Goal: Task Accomplishment & Management: Manage account settings

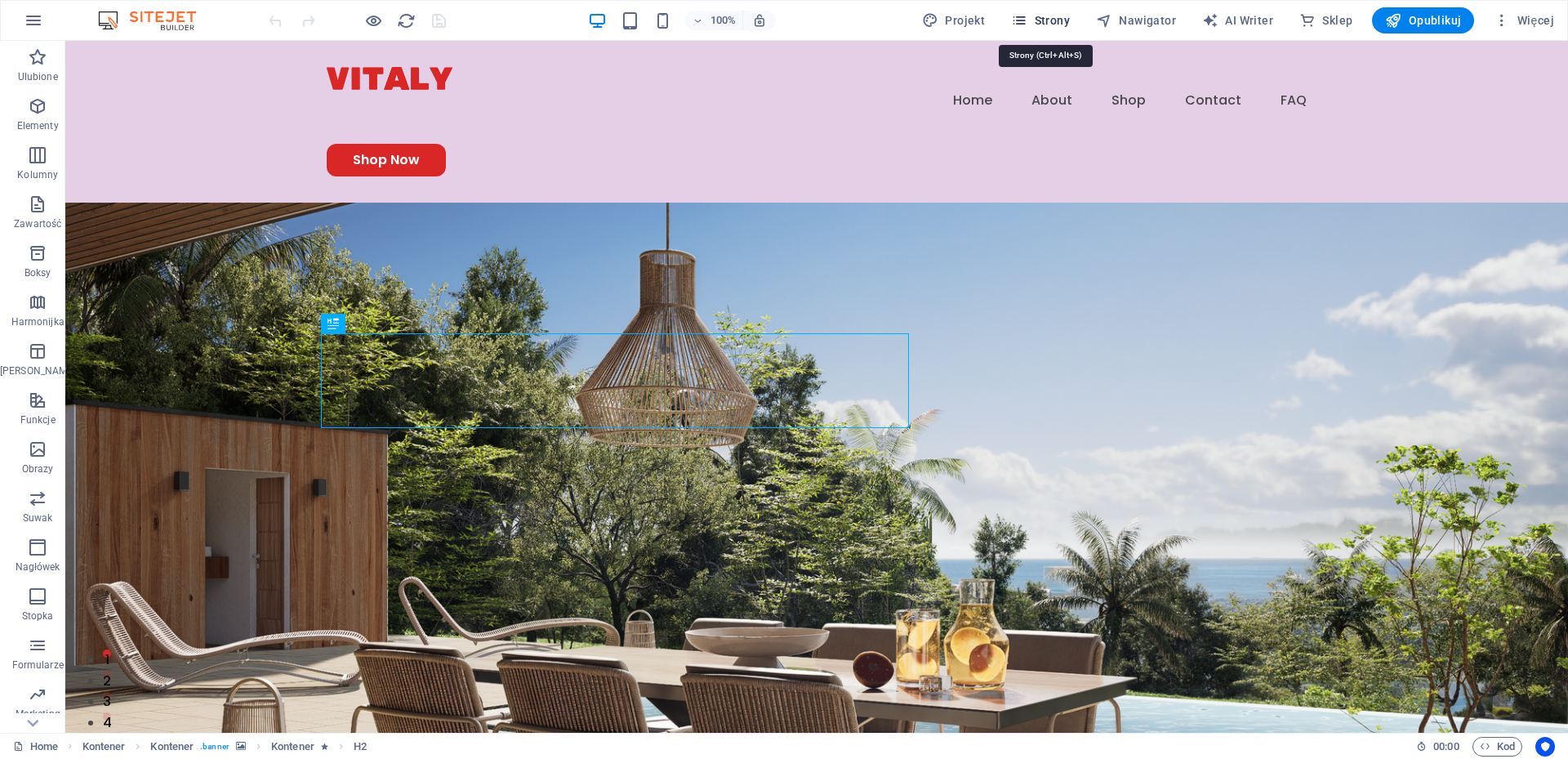
click at [1056, 18] on span "Strony" at bounding box center [1041, 20] width 59 height 17
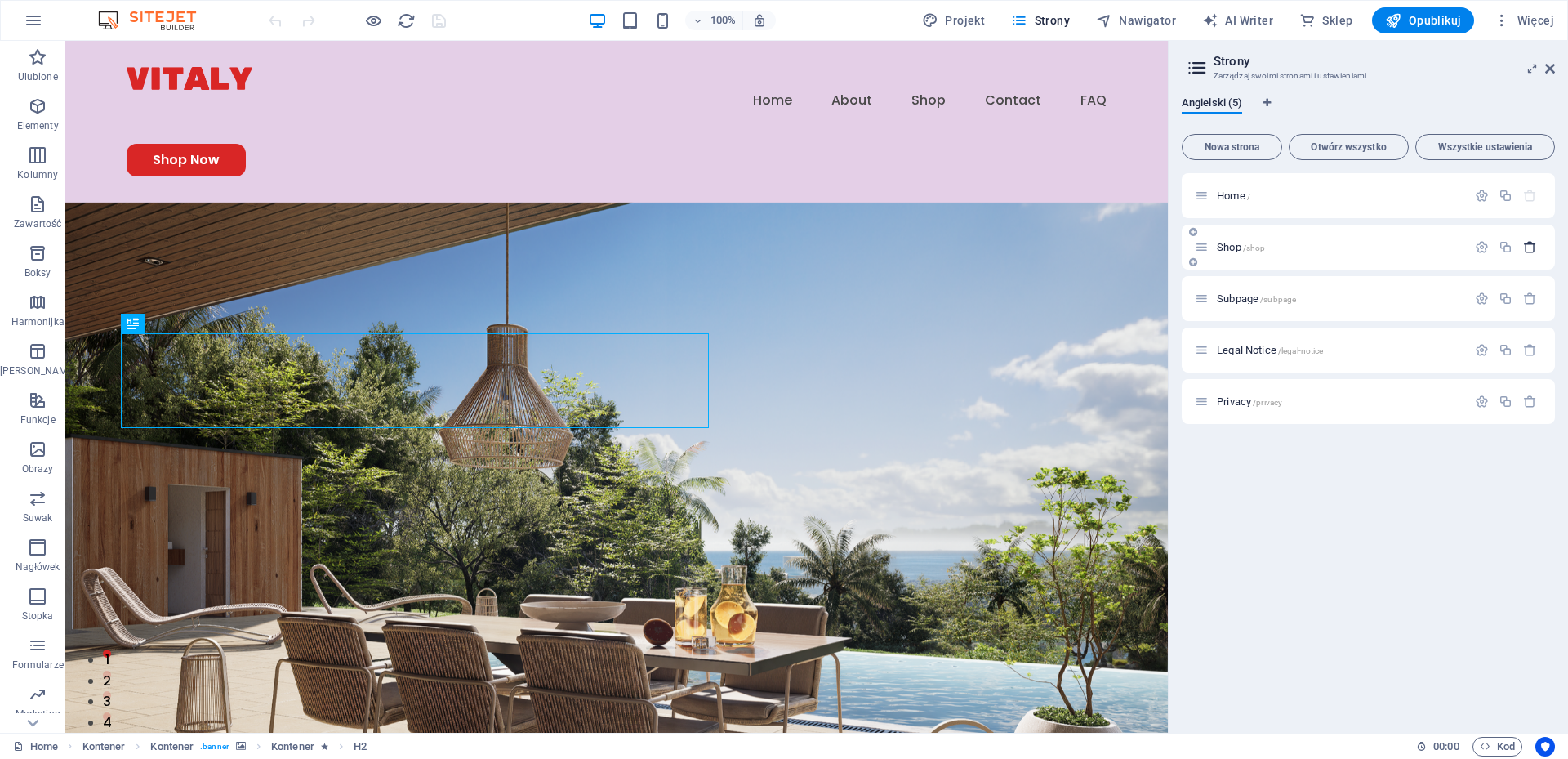
click at [1527, 240] on icon "button" at bounding box center [1530, 247] width 14 height 14
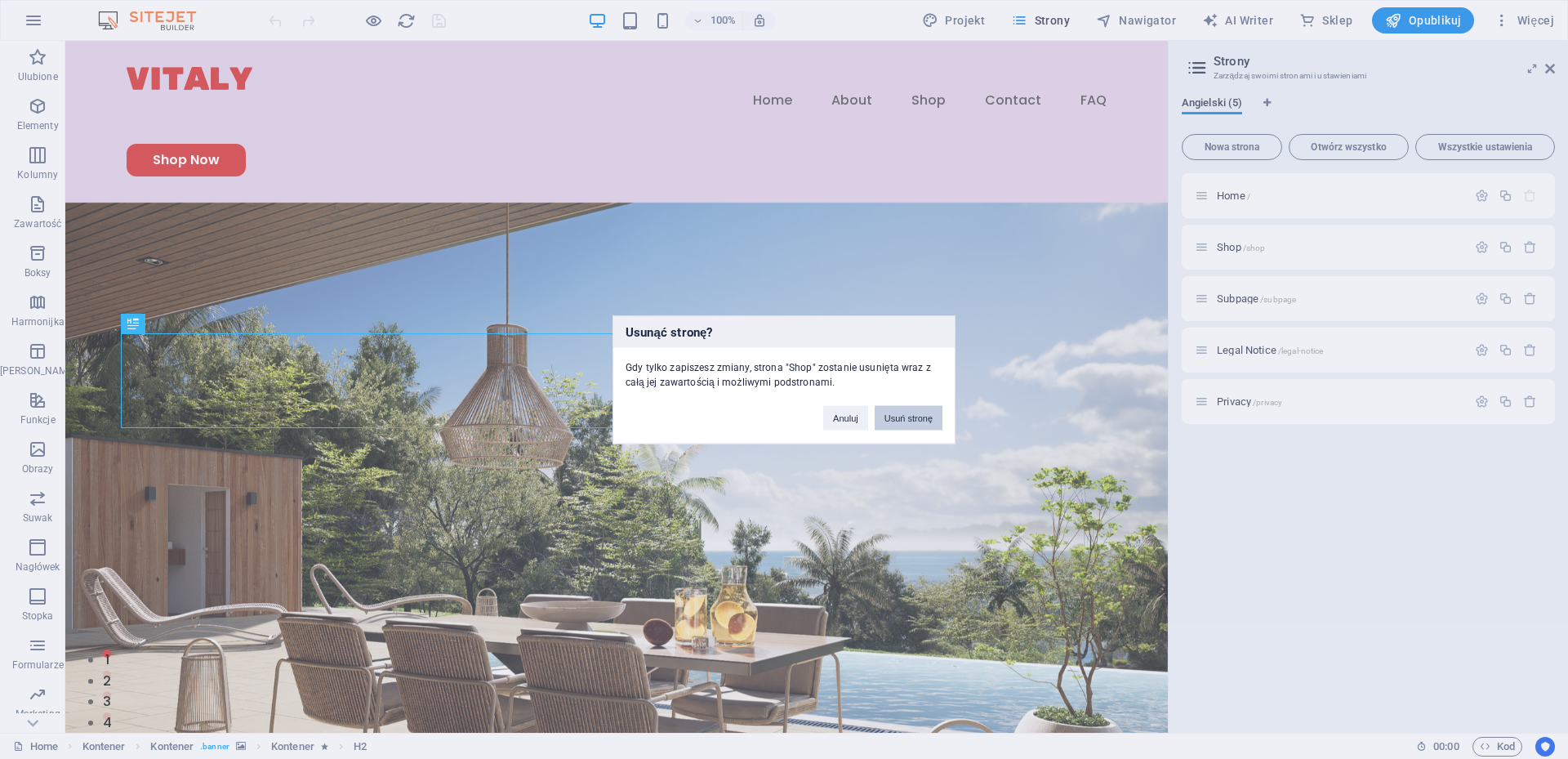
click at [900, 418] on button "Usuń stronę" at bounding box center [907, 417] width 68 height 25
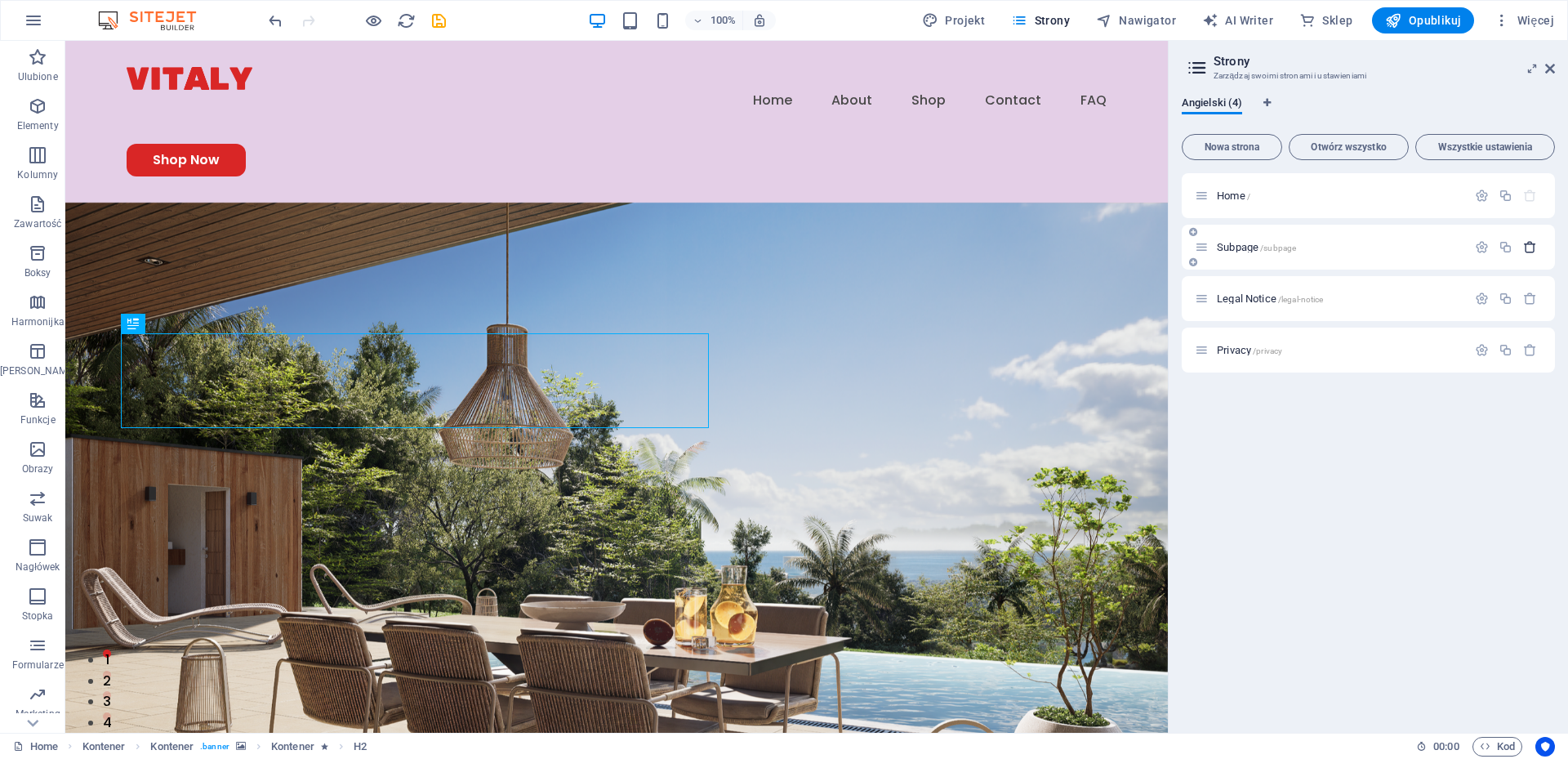
click at [1531, 242] on icon "button" at bounding box center [1530, 247] width 14 height 14
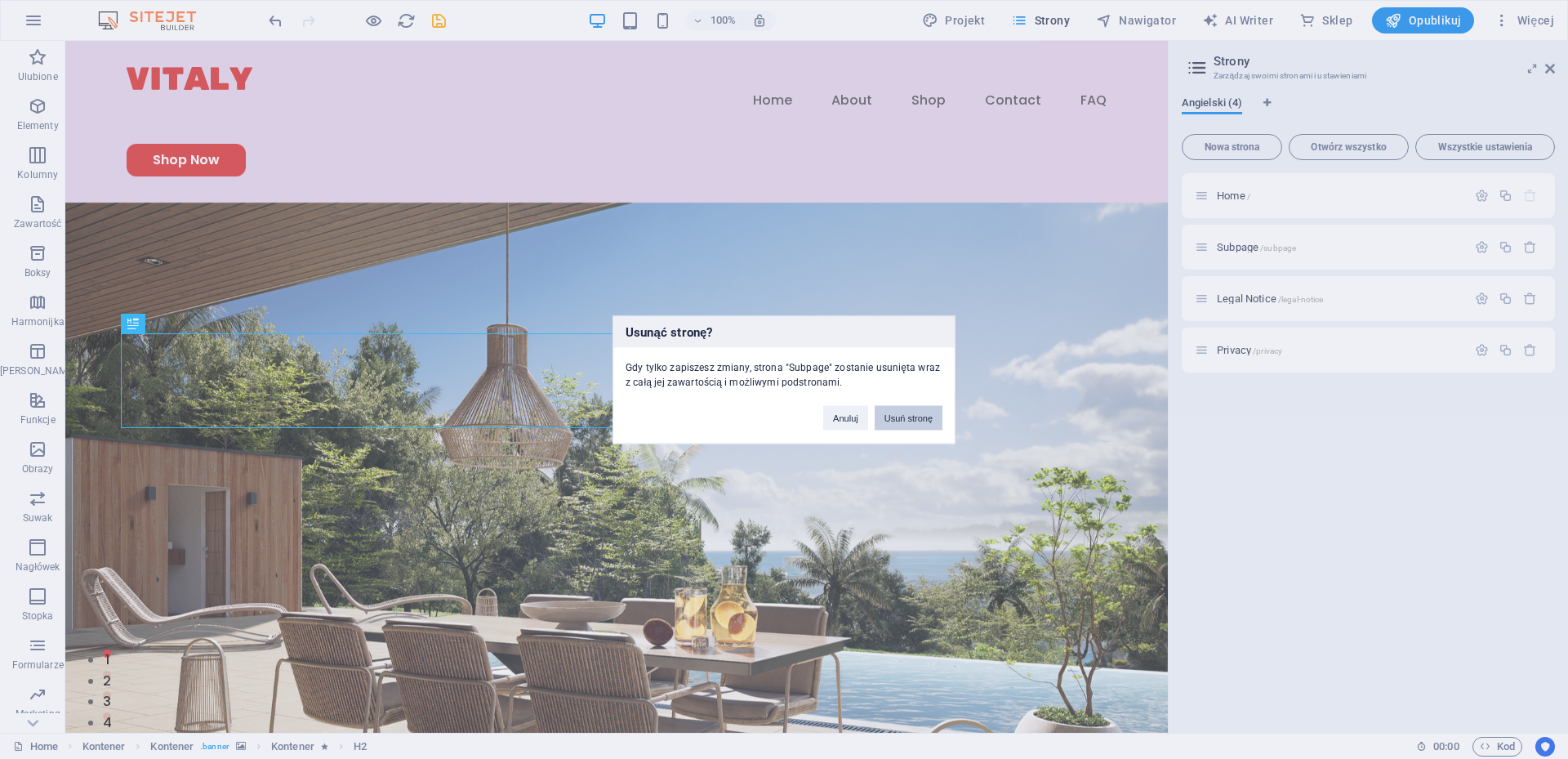
click at [909, 415] on button "Usuń stronę" at bounding box center [907, 417] width 68 height 25
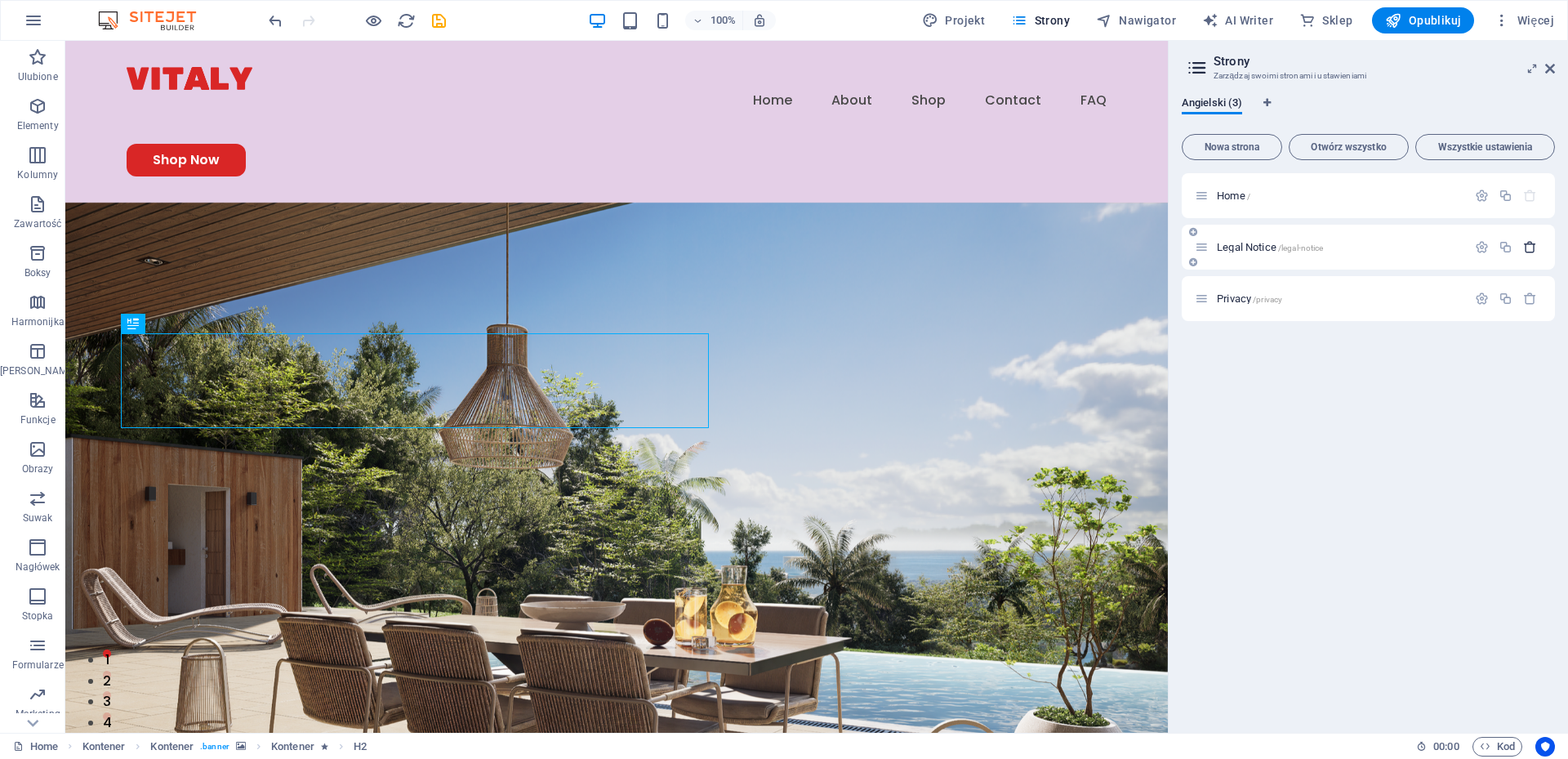
click at [1529, 245] on icon "button" at bounding box center [1530, 247] width 14 height 14
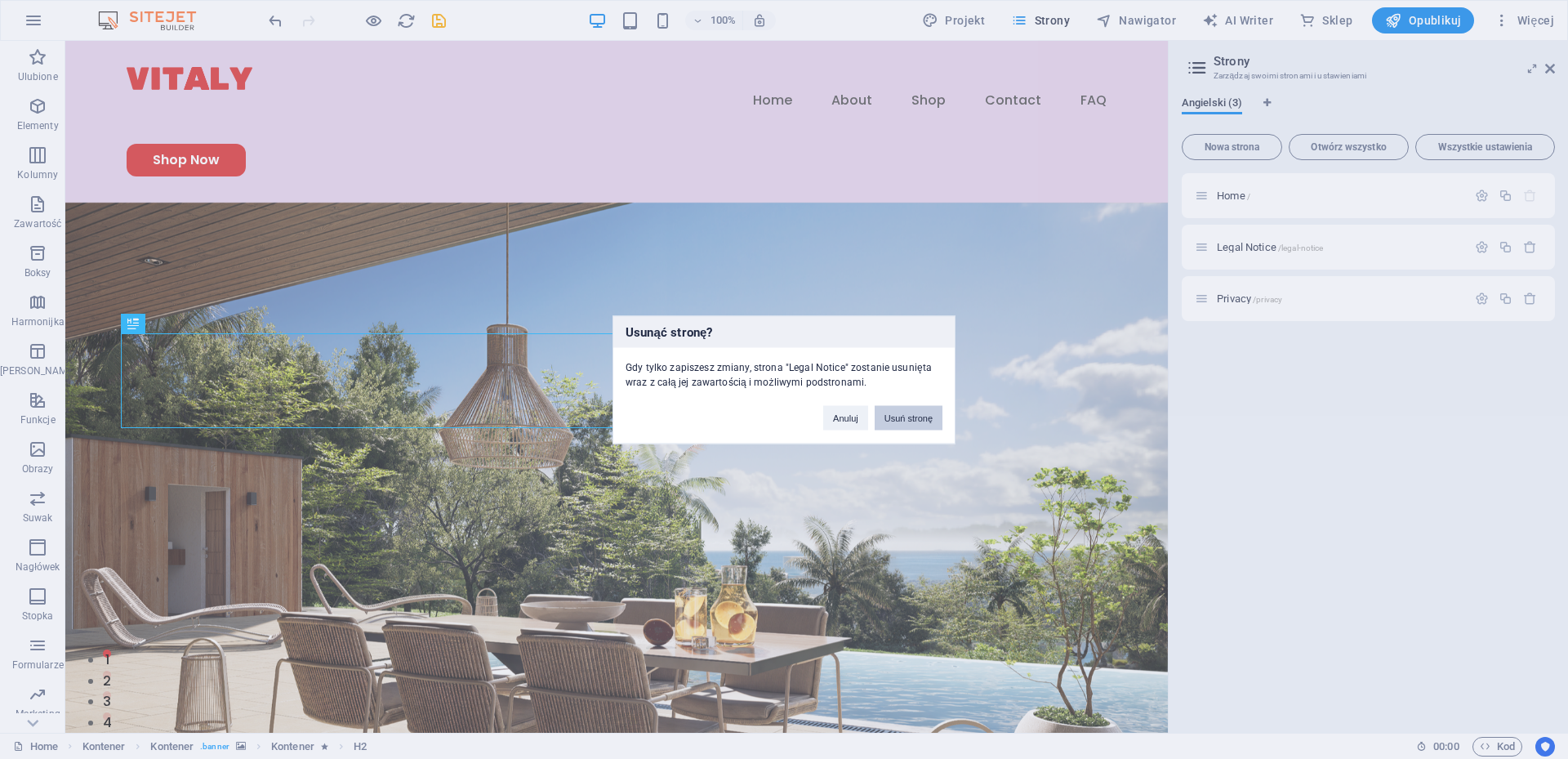
click at [904, 421] on button "Usuń stronę" at bounding box center [907, 417] width 68 height 25
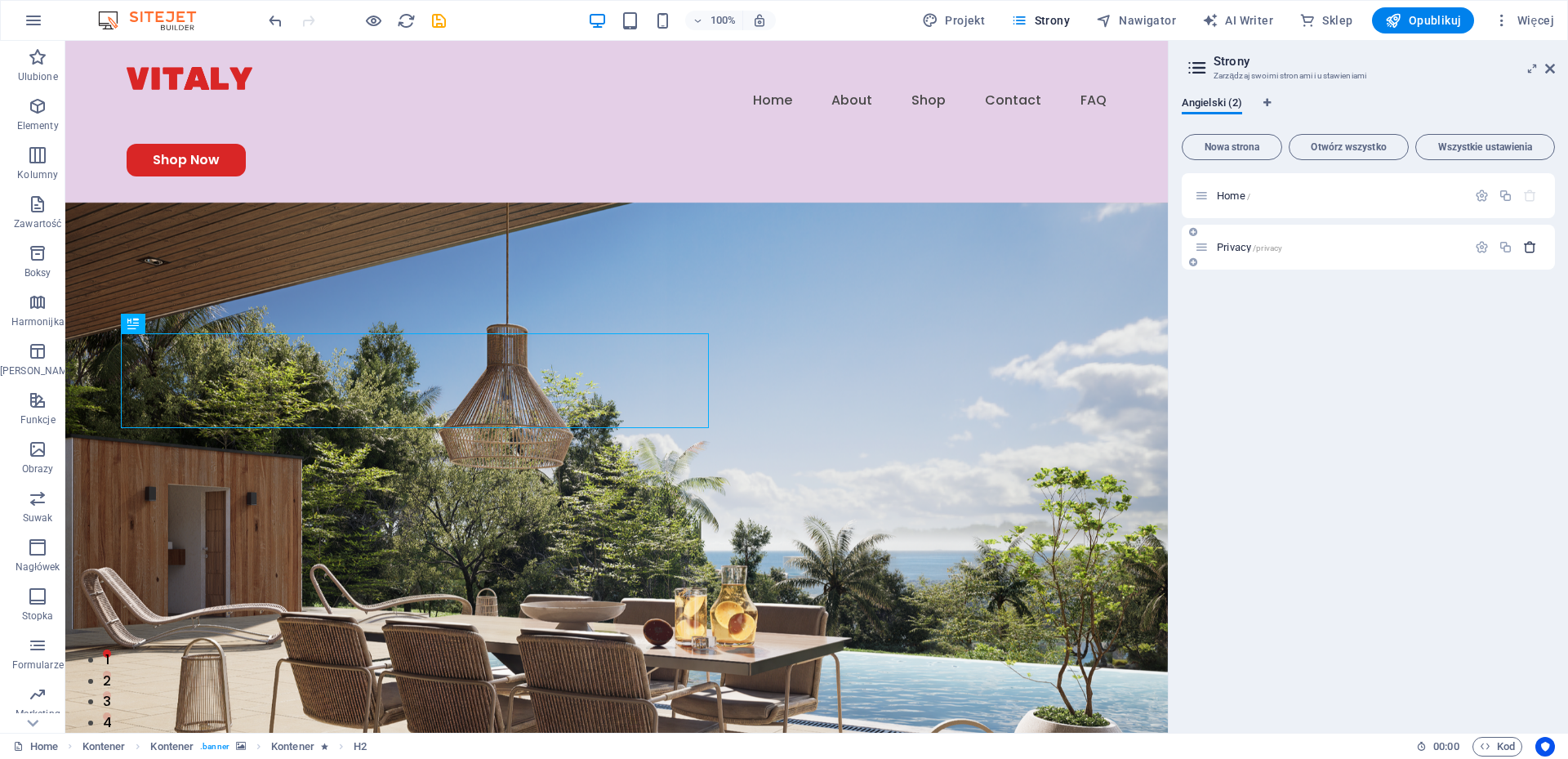
click at [1531, 251] on icon "button" at bounding box center [1530, 247] width 14 height 14
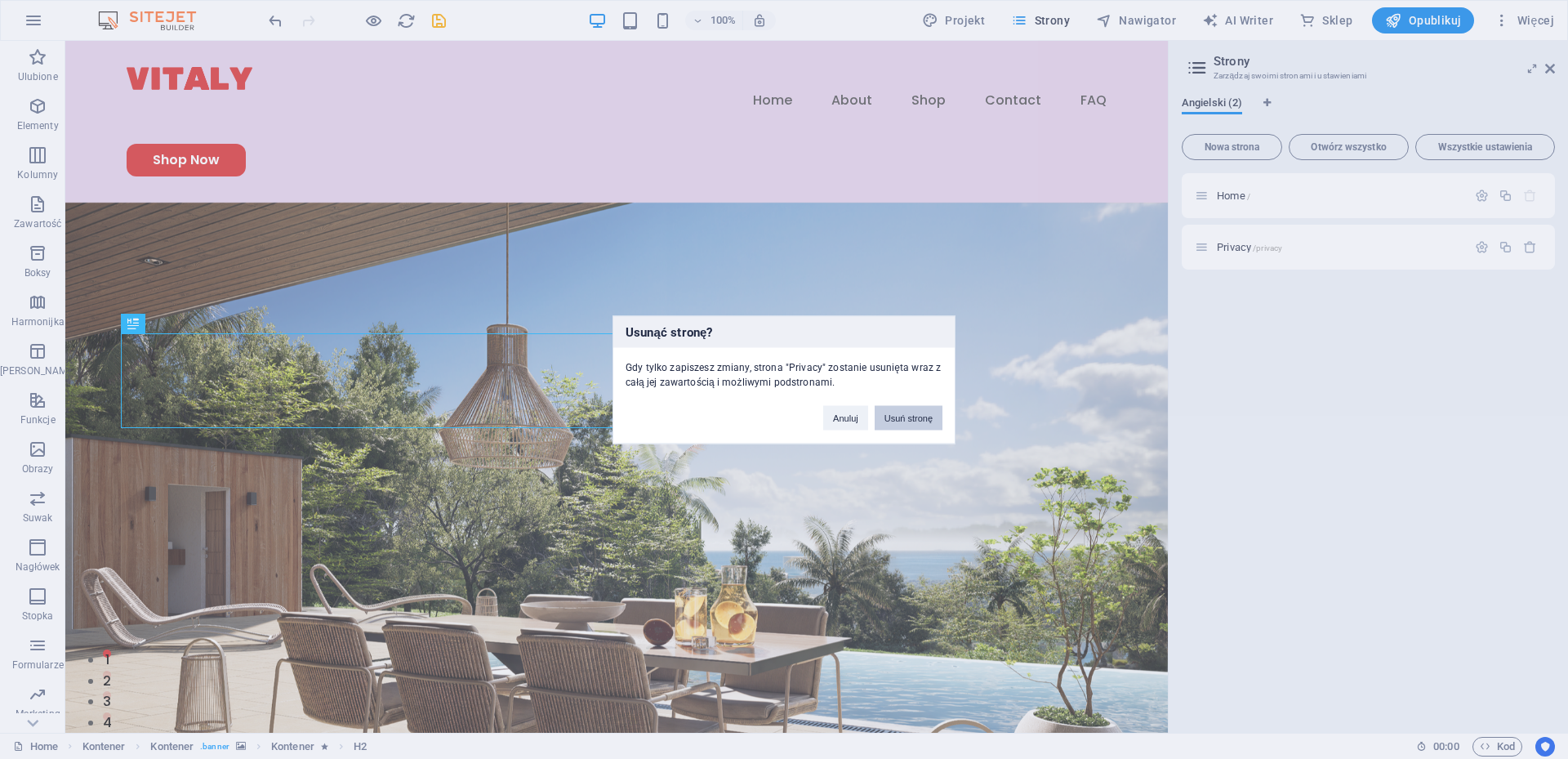
click at [921, 424] on button "Usuń stronę" at bounding box center [907, 417] width 68 height 25
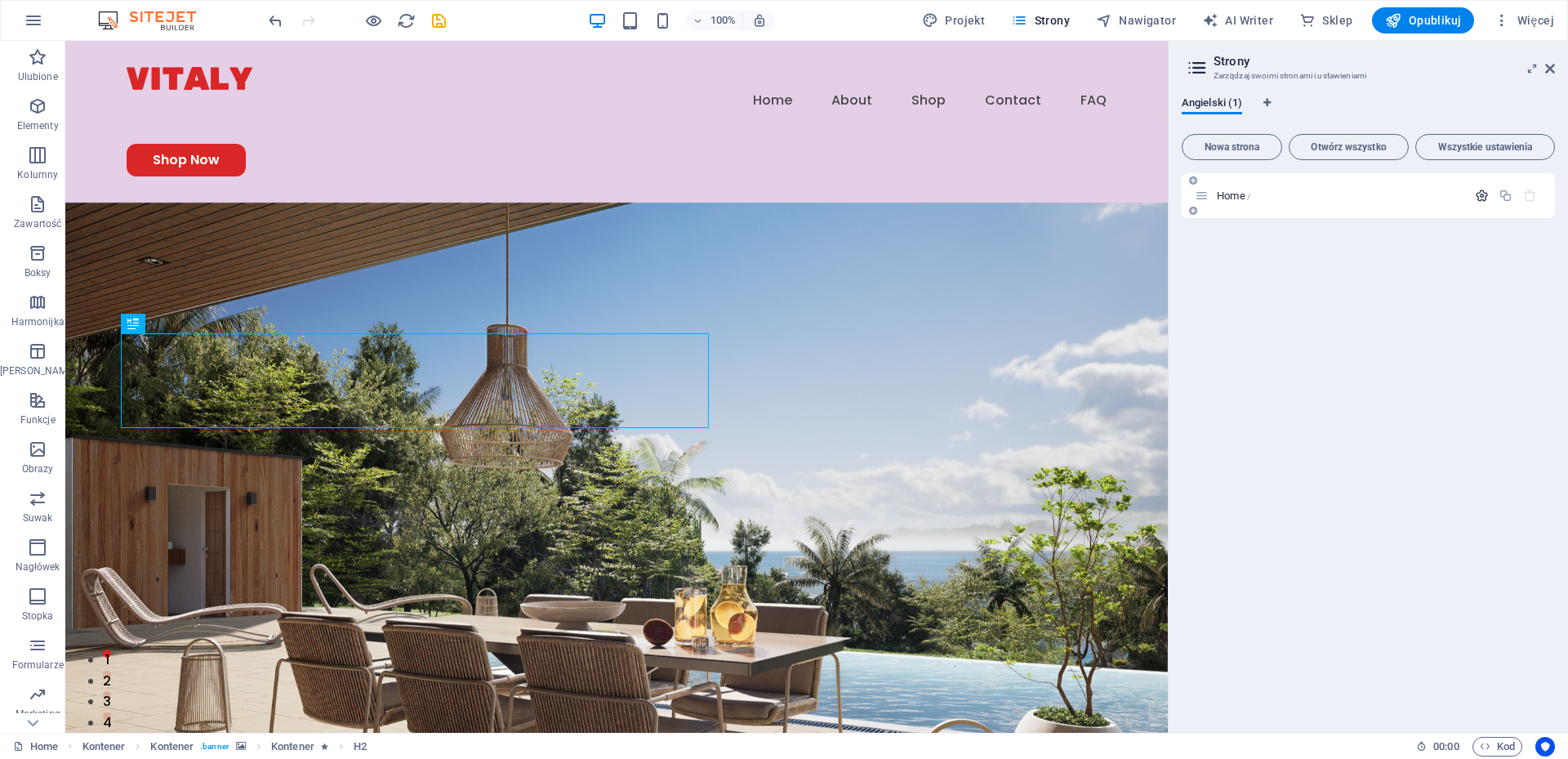
click at [1480, 195] on icon "button" at bounding box center [1482, 195] width 14 height 14
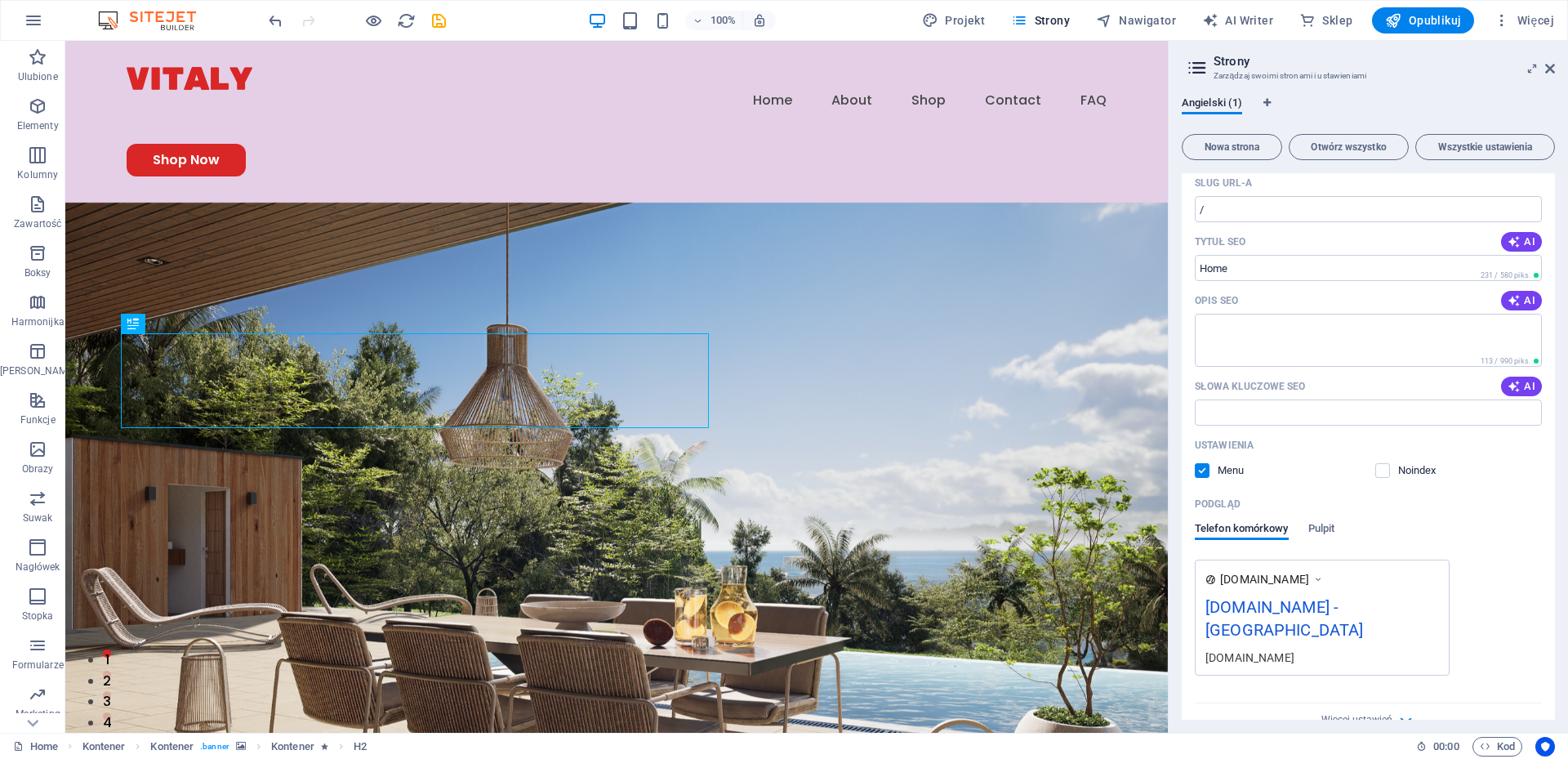
scroll to position [114, 0]
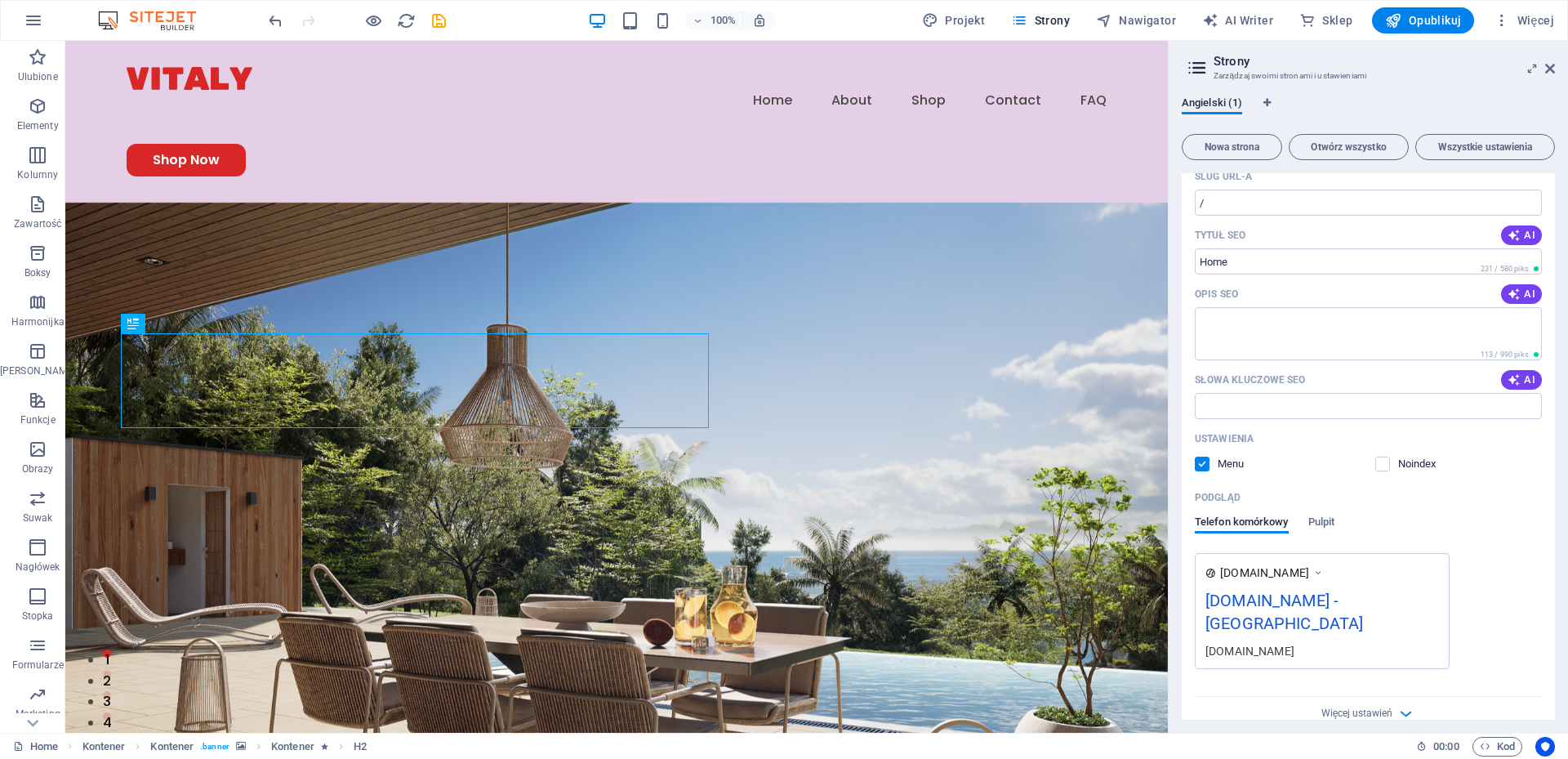
click at [1326, 515] on div "Podgląd Telefon komórkowy Pulpit" at bounding box center [1368, 519] width 347 height 69
click at [1320, 522] on span "Pulpit" at bounding box center [1321, 523] width 26 height 23
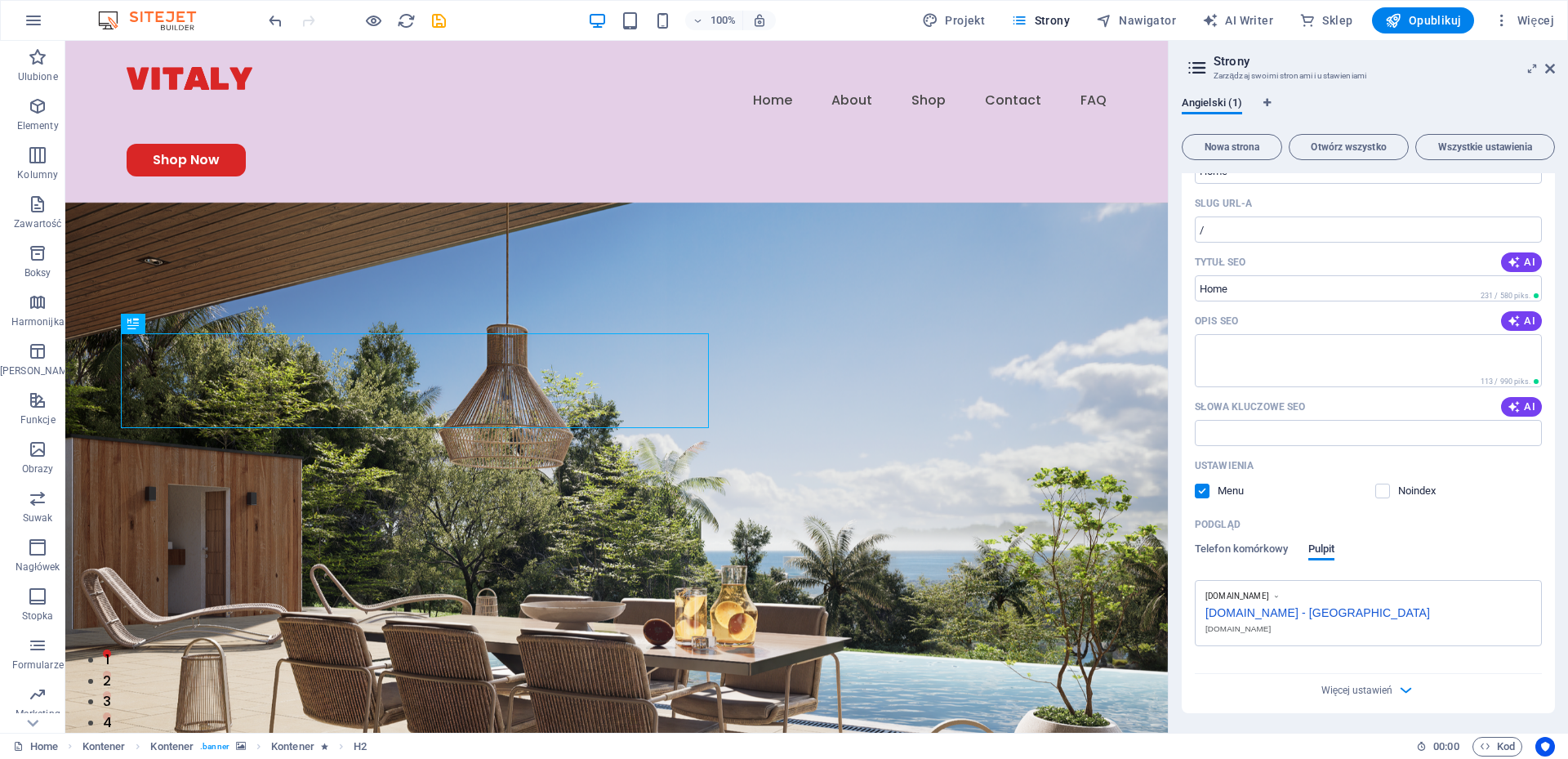
scroll to position [84, 0]
click at [1252, 541] on div "Podgląd Telefon komórkowy Pulpit" at bounding box center [1368, 548] width 347 height 69
click at [1252, 552] on span "Telefon komórkowy" at bounding box center [1242, 552] width 94 height 23
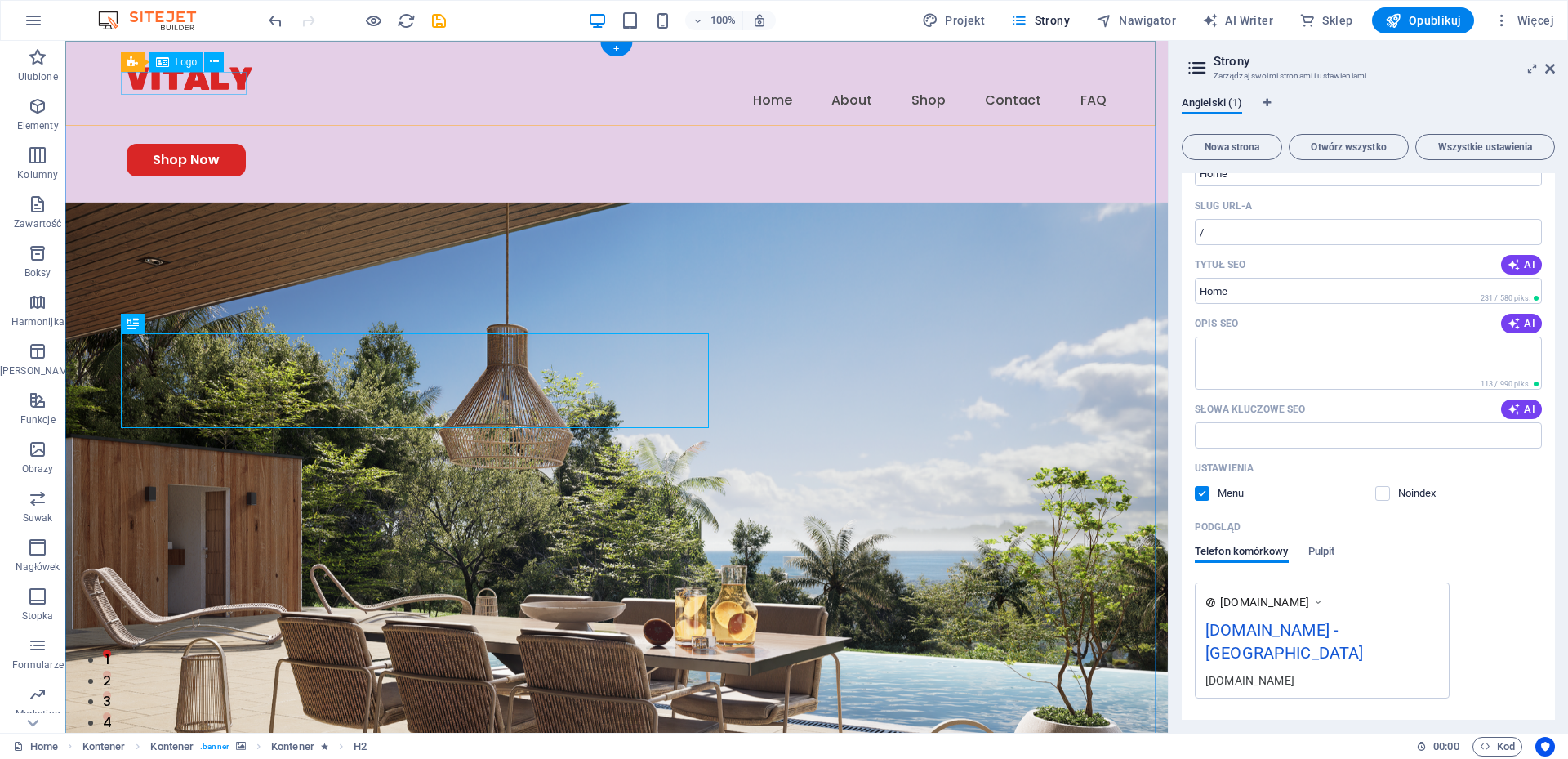
click at [183, 86] on div at bounding box center [616, 77] width 980 height 23
click at [210, 62] on icon at bounding box center [214, 61] width 9 height 17
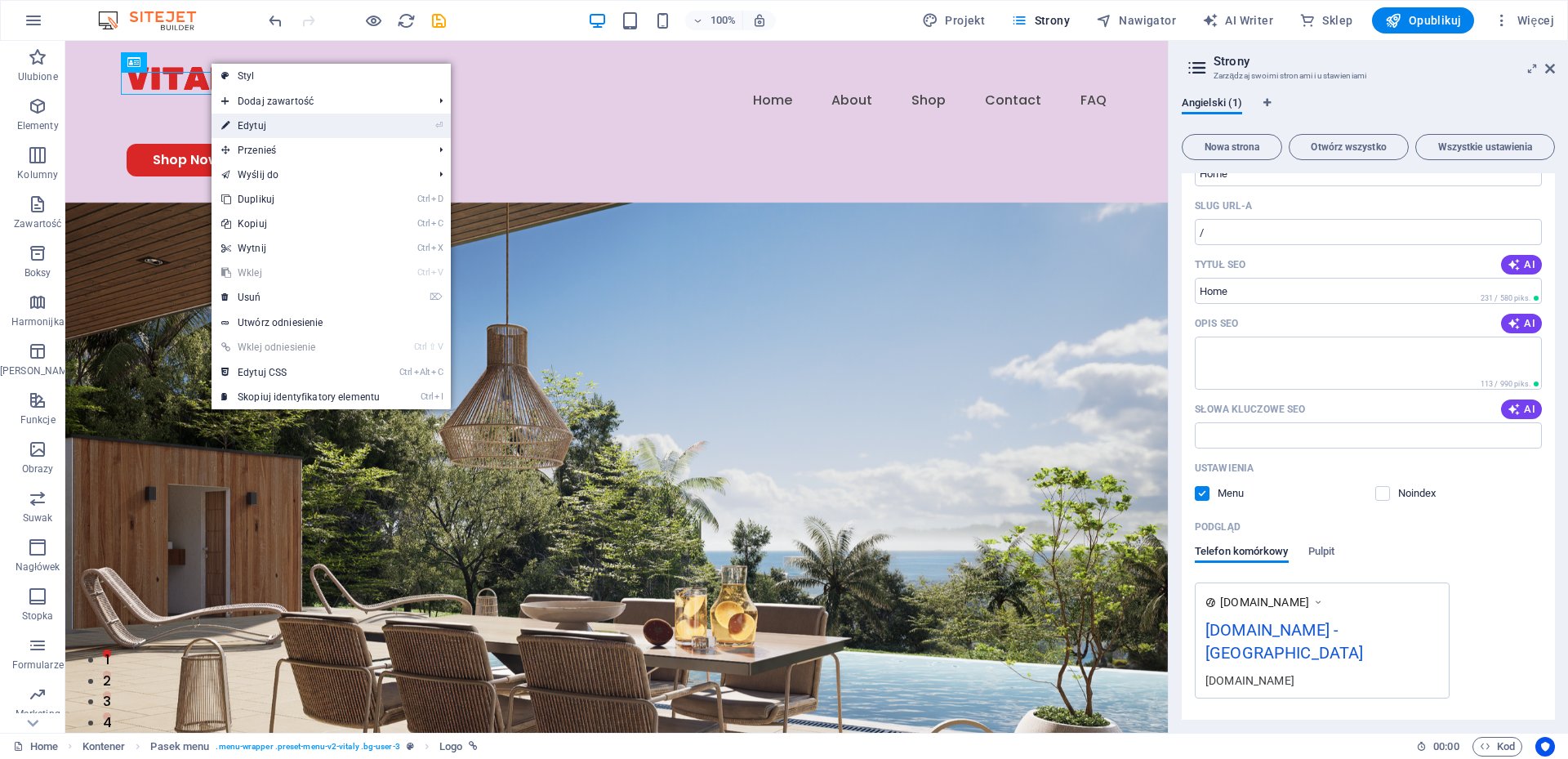
click at [259, 126] on link "⏎ Edytuj" at bounding box center [301, 126] width 178 height 25
select select "px"
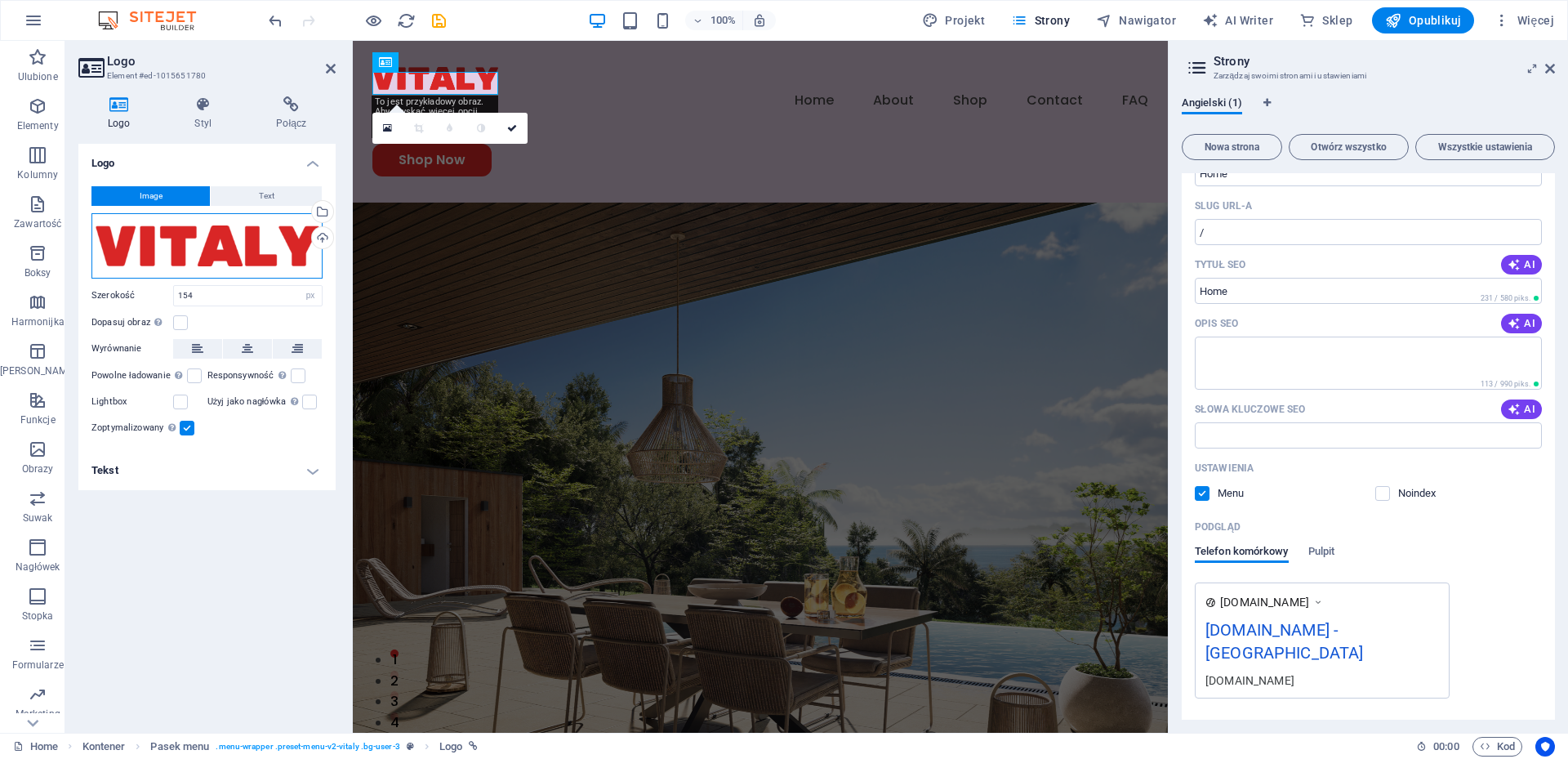
click at [228, 243] on div "Przeciągnij pliki tutaj, kliknij, aby wybrać pliki lub wybierz pliki z Plików l…" at bounding box center [207, 245] width 231 height 66
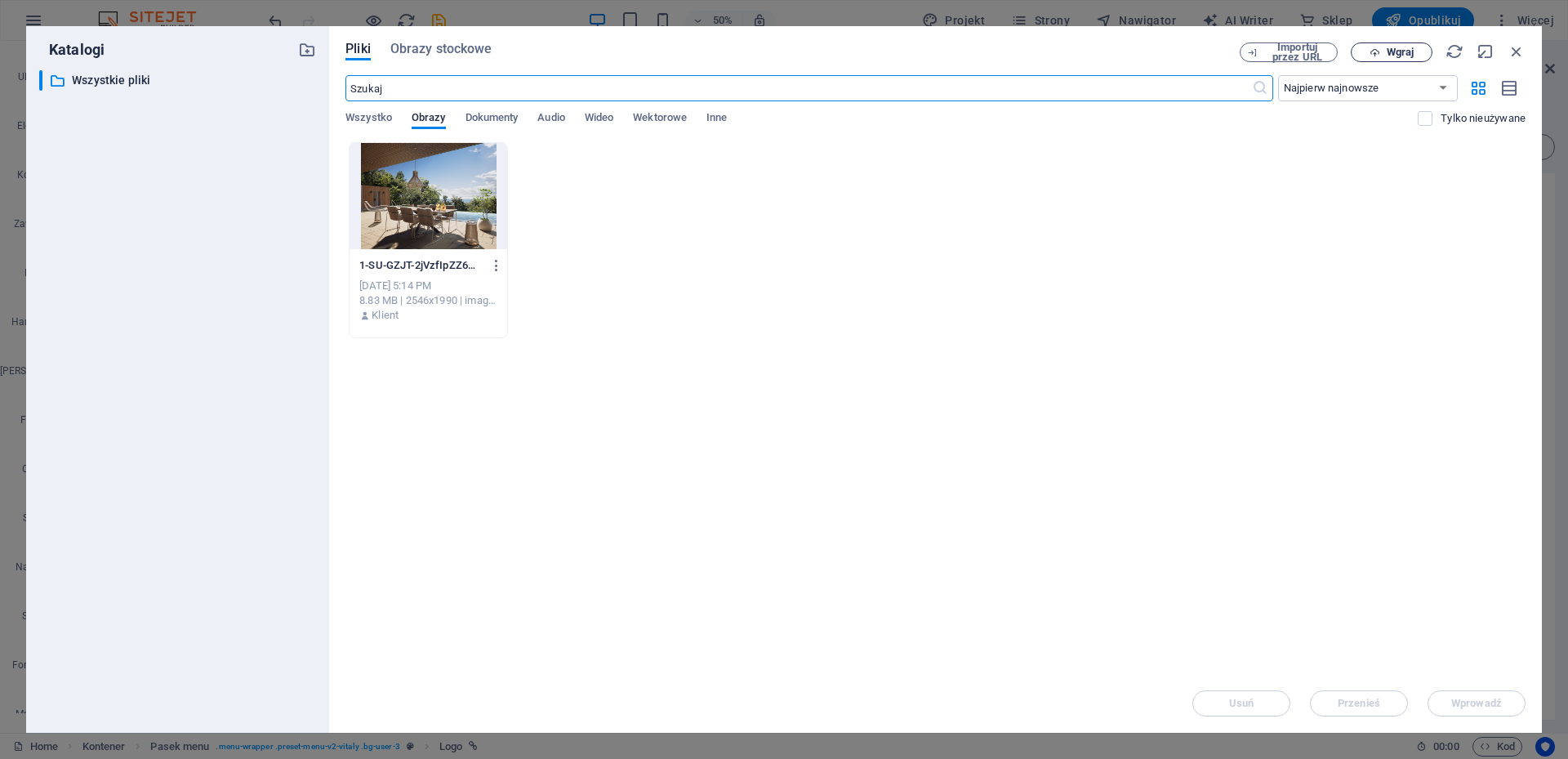
click at [1402, 51] on span "Wgraj" at bounding box center [1399, 52] width 26 height 10
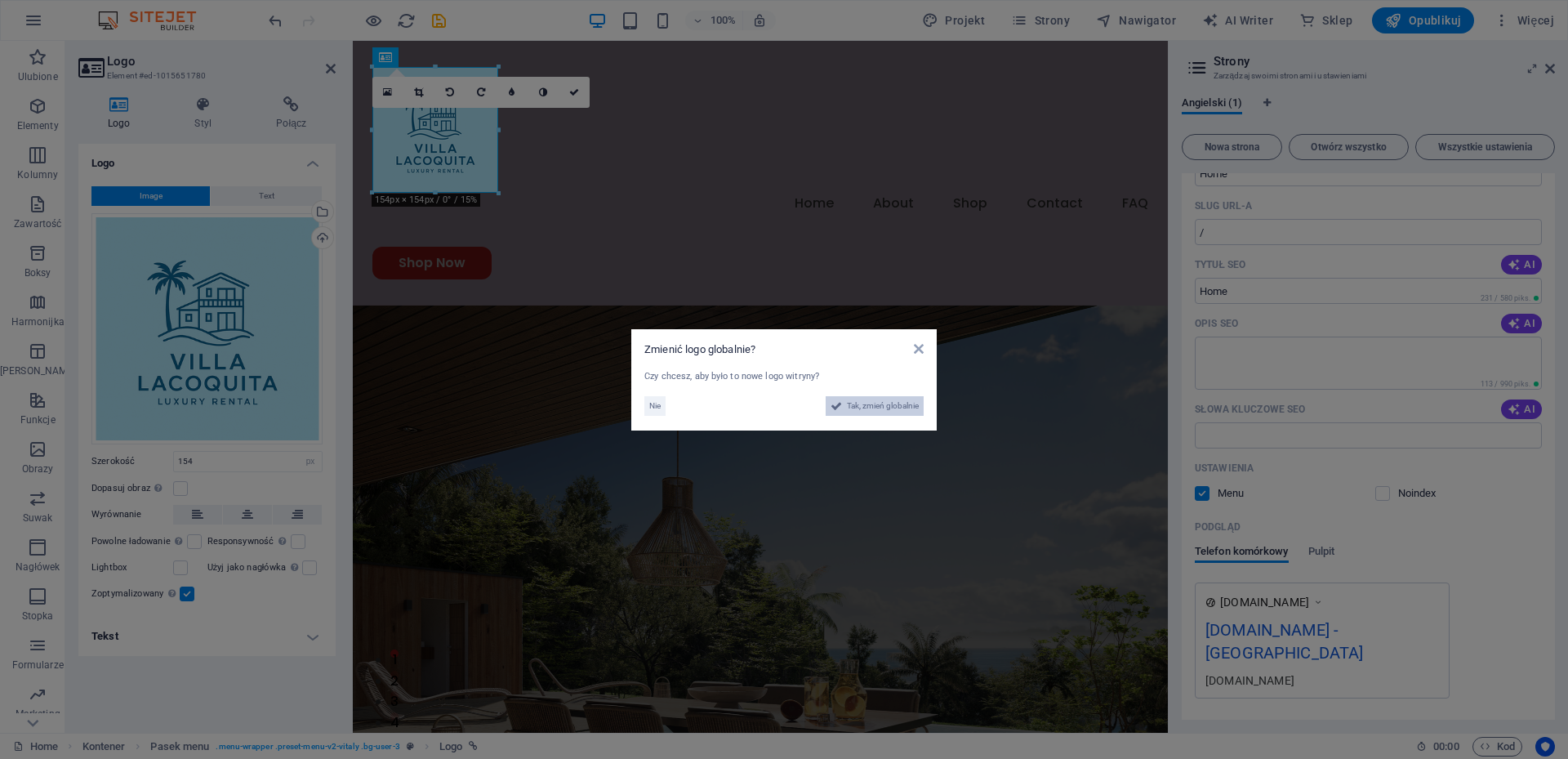
click at [896, 406] on span "Tak, zmień globalnie" at bounding box center [882, 406] width 72 height 20
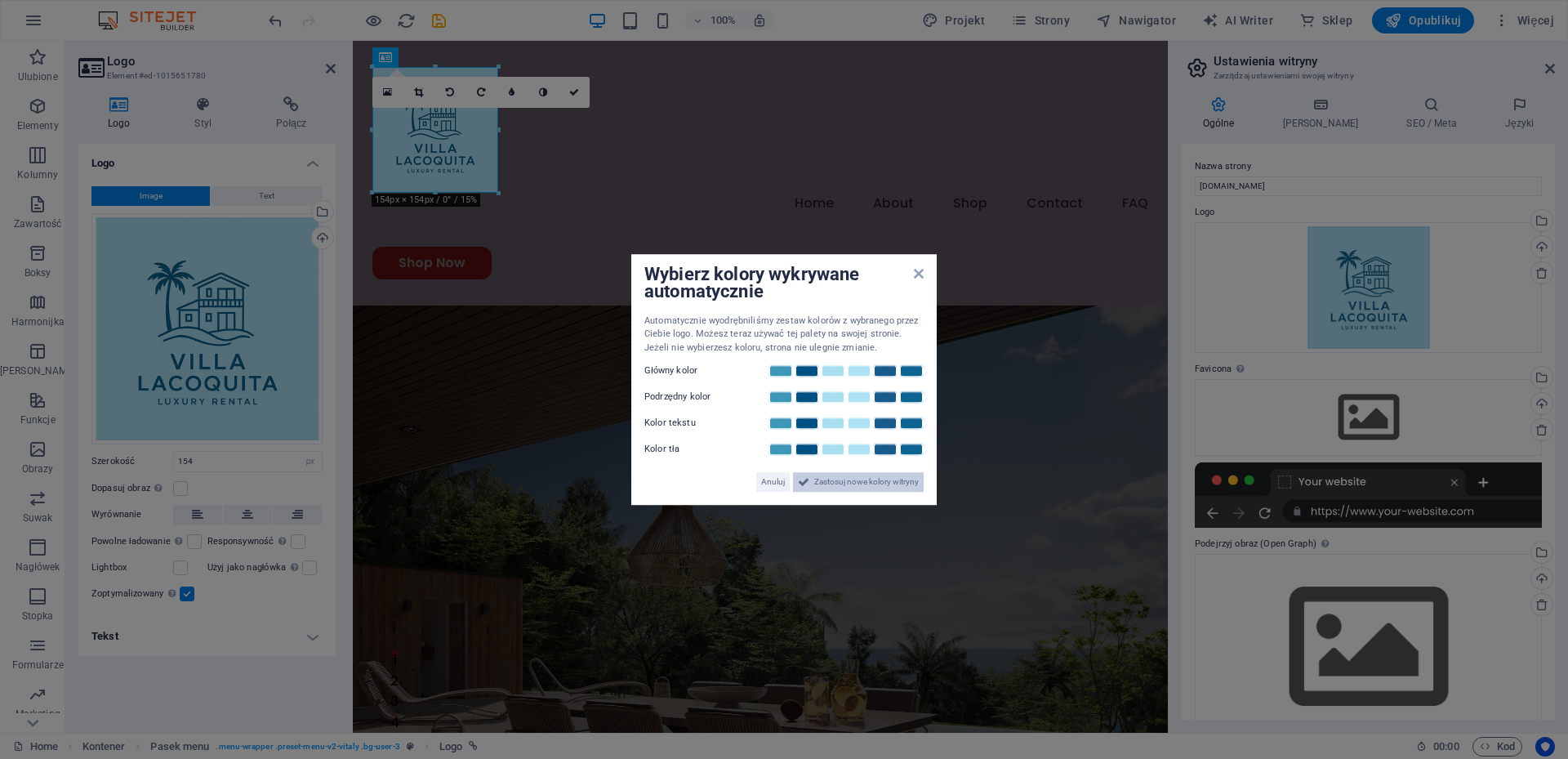
click at [889, 478] on span "Zastosuj nowe kolory witryny" at bounding box center [866, 482] width 105 height 20
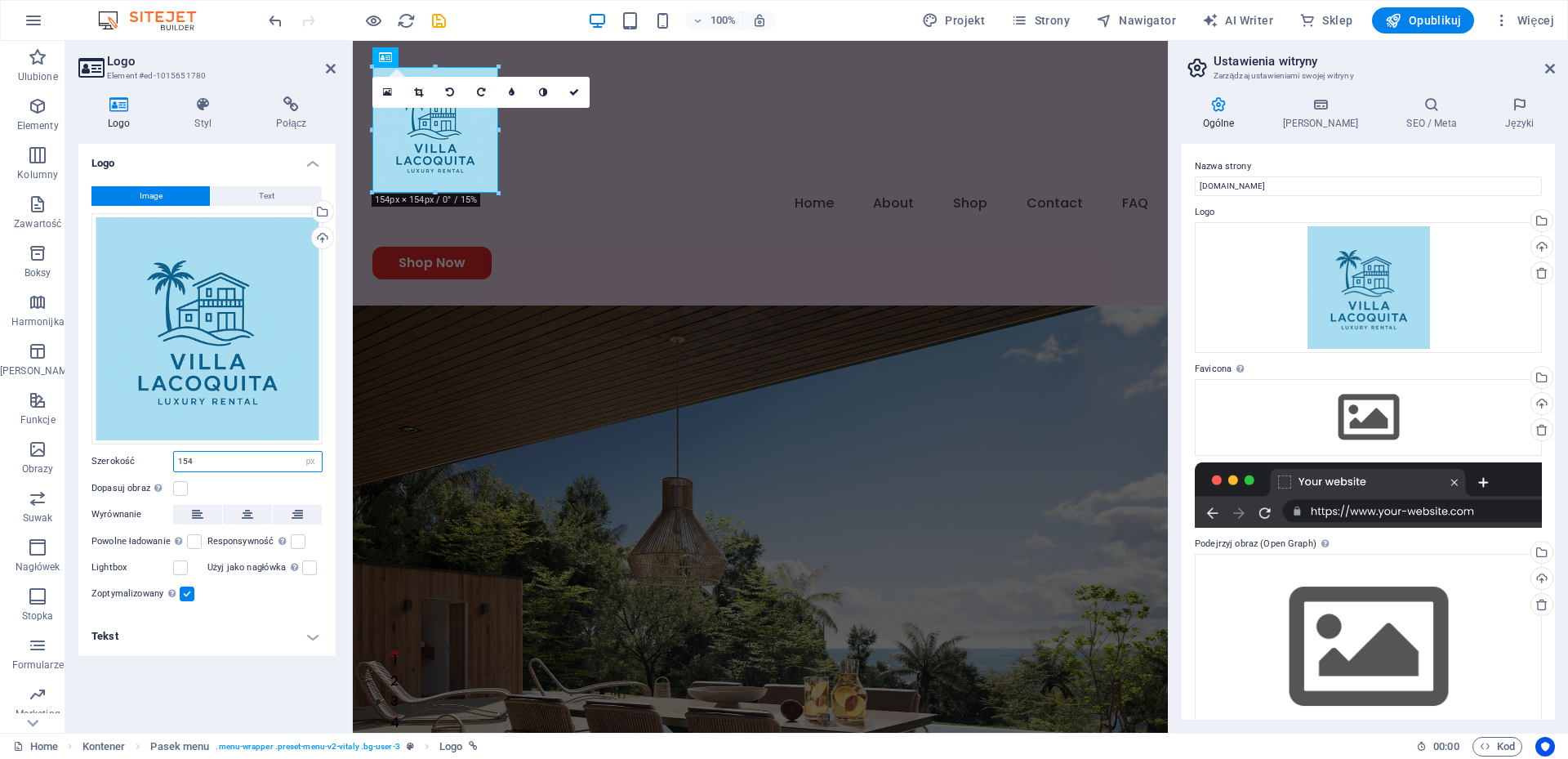
drag, startPoint x: 205, startPoint y: 461, endPoint x: 150, endPoint y: 463, distance: 55.0
click at [150, 463] on div "Szerokość 154 Domyślny automatycznie px rem % em vh vw" at bounding box center [207, 462] width 231 height 22
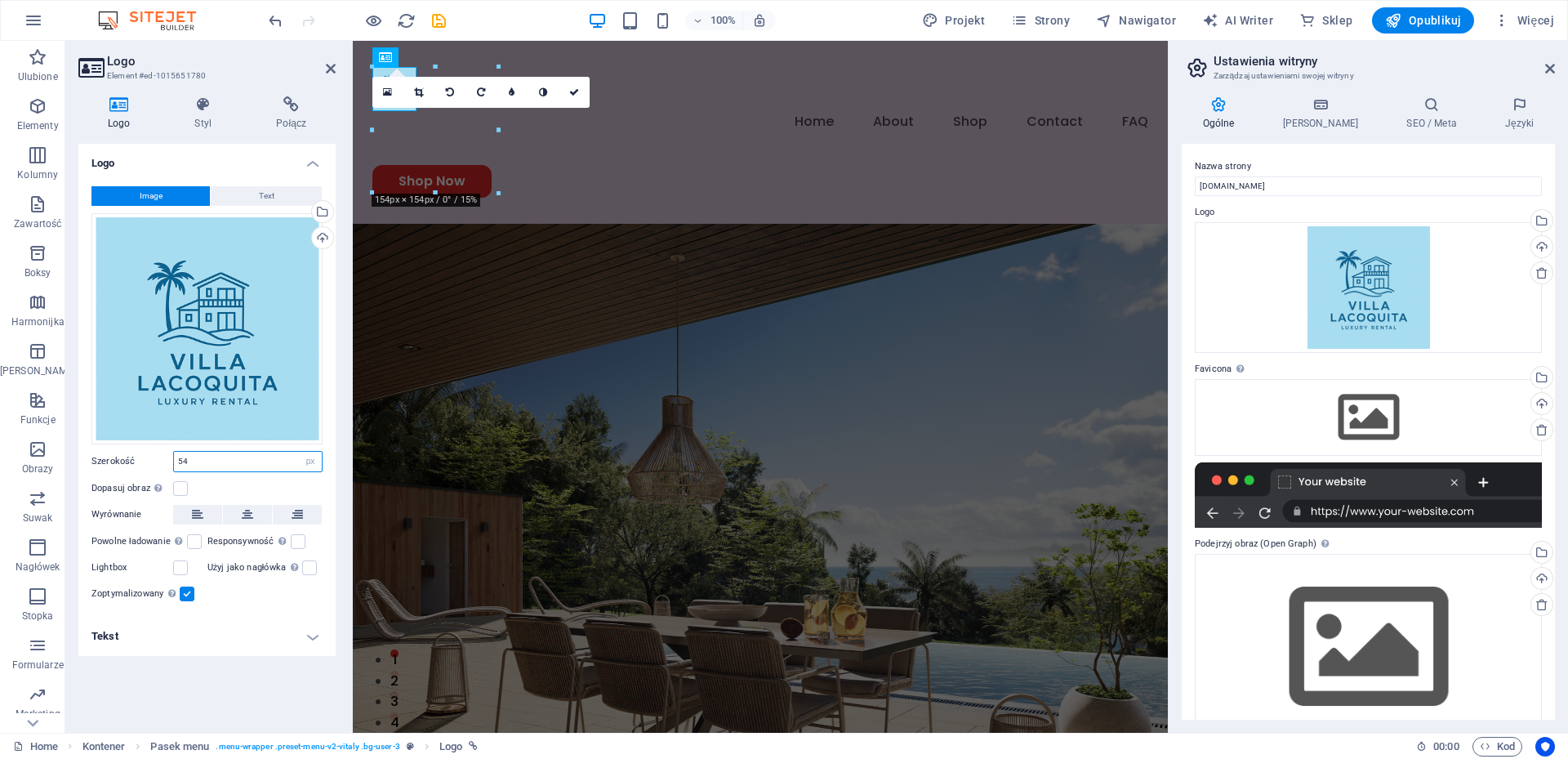
drag, startPoint x: 201, startPoint y: 461, endPoint x: 139, endPoint y: 462, distance: 62.0
click at [139, 462] on div "Szerokość 54 Domyślny automatycznie px rem % em vh vw" at bounding box center [207, 462] width 231 height 22
click at [178, 566] on label at bounding box center [180, 568] width 15 height 15
click at [0, 0] on input "Lightbox" at bounding box center [0, 0] width 0 height 0
click at [178, 566] on label at bounding box center [180, 568] width 15 height 15
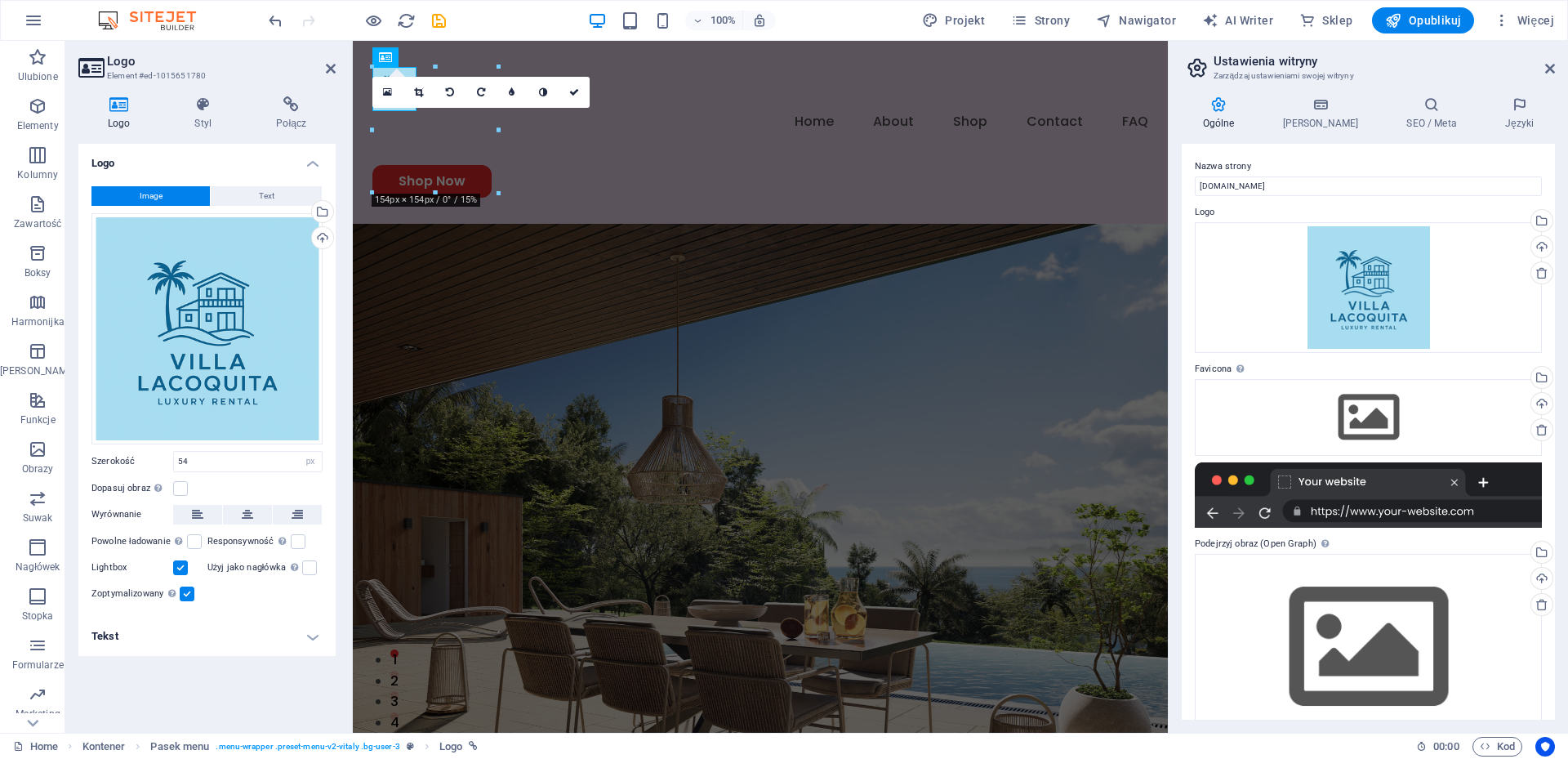
click at [0, 0] on input "Lightbox" at bounding box center [0, 0] width 0 height 0
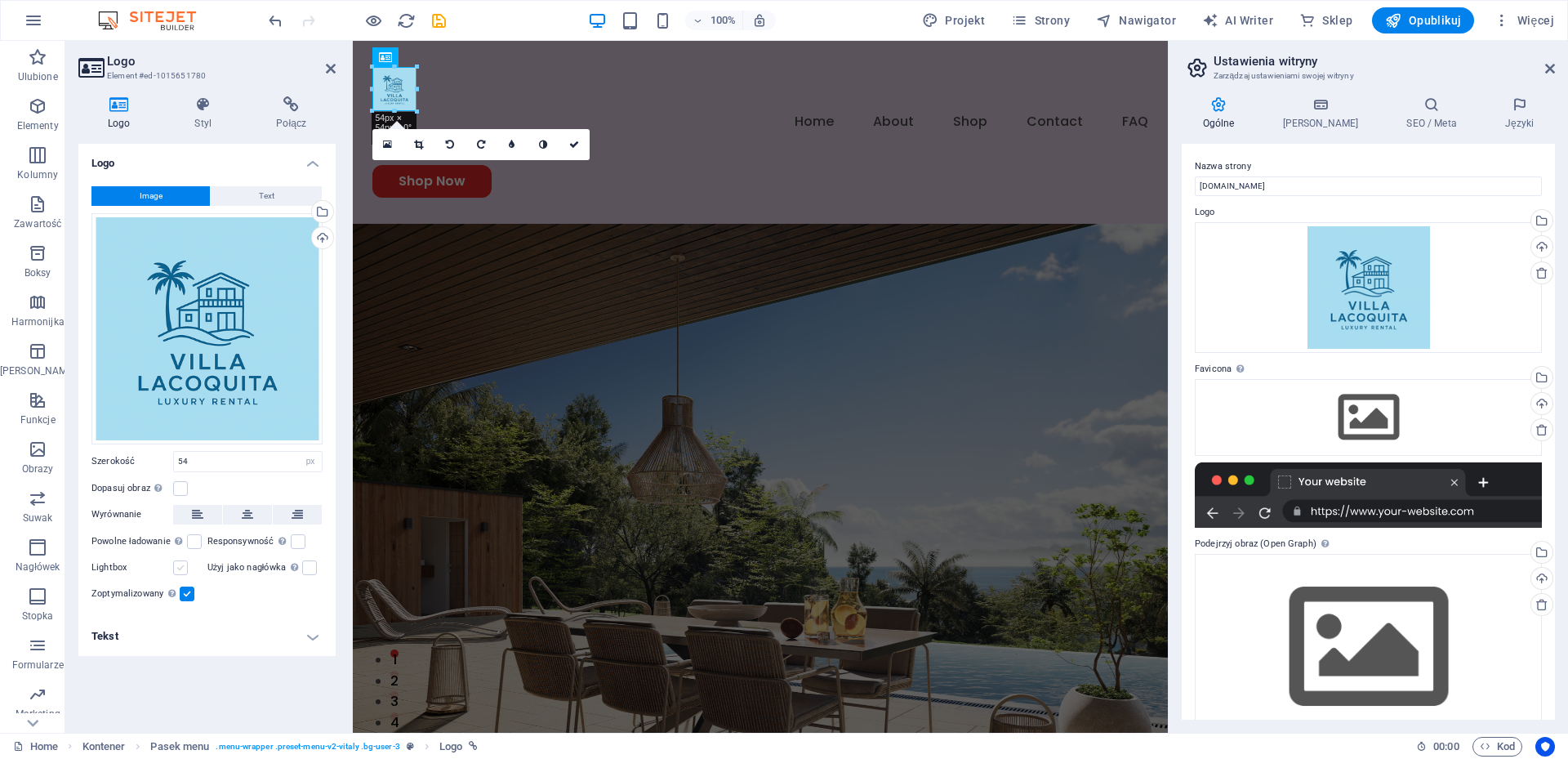
click at [178, 566] on label at bounding box center [180, 568] width 15 height 15
click at [0, 0] on input "Lightbox" at bounding box center [0, 0] width 0 height 0
click at [178, 566] on label at bounding box center [180, 568] width 15 height 15
click at [0, 0] on input "Lightbox" at bounding box center [0, 0] width 0 height 0
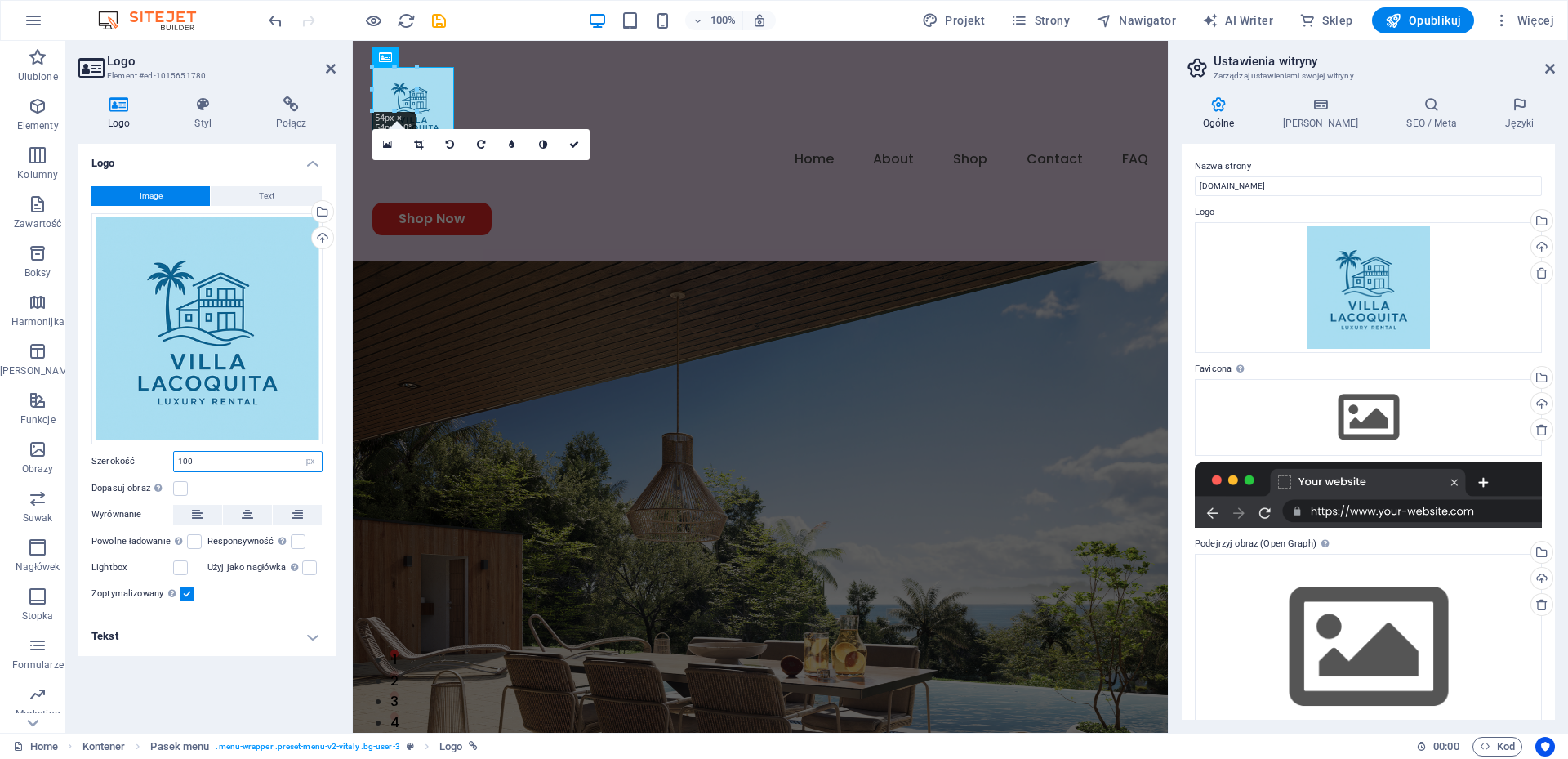
drag, startPoint x: 213, startPoint y: 453, endPoint x: 143, endPoint y: 461, distance: 70.5
click at [143, 461] on div "Szerokość 100 Domyślny automatycznie px rem % em vh vw" at bounding box center [207, 462] width 231 height 22
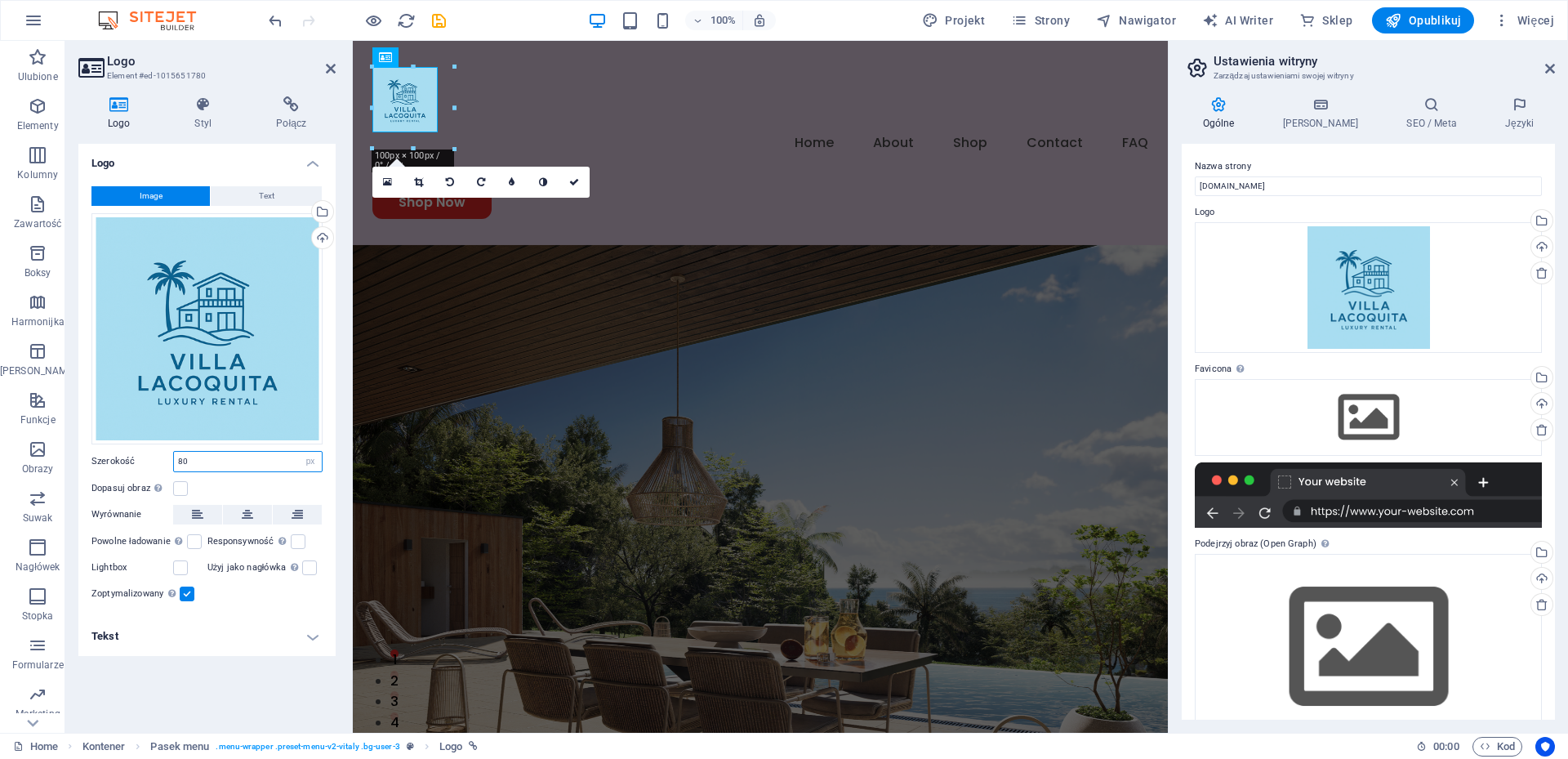
type input "80"
click at [1005, 374] on figure at bounding box center [760, 571] width 815 height 652
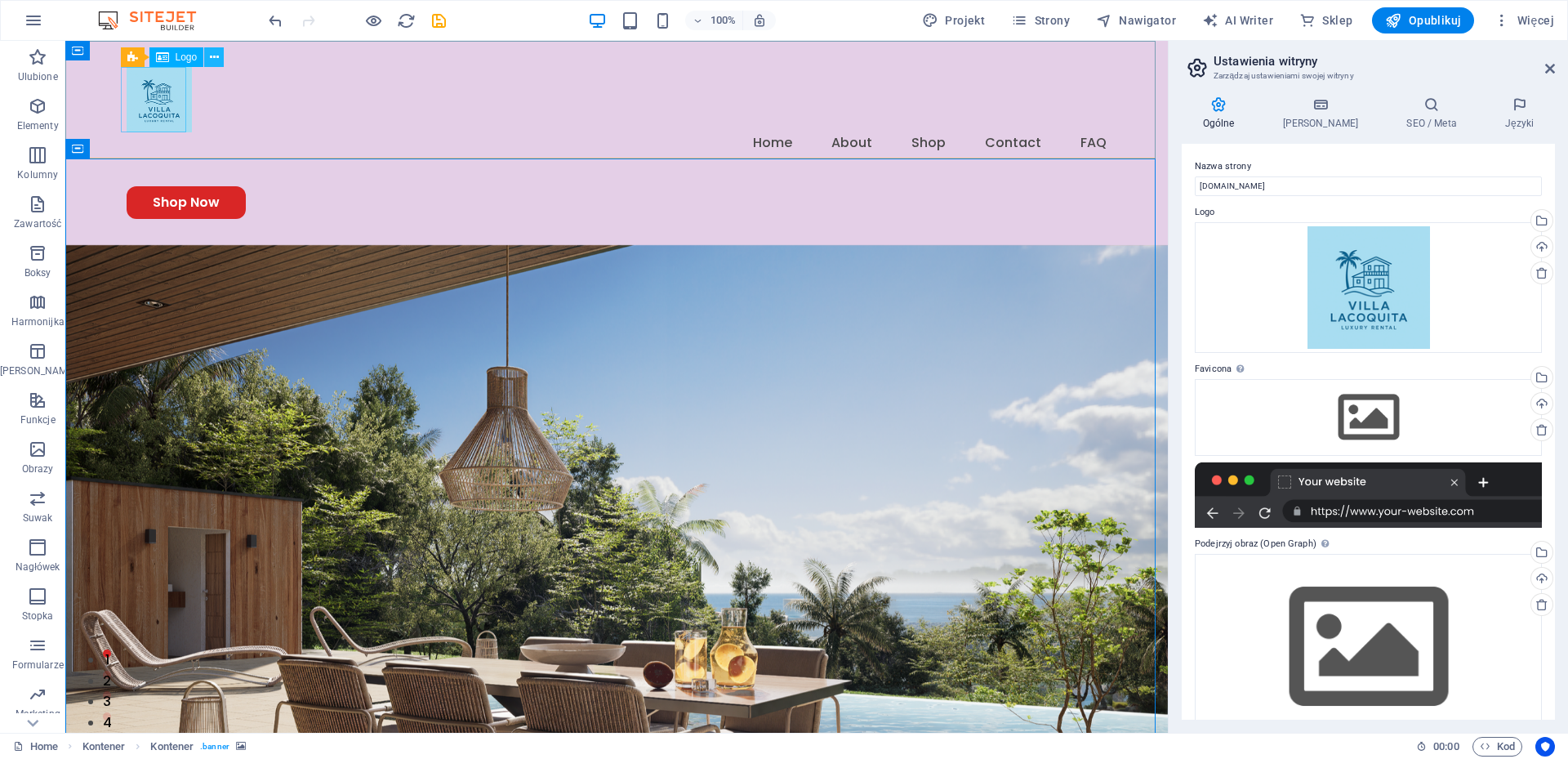
click at [215, 58] on icon at bounding box center [214, 57] width 9 height 17
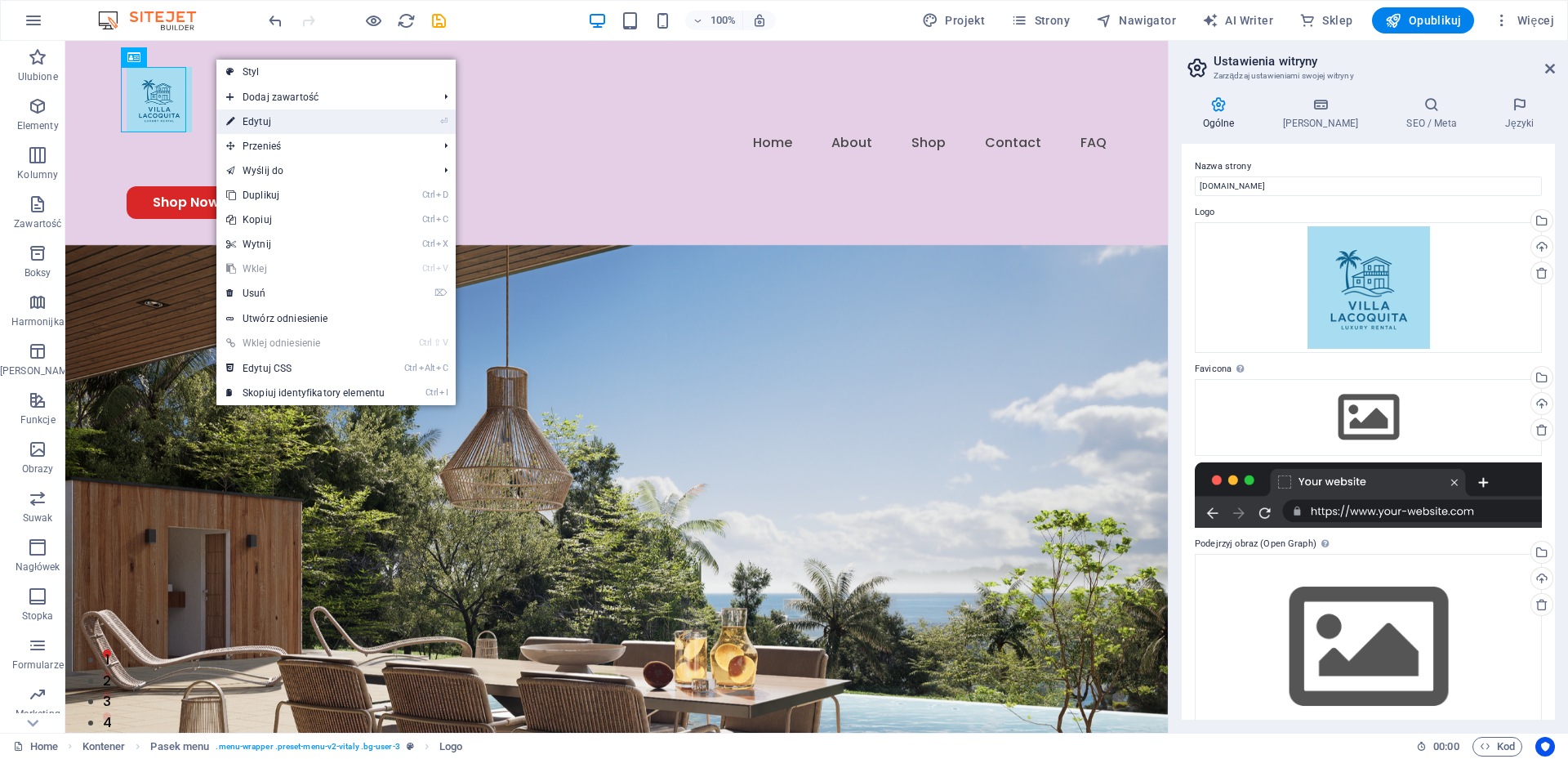
click at [264, 121] on link "⏎ Edytuj" at bounding box center [306, 122] width 178 height 25
select select "px"
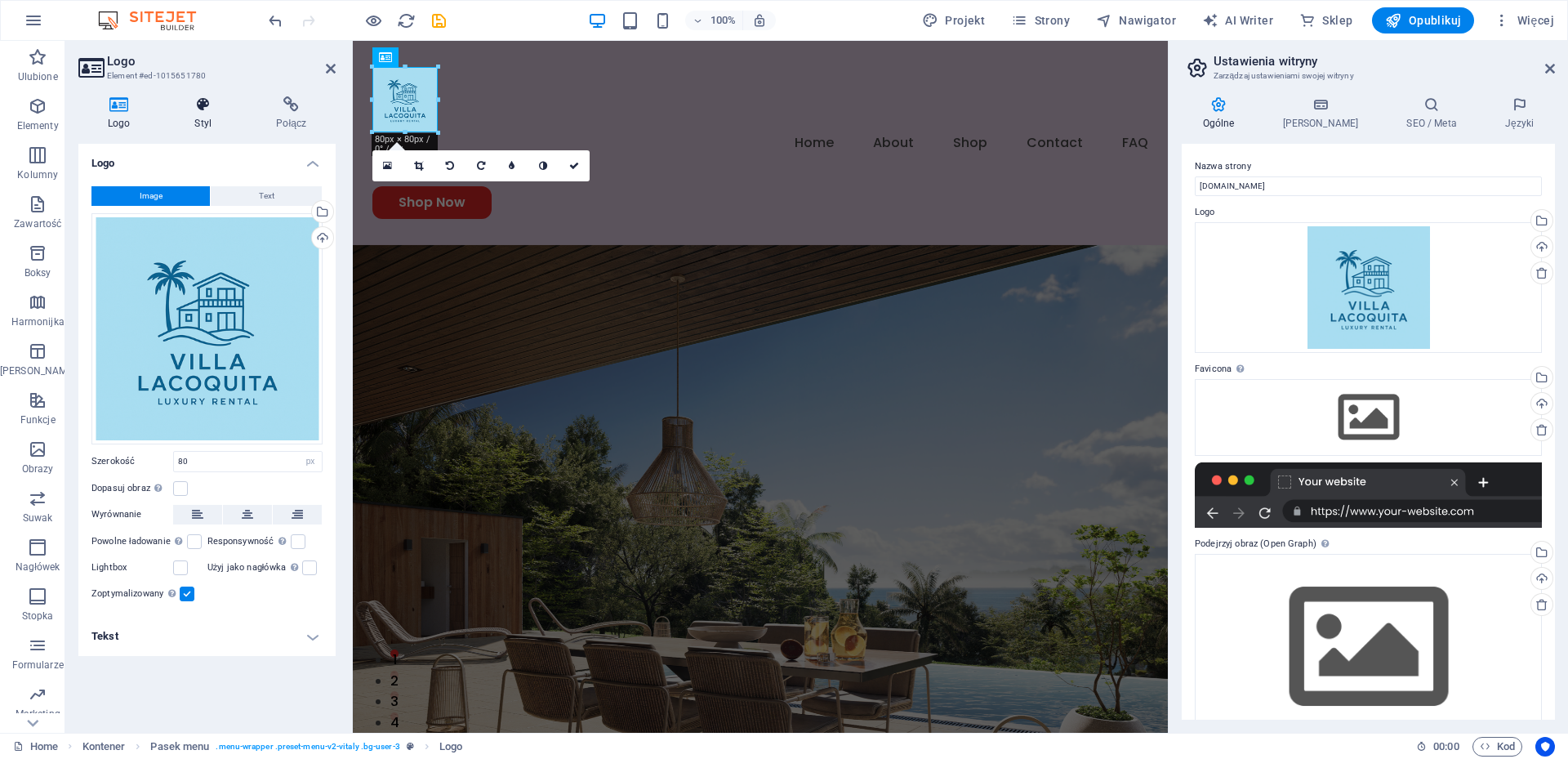
click at [209, 100] on icon at bounding box center [203, 104] width 75 height 17
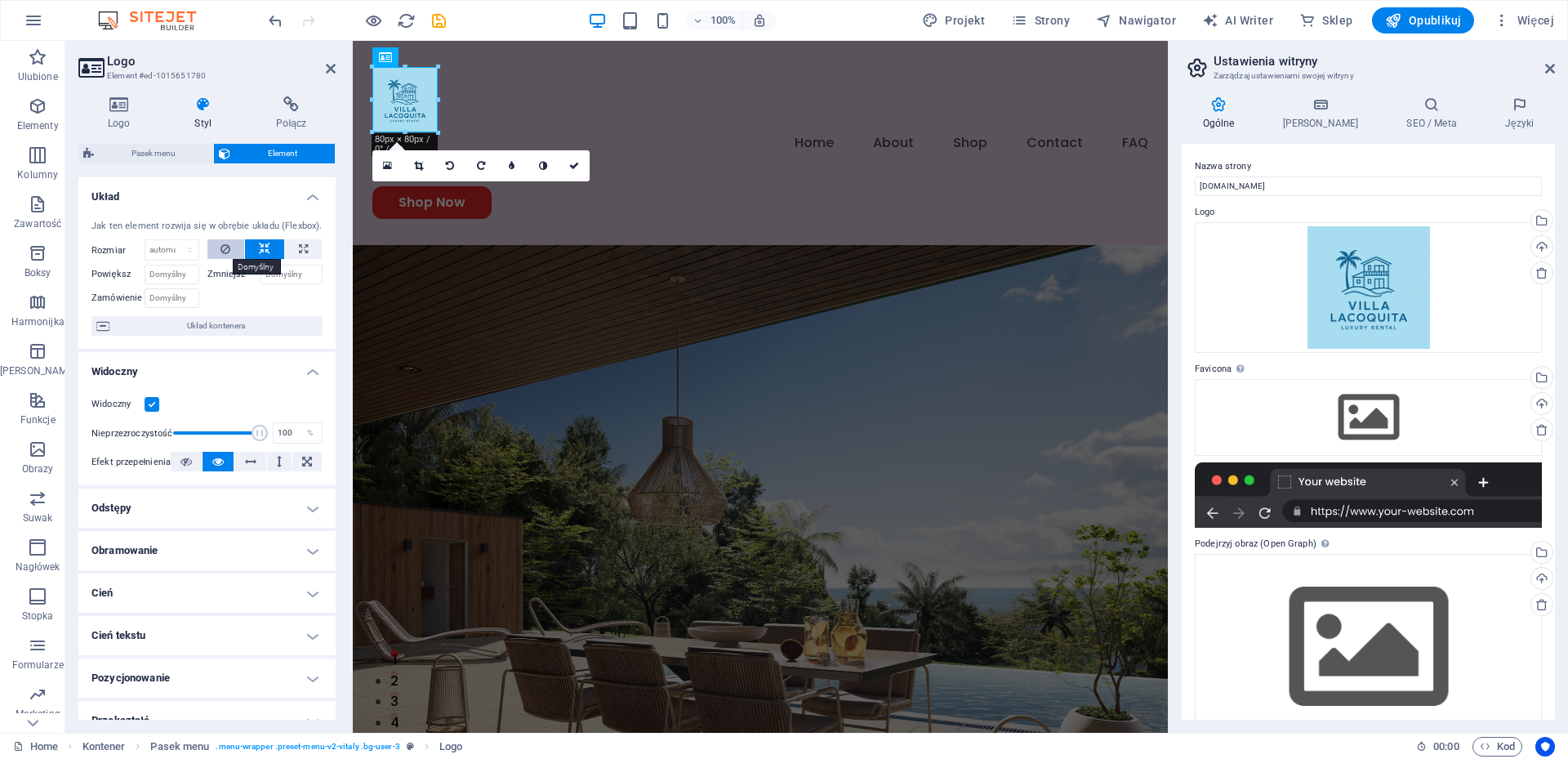
click at [222, 252] on icon at bounding box center [225, 249] width 10 height 20
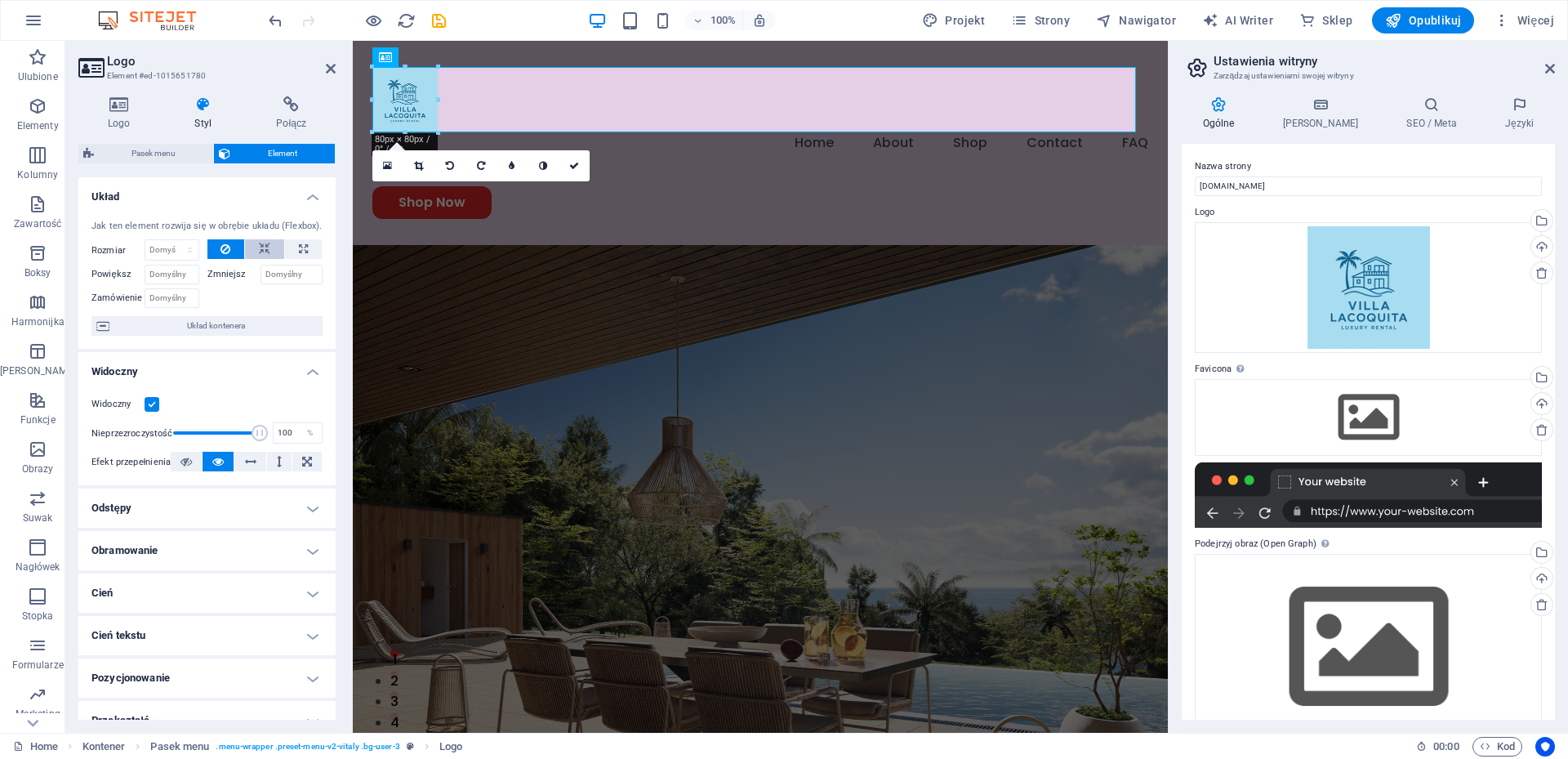
click at [256, 250] on button at bounding box center [265, 249] width 39 height 20
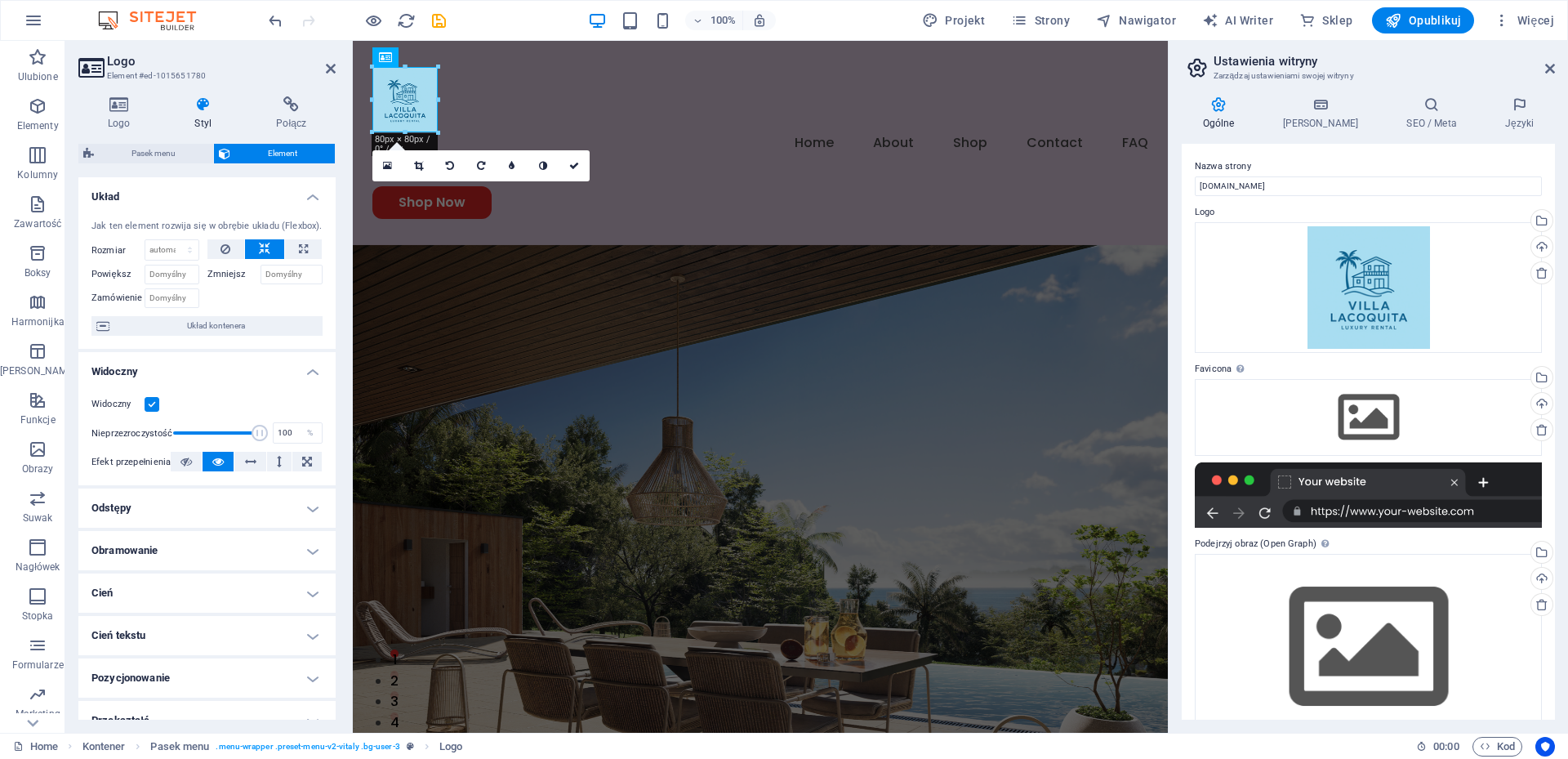
scroll to position [148, 0]
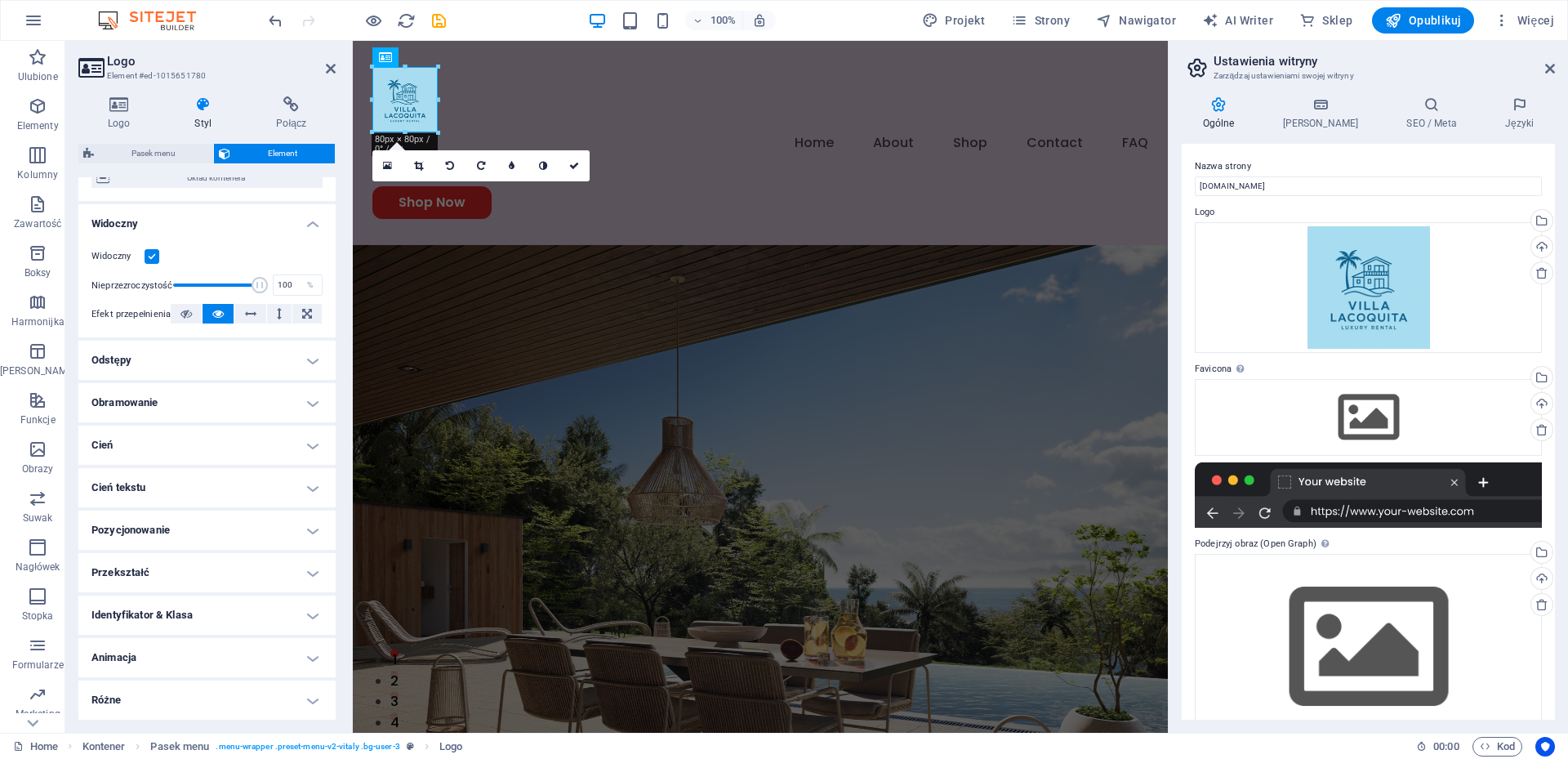
click at [307, 533] on h4 "Pozycjonowanie" at bounding box center [207, 531] width 257 height 39
click at [307, 533] on h4 "Pozycjonowanie" at bounding box center [207, 526] width 257 height 29
click at [570, 84] on div "Menu Home About Shop Contact FAQ Shop Now" at bounding box center [760, 143] width 815 height 204
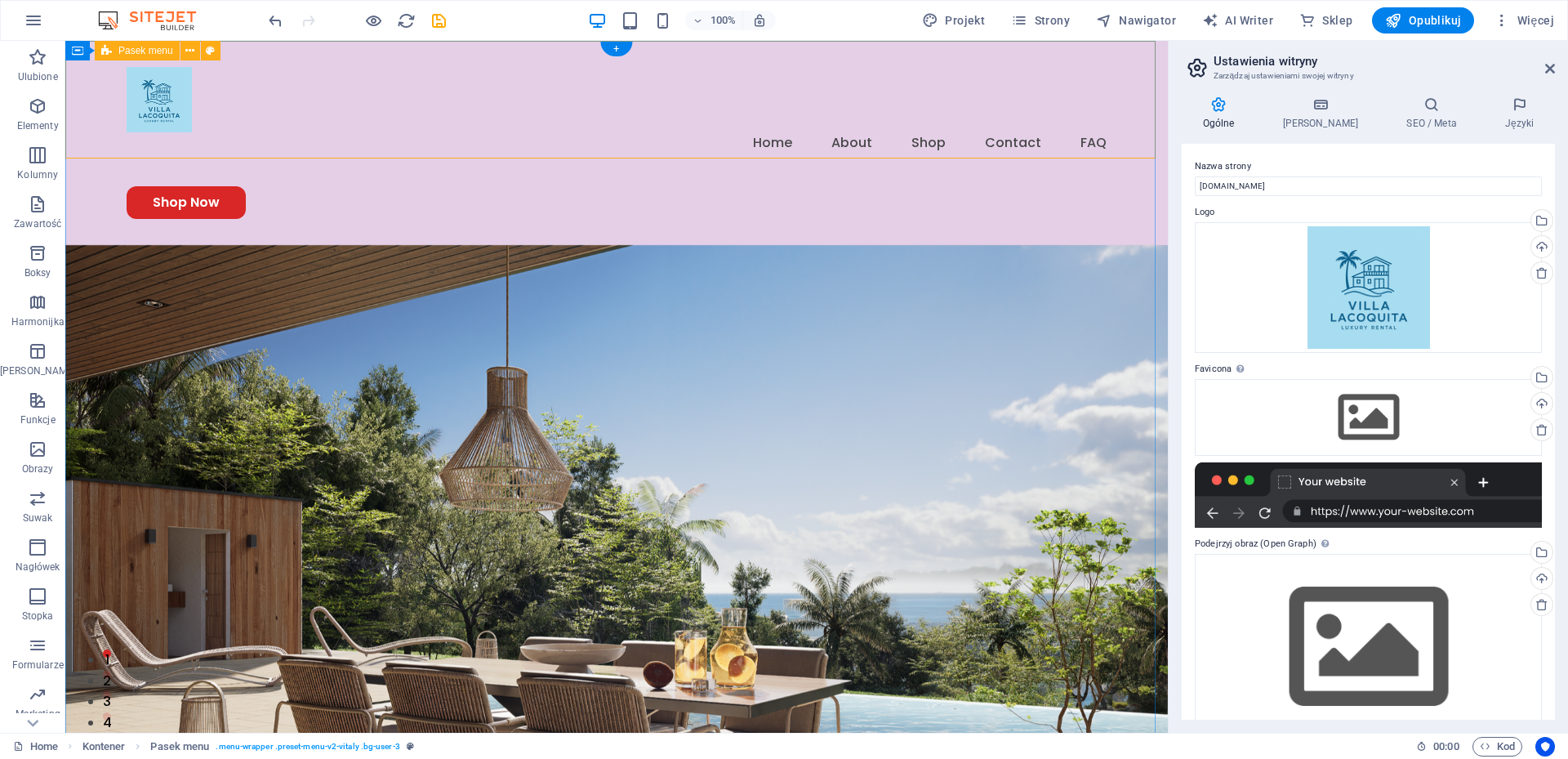
click at [379, 81] on div "Menu Home About Shop Contact FAQ Shop Now" at bounding box center [616, 143] width 1102 height 204
click at [68, 110] on div "Menu Home About Shop Contact FAQ Shop Now" at bounding box center [616, 143] width 1102 height 204
click at [276, 51] on div "Menu Home About Shop Contact FAQ Shop Now" at bounding box center [616, 143] width 1102 height 204
click at [171, 50] on span "Pasek menu" at bounding box center [146, 51] width 55 height 10
click at [187, 49] on icon at bounding box center [189, 50] width 9 height 17
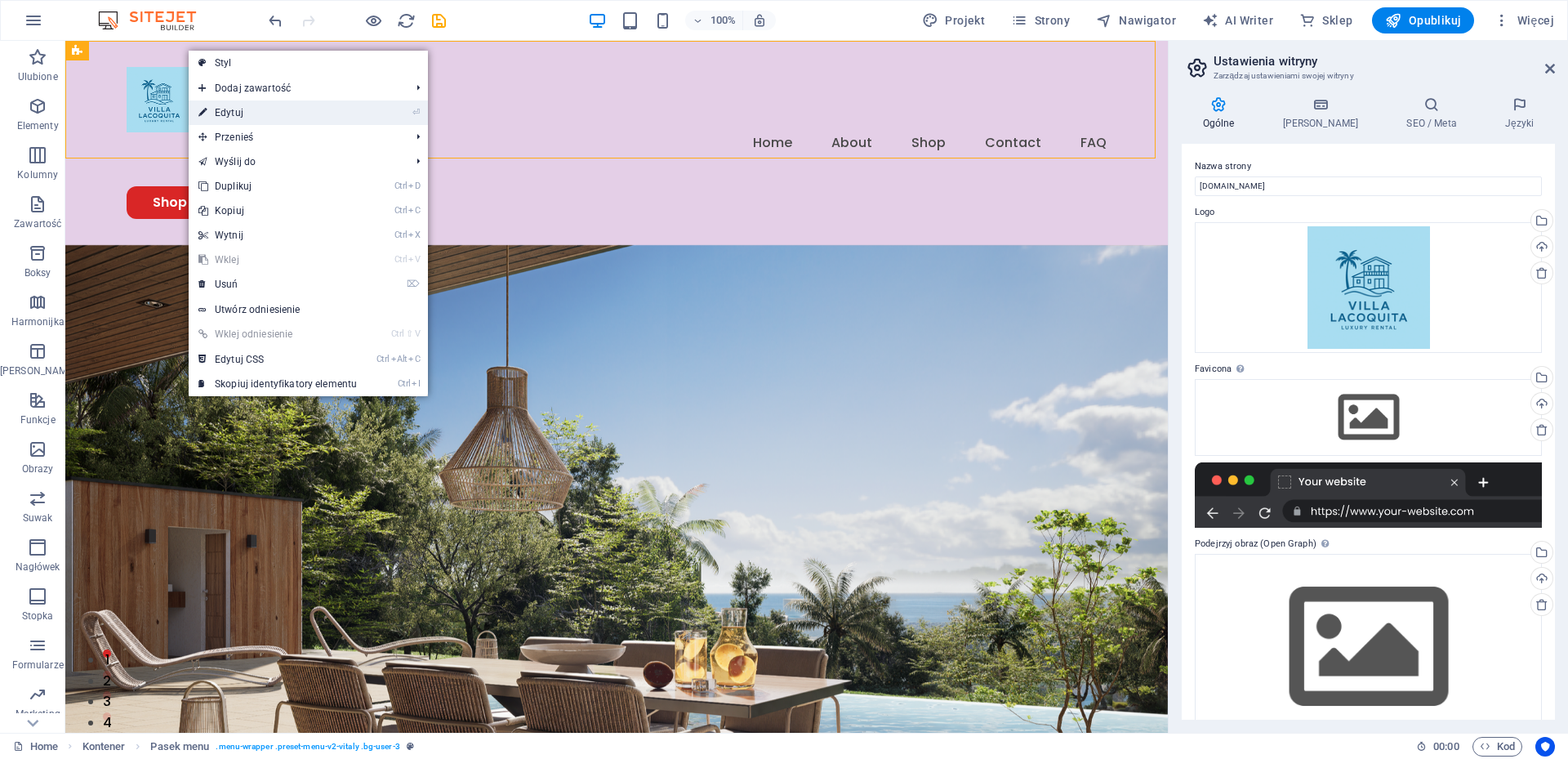
click at [232, 115] on link "⏎ Edytuj" at bounding box center [277, 112] width 178 height 25
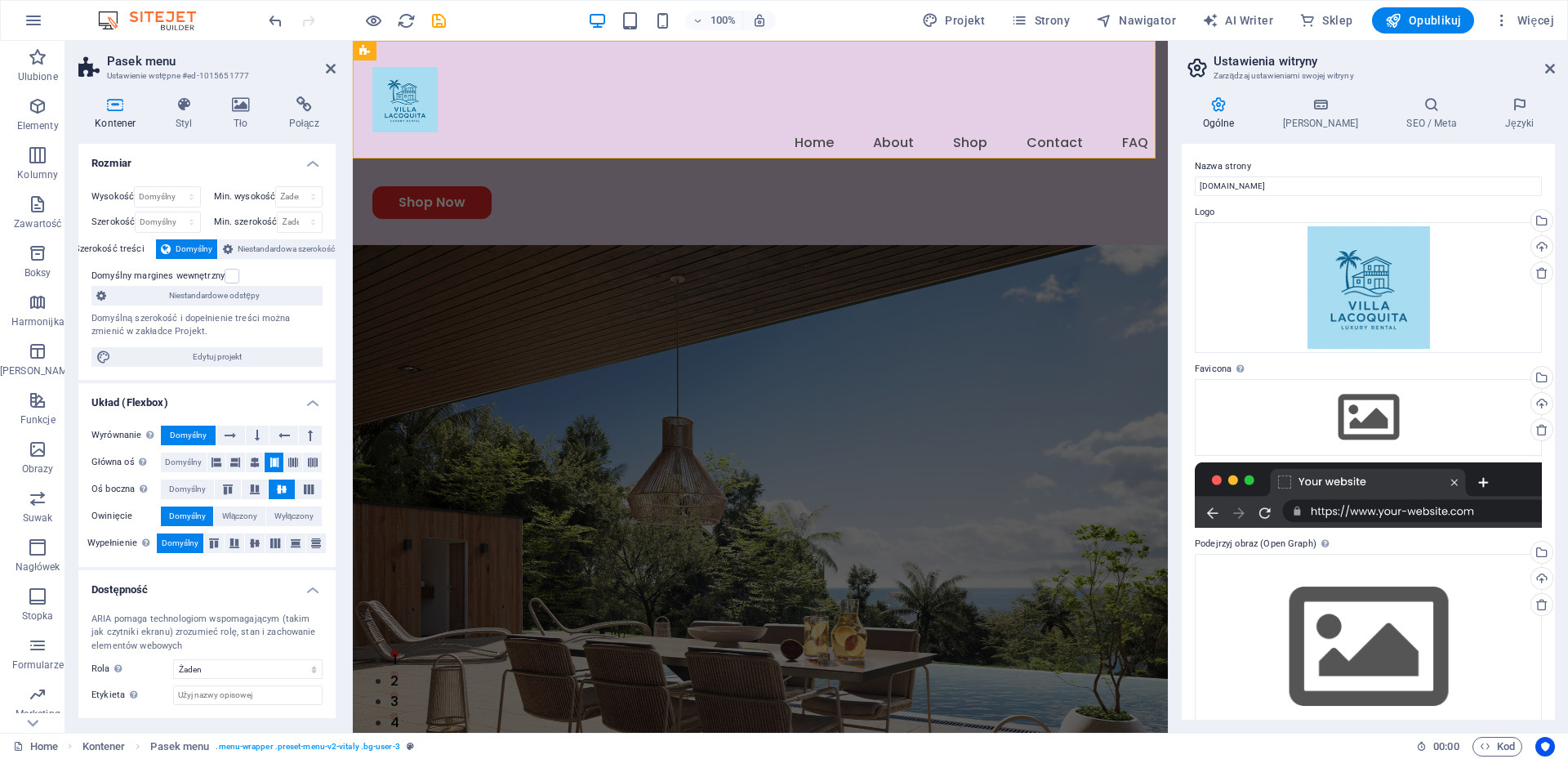
click at [311, 162] on h4 "Rozmiar" at bounding box center [207, 159] width 257 height 29
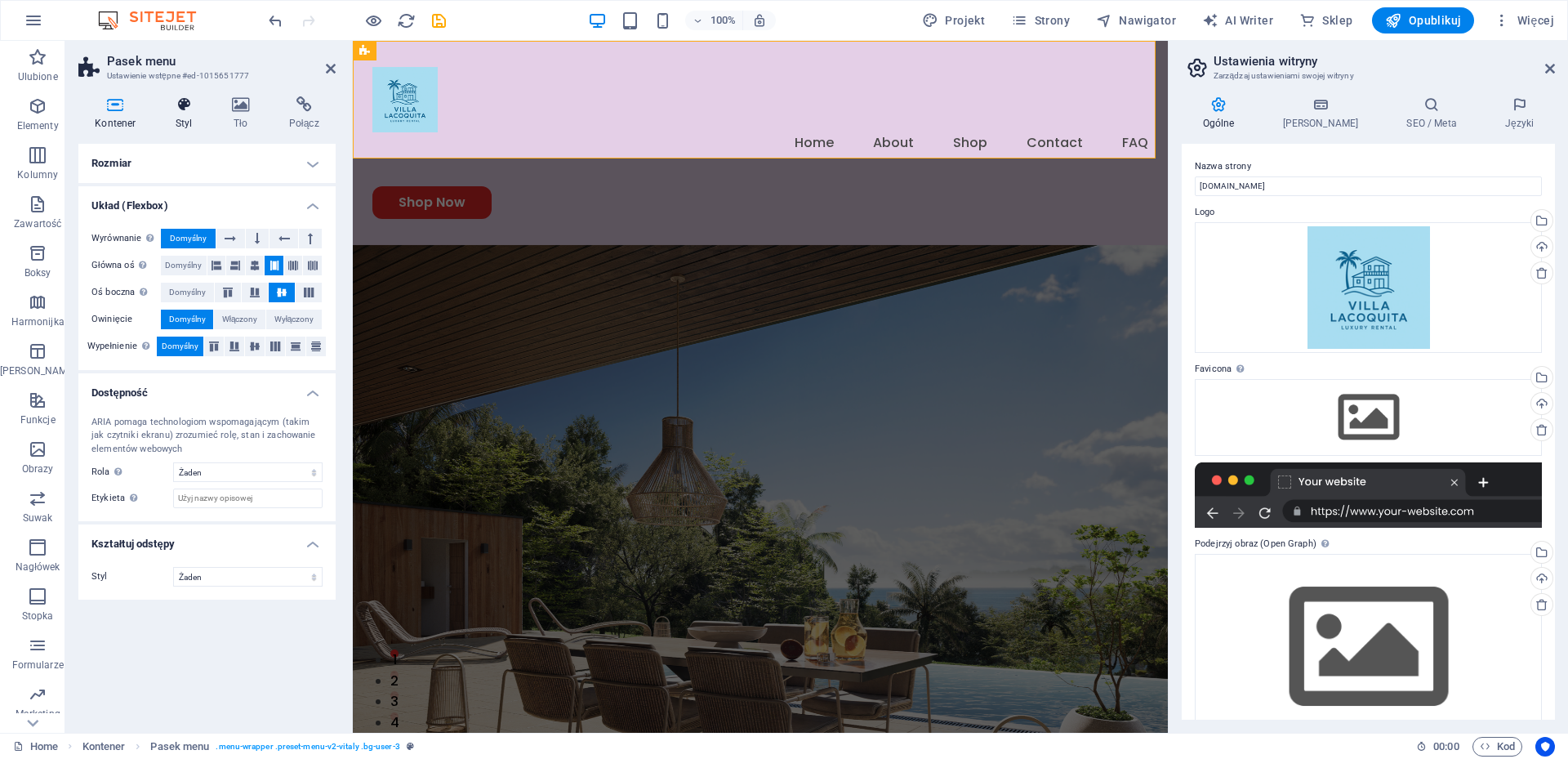
click at [182, 106] on icon at bounding box center [183, 104] width 50 height 17
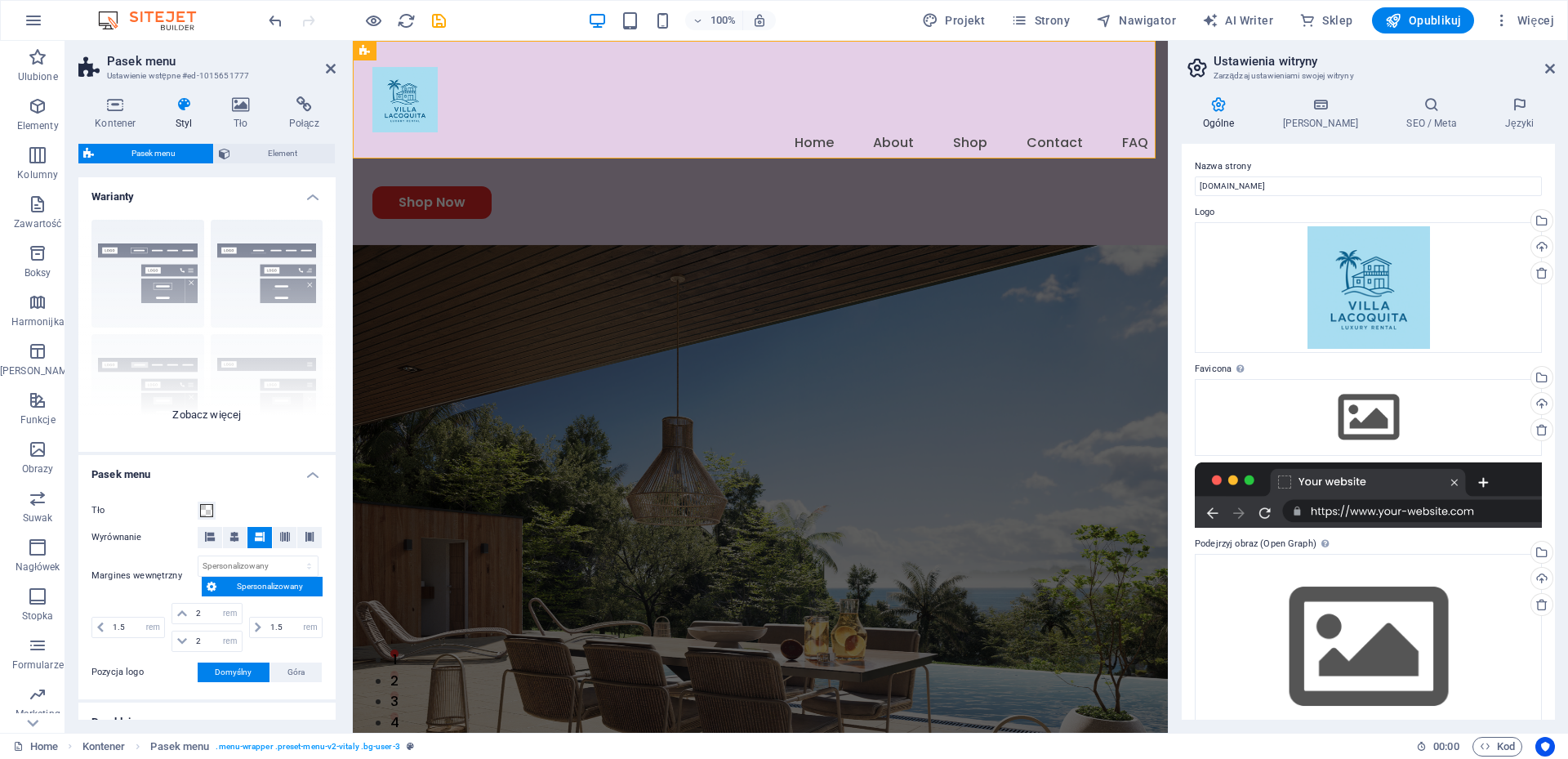
click at [131, 247] on div "Obramowanie Wyśrodkowany Domyślny Ustalone Loki Wyzwalacz akcji Szeroki XXL" at bounding box center [207, 329] width 257 height 245
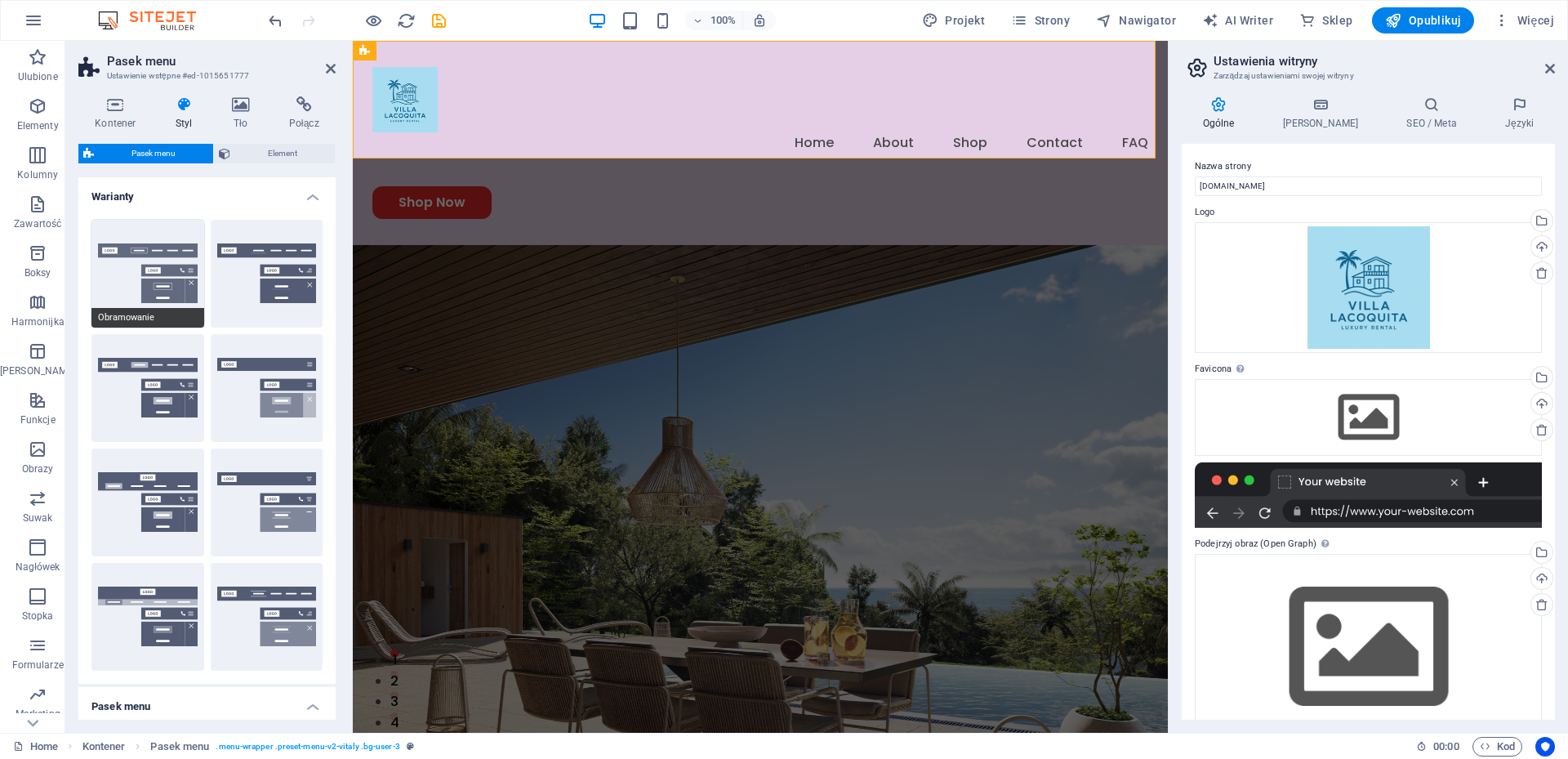
click at [131, 321] on span "Obramowanie" at bounding box center [147, 318] width 113 height 20
type input "1"
select select "rem"
type input "1"
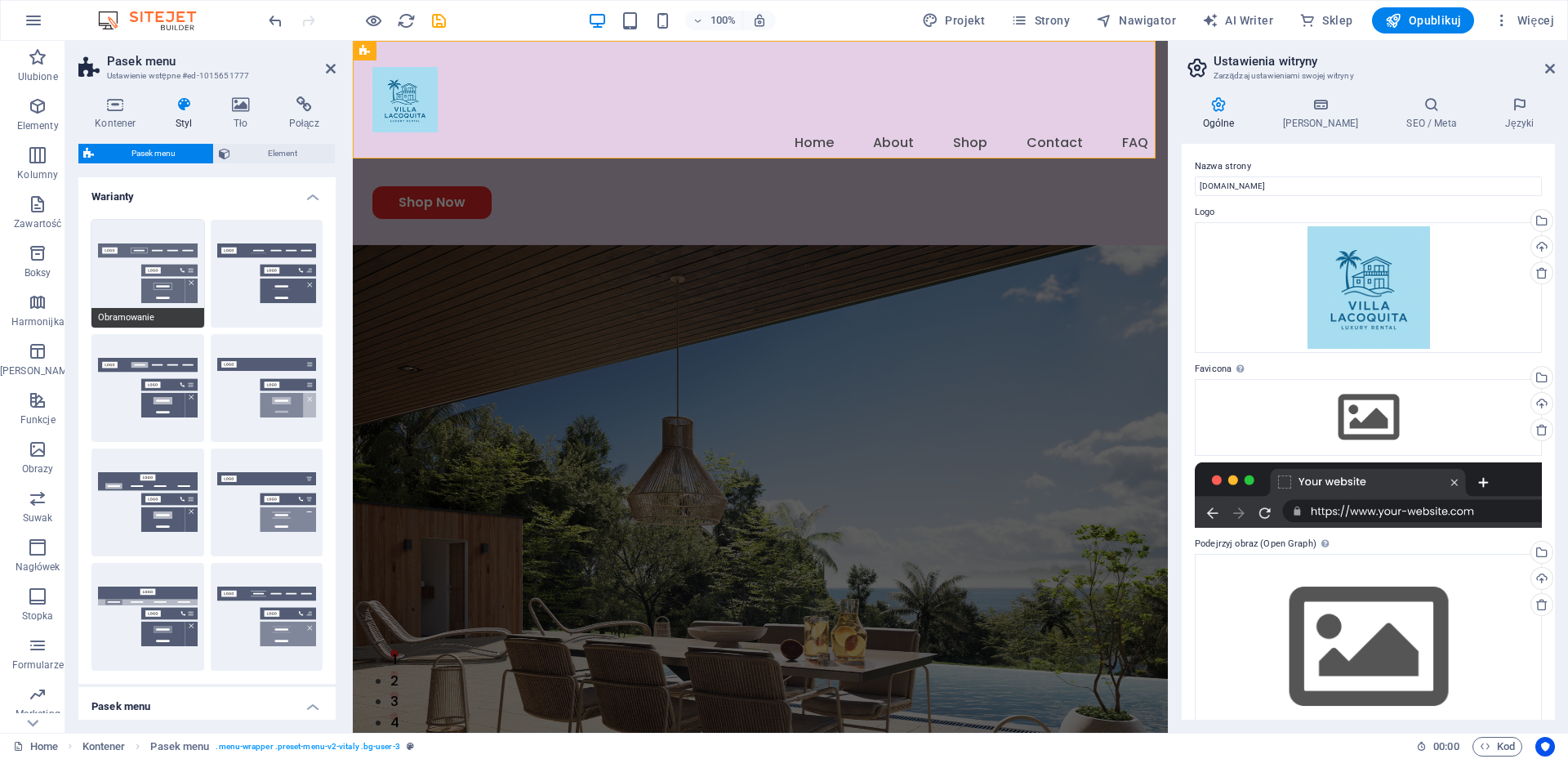
type input "1"
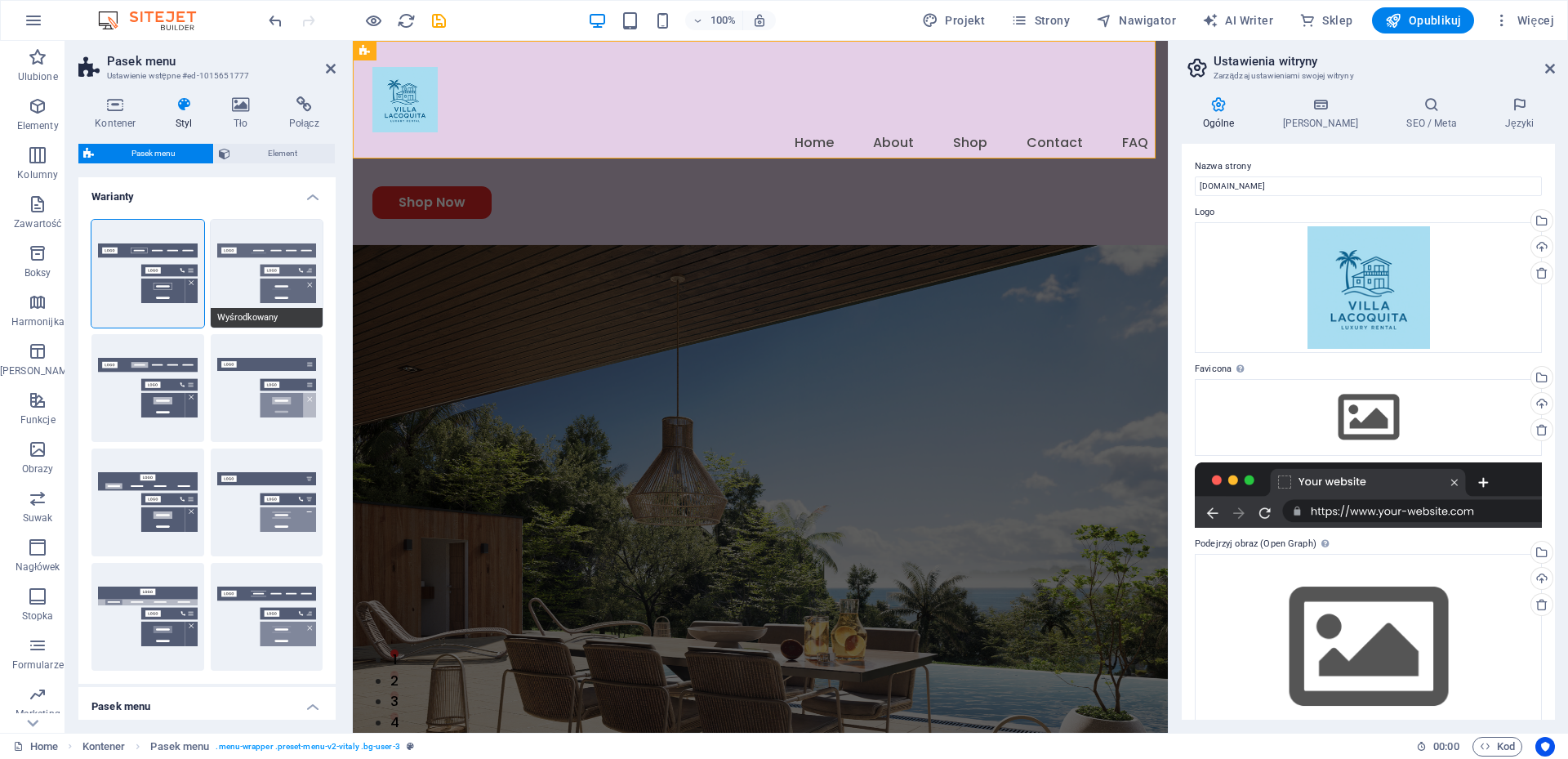
click at [261, 325] on span "Wyśrodkowany" at bounding box center [267, 318] width 113 height 20
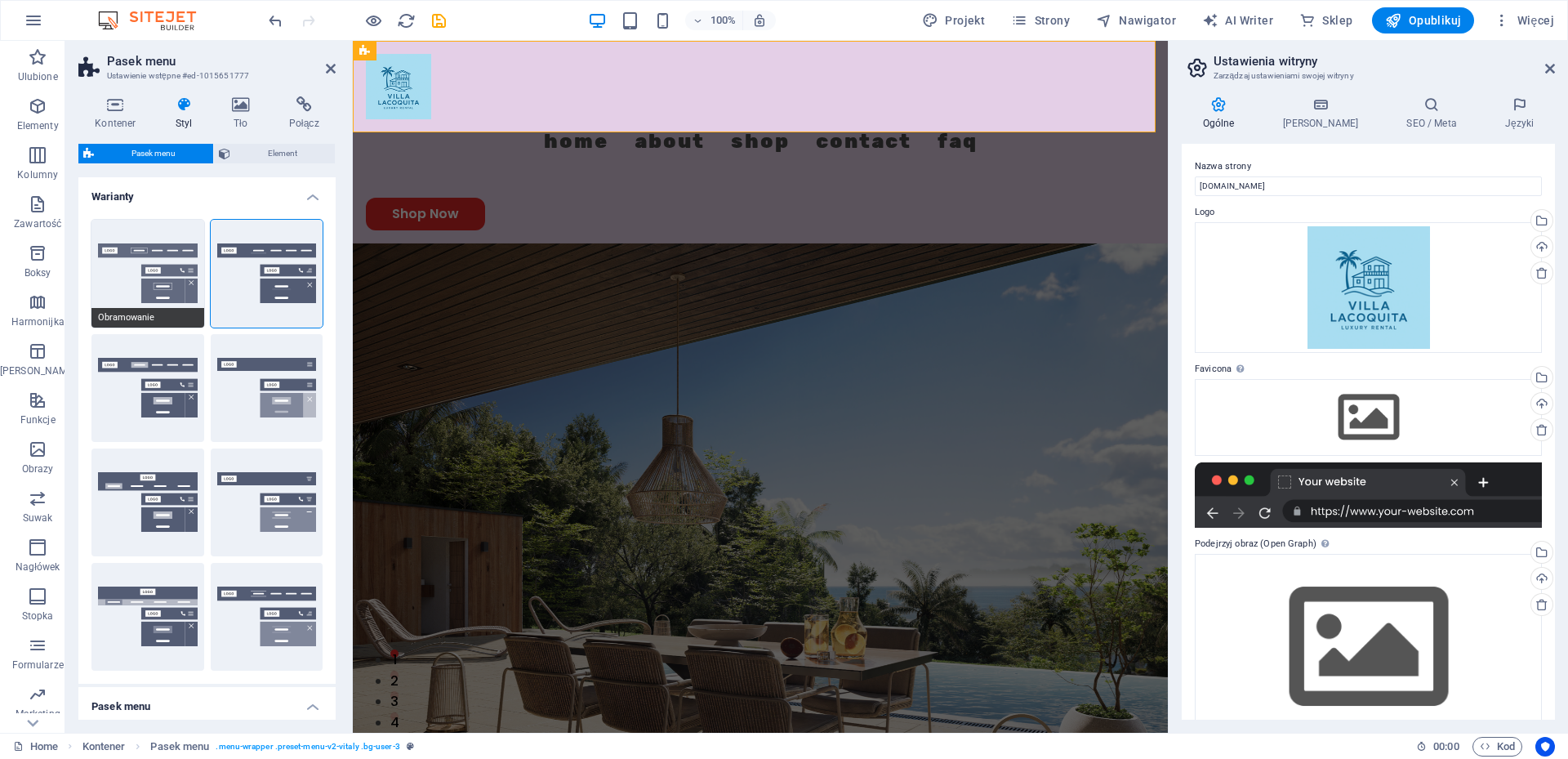
click at [168, 273] on button "Obramowanie" at bounding box center [147, 274] width 113 height 108
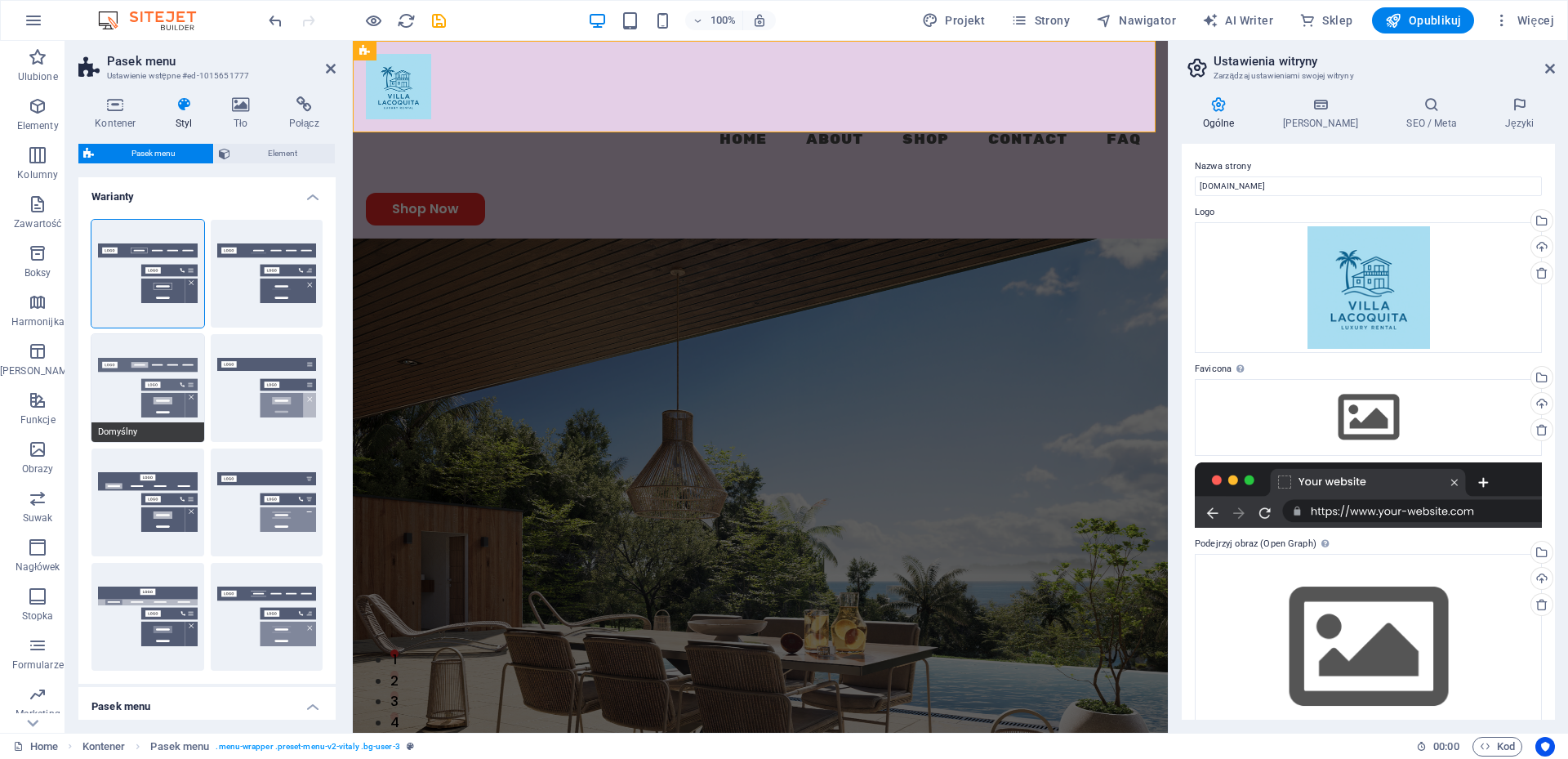
click at [116, 390] on button "Domyślny" at bounding box center [147, 388] width 113 height 108
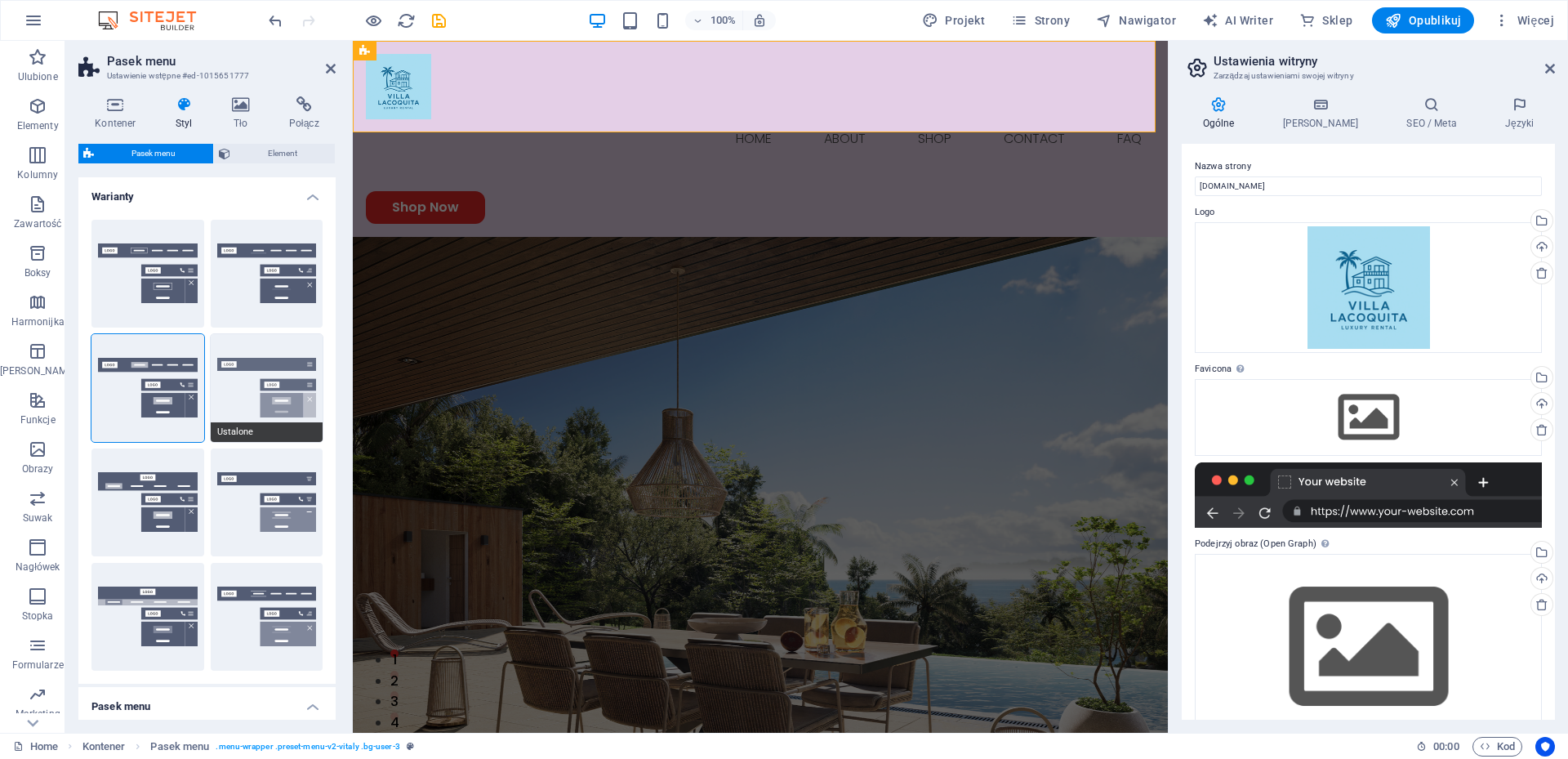
click at [259, 432] on span "Ustalone" at bounding box center [267, 432] width 113 height 20
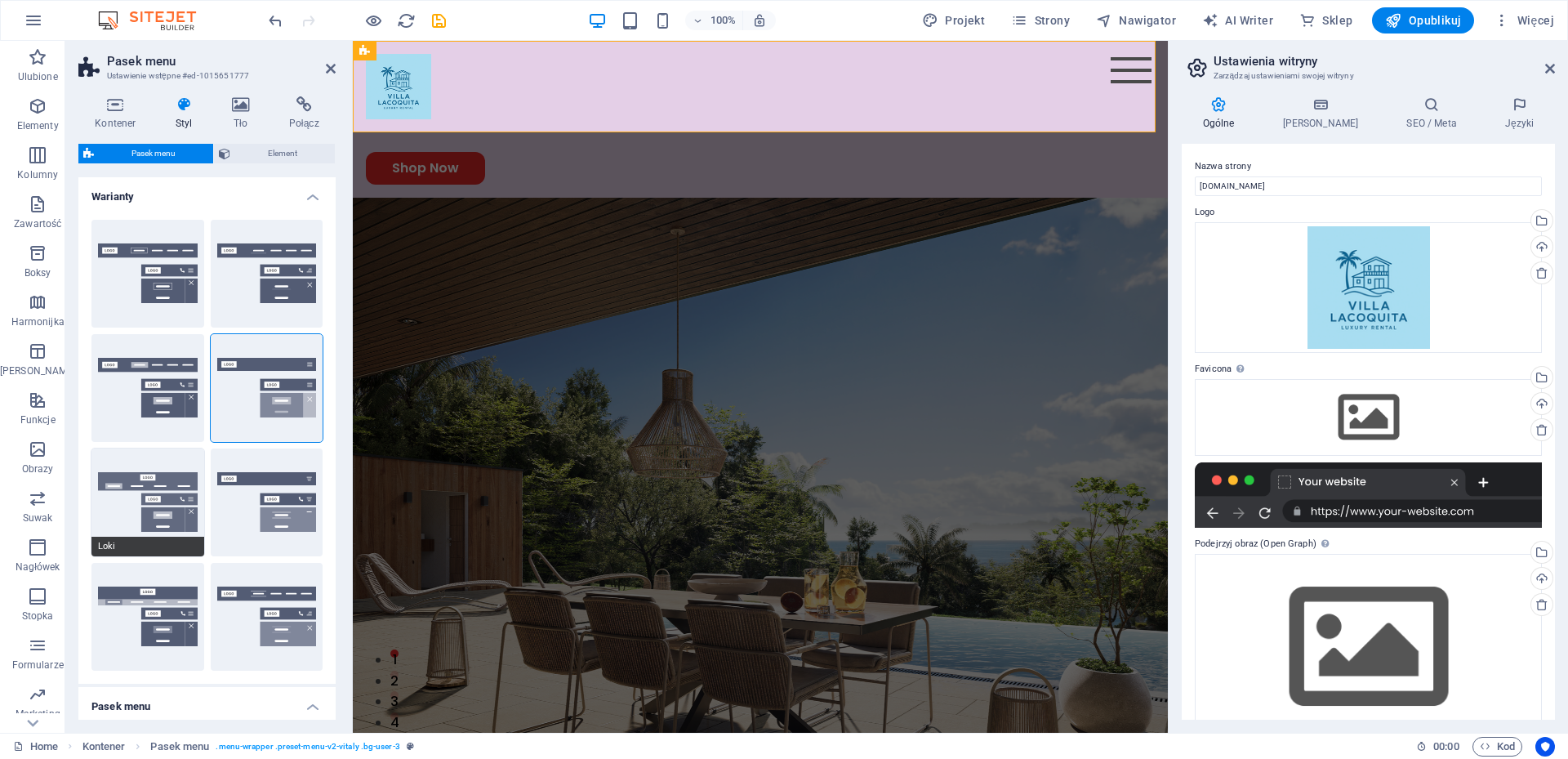
click at [142, 550] on span "Loki" at bounding box center [147, 546] width 113 height 20
type input "0"
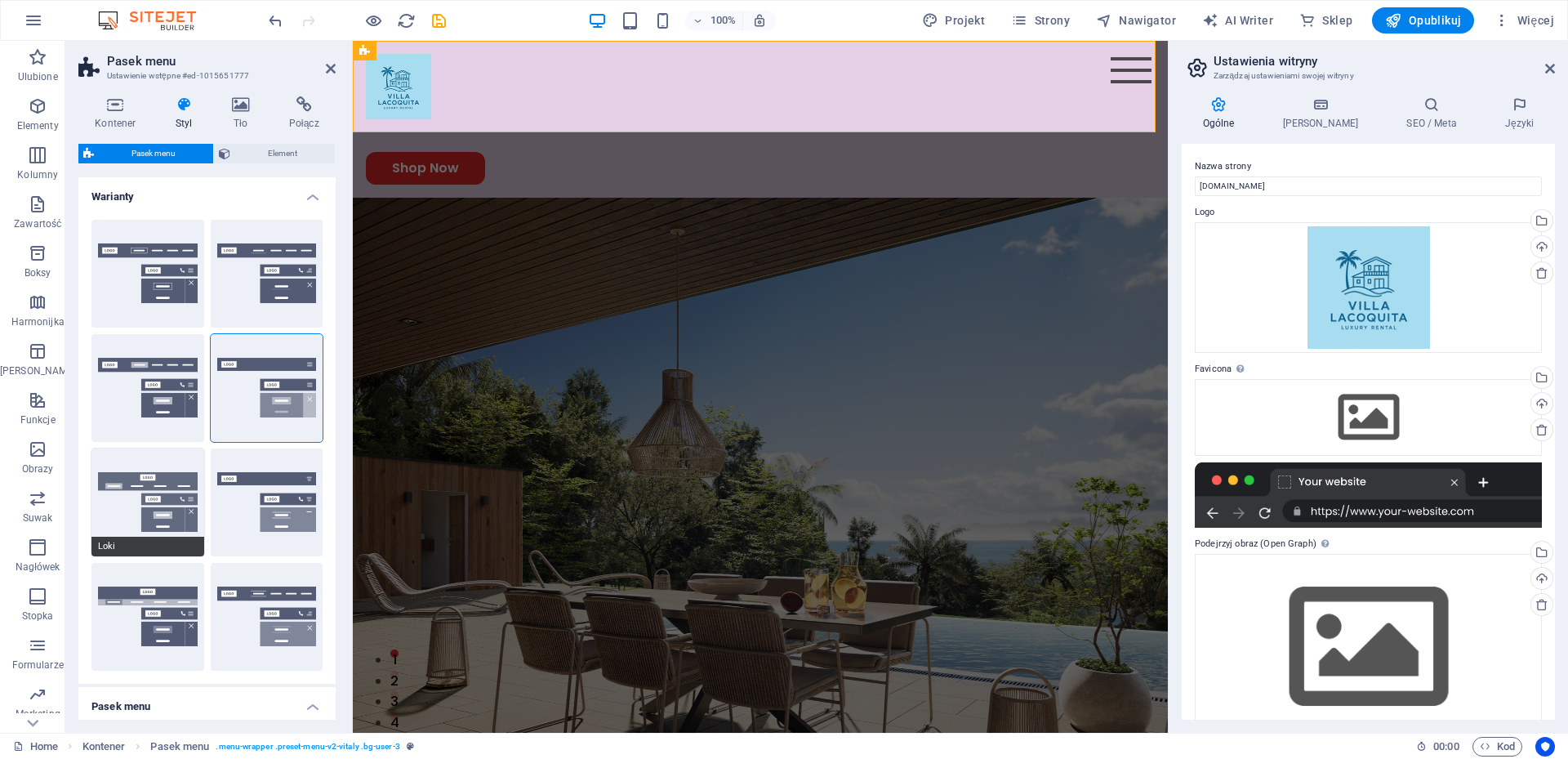
type input "0"
select select "DISABLED_OPTION_VALUE"
type input "2"
type input "1"
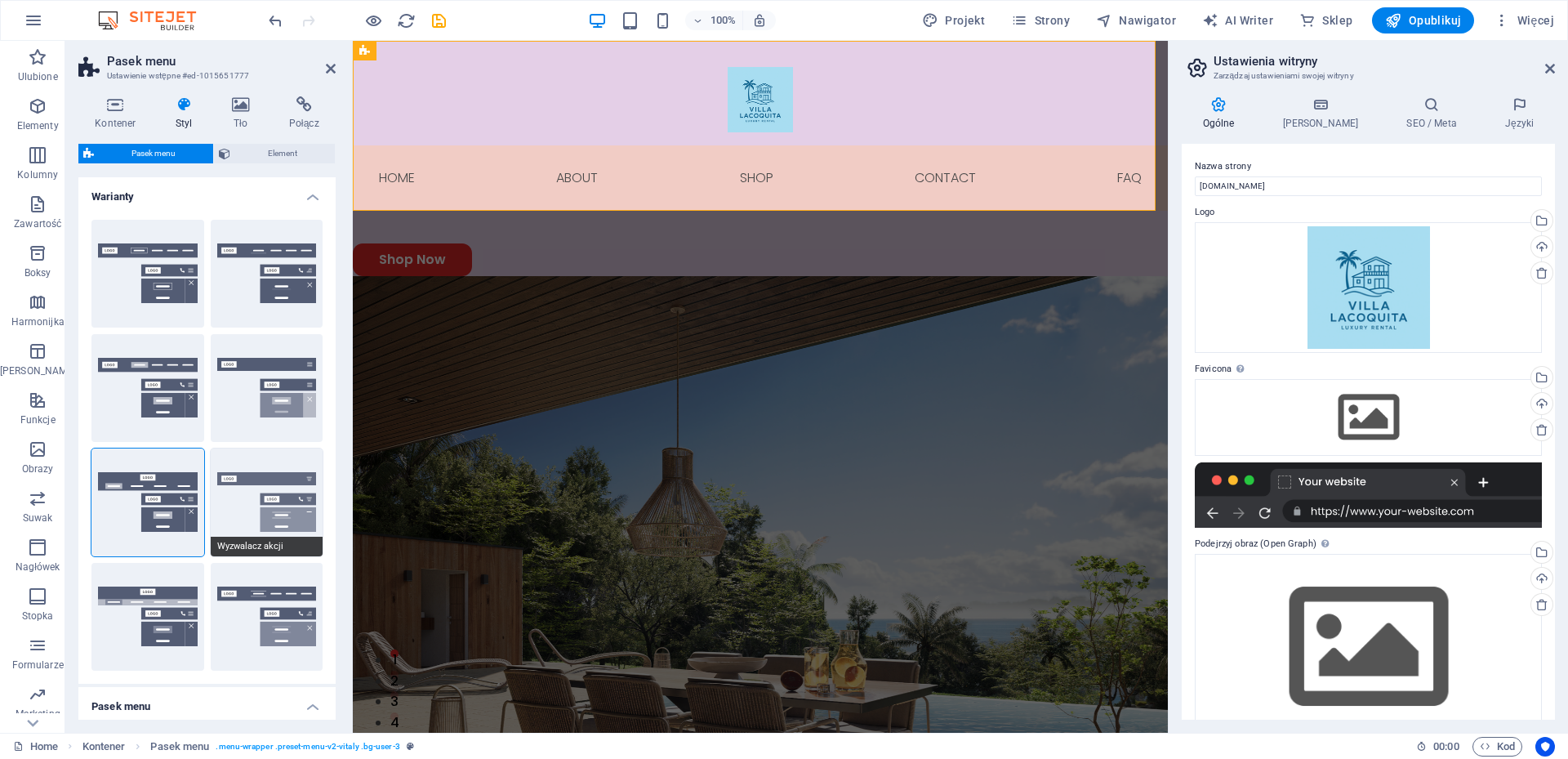
click at [265, 546] on span "Wyzwalacz akcji" at bounding box center [267, 546] width 113 height 20
type input "1"
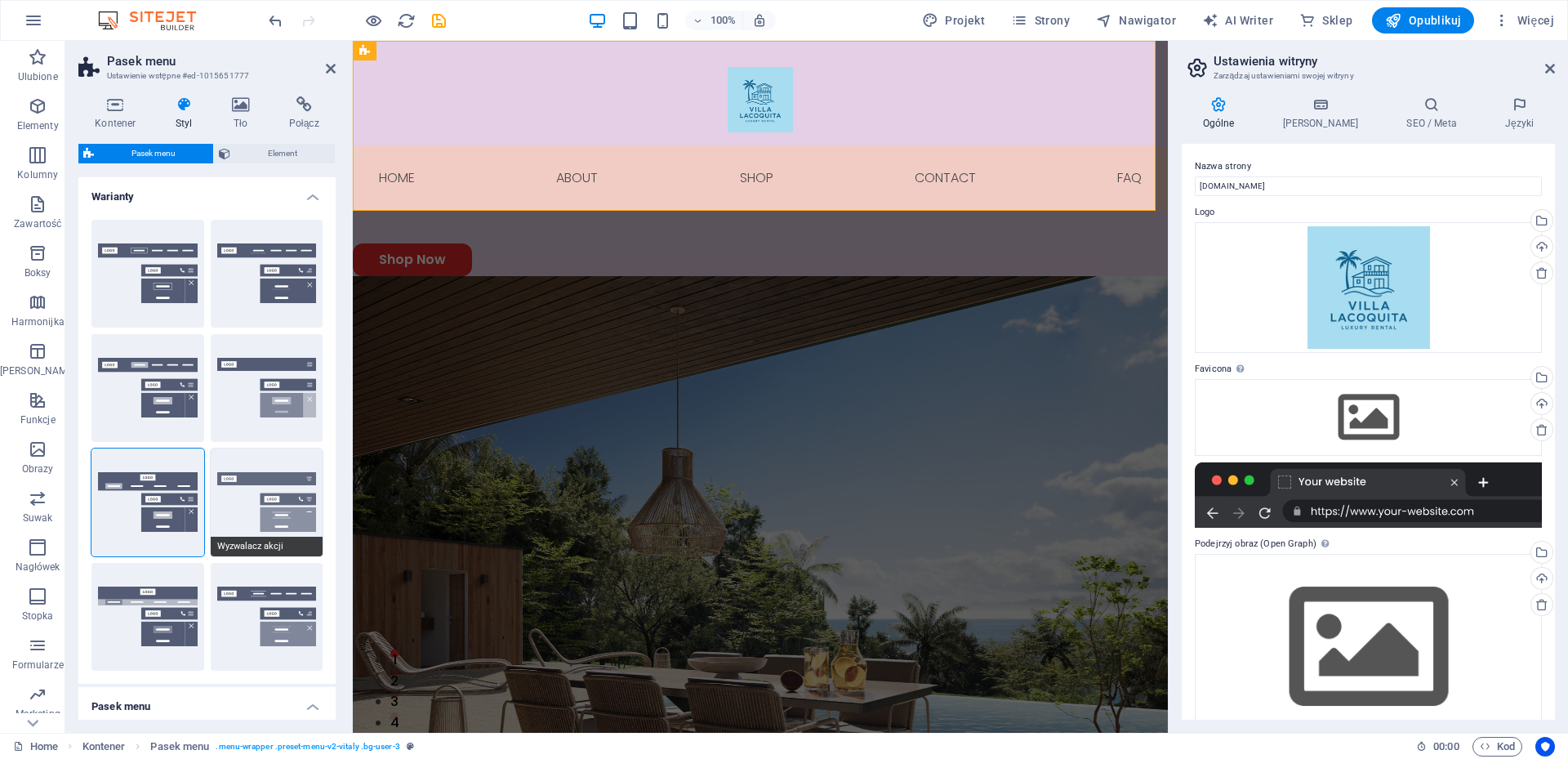
type input "1"
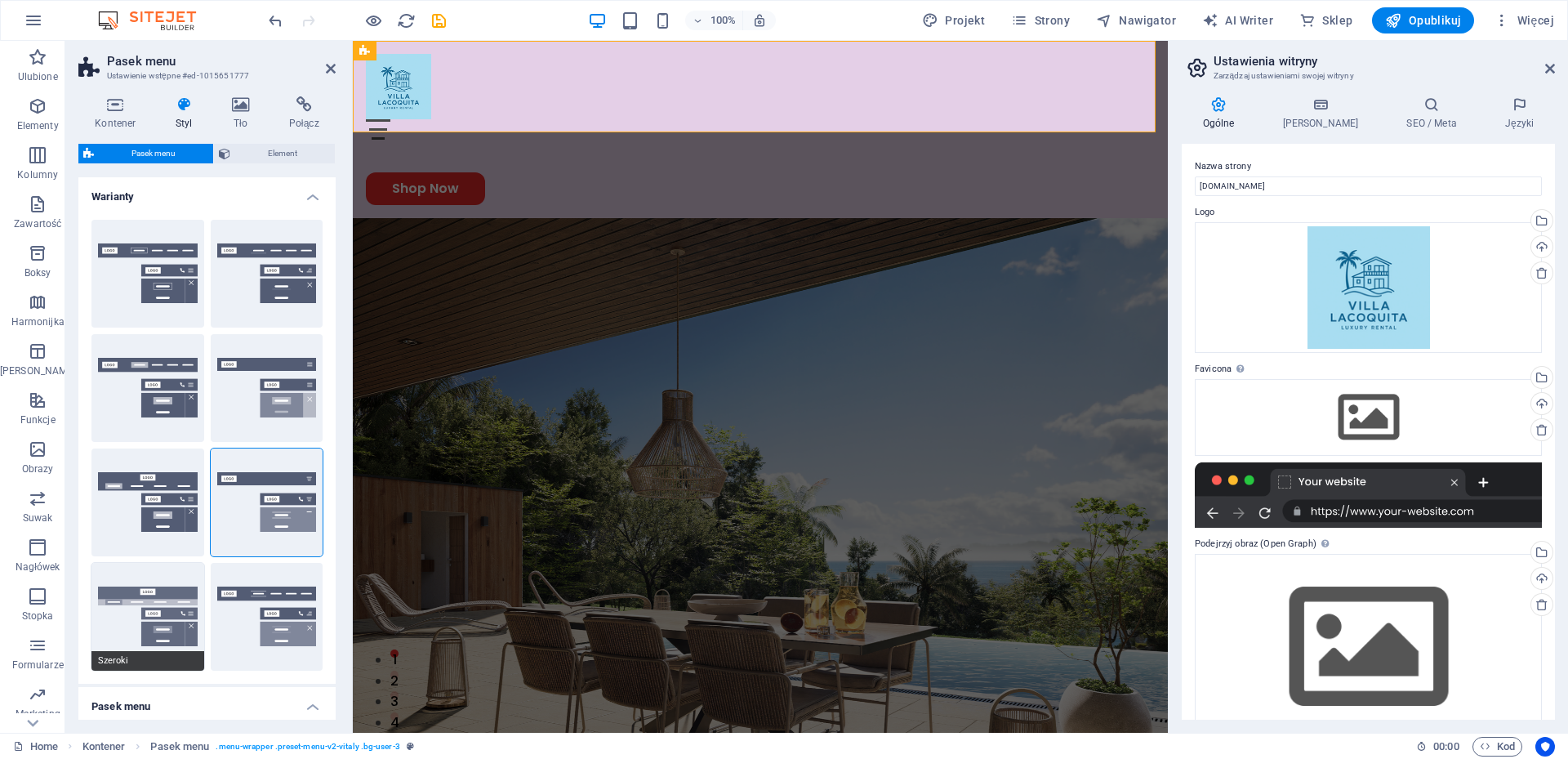
click at [154, 663] on span "Szeroki" at bounding box center [147, 661] width 113 height 20
type input "0"
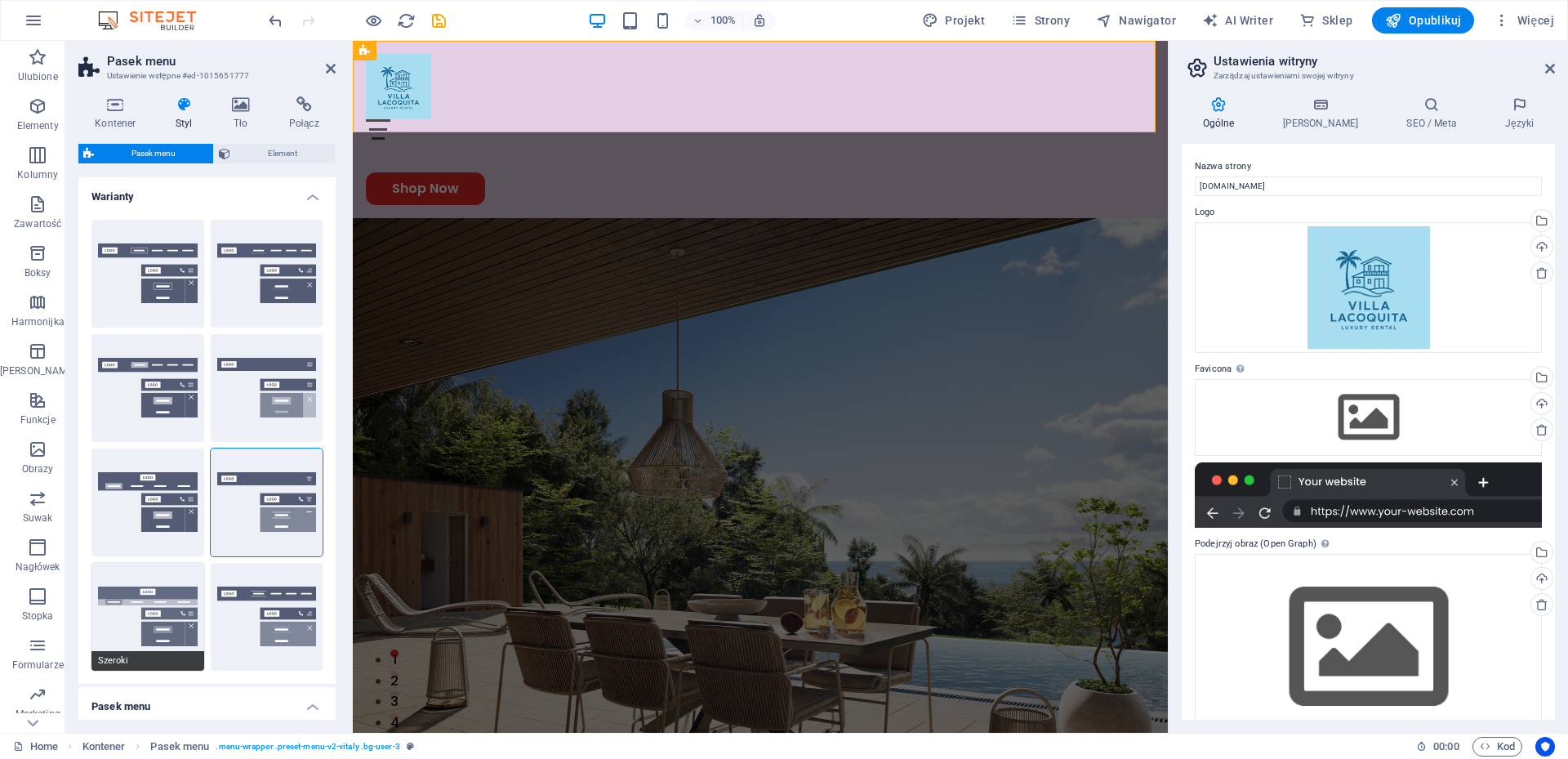
type input "0"
type input "2"
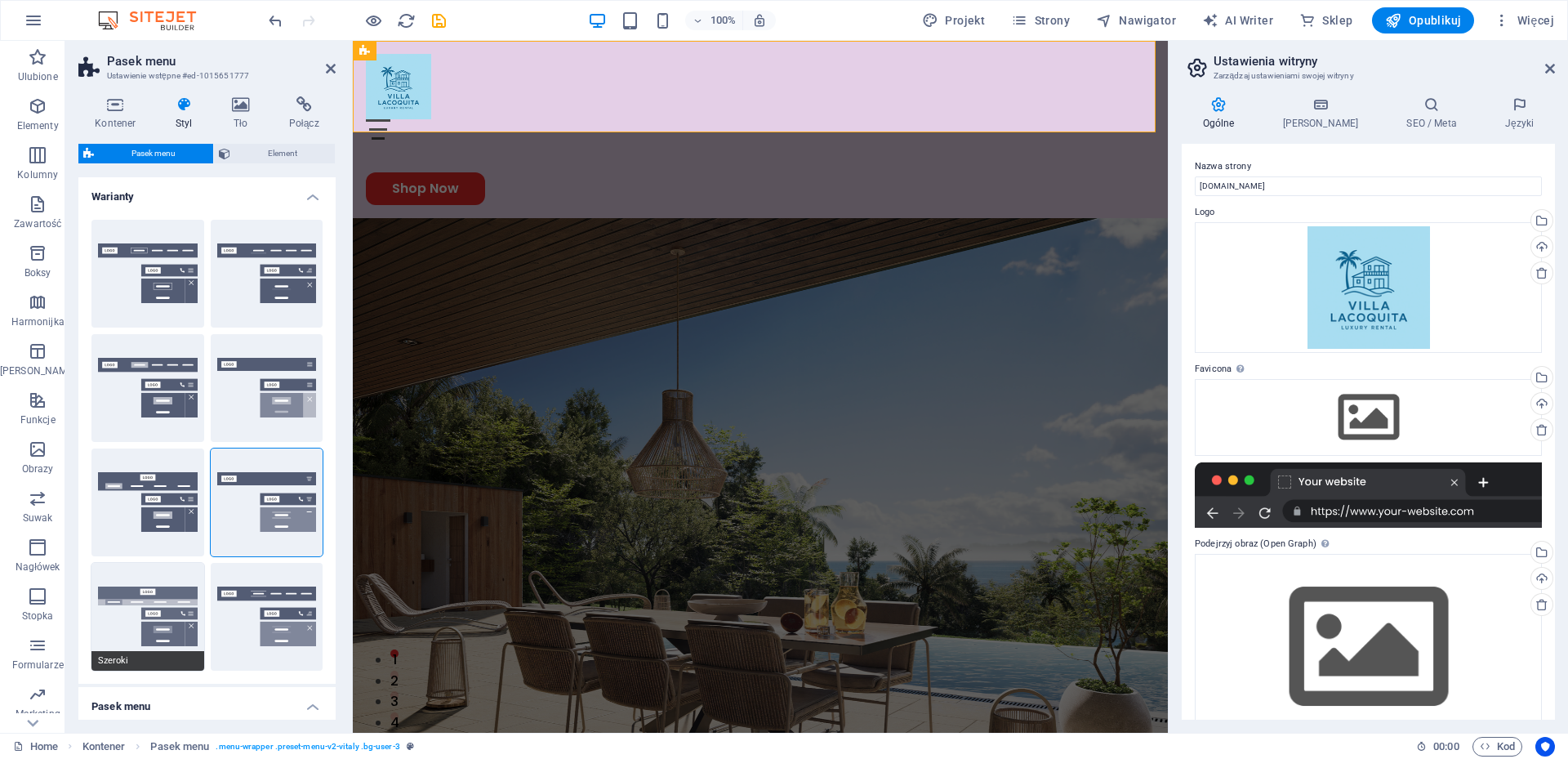
type input "2"
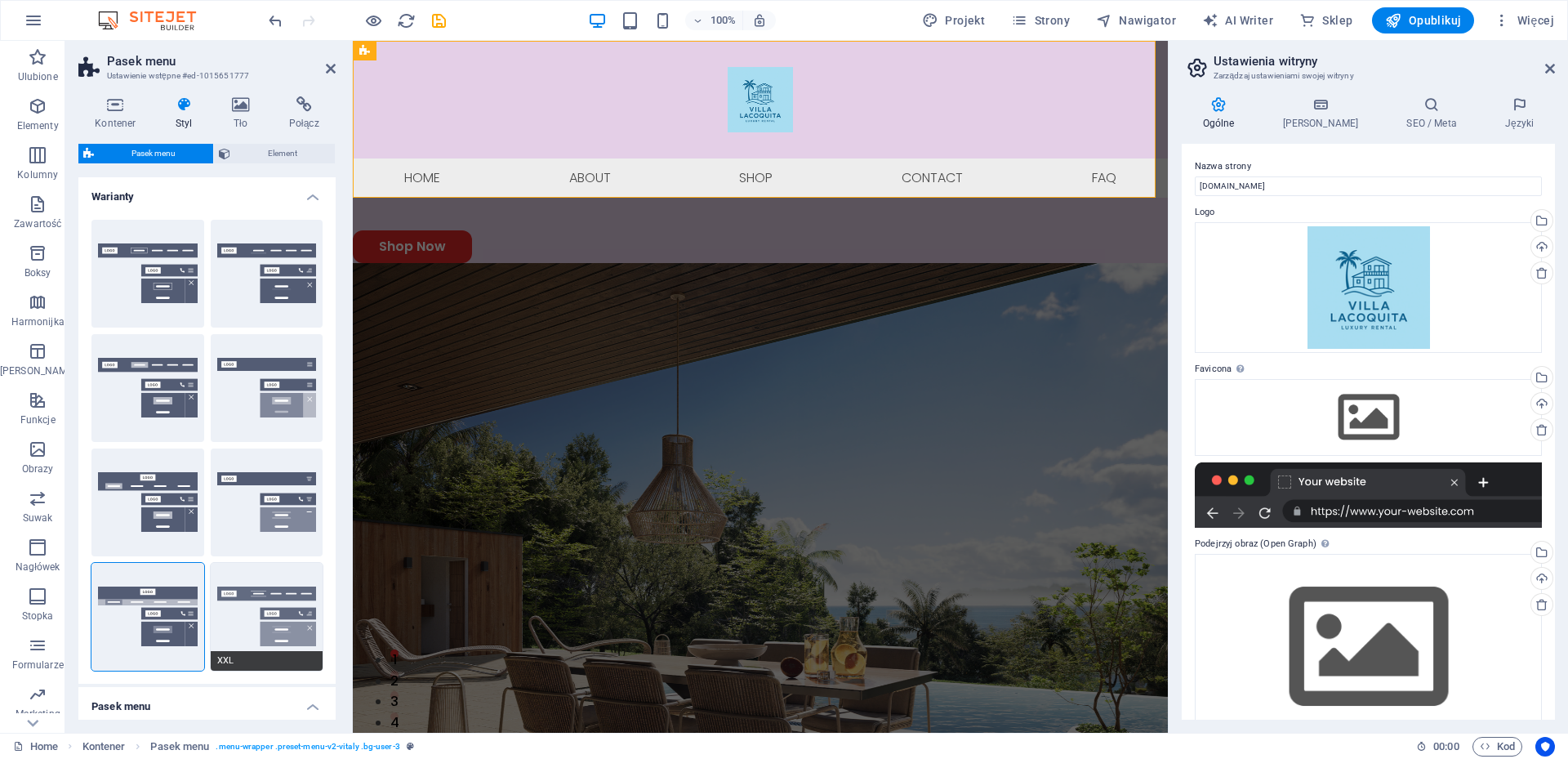
click at [261, 661] on span "XXL" at bounding box center [267, 661] width 113 height 20
type input "1"
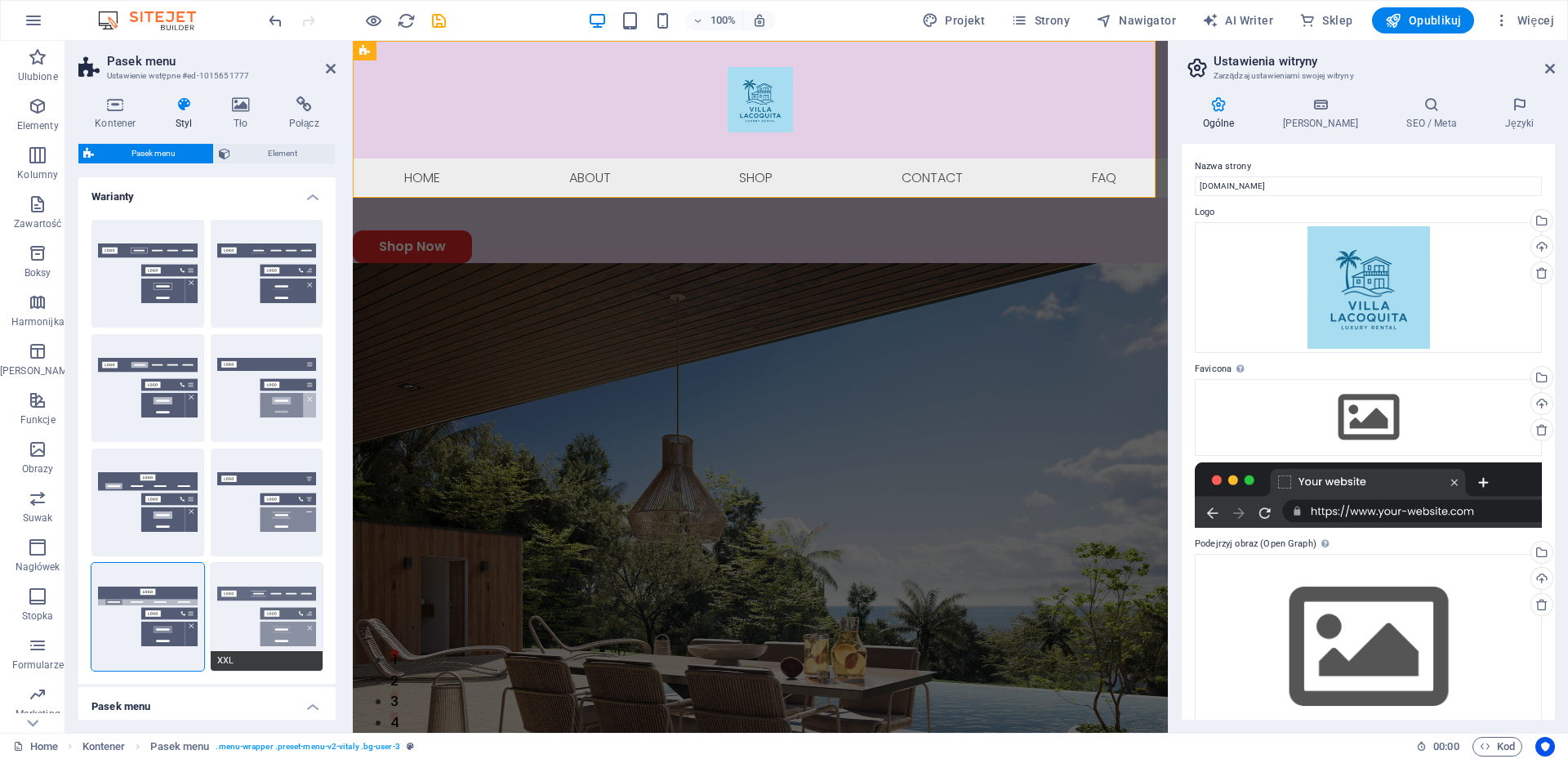
type input "1"
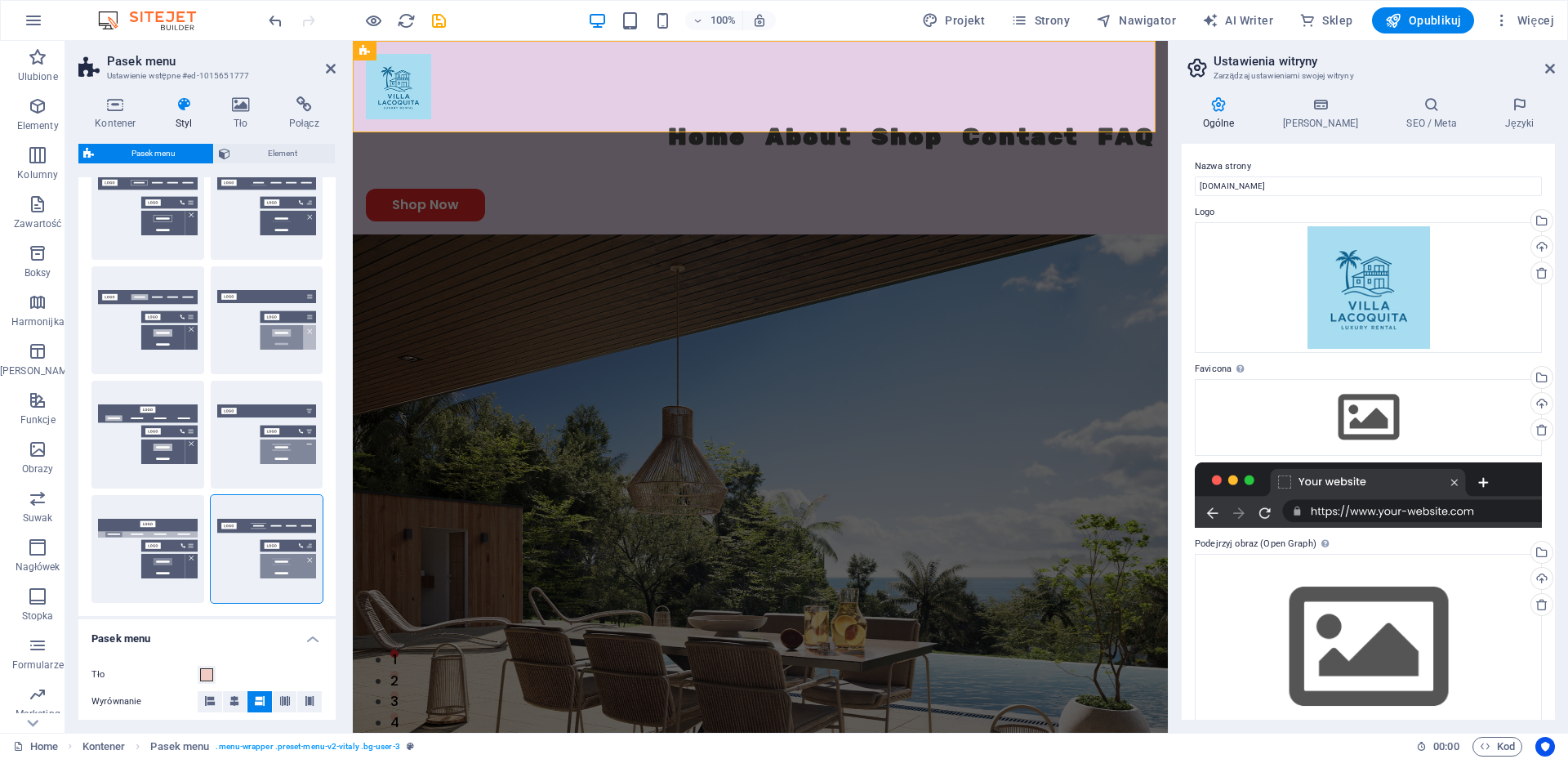
scroll to position [0, 0]
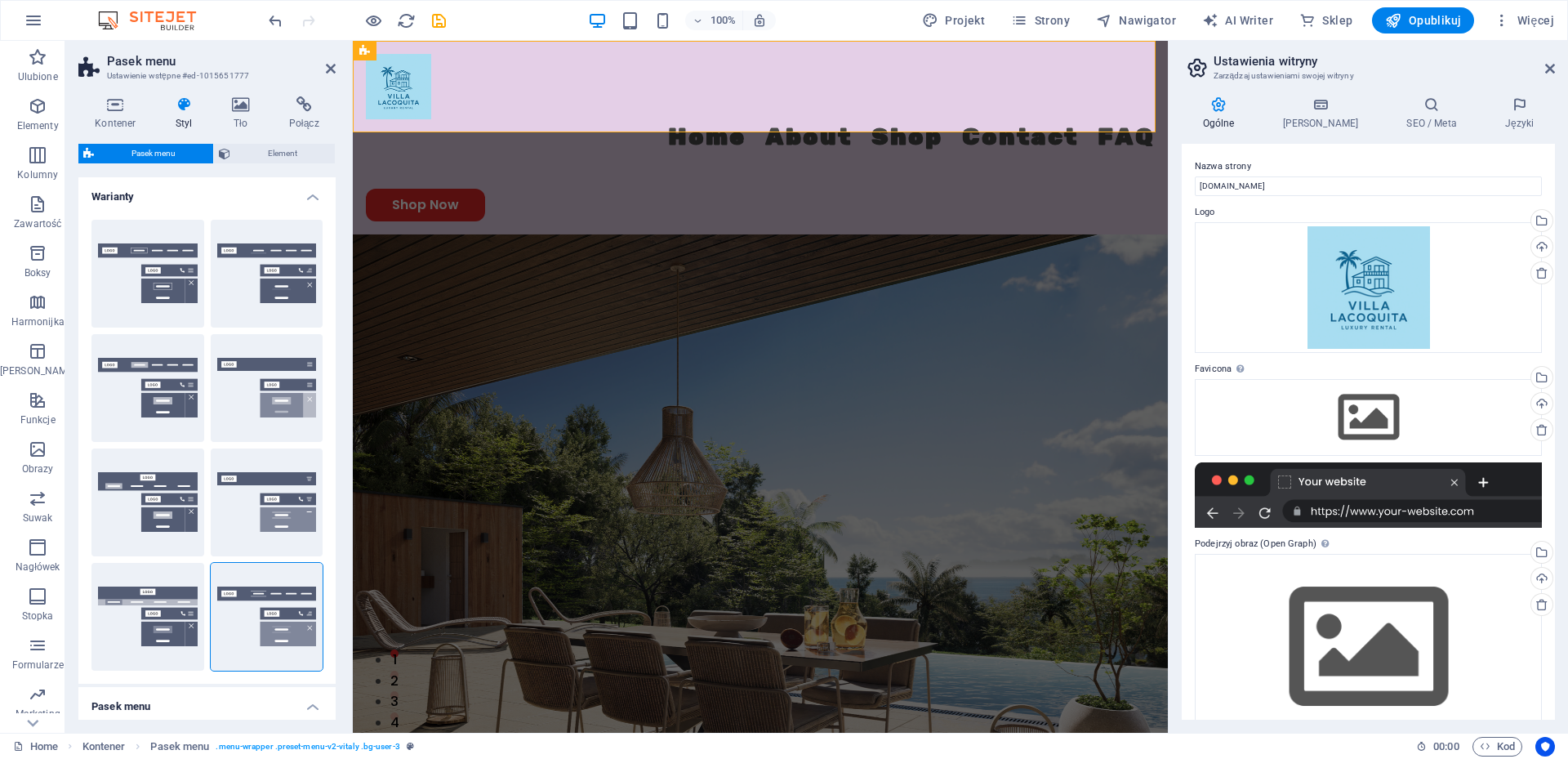
drag, startPoint x: 332, startPoint y: 410, endPoint x: 15, endPoint y: 262, distance: 349.8
click at [136, 432] on span "Domyślny" at bounding box center [147, 432] width 113 height 20
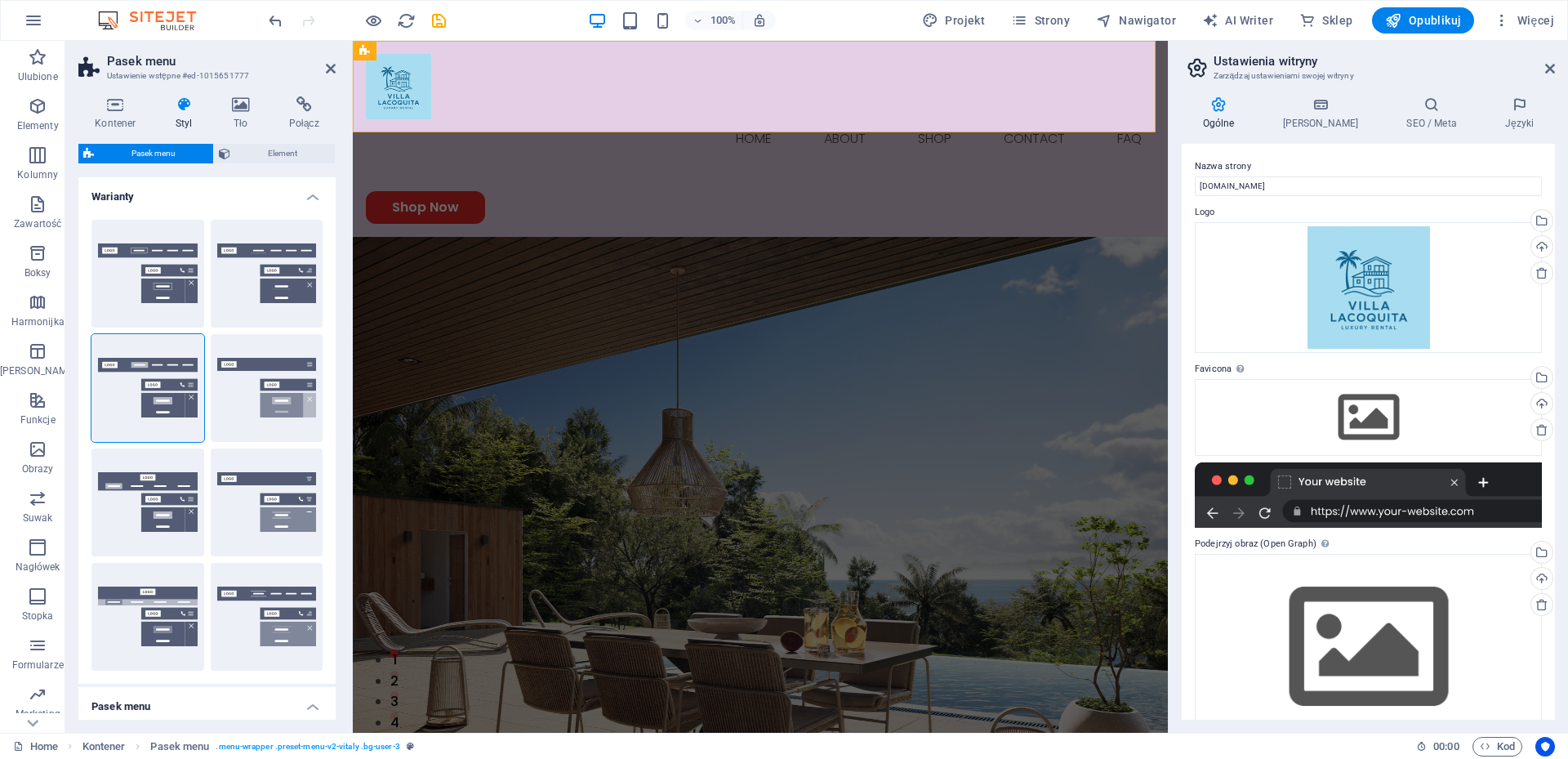
click at [311, 189] on h4 "Warianty" at bounding box center [207, 192] width 257 height 29
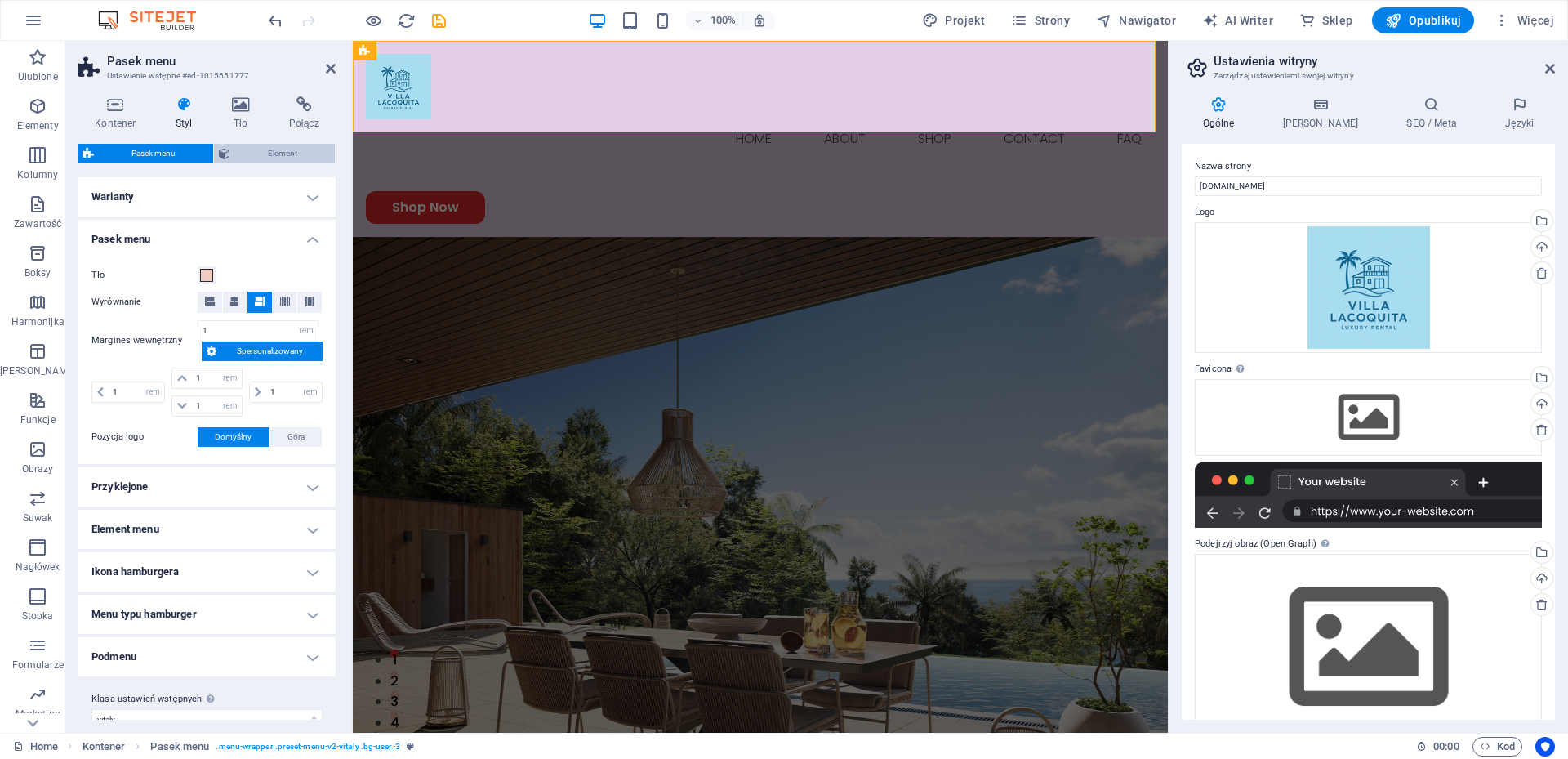
click at [286, 146] on span "Element" at bounding box center [282, 154] width 95 height 20
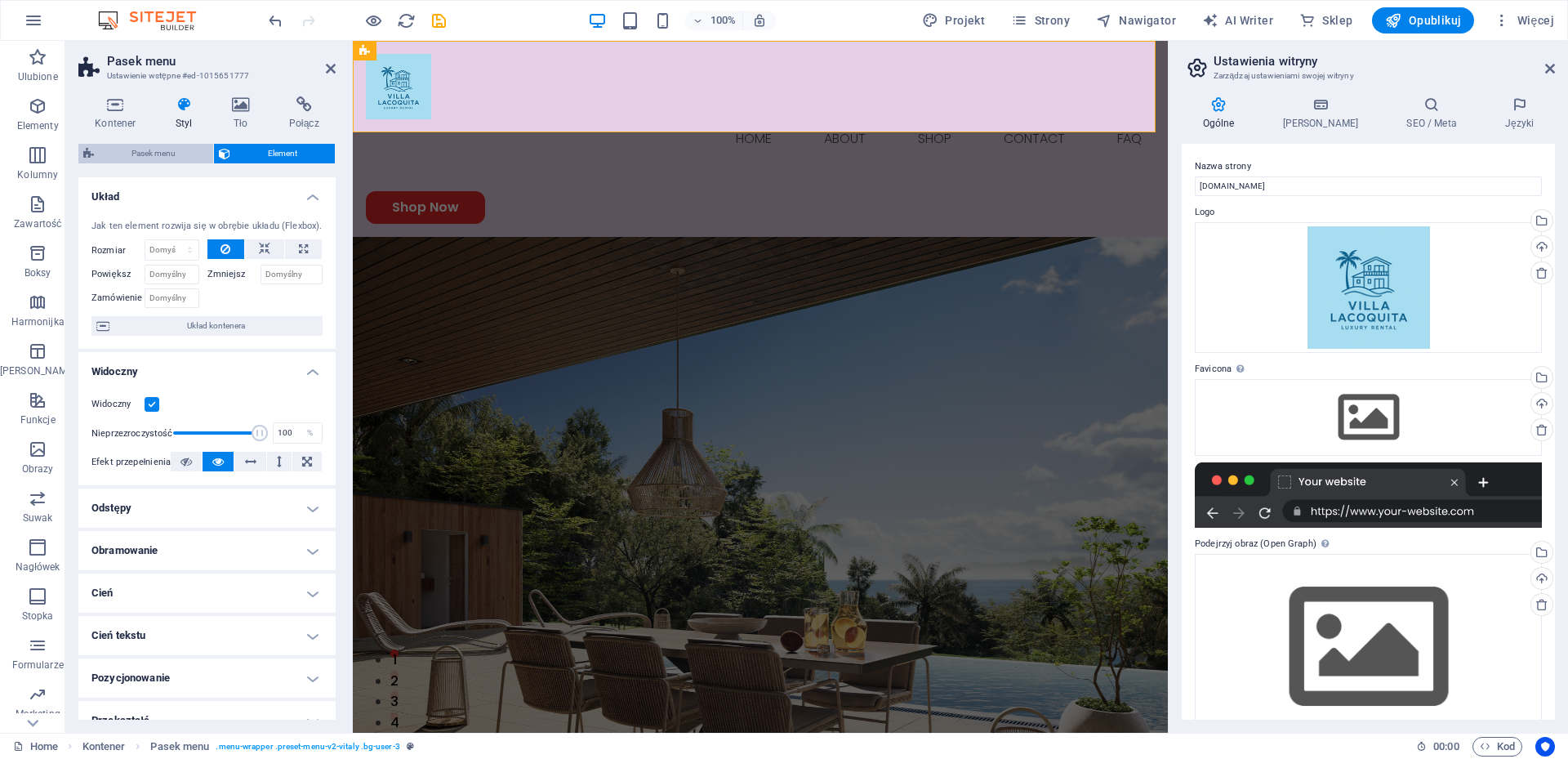
click at [150, 150] on span "Pasek menu" at bounding box center [154, 154] width 110 height 20
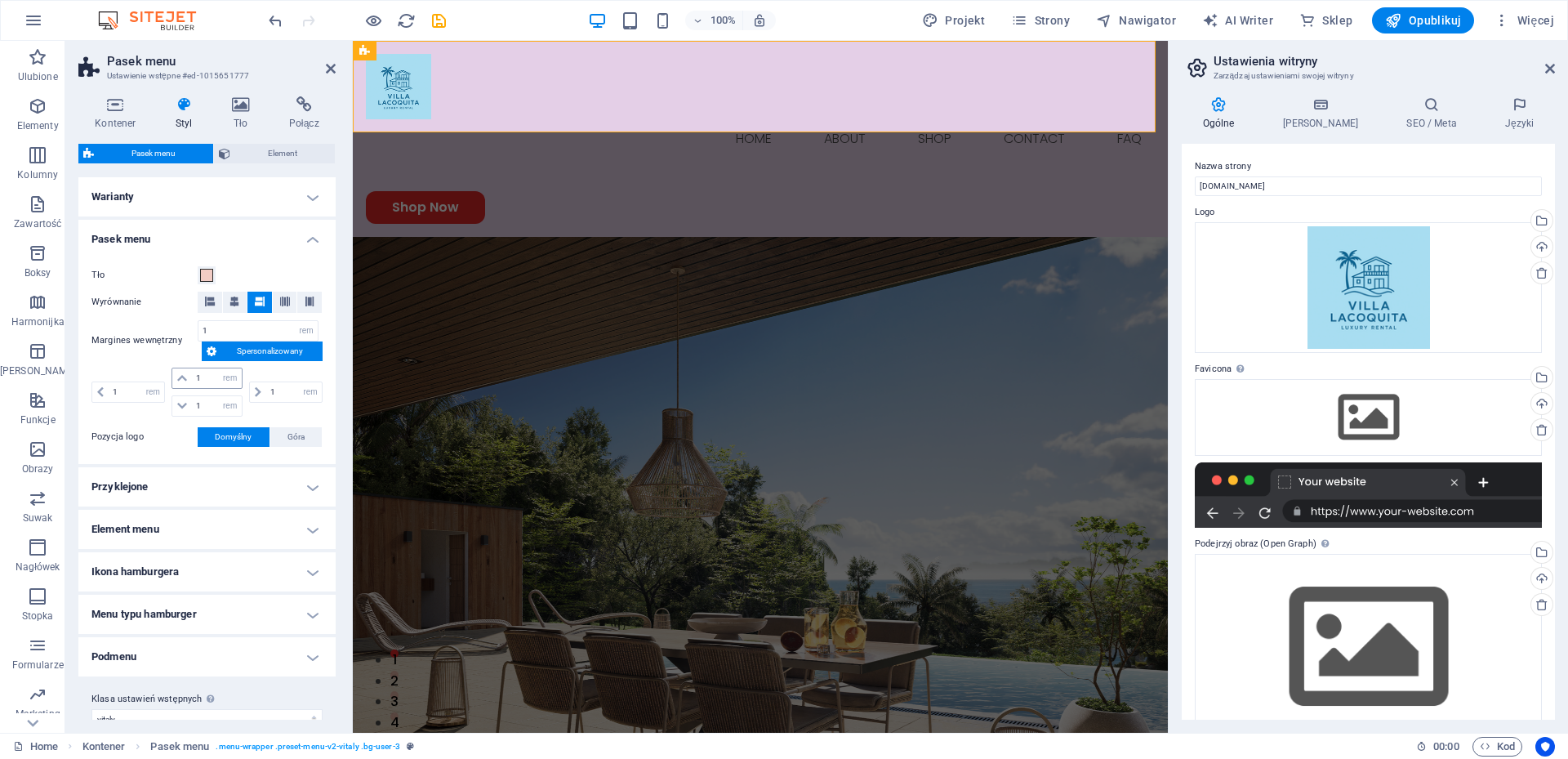
click at [179, 378] on icon at bounding box center [182, 379] width 10 height 10
drag, startPoint x: 206, startPoint y: 378, endPoint x: 193, endPoint y: 378, distance: 13.0
click at [193, 378] on input "1" at bounding box center [217, 379] width 49 height 20
type input "0"
select select "DISABLED_OPTION_VALUE"
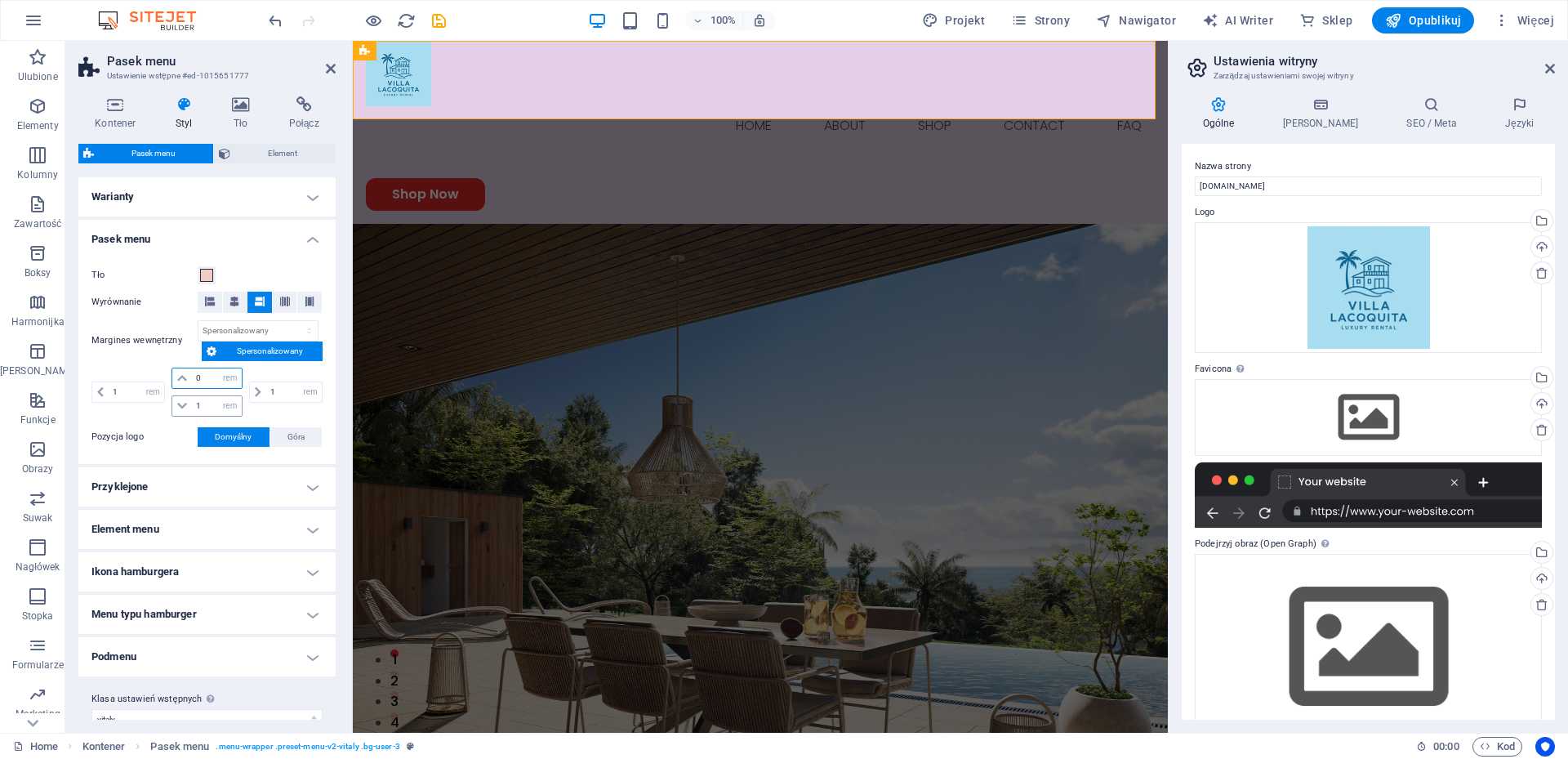
type input "0"
drag, startPoint x: 208, startPoint y: 409, endPoint x: 185, endPoint y: 410, distance: 23.0
click at [185, 410] on div "1 px rem % vh vw" at bounding box center [207, 406] width 71 height 22
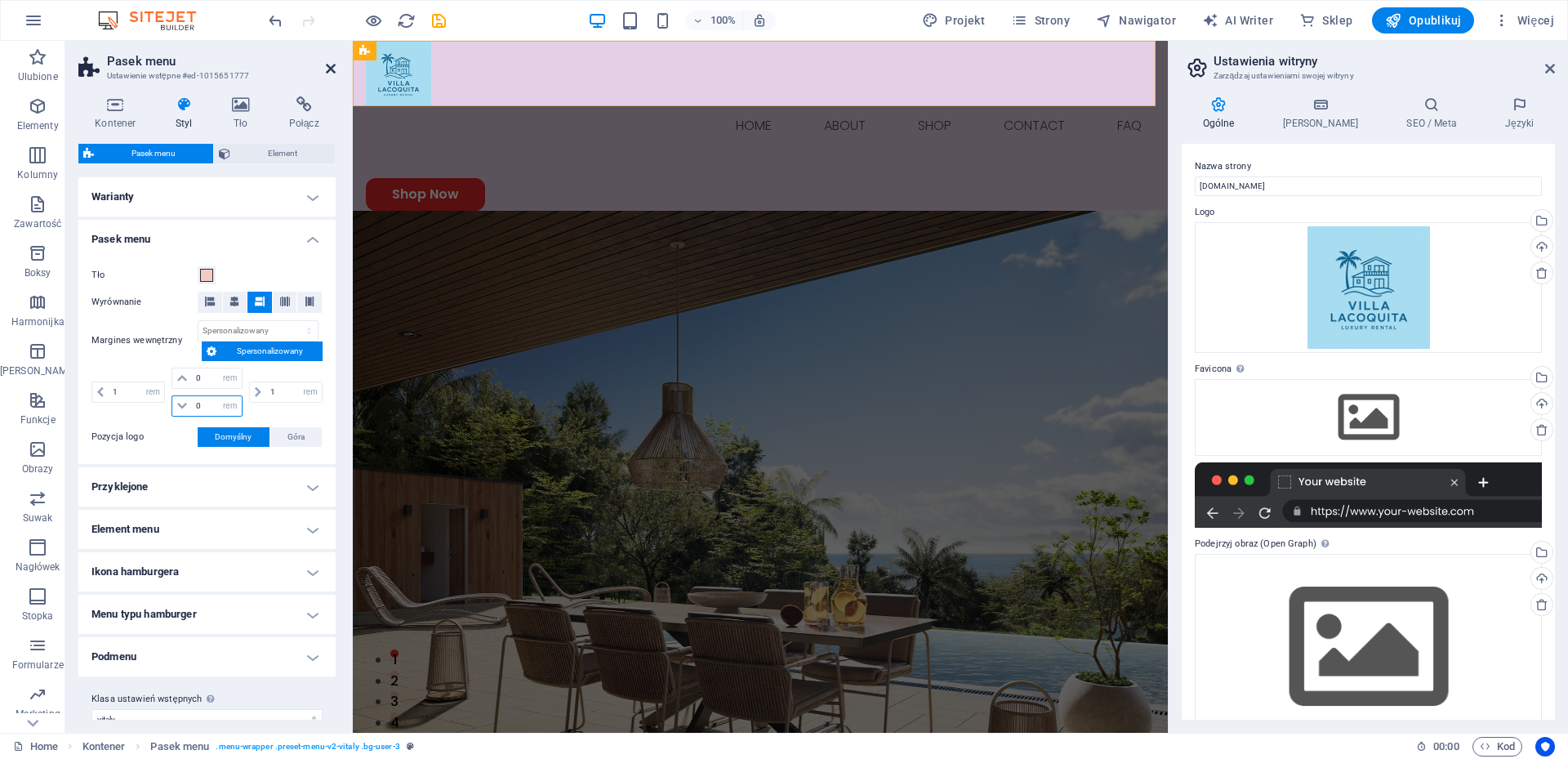
type input "0"
click at [330, 72] on icon at bounding box center [330, 68] width 10 height 13
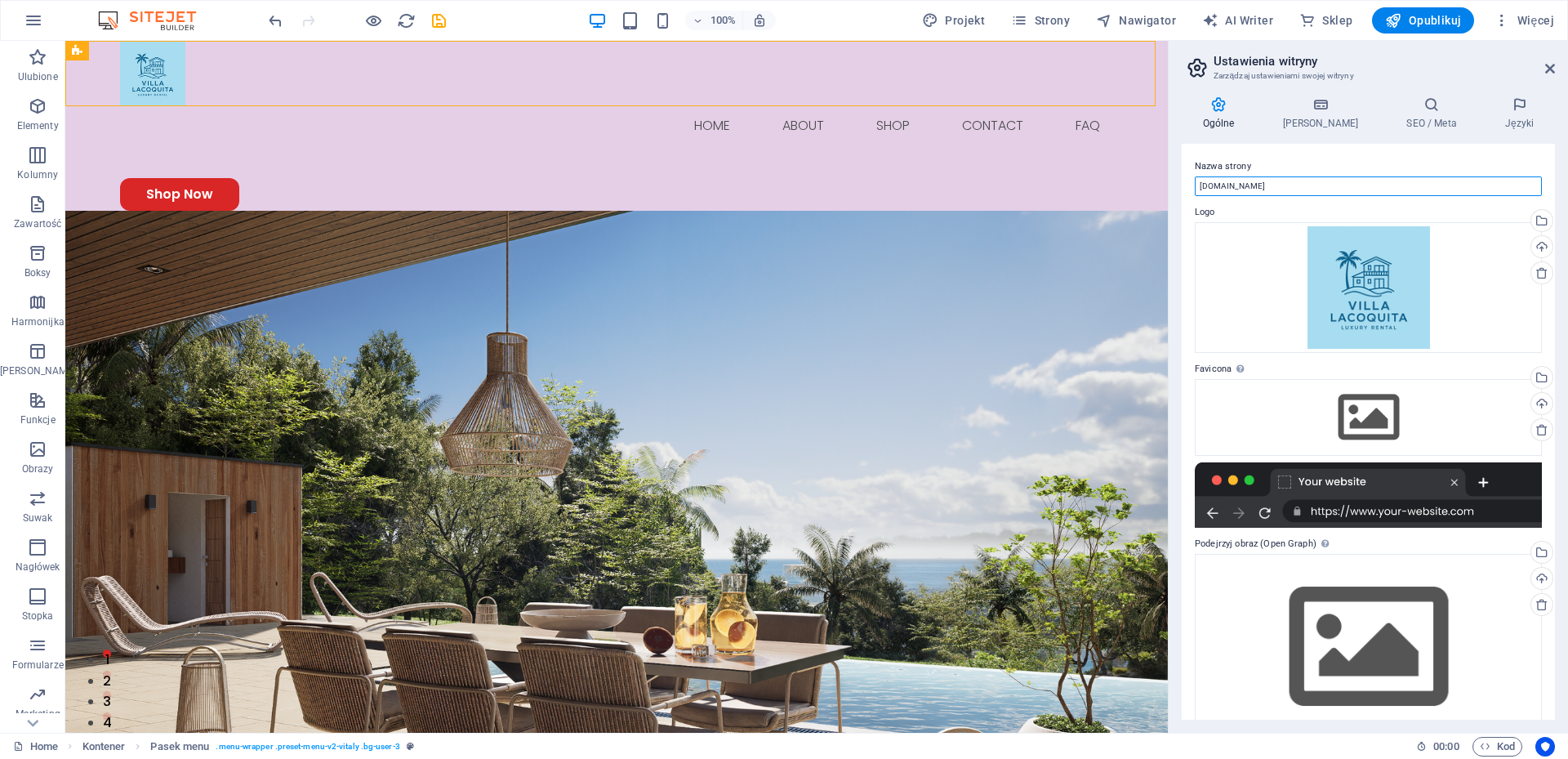
click at [1288, 189] on input "[DOMAIN_NAME]" at bounding box center [1368, 186] width 347 height 20
click at [1312, 108] on icon at bounding box center [1320, 104] width 118 height 17
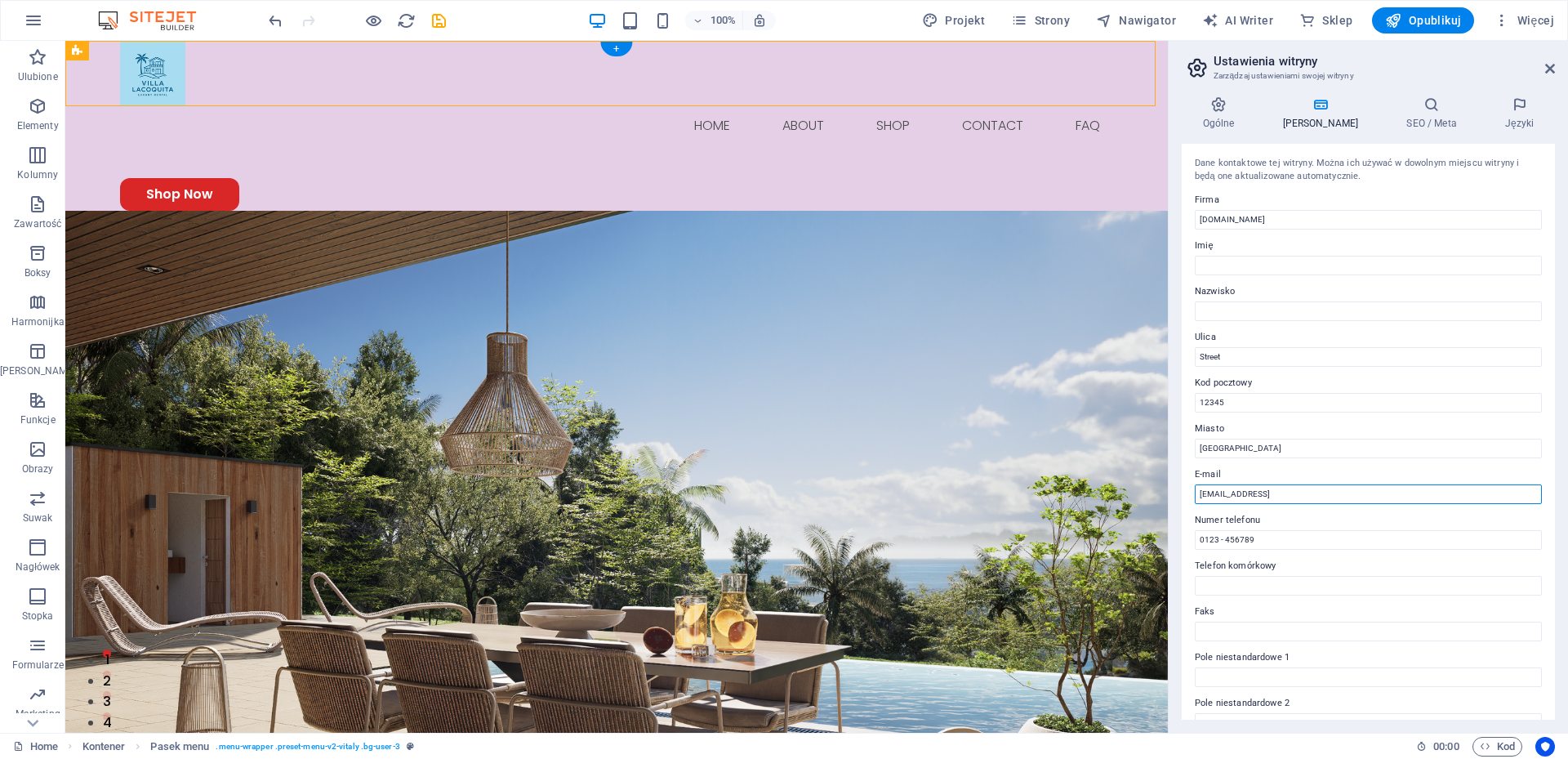
drag, startPoint x: 1477, startPoint y: 527, endPoint x: 1131, endPoint y: 501, distance: 347.0
type input "[EMAIL_ADDRESS][DOMAIN_NAME]"
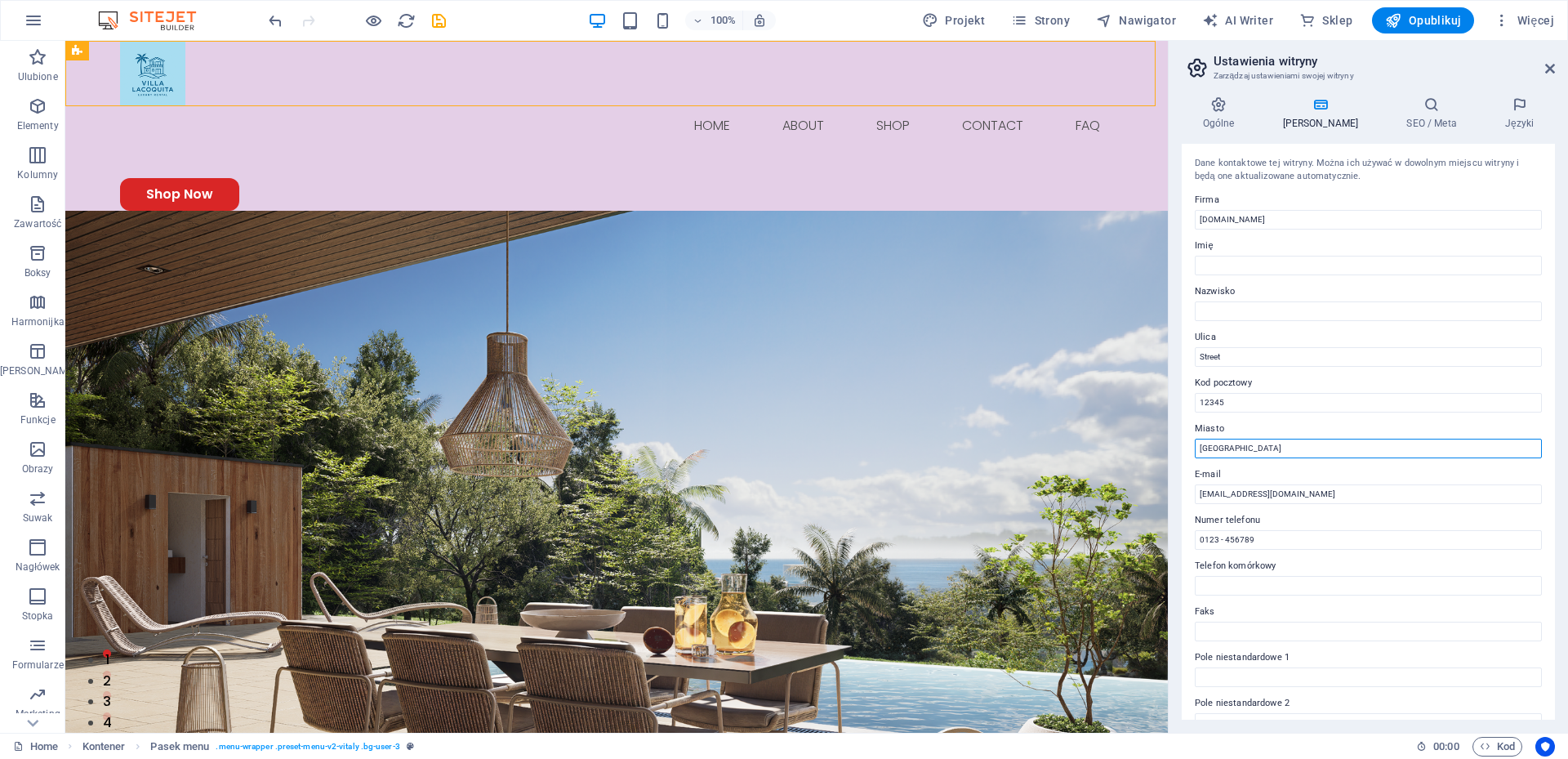
drag, startPoint x: 1229, startPoint y: 450, endPoint x: 1175, endPoint y: 458, distance: 54.6
click at [1175, 458] on div "Ogólne Dane SEO / Meta Języki Nazwa strony villalacoquita.com Logo Przeciągnij …" at bounding box center [1367, 408] width 399 height 649
type input "Santa Catalina"
drag, startPoint x: 1336, startPoint y: 439, endPoint x: 1138, endPoint y: 404, distance: 201.1
drag, startPoint x: 1242, startPoint y: 347, endPoint x: 1173, endPoint y: 352, distance: 69.2
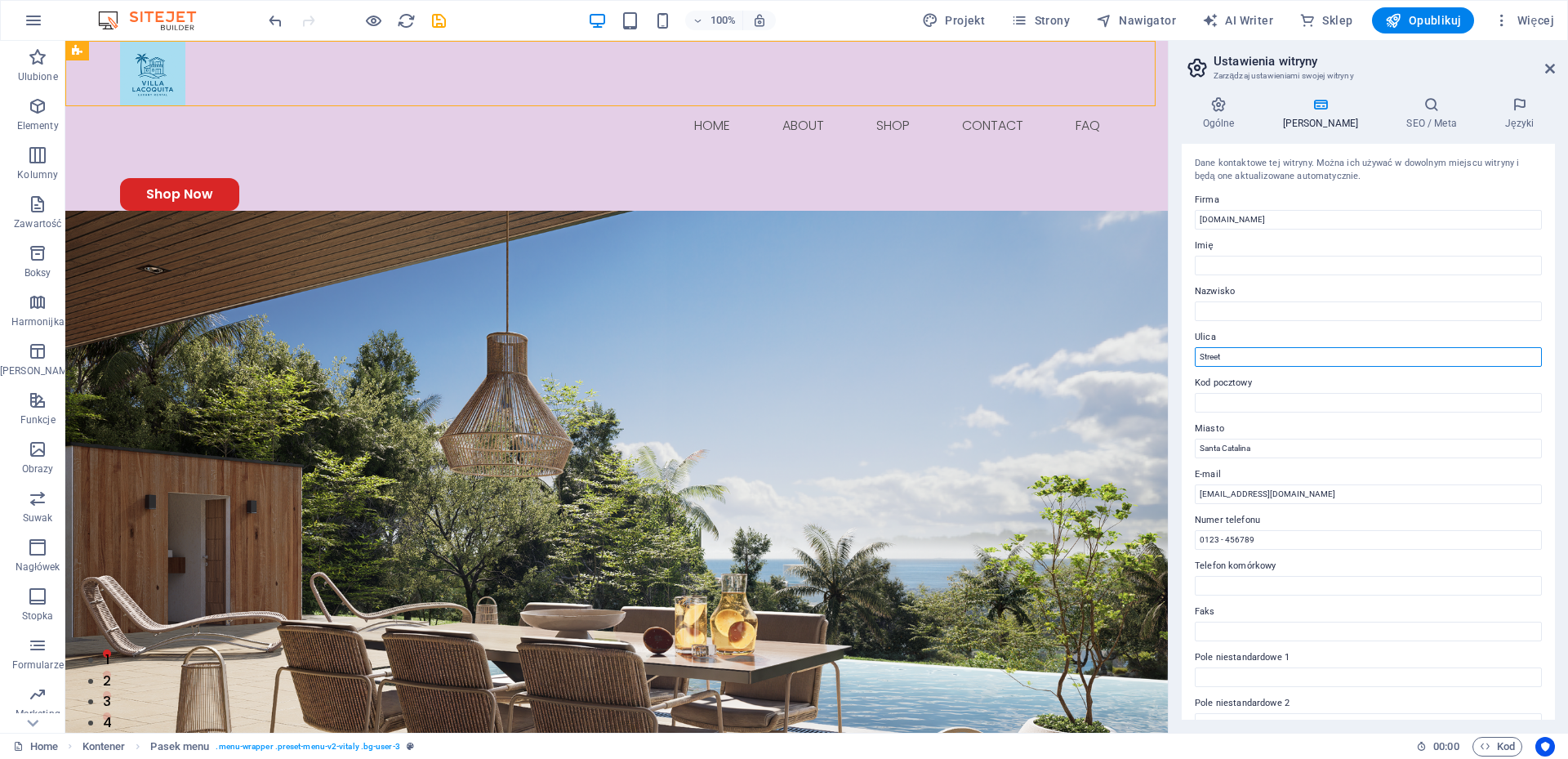
click at [1173, 352] on div "Ogólne Dane SEO / Meta Języki Nazwa strony villalacoquita.com Logo Przeciągnij …" at bounding box center [1367, 408] width 399 height 649
click at [1224, 103] on icon at bounding box center [1218, 104] width 74 height 17
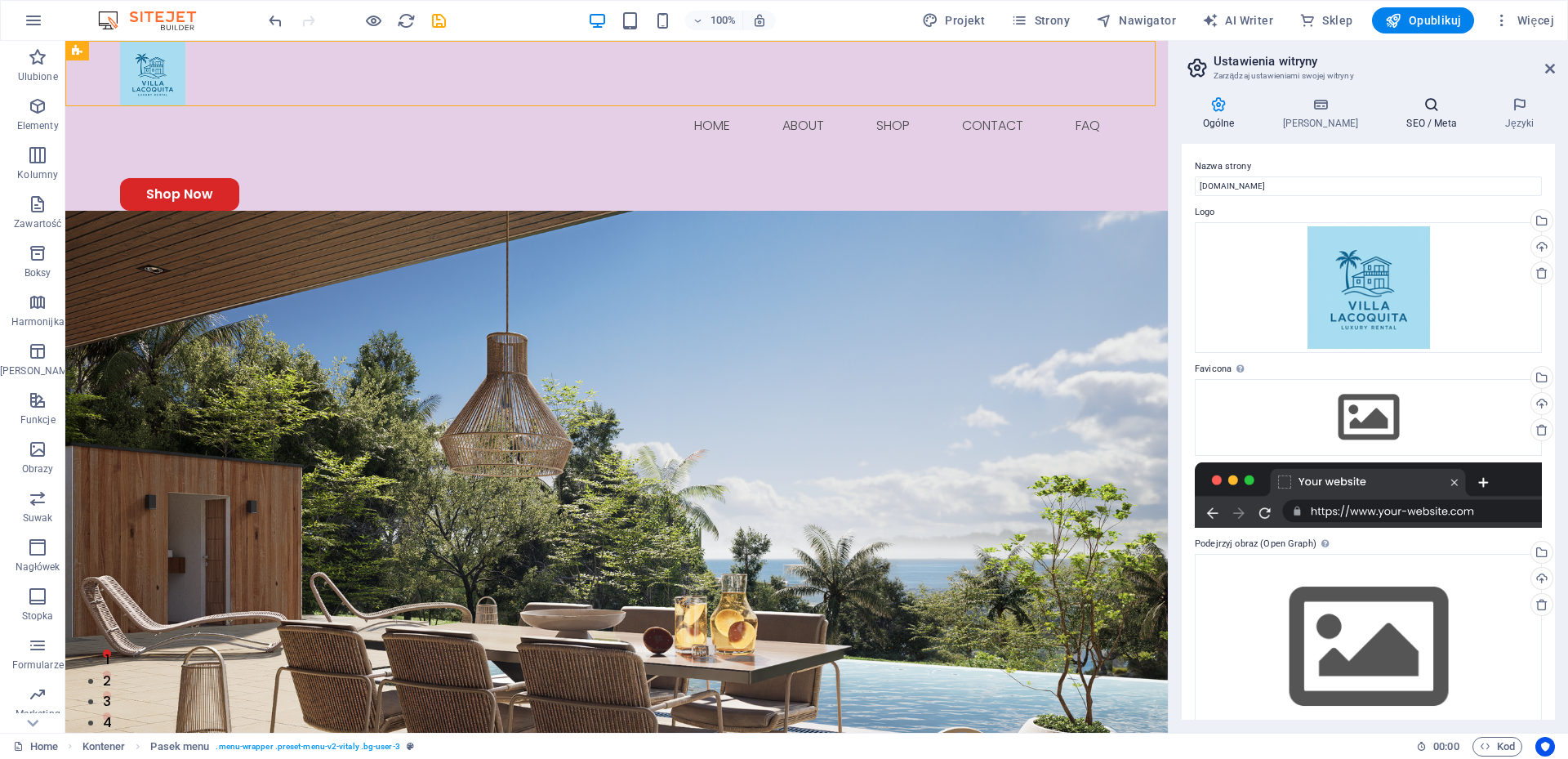
click at [1403, 105] on icon at bounding box center [1432, 104] width 92 height 17
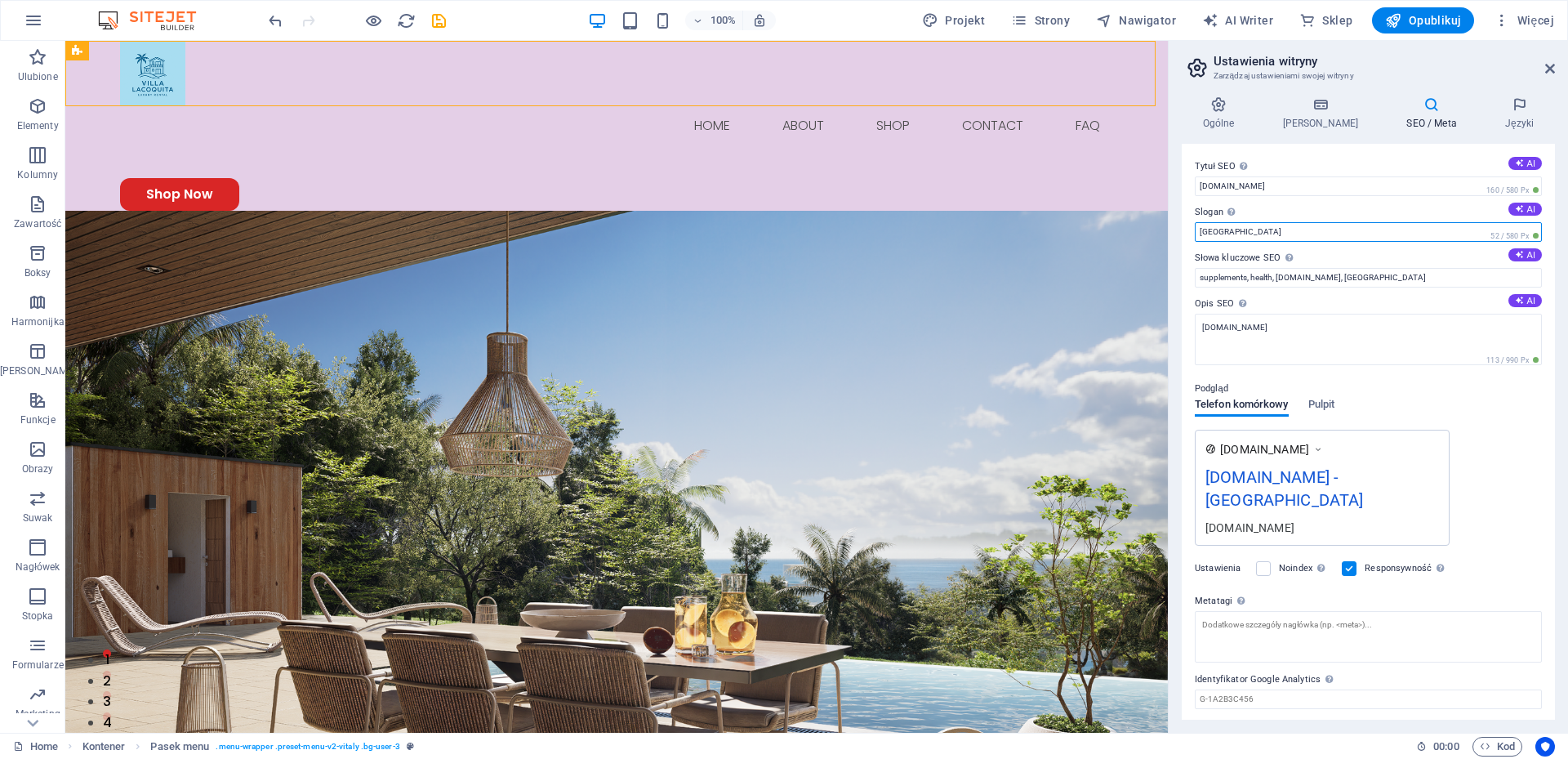
click at [1204, 232] on input "Berlin" at bounding box center [1368, 232] width 347 height 20
type input "Panama Santa Catalina"
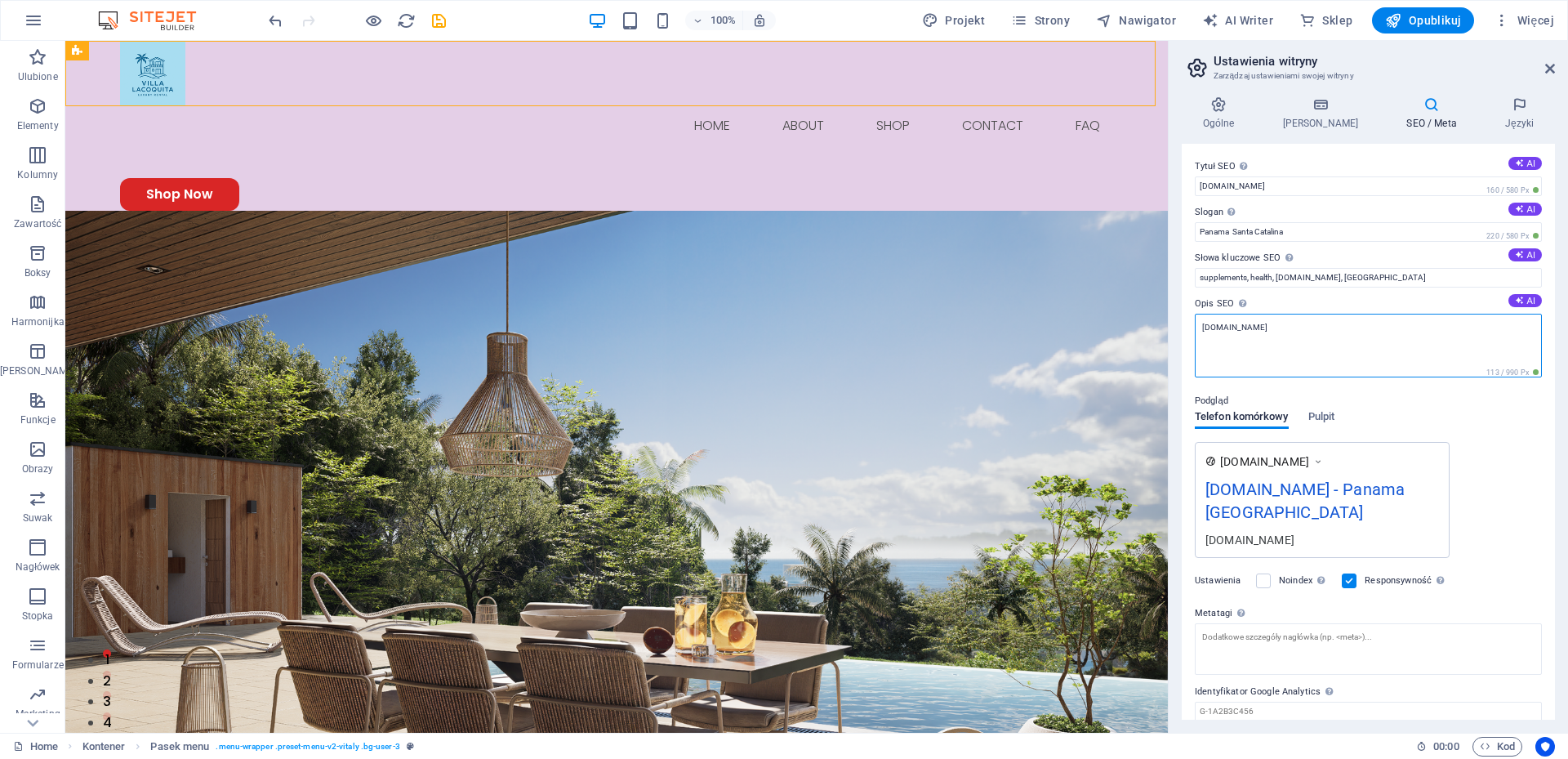
click at [1297, 327] on textarea "[DOMAIN_NAME]" at bounding box center [1368, 345] width 347 height 64
click at [1374, 272] on input "supplements, health, villalacoquita.com, Berlin" at bounding box center [1368, 278] width 347 height 20
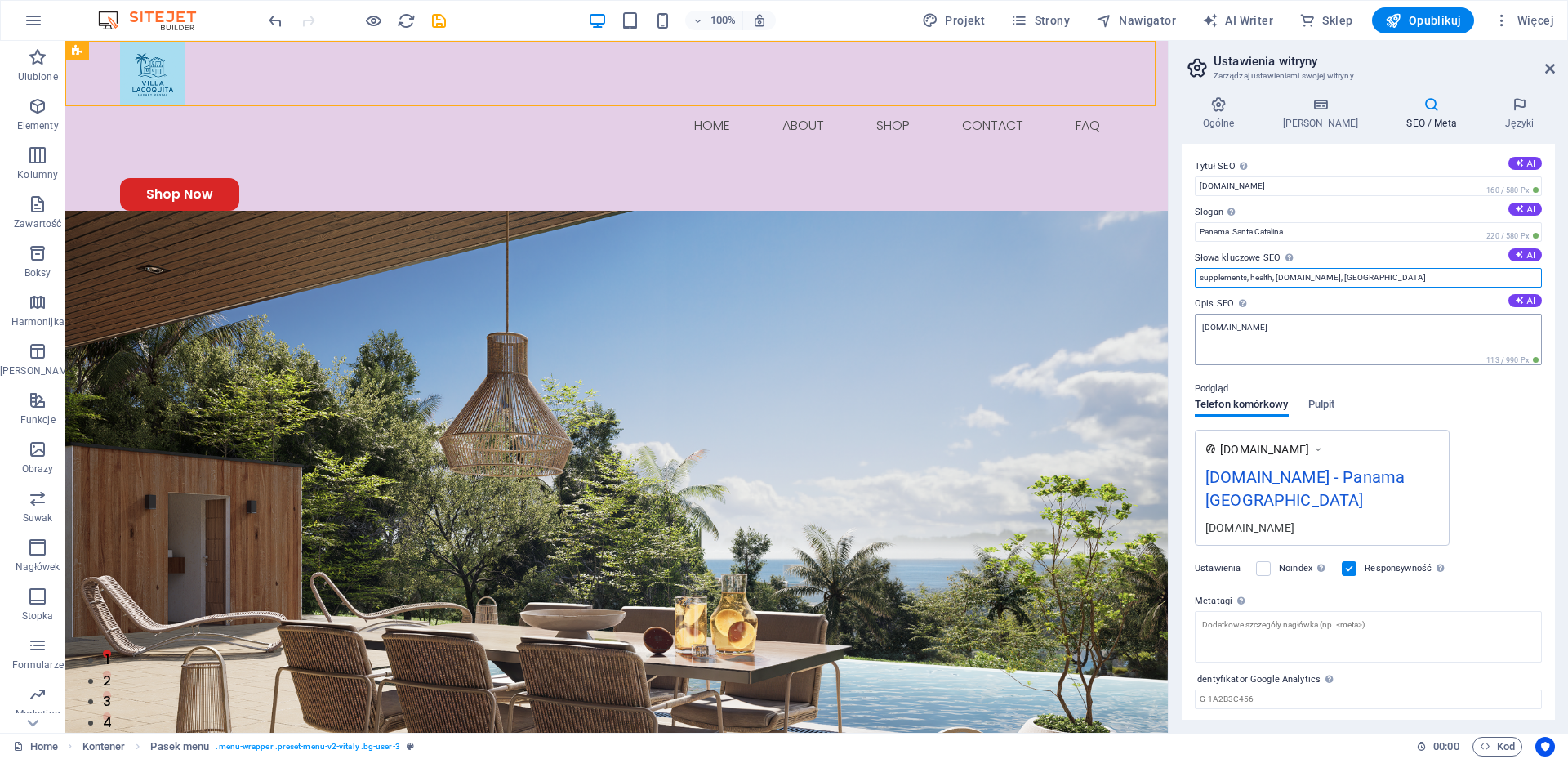
type input "supplements, health, villalacoquita.com, Santa Catalina"
click at [1393, 336] on textarea "[DOMAIN_NAME]" at bounding box center [1368, 339] width 347 height 51
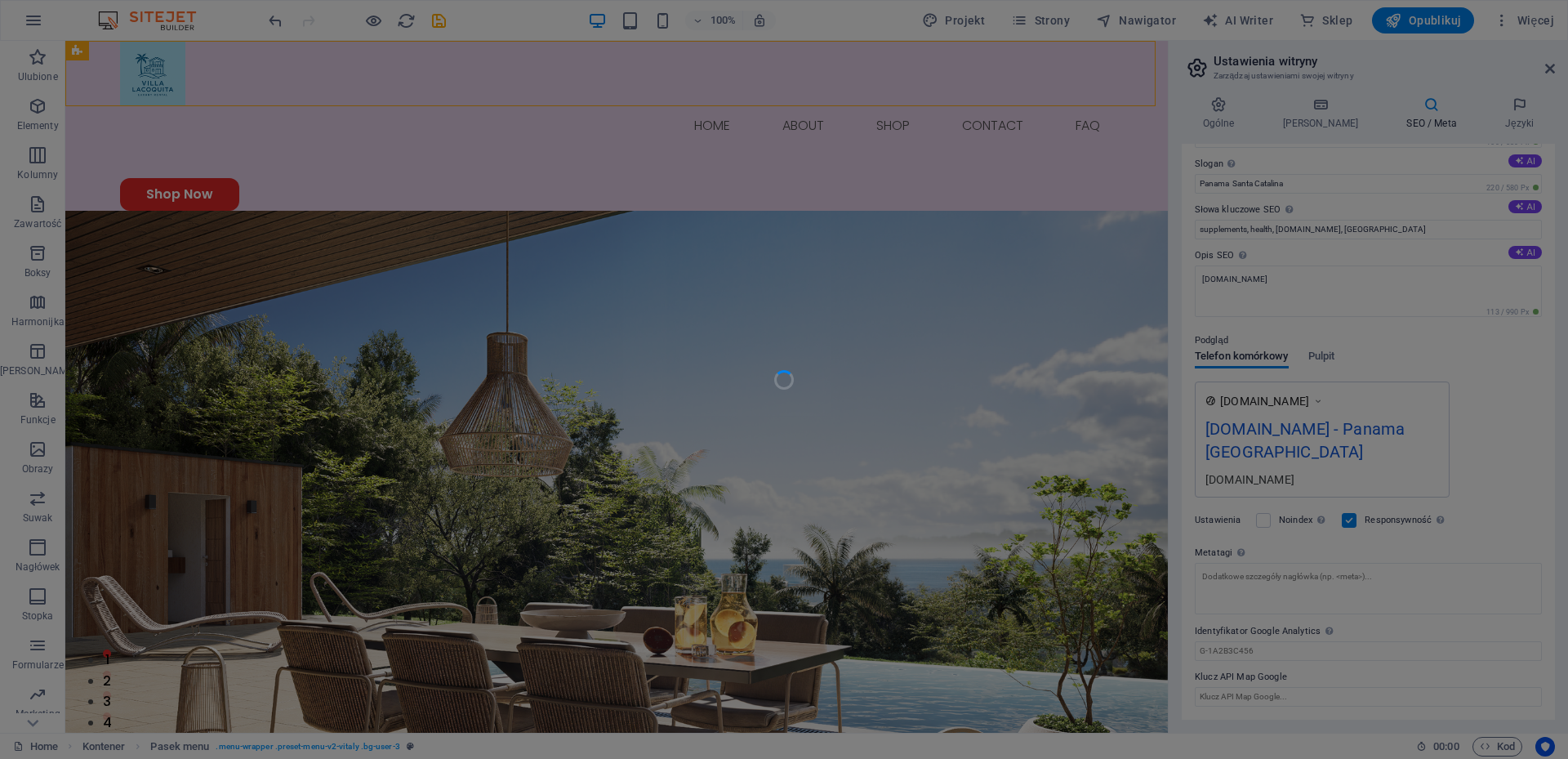
scroll to position [48, 0]
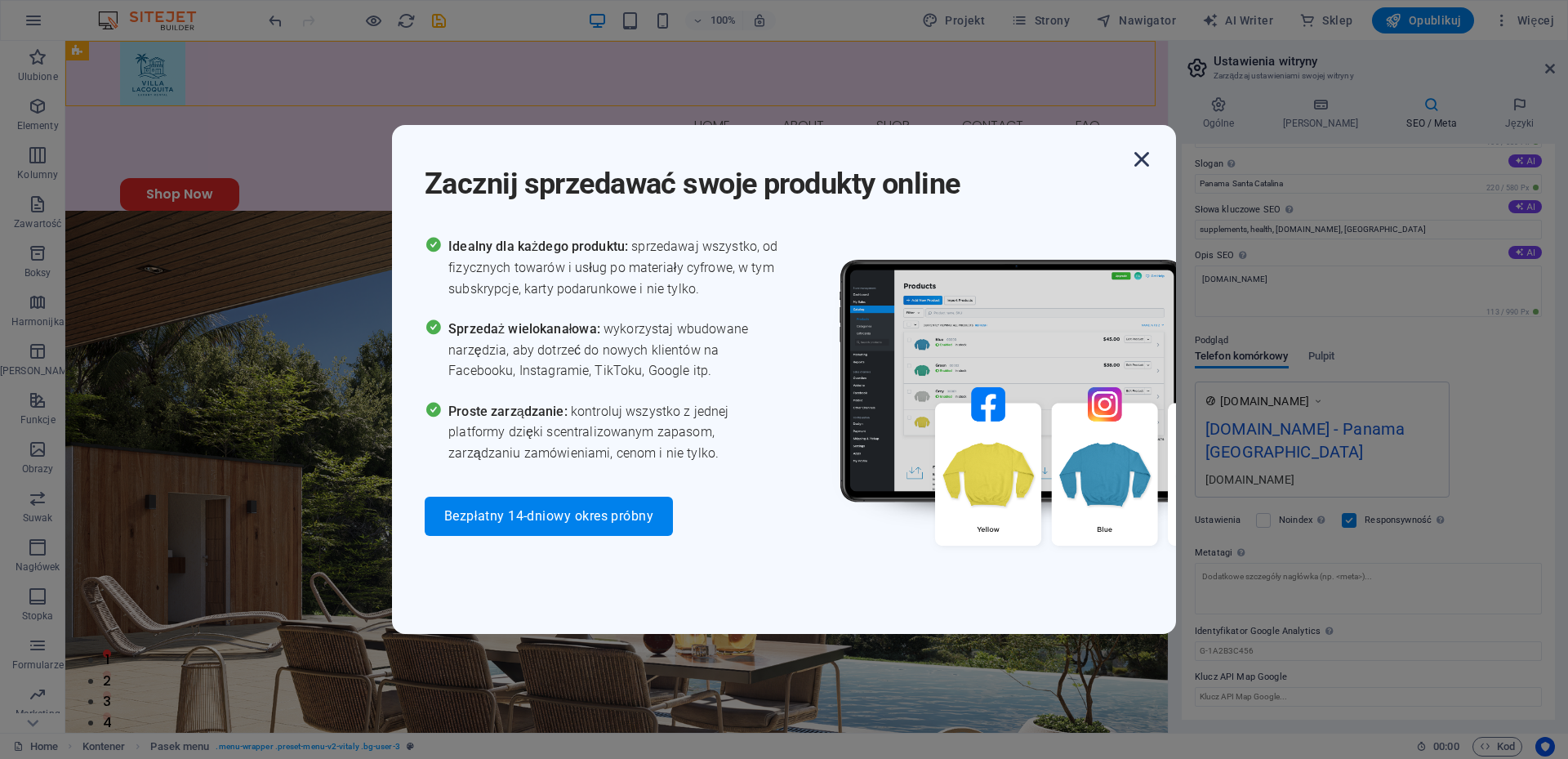
click at [1139, 159] on icon "button" at bounding box center [1142, 159] width 29 height 29
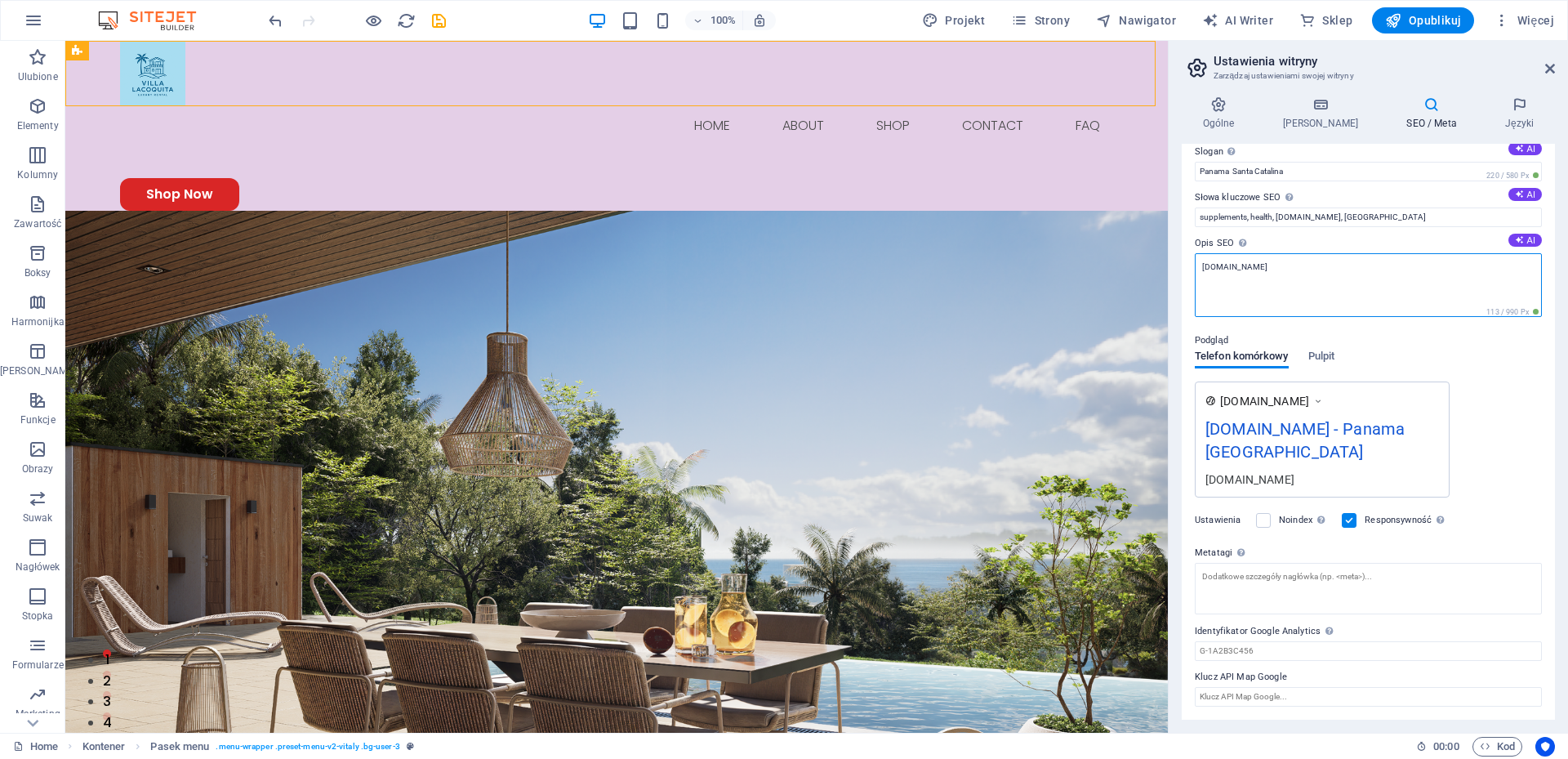
scroll to position [0, 0]
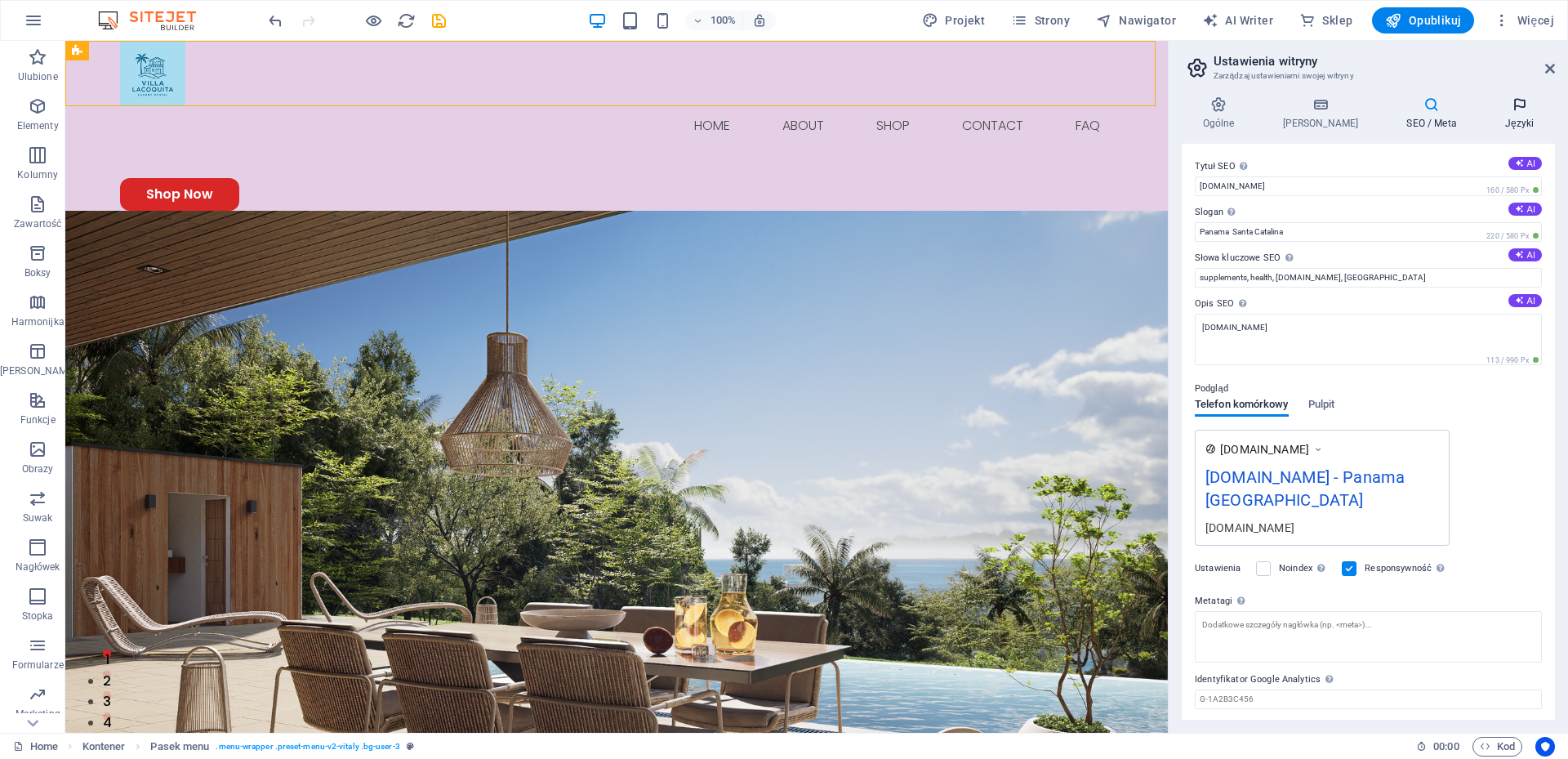
click at [1509, 110] on icon at bounding box center [1519, 104] width 71 height 17
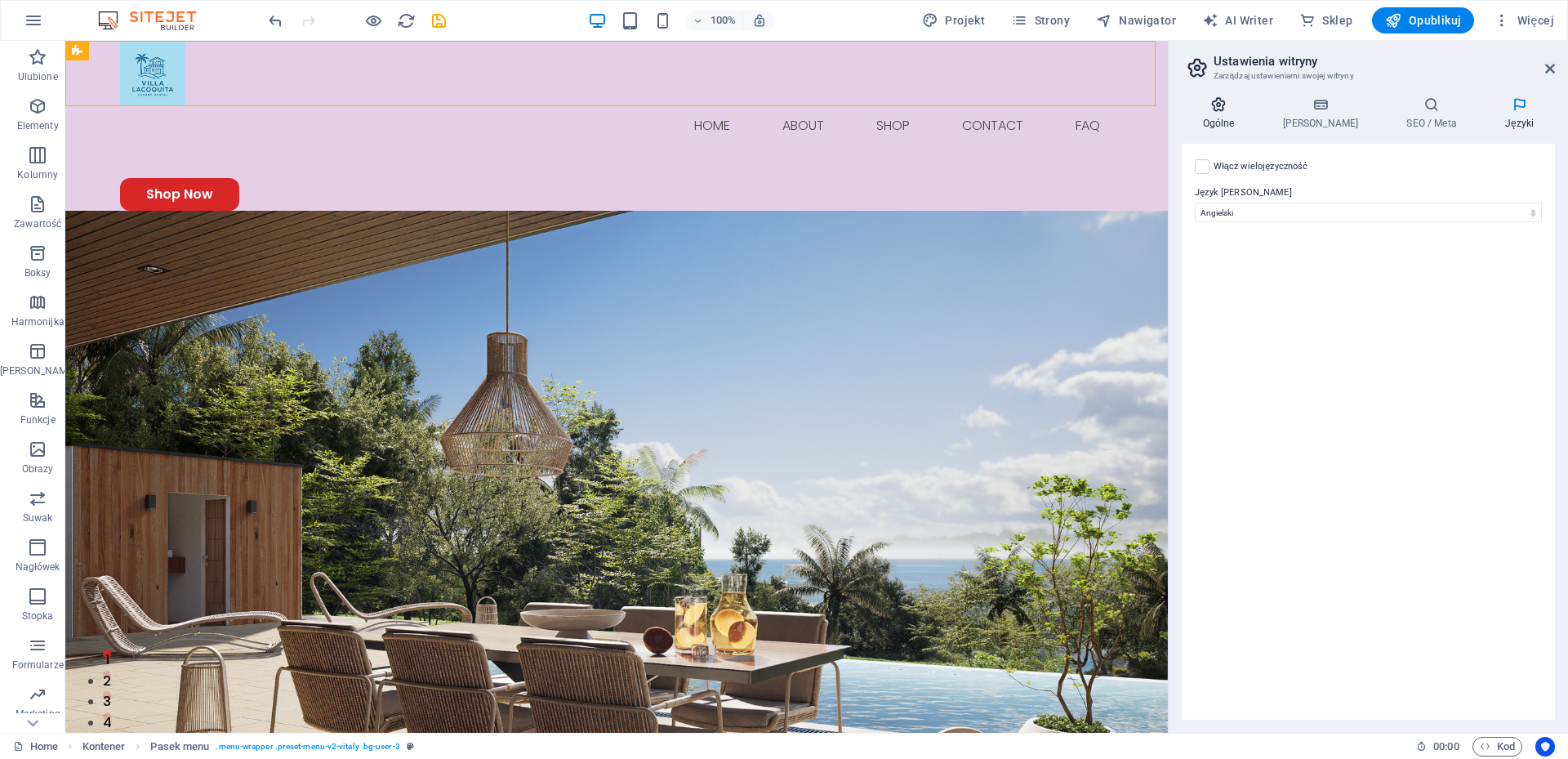
click at [1222, 112] on icon at bounding box center [1218, 104] width 74 height 17
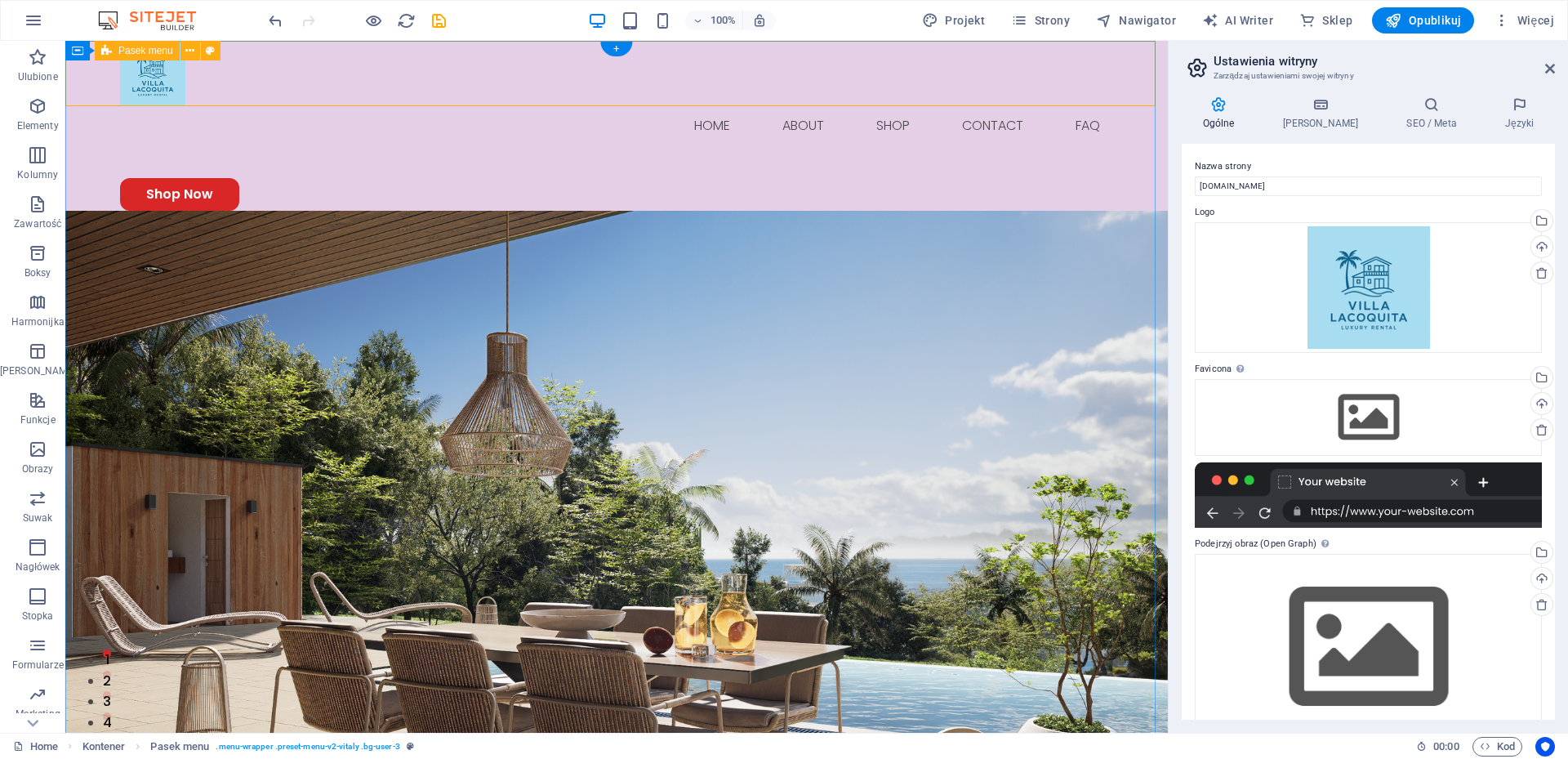
click at [86, 86] on div "Menu Home About Shop Contact FAQ Shop Now" at bounding box center [616, 126] width 1102 height 170
click at [188, 51] on icon at bounding box center [189, 50] width 9 height 17
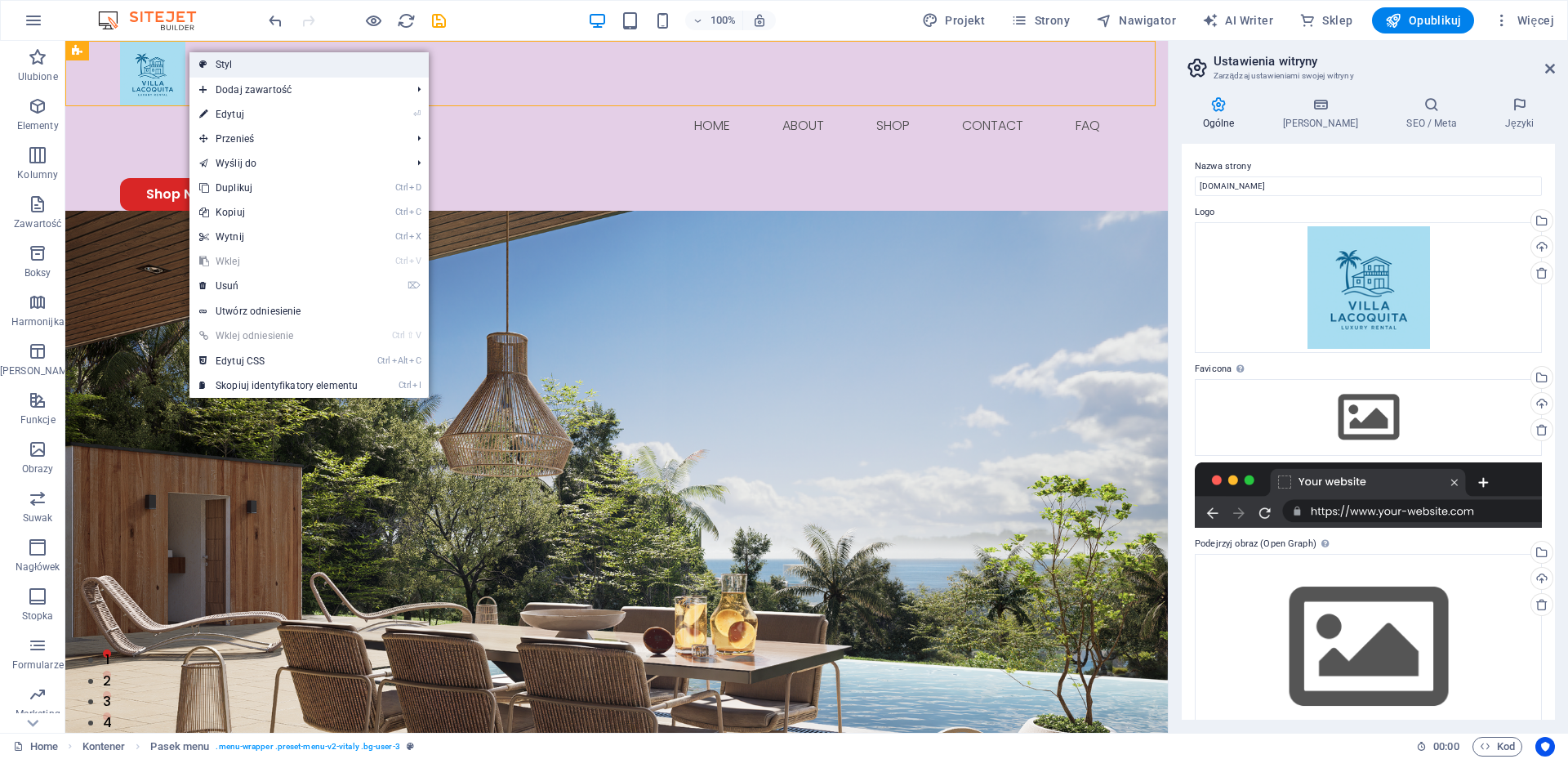
click at [276, 68] on link "Styl" at bounding box center [309, 64] width 239 height 25
select select "rem"
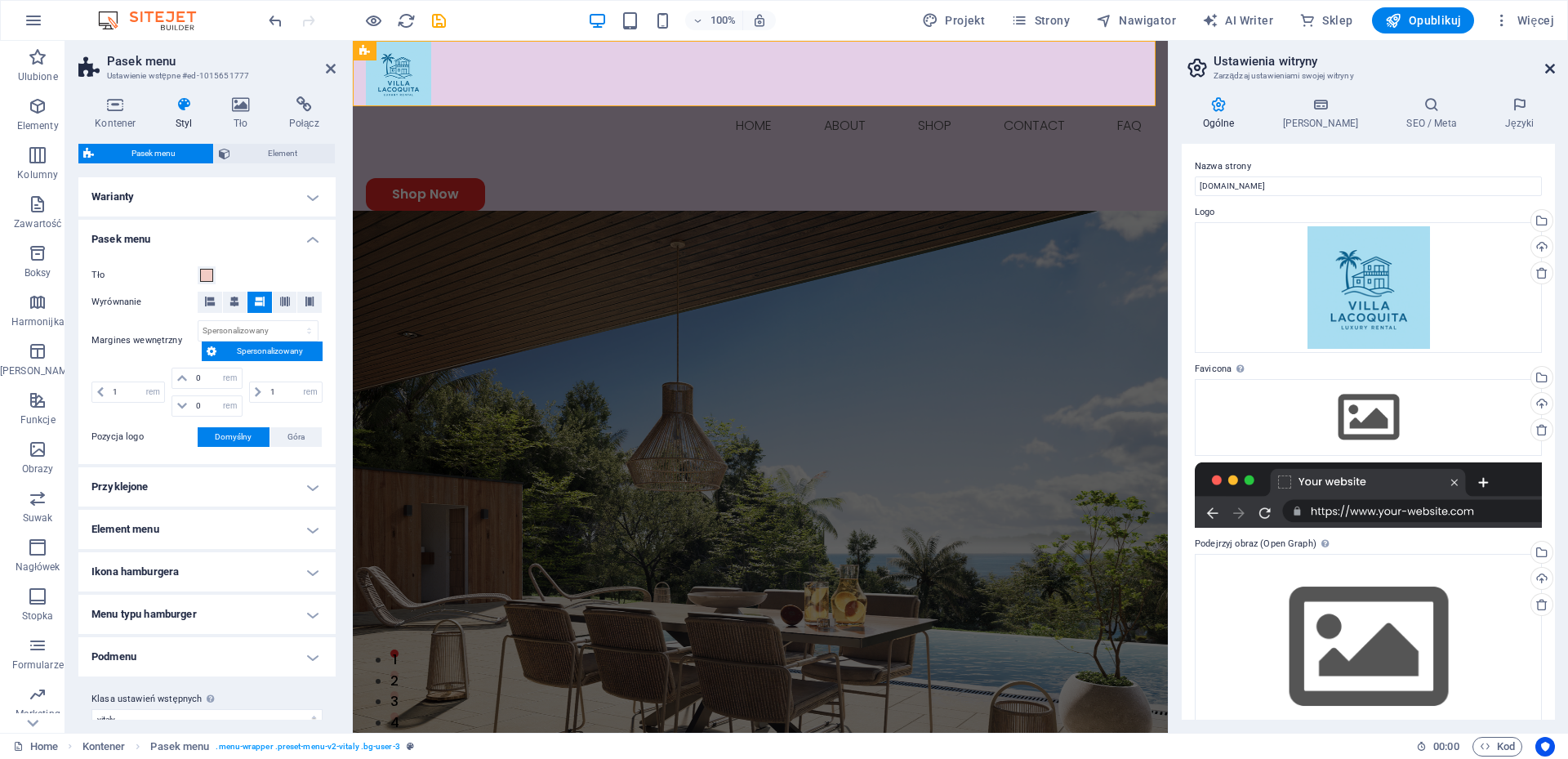
click at [1551, 68] on icon at bounding box center [1550, 68] width 10 height 13
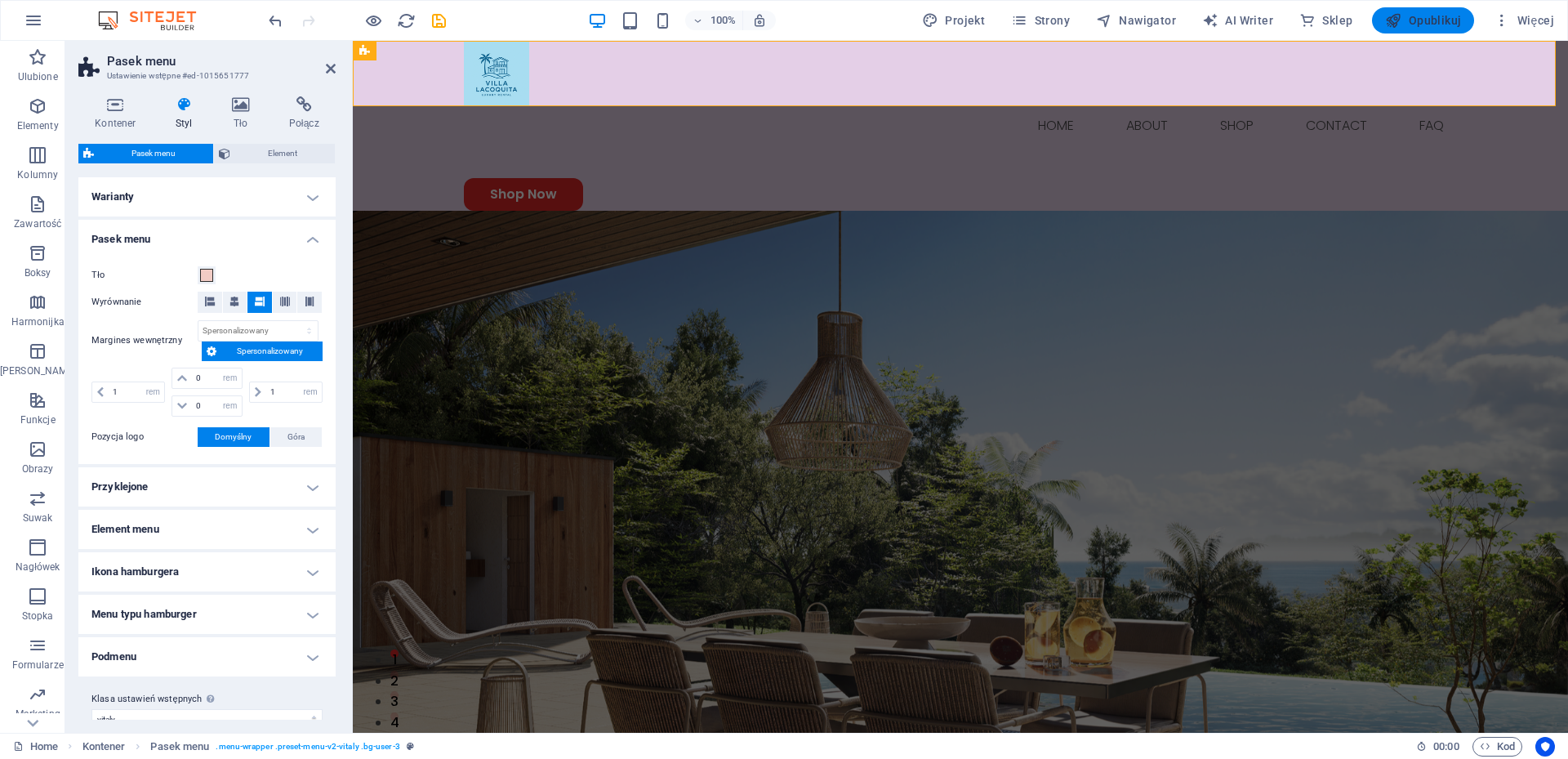
click at [1418, 22] on span "Opublikuj" at bounding box center [1422, 20] width 75 height 17
checkbox input "false"
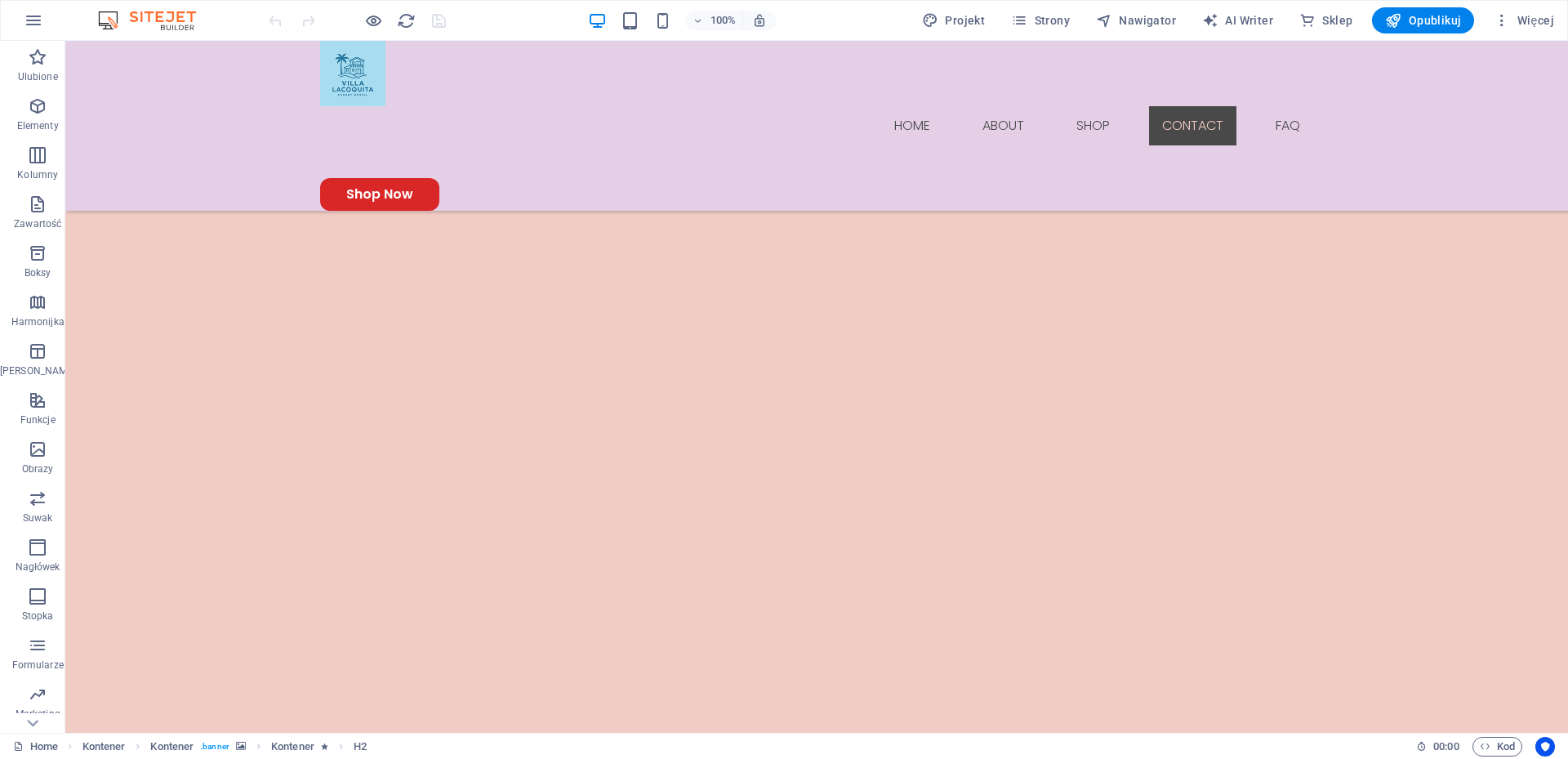
scroll to position [2475, 0]
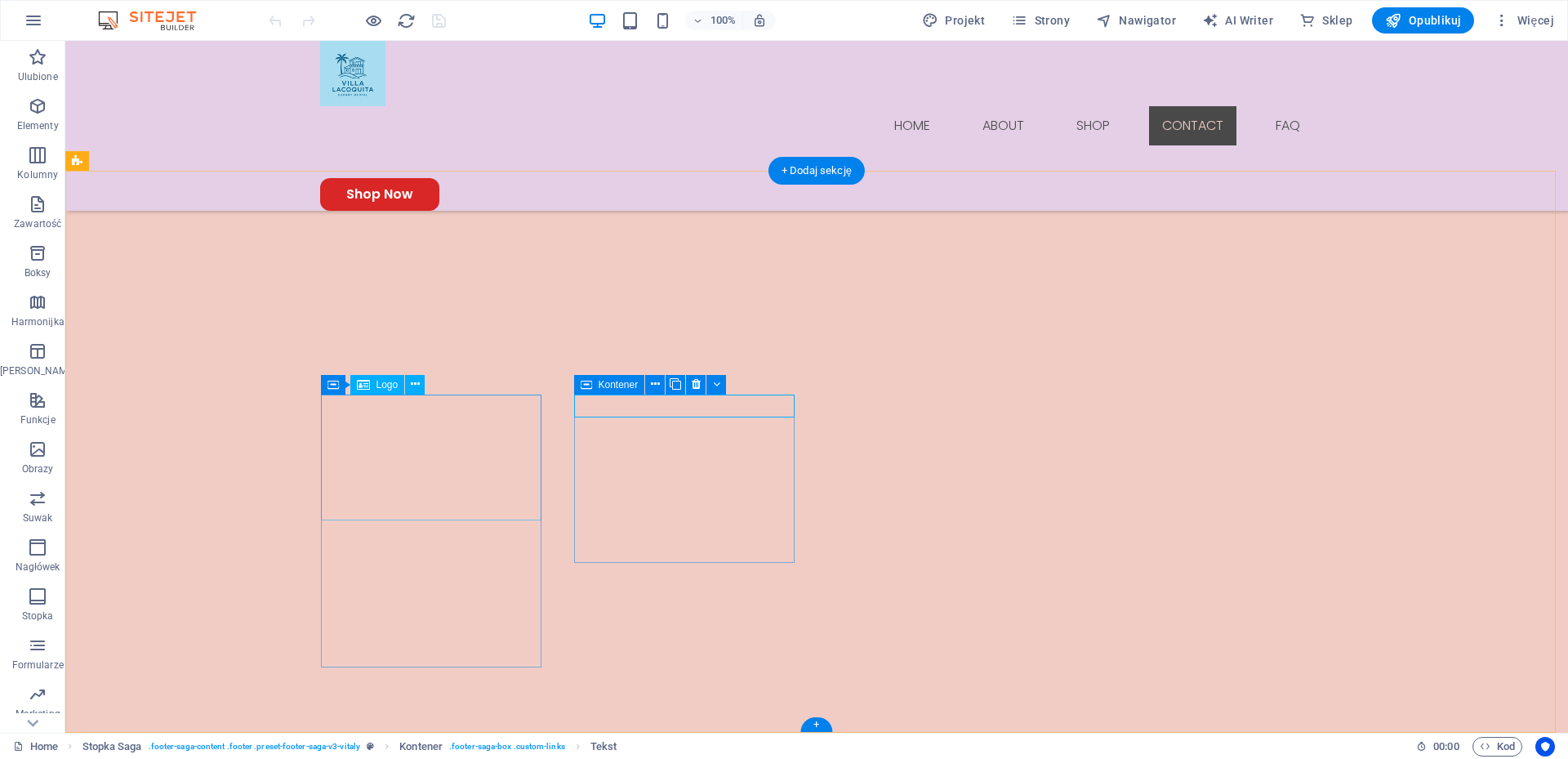
click at [413, 380] on icon at bounding box center [415, 383] width 9 height 17
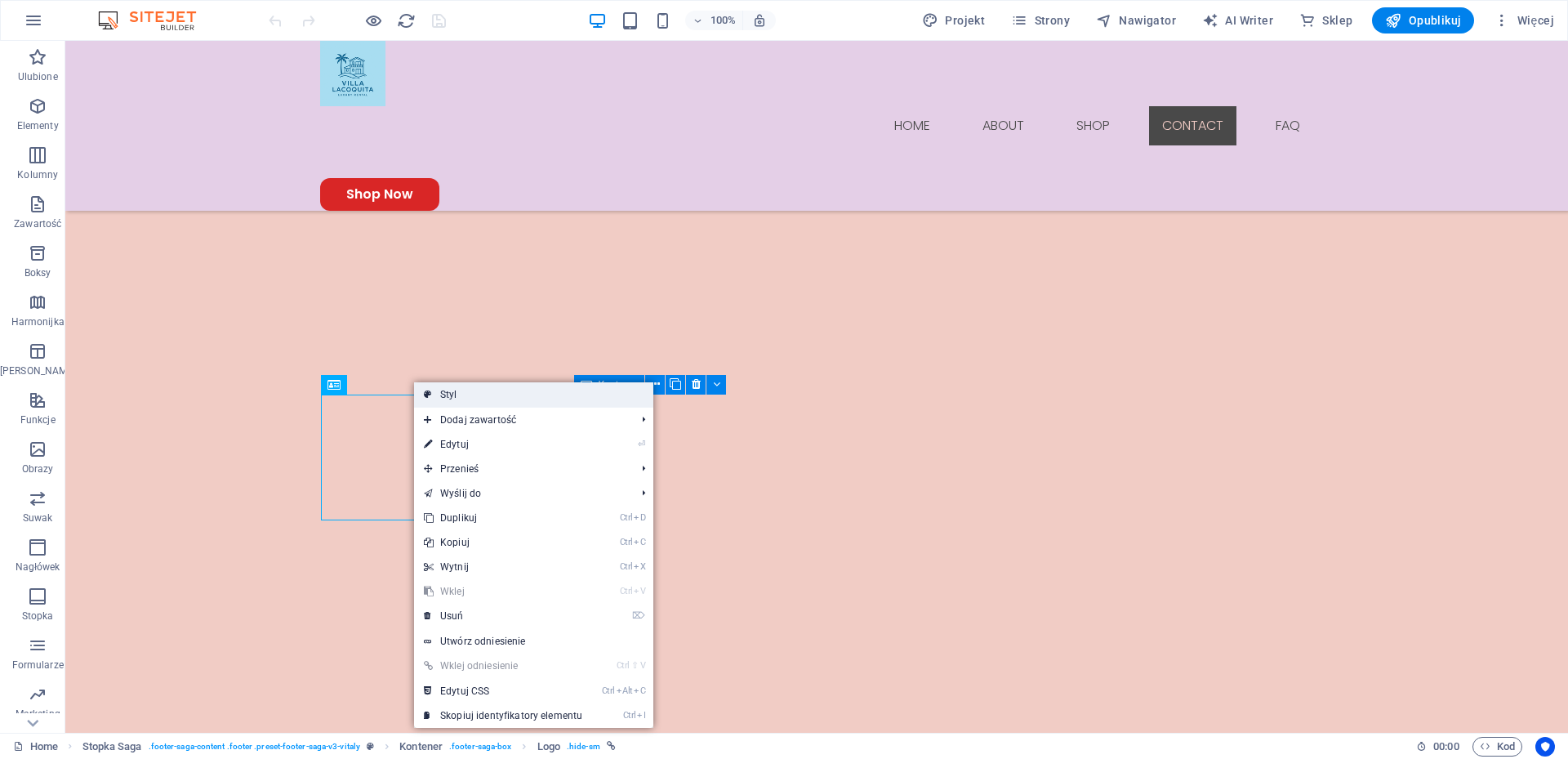
click at [439, 393] on link "Styl" at bounding box center [533, 394] width 239 height 25
select select "rem"
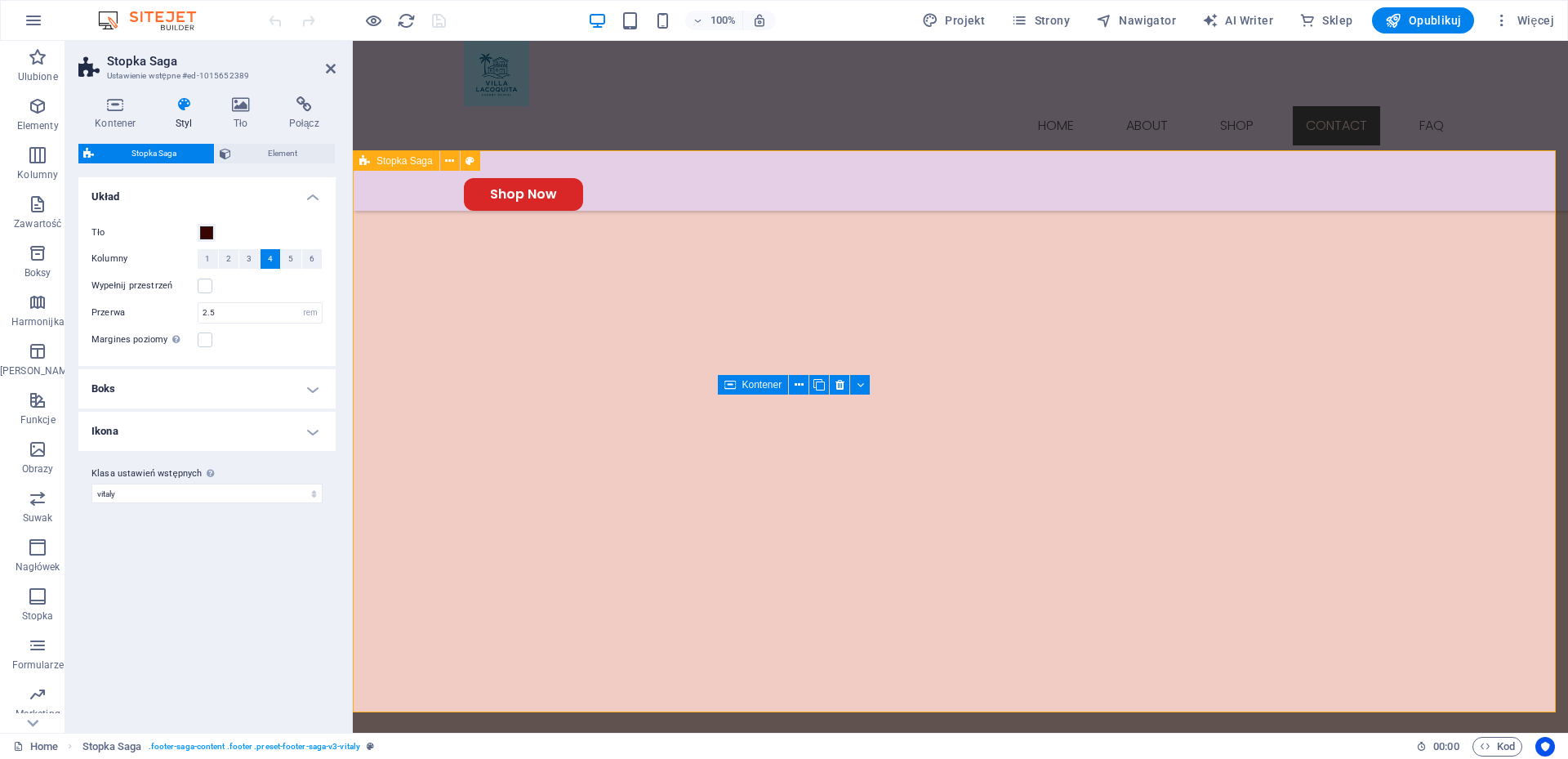
scroll to position [2496, 0]
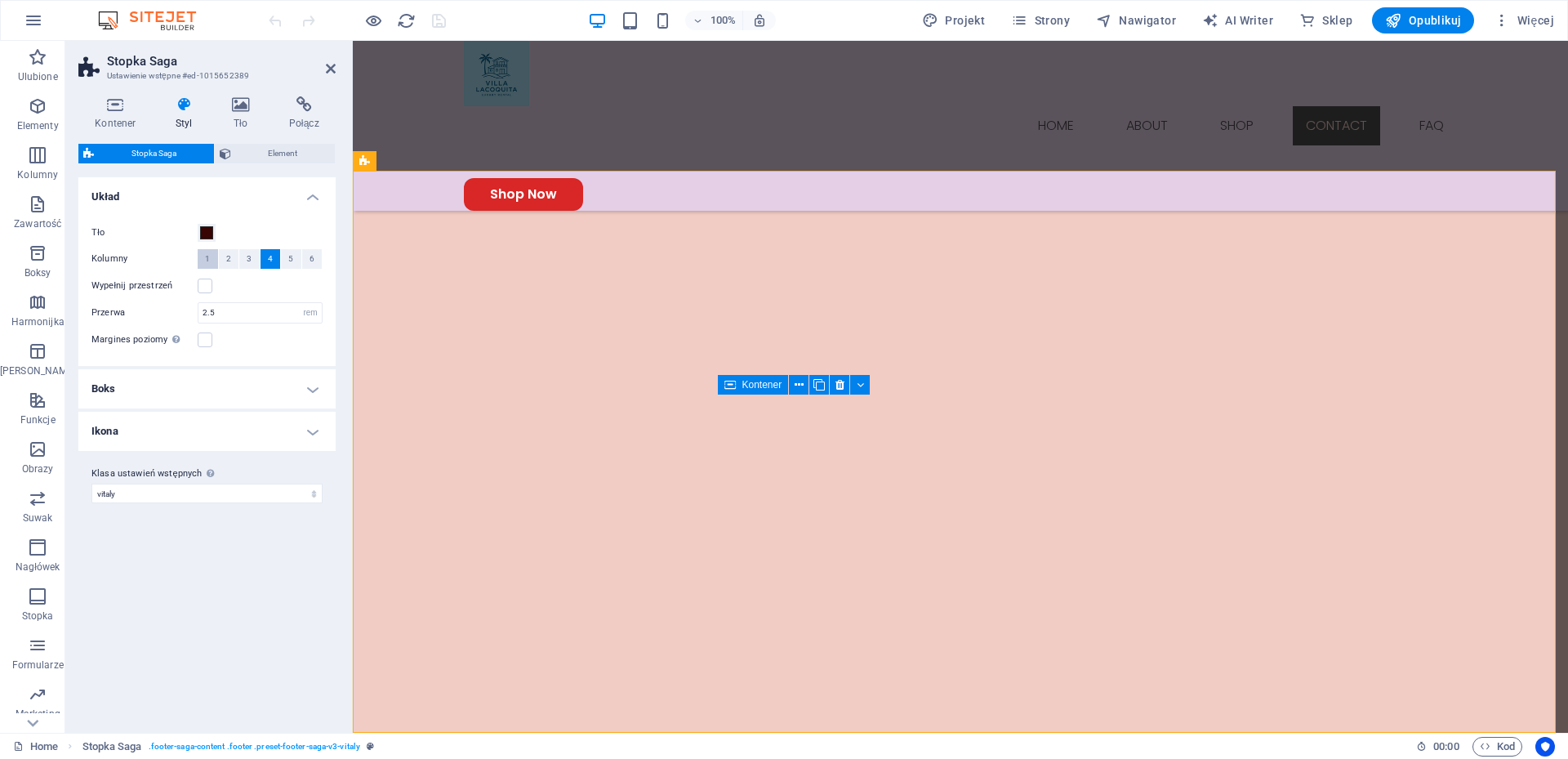
click at [208, 262] on span "1" at bounding box center [207, 259] width 5 height 20
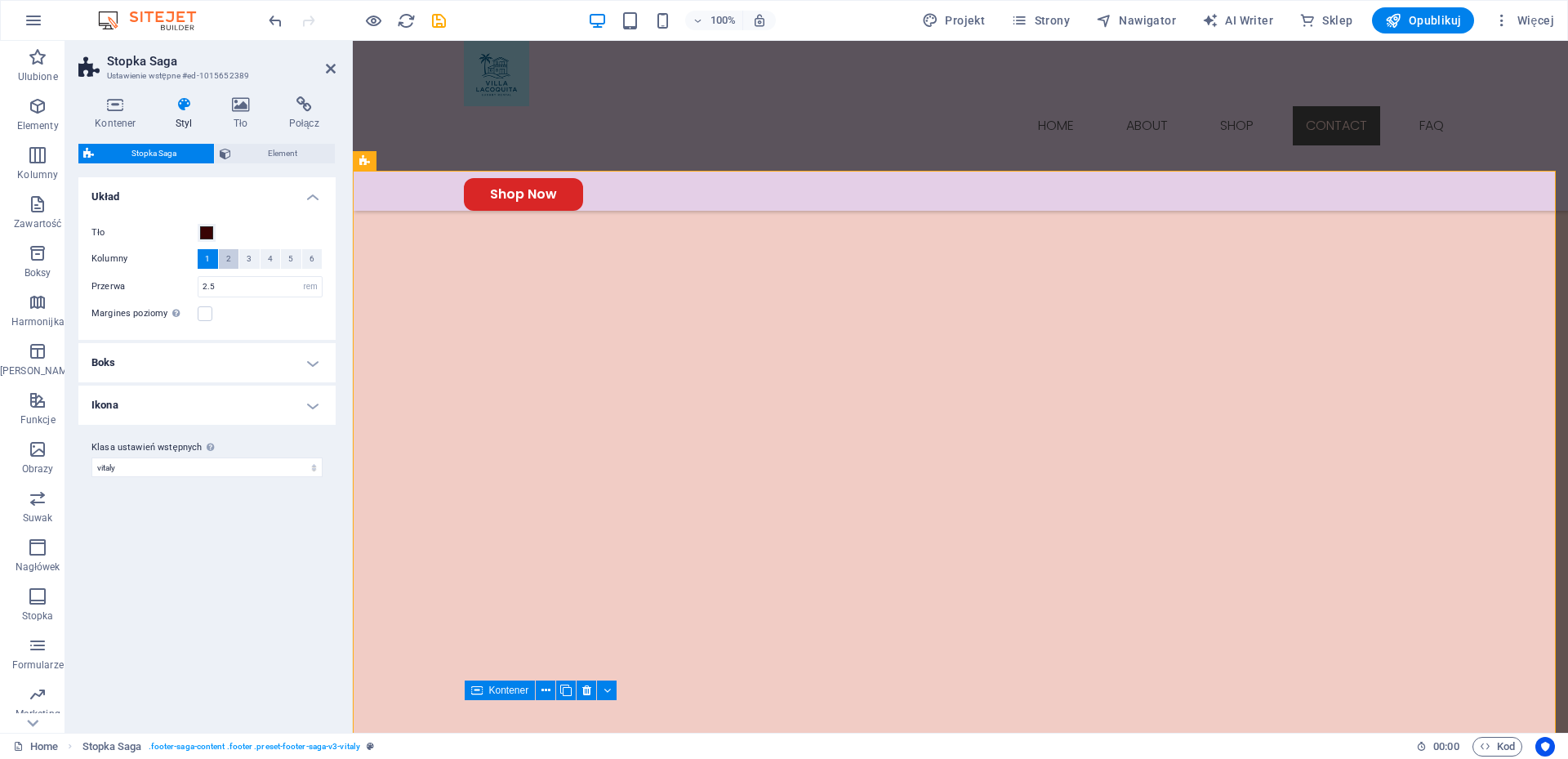
click at [227, 262] on span "2" at bounding box center [228, 259] width 5 height 20
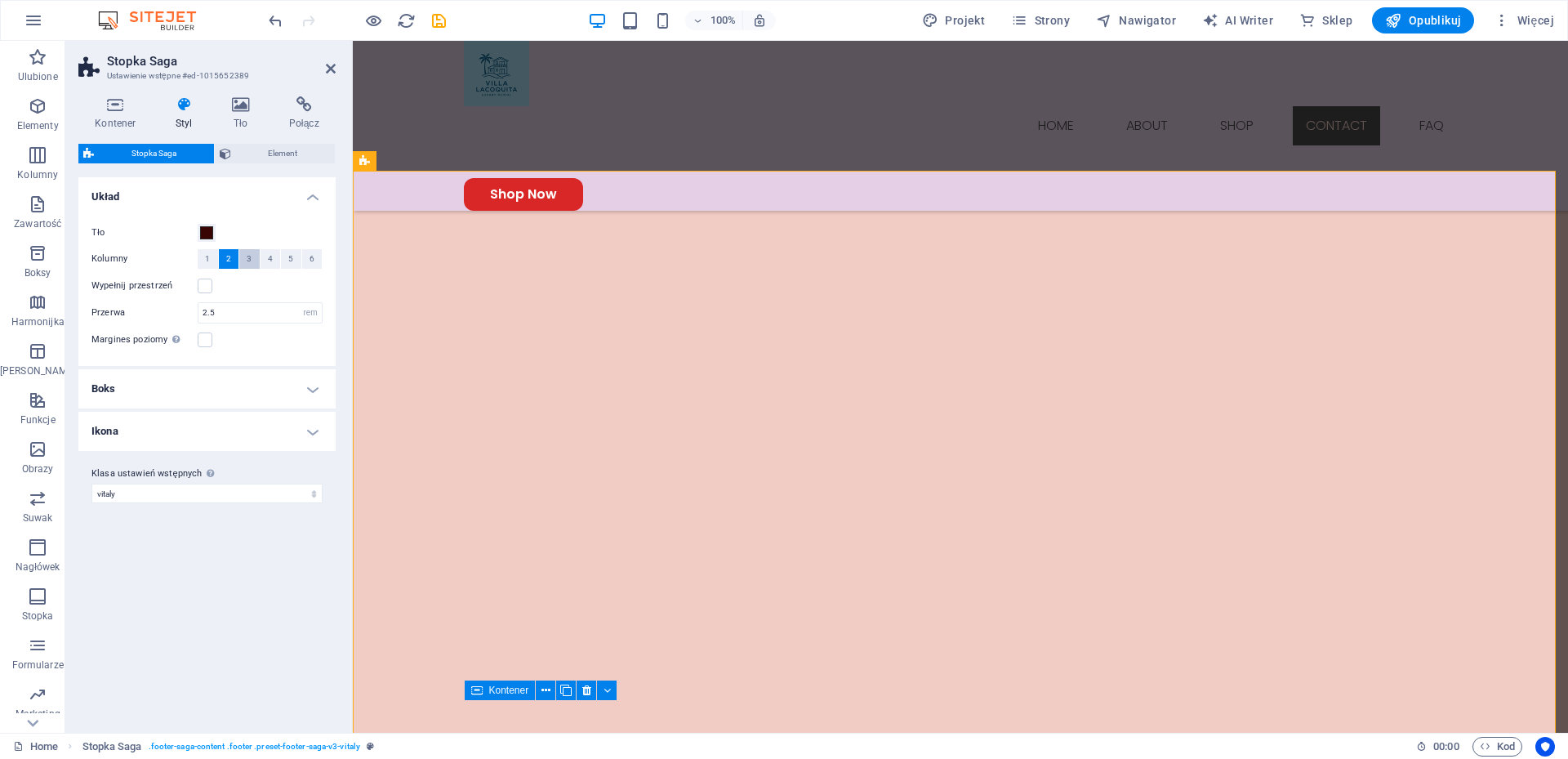
click at [247, 262] on span "3" at bounding box center [249, 259] width 5 height 20
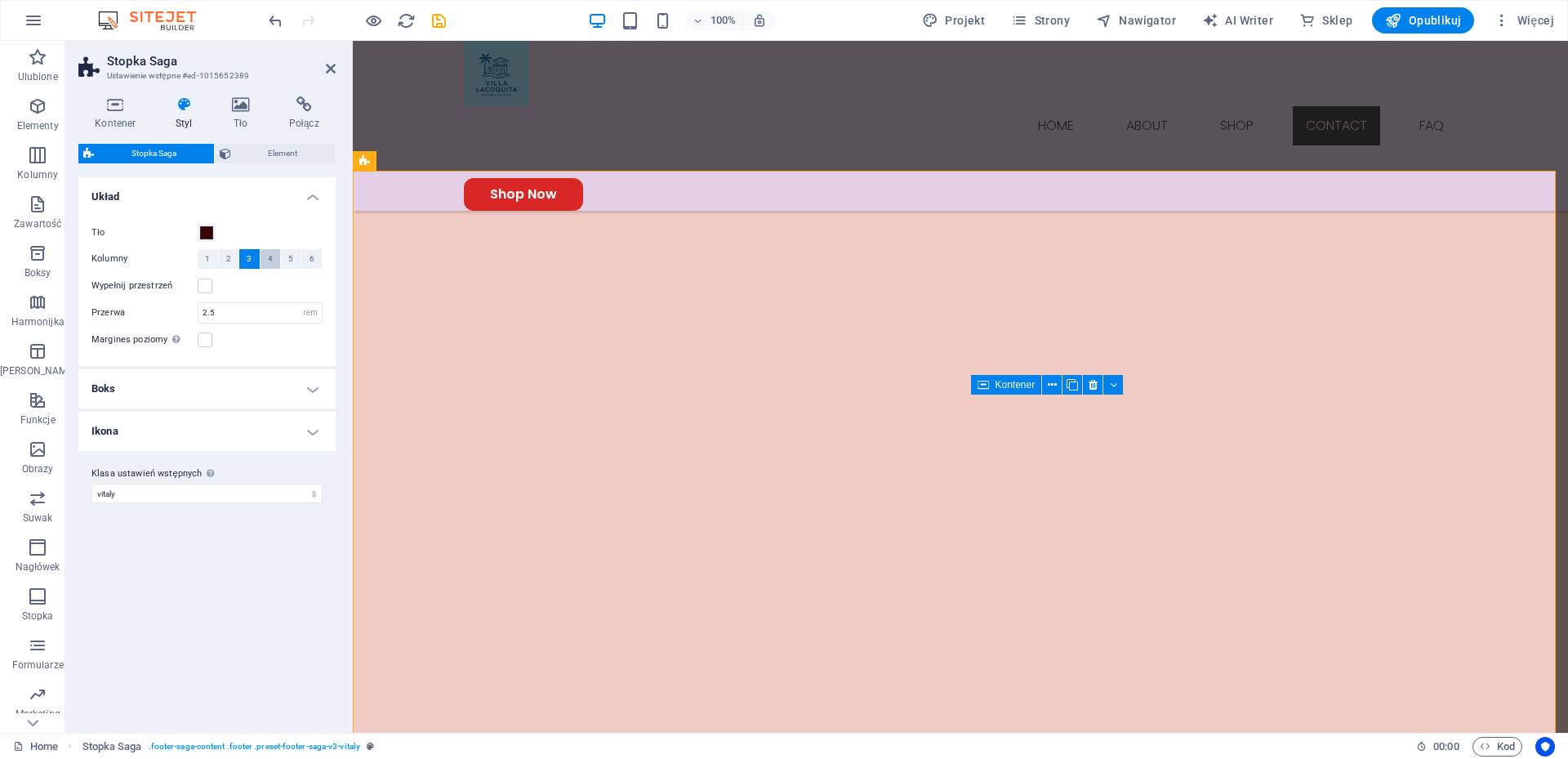
click at [270, 261] on span "4" at bounding box center [270, 259] width 5 height 20
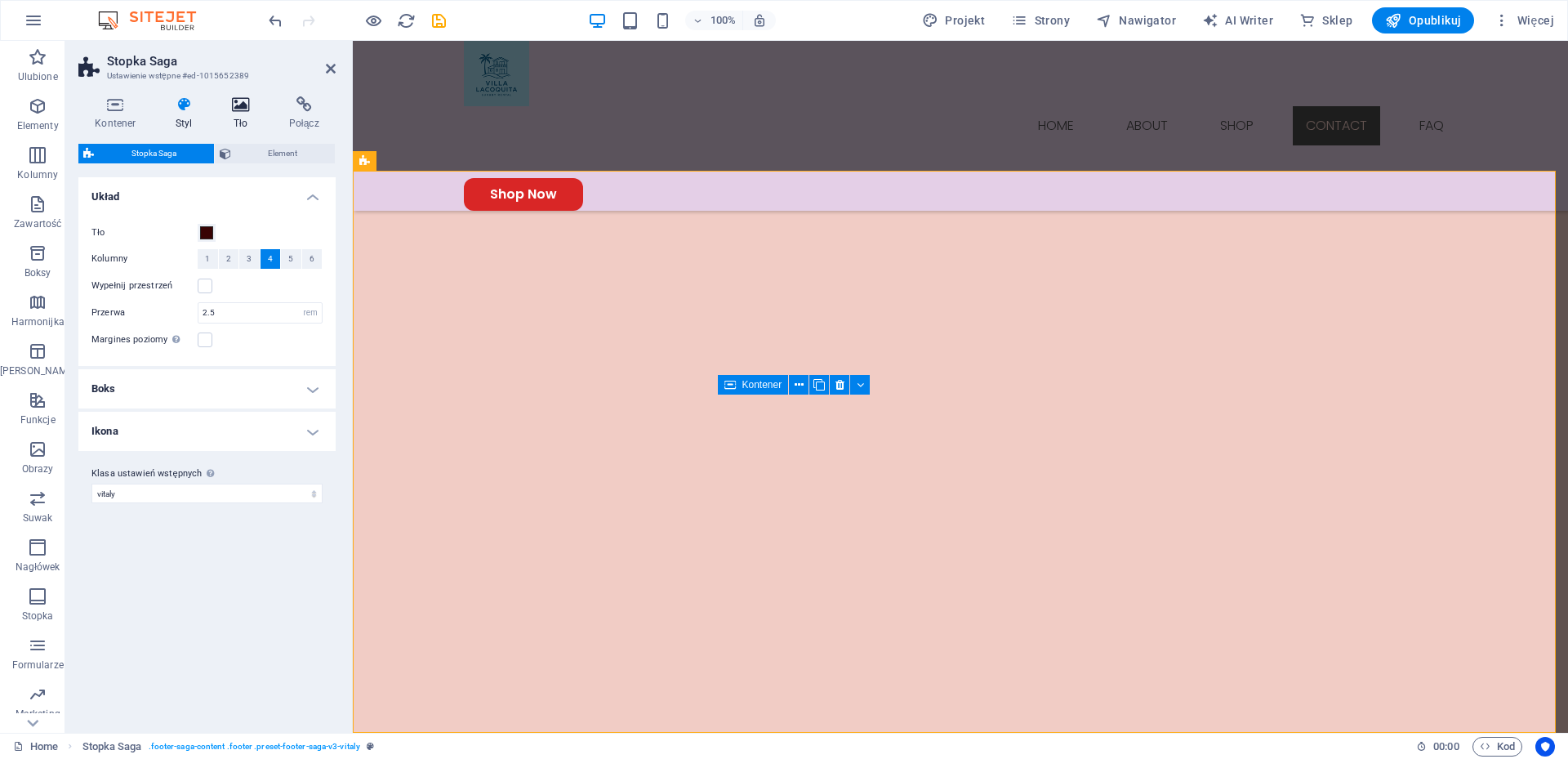
click at [239, 105] on icon at bounding box center [241, 104] width 51 height 17
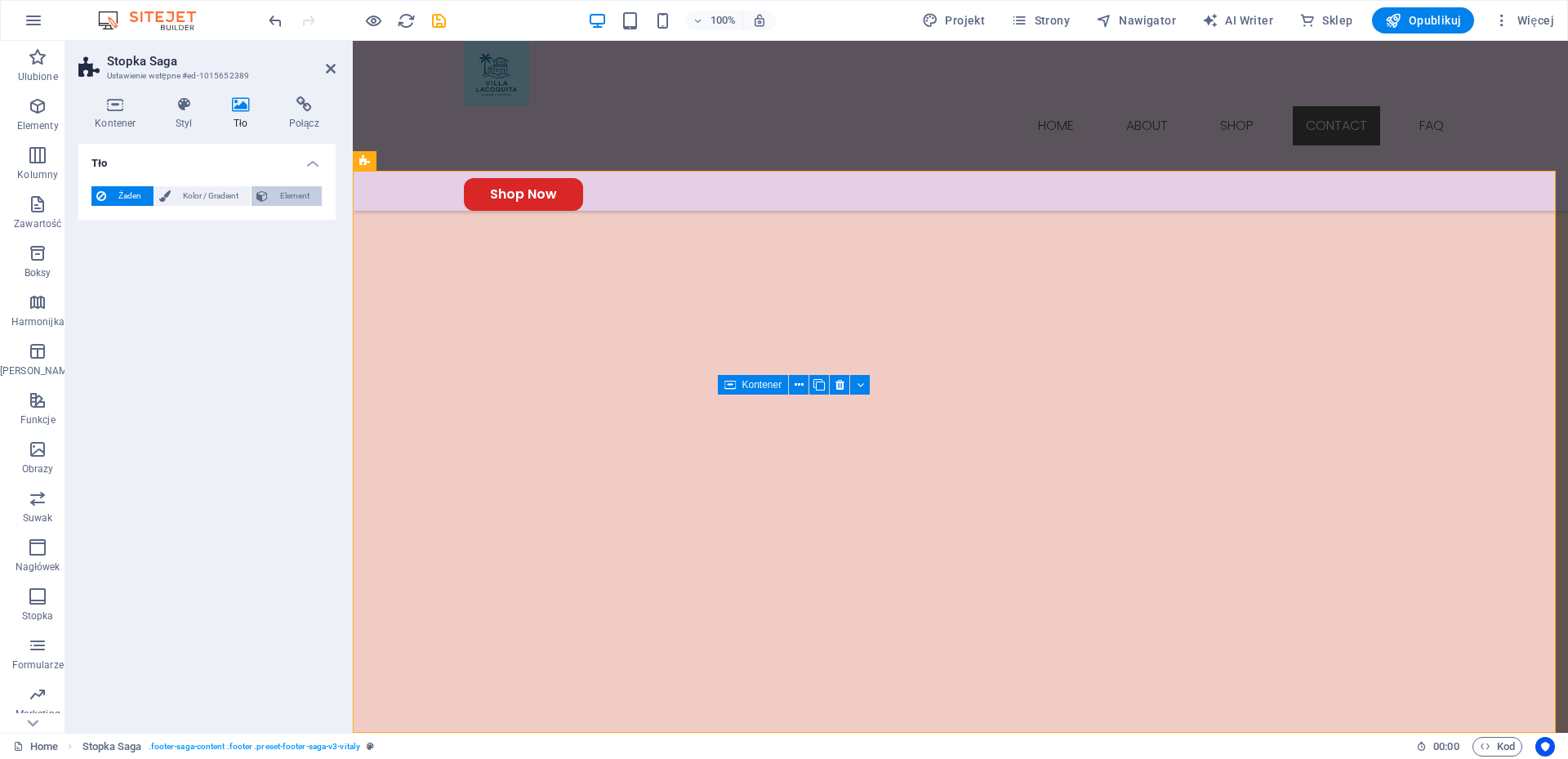
click at [291, 198] on span "Element" at bounding box center [294, 196] width 44 height 20
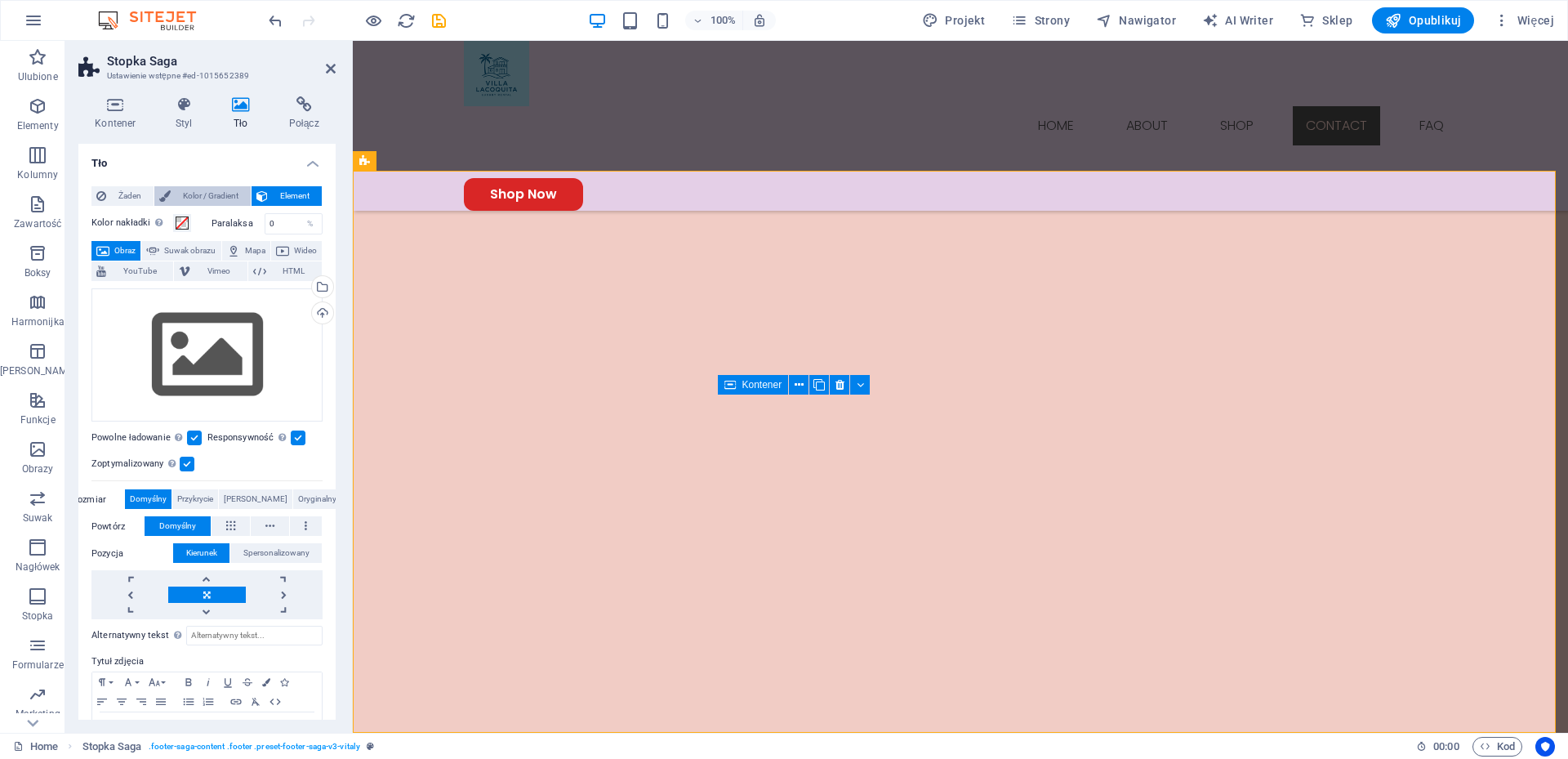
click at [216, 198] on span "Kolor / Gradient" at bounding box center [211, 196] width 71 height 20
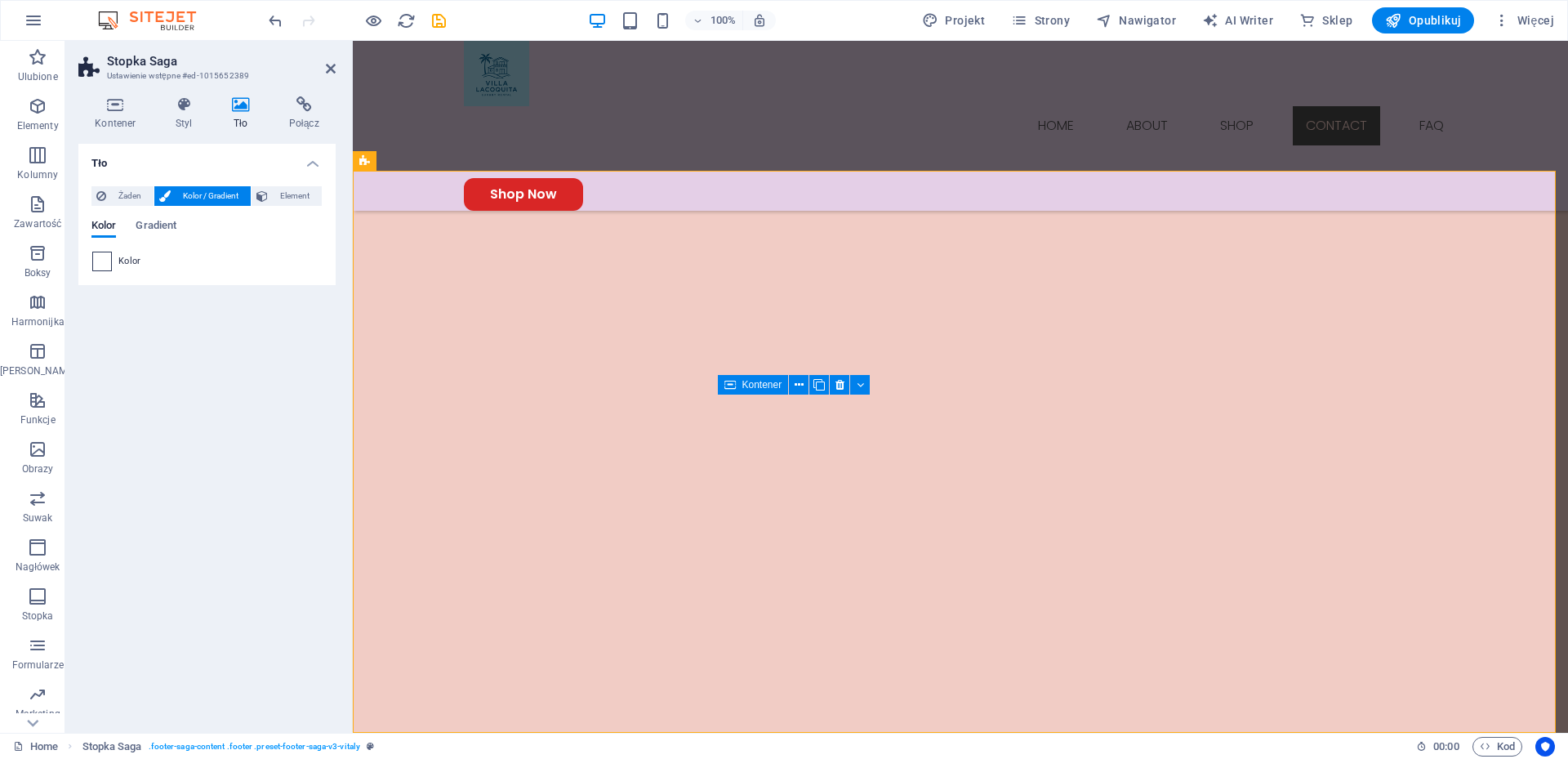
click at [105, 261] on span at bounding box center [102, 261] width 18 height 18
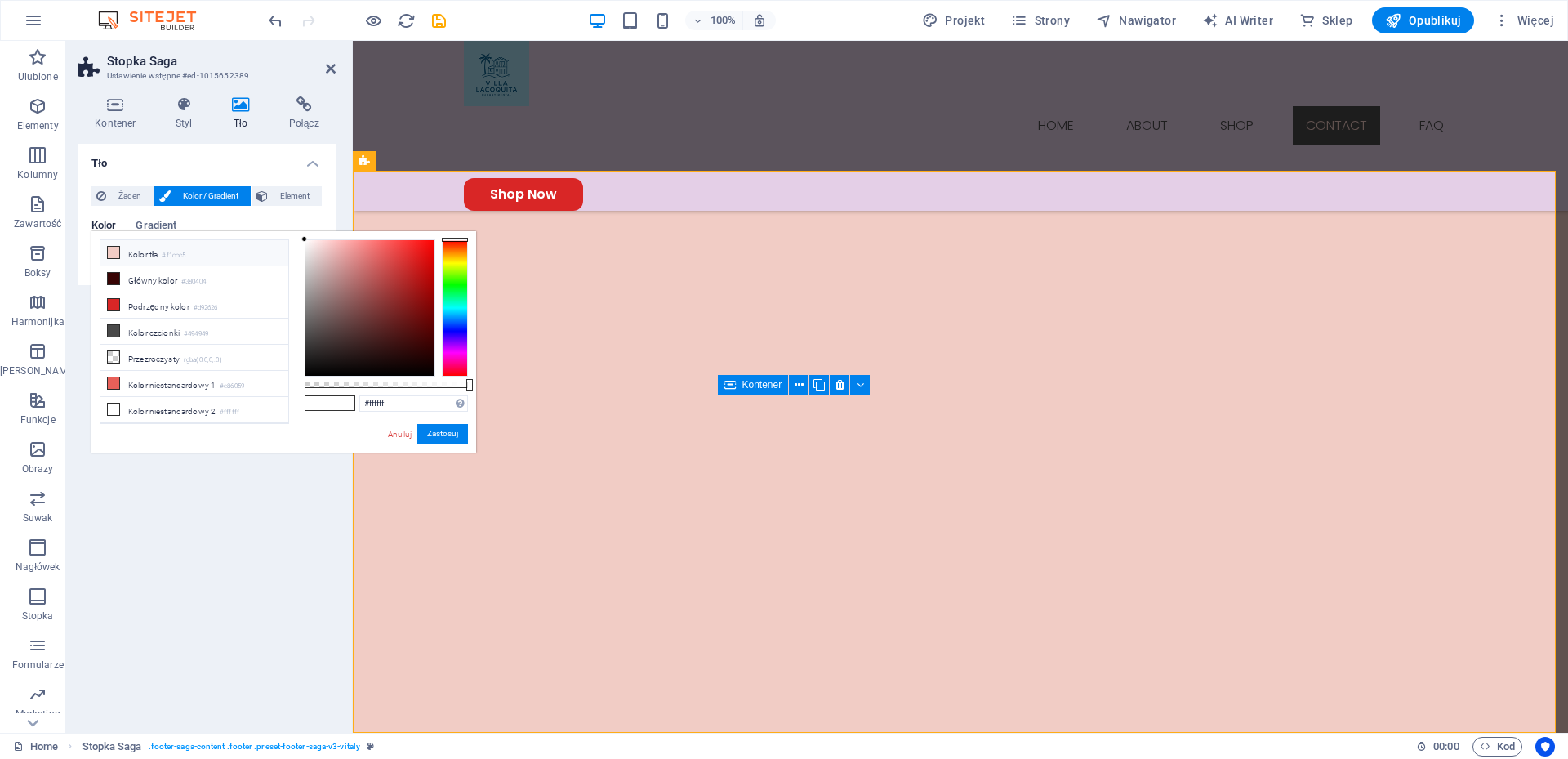
click at [209, 260] on li "Kolor tła #f1ccc5" at bounding box center [194, 253] width 188 height 26
click at [399, 430] on link "Anuluj" at bounding box center [399, 434] width 26 height 12
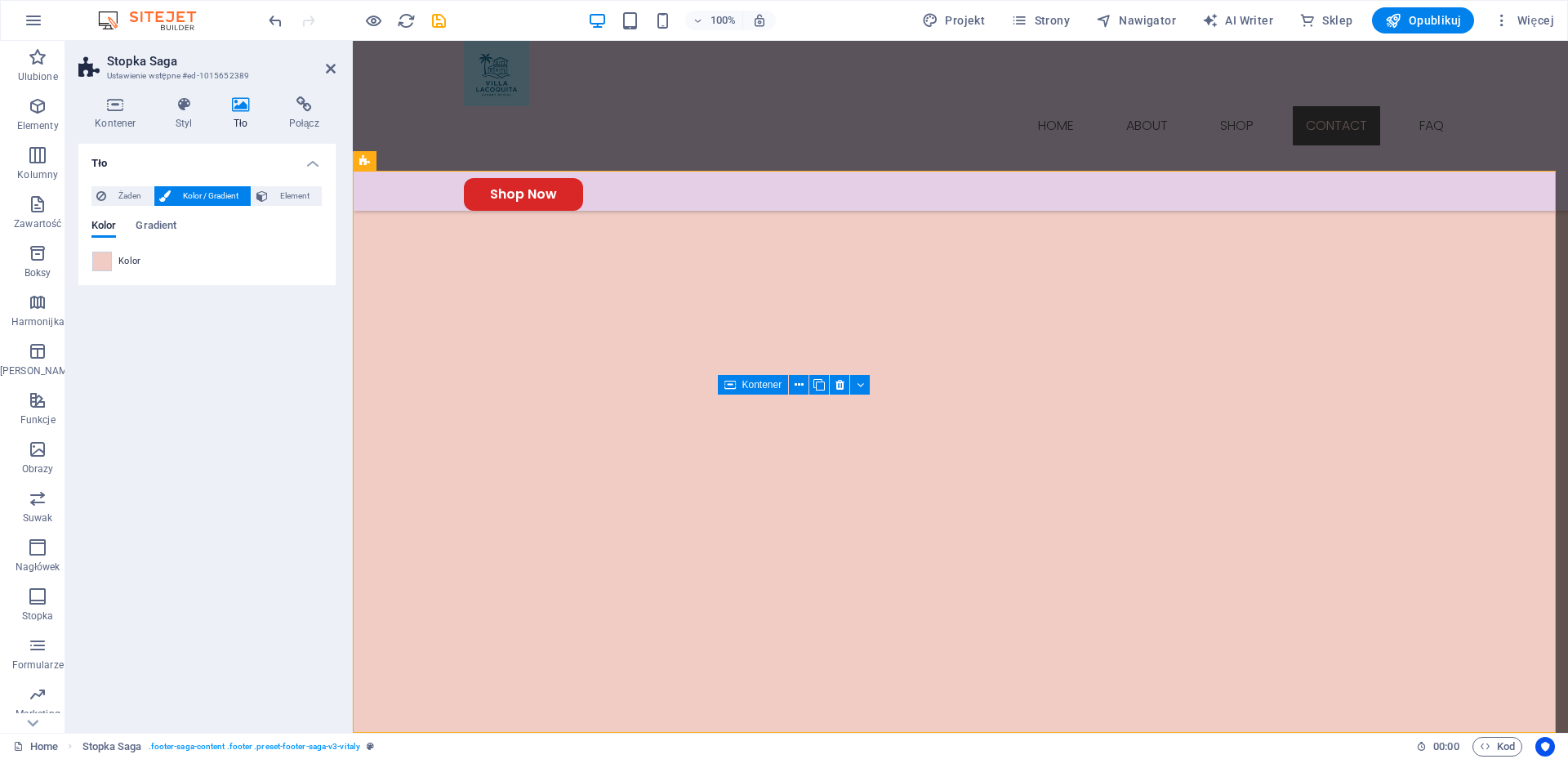
click at [213, 545] on div "Tło Żaden Kolor / Gradient Element Rozciągnij tło do pełnej szerokości Kolor na…" at bounding box center [207, 431] width 257 height 576
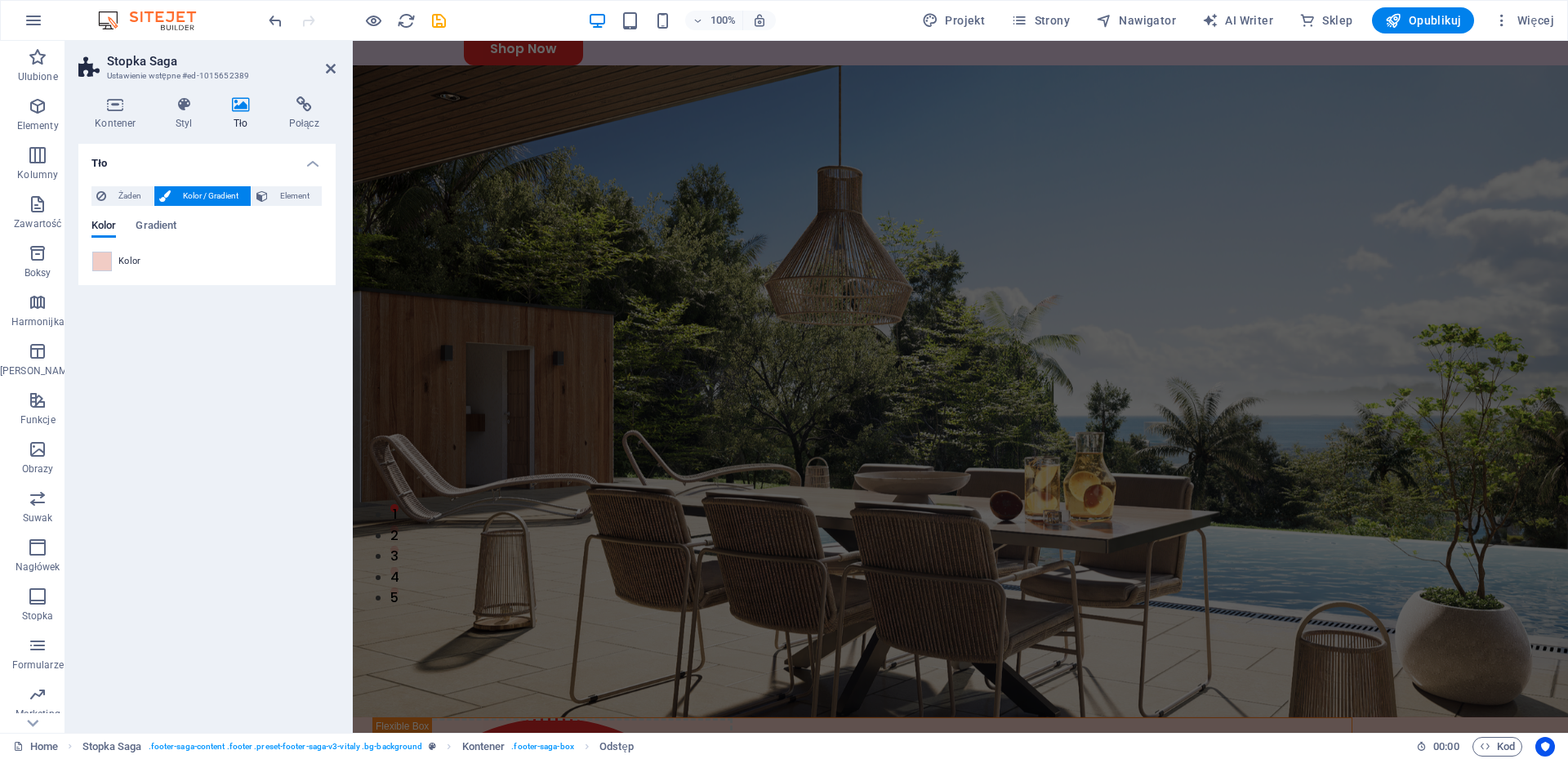
scroll to position [0, 0]
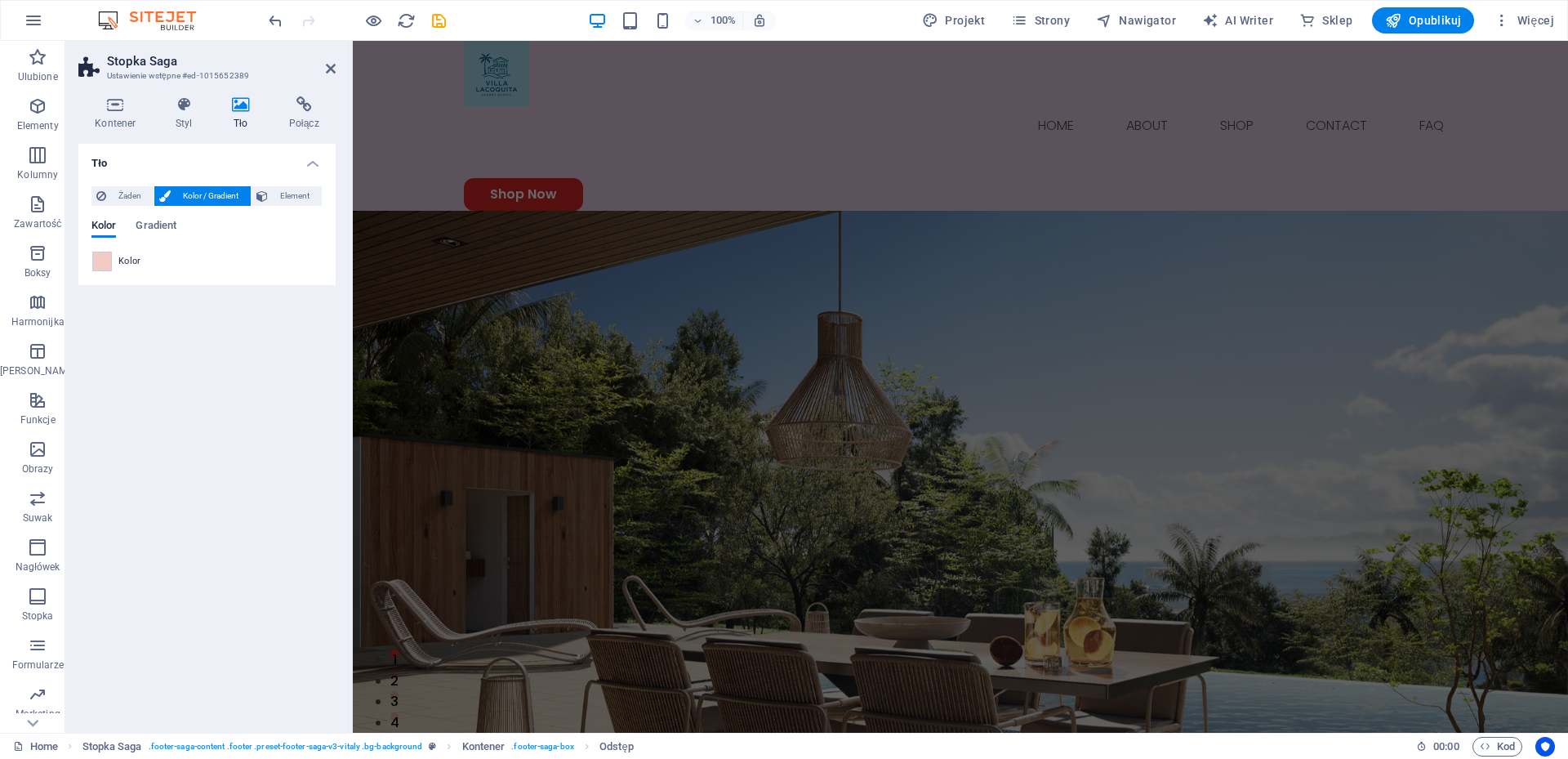
click at [1159, 211] on figure at bounding box center [960, 536] width 1215 height 652
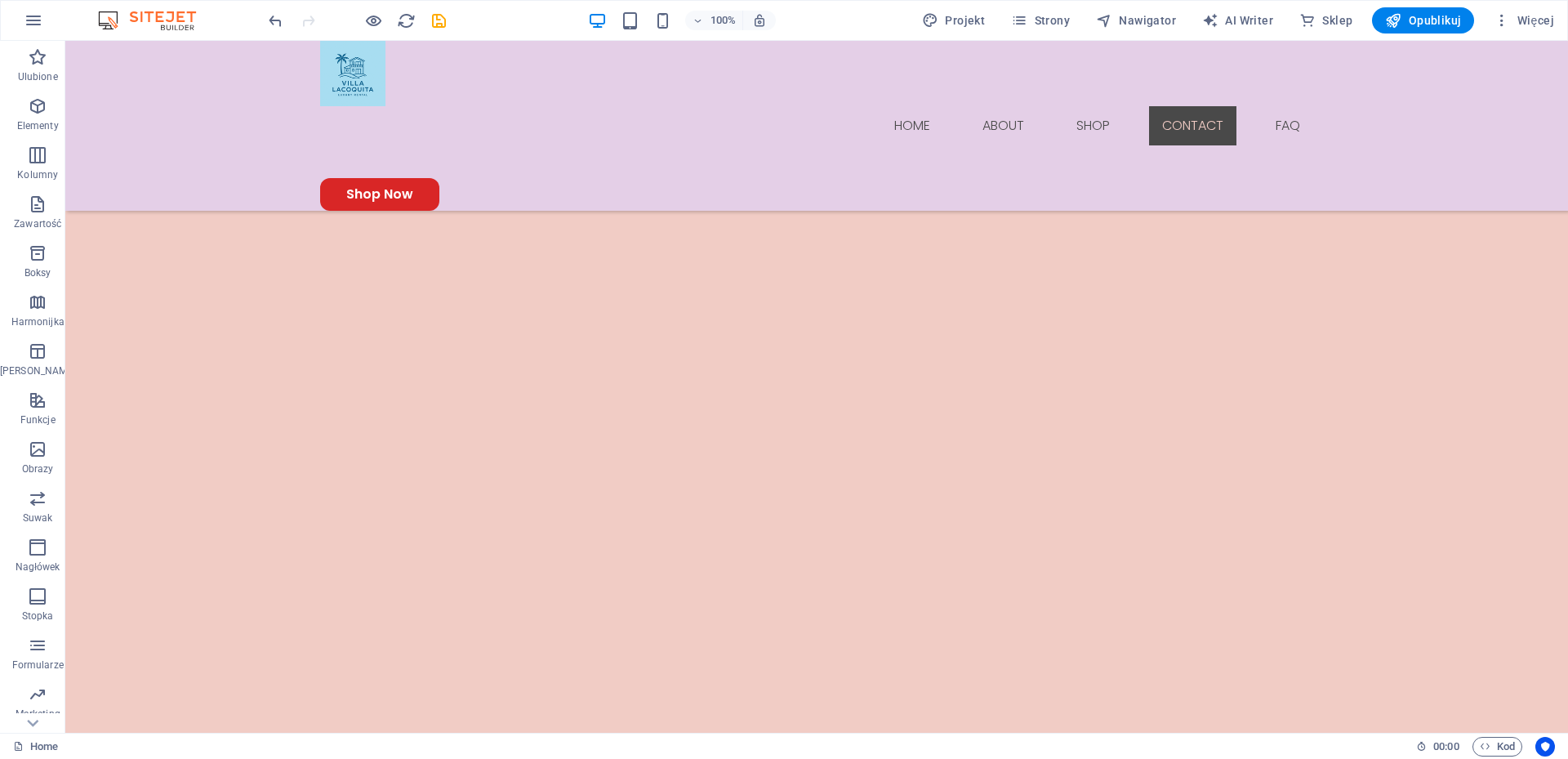
scroll to position [2401, 0]
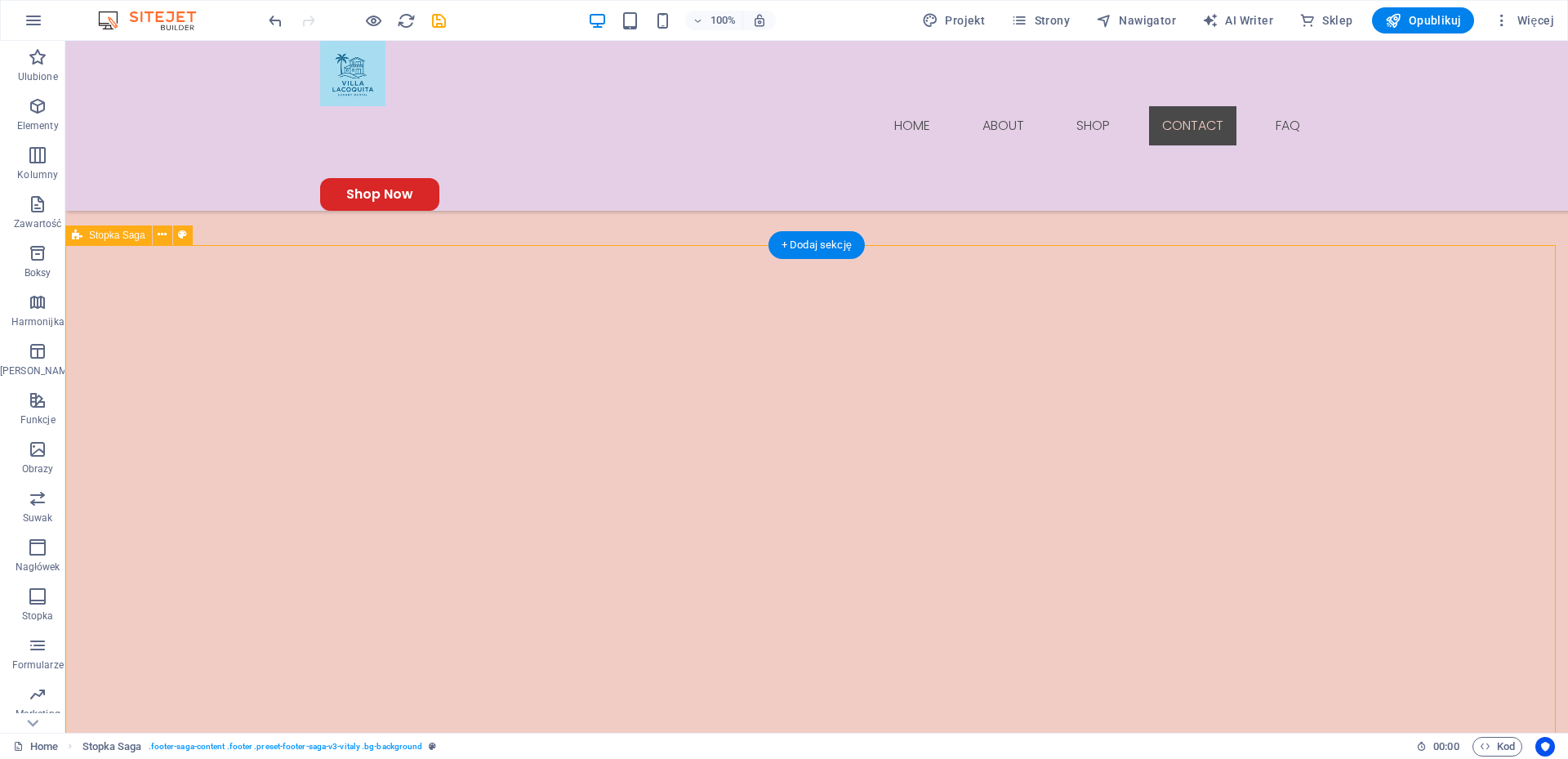
click at [161, 235] on icon at bounding box center [162, 234] width 9 height 17
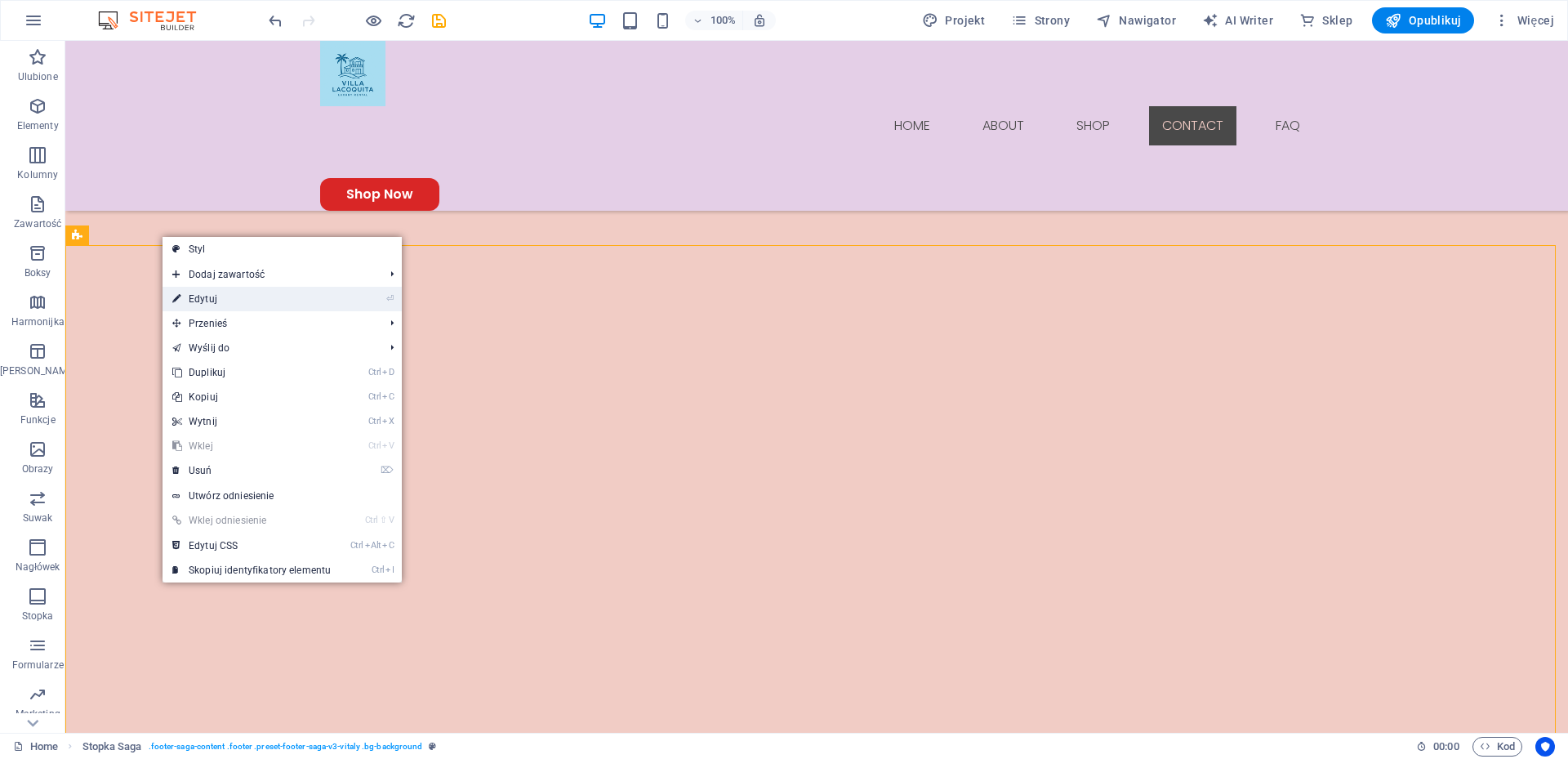
click at [224, 301] on link "⏎ Edytuj" at bounding box center [252, 298] width 178 height 25
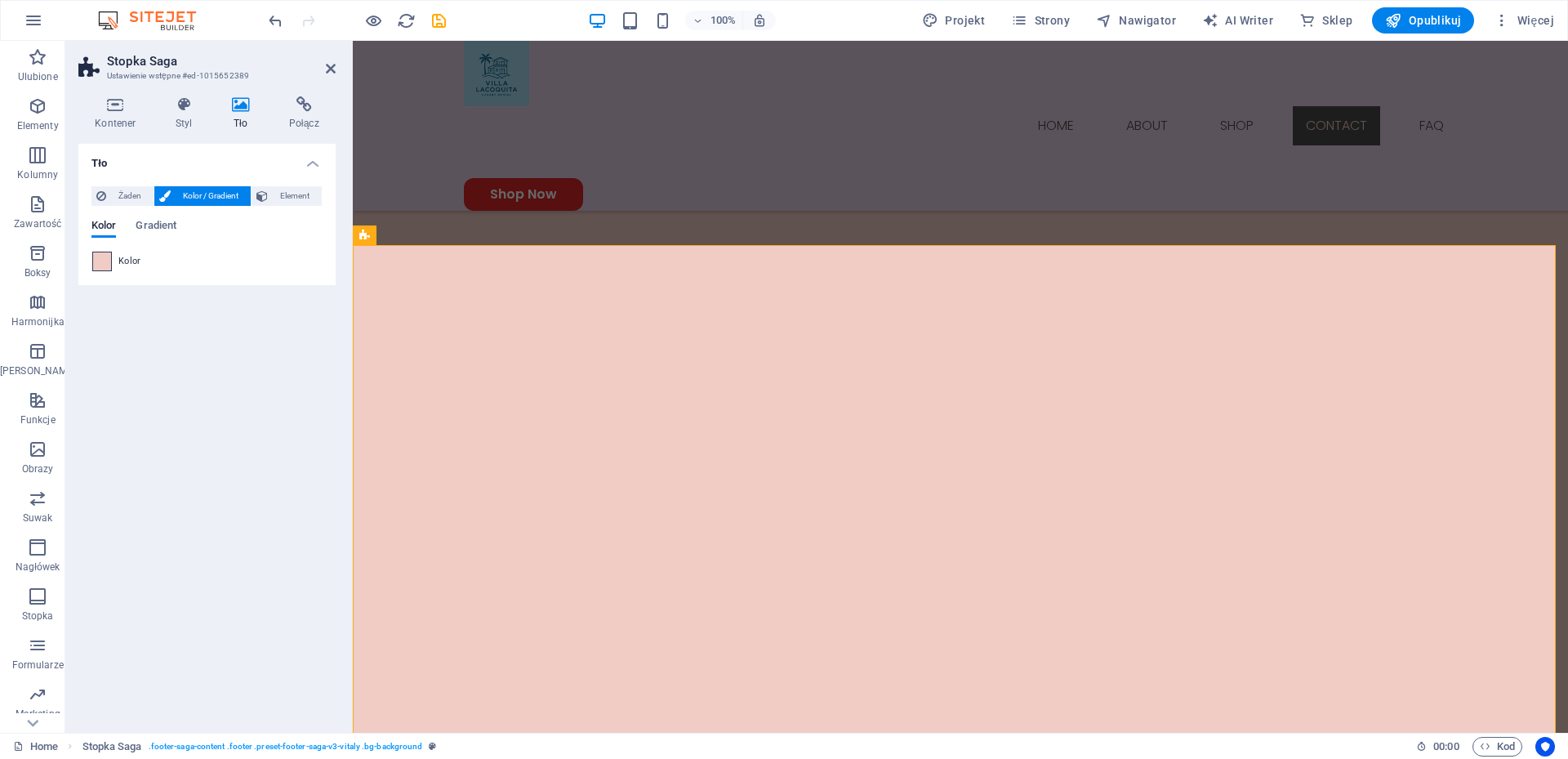
click at [102, 262] on span at bounding box center [102, 261] width 18 height 18
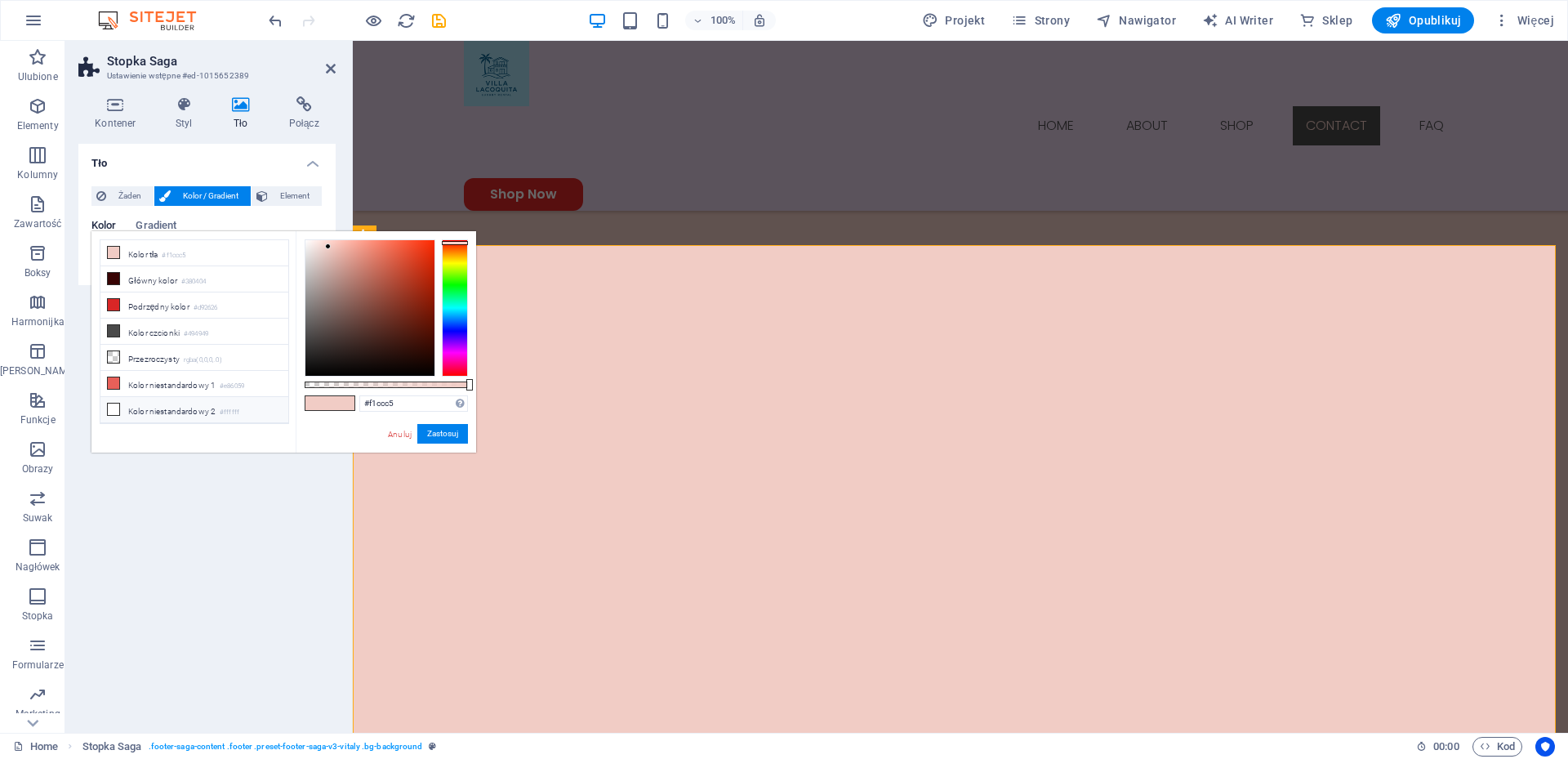
drag, startPoint x: 288, startPoint y: 346, endPoint x: 281, endPoint y: 415, distance: 69.4
click at [281, 415] on ul "Kolor tła #f1ccc5 Główny kolor #380404 Podrzędny kolor #d92626 Kolor czcionki #…" at bounding box center [194, 331] width 189 height 184
click at [164, 355] on li "Przezroczysty rgba(0,0,0,.0)" at bounding box center [194, 358] width 188 height 26
click at [444, 437] on button "Zastosuj" at bounding box center [443, 433] width 51 height 20
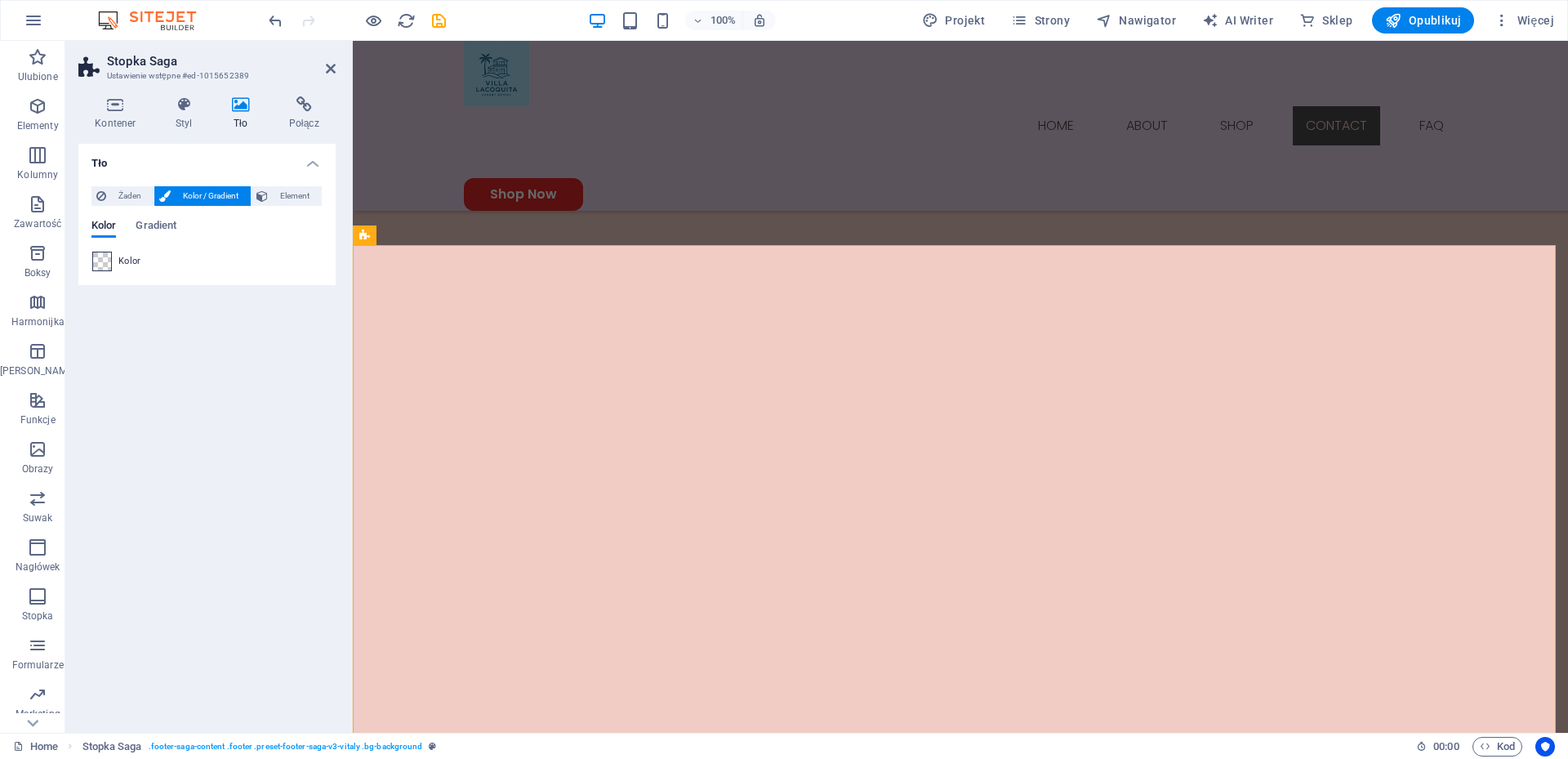
click at [100, 267] on span at bounding box center [102, 261] width 18 height 18
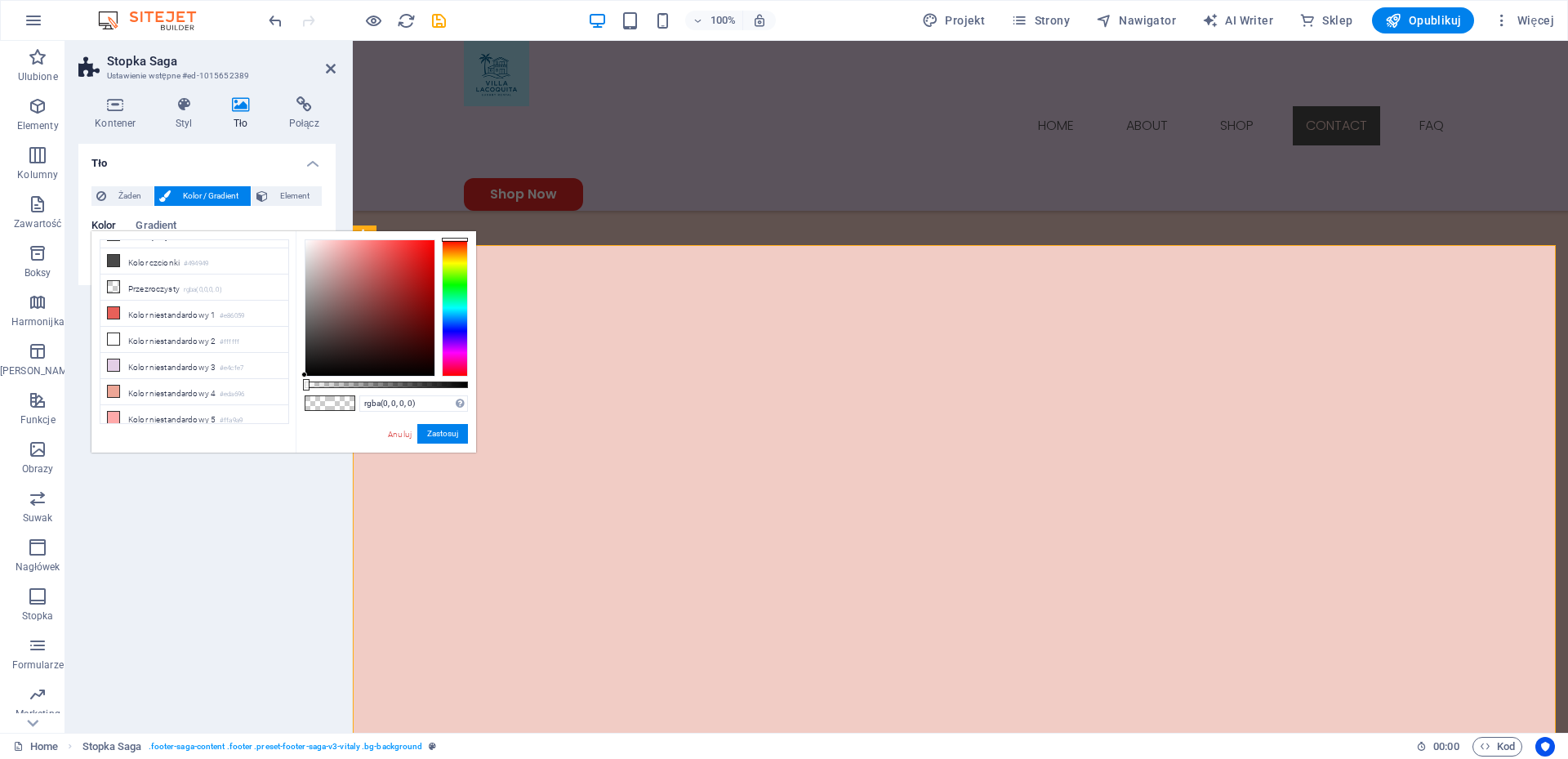
scroll to position [0, 0]
click at [227, 334] on li "Kolor czcionki #494949" at bounding box center [194, 331] width 188 height 26
type input "#494949"
click at [453, 433] on button "Zastosuj" at bounding box center [443, 433] width 51 height 20
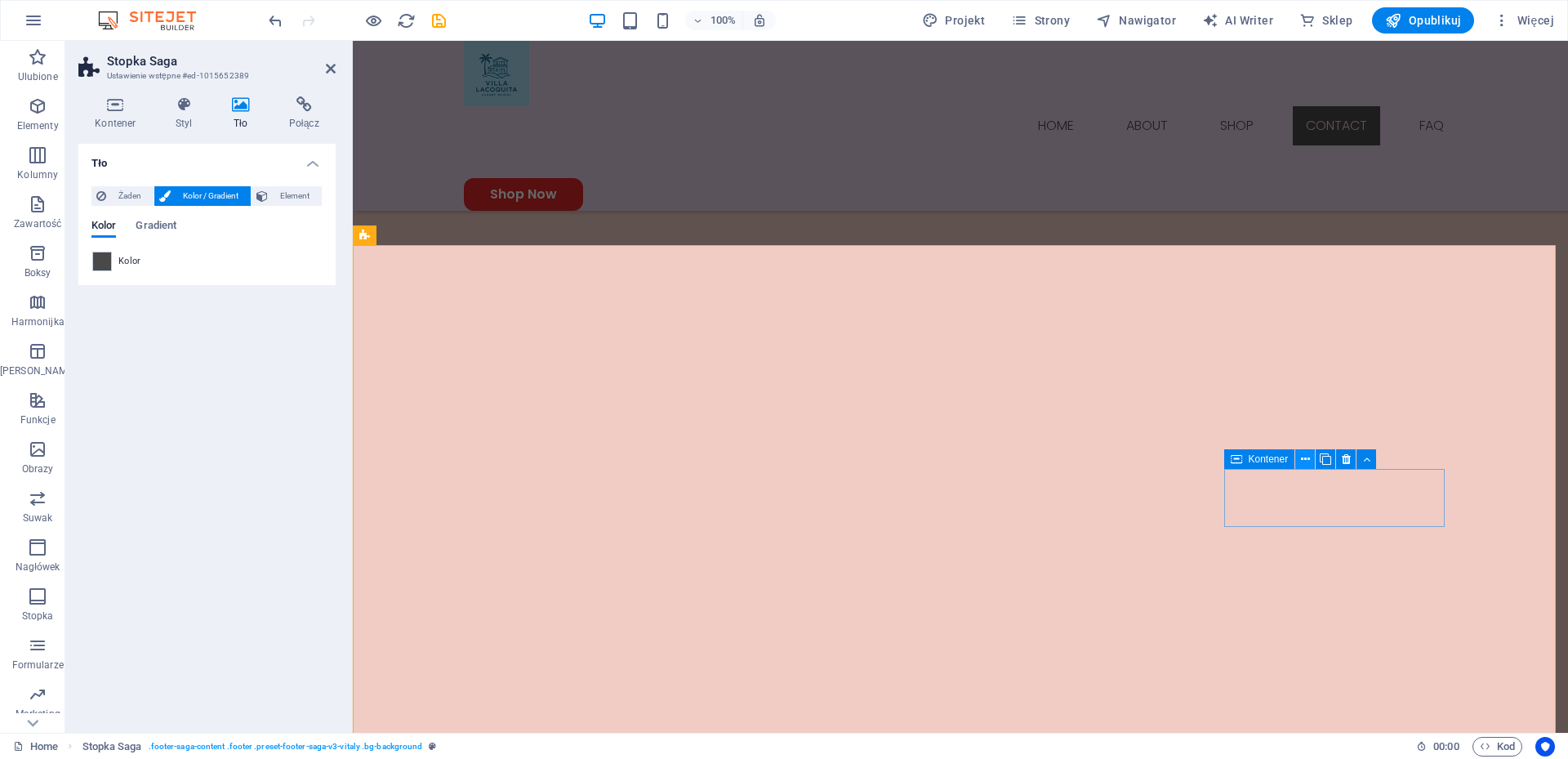
click at [1304, 459] on icon at bounding box center [1304, 459] width 9 height 17
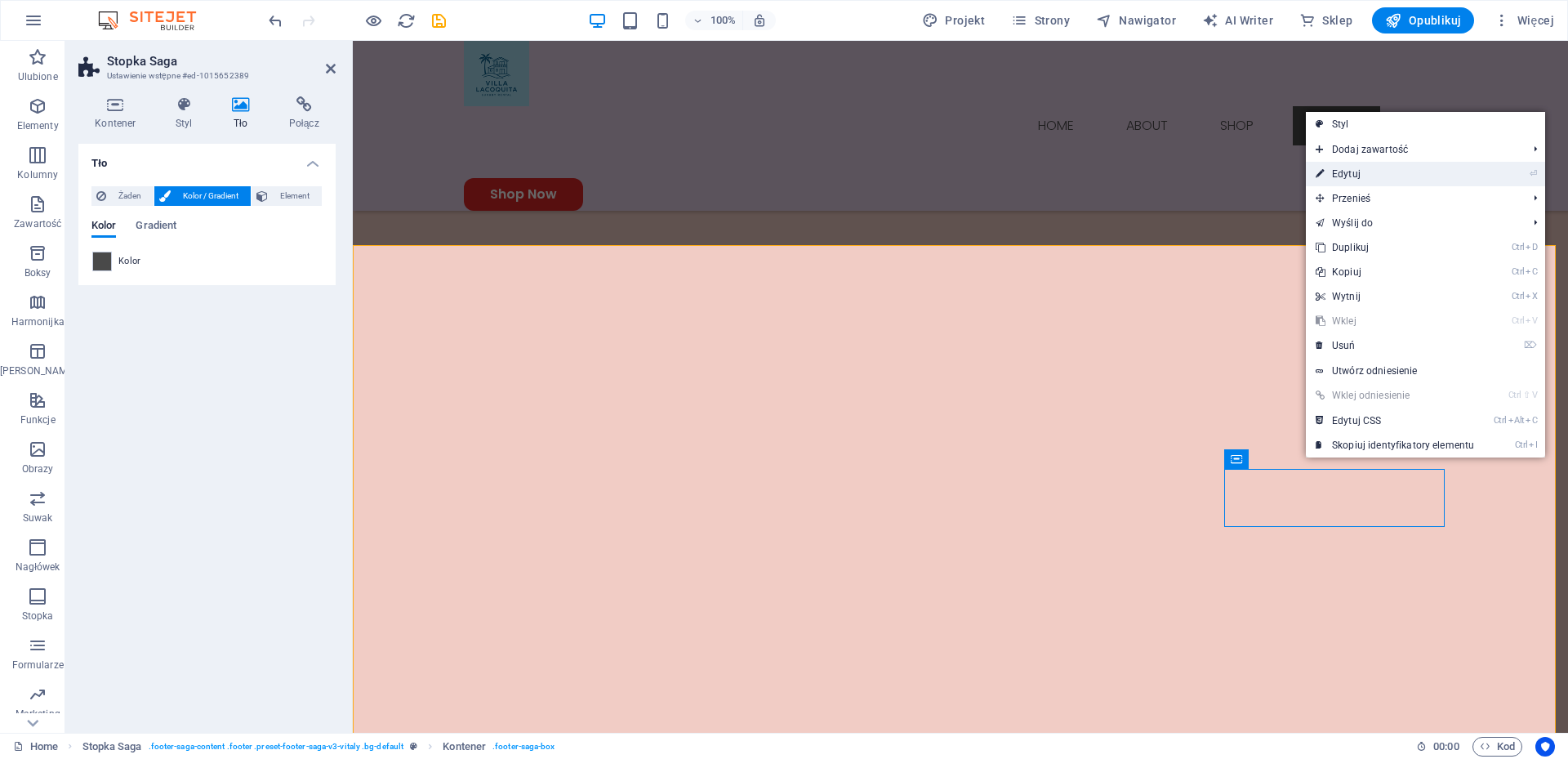
click at [1374, 174] on link "⏎ Edytuj" at bounding box center [1395, 174] width 178 height 25
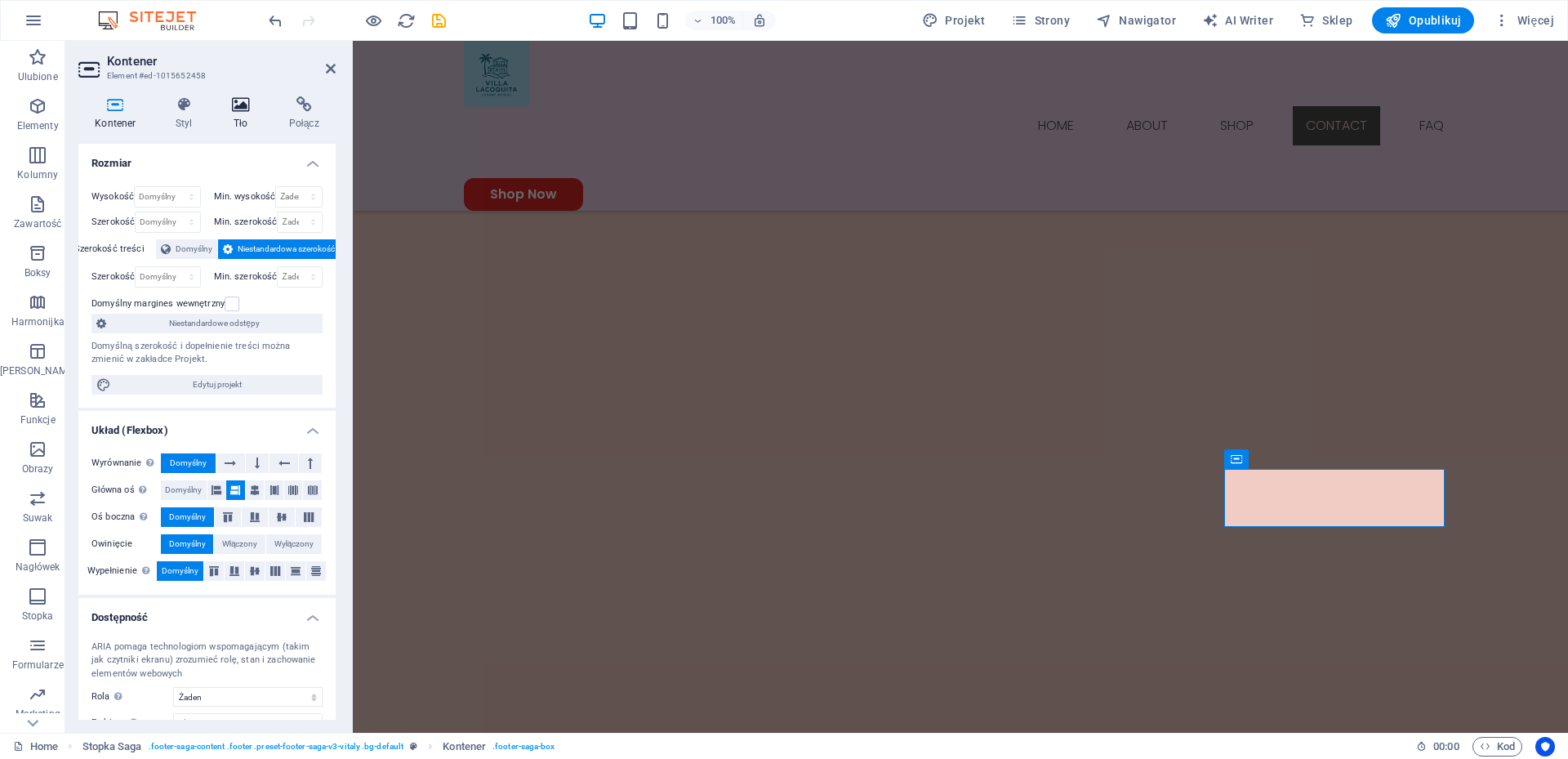
click at [239, 104] on icon at bounding box center [241, 104] width 51 height 17
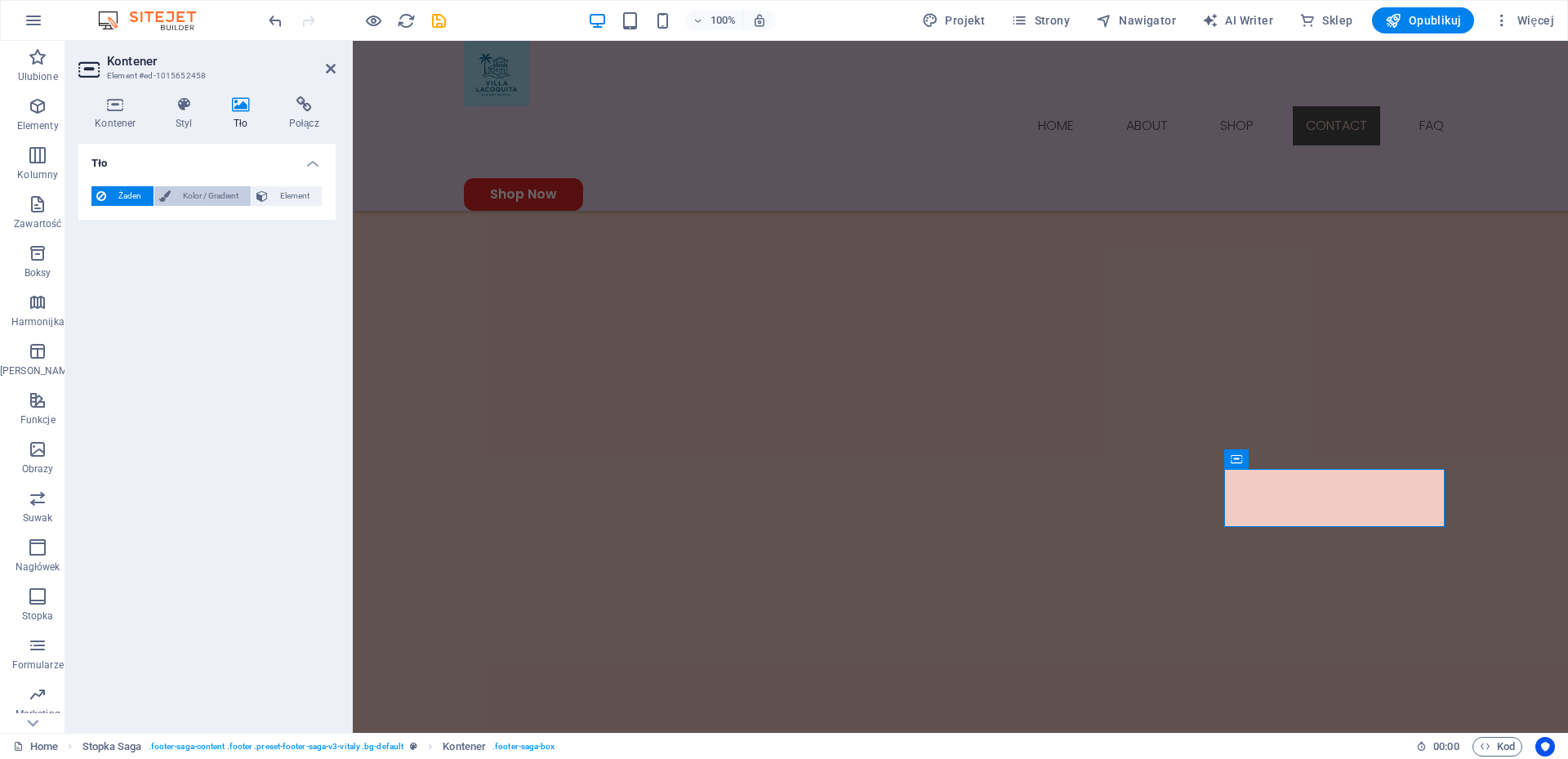
click at [219, 193] on span "Kolor / Gradient" at bounding box center [211, 196] width 71 height 20
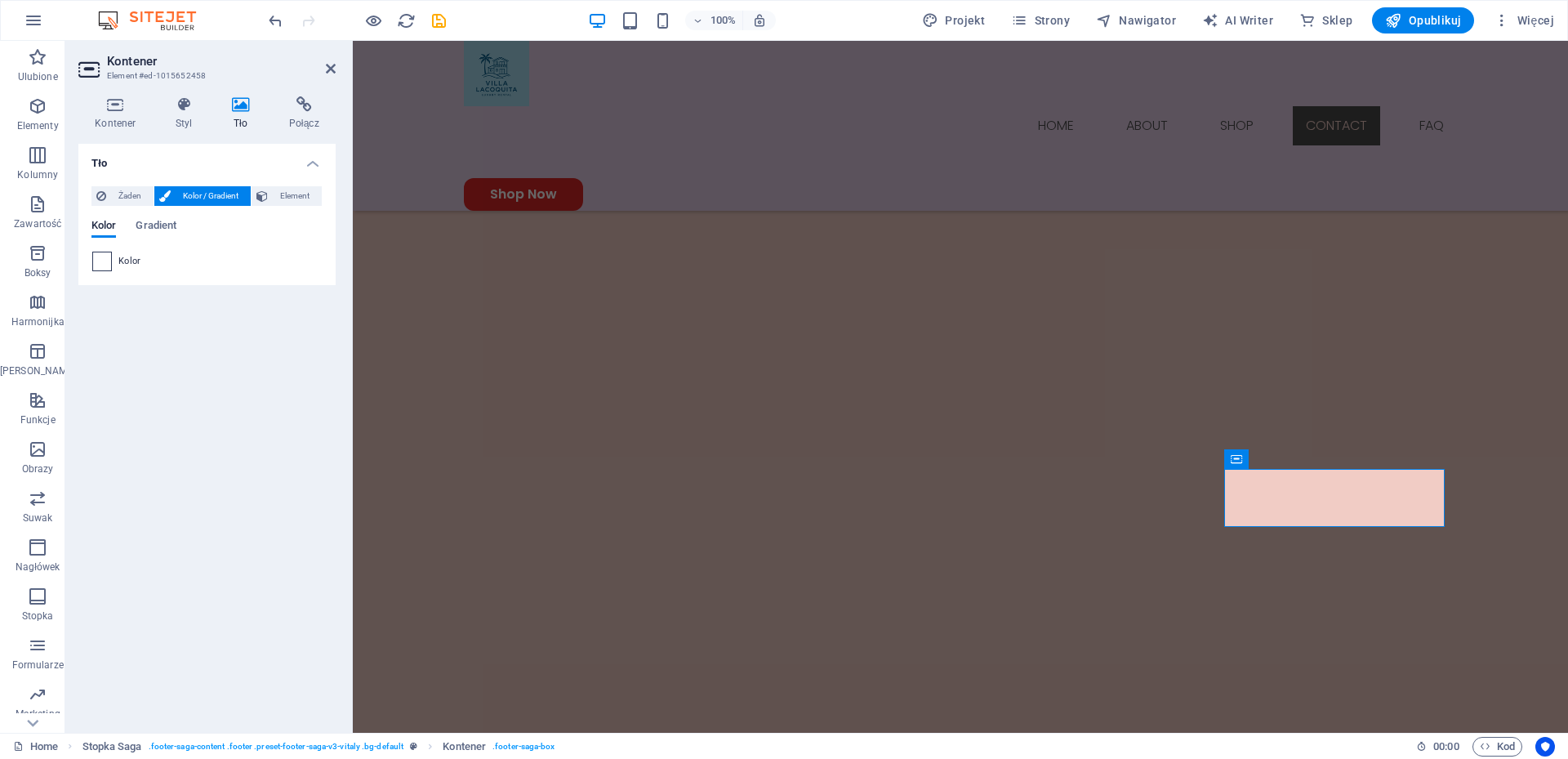
click at [99, 260] on span at bounding box center [102, 261] width 18 height 18
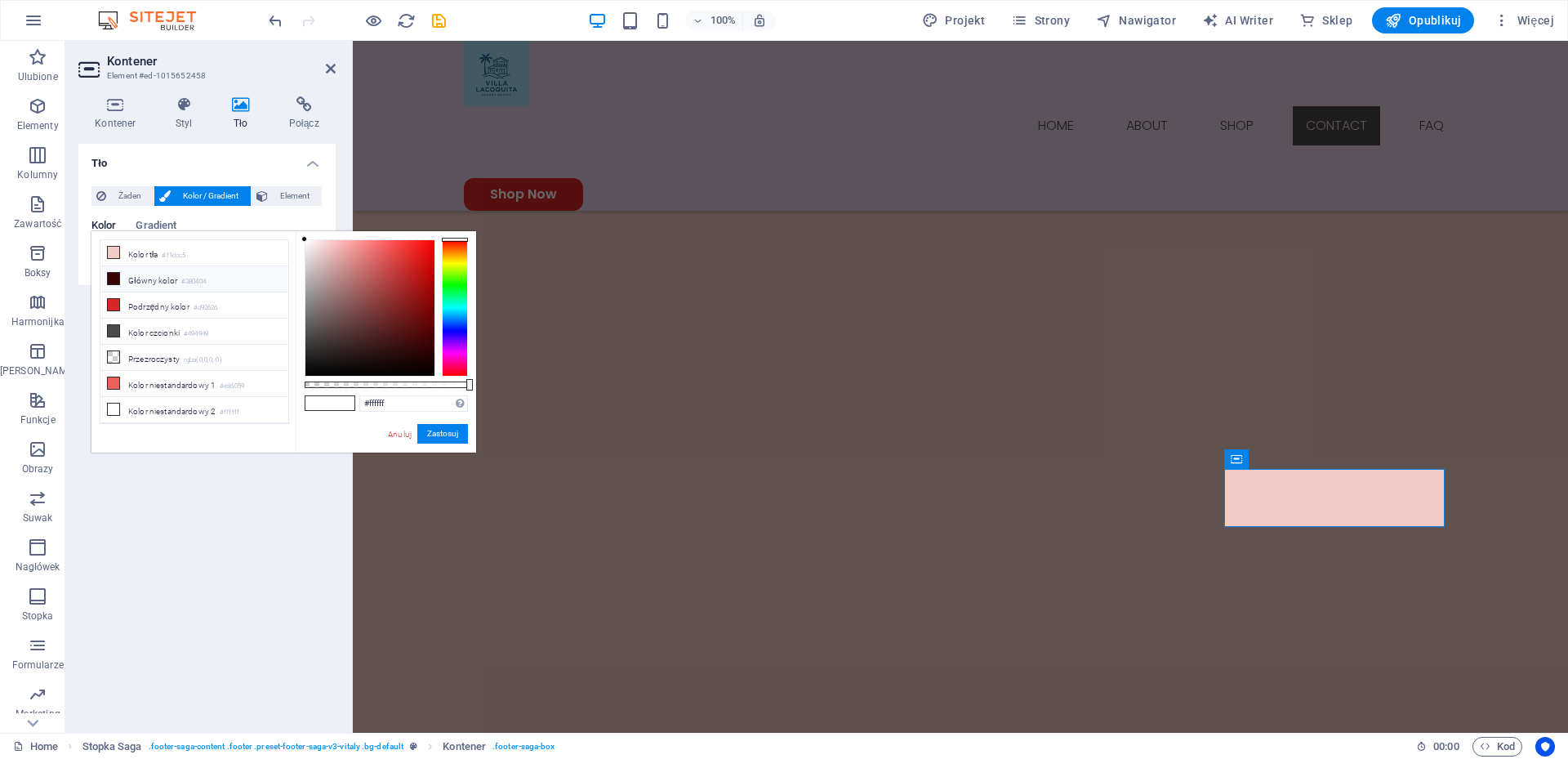
click at [180, 277] on li "Główny kolor #380404" at bounding box center [194, 279] width 188 height 26
click at [172, 321] on li "Kolor czcionki #494949" at bounding box center [194, 331] width 188 height 26
type input "#494949"
click at [442, 438] on button "Zastosuj" at bounding box center [443, 433] width 51 height 20
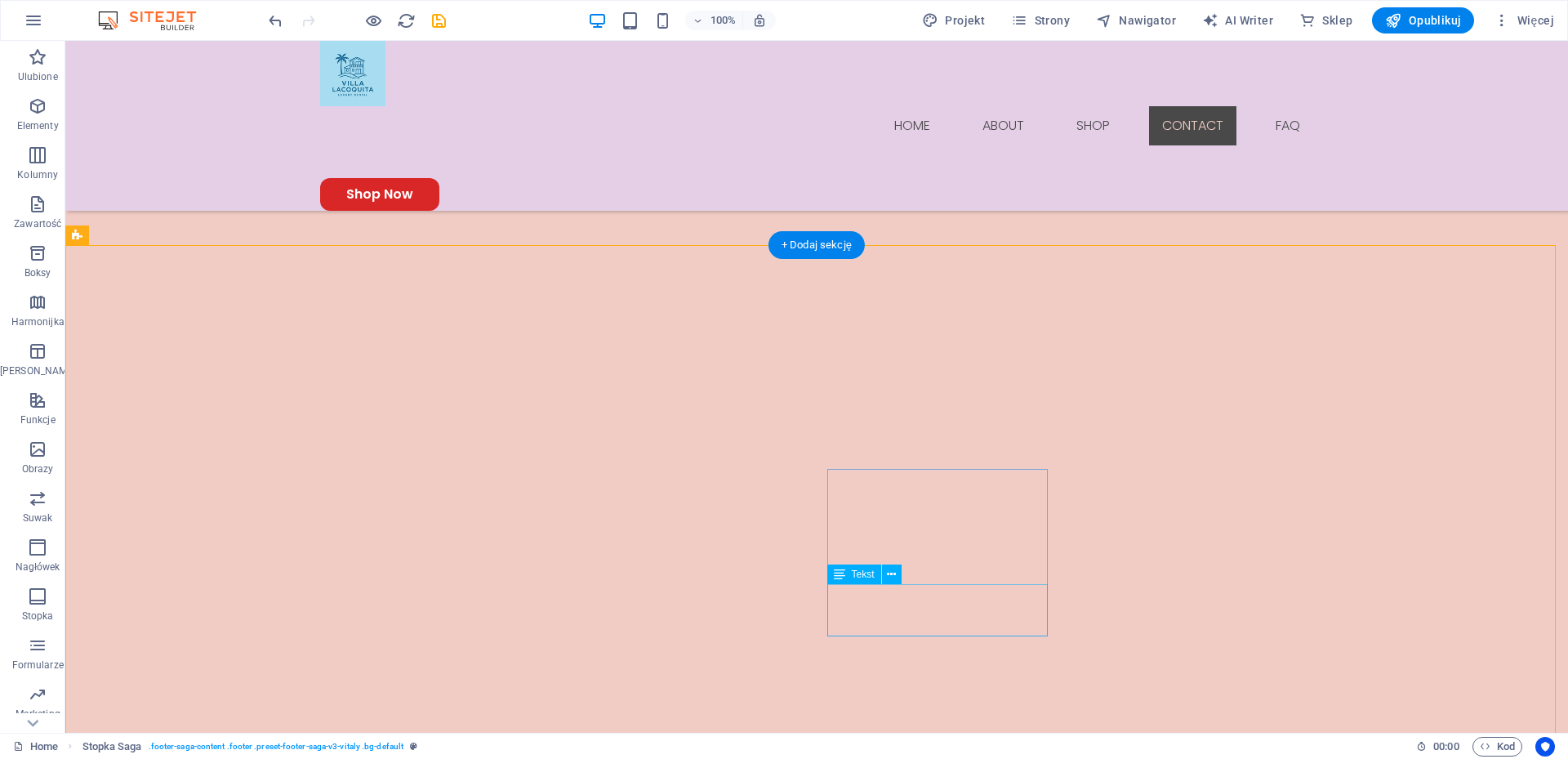
click at [907, 456] on icon at bounding box center [907, 458] width 9 height 17
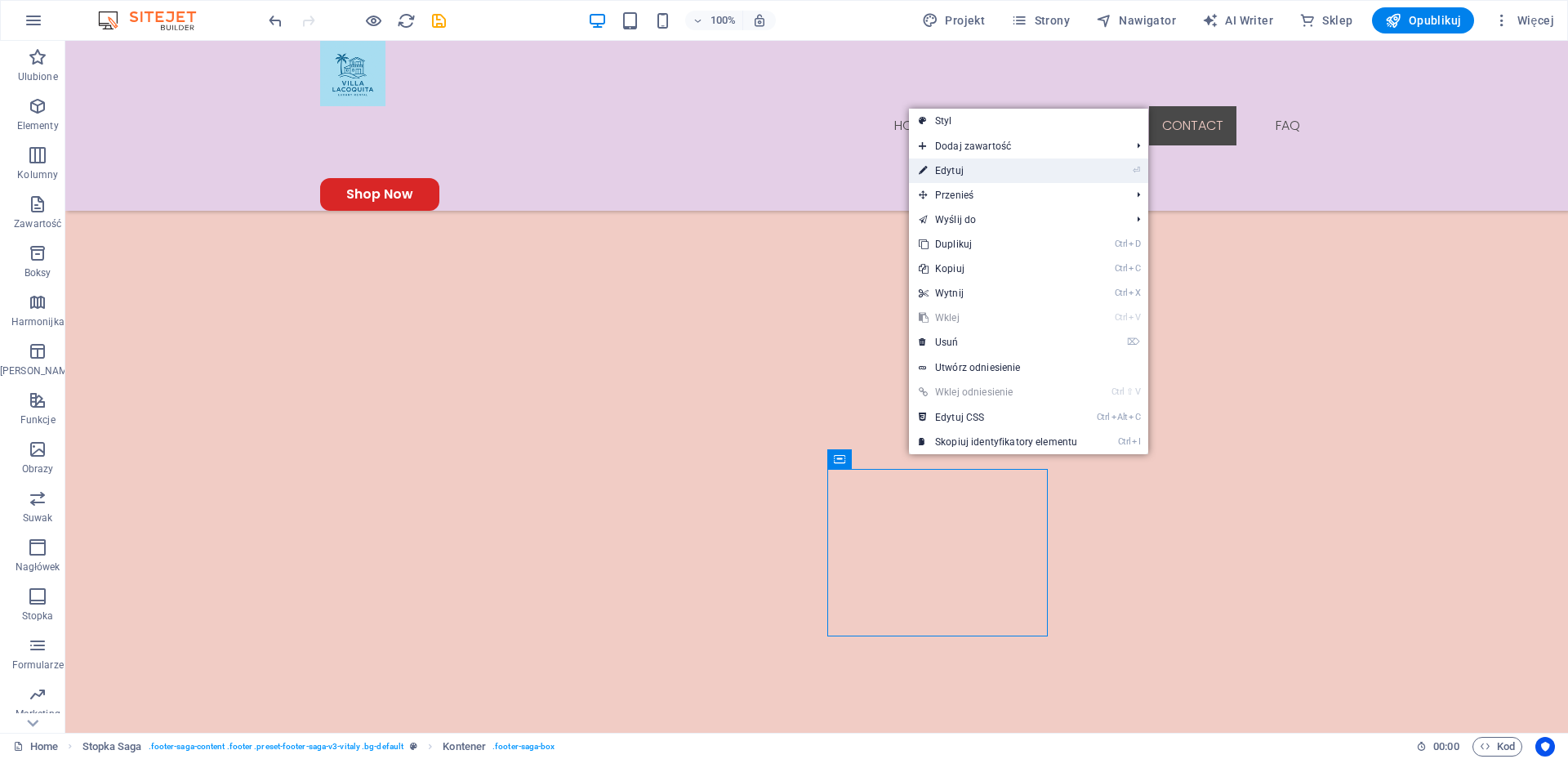
click at [1023, 173] on link "⏎ Edytuj" at bounding box center [998, 171] width 178 height 25
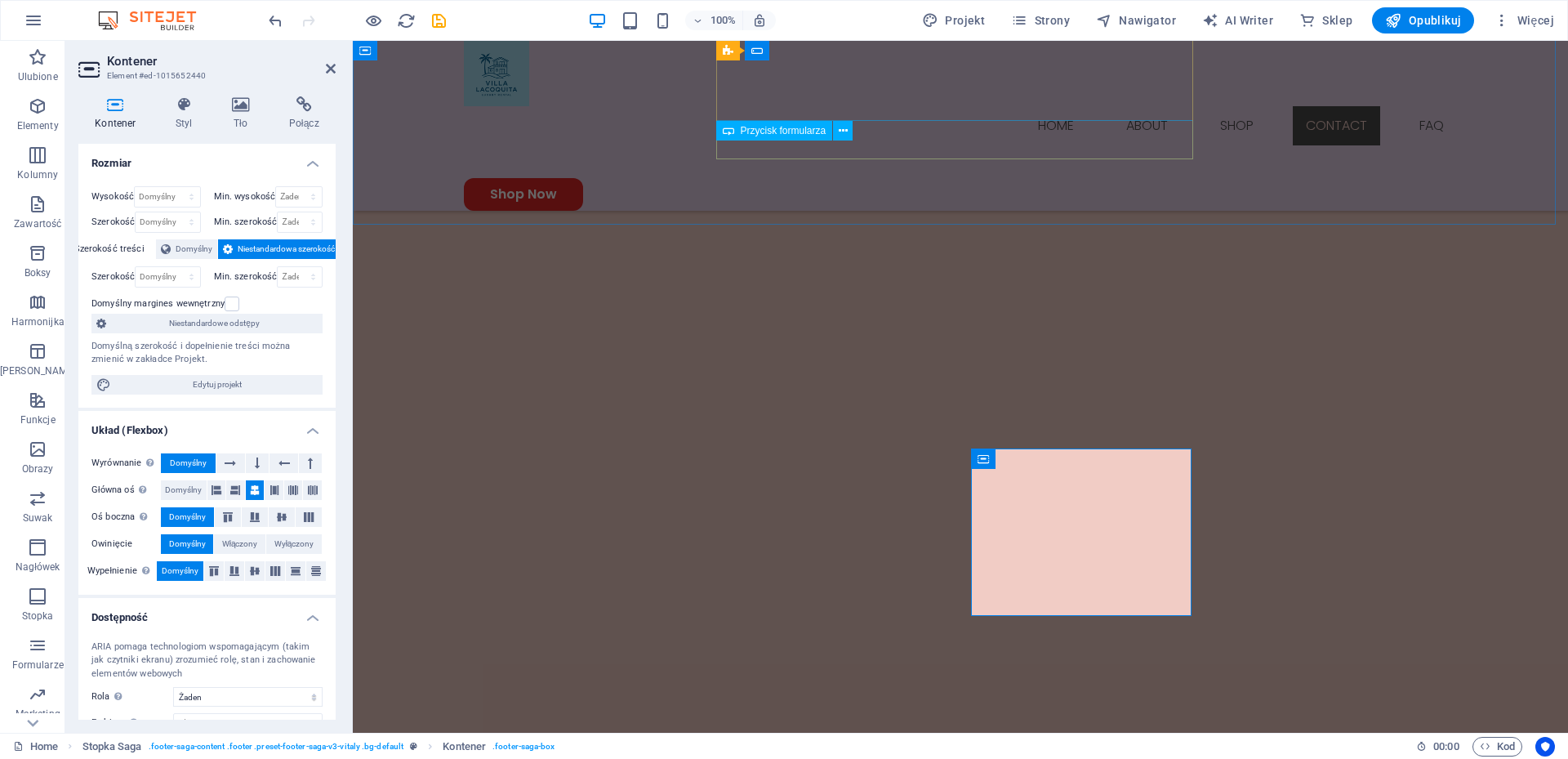
scroll to position [2421, 0]
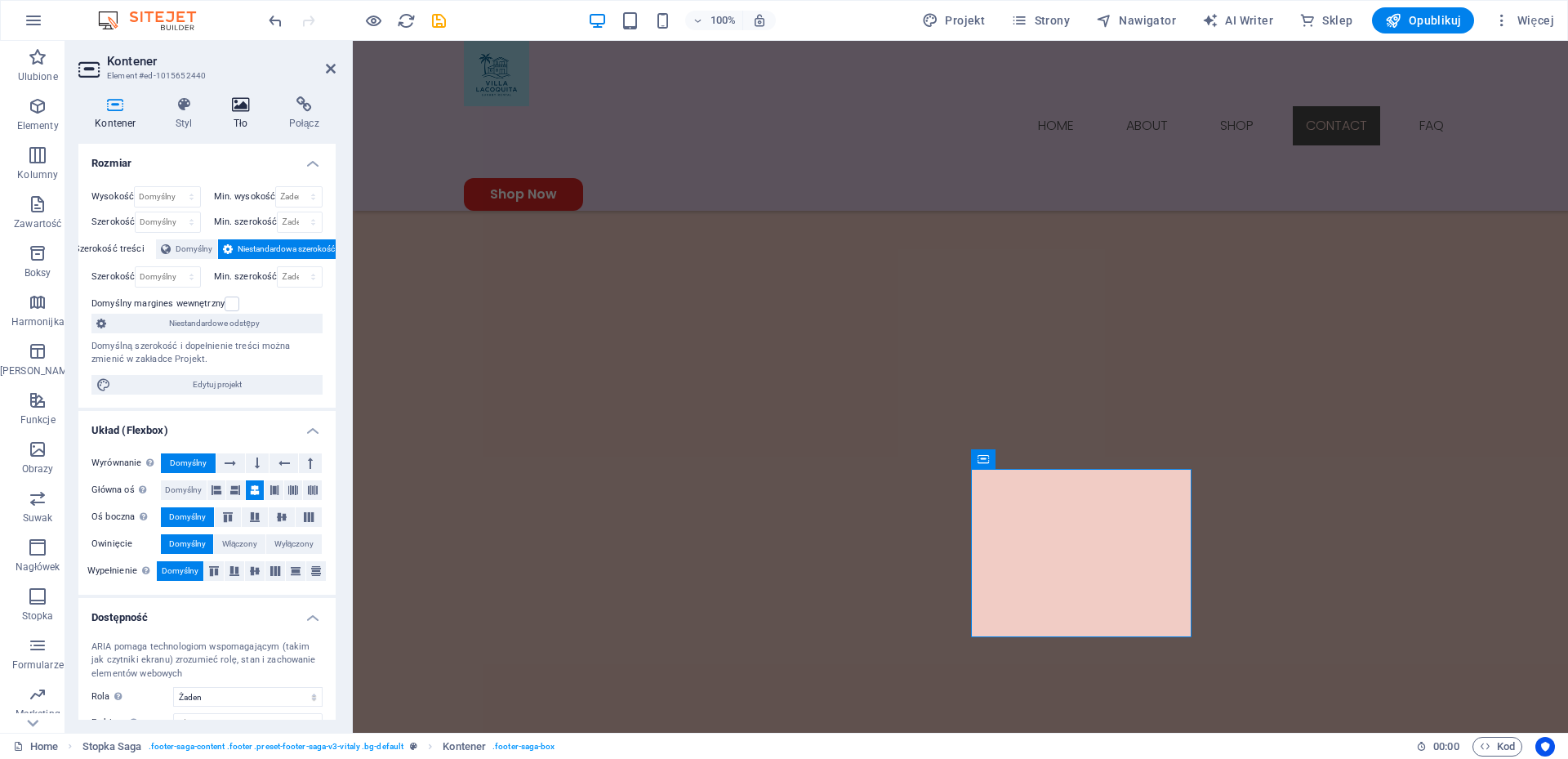
click at [237, 109] on icon at bounding box center [241, 104] width 51 height 17
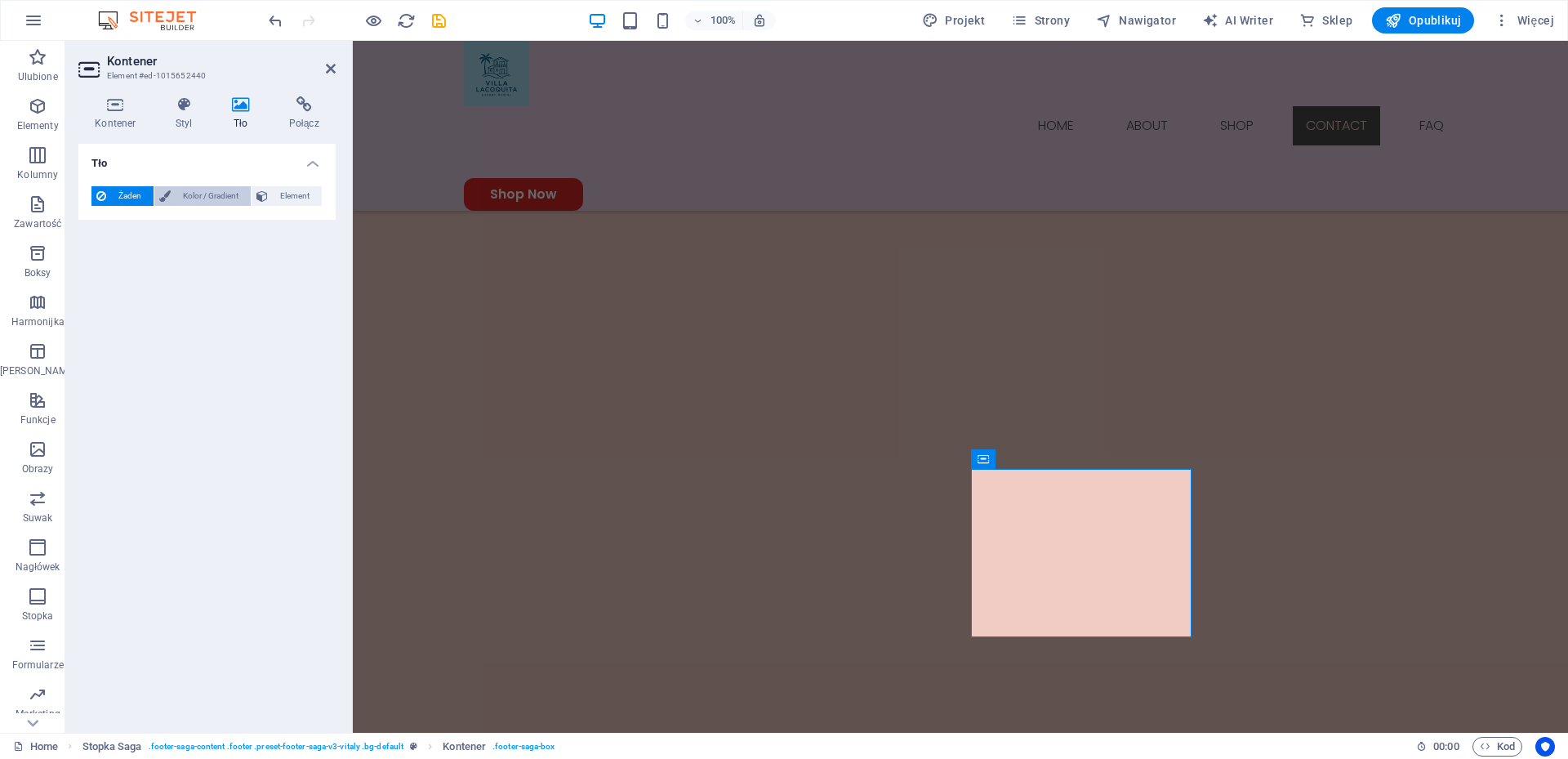
click at [200, 191] on span "Kolor / Gradient" at bounding box center [211, 196] width 71 height 20
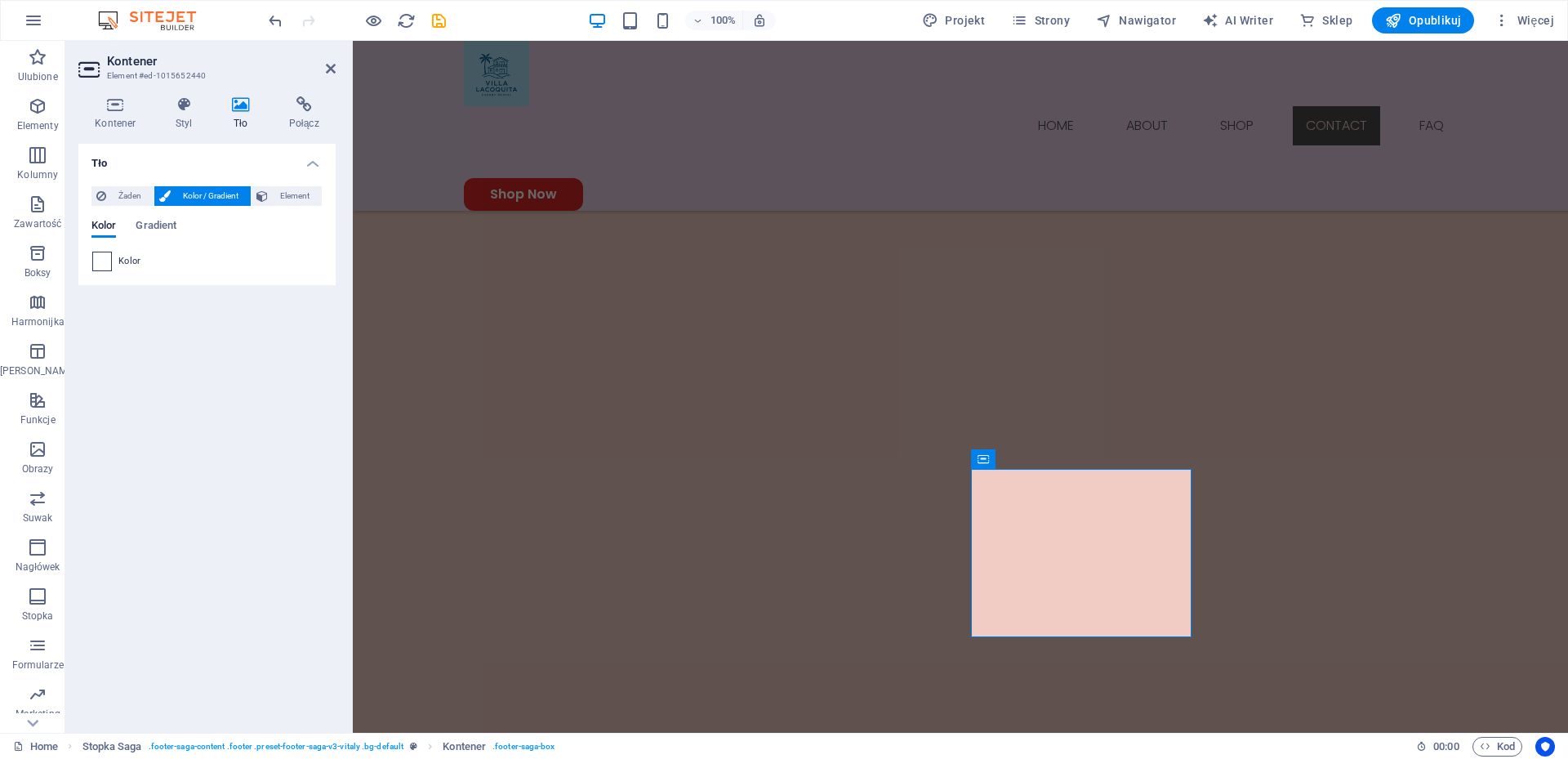
click at [102, 263] on span at bounding box center [102, 261] width 18 height 18
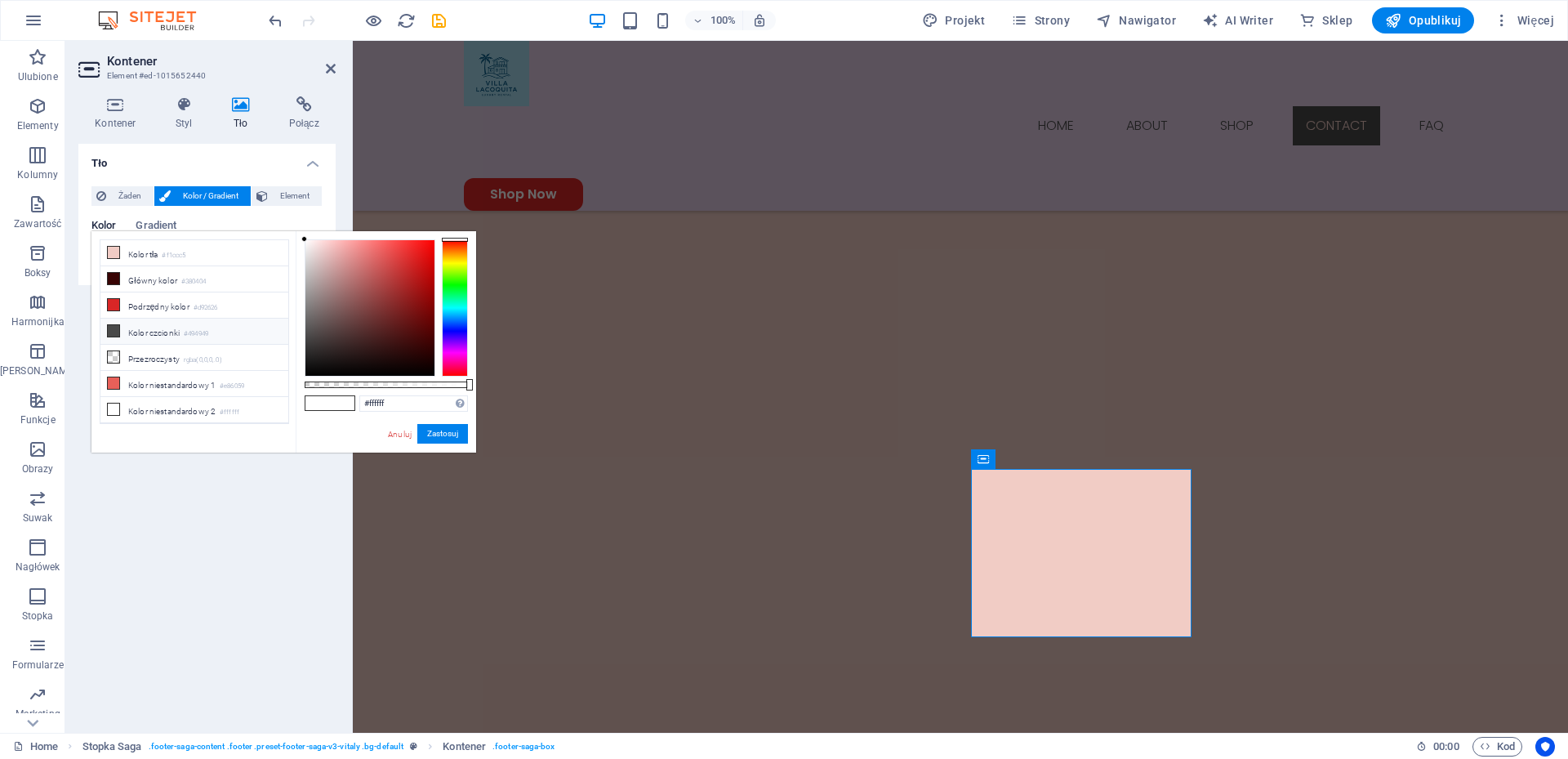
click at [161, 329] on li "Kolor czcionki #494949" at bounding box center [194, 331] width 188 height 26
type input "#494949"
click at [451, 436] on button "Zastosuj" at bounding box center [443, 433] width 51 height 20
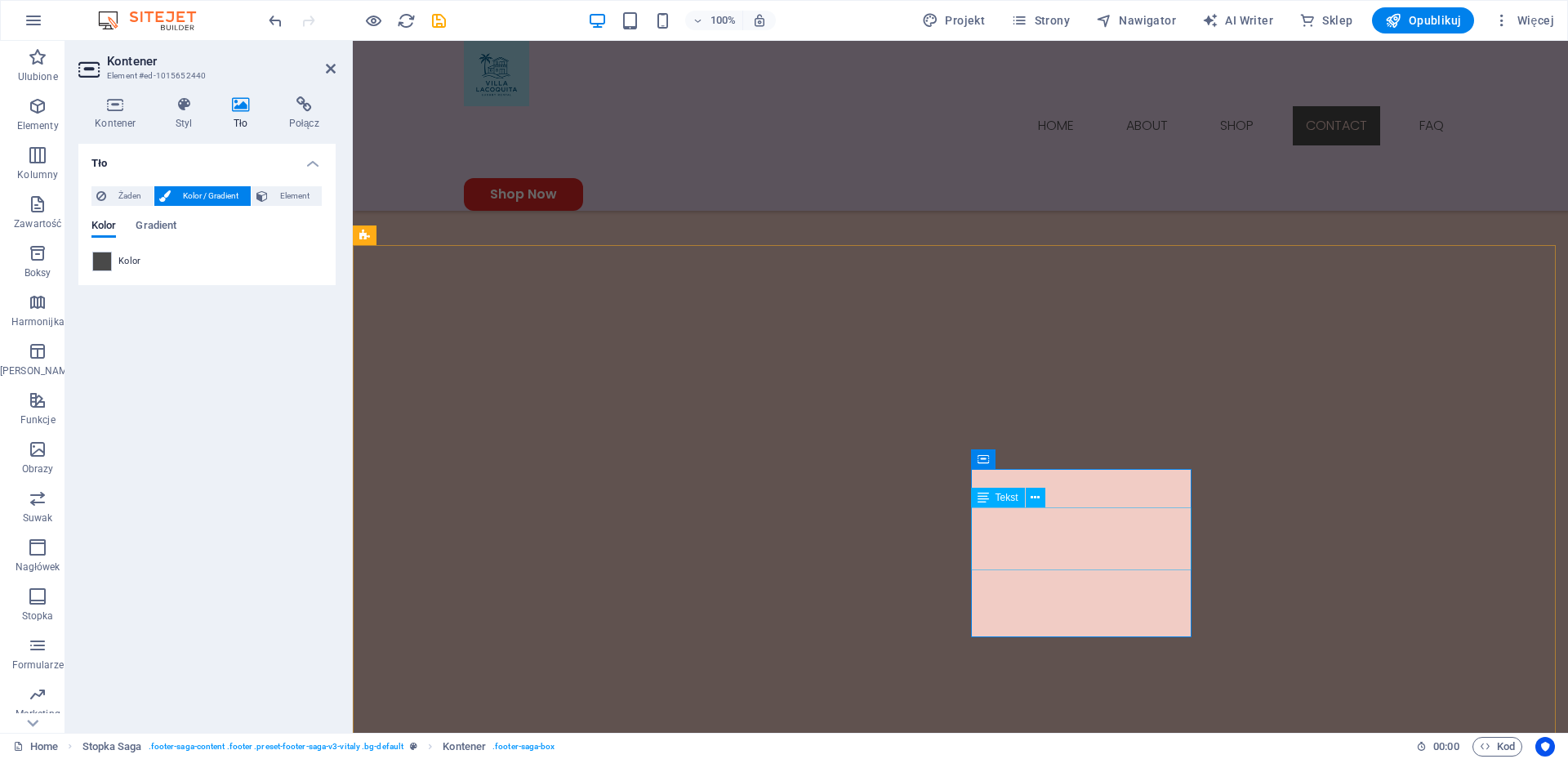
click at [1037, 495] on icon at bounding box center [1035, 497] width 9 height 17
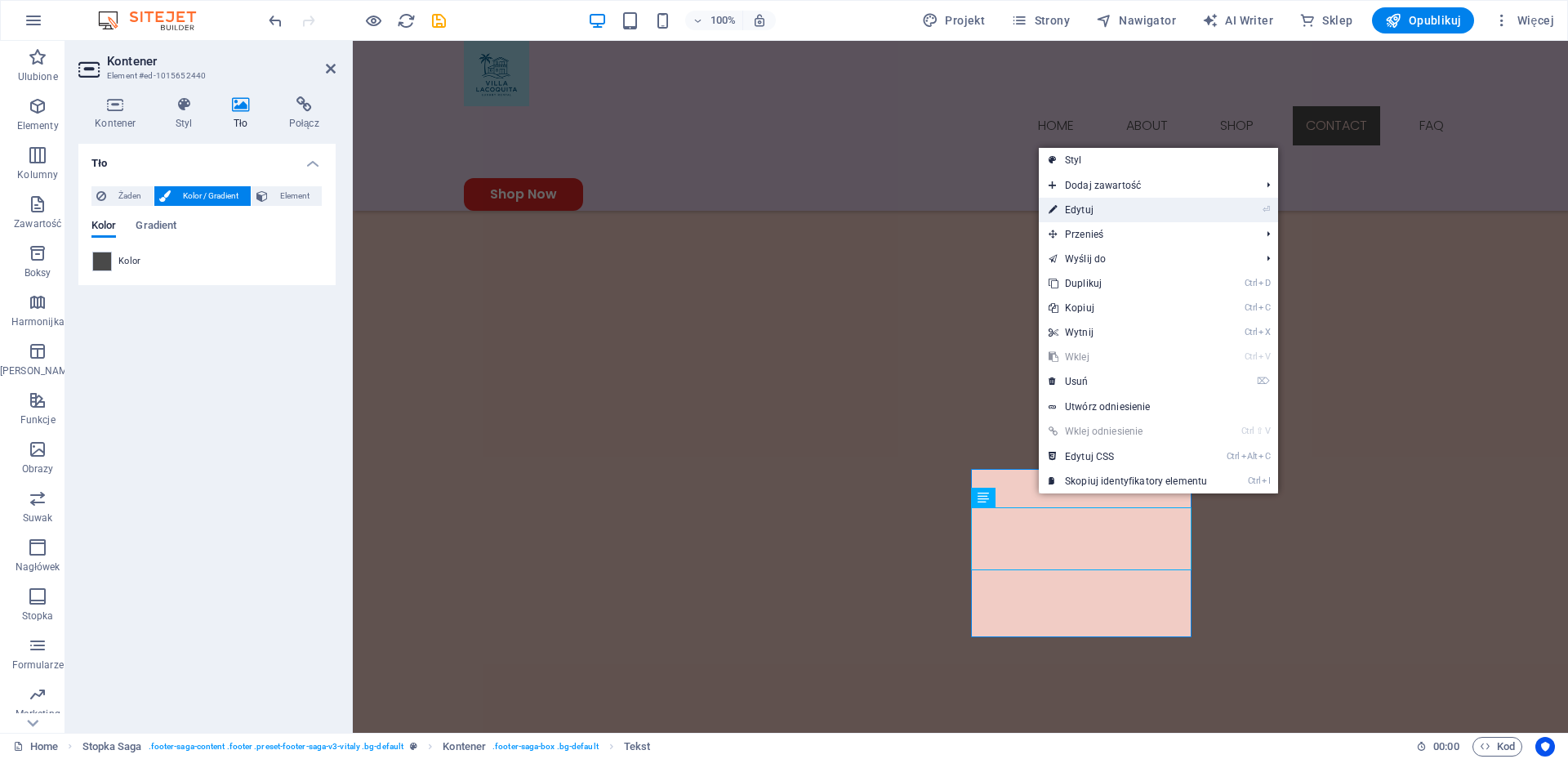
click at [1089, 215] on link "⏎ Edytuj" at bounding box center [1128, 210] width 178 height 25
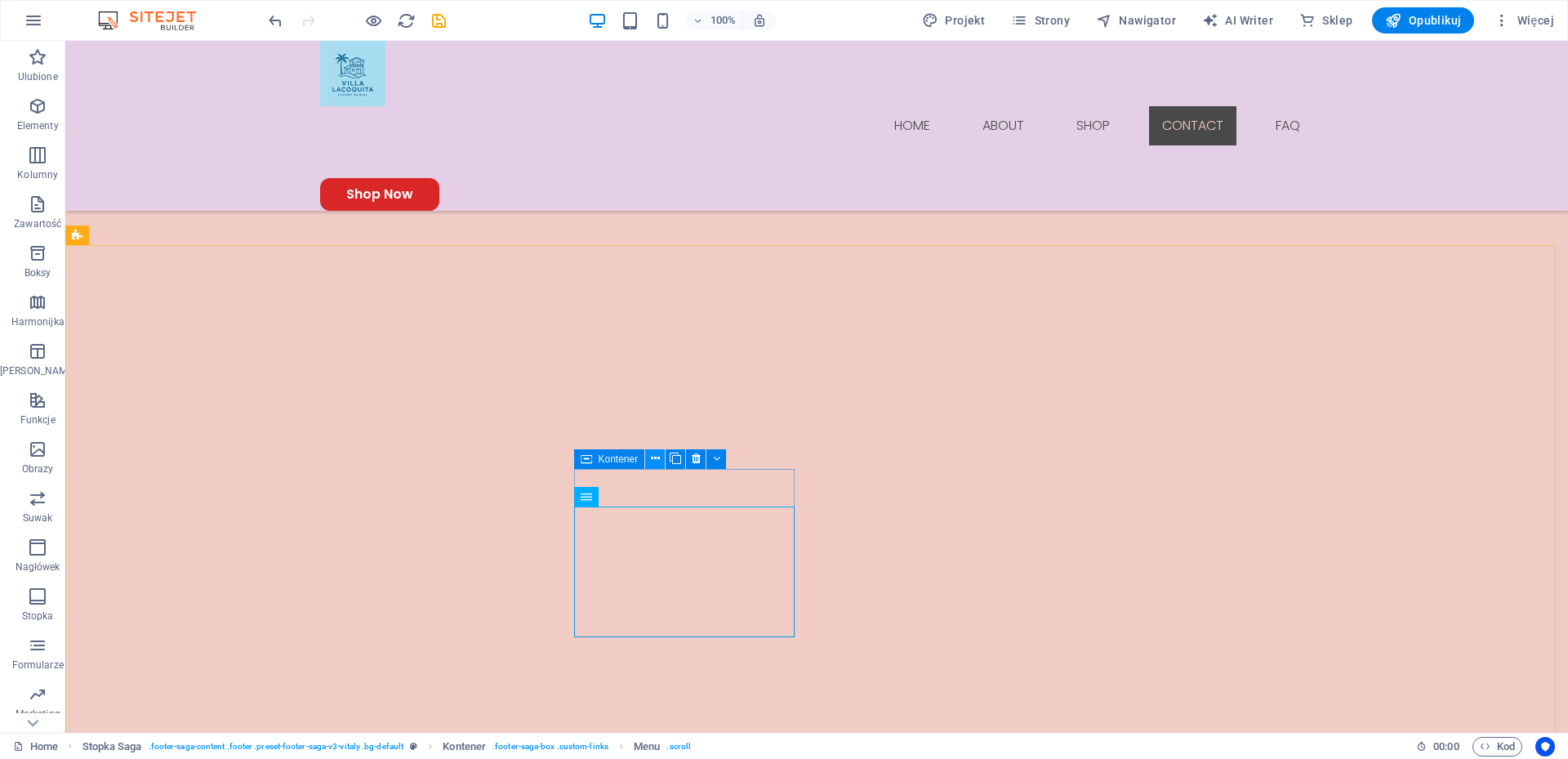
click at [654, 458] on icon at bounding box center [655, 458] width 9 height 17
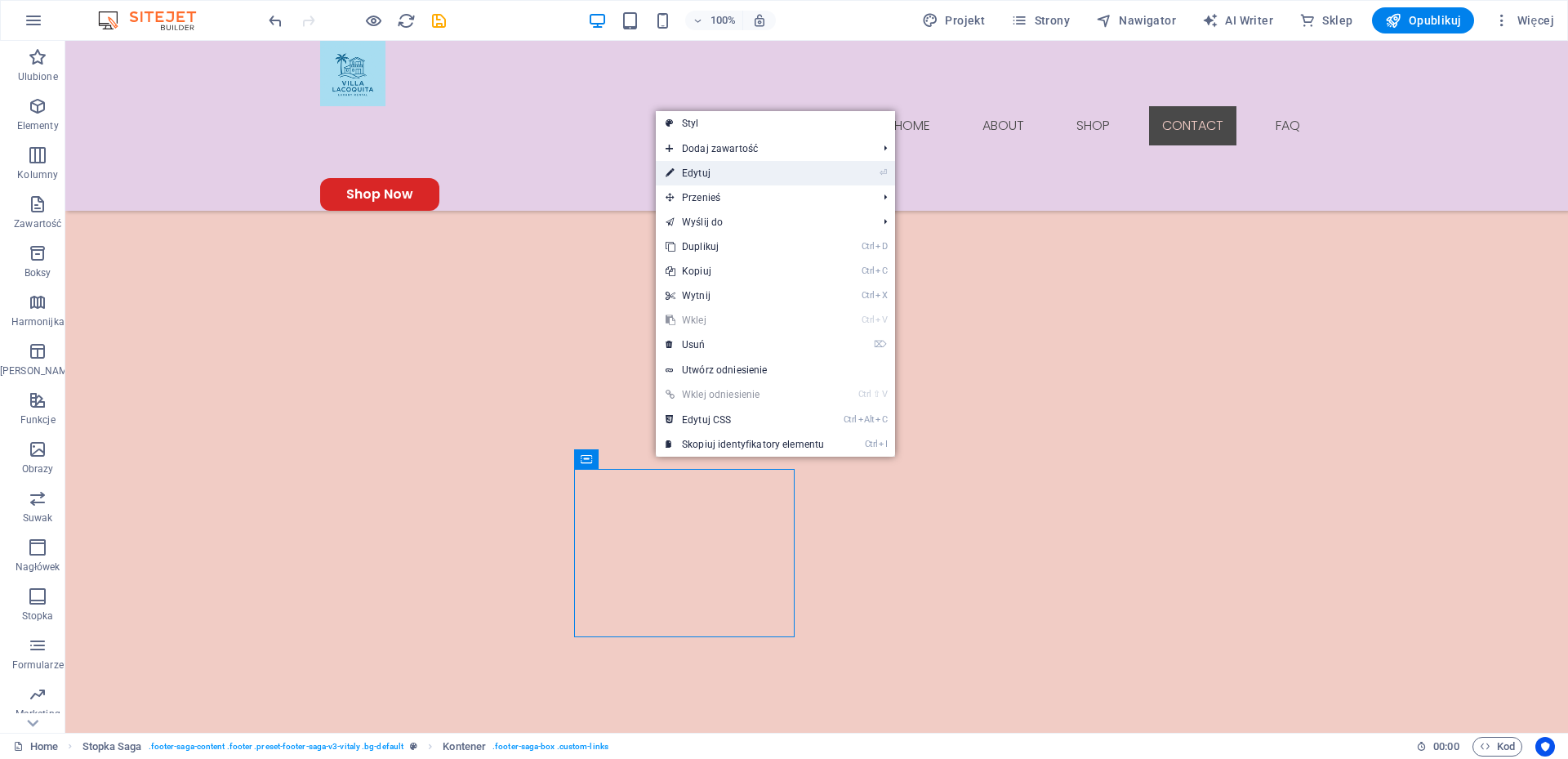
click at [710, 169] on link "⏎ Edytuj" at bounding box center [745, 173] width 178 height 25
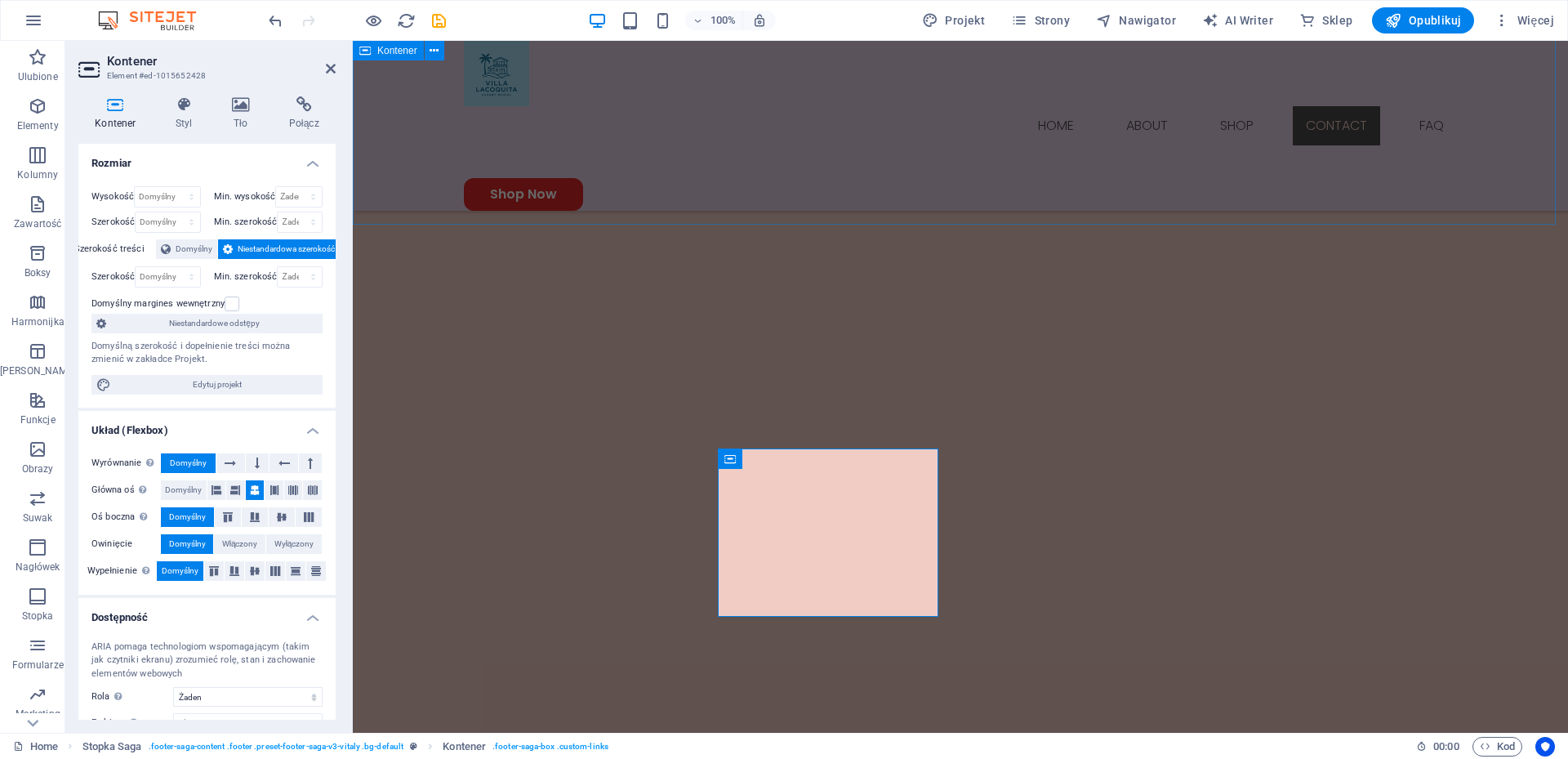
scroll to position [2421, 0]
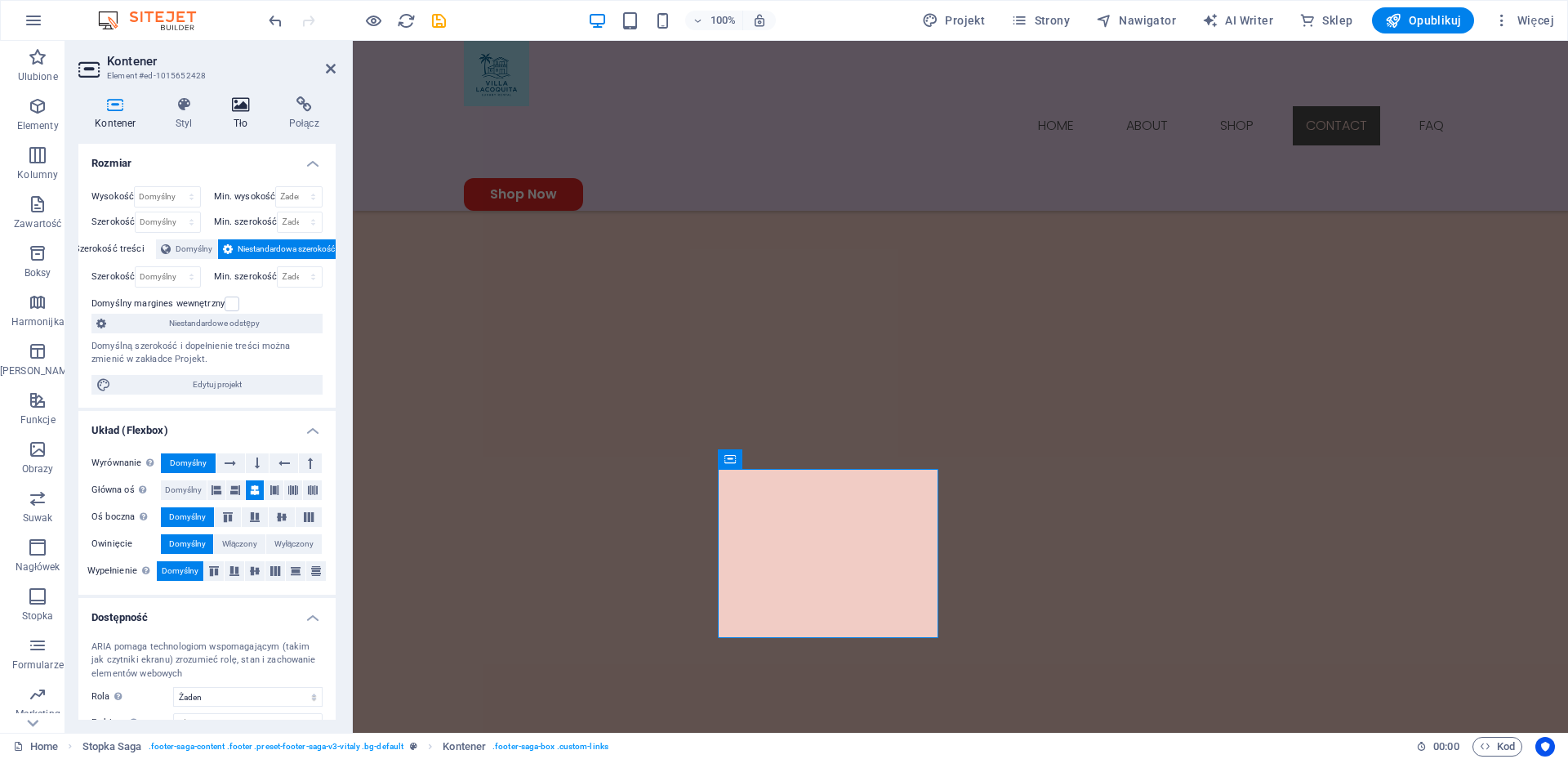
click at [240, 106] on icon at bounding box center [241, 104] width 51 height 17
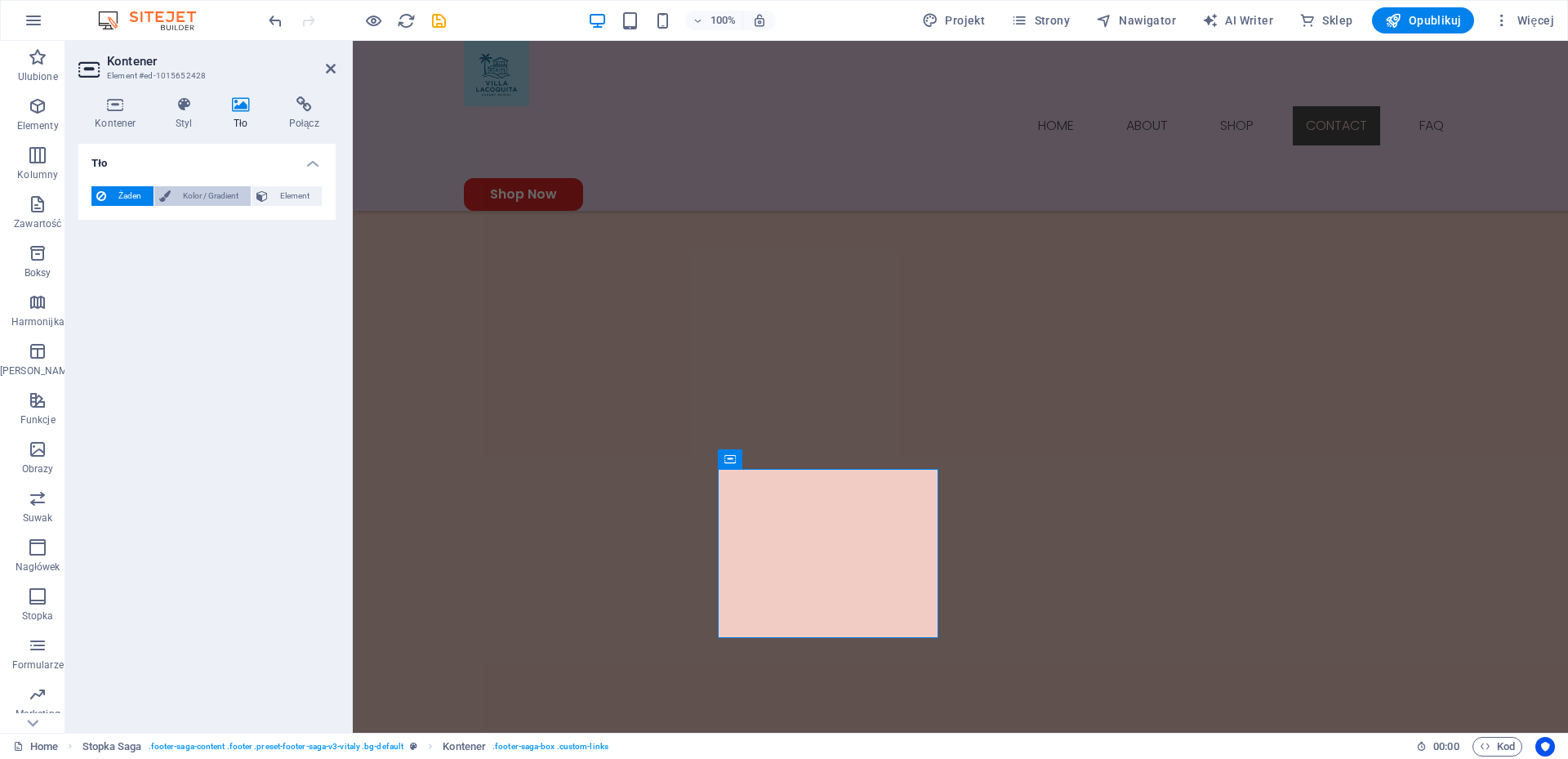
click at [197, 193] on span "Kolor / Gradient" at bounding box center [211, 196] width 71 height 20
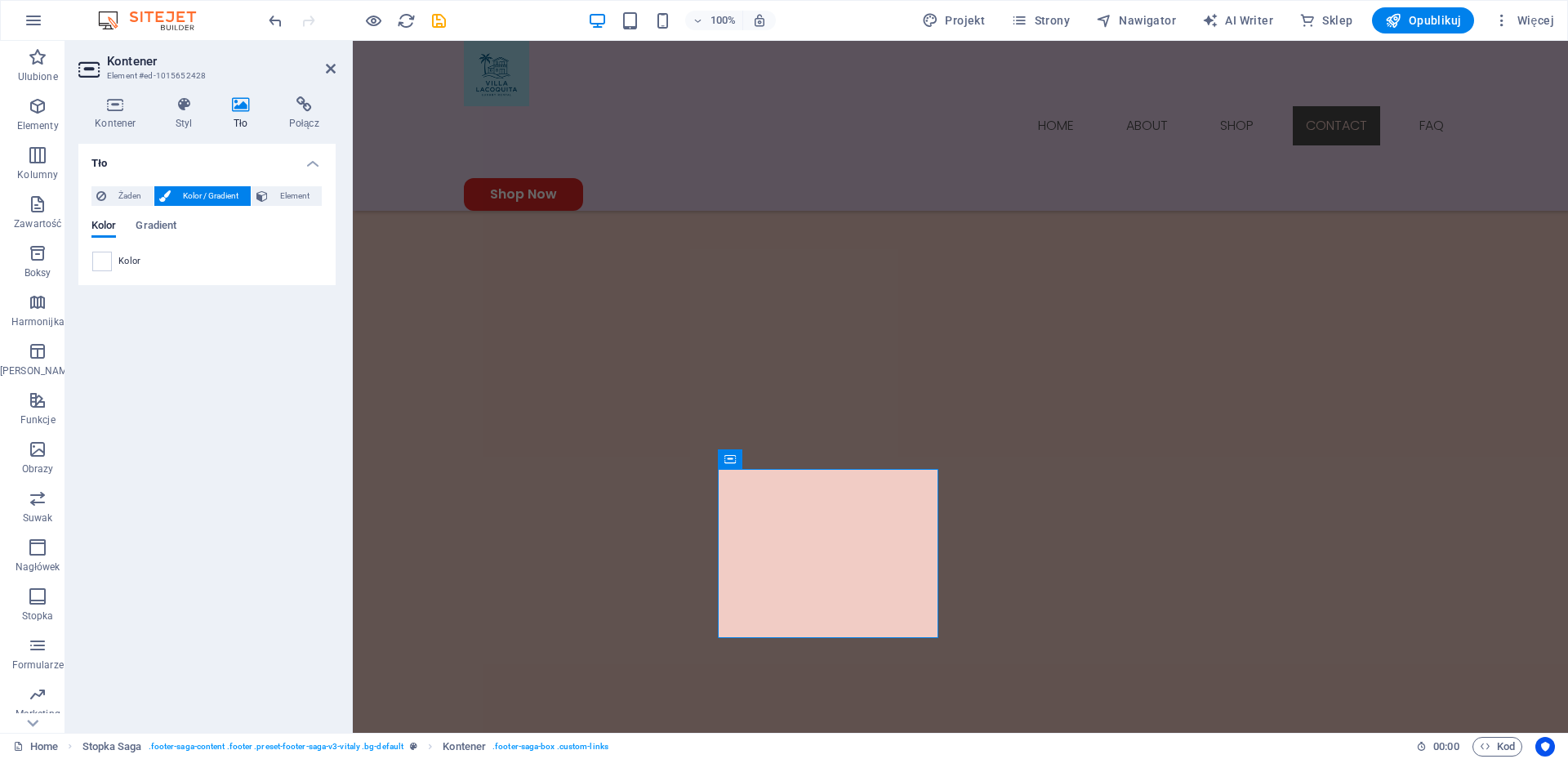
click at [125, 266] on span "Kolor" at bounding box center [129, 261] width 23 height 13
click at [97, 261] on span at bounding box center [102, 261] width 18 height 18
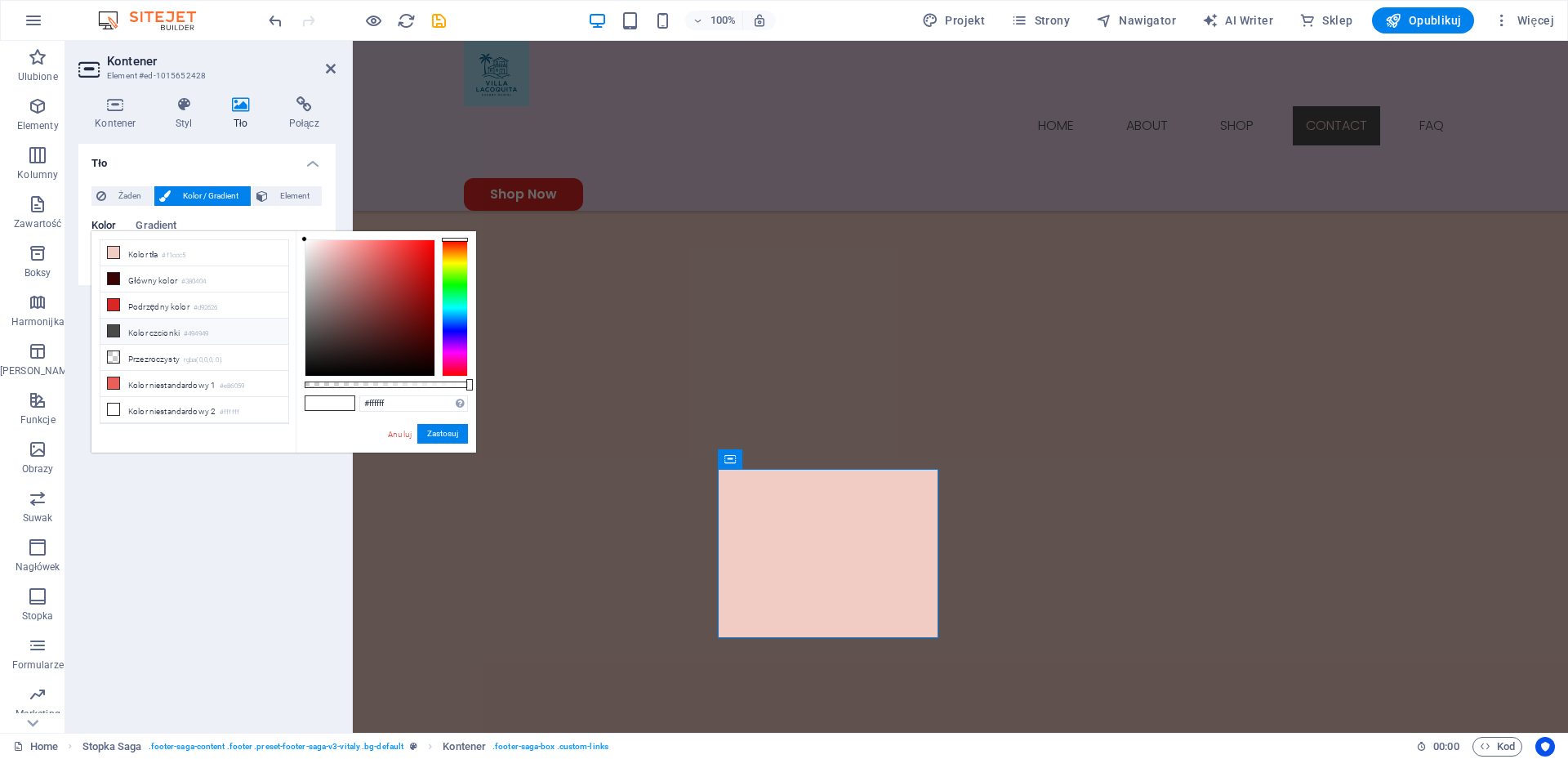
click at [169, 330] on li "Kolor czcionki #494949" at bounding box center [194, 331] width 188 height 26
type input "#494949"
click at [455, 430] on button "Zastosuj" at bounding box center [443, 433] width 51 height 20
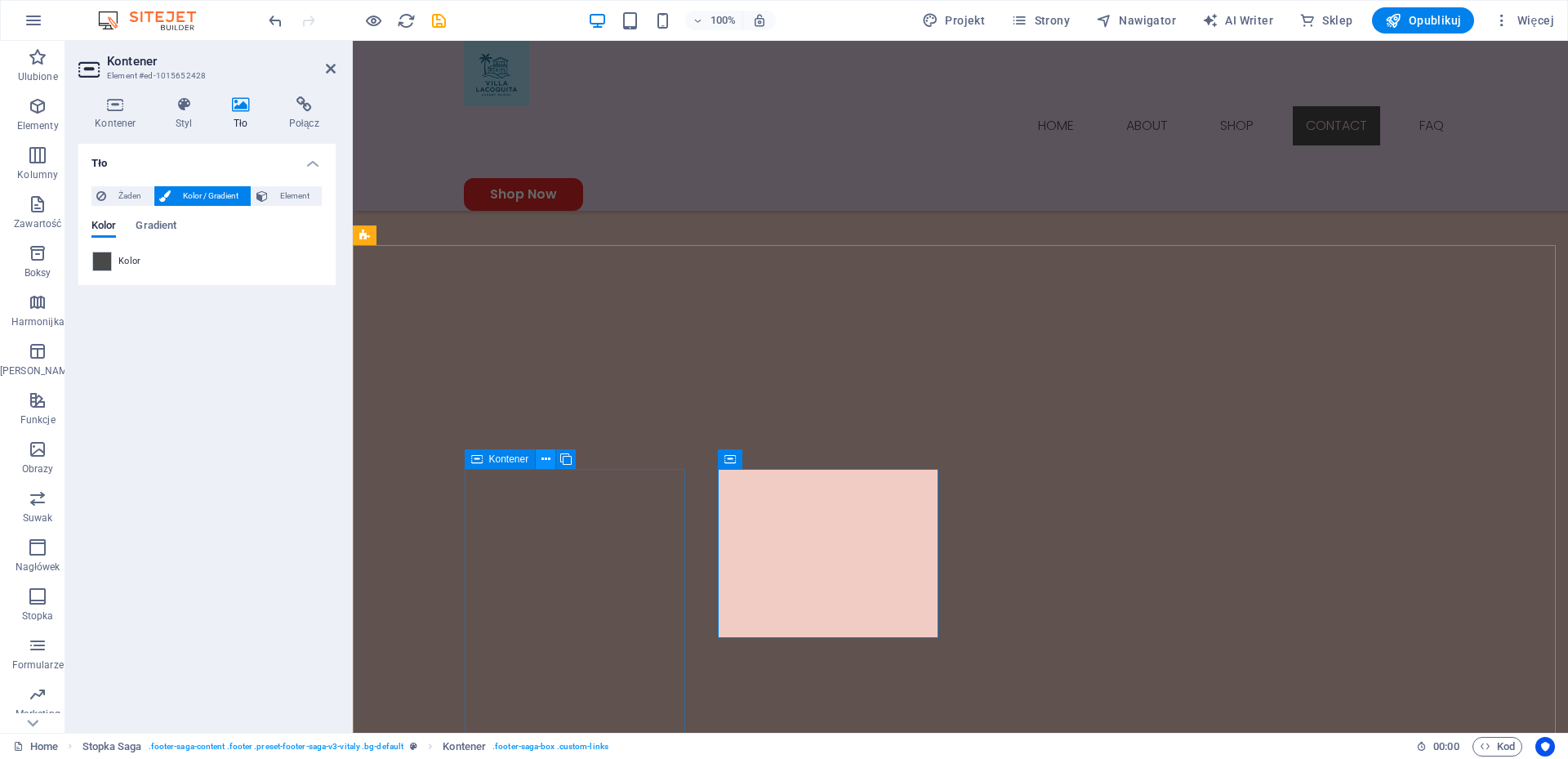
click at [547, 461] on icon at bounding box center [545, 459] width 9 height 17
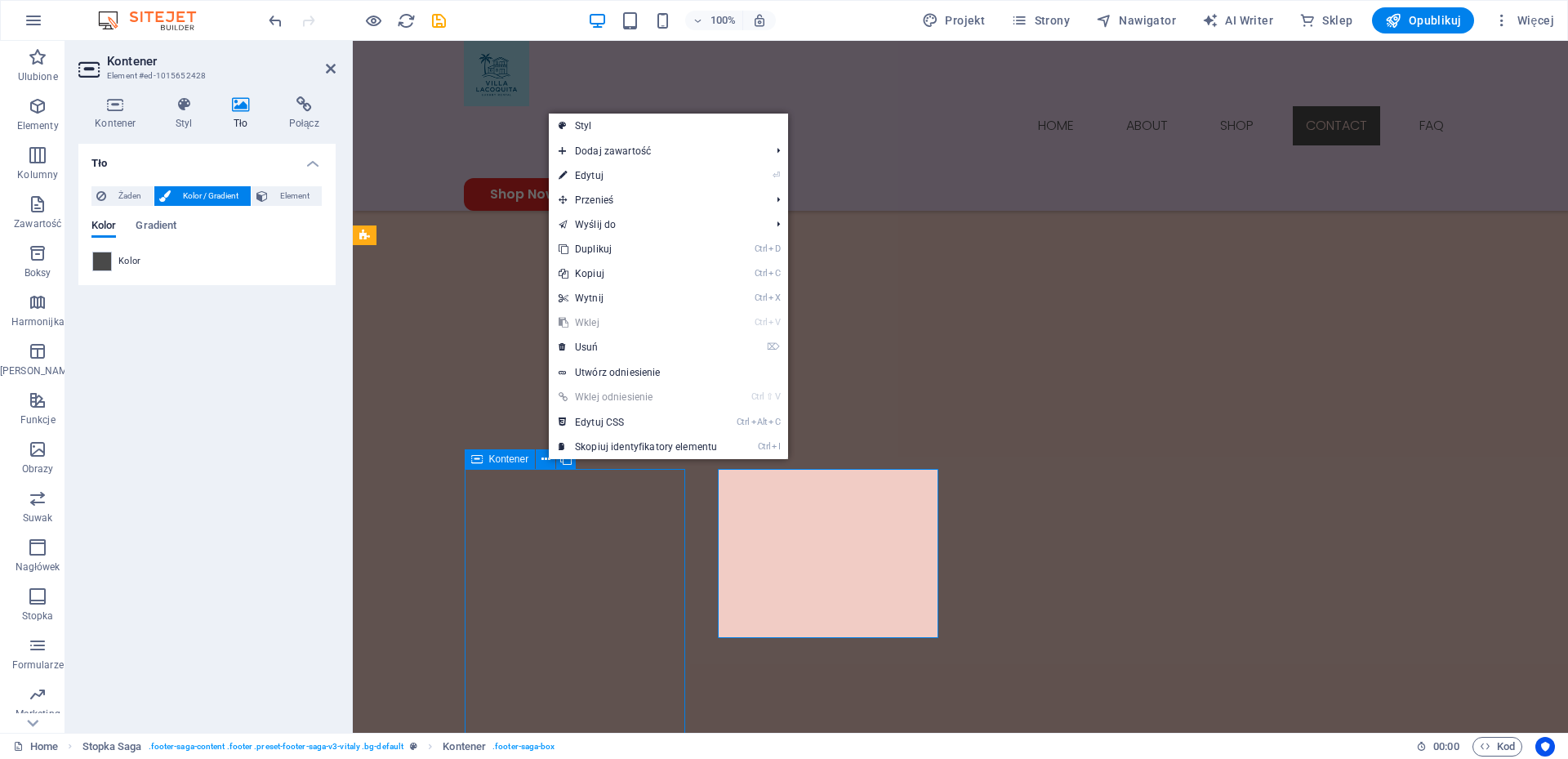
scroll to position [2401, 0]
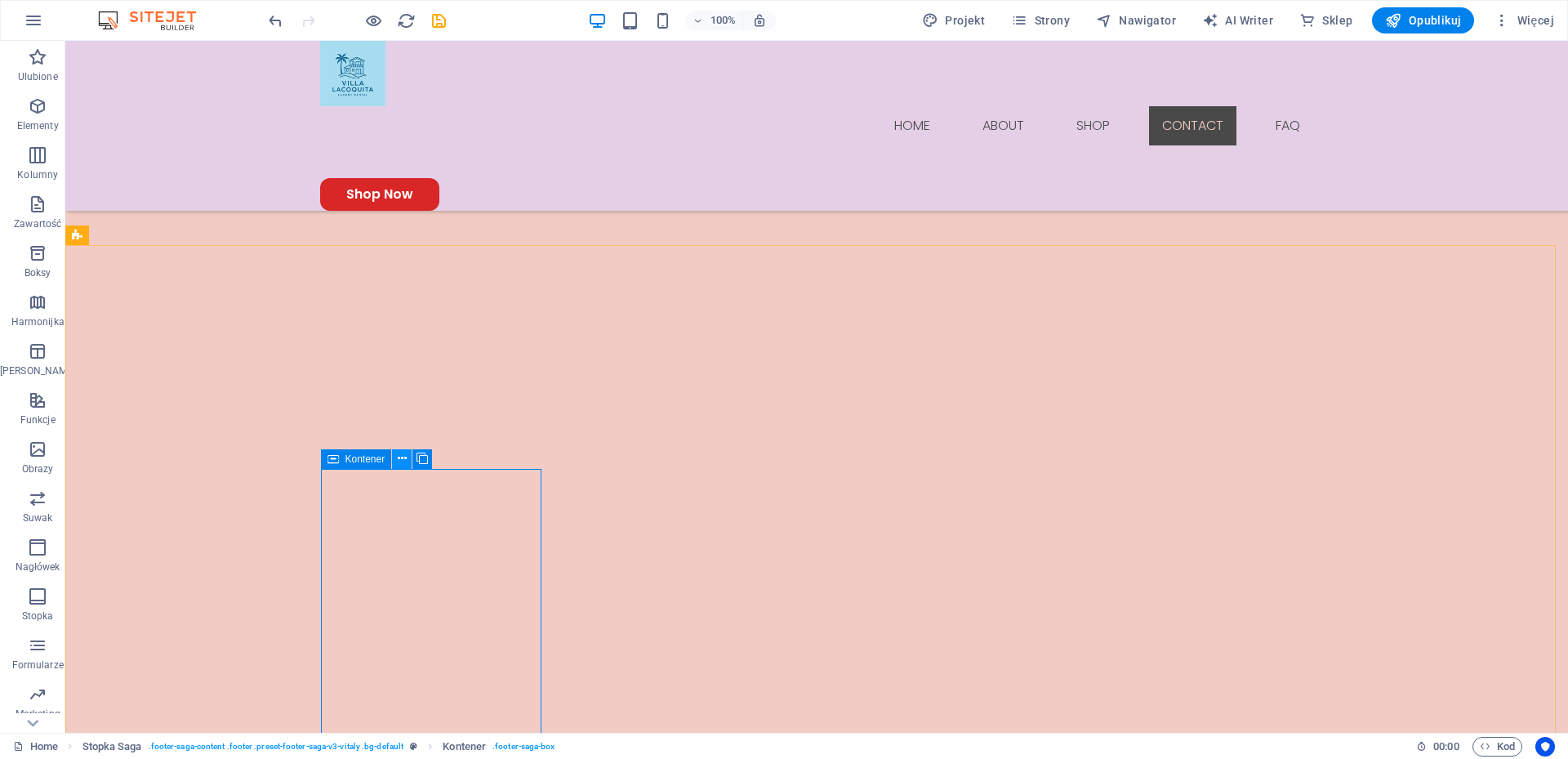
click at [404, 458] on icon at bounding box center [402, 458] width 9 height 17
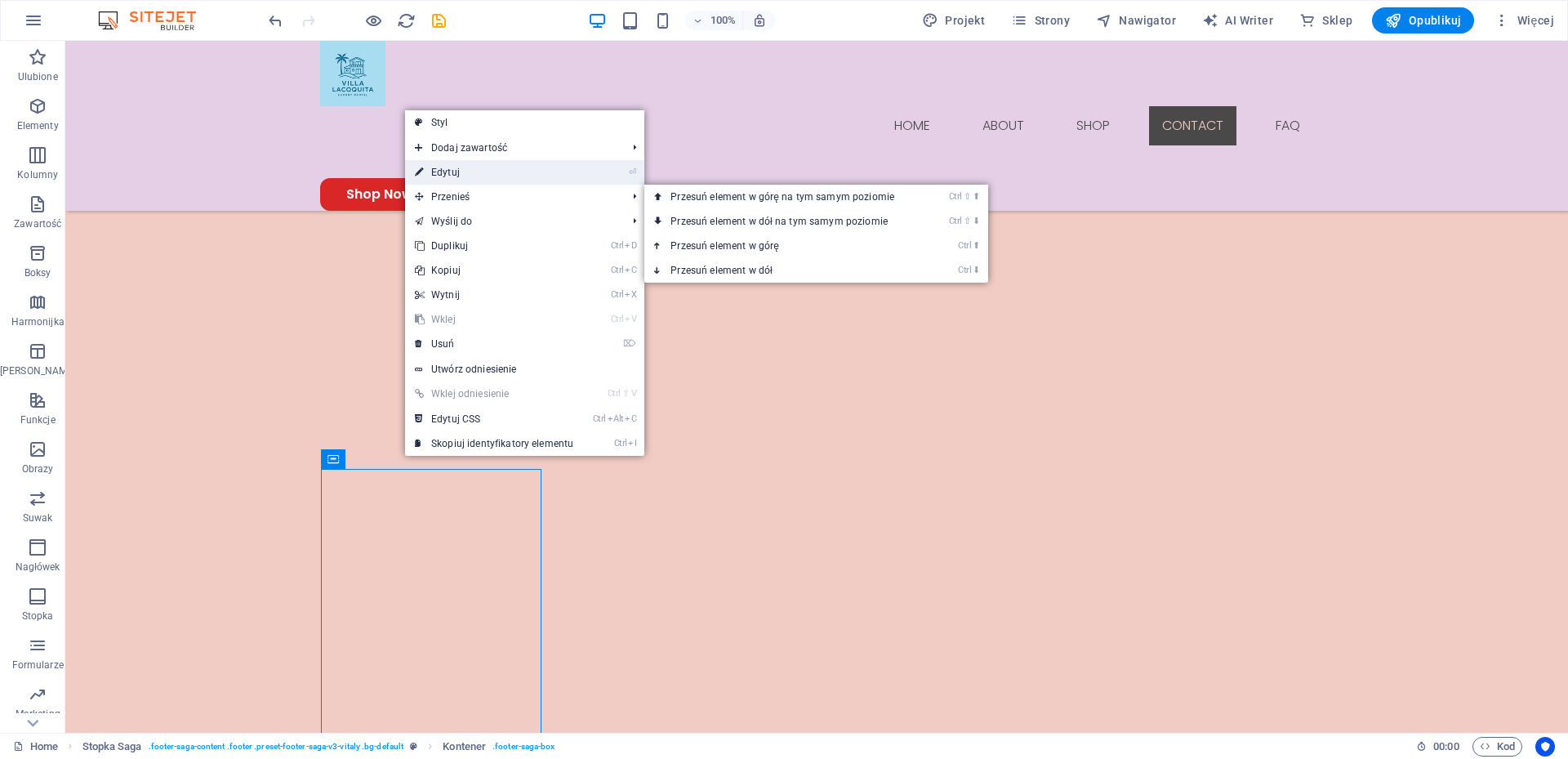
click at [458, 174] on link "⏎ Edytuj" at bounding box center [494, 172] width 178 height 25
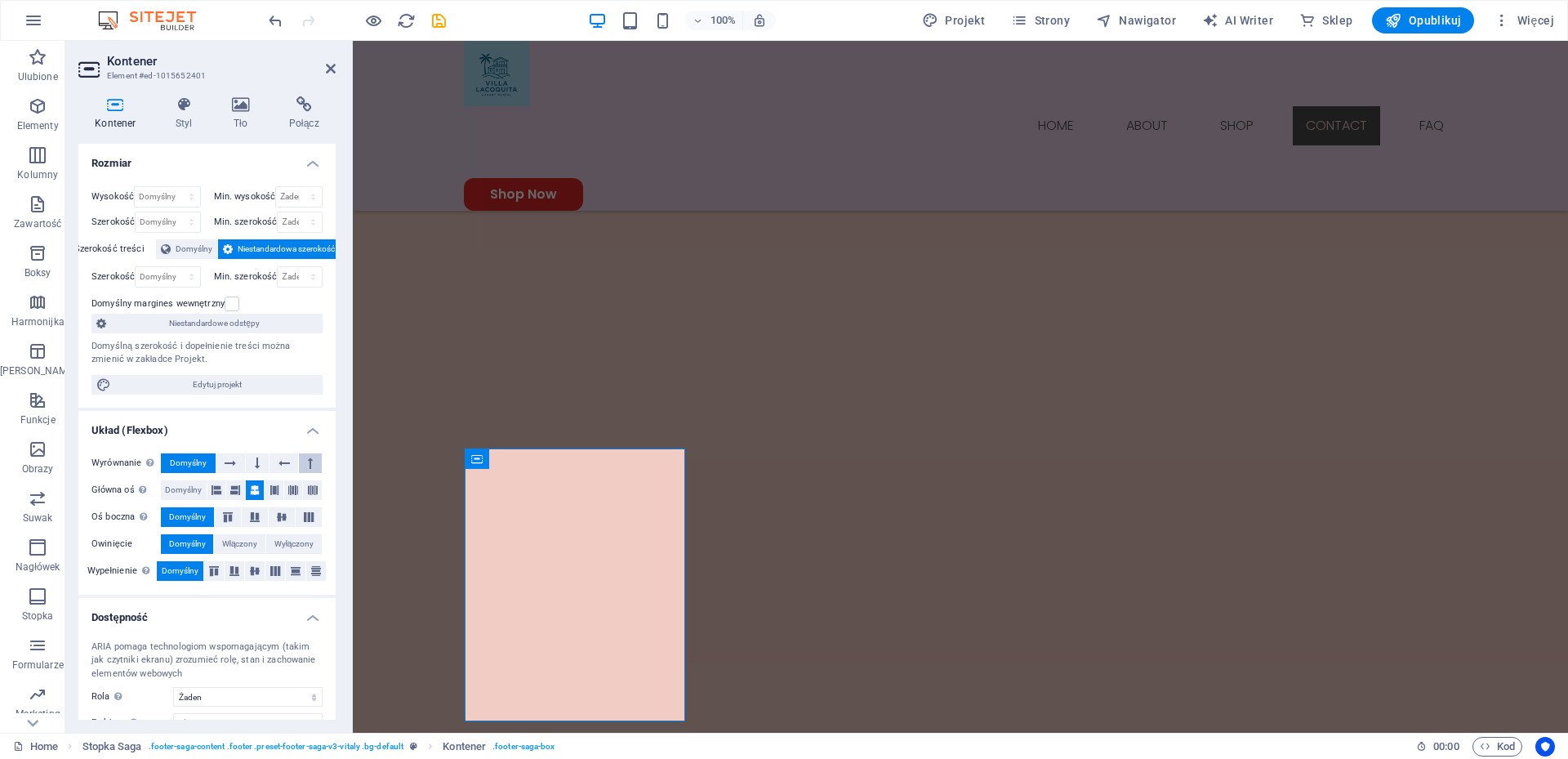
scroll to position [2421, 0]
click at [250, 106] on icon at bounding box center [241, 104] width 51 height 17
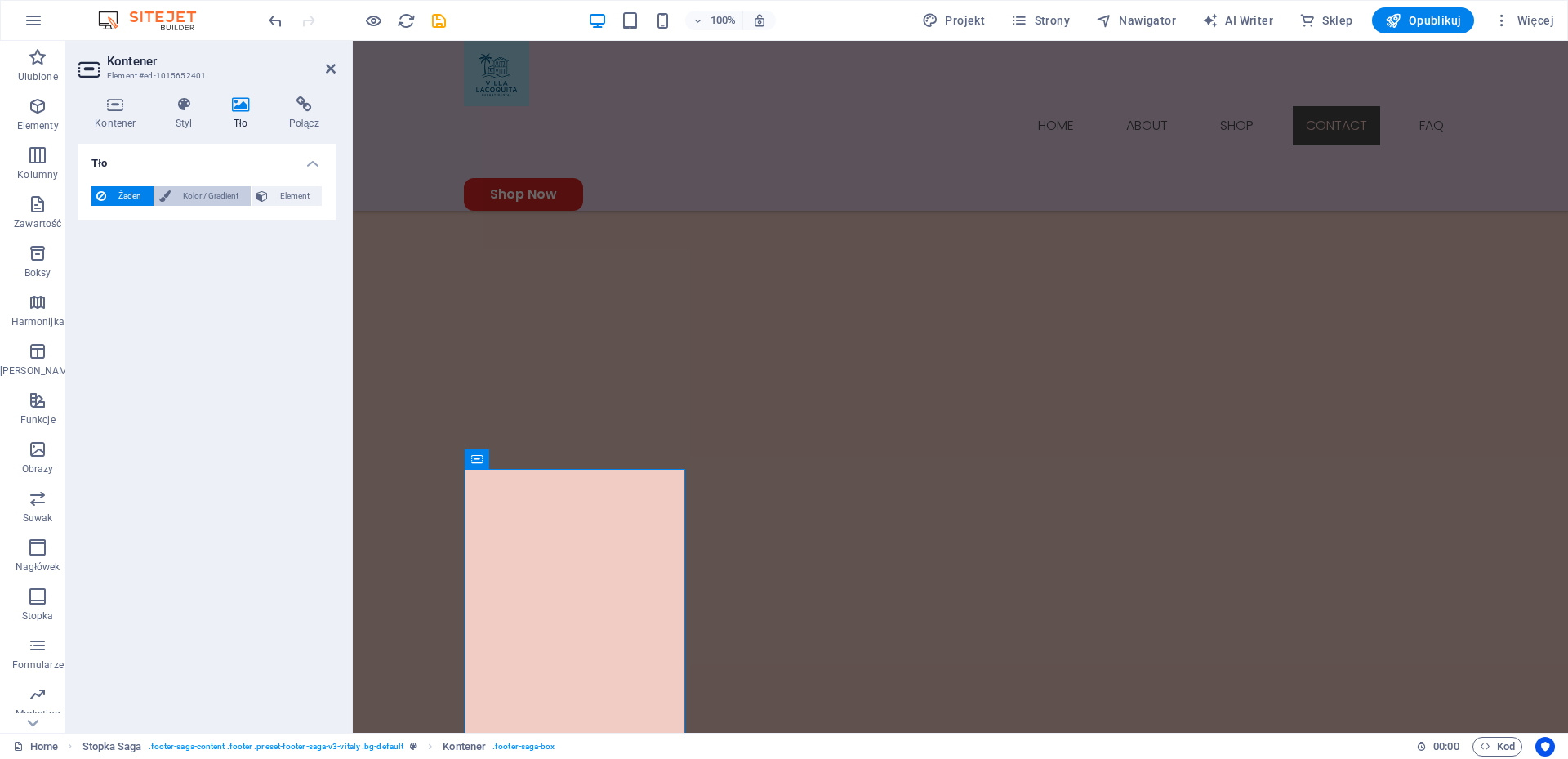
click at [202, 204] on span "Kolor / Gradient" at bounding box center [211, 196] width 71 height 20
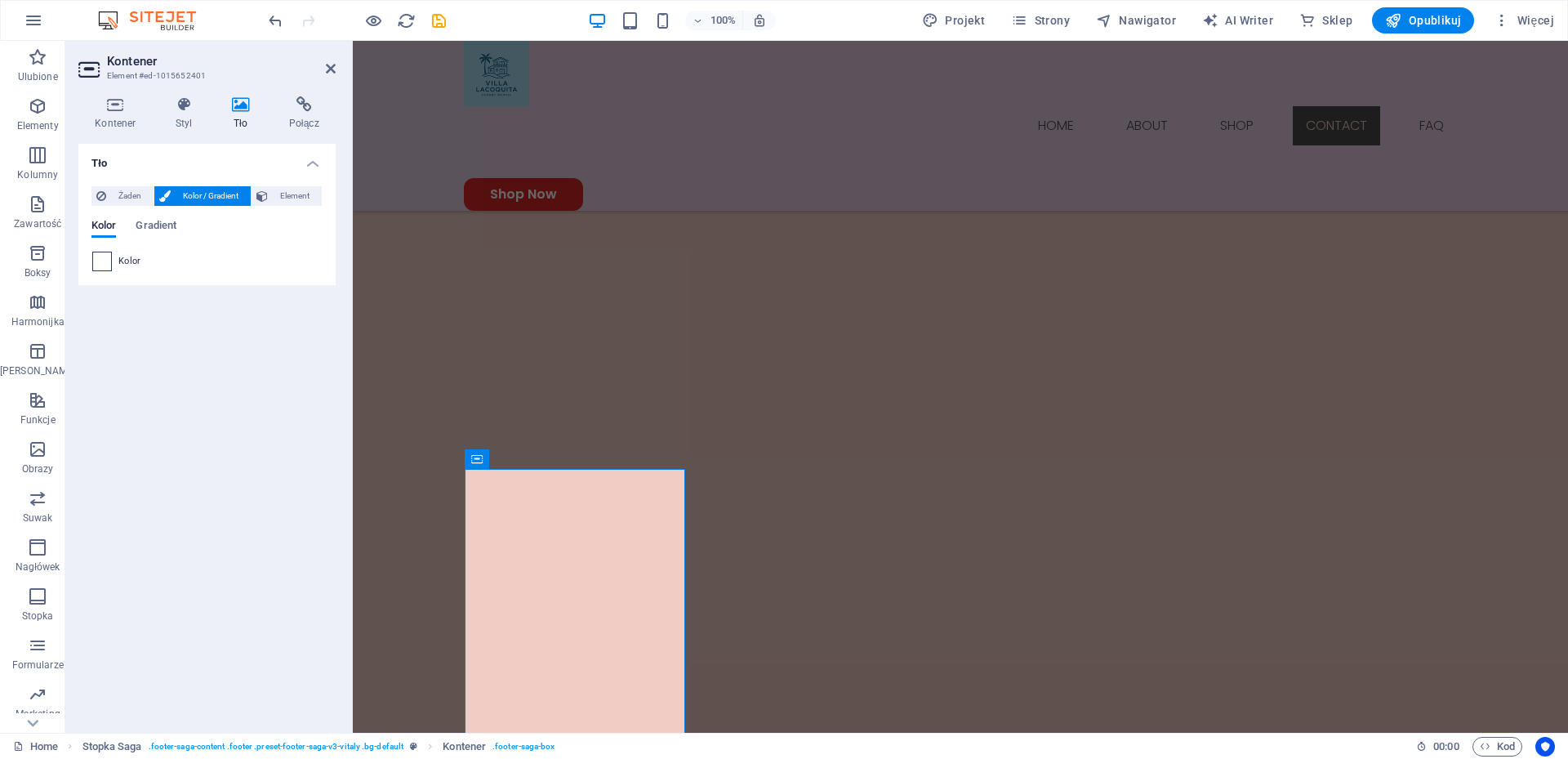
click at [99, 258] on span at bounding box center [102, 261] width 18 height 18
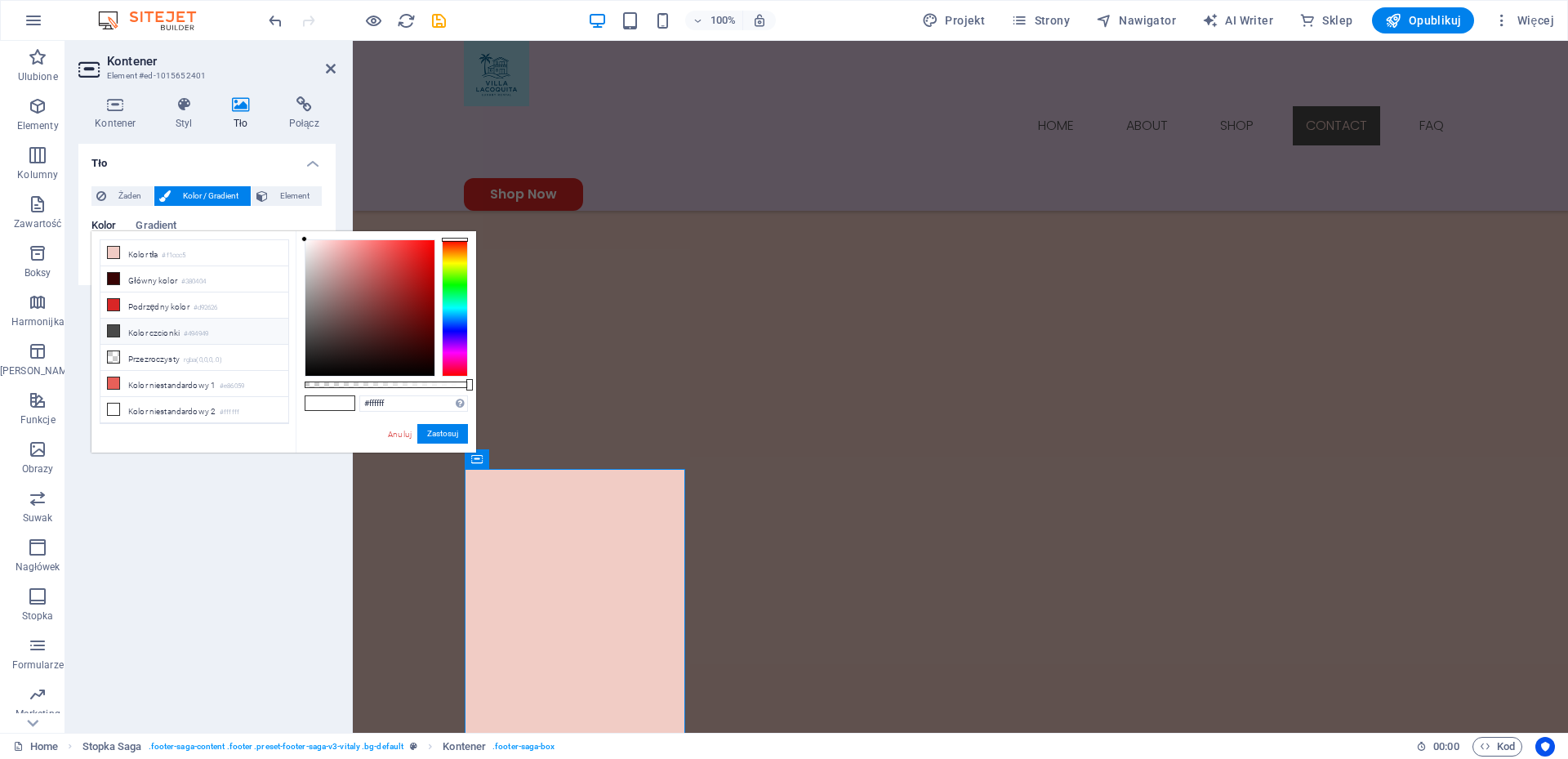
click at [162, 326] on li "Kolor czcionki #494949" at bounding box center [194, 331] width 188 height 26
type input "#494949"
click at [445, 434] on button "Zastosuj" at bounding box center [443, 433] width 51 height 20
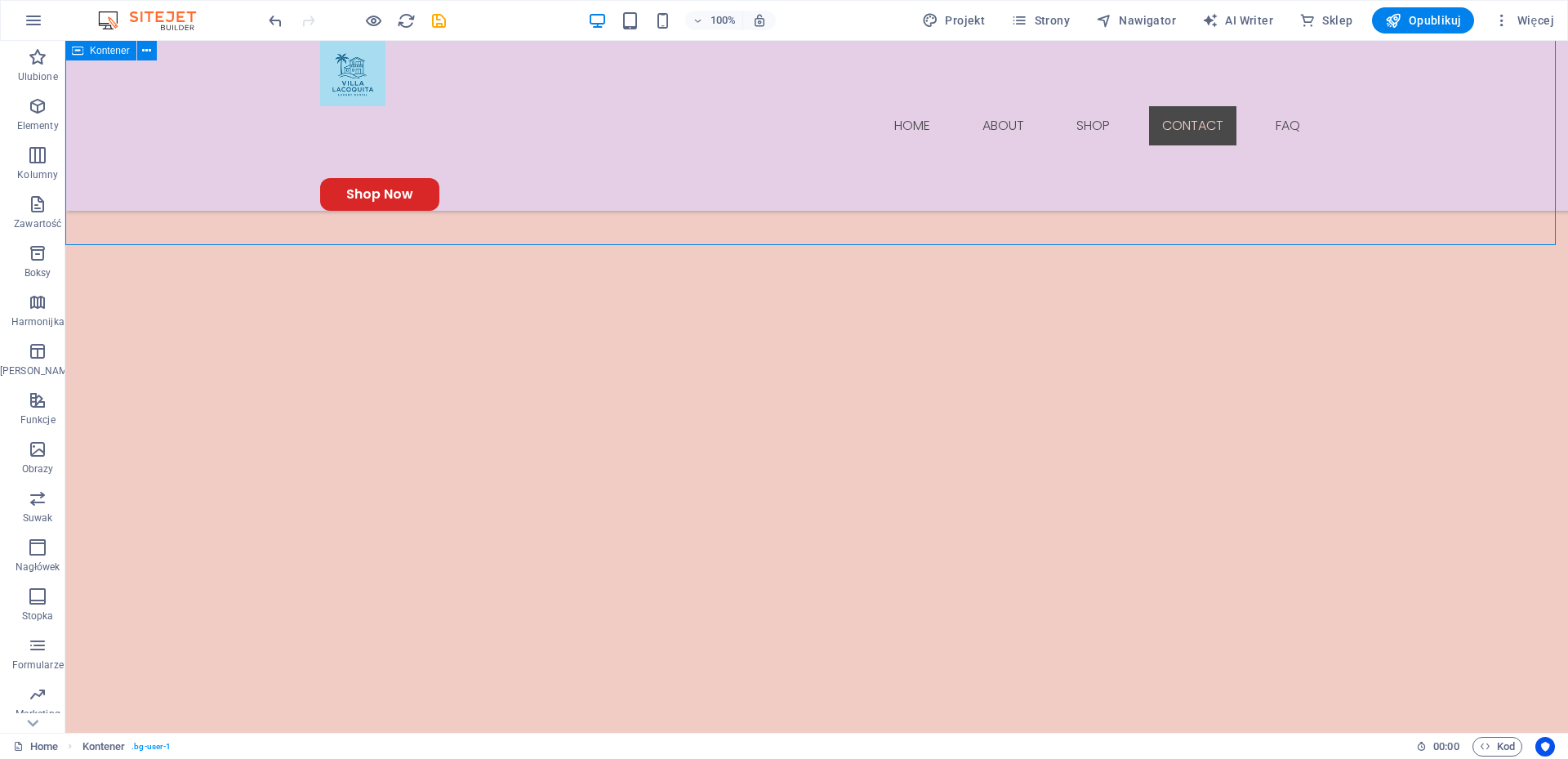
scroll to position [2401, 0]
click at [417, 281] on icon at bounding box center [417, 283] width 9 height 17
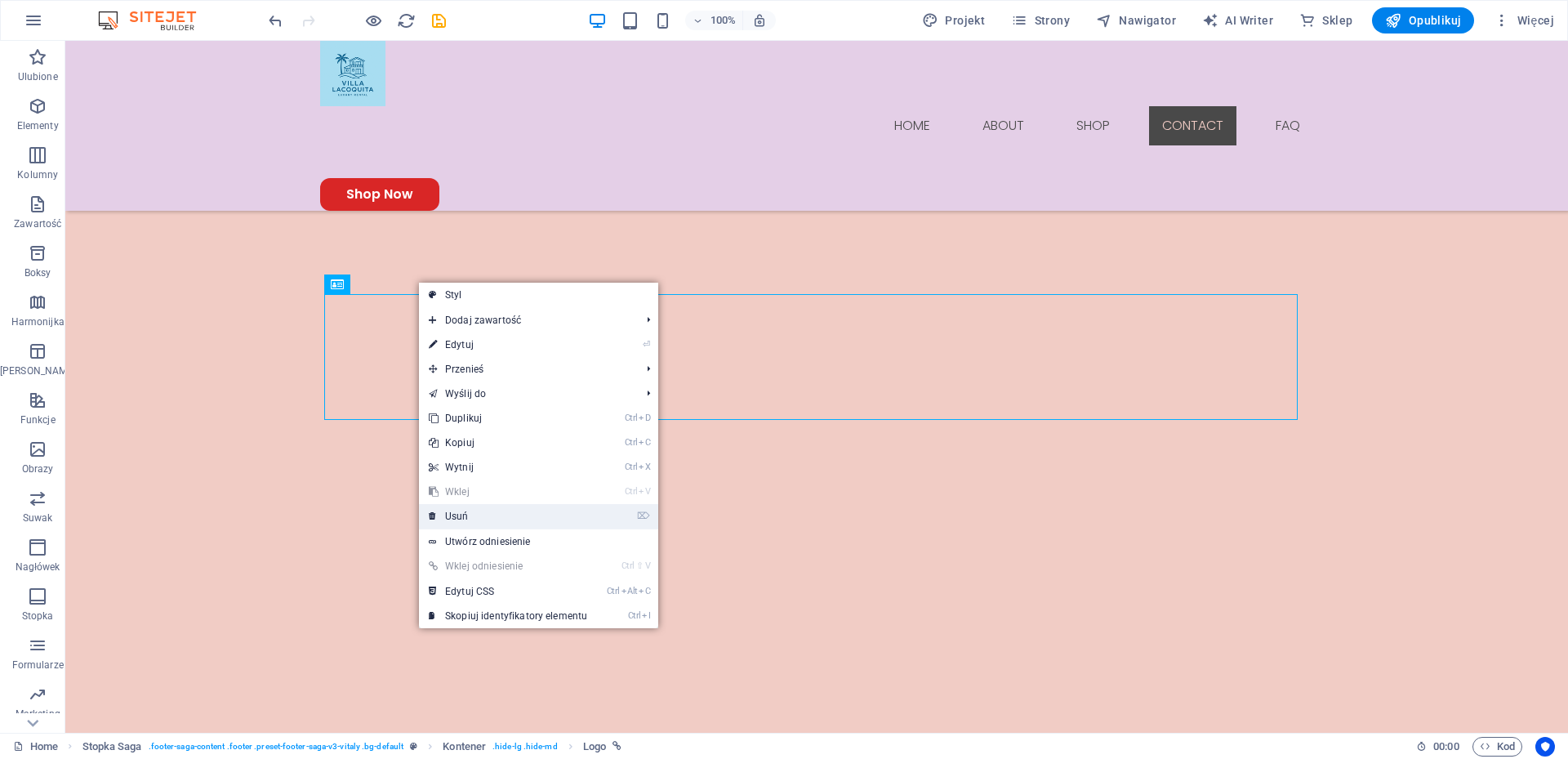
click at [485, 518] on link "⌦ Usuń" at bounding box center [508, 516] width 178 height 25
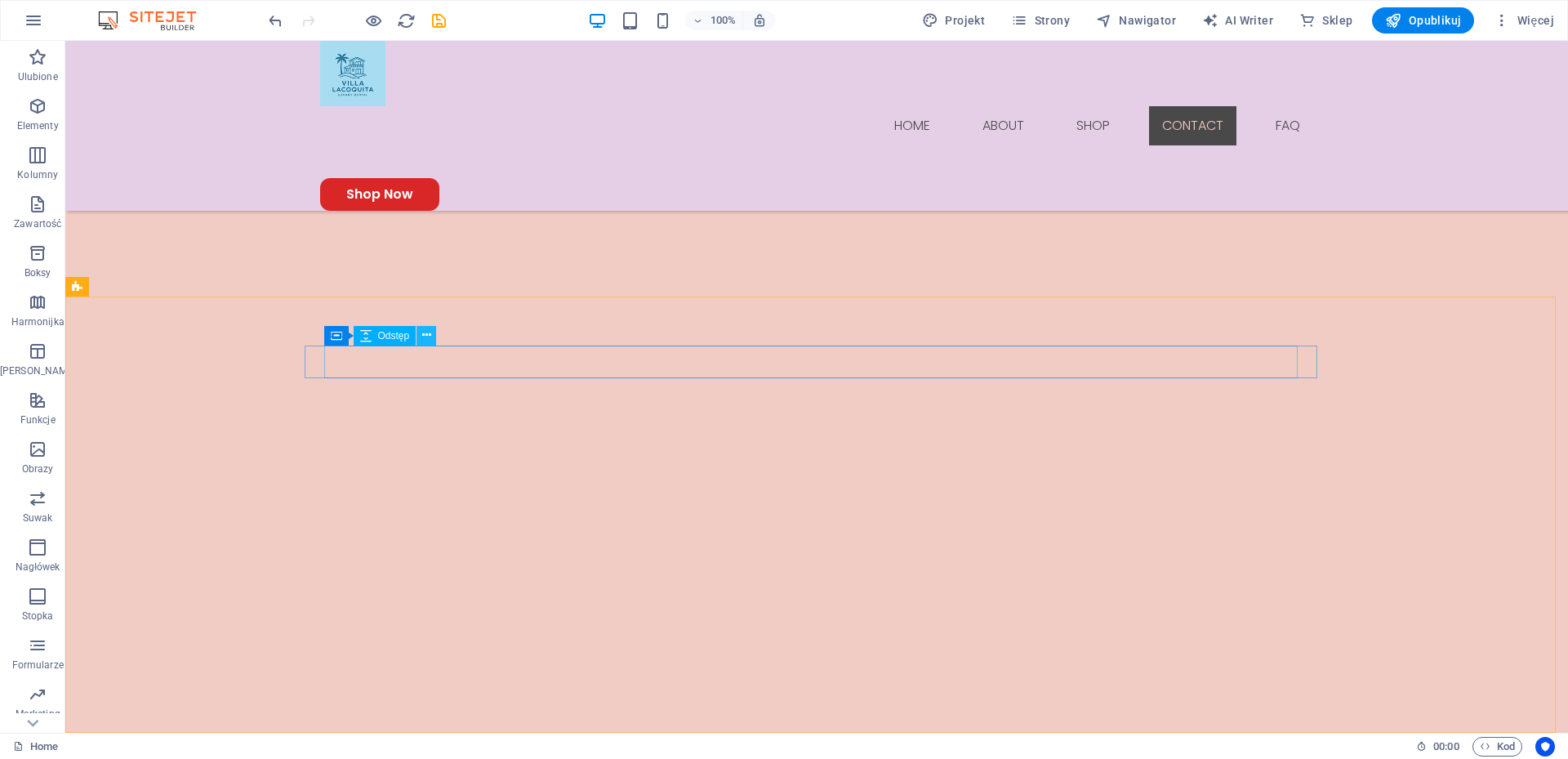
click at [426, 338] on icon at bounding box center [426, 334] width 9 height 17
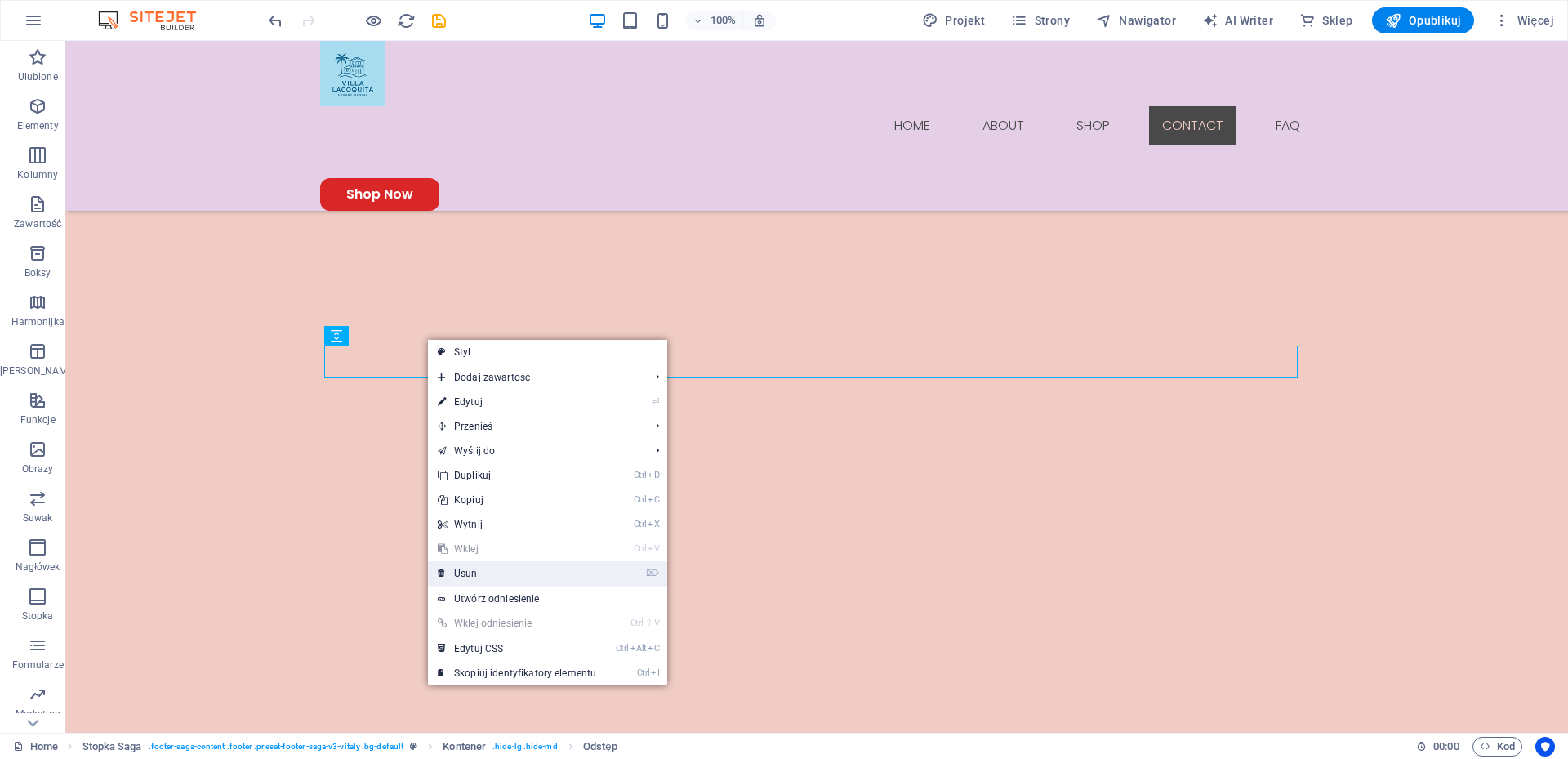
click at [467, 571] on link "⌦ Usuń" at bounding box center [517, 573] width 178 height 25
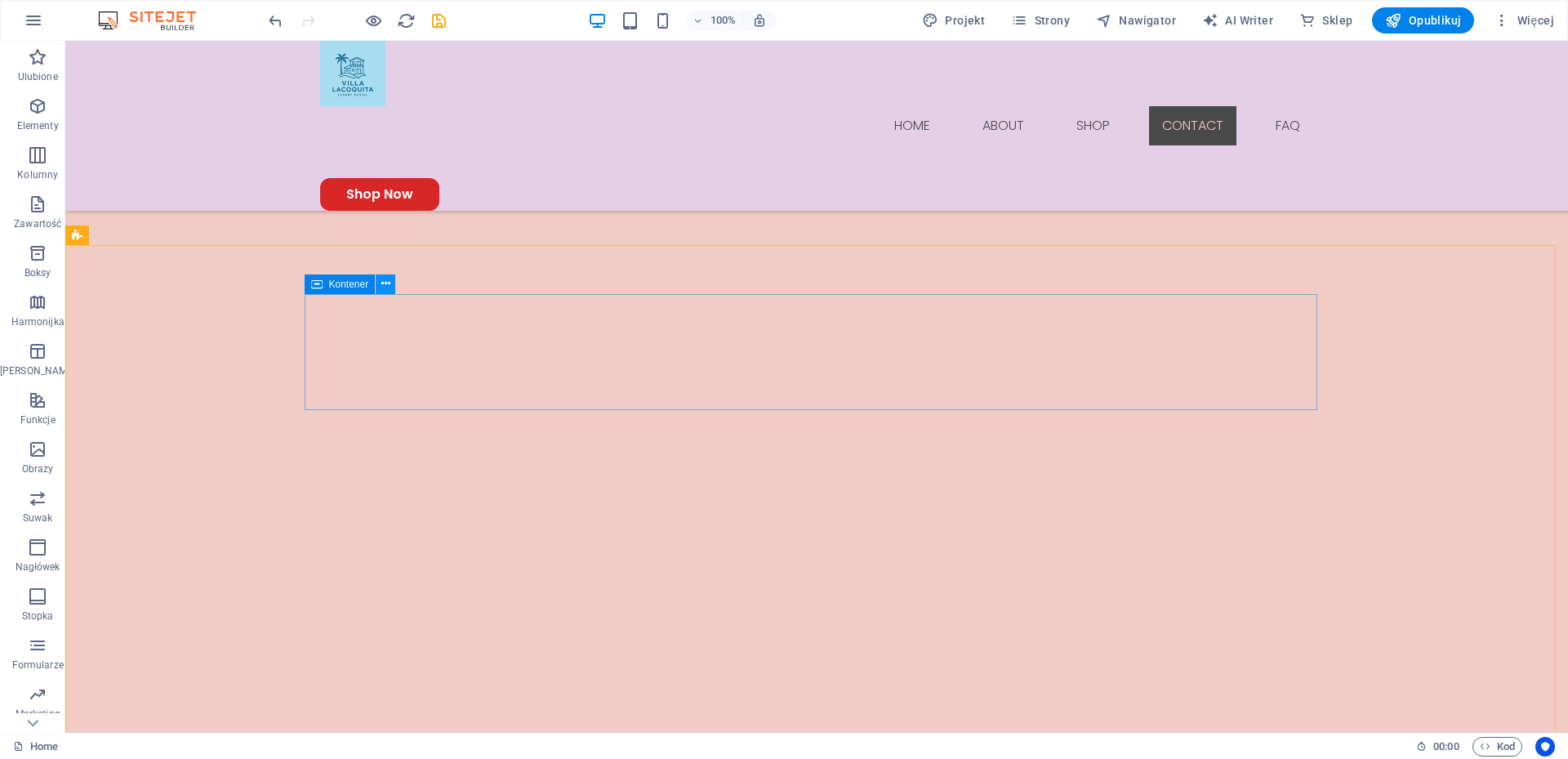
click at [379, 281] on button at bounding box center [385, 284] width 20 height 20
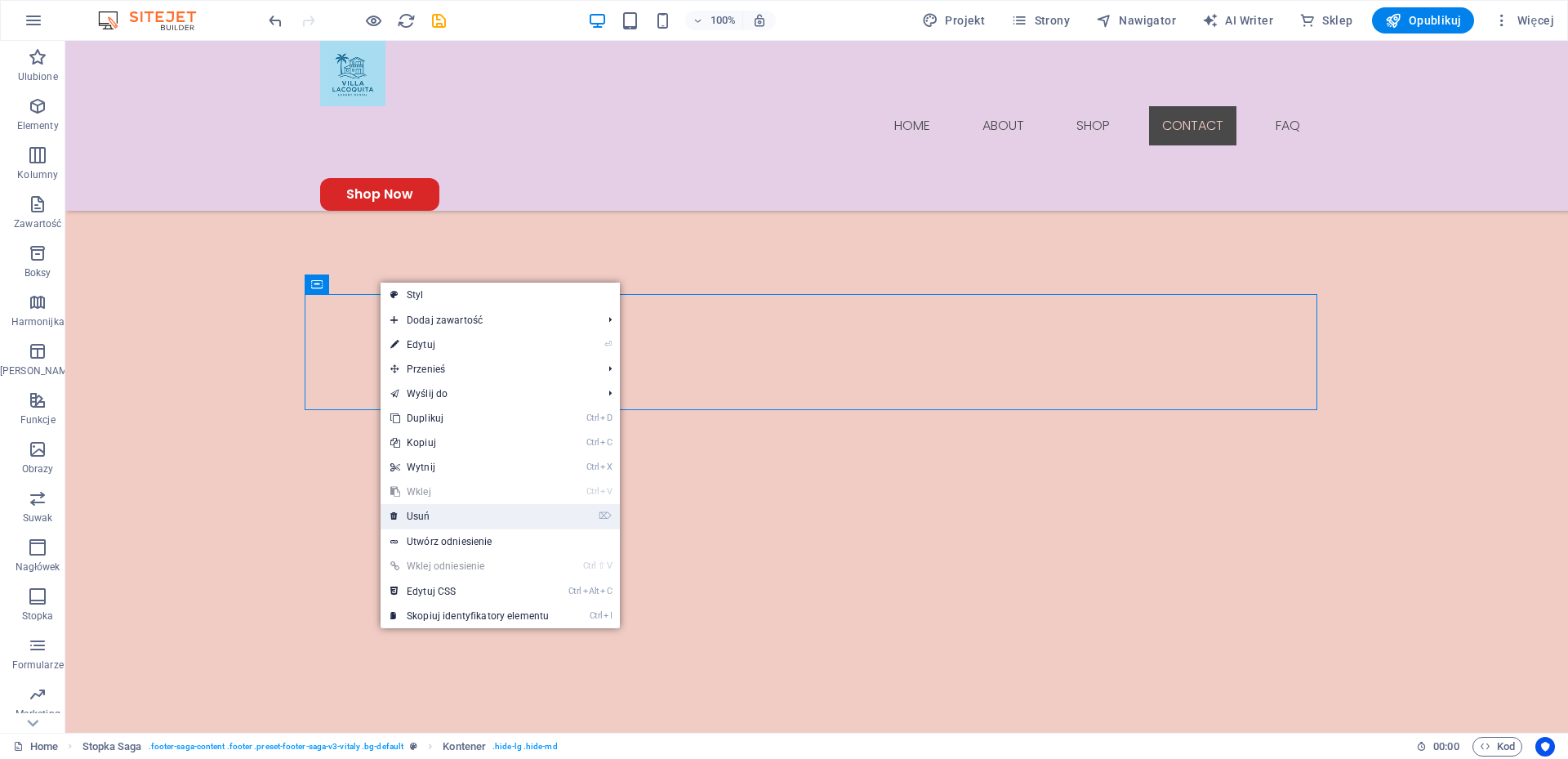
click at [422, 515] on link "⌦ Usuń" at bounding box center [469, 516] width 178 height 25
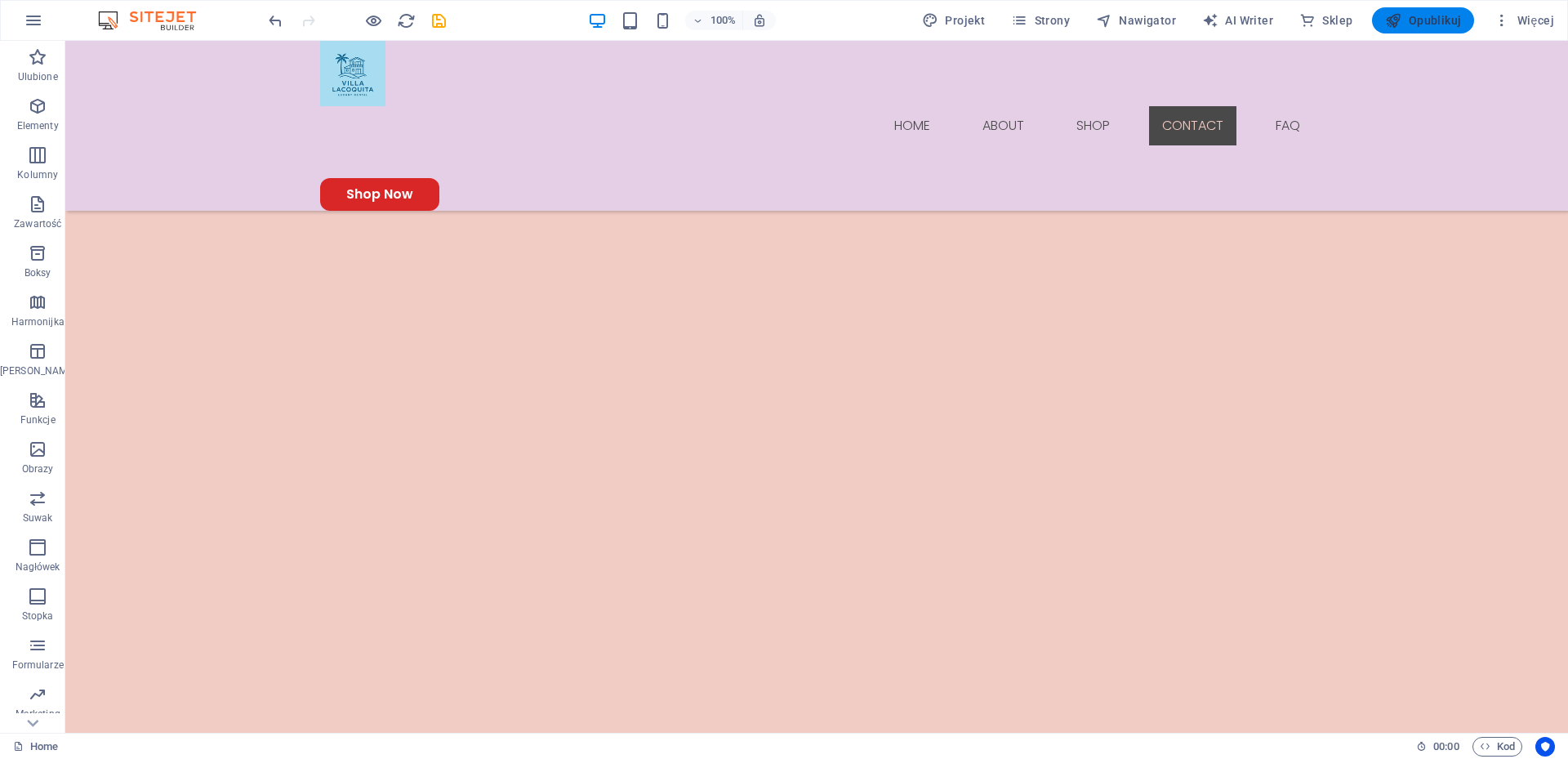
click at [1424, 21] on span "Opublikuj" at bounding box center [1422, 20] width 75 height 17
checkbox input "false"
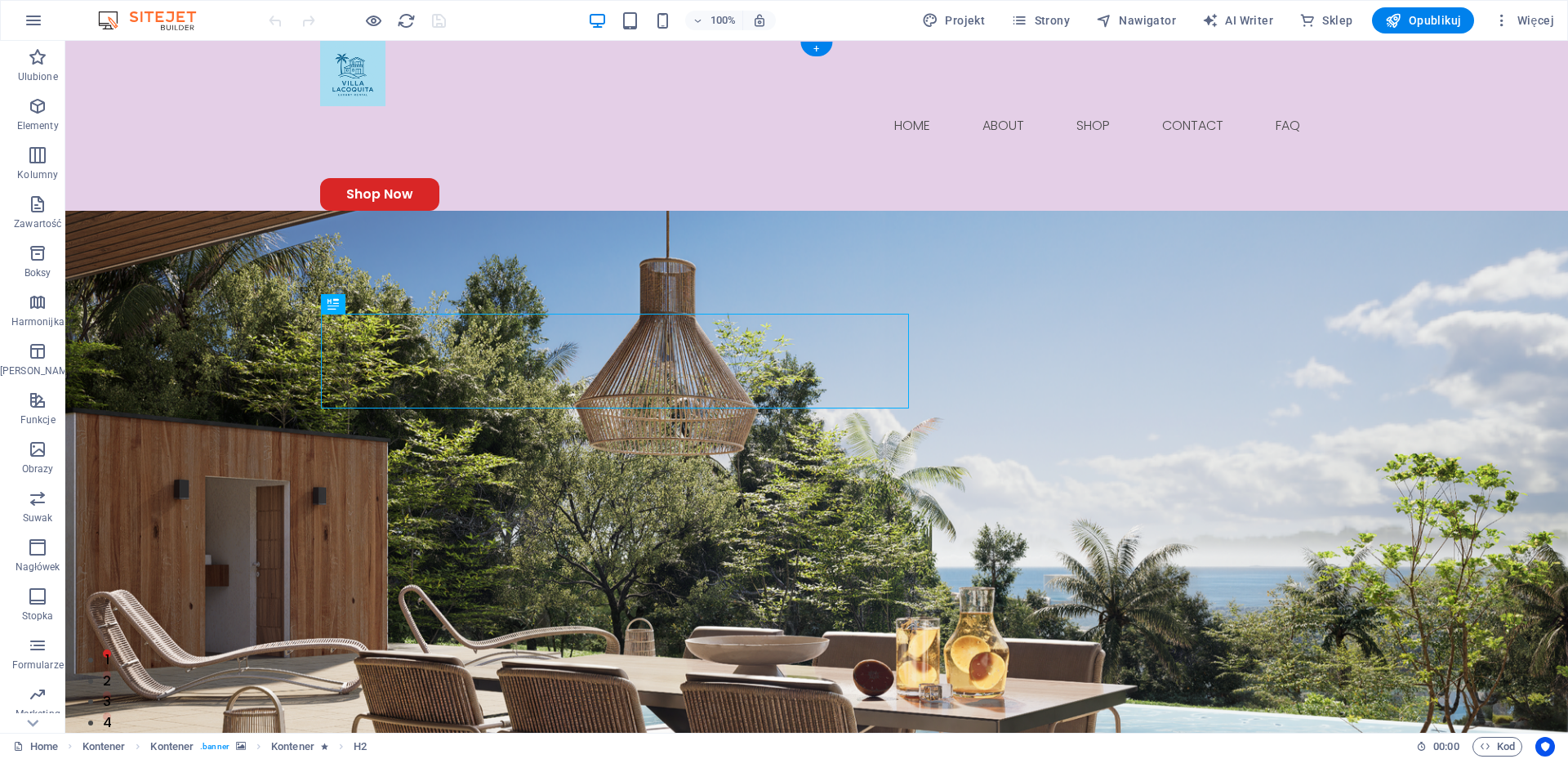
click at [464, 211] on figure at bounding box center [816, 536] width 1502 height 652
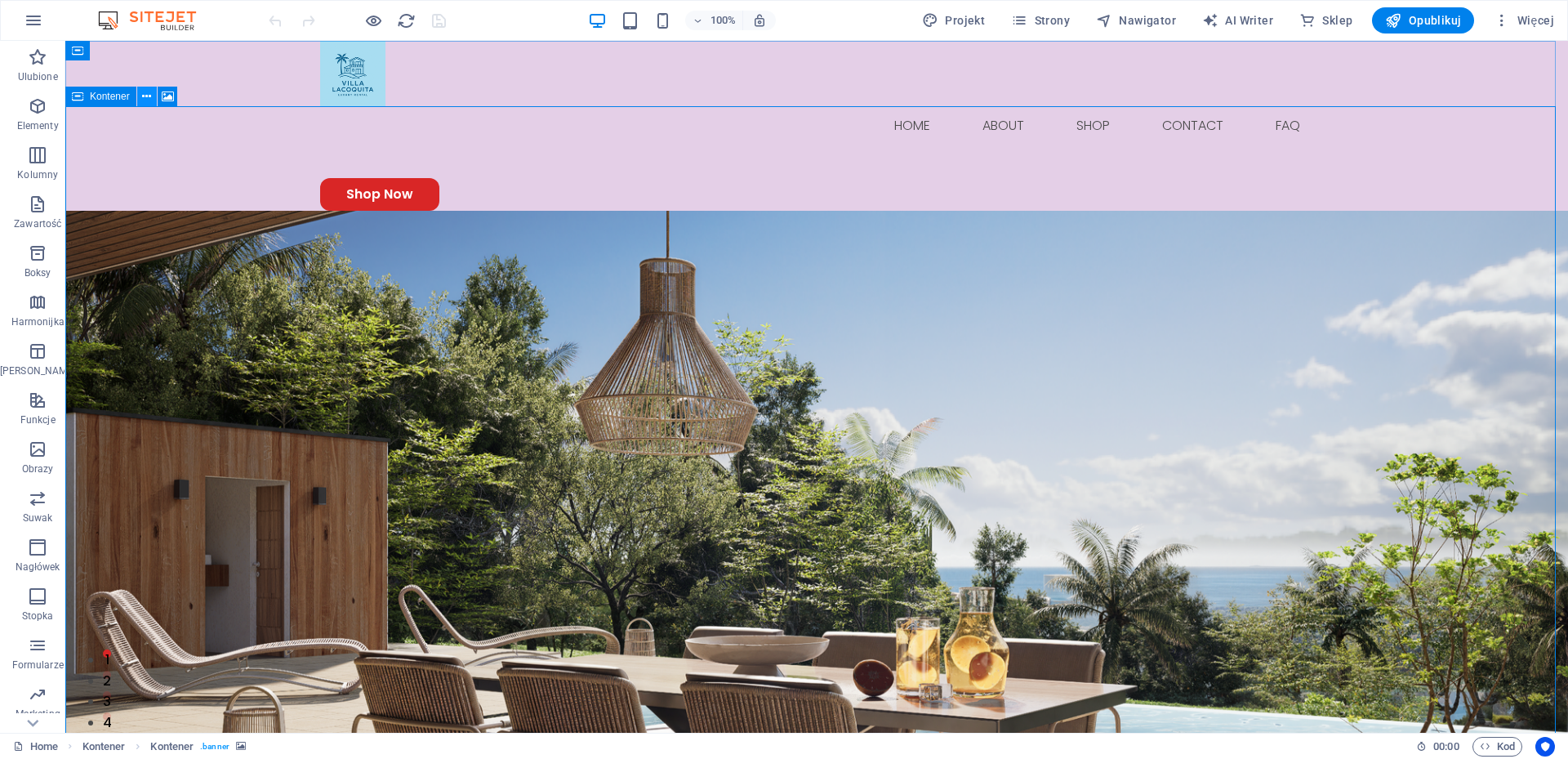
click at [145, 94] on icon at bounding box center [146, 96] width 9 height 17
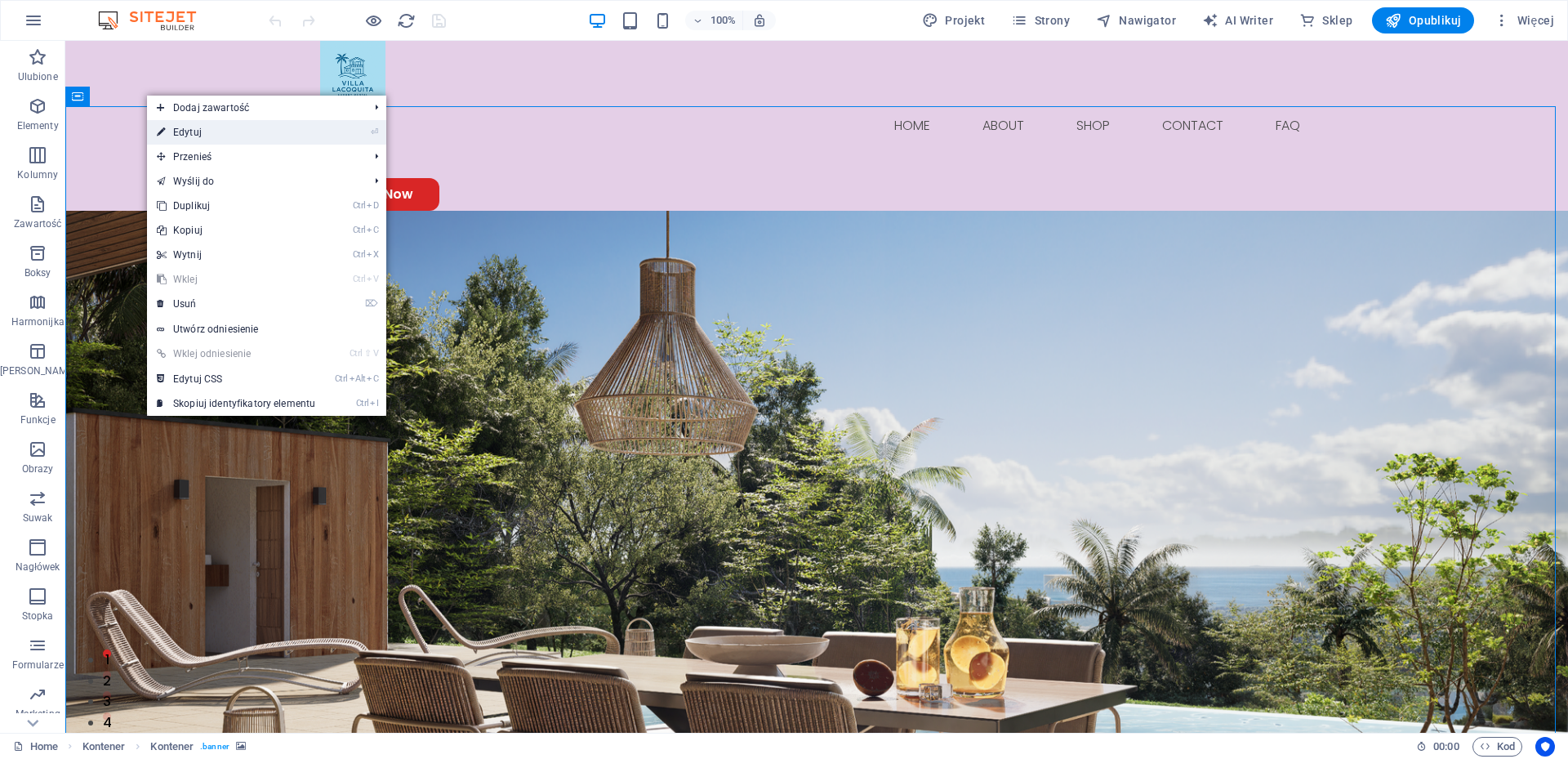
click at [189, 131] on link "⏎ Edytuj" at bounding box center [236, 131] width 178 height 25
select select "px"
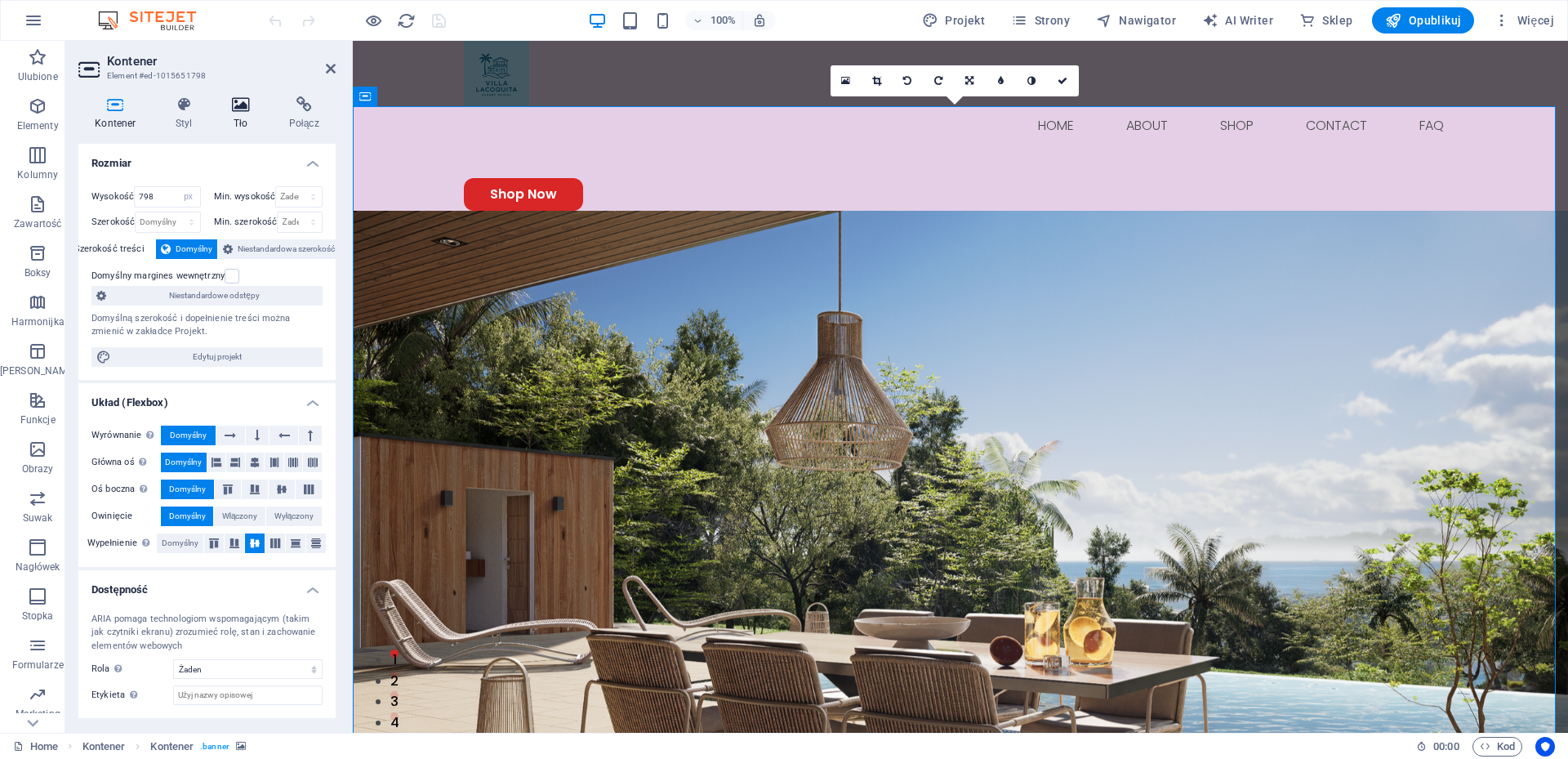
click at [239, 97] on icon at bounding box center [241, 104] width 51 height 17
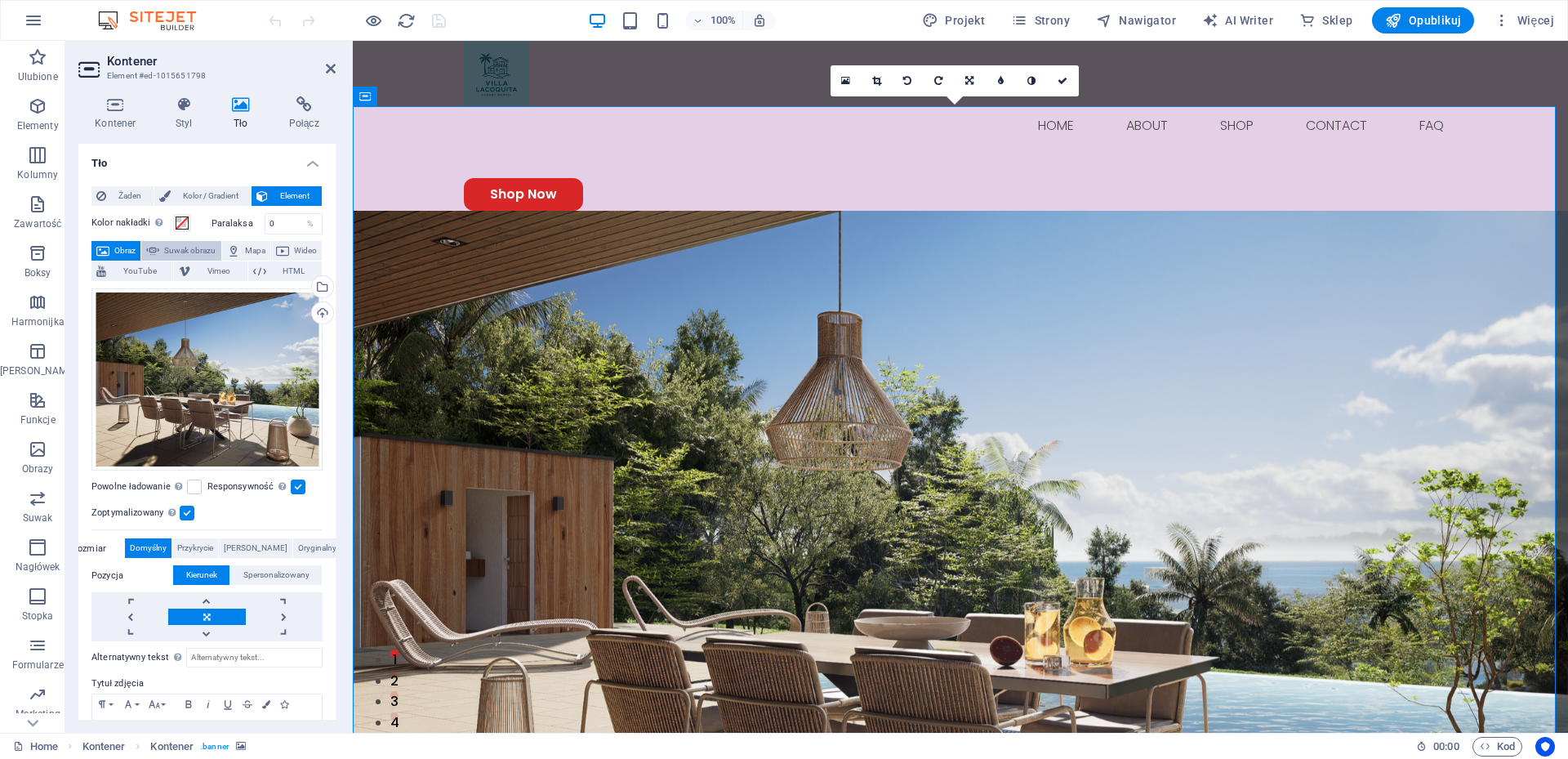
click at [216, 252] on span "Suwak obrazu" at bounding box center [189, 251] width 51 height 20
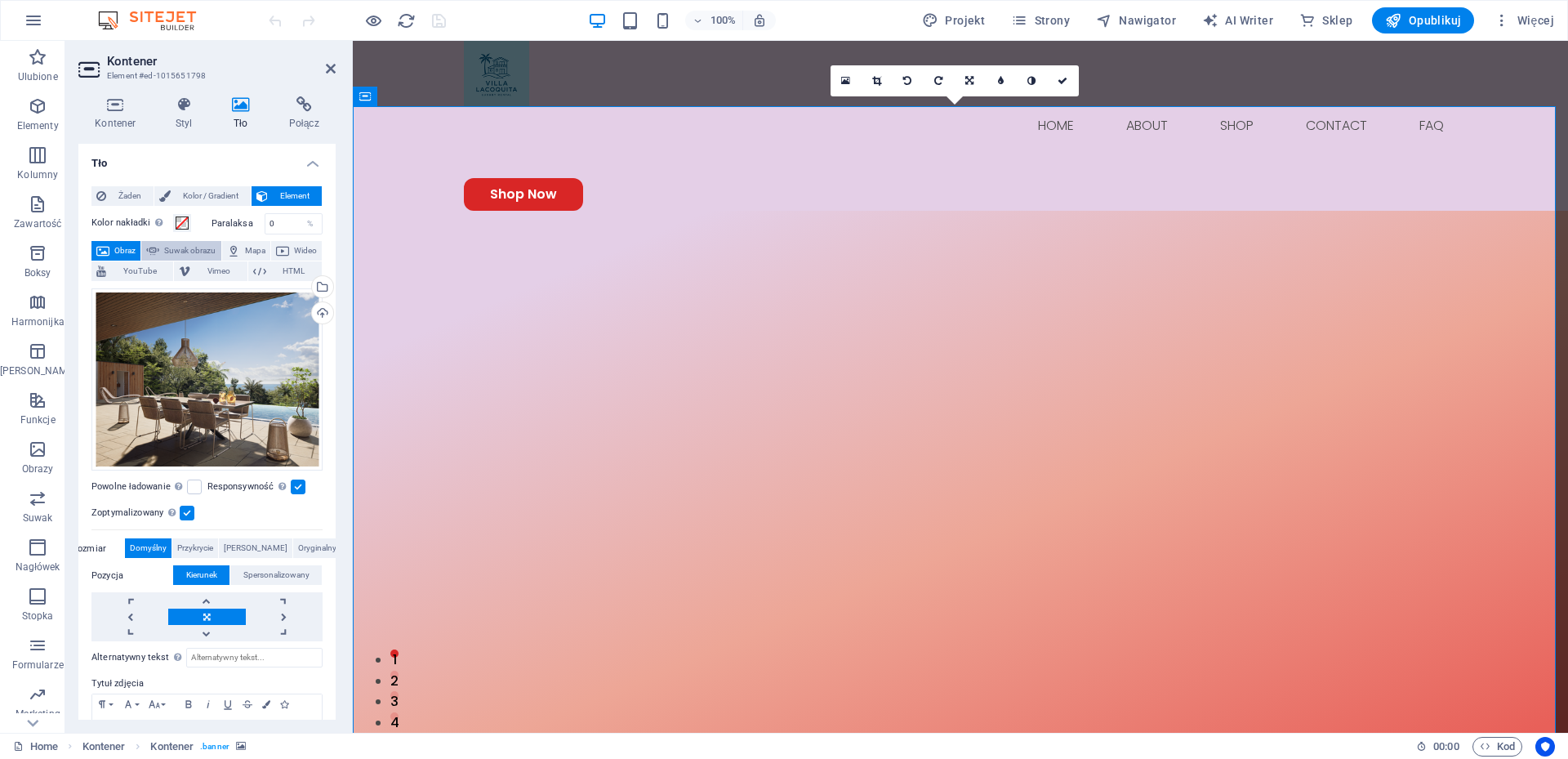
select select "ms"
select select "s"
select select "progressive"
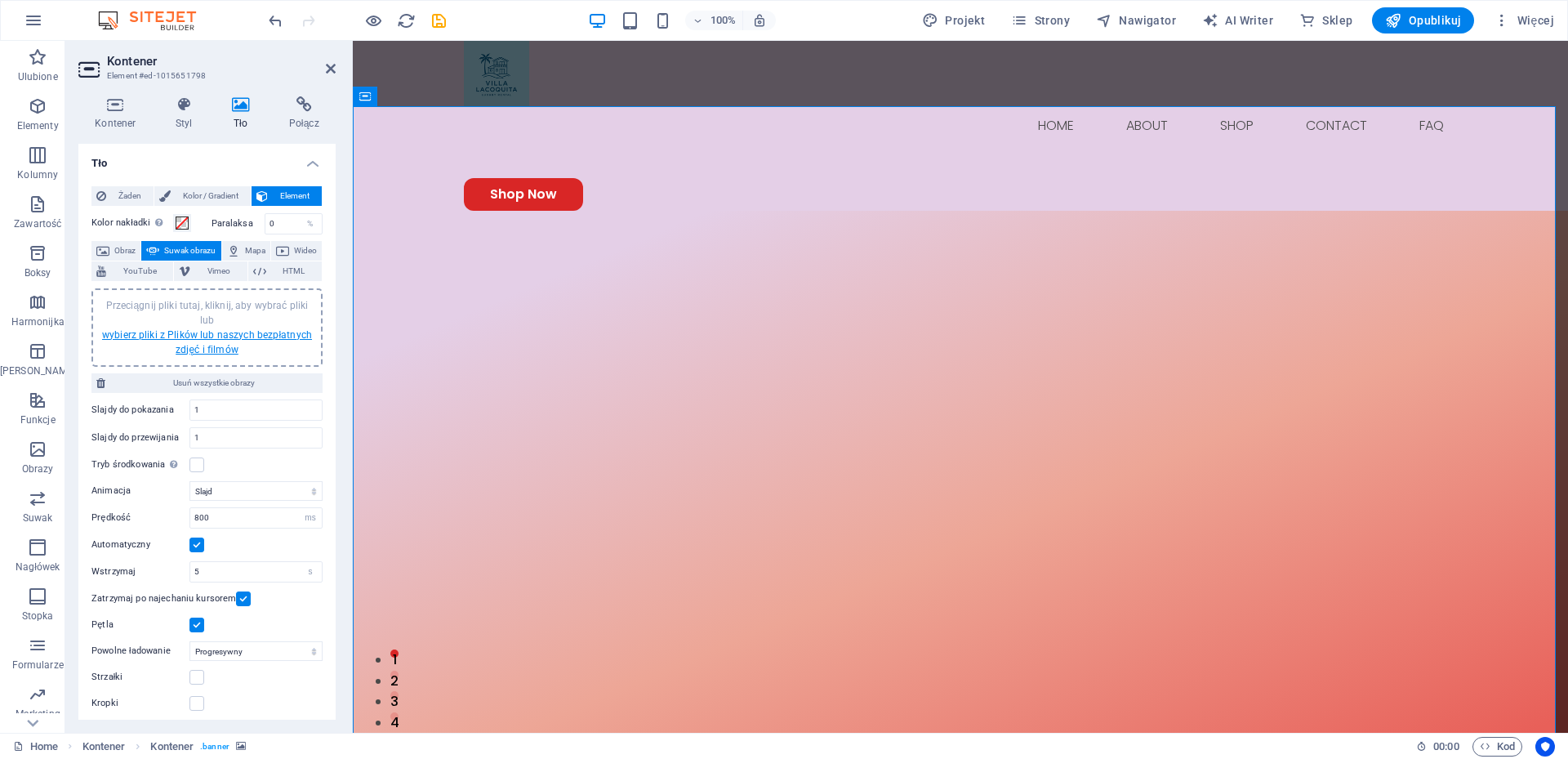
click at [215, 338] on link "wybierz pliki z Plików lub naszych bezpłatnych zdjęć i filmów" at bounding box center [207, 342] width 210 height 26
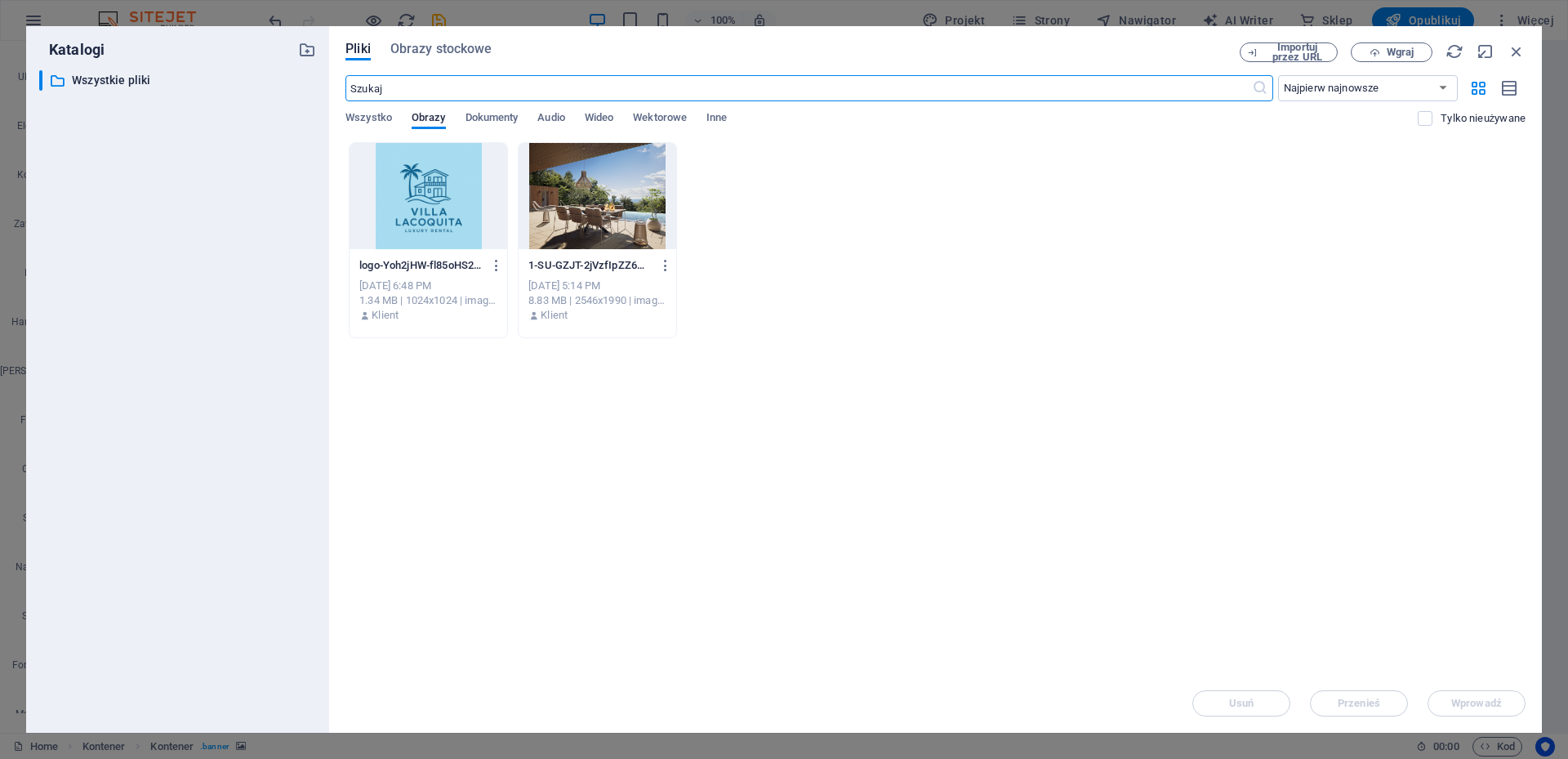
click at [603, 194] on div at bounding box center [597, 196] width 158 height 106
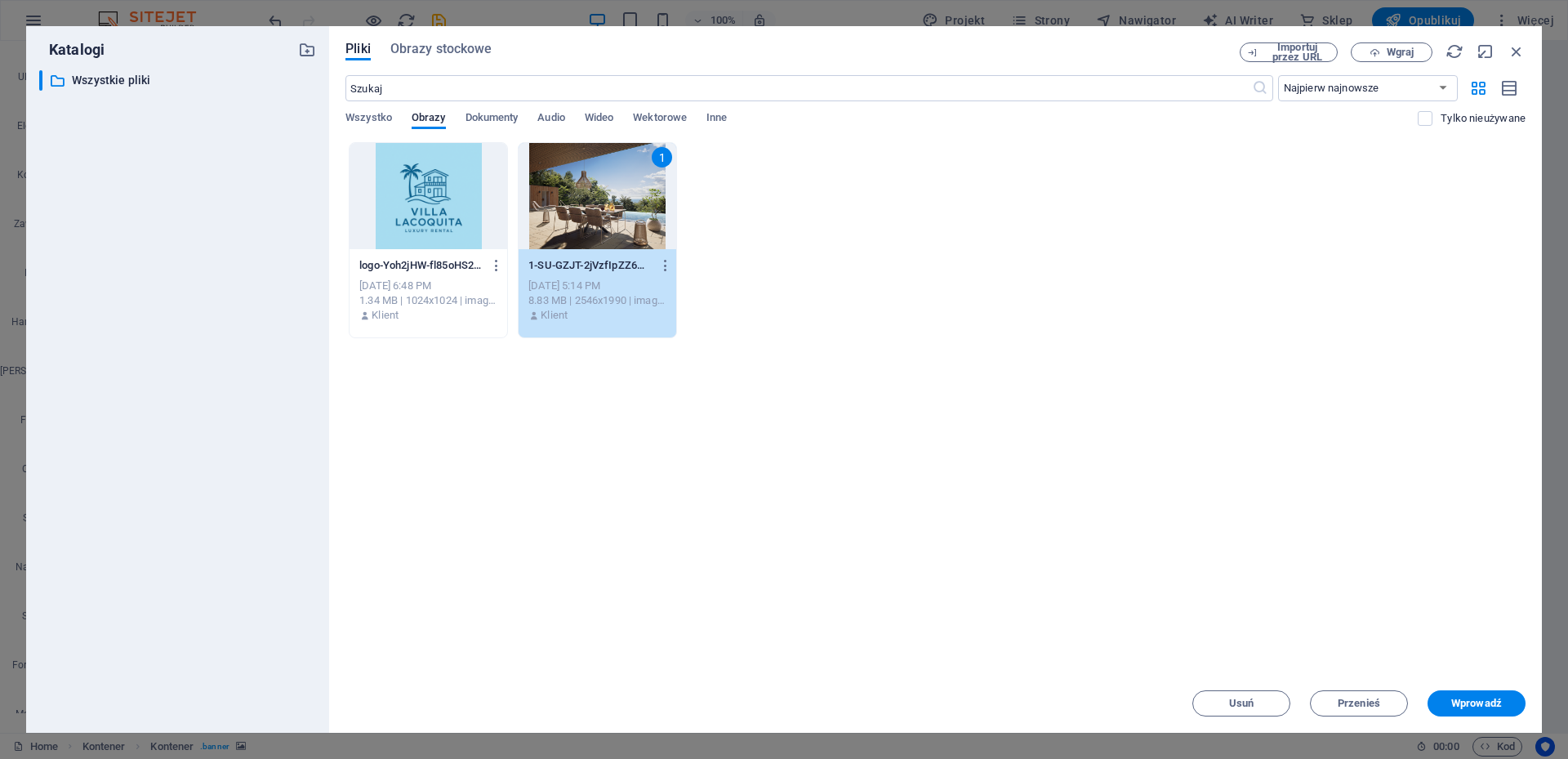
click at [603, 194] on div "1" at bounding box center [597, 196] width 158 height 106
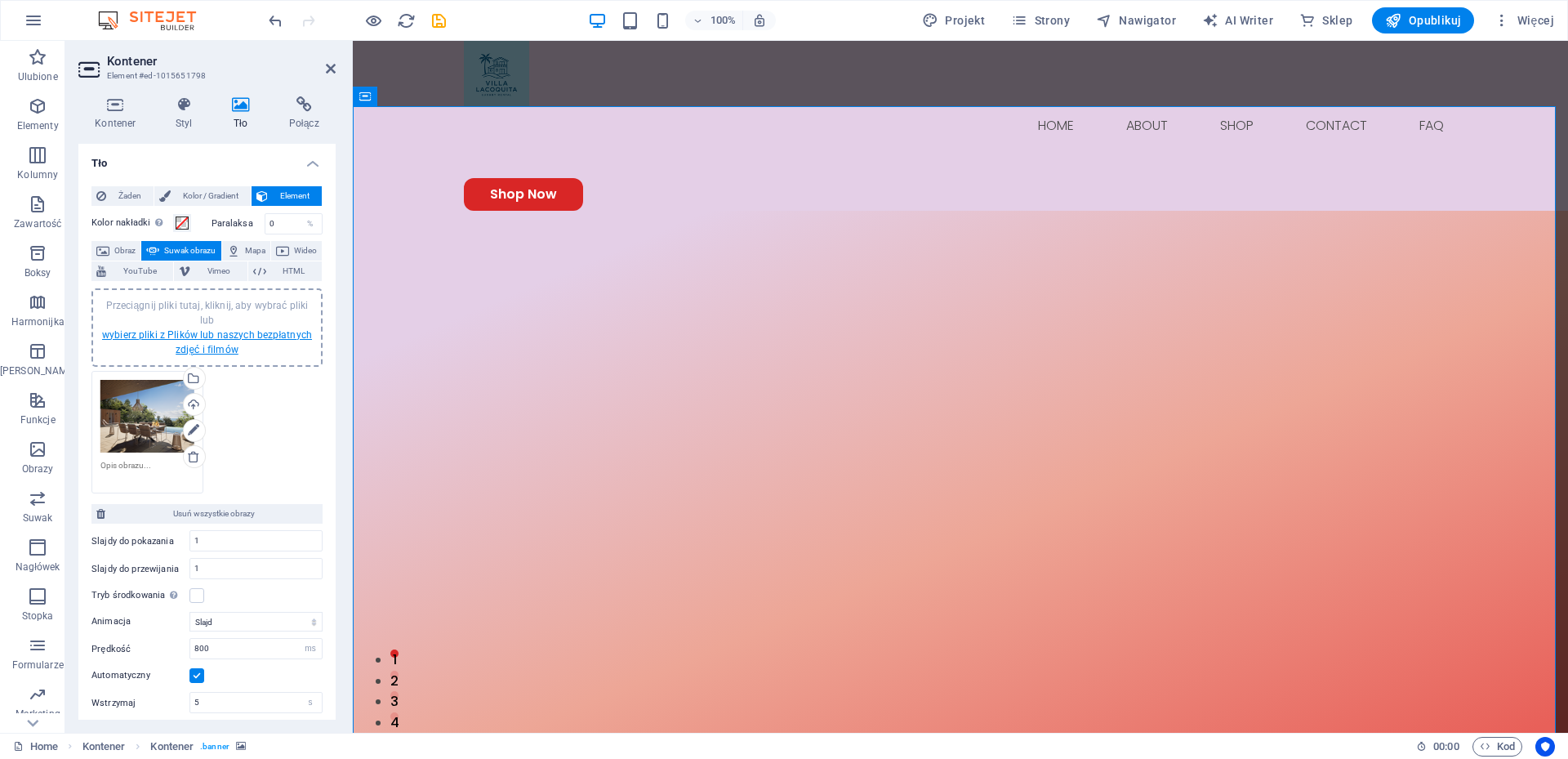
click at [231, 338] on link "wybierz pliki z Plików lub naszych bezpłatnych zdjęć i filmów" at bounding box center [207, 342] width 210 height 26
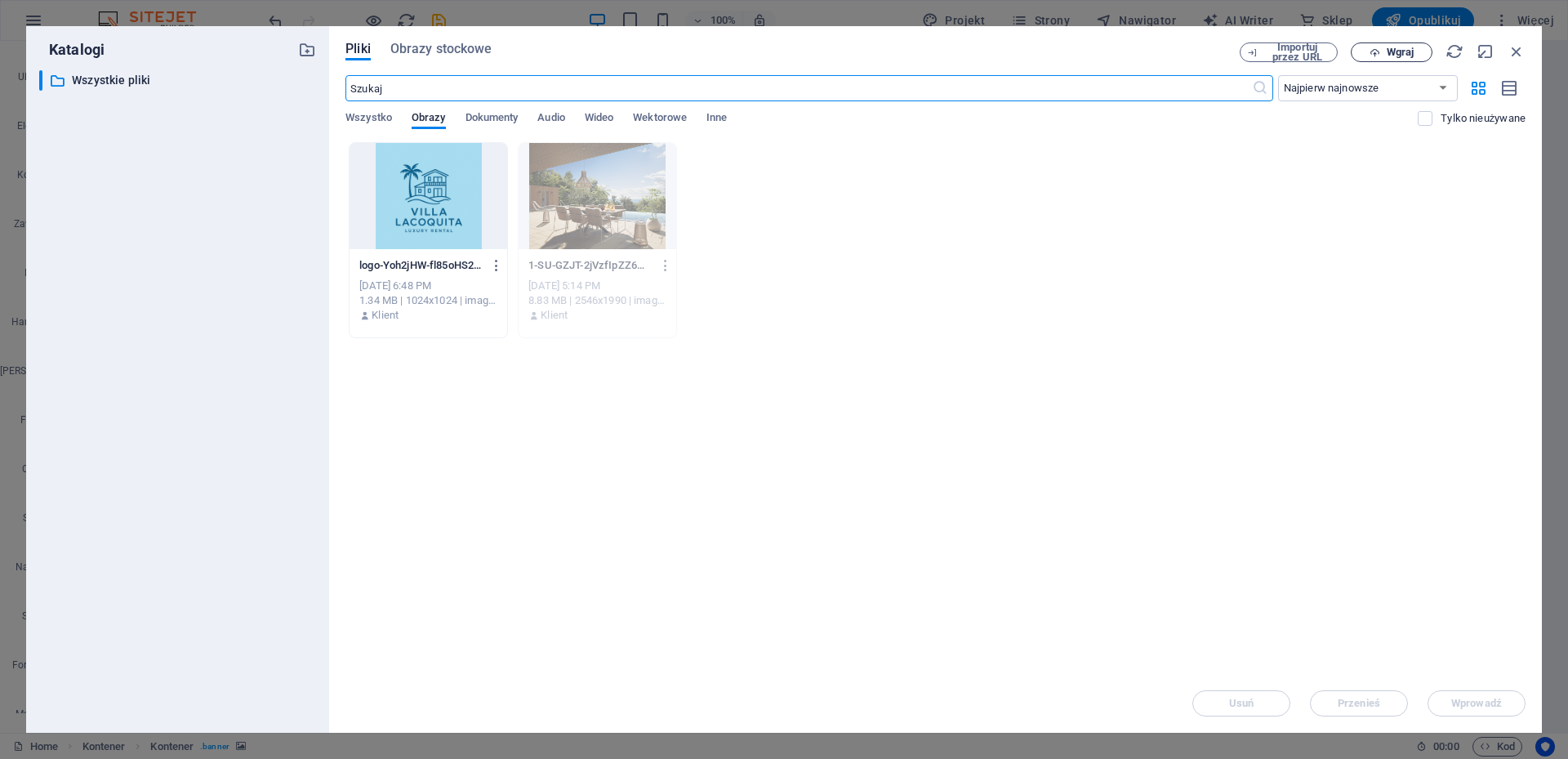
click at [1406, 55] on span "Wgraj" at bounding box center [1399, 52] width 26 height 10
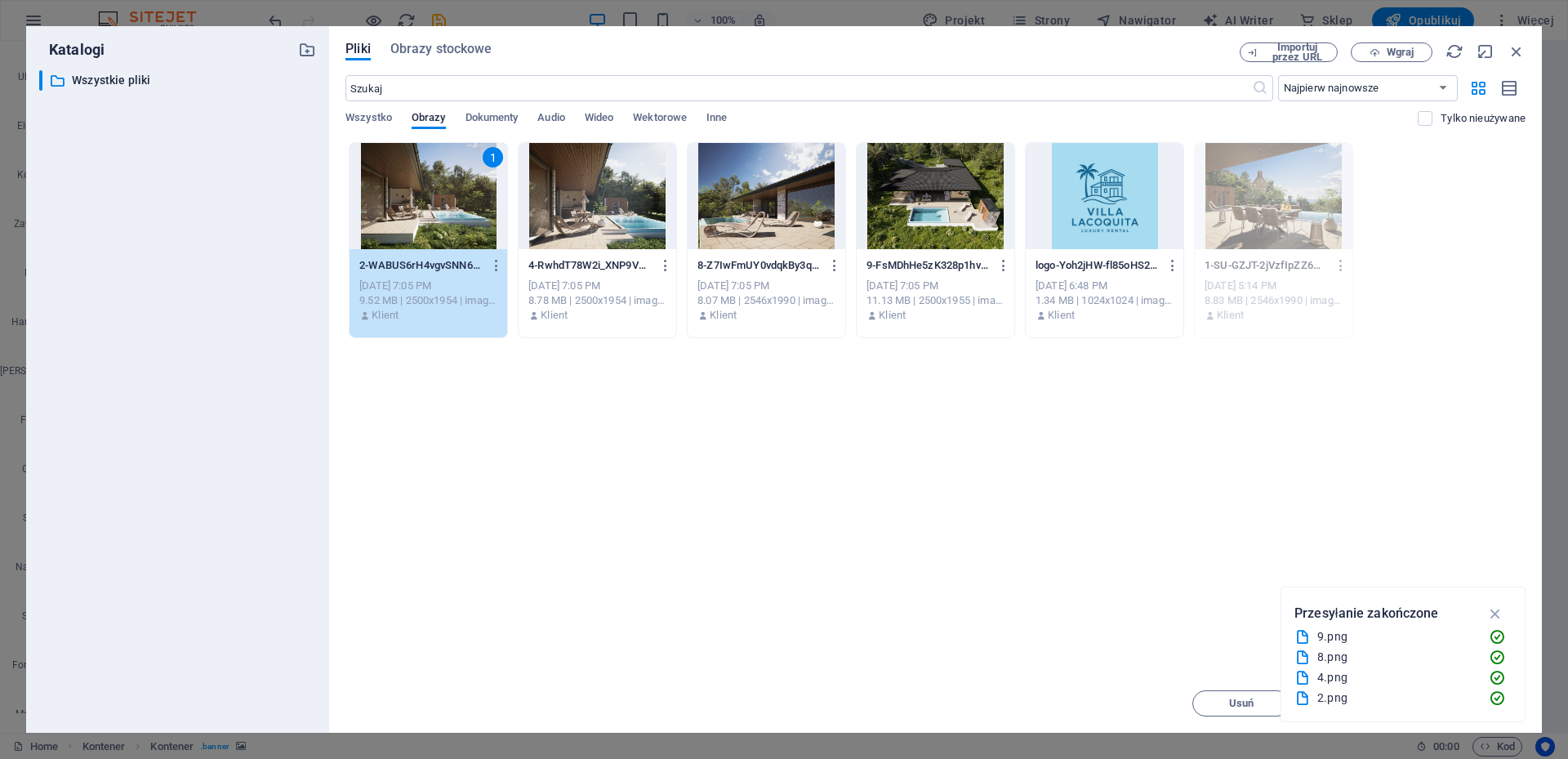
click at [617, 198] on div at bounding box center [597, 196] width 158 height 106
click at [605, 194] on div at bounding box center [597, 196] width 158 height 106
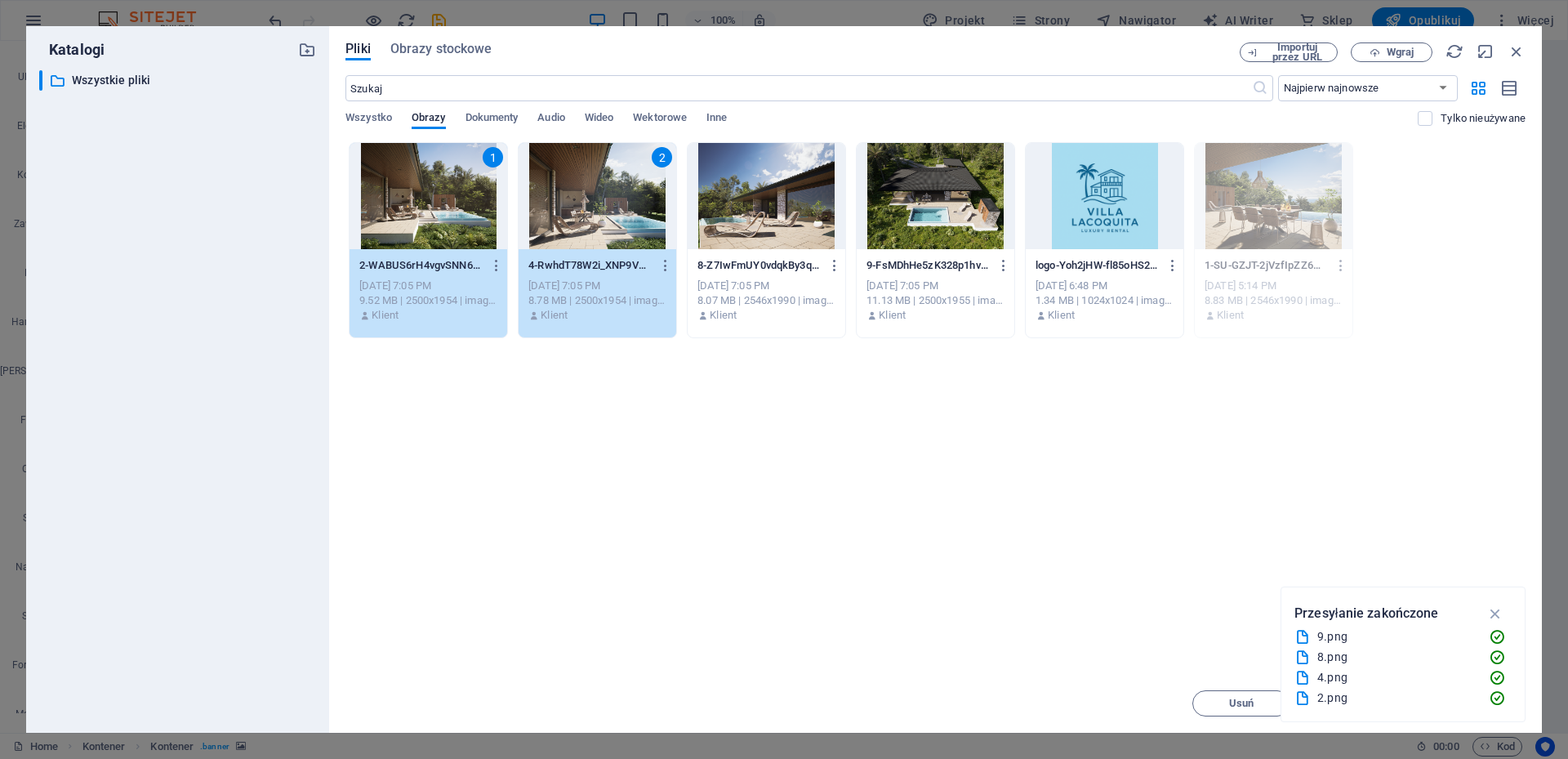
click at [761, 197] on div at bounding box center [766, 196] width 158 height 106
click at [955, 195] on div at bounding box center [935, 196] width 158 height 106
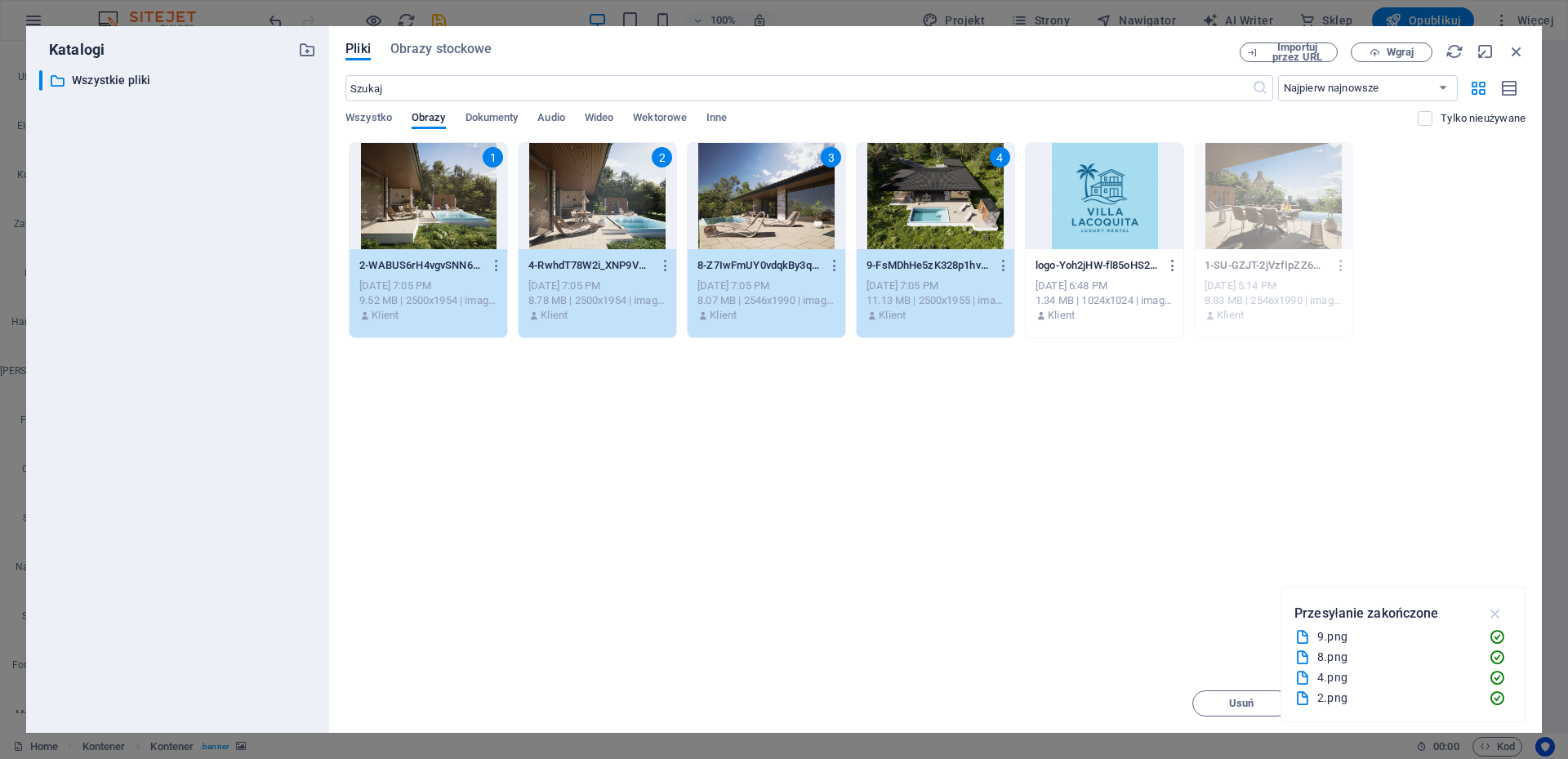
click at [1494, 615] on icon "button" at bounding box center [1495, 614] width 19 height 18
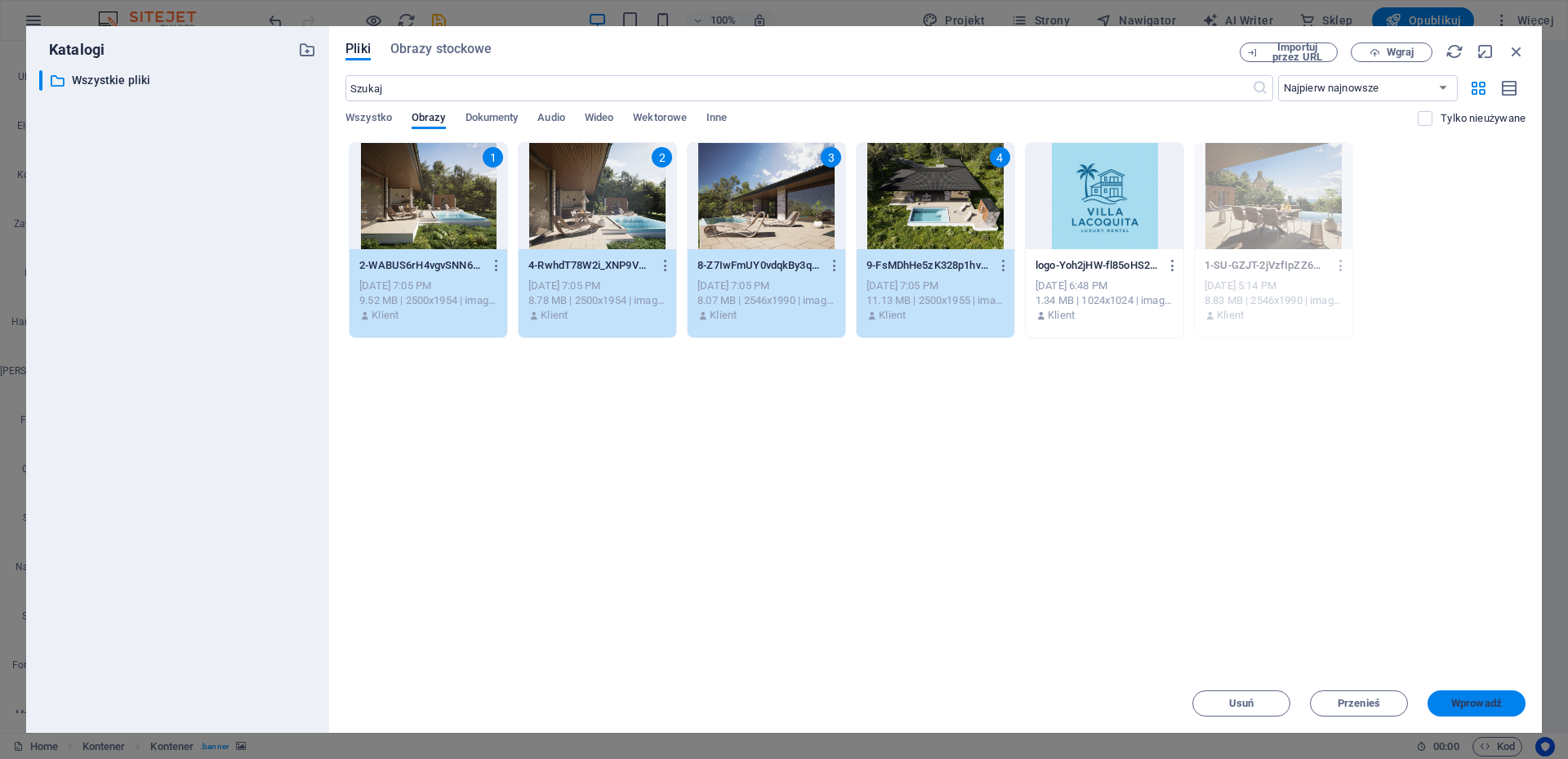
click at [1487, 707] on span "Wprowadź" at bounding box center [1477, 703] width 51 height 10
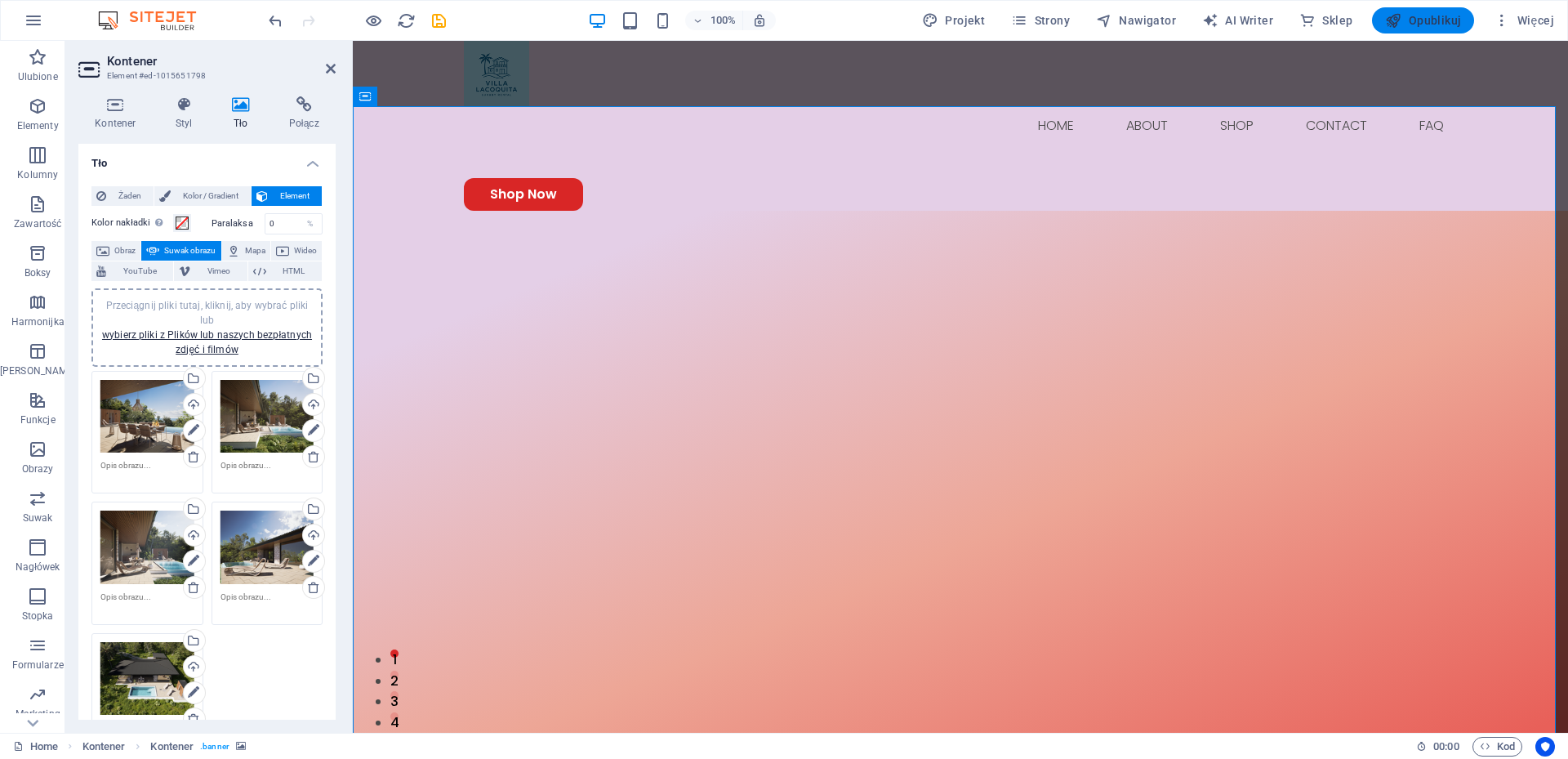
click at [1433, 20] on span "Opublikuj" at bounding box center [1422, 20] width 75 height 17
checkbox input "false"
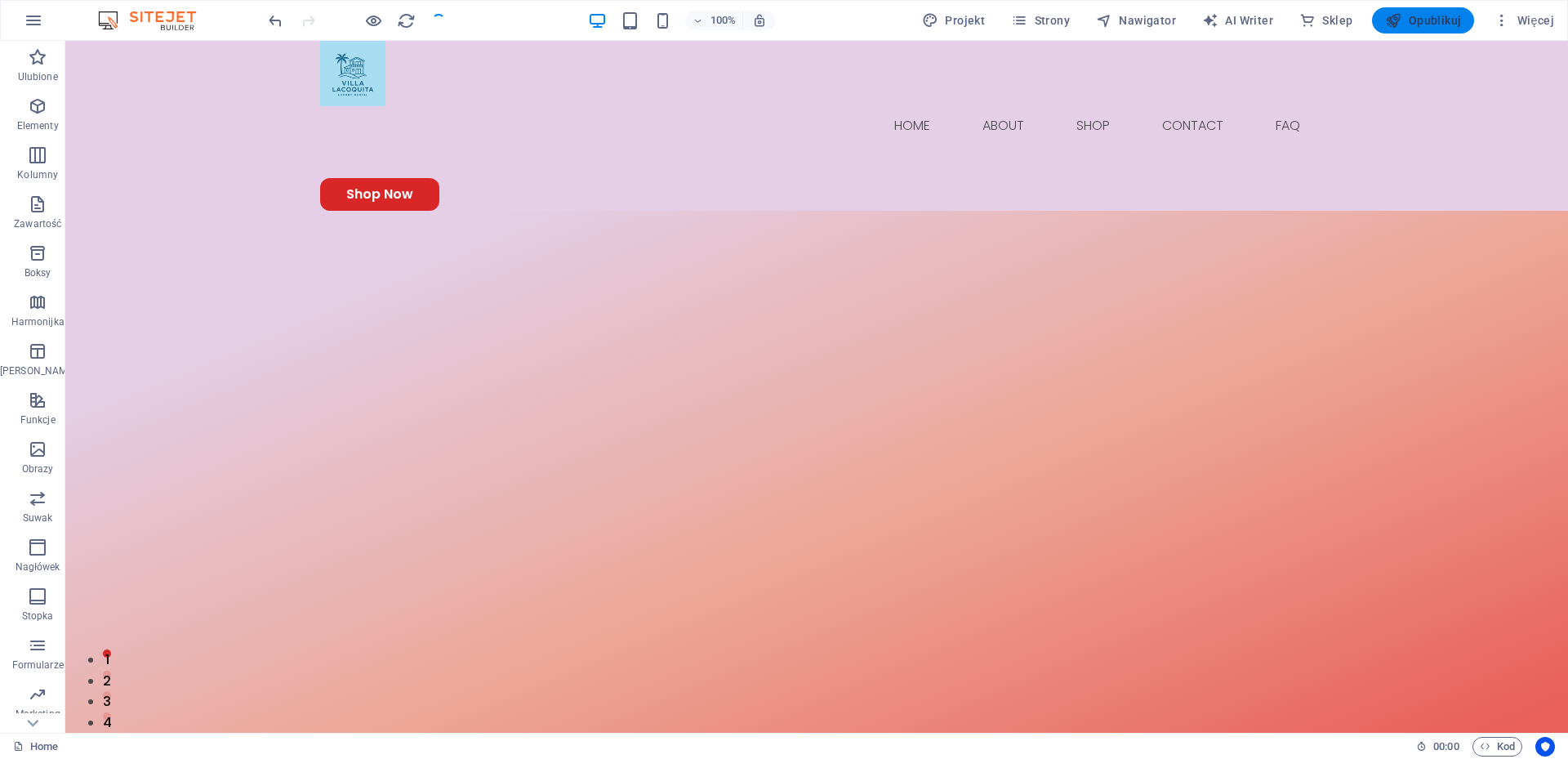
click at [1433, 20] on span "Opublikuj" at bounding box center [1422, 20] width 75 height 17
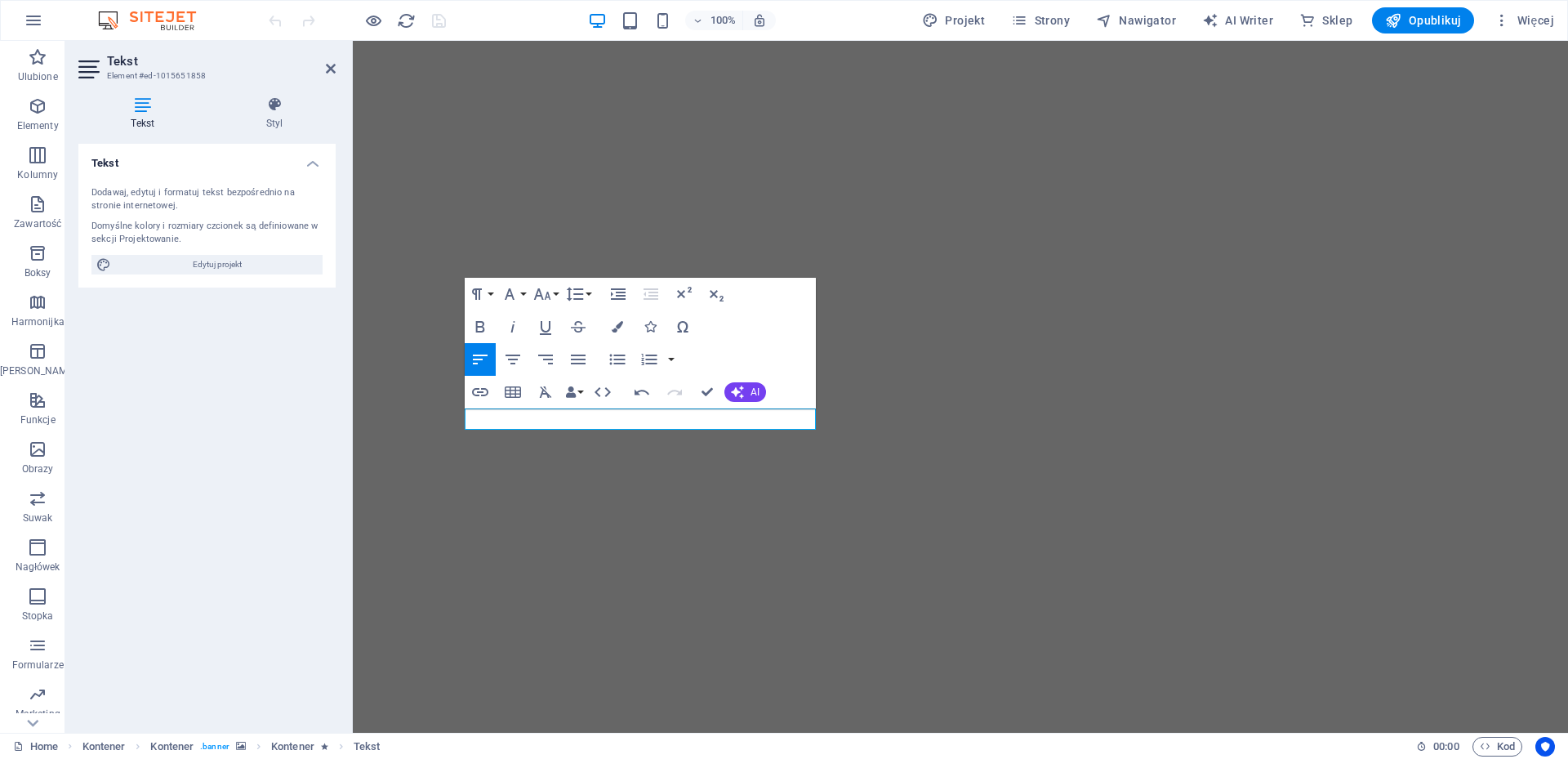
click at [175, 445] on div "Tekst Dodawaj, edytuj i formatuj tekst bezpośrednio na stronie internetowej. Do…" at bounding box center [207, 431] width 257 height 576
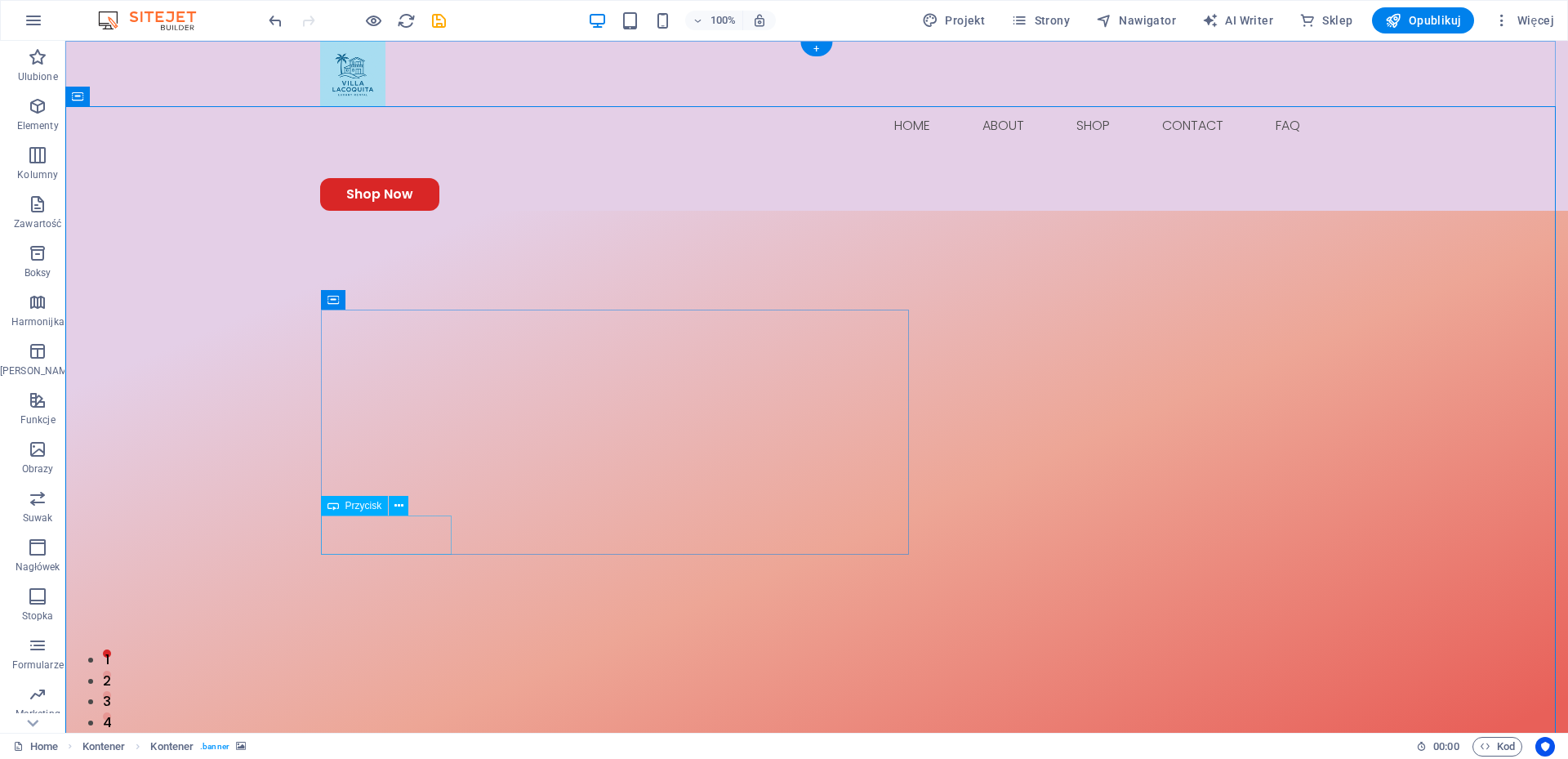
click at [397, 512] on icon at bounding box center [398, 505] width 9 height 17
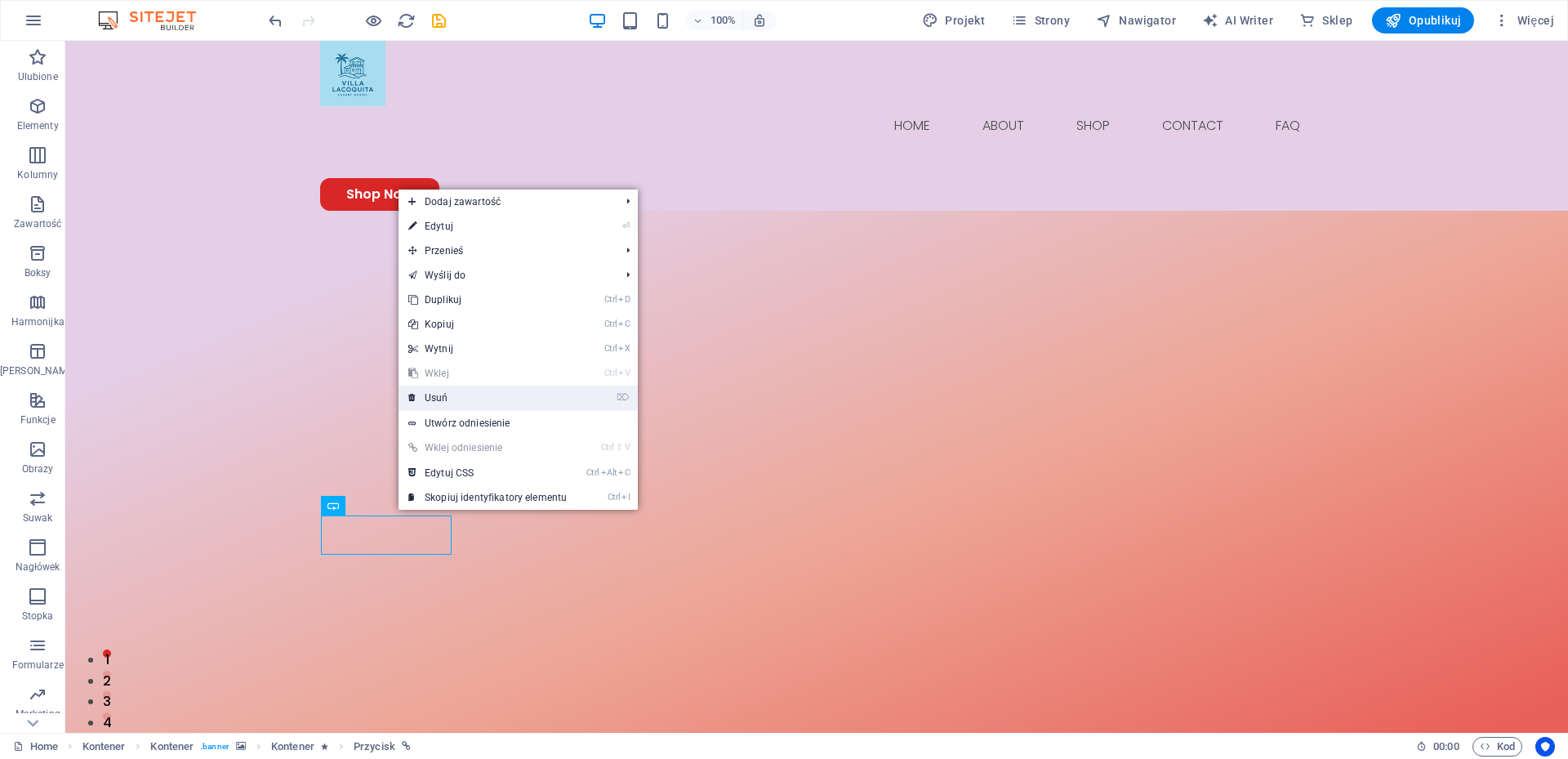
click at [454, 400] on link "⌦ Usuń" at bounding box center [488, 397] width 178 height 25
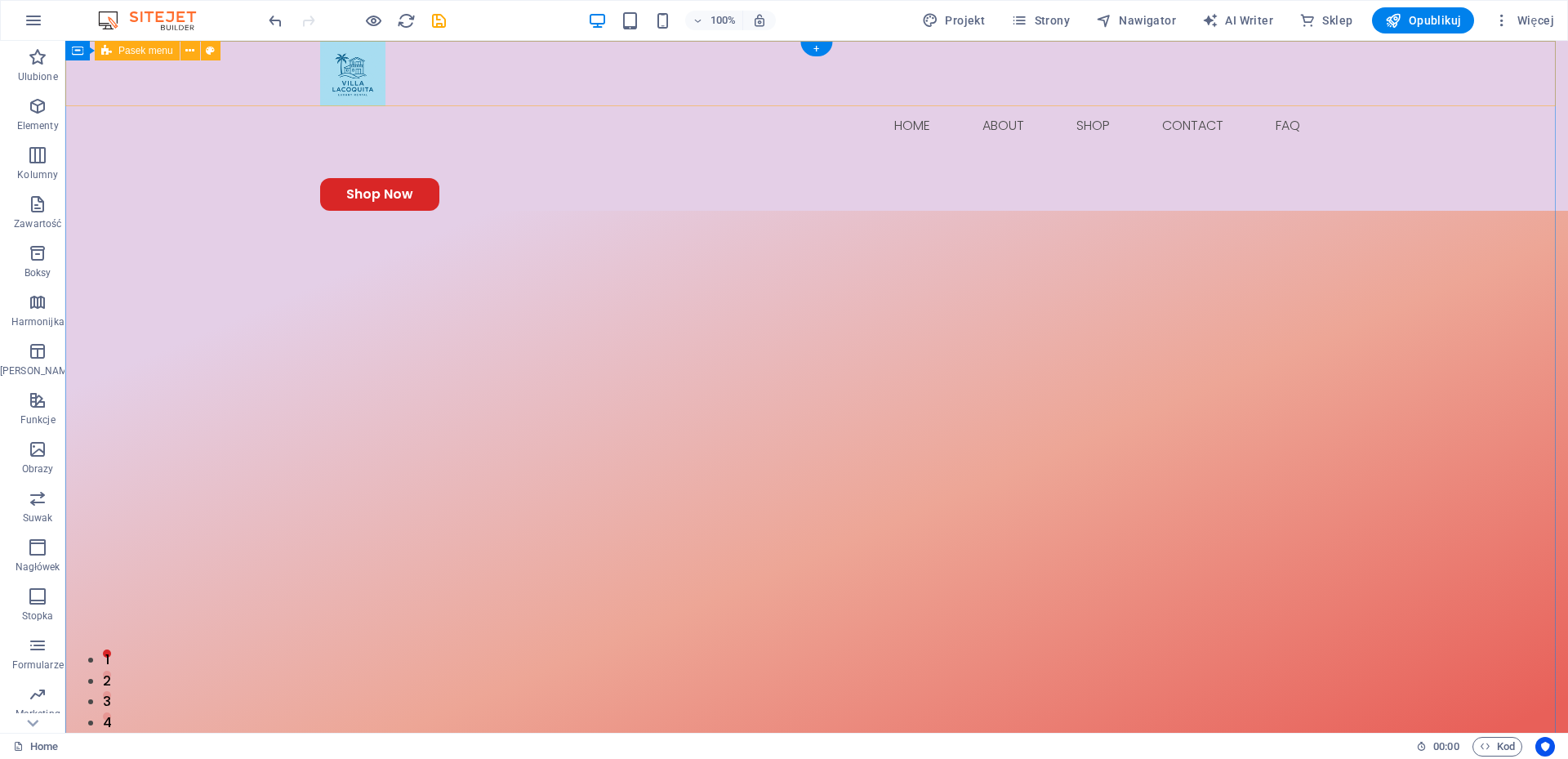
click at [218, 75] on div "Menu Home About Shop Contact FAQ Shop Now" at bounding box center [816, 126] width 1502 height 170
click at [188, 53] on icon at bounding box center [189, 50] width 9 height 17
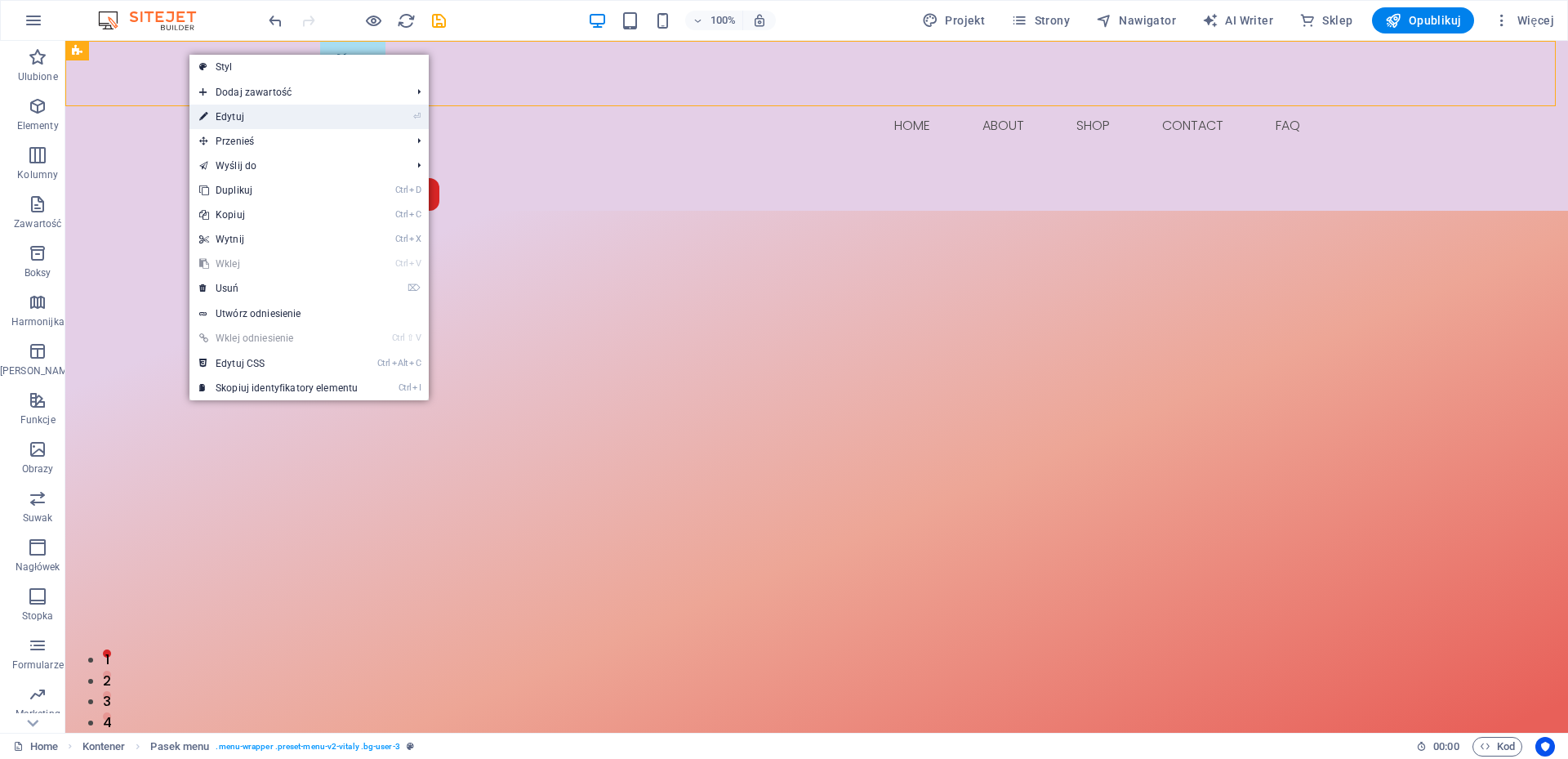
click at [227, 118] on link "⏎ Edytuj" at bounding box center [278, 117] width 178 height 25
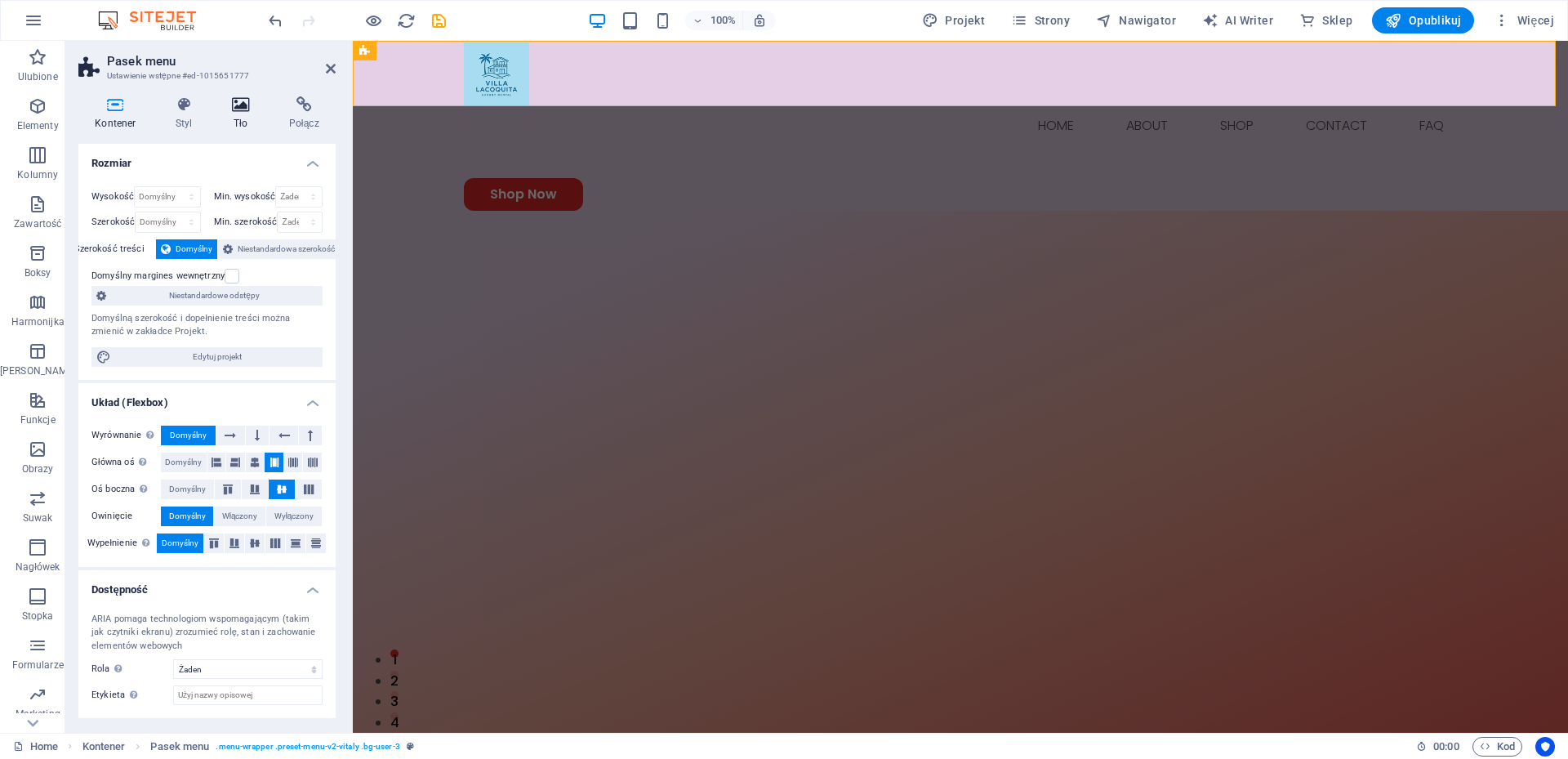
click at [237, 102] on icon at bounding box center [241, 104] width 51 height 17
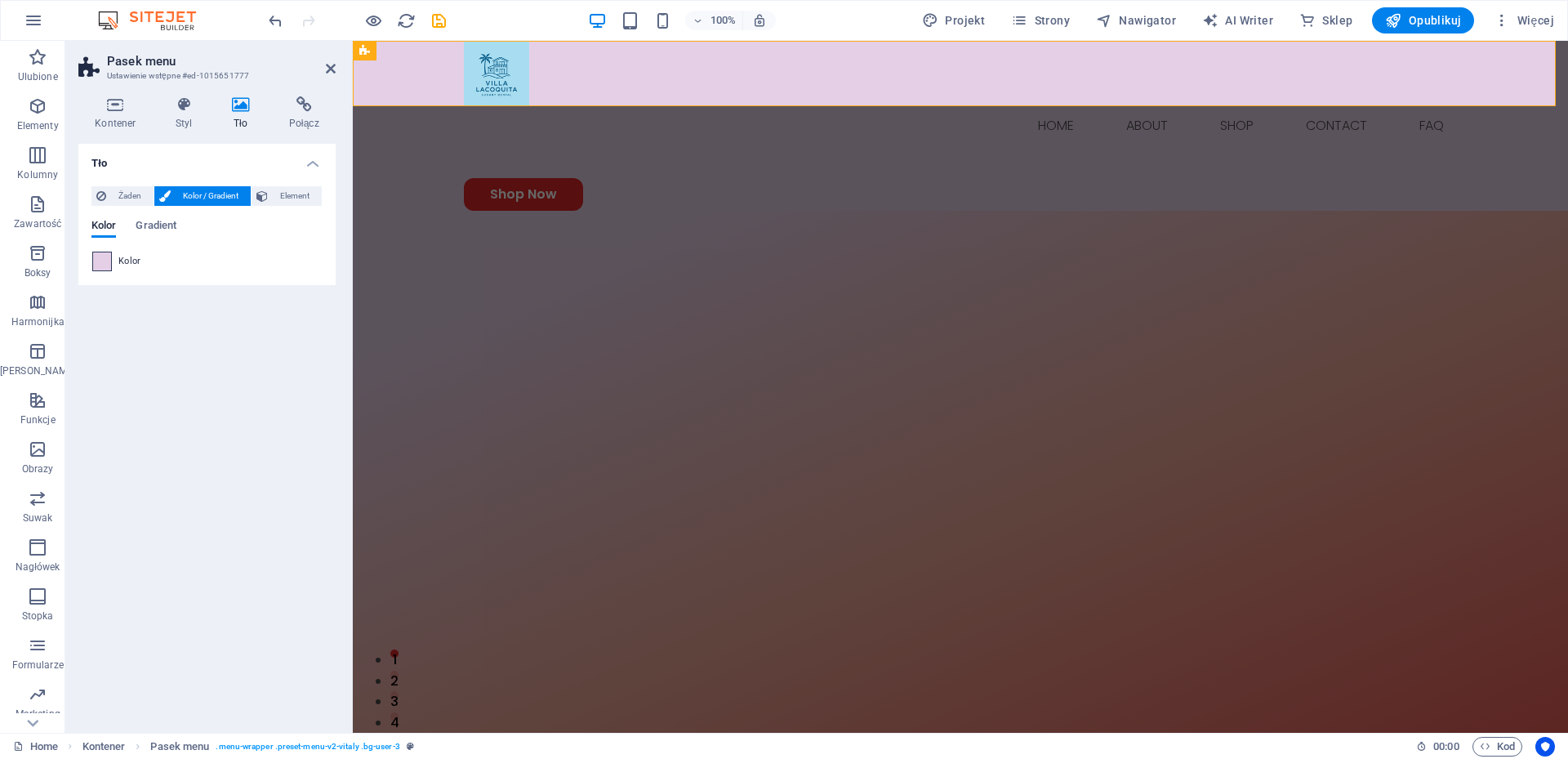
click at [106, 265] on span at bounding box center [102, 261] width 18 height 18
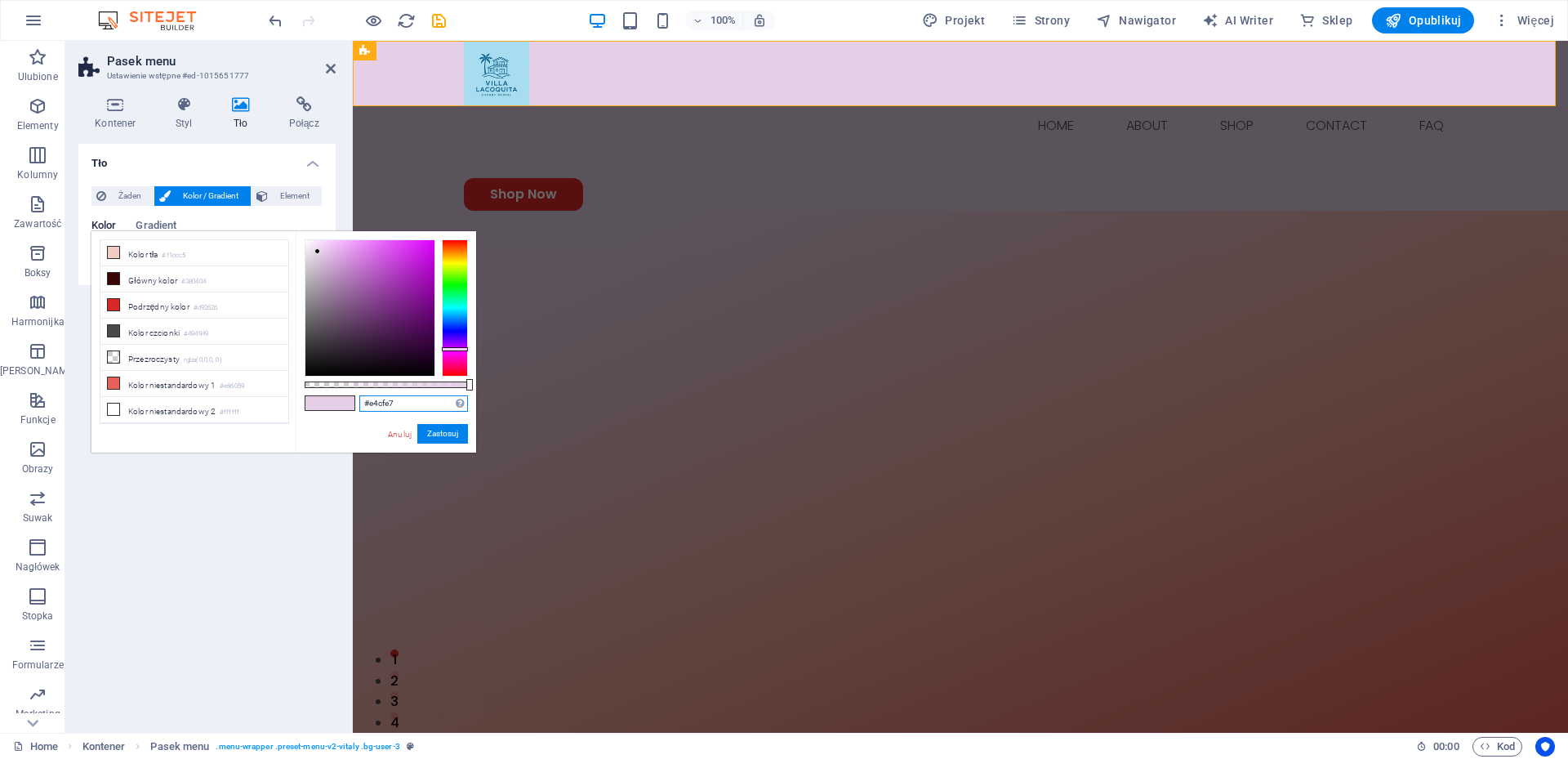
drag, startPoint x: 413, startPoint y: 400, endPoint x: 326, endPoint y: 407, distance: 87.3
click at [326, 407] on div "#e4cfe7 Obsługiwane formaty #0852ed rgb(8, 82, 237) rgba(8, 82, 237, 90%) hsv(2…" at bounding box center [386, 460] width 180 height 458
paste input "A8DDF0"
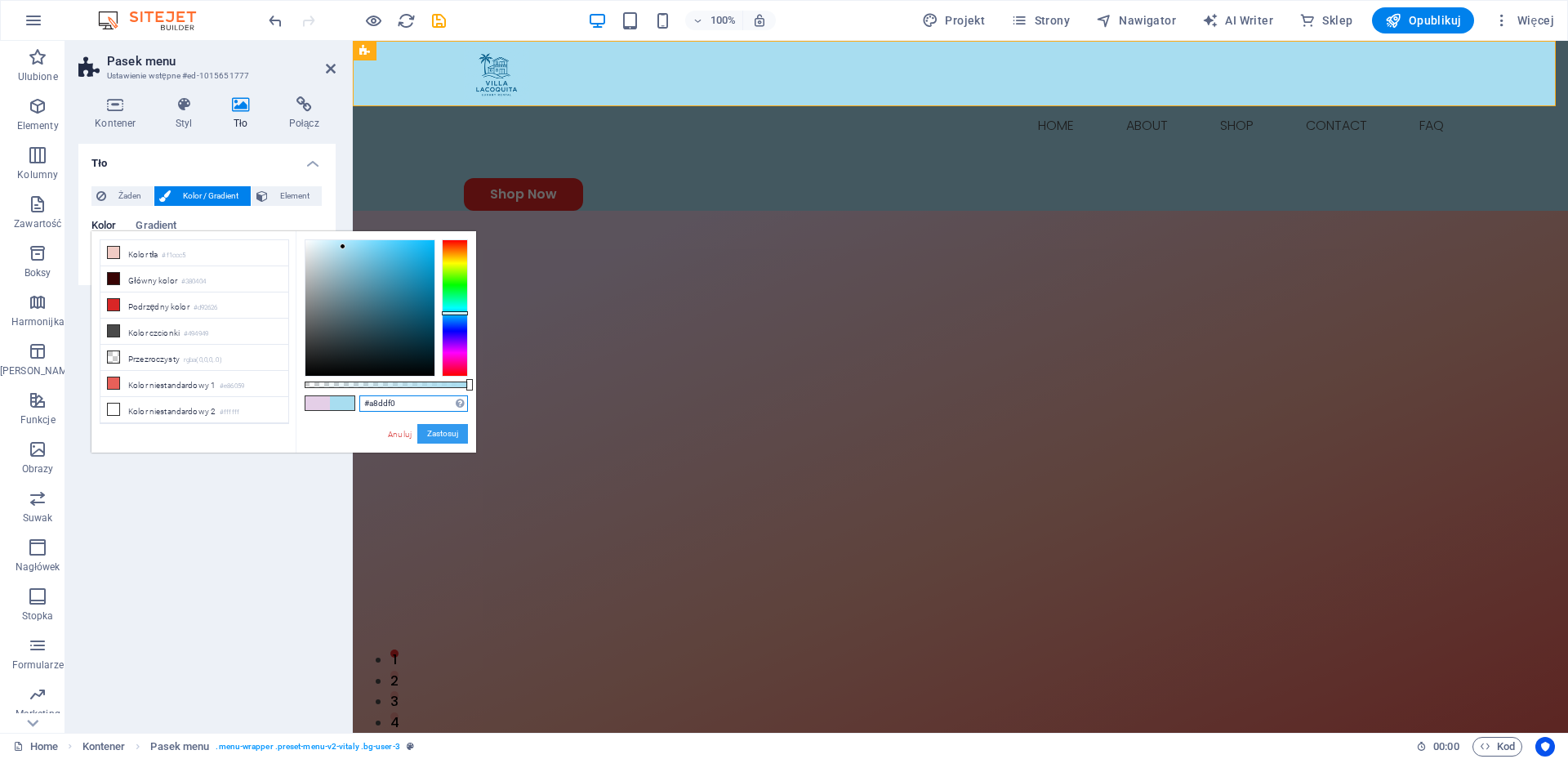
type input "#a8ddf0"
click at [453, 434] on button "Zastosuj" at bounding box center [443, 433] width 51 height 20
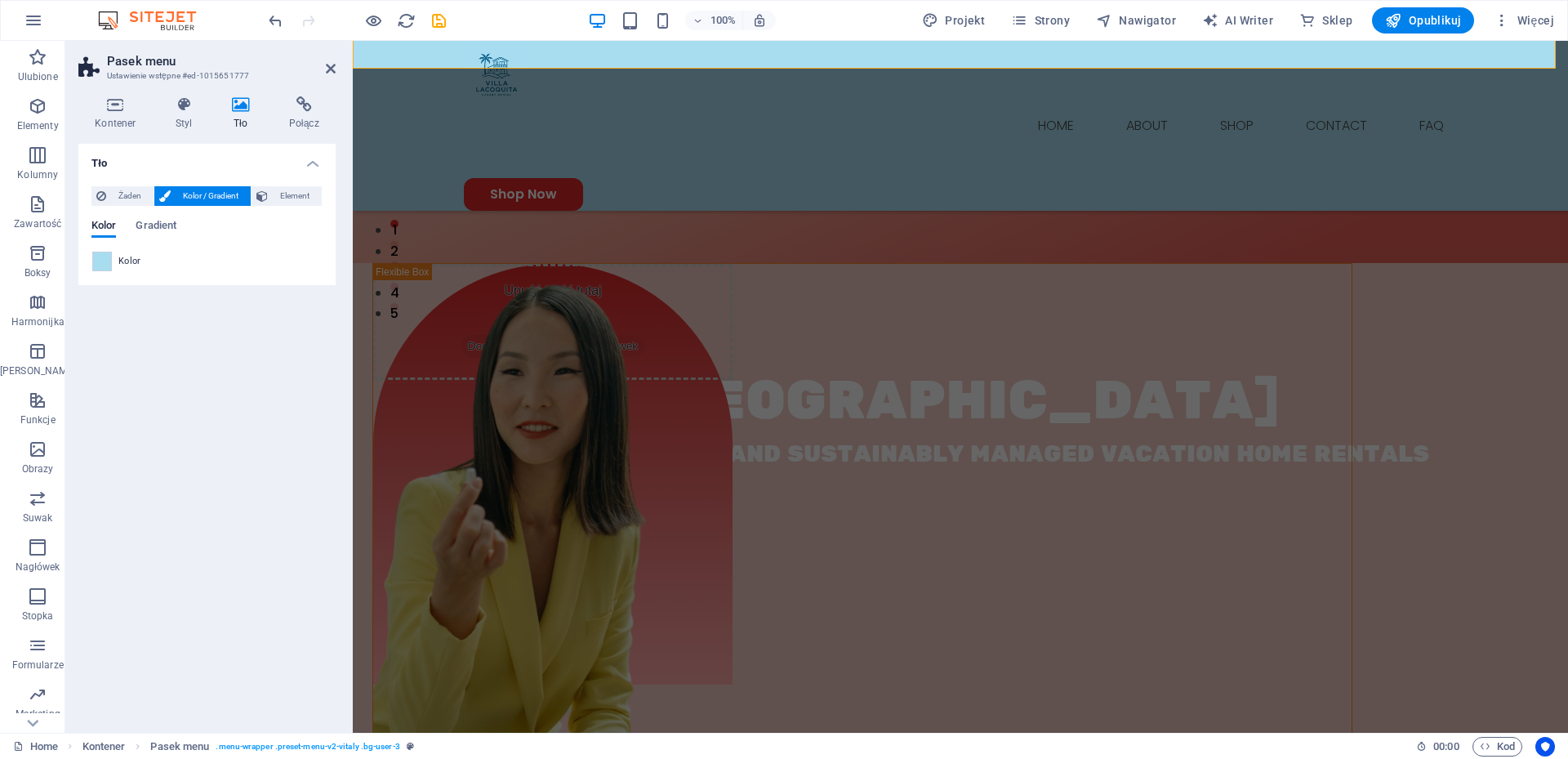
scroll to position [440, 0]
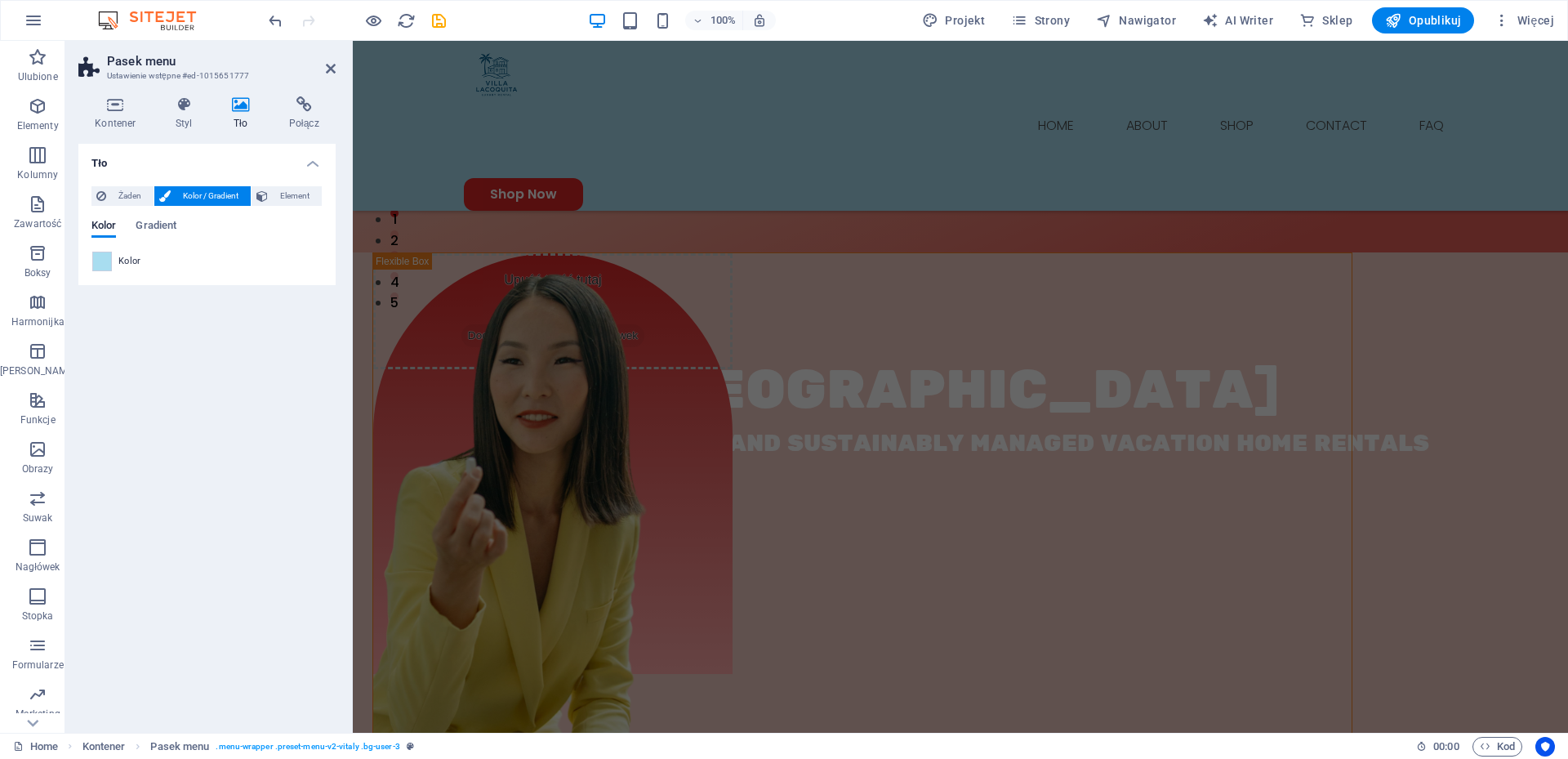
click at [170, 470] on div "Tło Żaden Kolor / Gradient Element Rozciągnij tło do pełnej szerokości Kolor na…" at bounding box center [207, 431] width 257 height 576
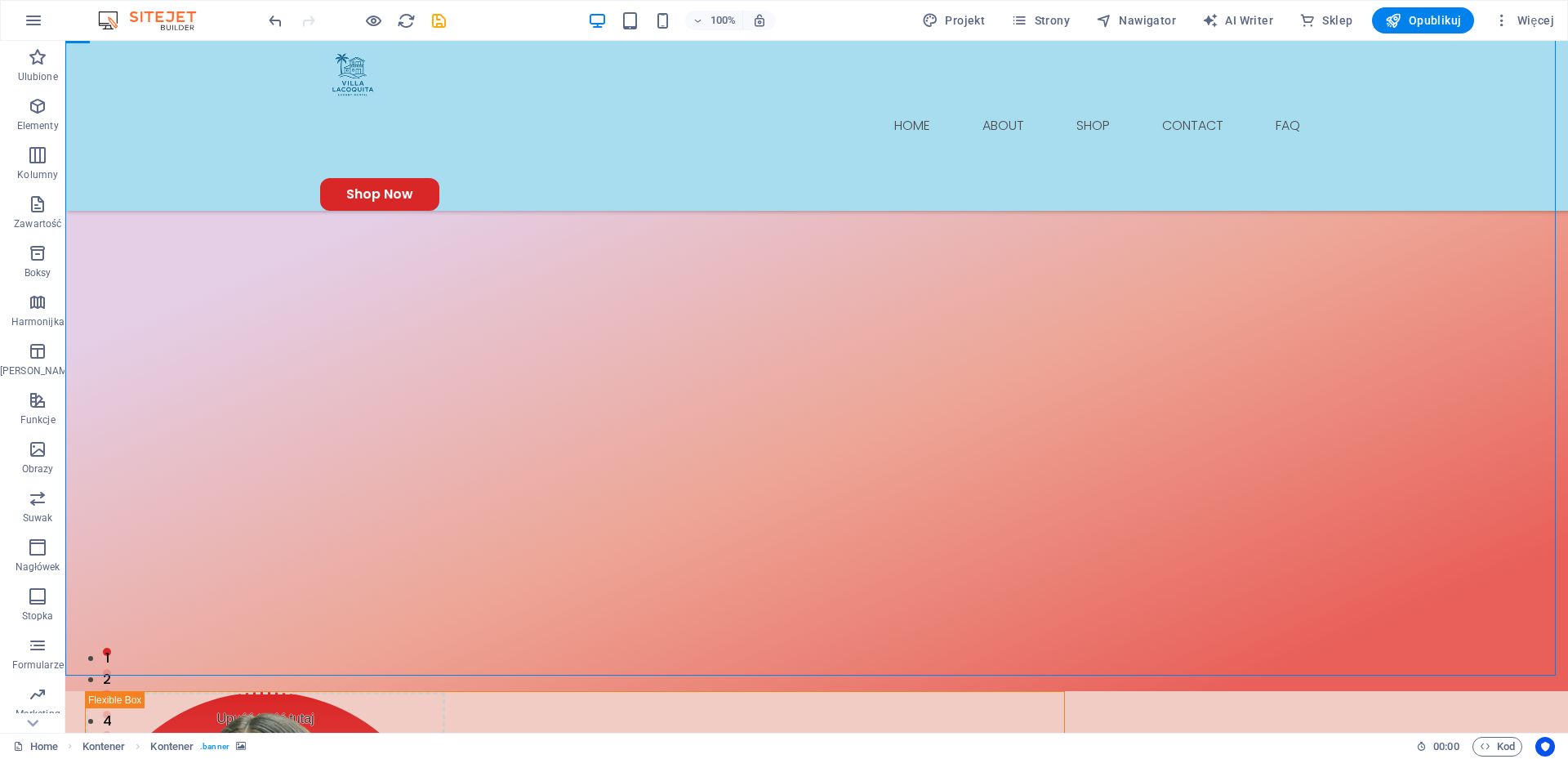
scroll to position [0, 0]
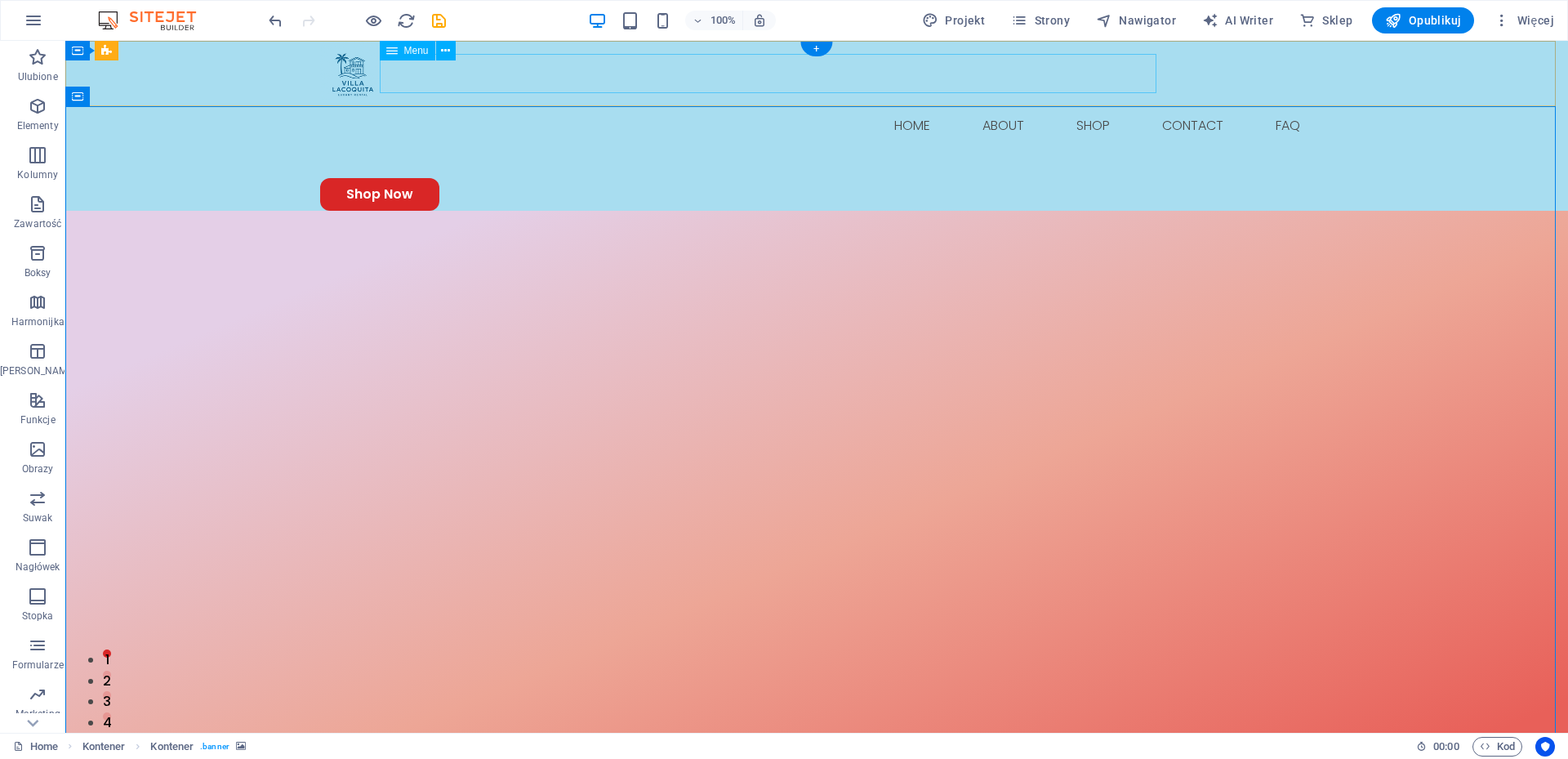
click at [1037, 106] on nav "Home About Shop Contact FAQ" at bounding box center [816, 126] width 993 height 39
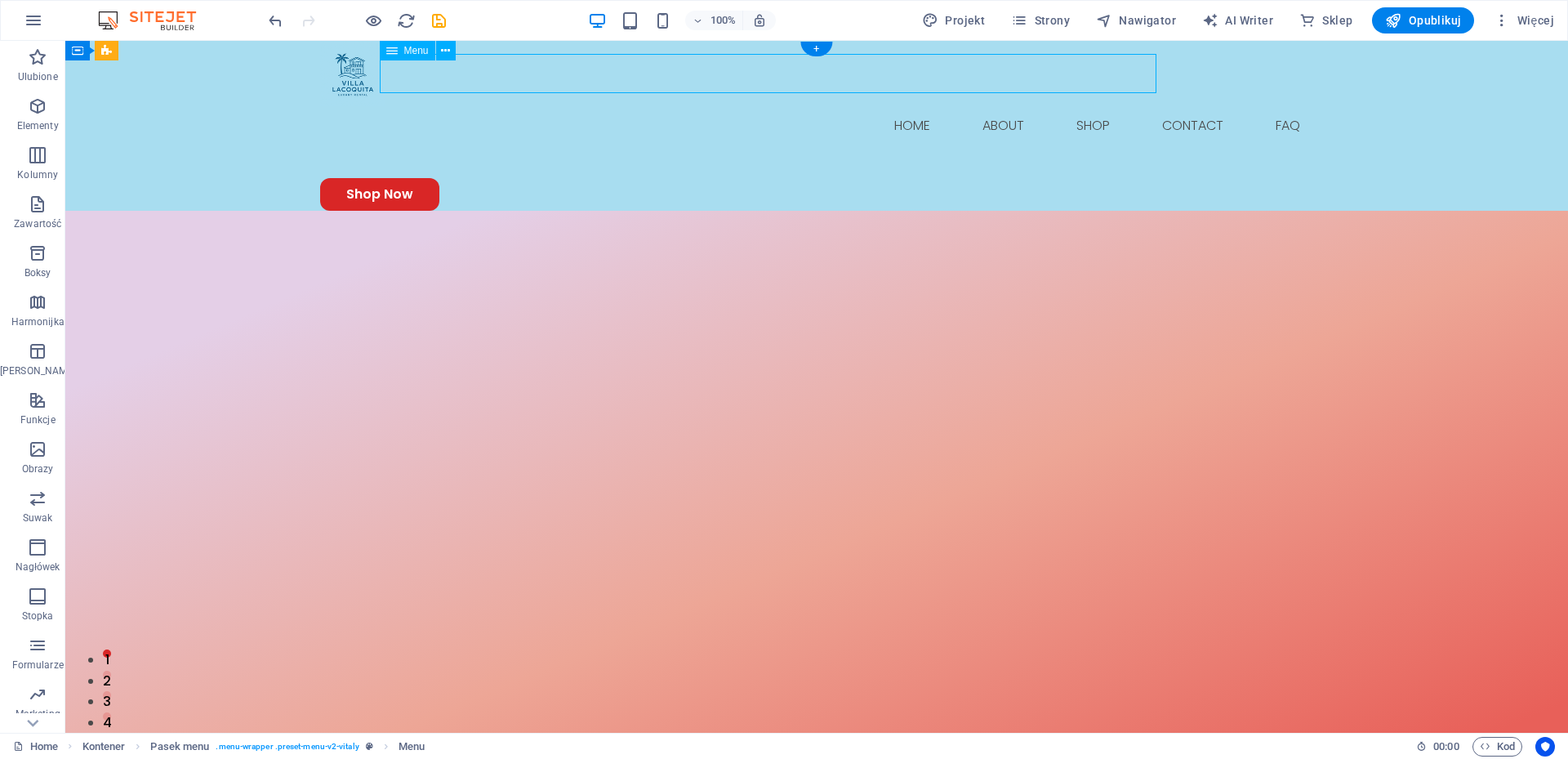
click at [1037, 106] on nav "Home About Shop Contact FAQ" at bounding box center [816, 126] width 993 height 39
select select
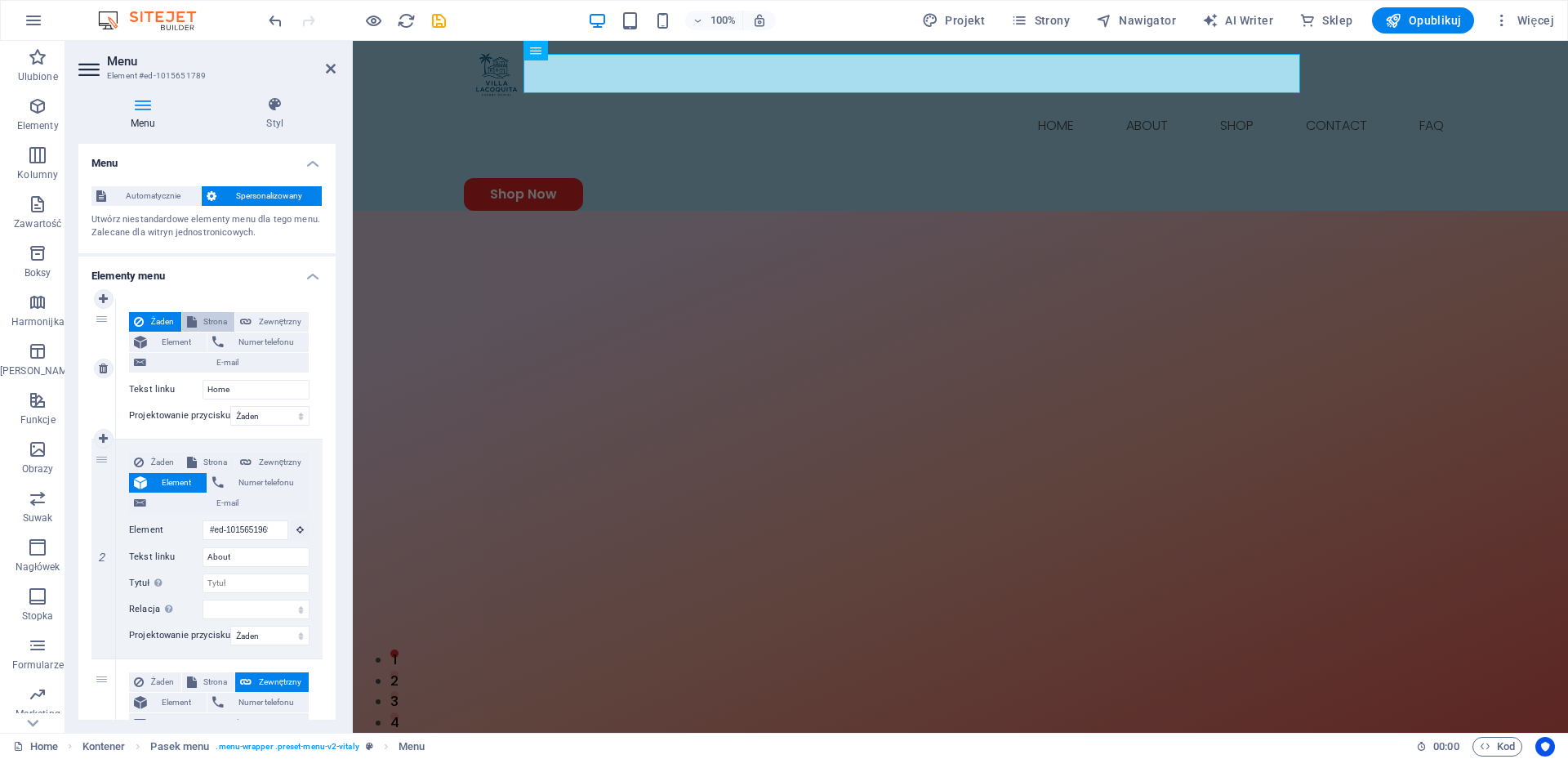
click at [212, 326] on span "Strona" at bounding box center [216, 322] width 27 height 20
select select
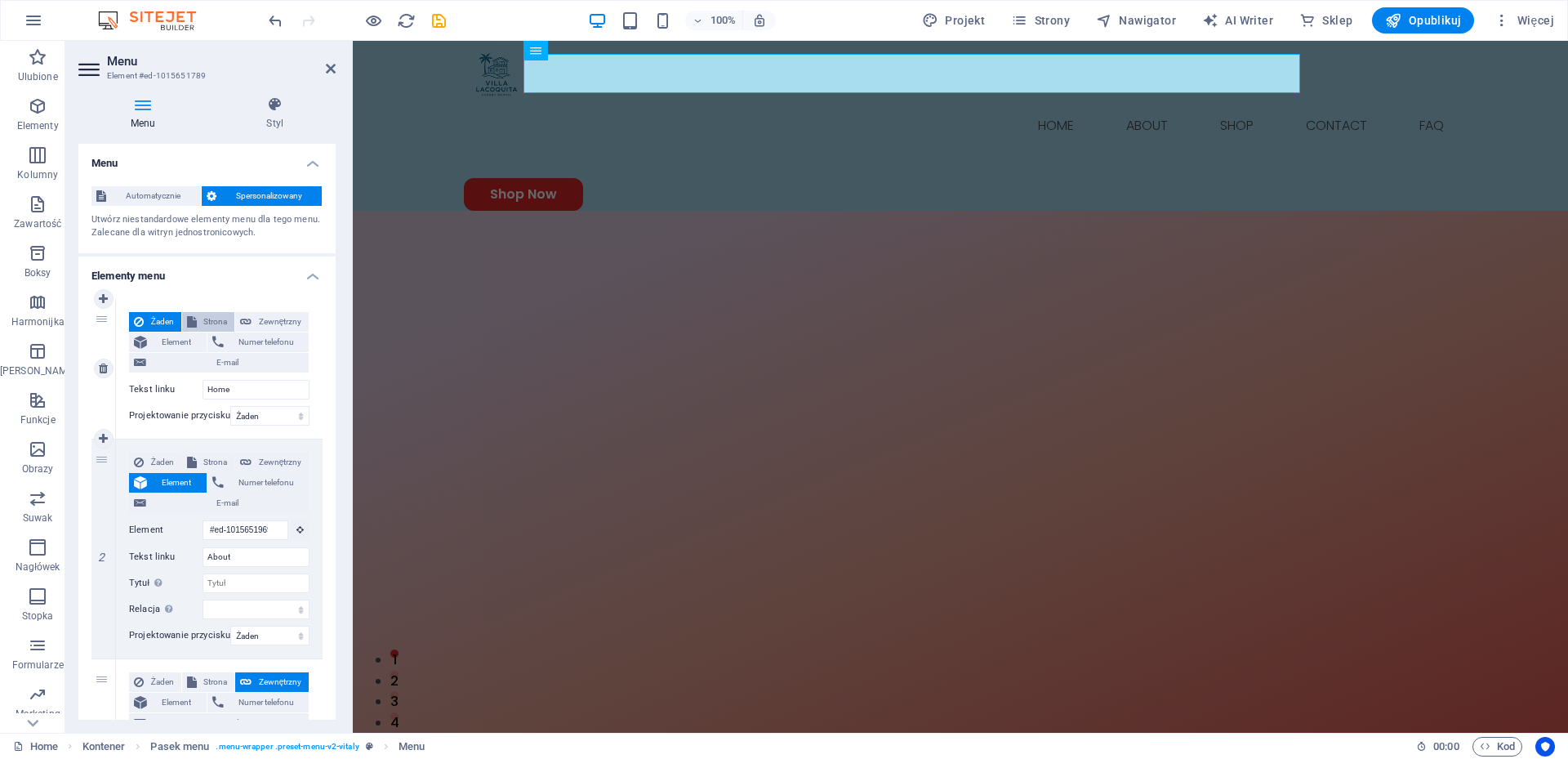
select select
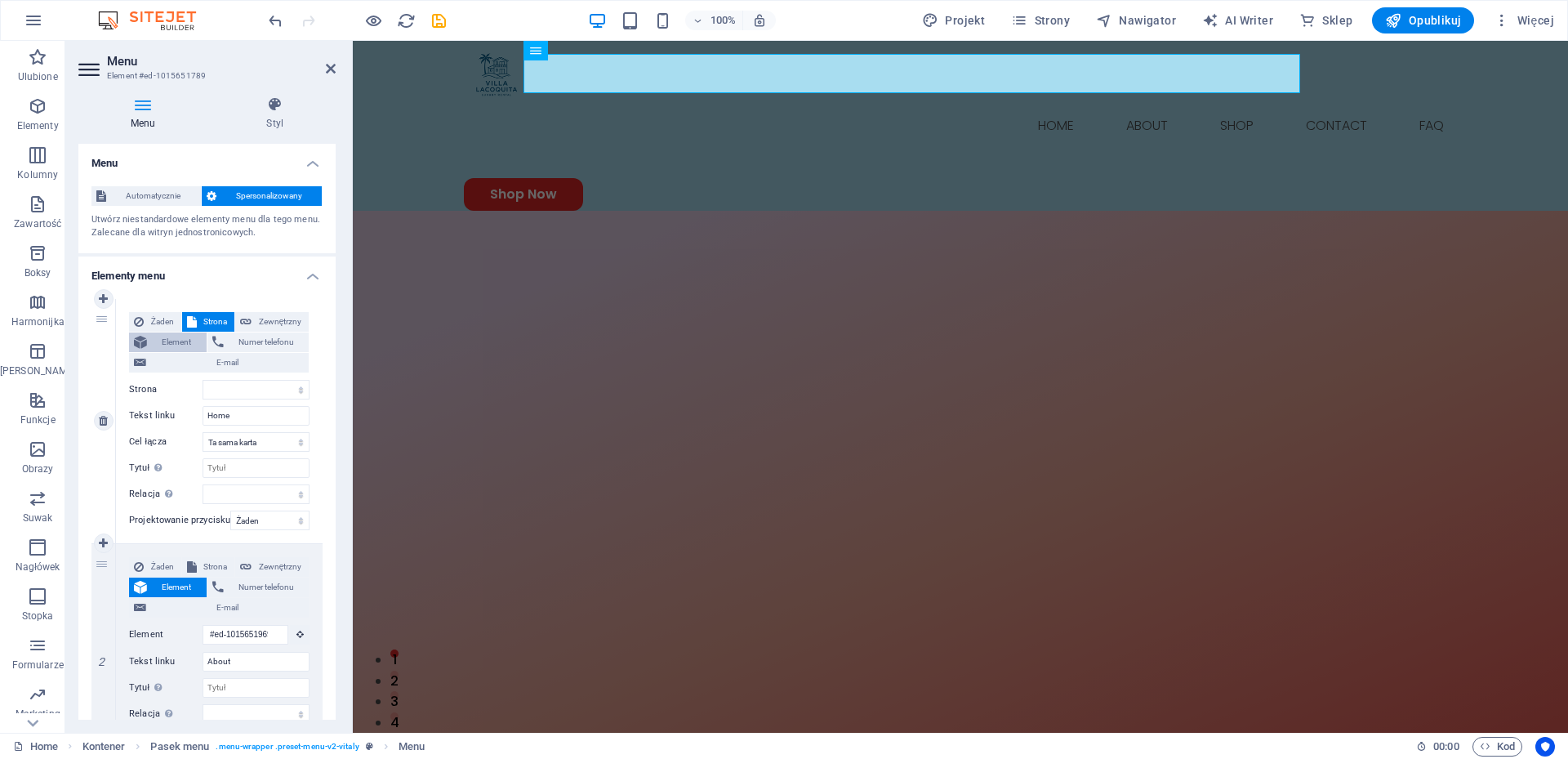
click at [175, 343] on span "Element" at bounding box center [176, 342] width 50 height 20
select select
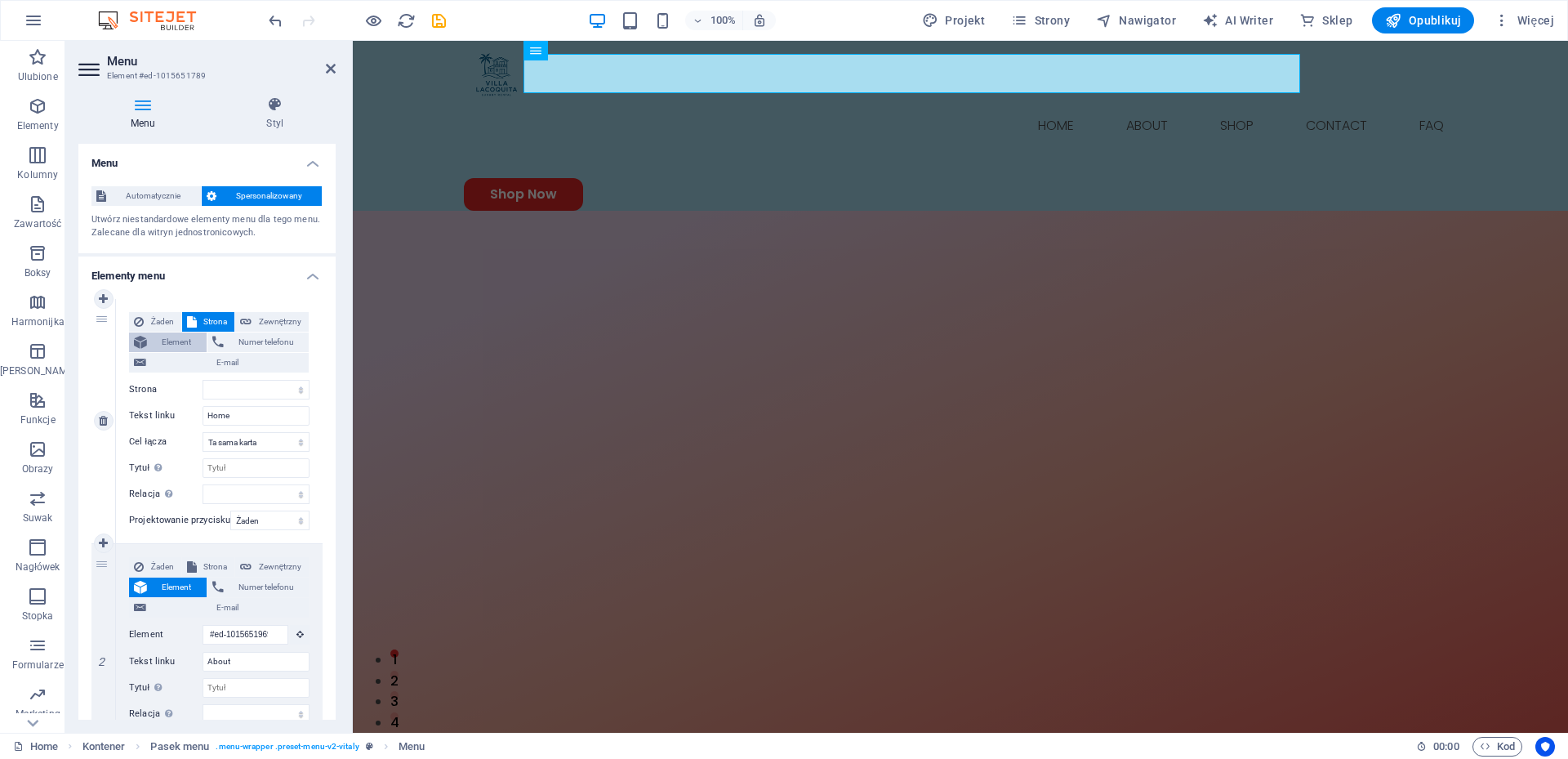
select select
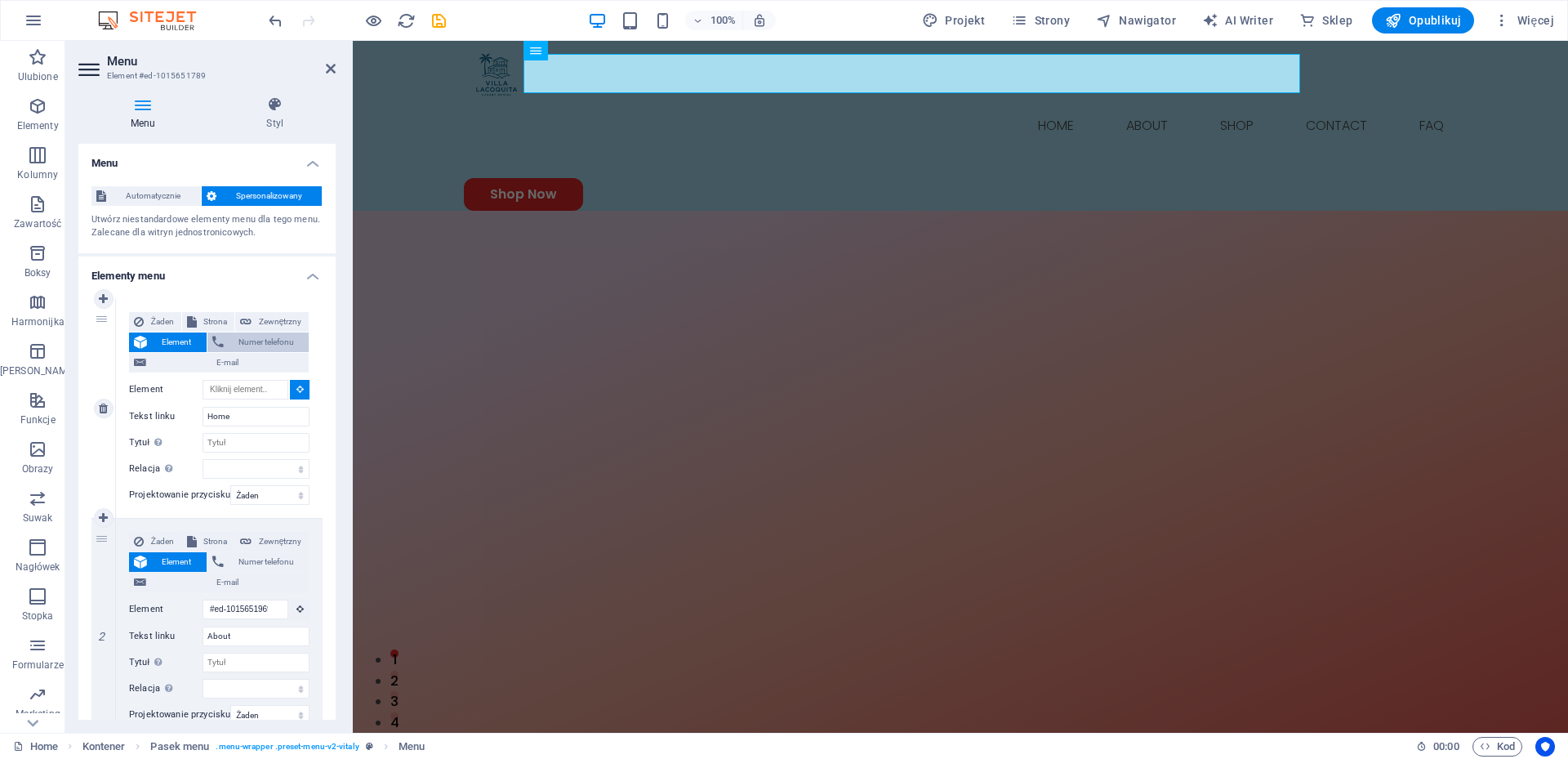
click at [259, 342] on span "Numer telefonu" at bounding box center [266, 342] width 75 height 20
select select
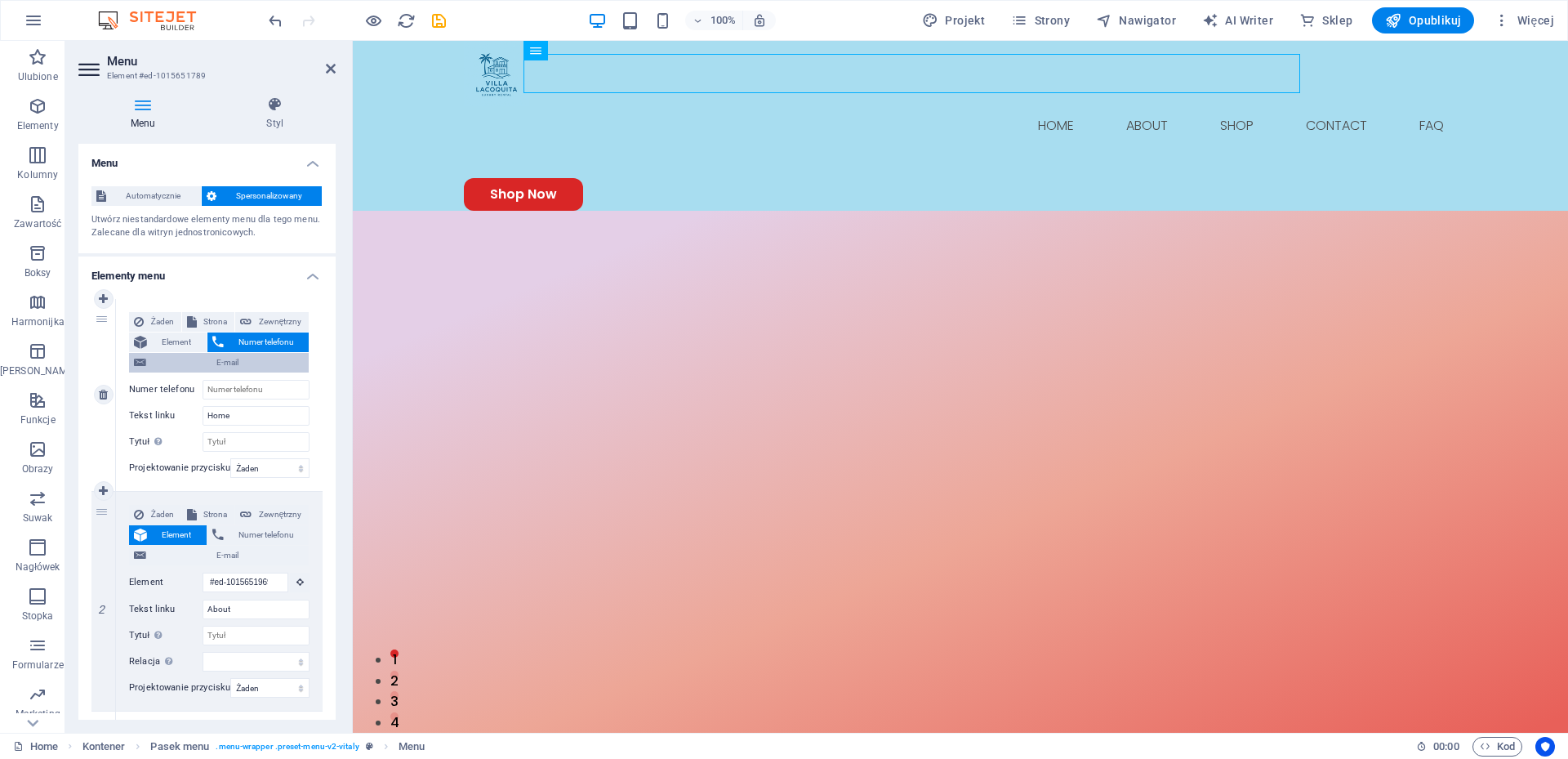
click at [195, 370] on span "E-mail" at bounding box center [227, 363] width 153 height 20
select select
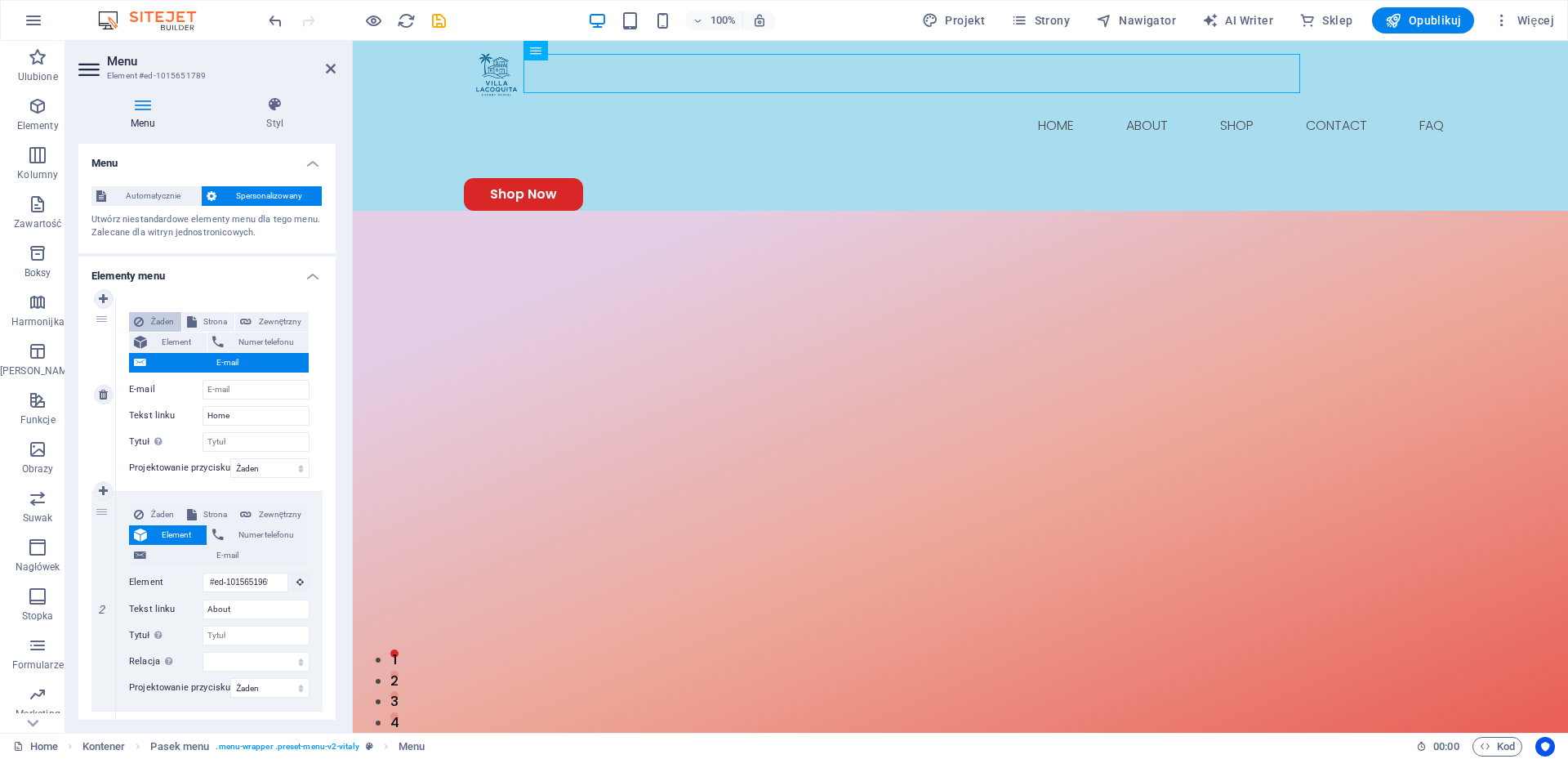
click at [163, 318] on span "Żaden" at bounding box center [163, 322] width 27 height 20
select select
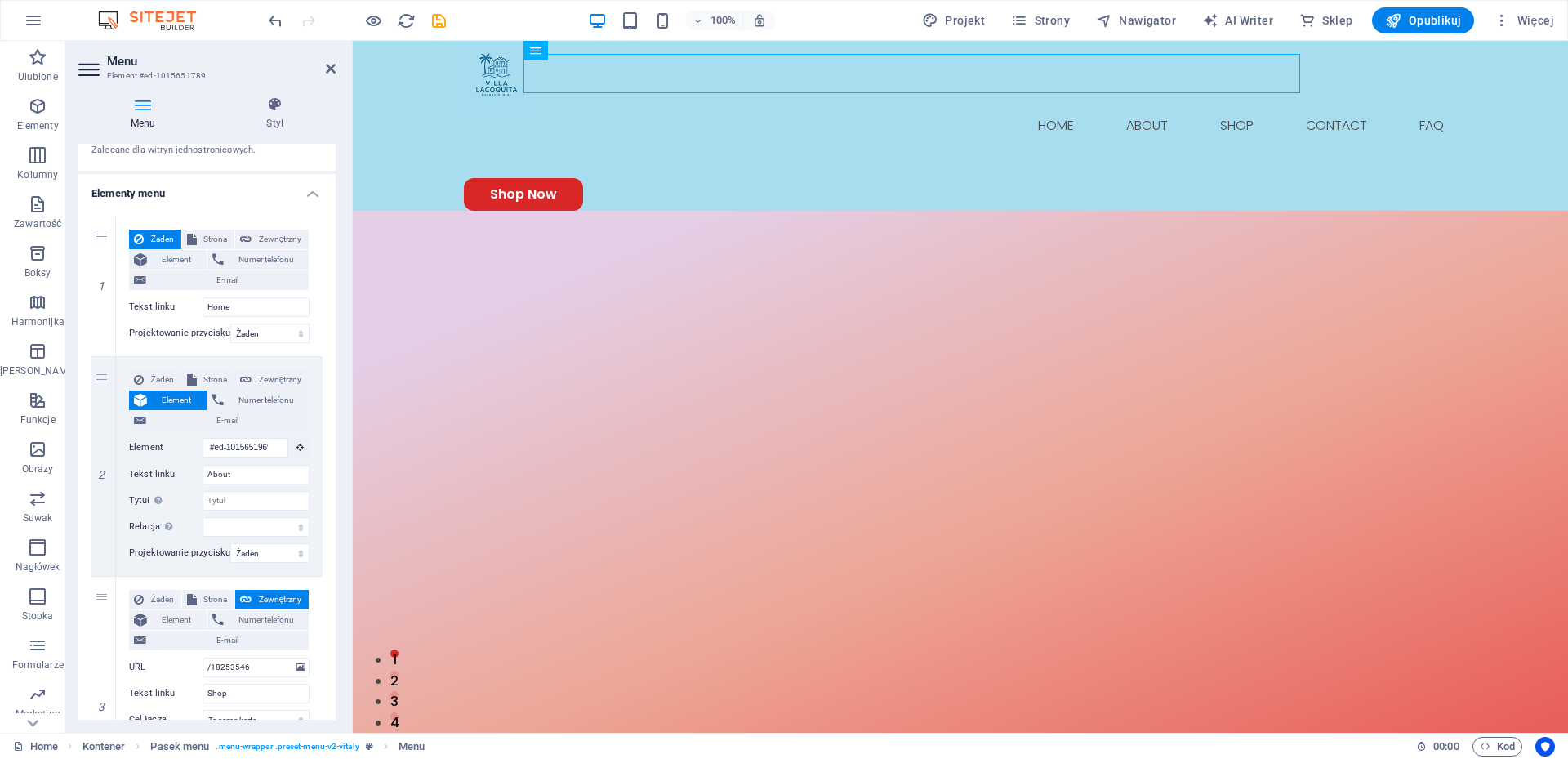
scroll to position [120, 0]
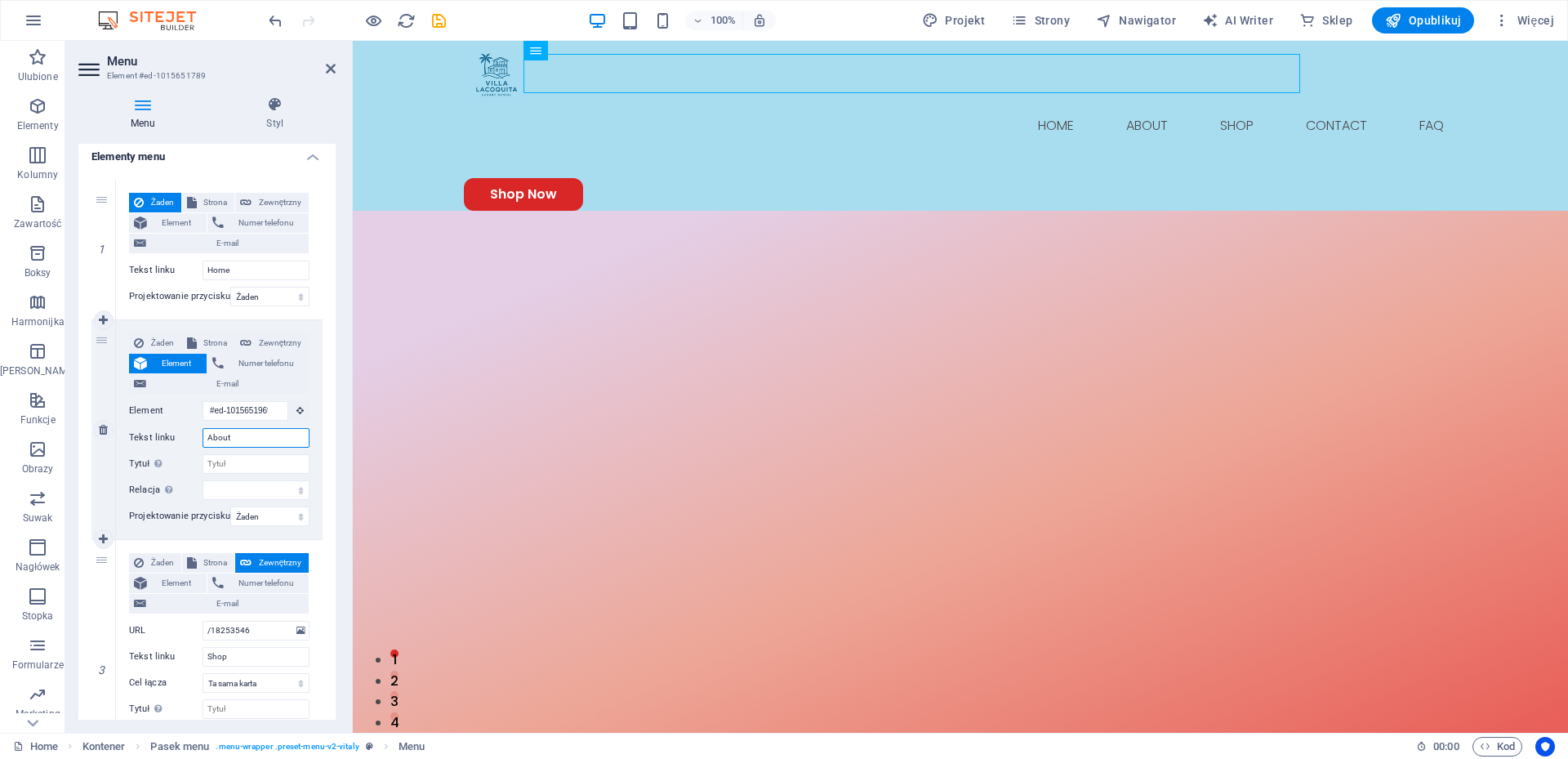
drag, startPoint x: 264, startPoint y: 438, endPoint x: 206, endPoint y: 438, distance: 58.0
click at [206, 438] on input "About" at bounding box center [256, 438] width 107 height 20
type input "Santa"
select select
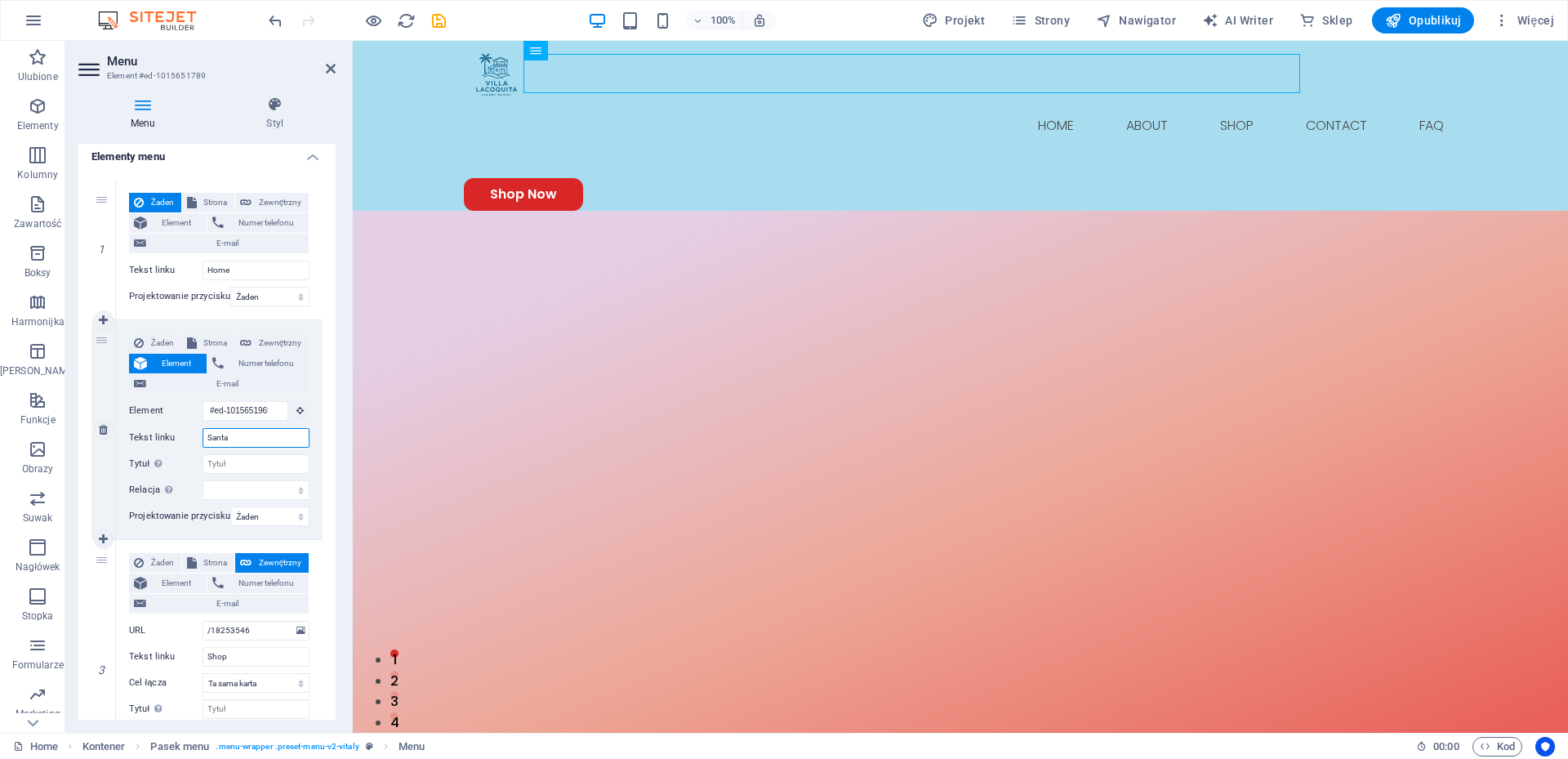
select select
type input "Santa Catalina"
select select
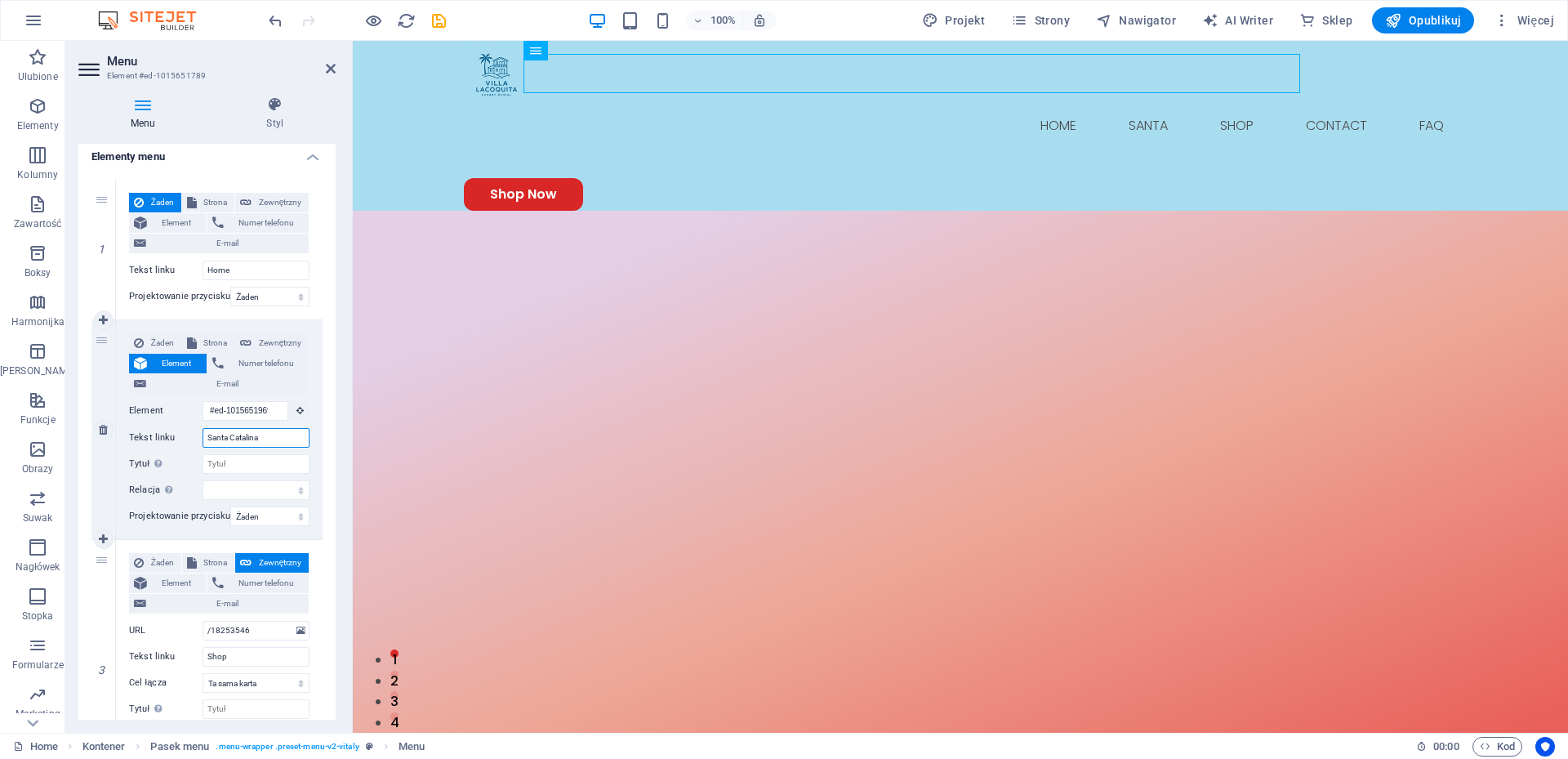
select select
type input "Santa Catalina"
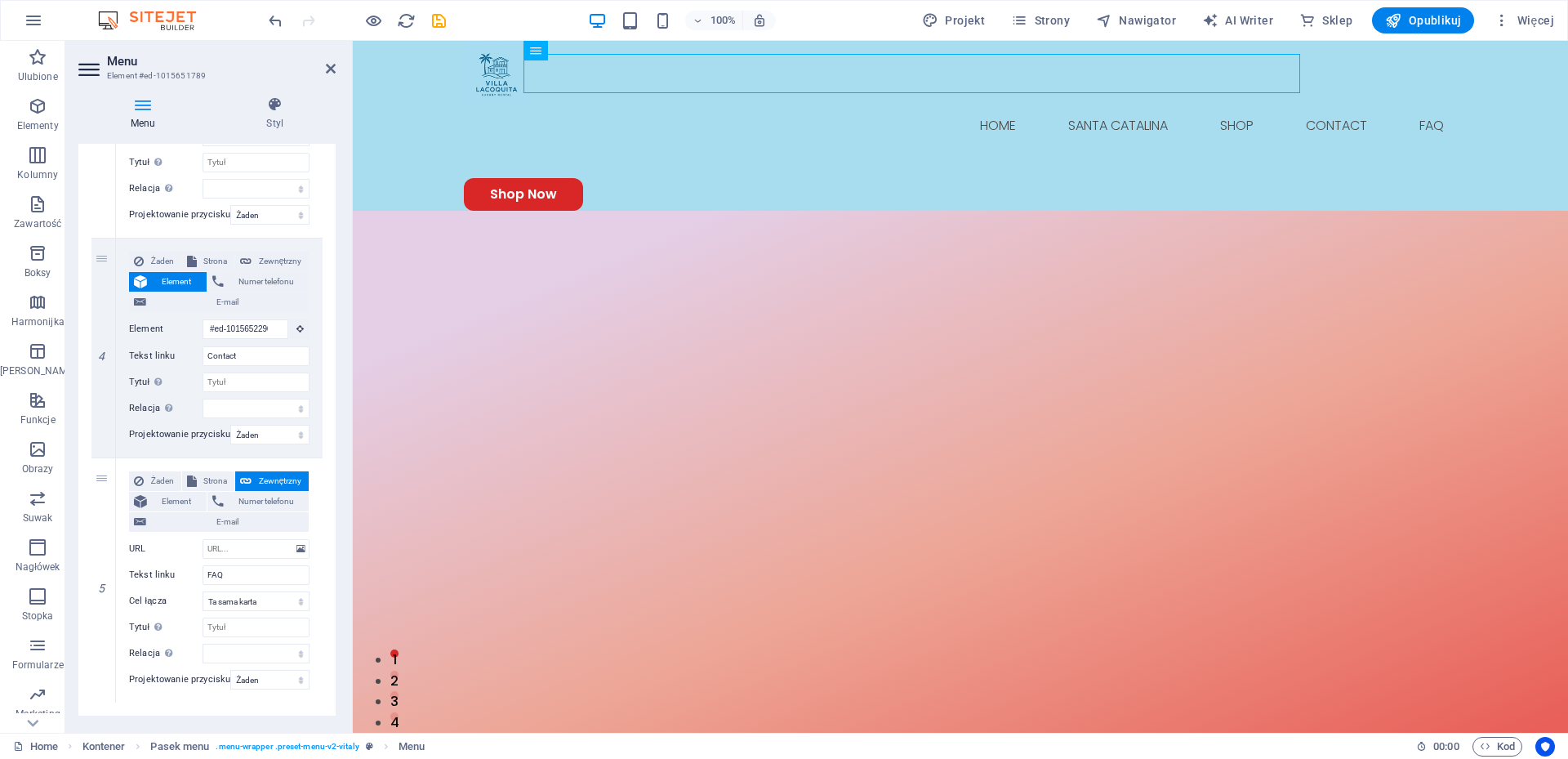
scroll to position [673, 0]
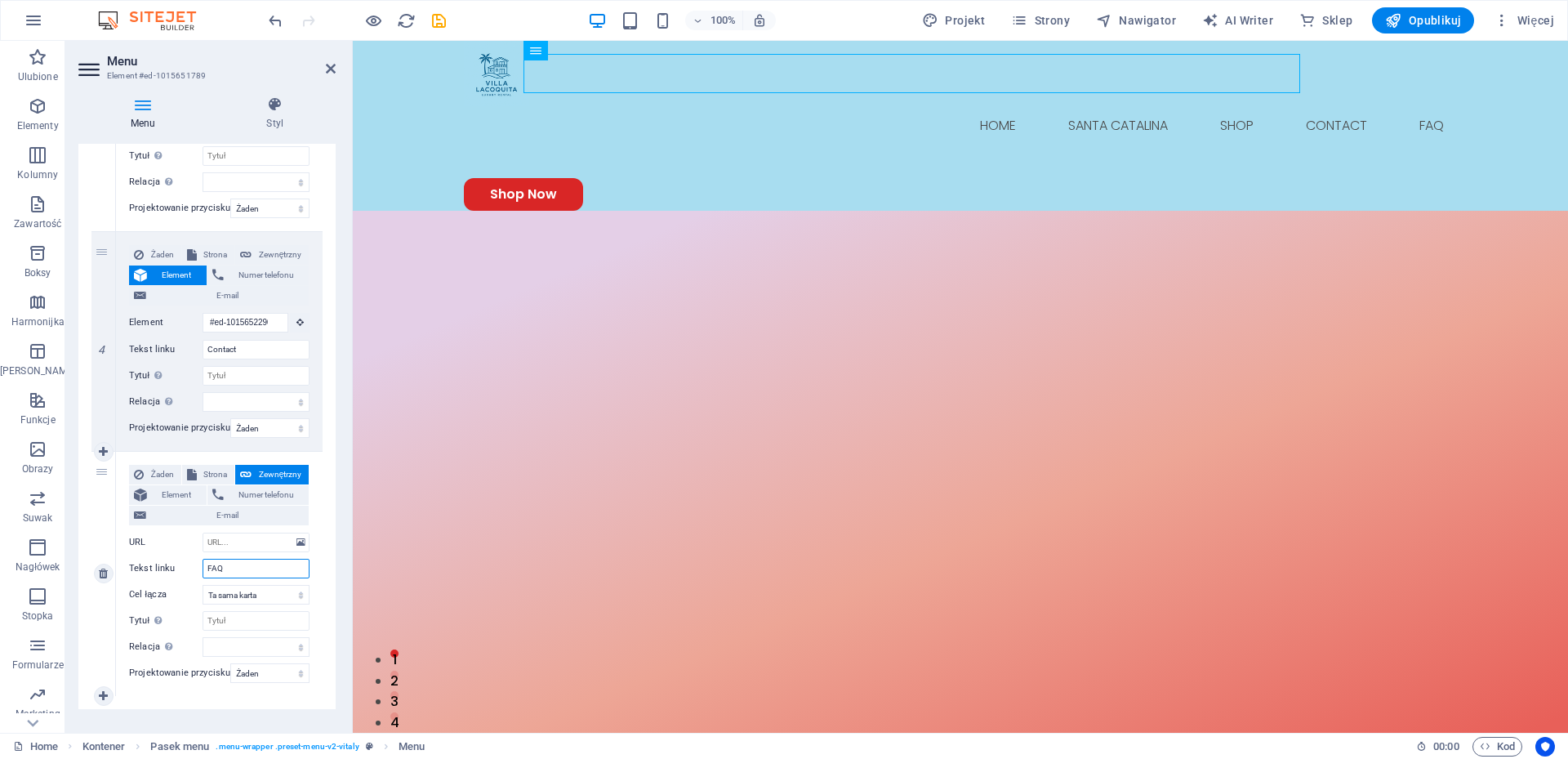
drag, startPoint x: 282, startPoint y: 567, endPoint x: 156, endPoint y: 564, distance: 126.0
click at [156, 564] on div "Tekst linku FAQ" at bounding box center [220, 569] width 180 height 20
type input "Ab"
select select
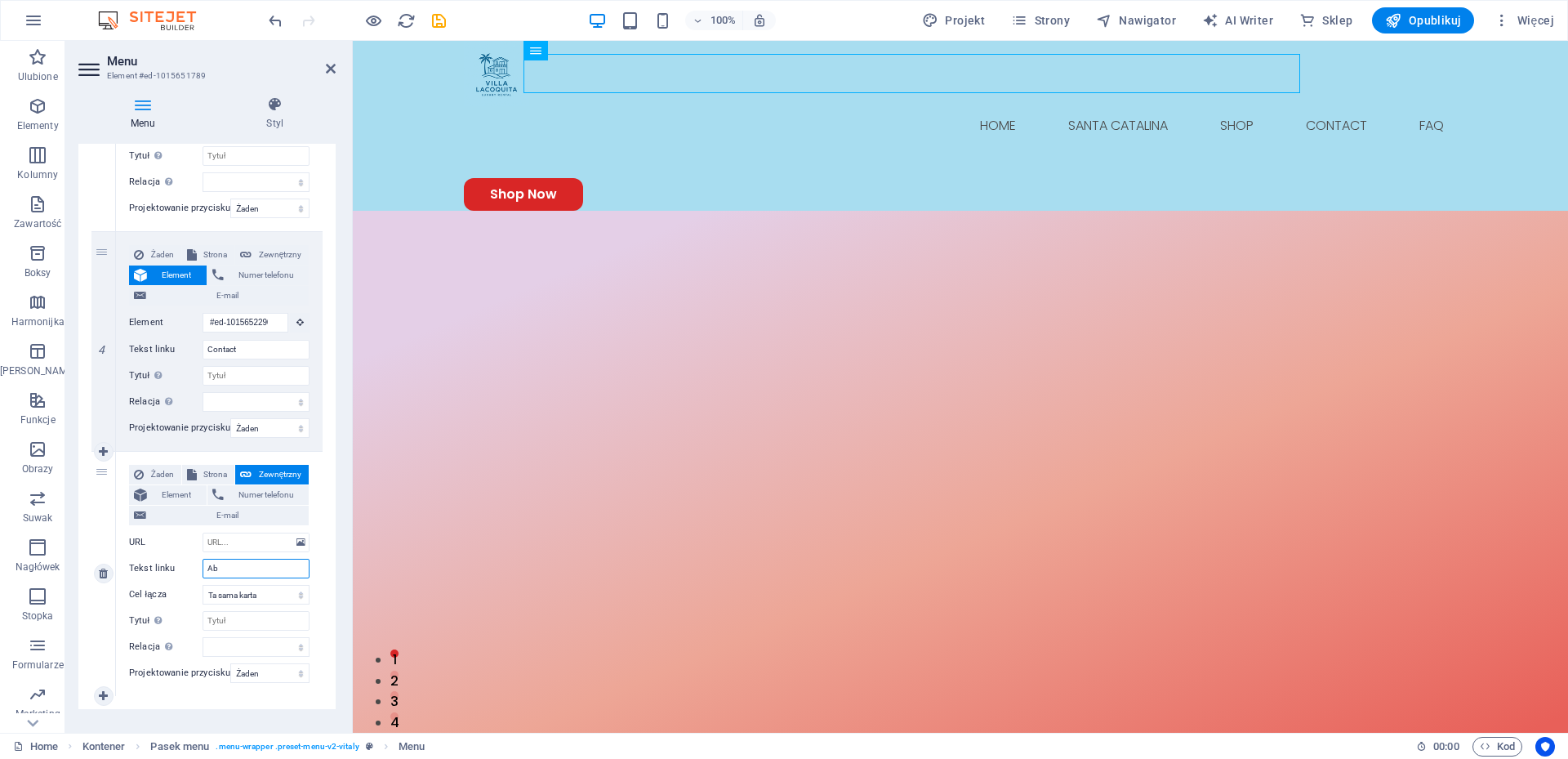
select select
type input "About"
select select
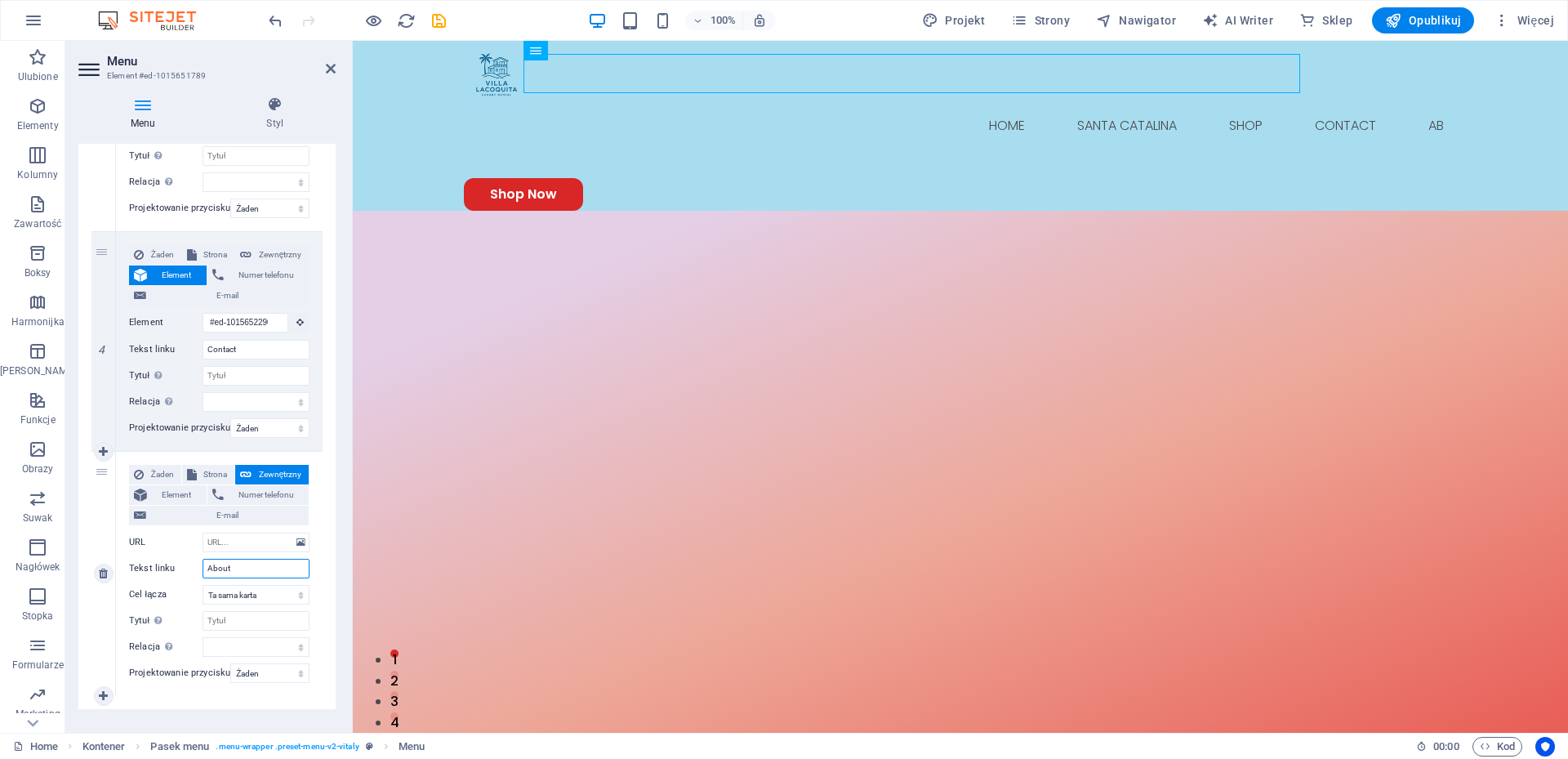
select select
type input "About"
select select
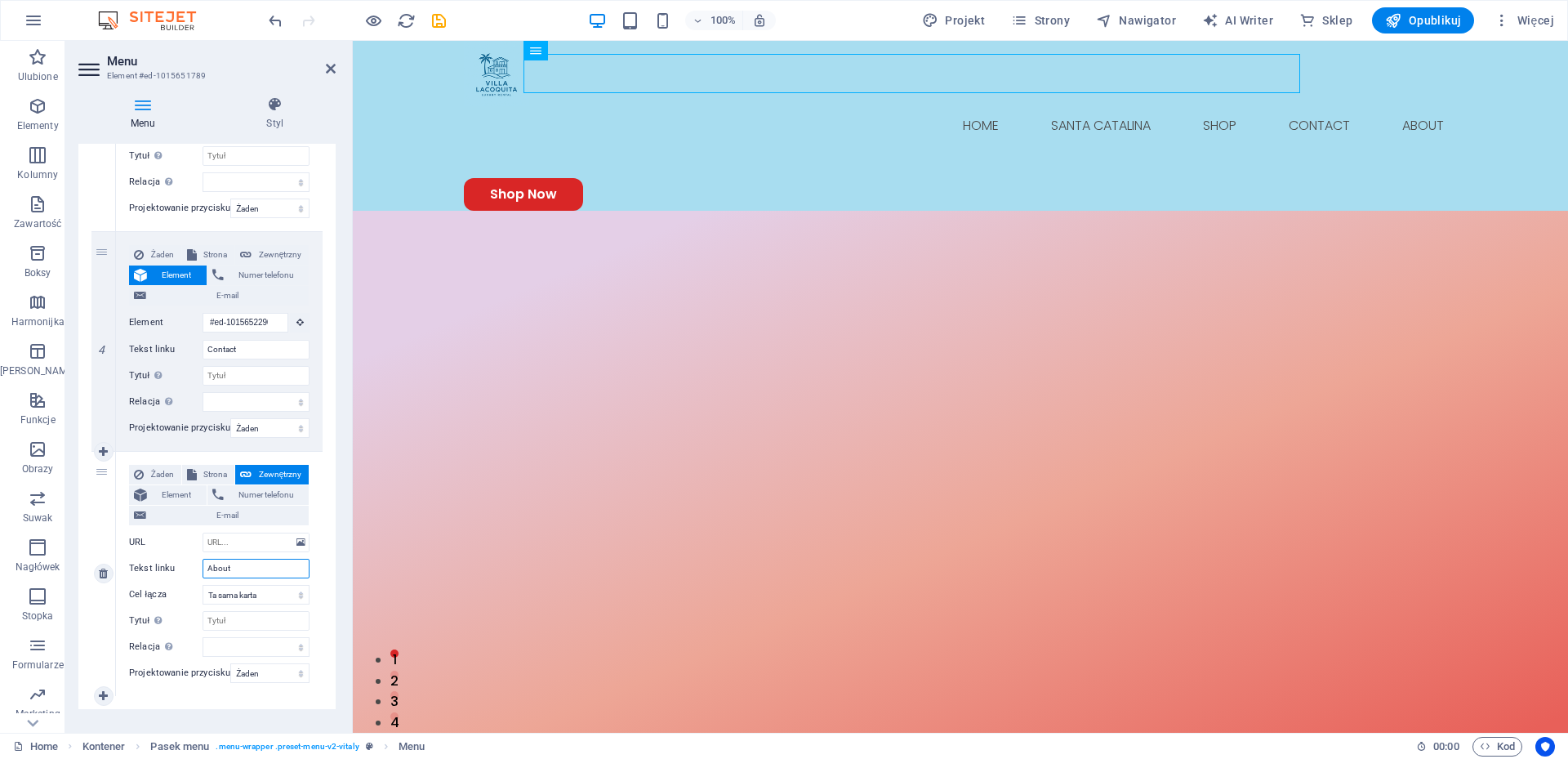
select select
type input "About as"
select select
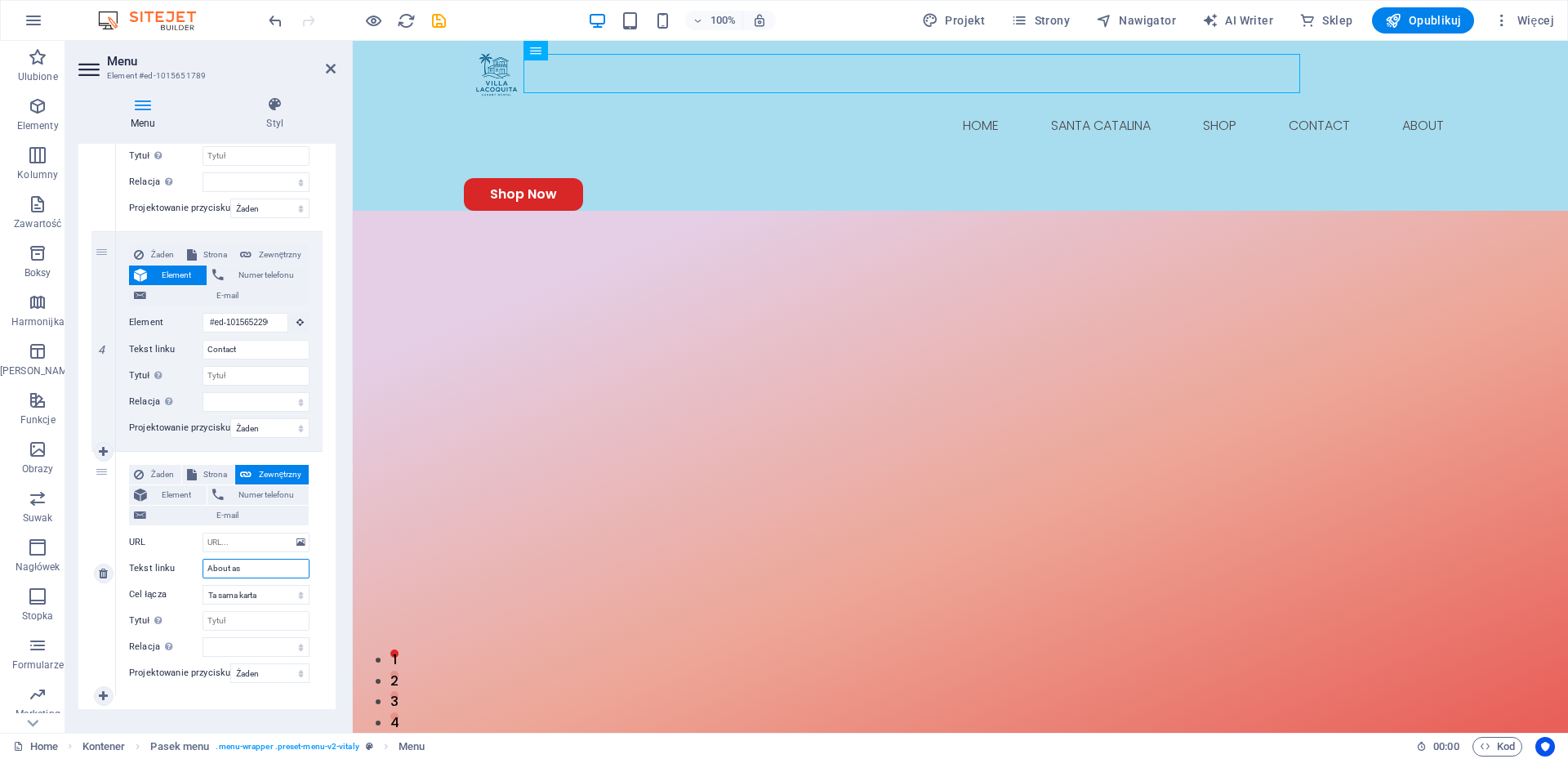
select select
type input "About Us"
select select
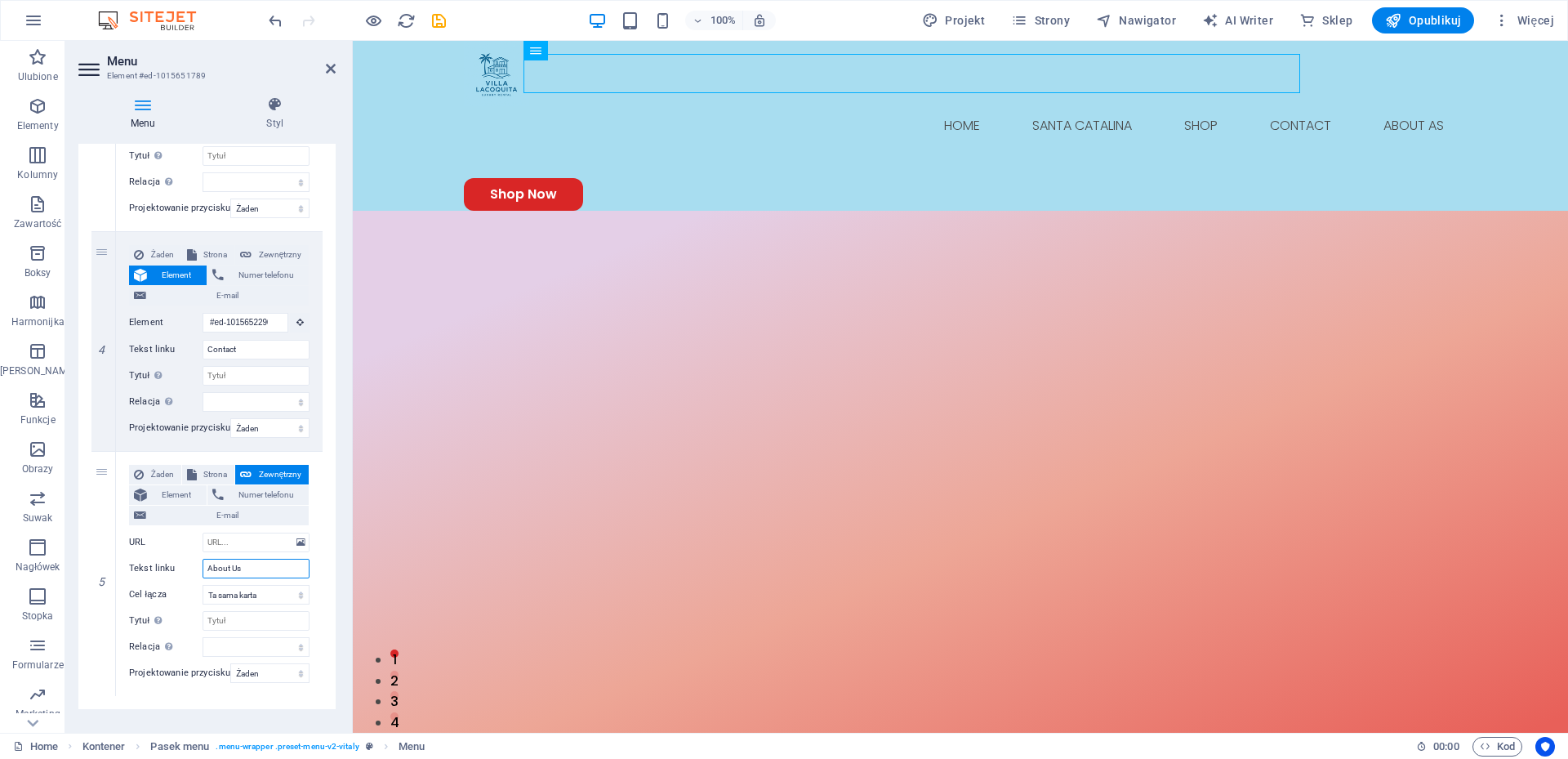
select select
type input "About Us"
drag, startPoint x: 330, startPoint y: 482, endPoint x: 330, endPoint y: 388, distance: 94.0
click at [330, 388] on div "1 Żaden Strona Zewnętrzny Element Numer telefonu E-mail Strona Home Element URL…" at bounding box center [207, 161] width 257 height 1095
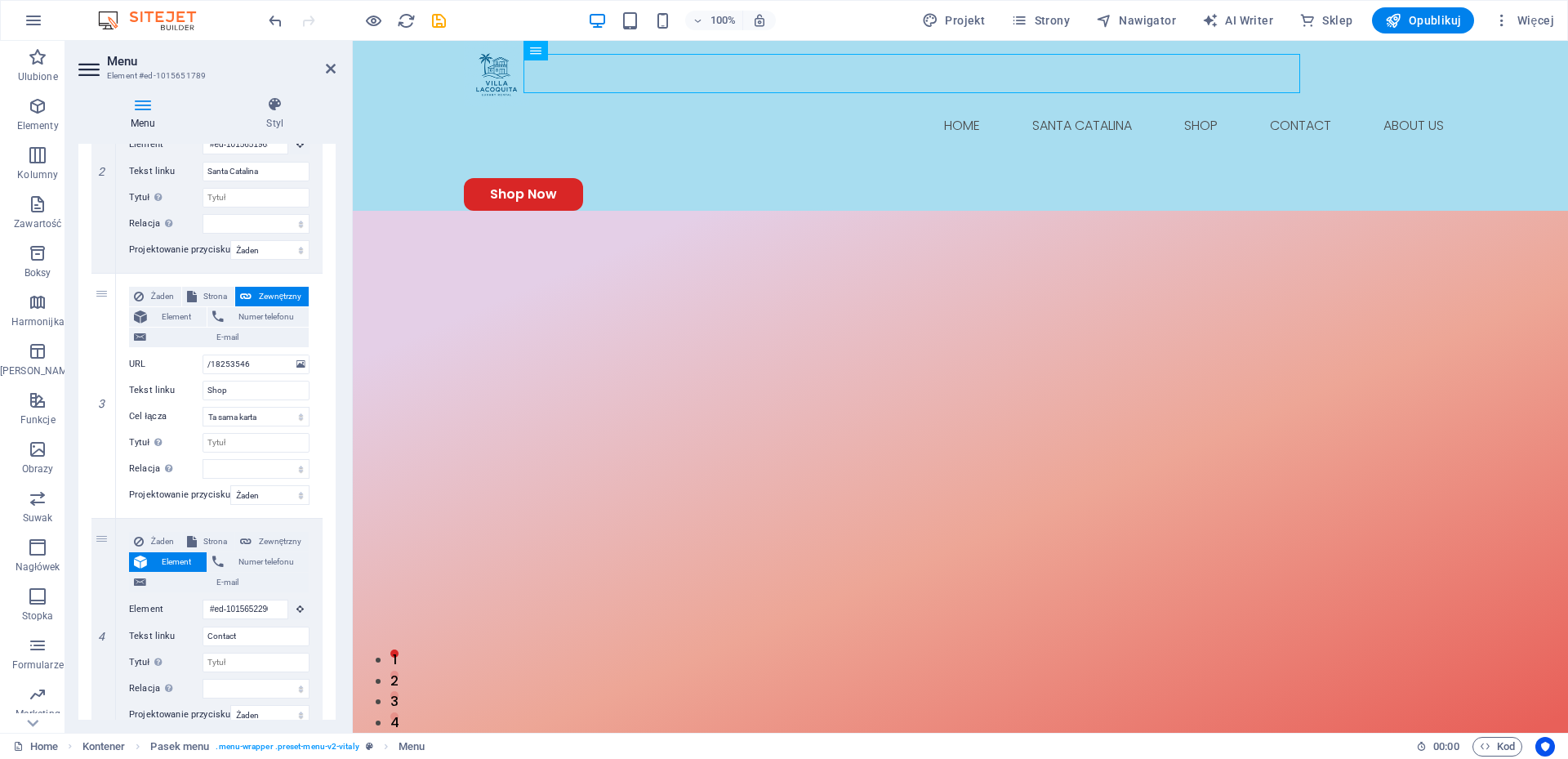
scroll to position [370, 0]
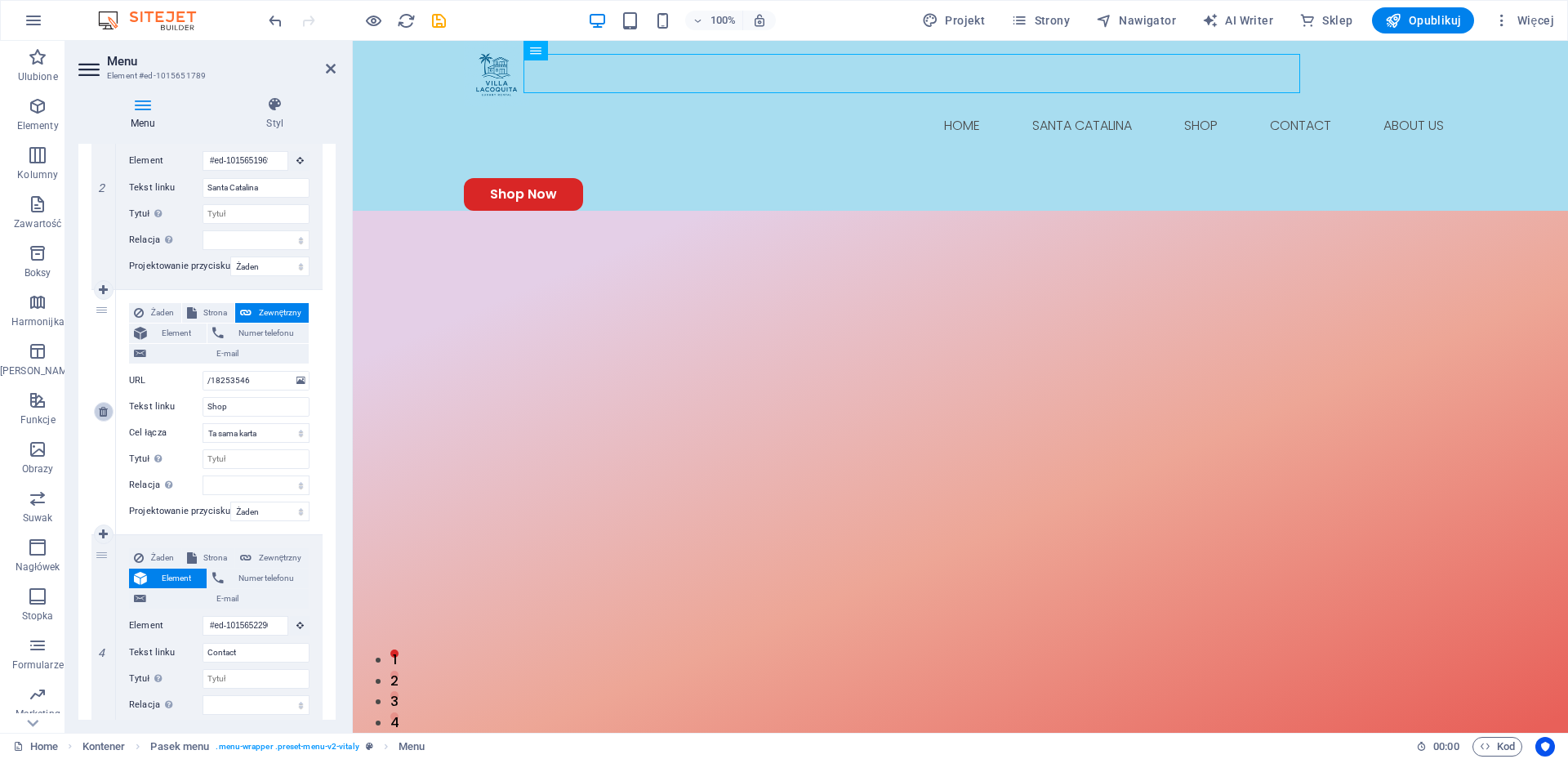
click at [108, 413] on icon at bounding box center [103, 412] width 9 height 12
select select
type input "#ed-1015652290"
type input "Contact"
select select
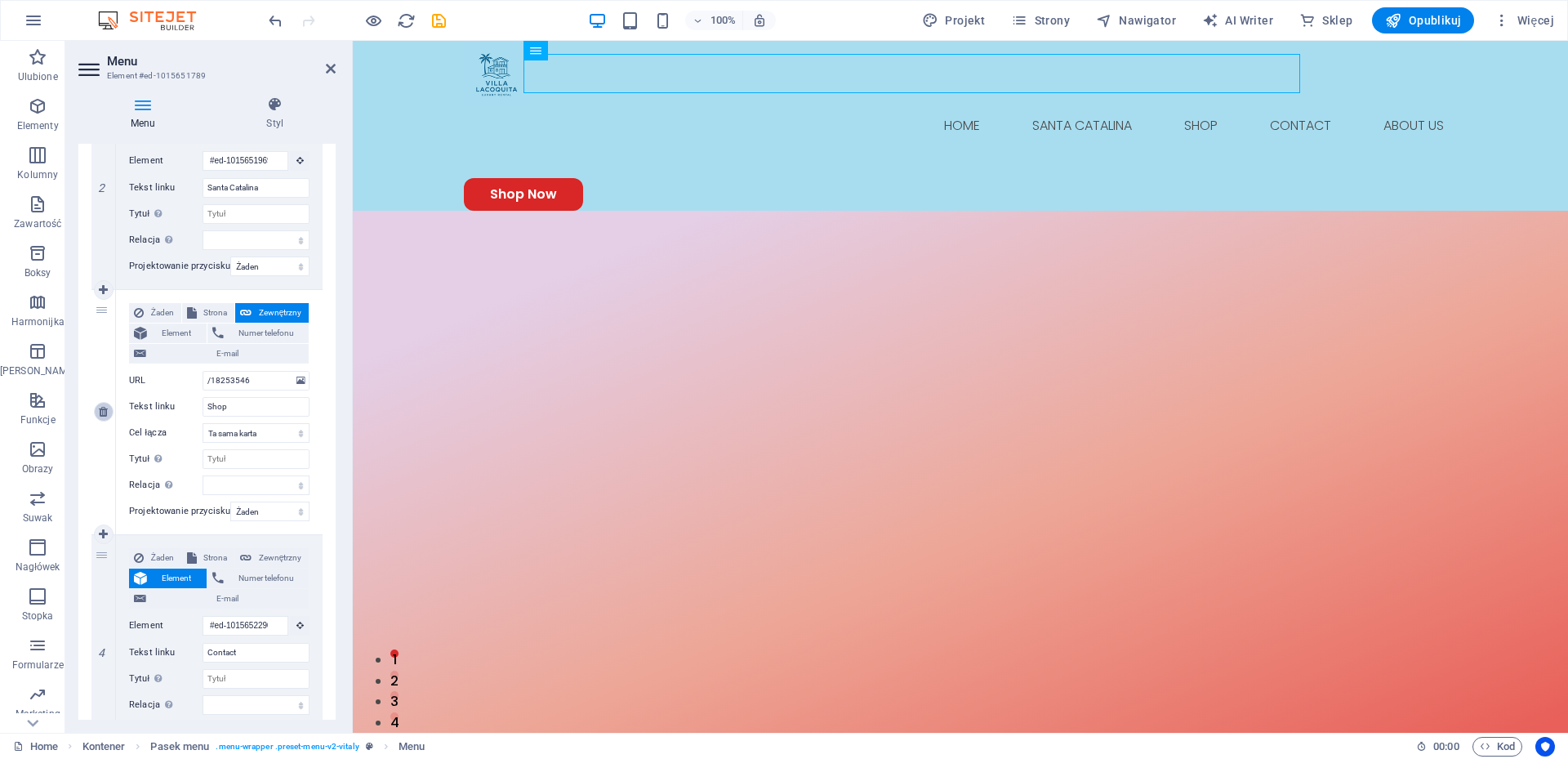
type input "About Us"
select select
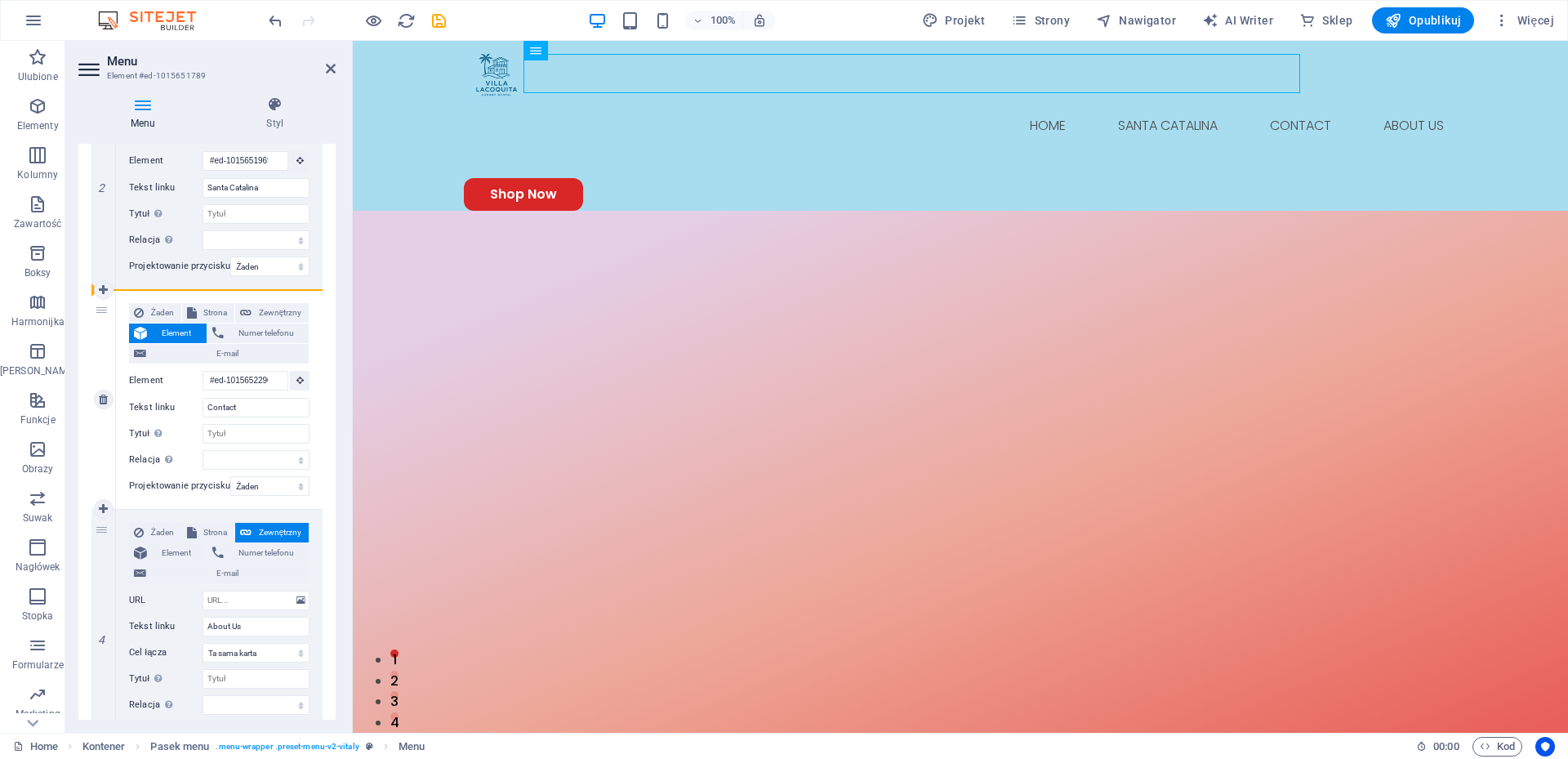
drag, startPoint x: 101, startPoint y: 528, endPoint x: 103, endPoint y: 307, distance: 221.0
click at [103, 307] on div "1 Żaden Strona Zewnętrzny Element Numer telefonu E-mail Strona Home Element URL…" at bounding box center [207, 342] width 231 height 826
select select
type input "About Us"
select select
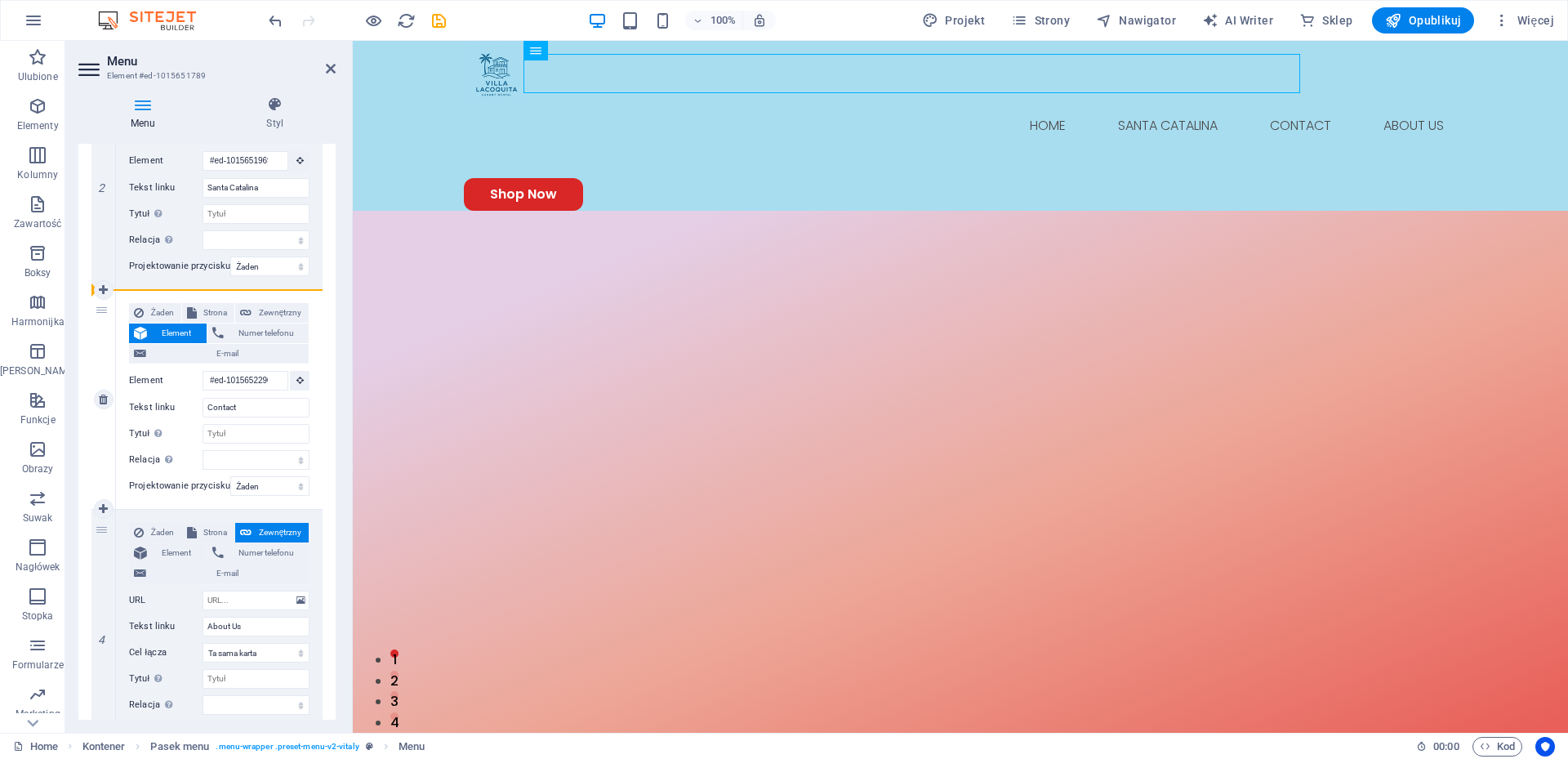
type input "#ed-1015652290"
type input "Contact"
select select
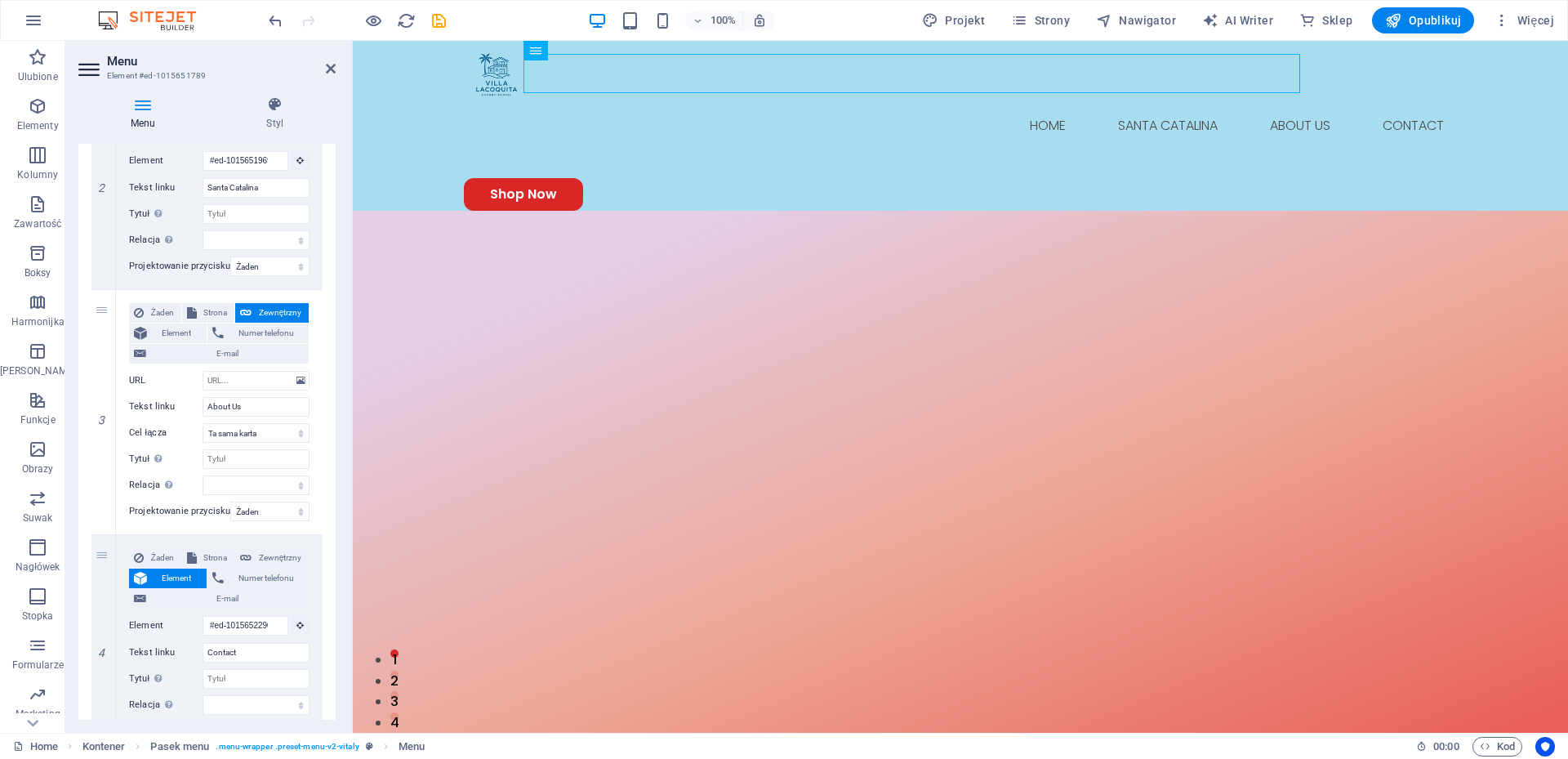
drag, startPoint x: 335, startPoint y: 370, endPoint x: 344, endPoint y: 282, distance: 88.5
click at [344, 282] on div "Menu Styl Menu Automatycznie Spersonalizowany Utwórz niestandardowe elementy me…" at bounding box center [207, 408] width 283 height 649
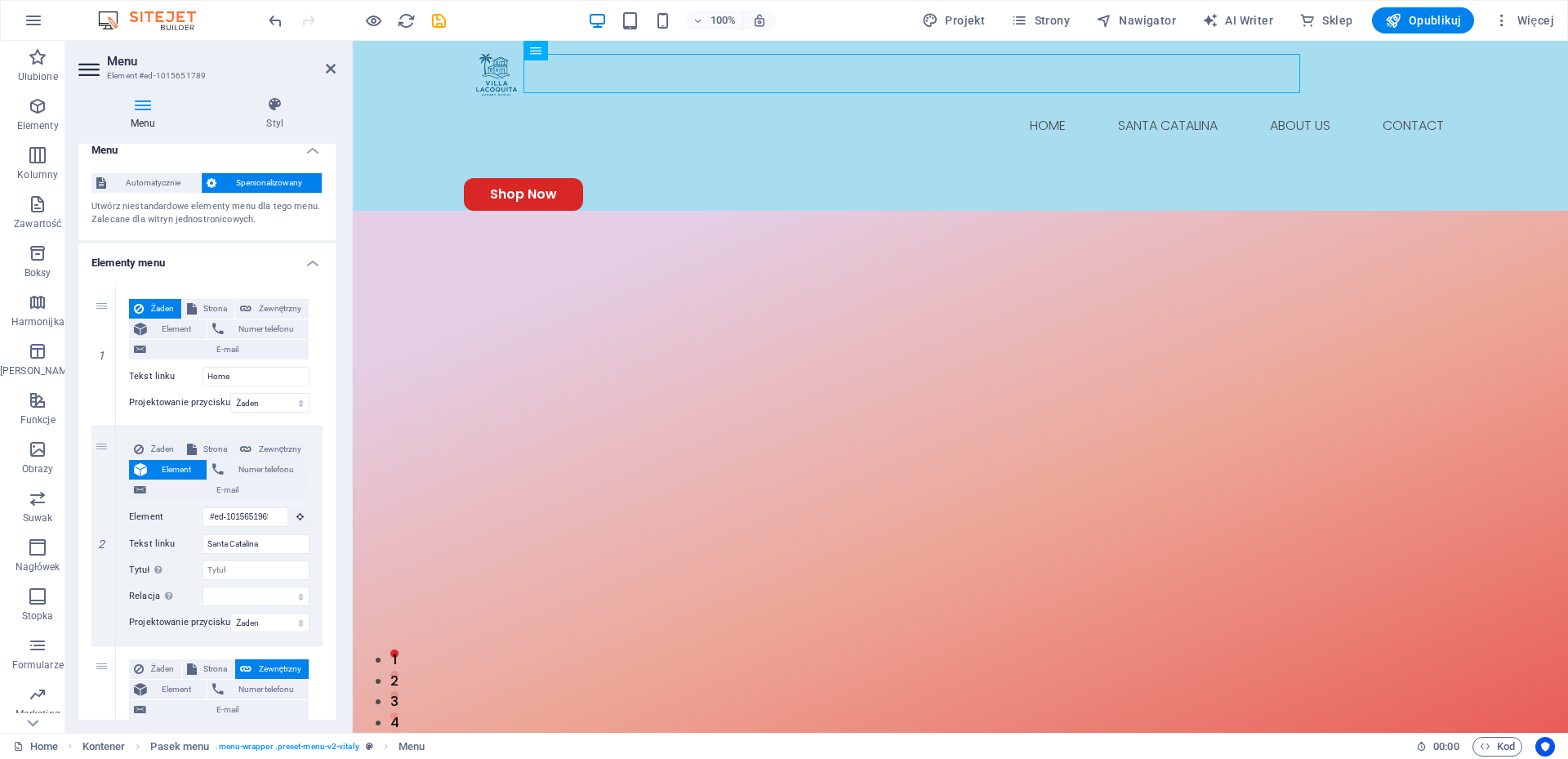
scroll to position [0, 0]
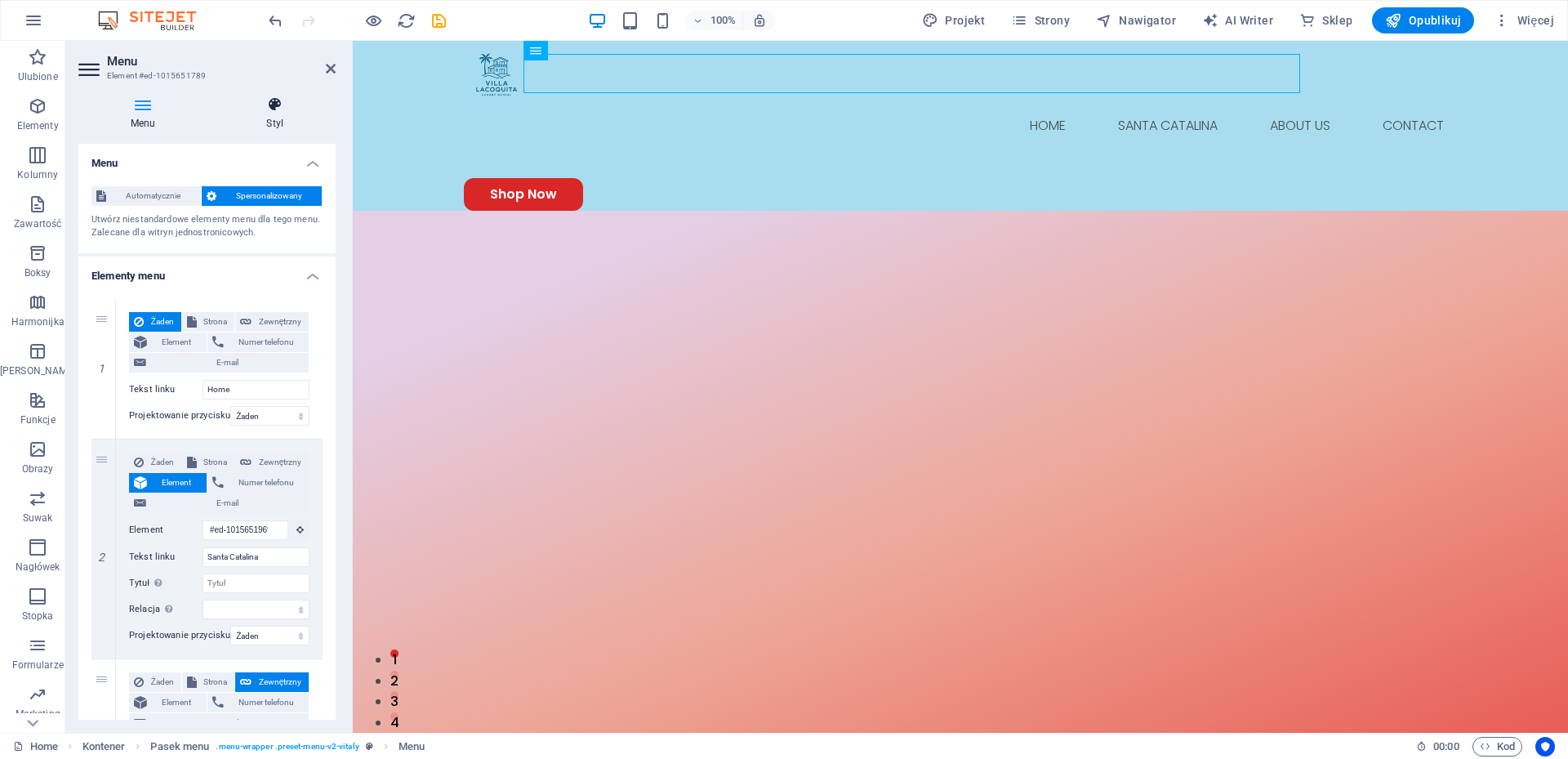
click at [277, 107] on icon at bounding box center [275, 104] width 122 height 17
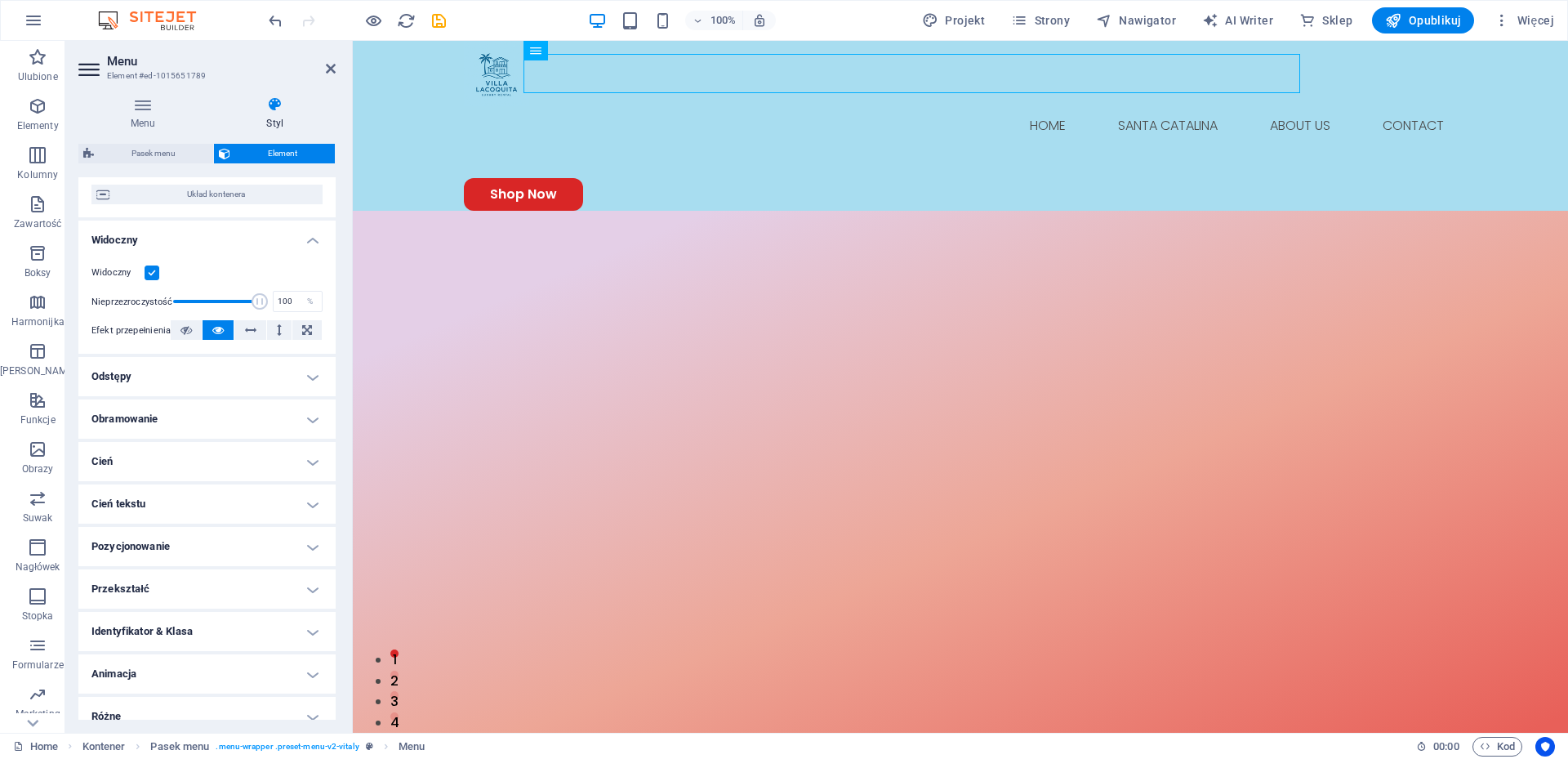
scroll to position [148, 0]
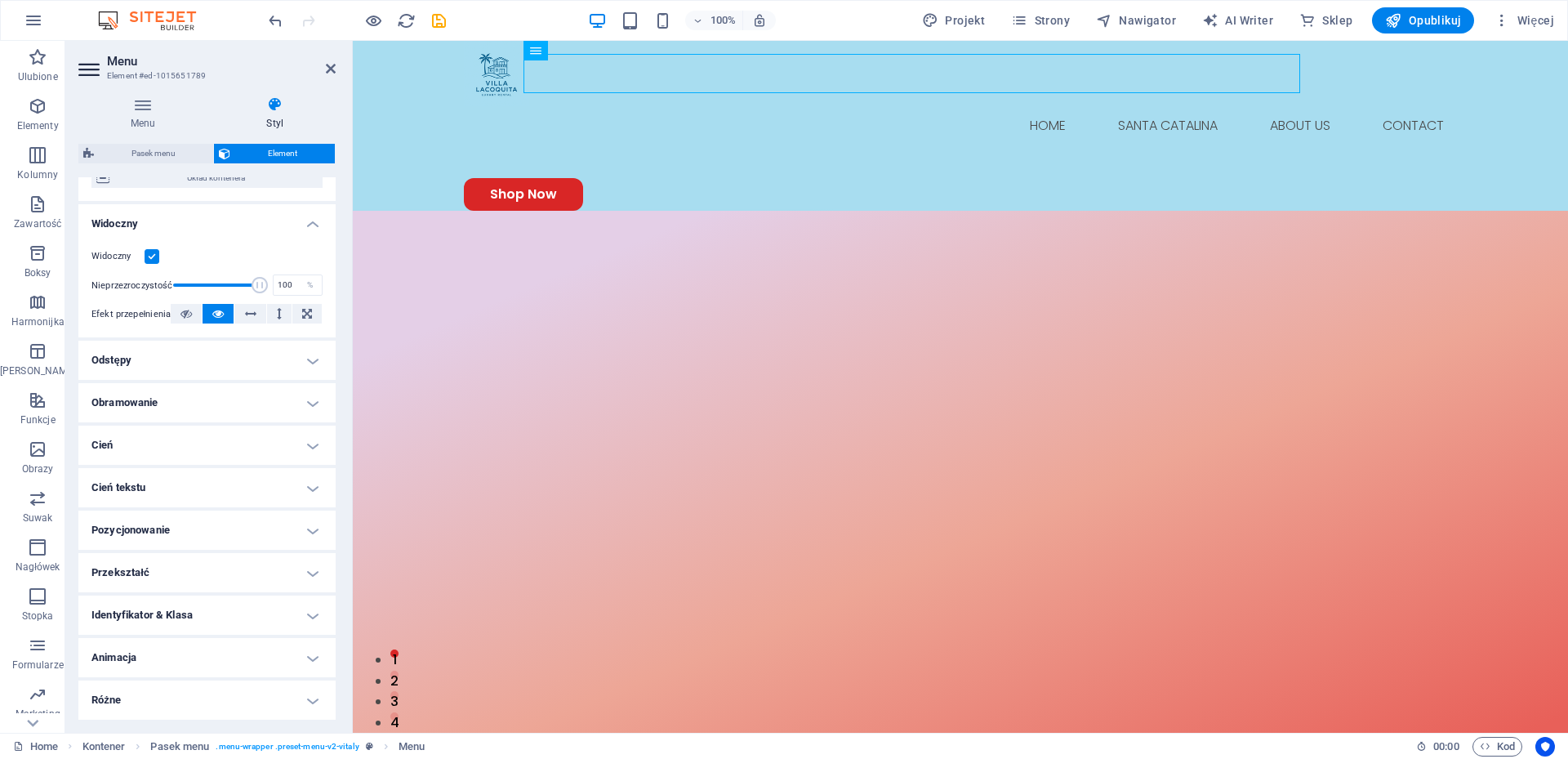
click at [312, 658] on h4 "Animacja" at bounding box center [207, 658] width 257 height 39
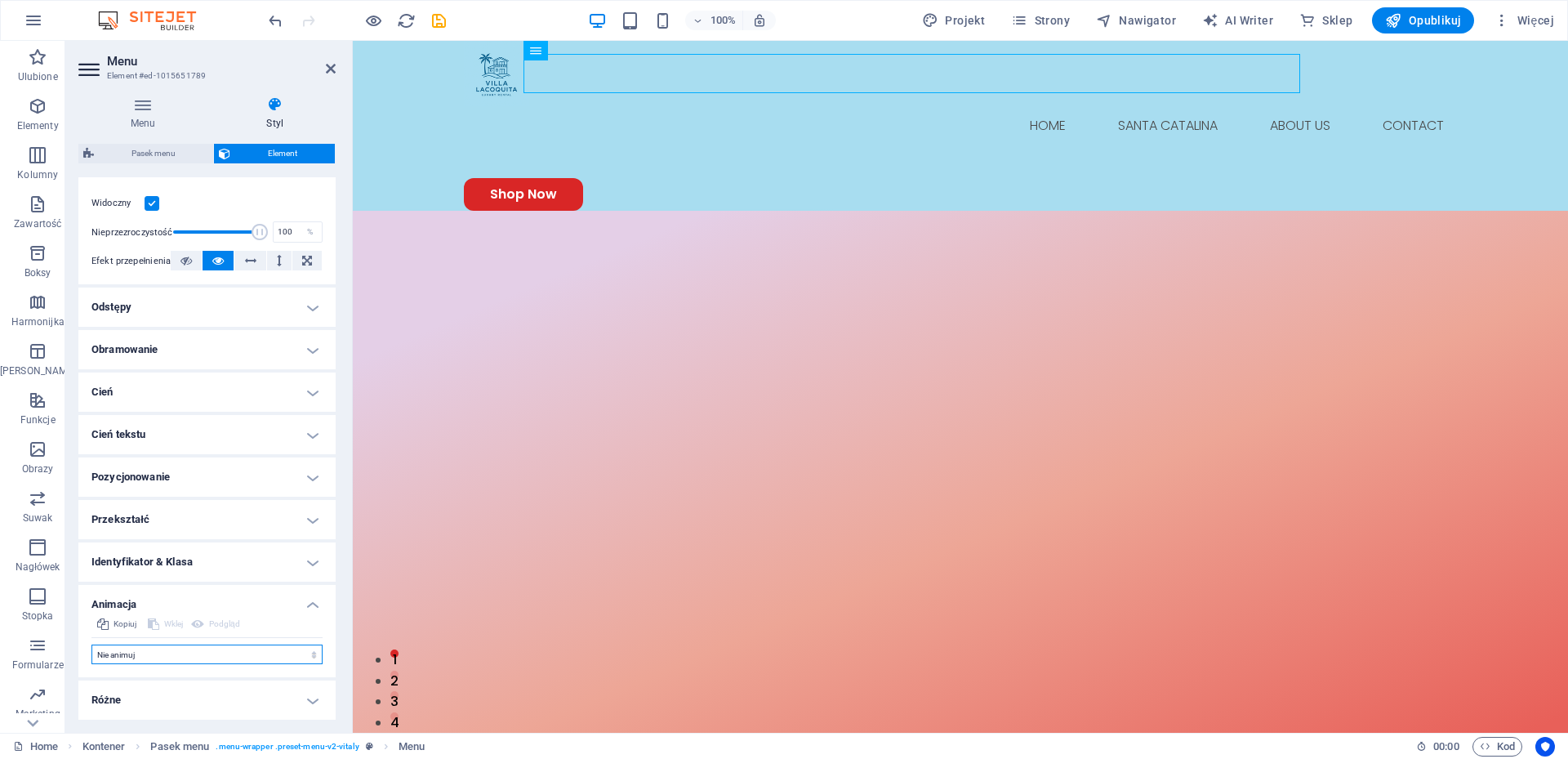
click at [295, 654] on select "Nie animuj Pokaż / Ukryj Przesuń w górę/w dół Powiększ/oddal Przesuń od lewej d…" at bounding box center [207, 654] width 231 height 20
click at [91, 644] on select "Nie animuj Pokaż / Ukryj Przesuń w górę/w dół Powiększ/oddal Przesuń od lewej d…" at bounding box center [207, 654] width 231 height 20
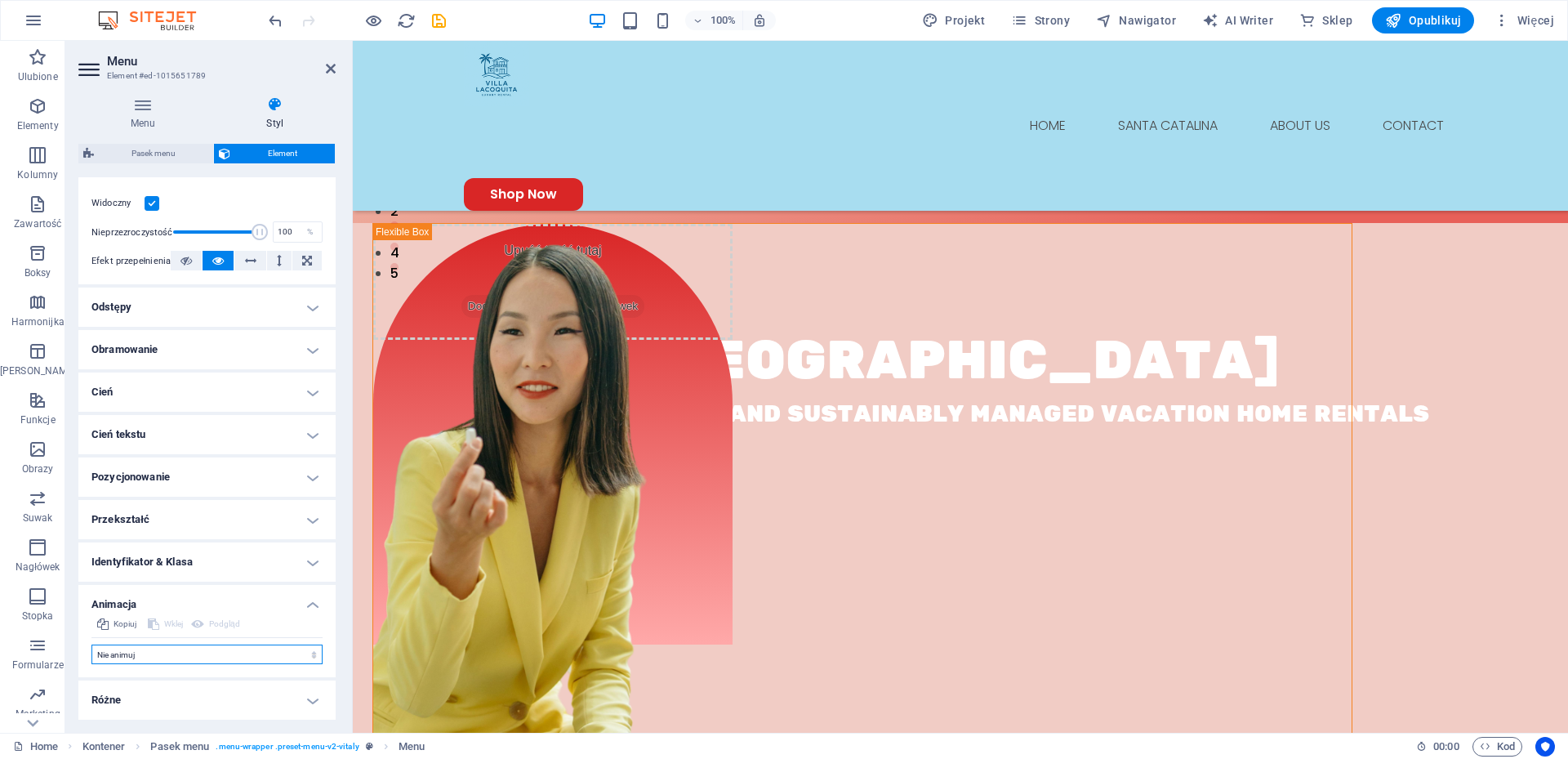
scroll to position [504, 0]
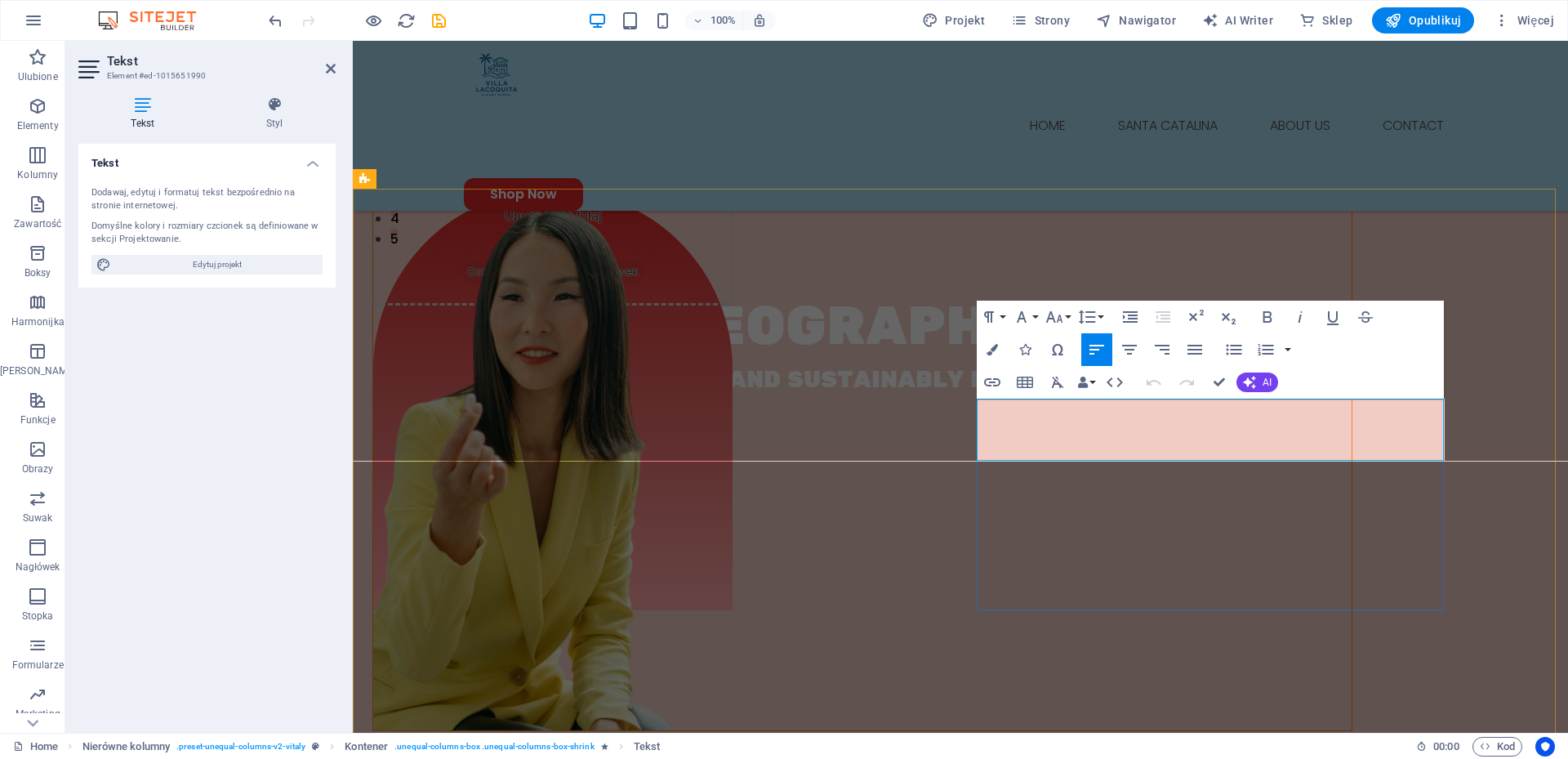
drag, startPoint x: 1300, startPoint y: 450, endPoint x: 979, endPoint y: 404, distance: 324.3
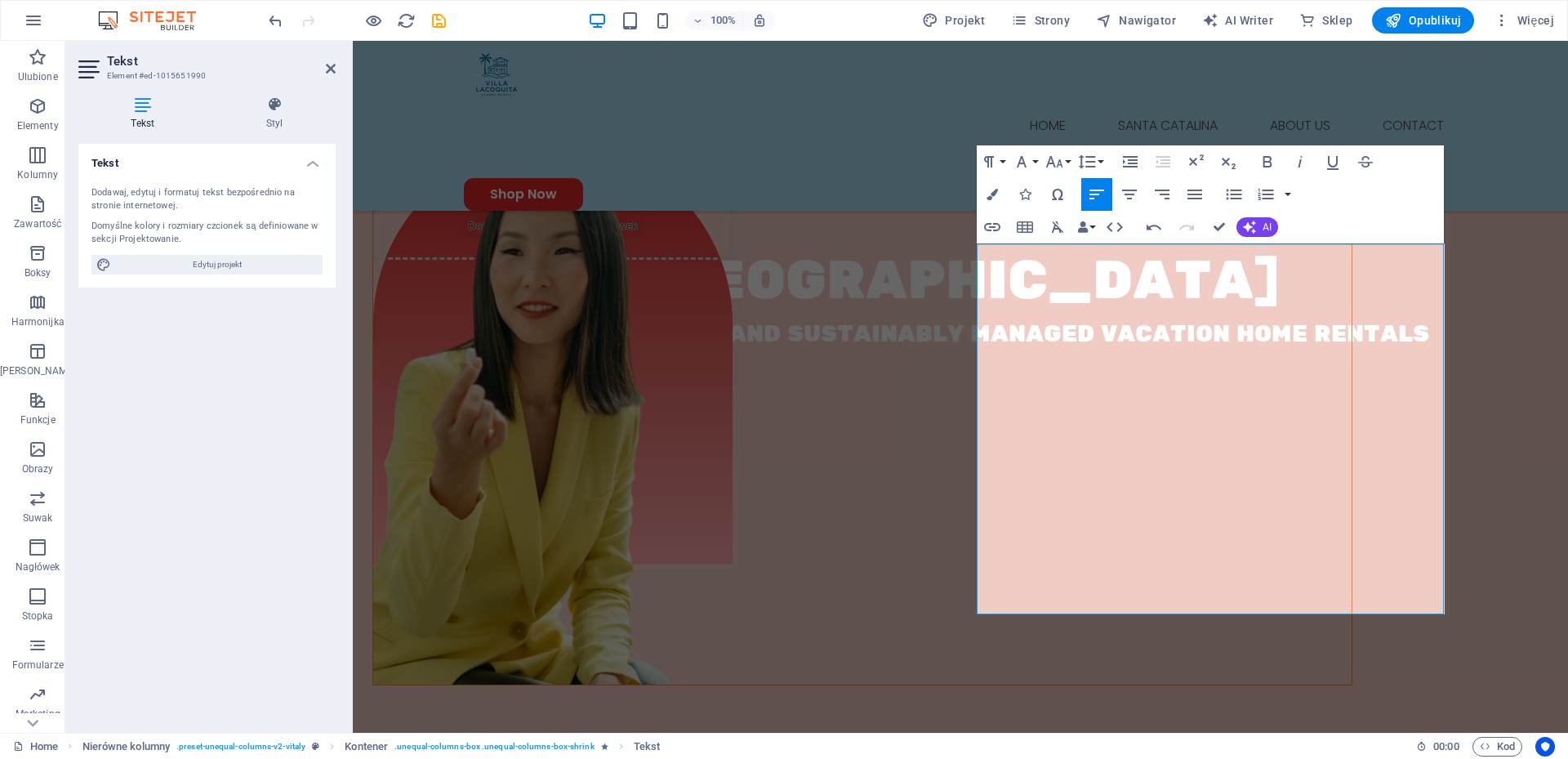
scroll to position [626, 0]
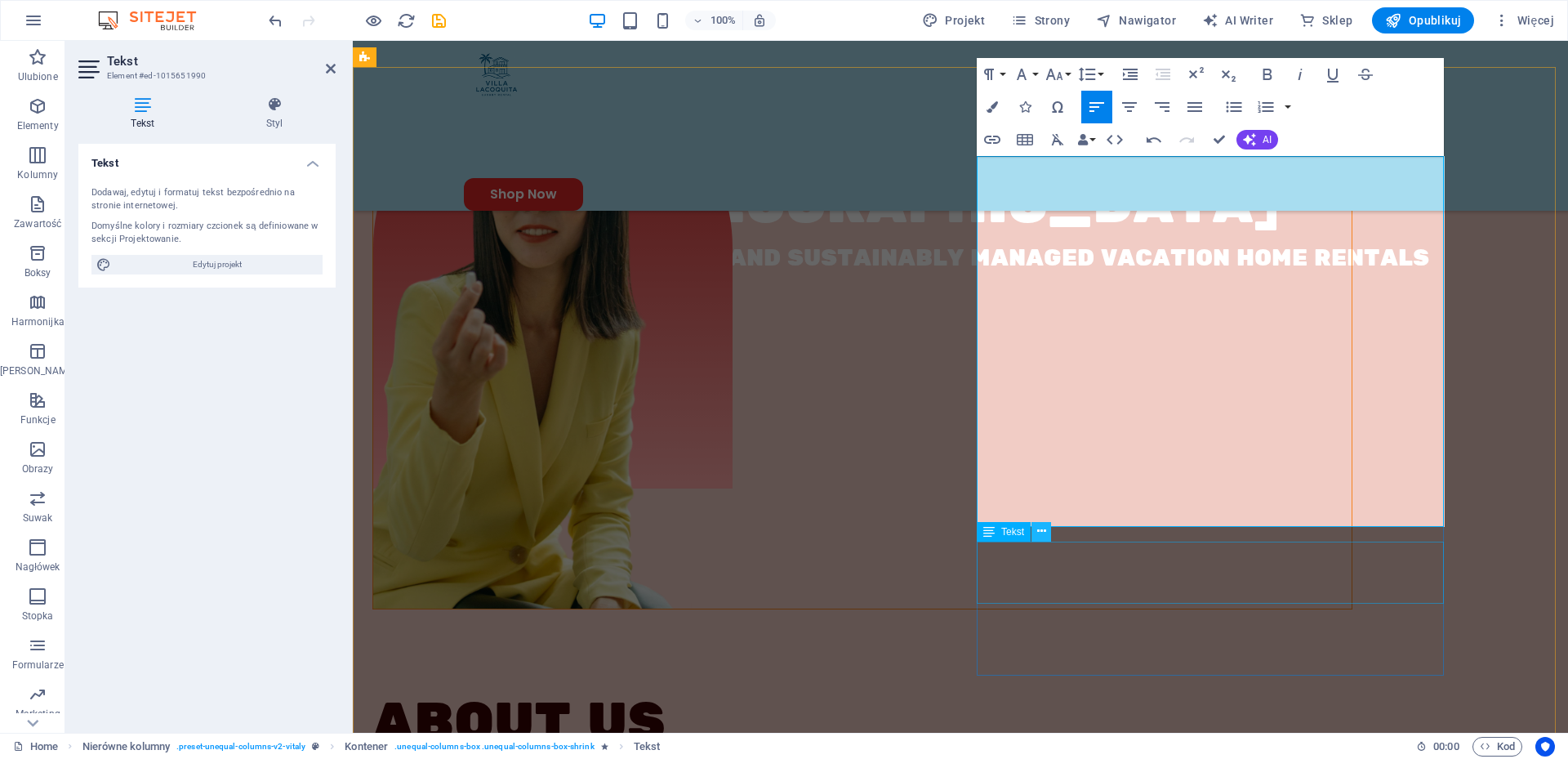
click at [1041, 531] on icon at bounding box center [1041, 531] width 9 height 17
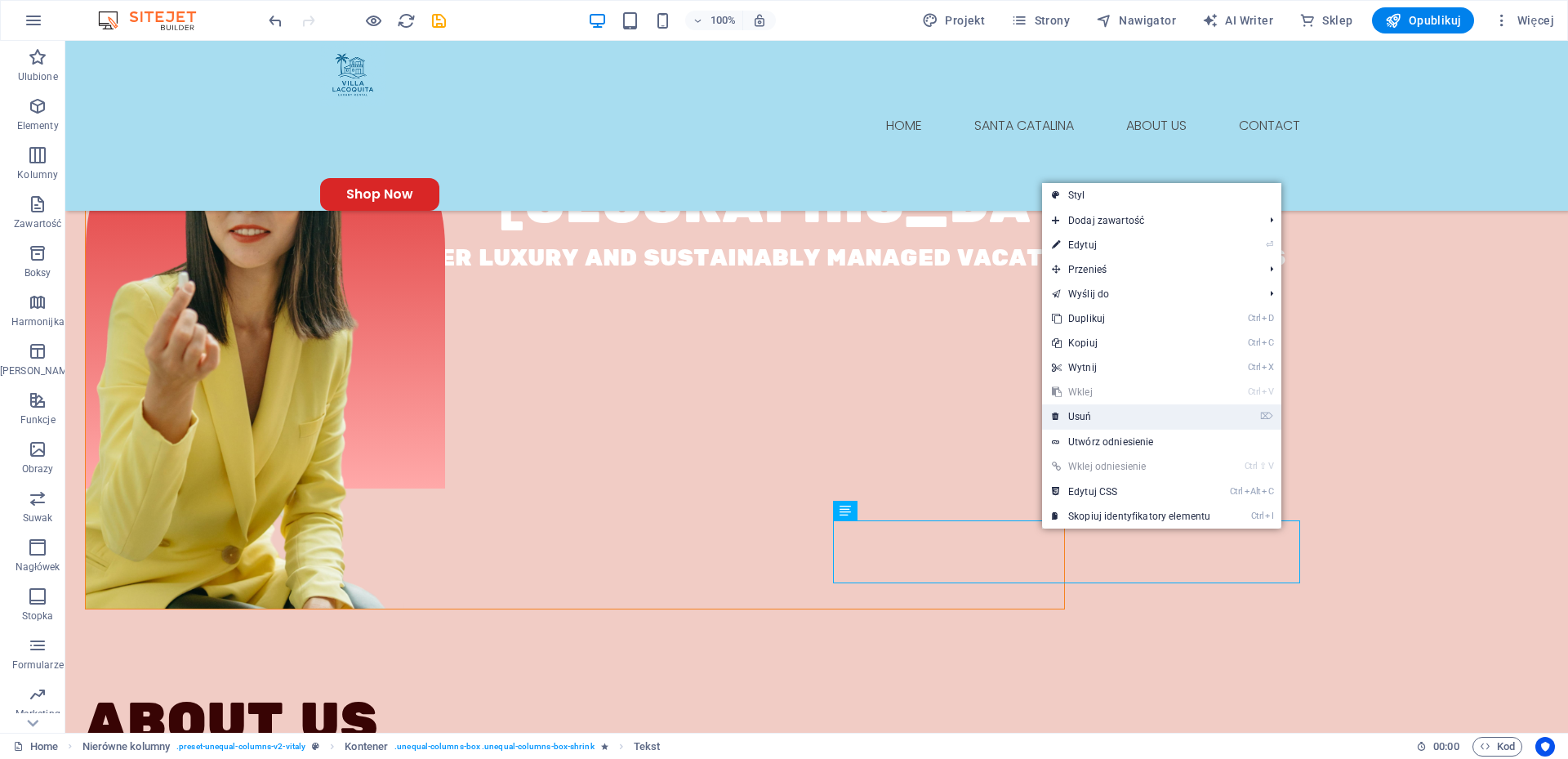
click at [1089, 416] on link "⌦ Usuń" at bounding box center [1131, 416] width 178 height 25
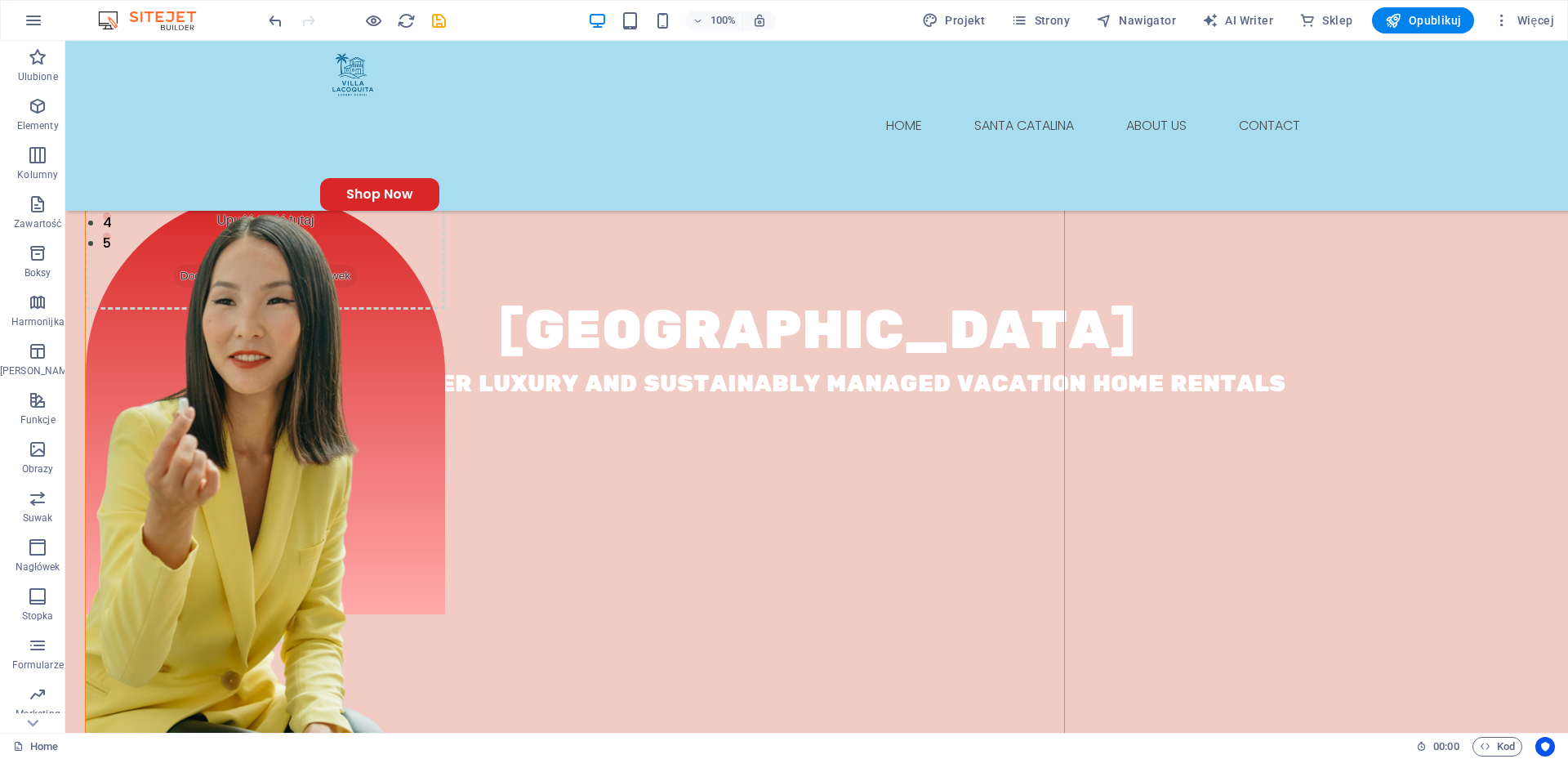
scroll to position [492, 0]
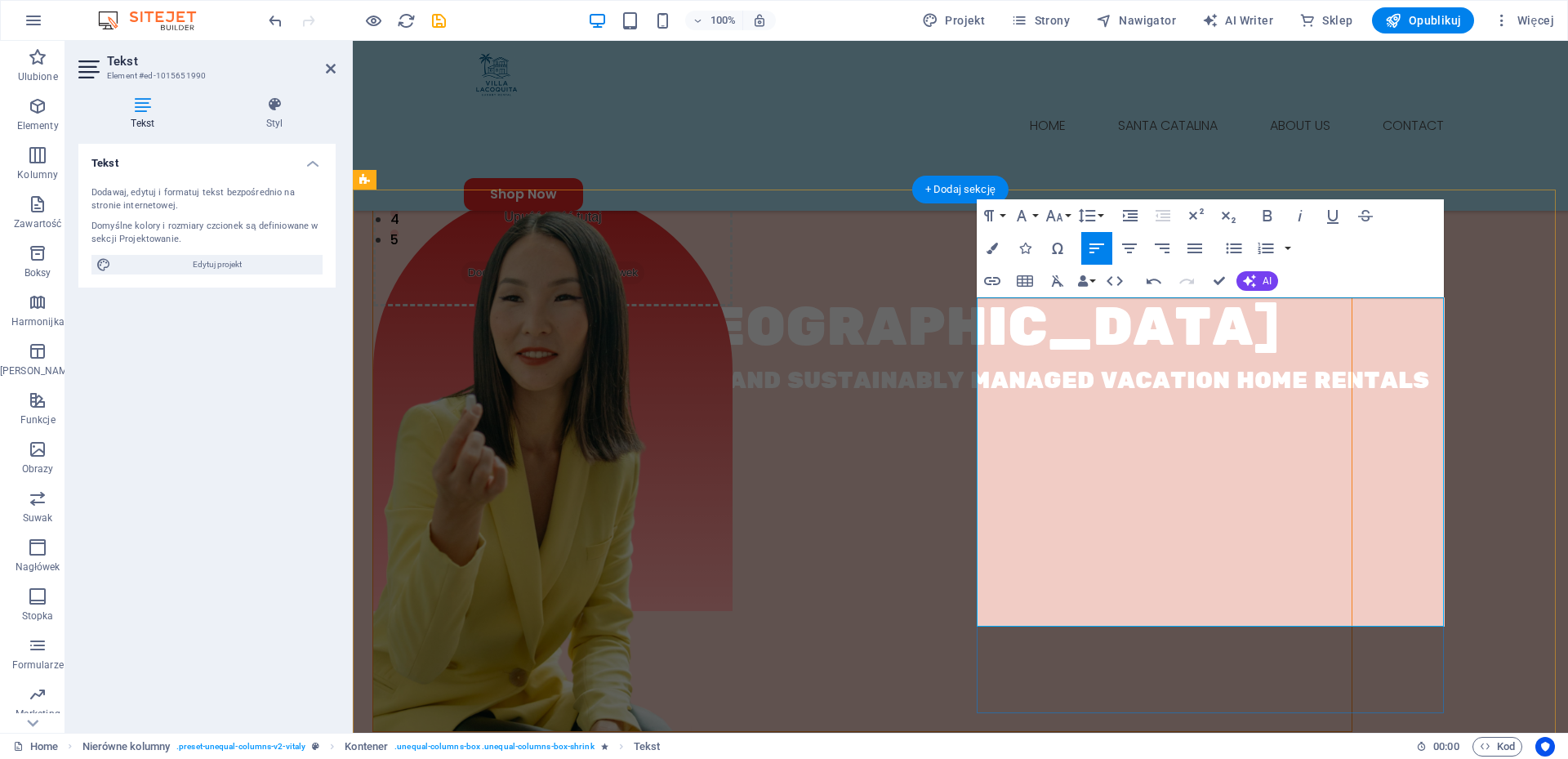
drag, startPoint x: 1273, startPoint y: 453, endPoint x: 981, endPoint y: 393, distance: 298.1
click at [1265, 278] on span "AI" at bounding box center [1266, 281] width 9 height 10
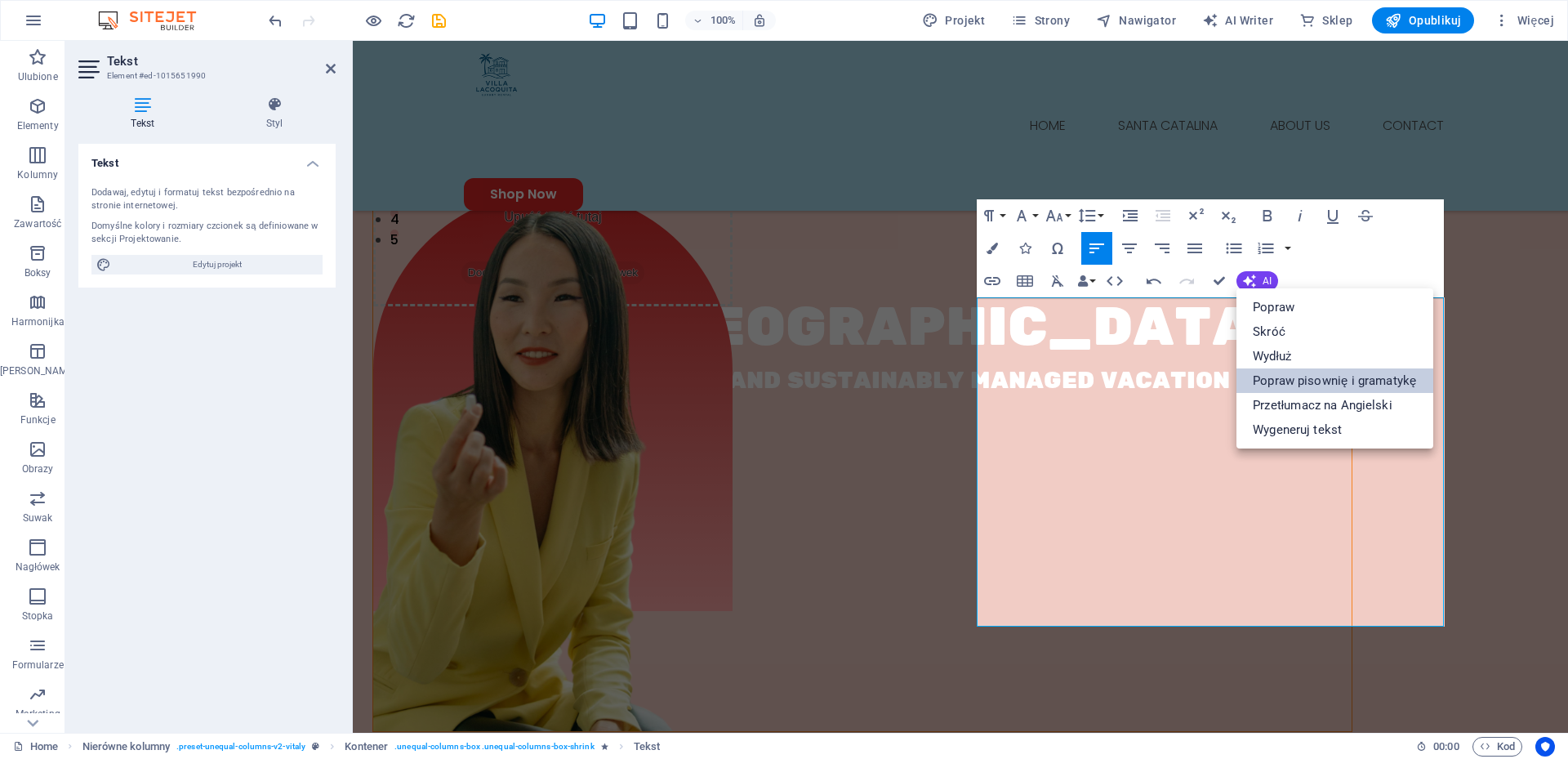
click at [1310, 379] on link "Popraw pisownię i gramatykę" at bounding box center [1335, 380] width 196 height 25
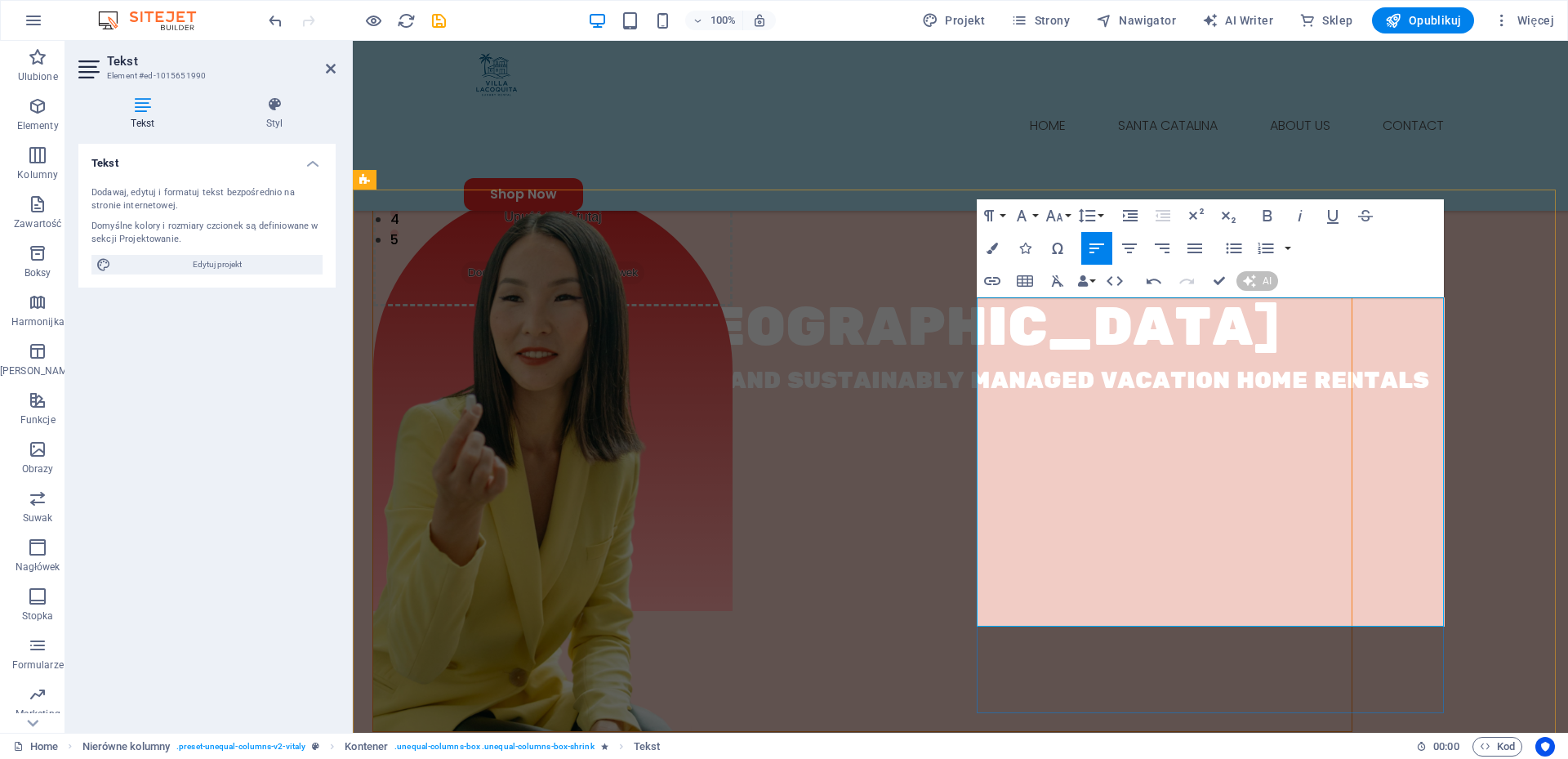
scroll to position [492, 0]
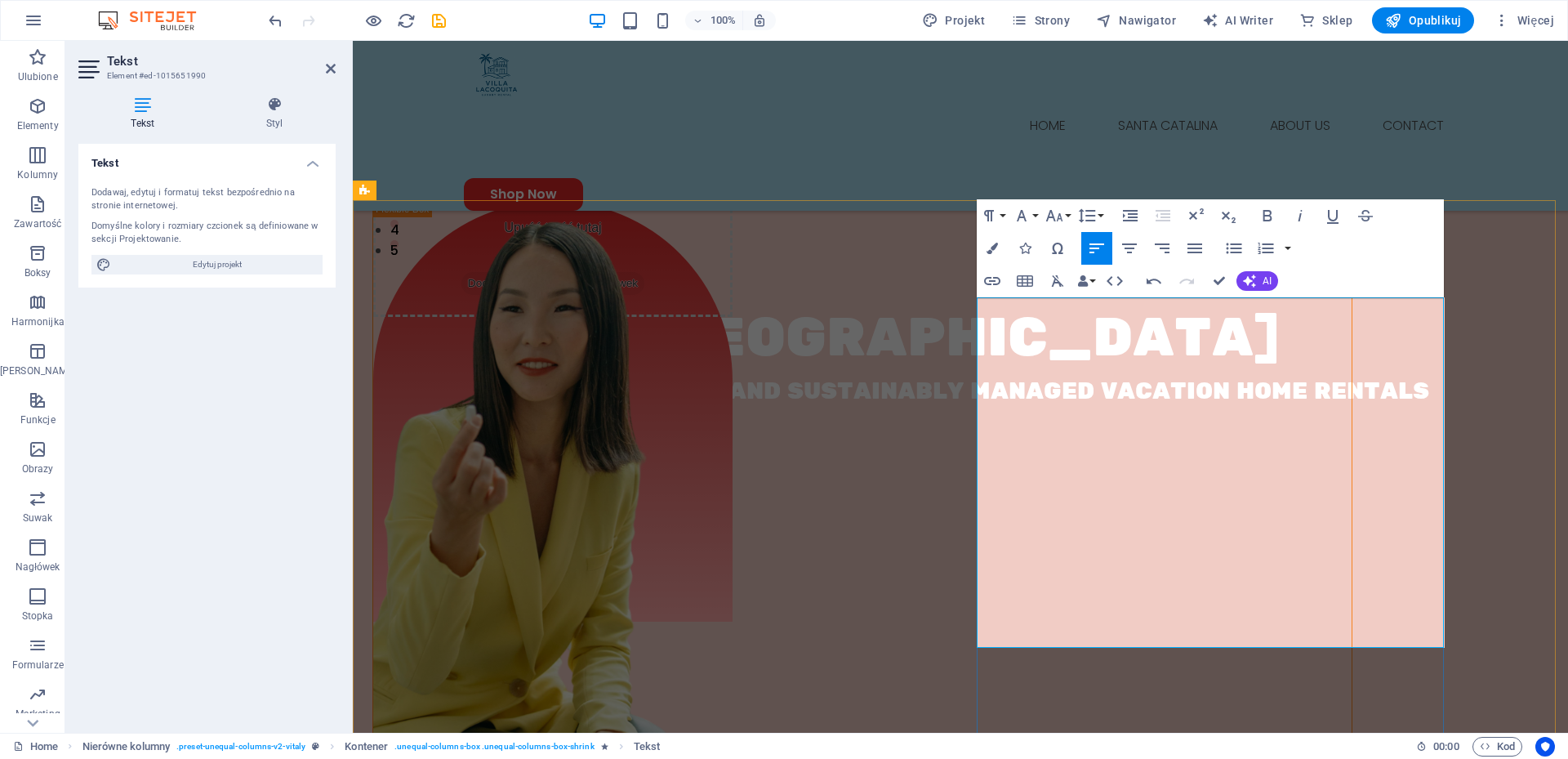
drag, startPoint x: 1262, startPoint y: 456, endPoint x: 979, endPoint y: 390, distance: 290.6
click at [968, 359] on div at bounding box center [968, 359] width 0 height 0
drag, startPoint x: 1267, startPoint y: 457, endPoint x: 977, endPoint y: 393, distance: 297.0
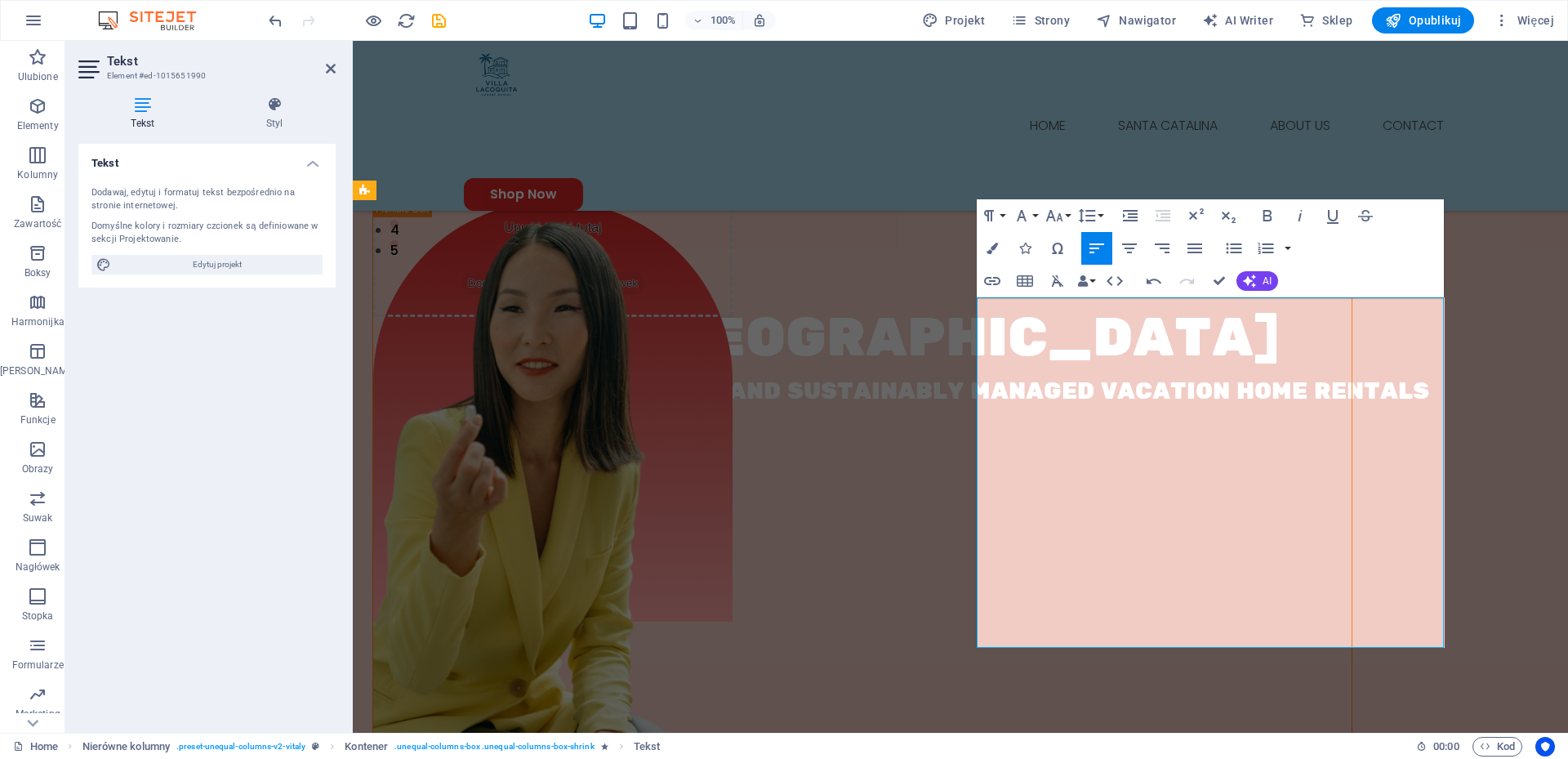
click at [1263, 282] on span "AI" at bounding box center [1266, 281] width 9 height 10
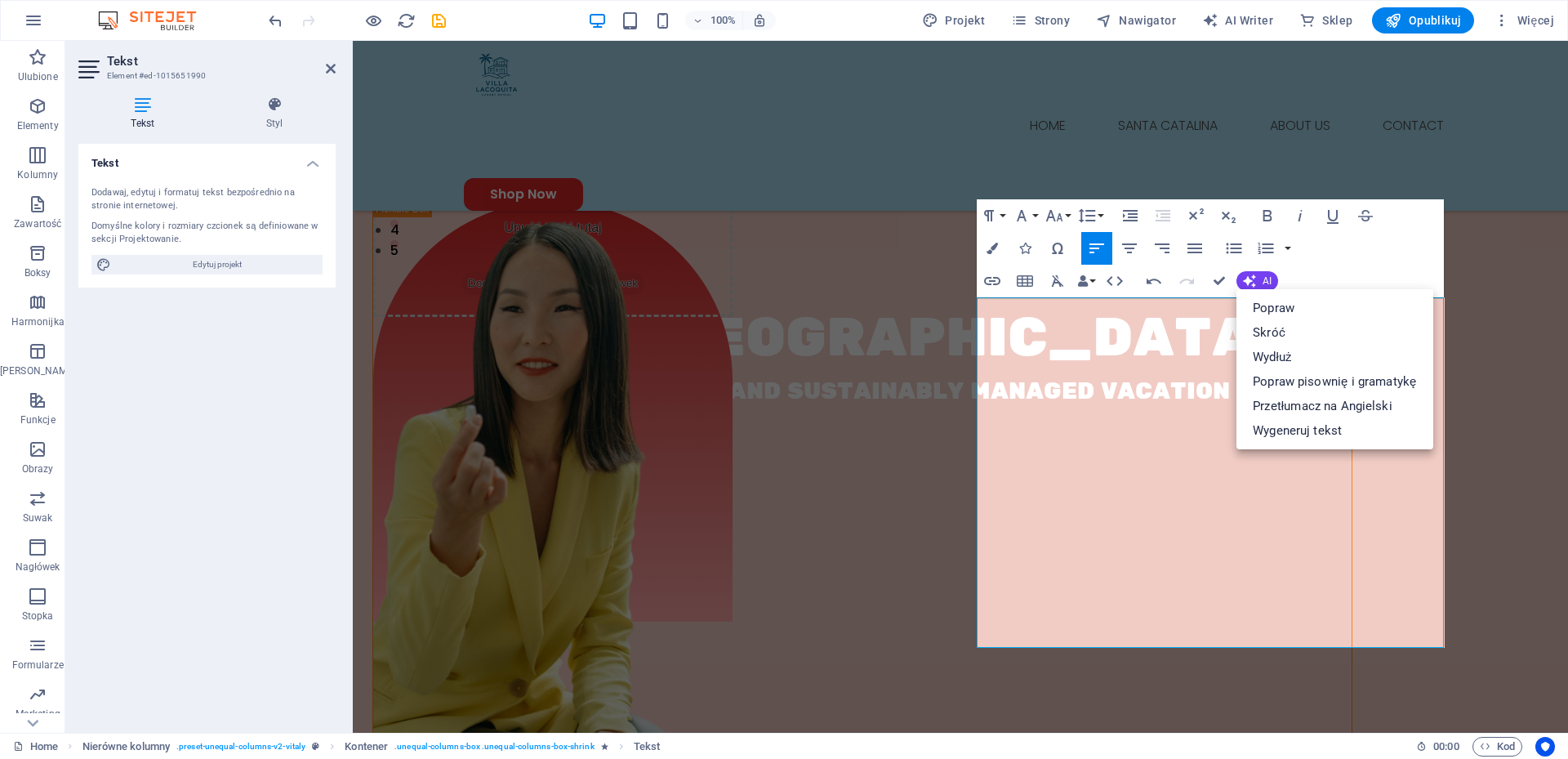
click at [1369, 251] on div "Paragraph Format Normal Heading 1 Heading 2 Heading 3 Heading 4 Heading 5 Headi…" at bounding box center [1210, 248] width 467 height 98
click at [1268, 278] on span "AI" at bounding box center [1266, 281] width 9 height 10
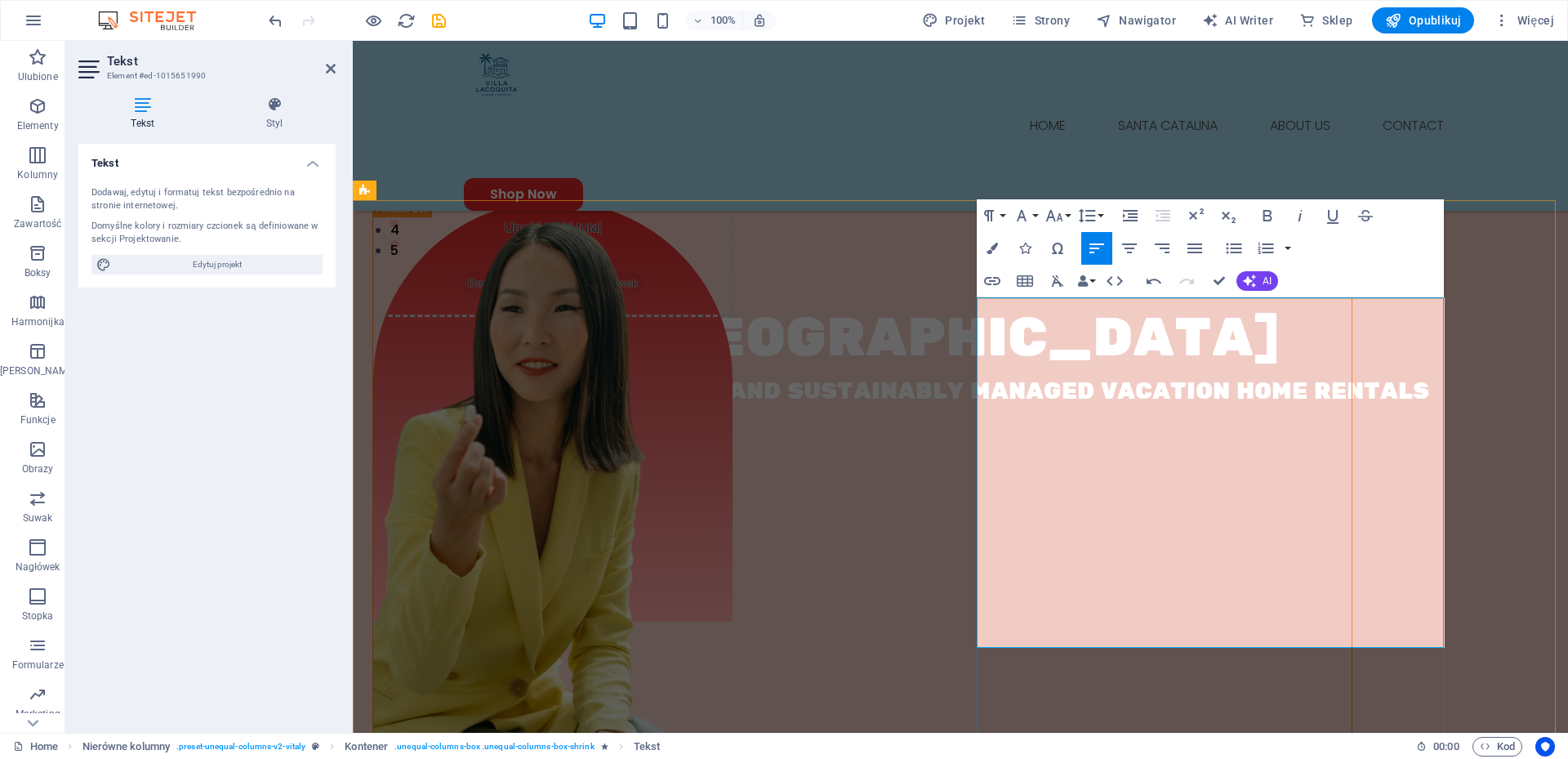
drag, startPoint x: 1177, startPoint y: 454, endPoint x: 957, endPoint y: 390, distance: 229.1
copy p "We offer house for 2 to 6 people with vitality of style and taste. Whether you …"
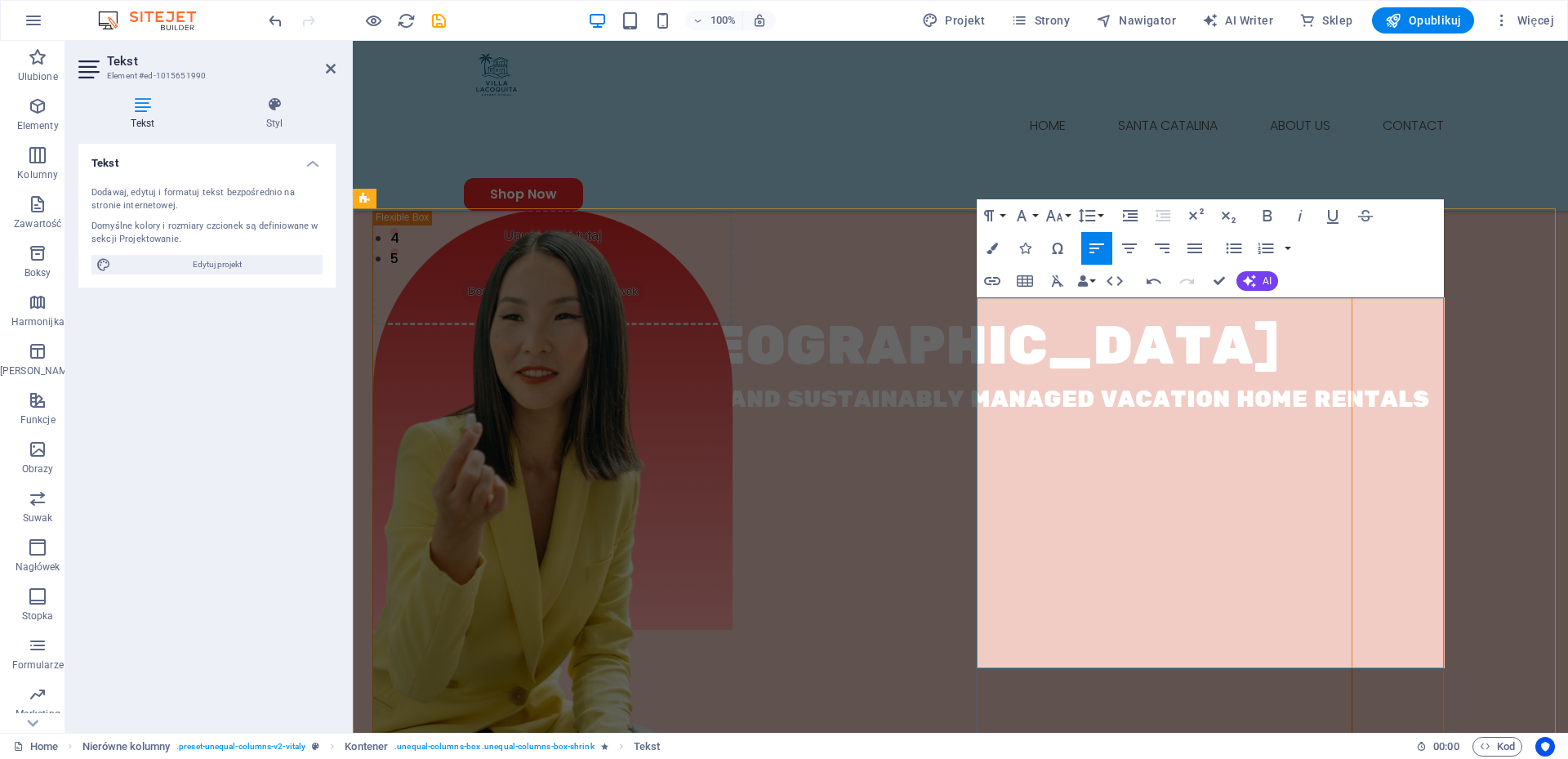
scroll to position [4050, 1]
drag, startPoint x: 979, startPoint y: 509, endPoint x: 1307, endPoint y: 602, distance: 340.9
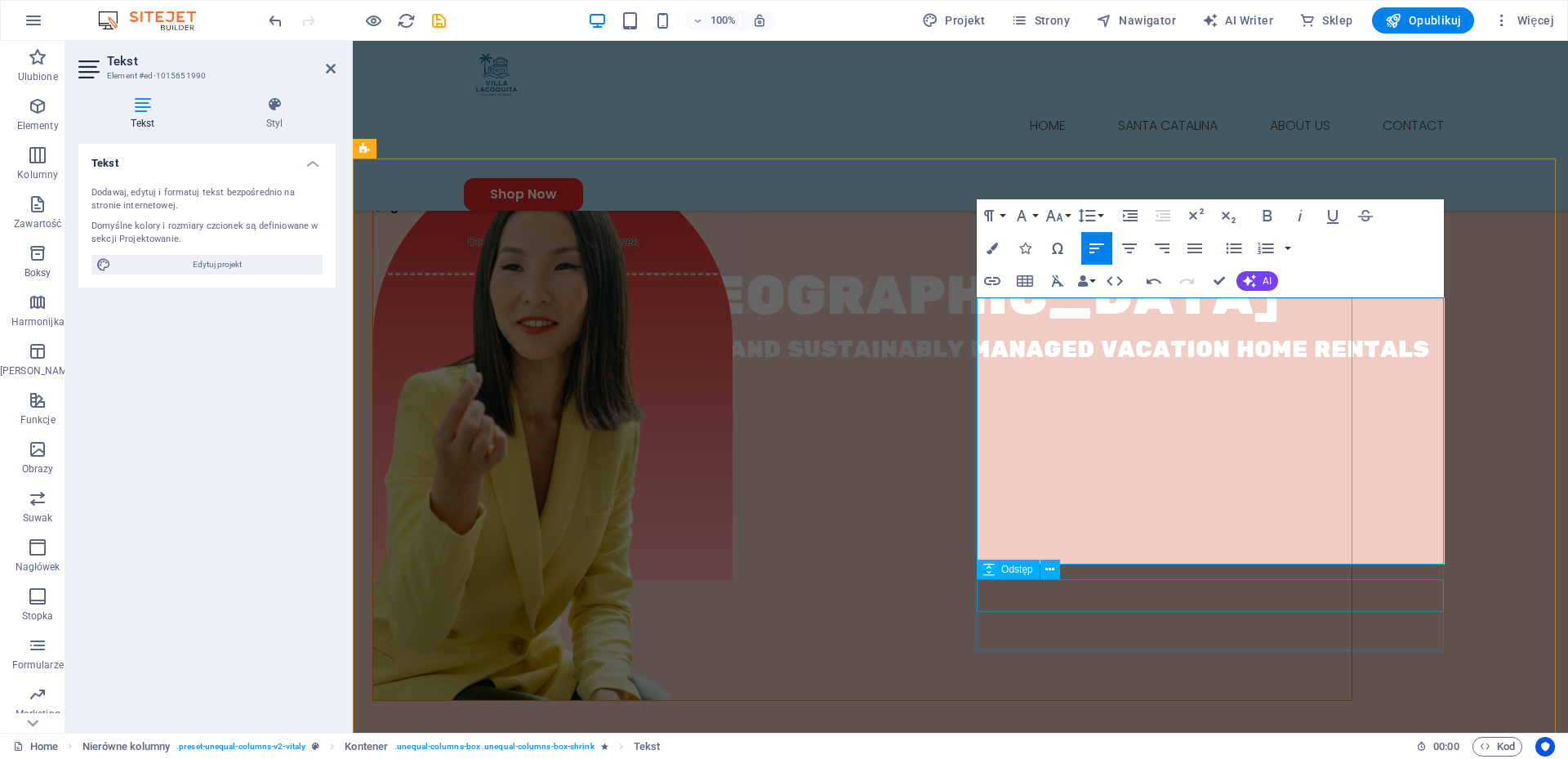
scroll to position [544, 0]
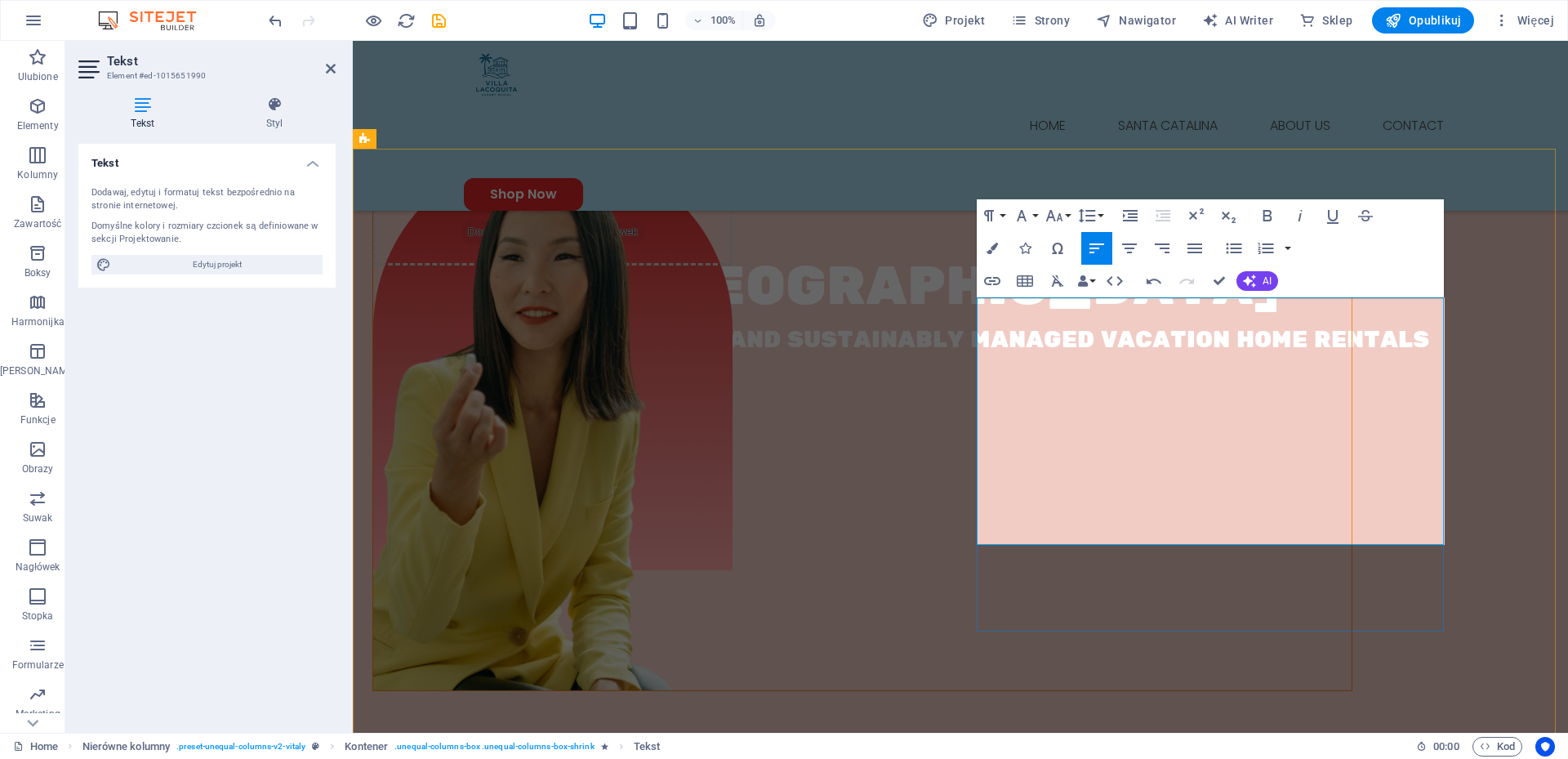
drag, startPoint x: 1086, startPoint y: 533, endPoint x: 993, endPoint y: 492, distance: 101.6
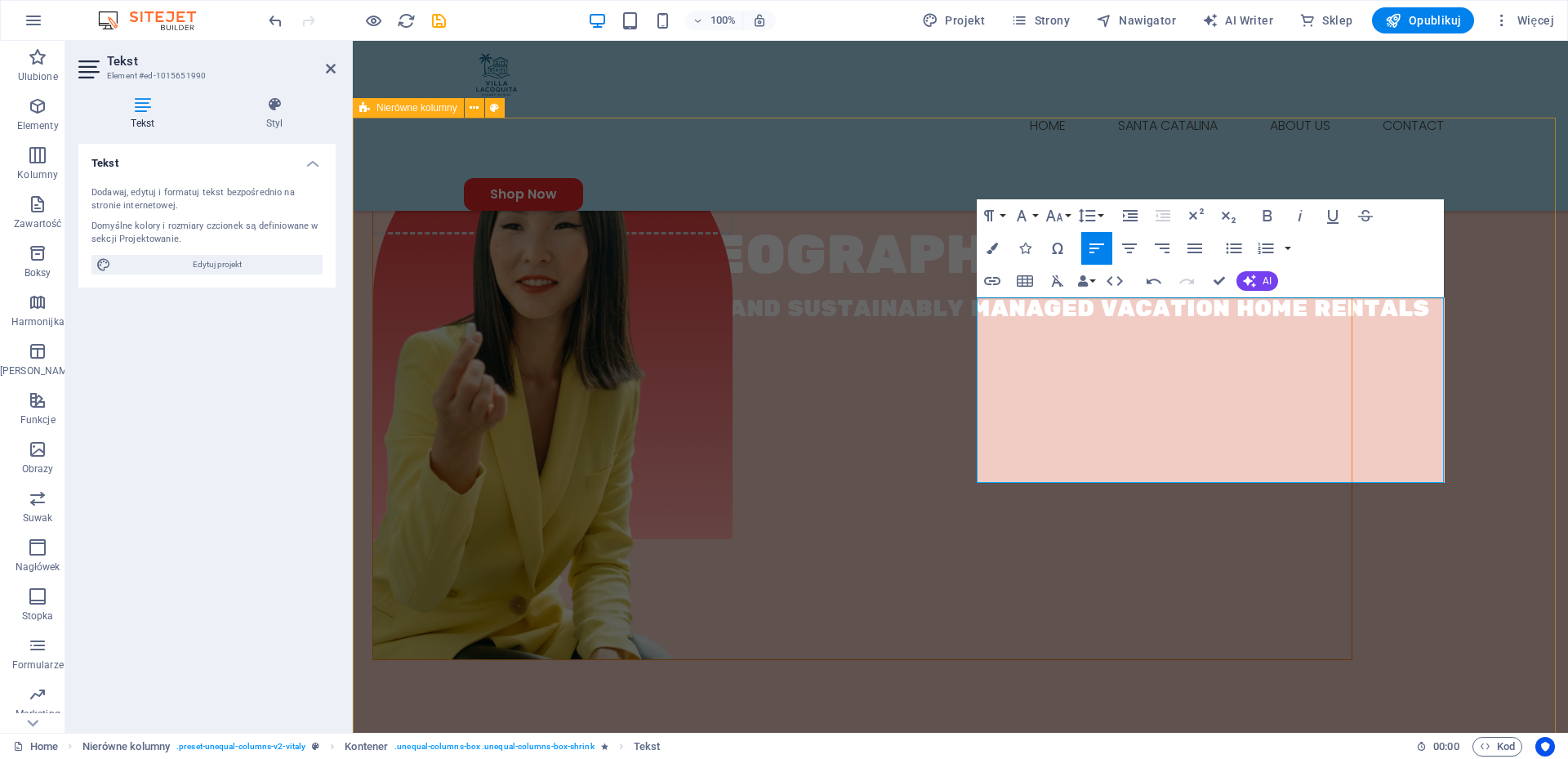
click at [904, 192] on div "Upuść treść tutaj lub Dodaj elementy Wklej schowek About Us At Villa Lacoquita,…" at bounding box center [960, 642] width 1215 height 1049
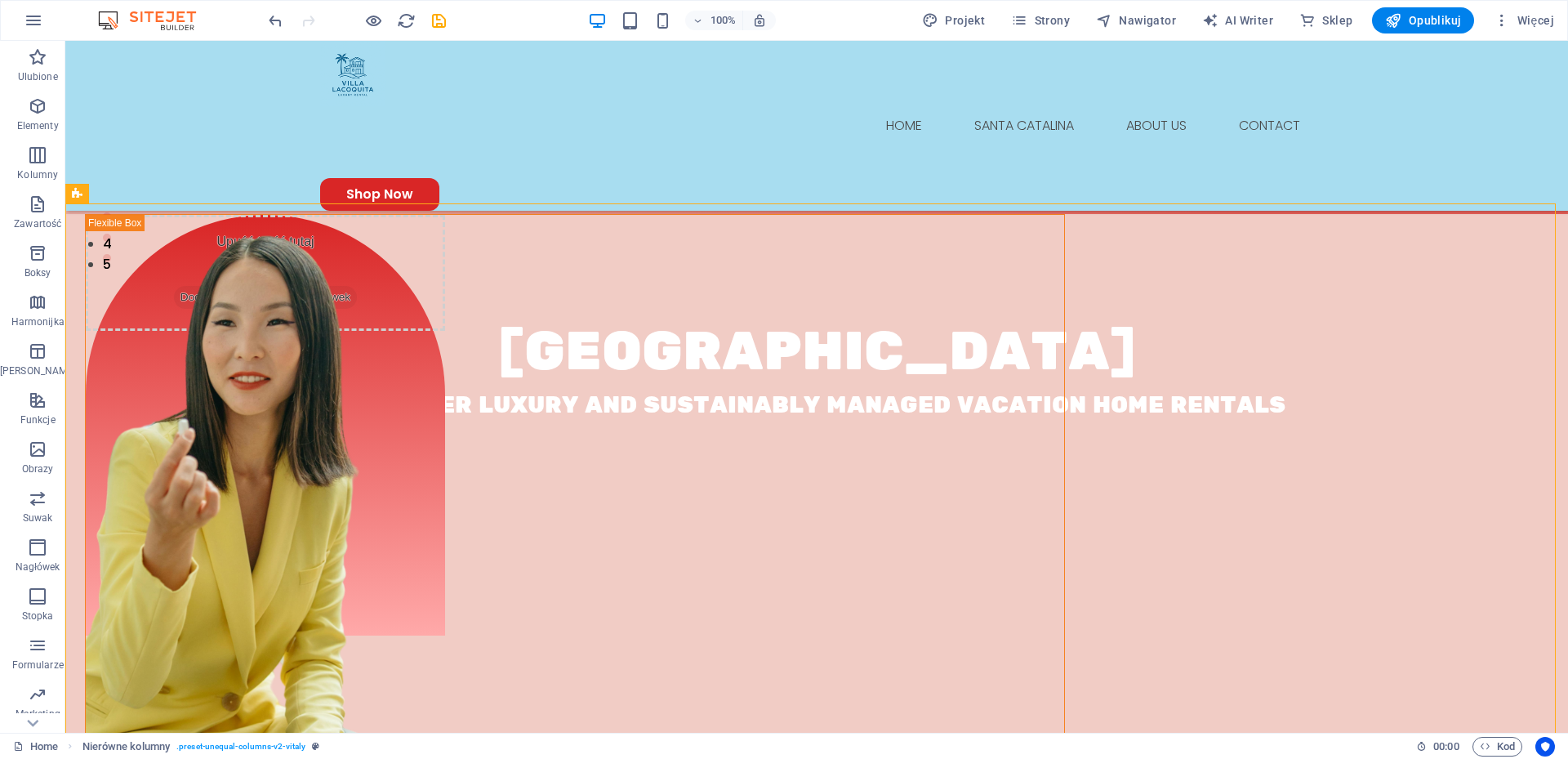
scroll to position [494, 0]
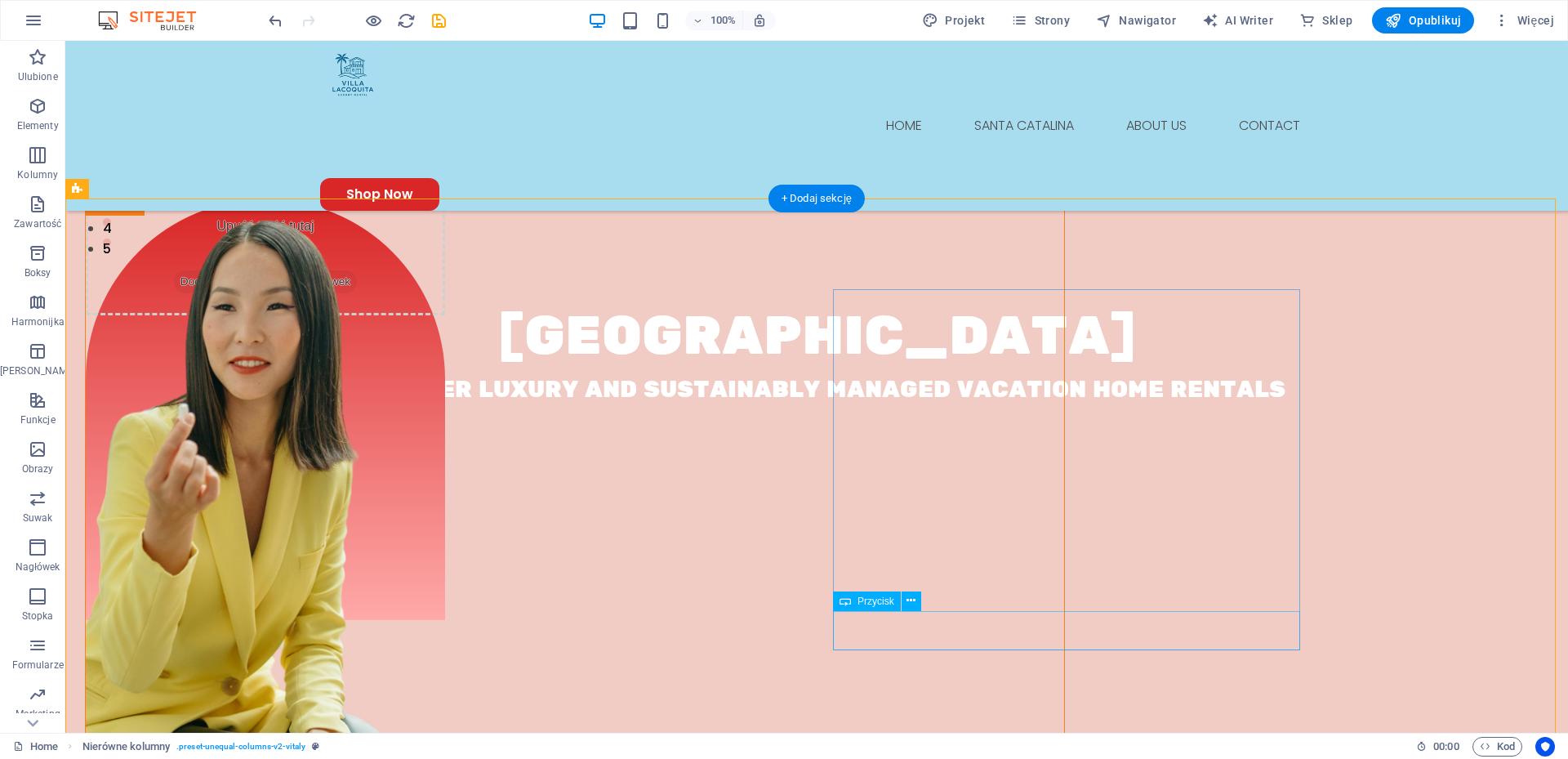
click at [912, 597] on icon at bounding box center [910, 600] width 9 height 17
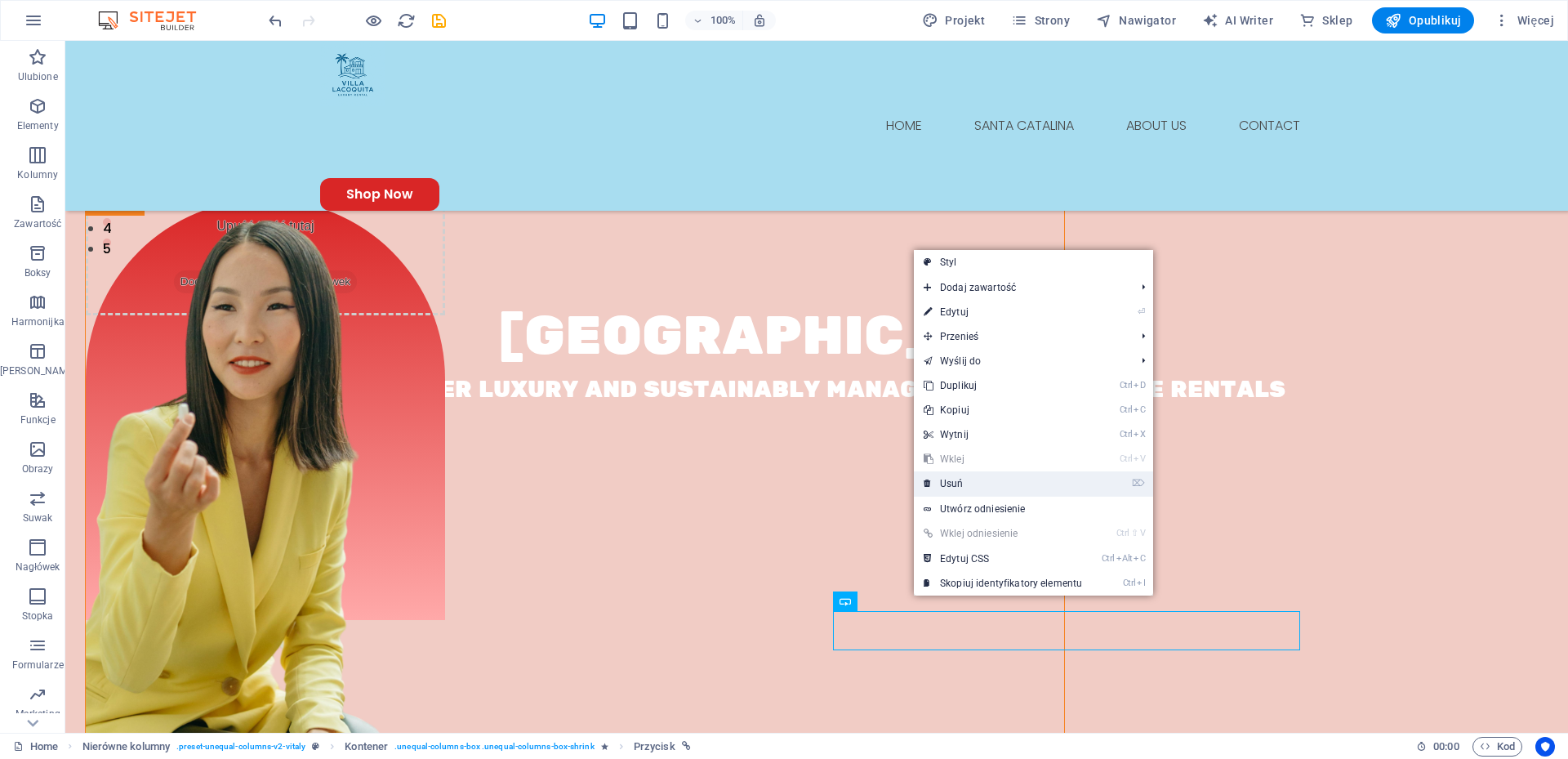
click at [959, 485] on link "⌦ Usuń" at bounding box center [1003, 483] width 178 height 25
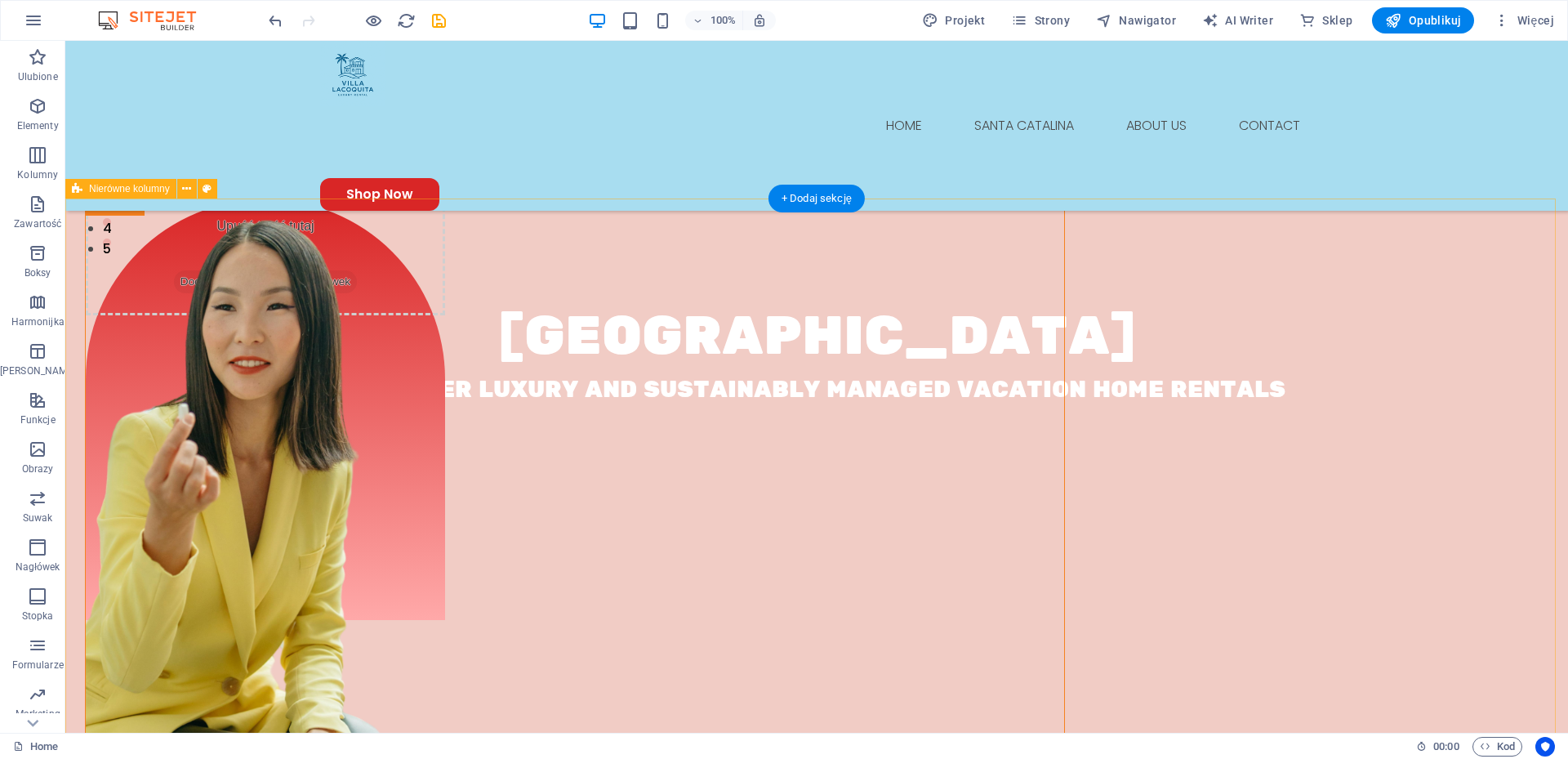
click at [918, 706] on div "Upuść treść tutaj lub Dodaj elementy Wklej schowek About Us At Villa Lacoquita,…" at bounding box center [816, 703] width 1502 height 1010
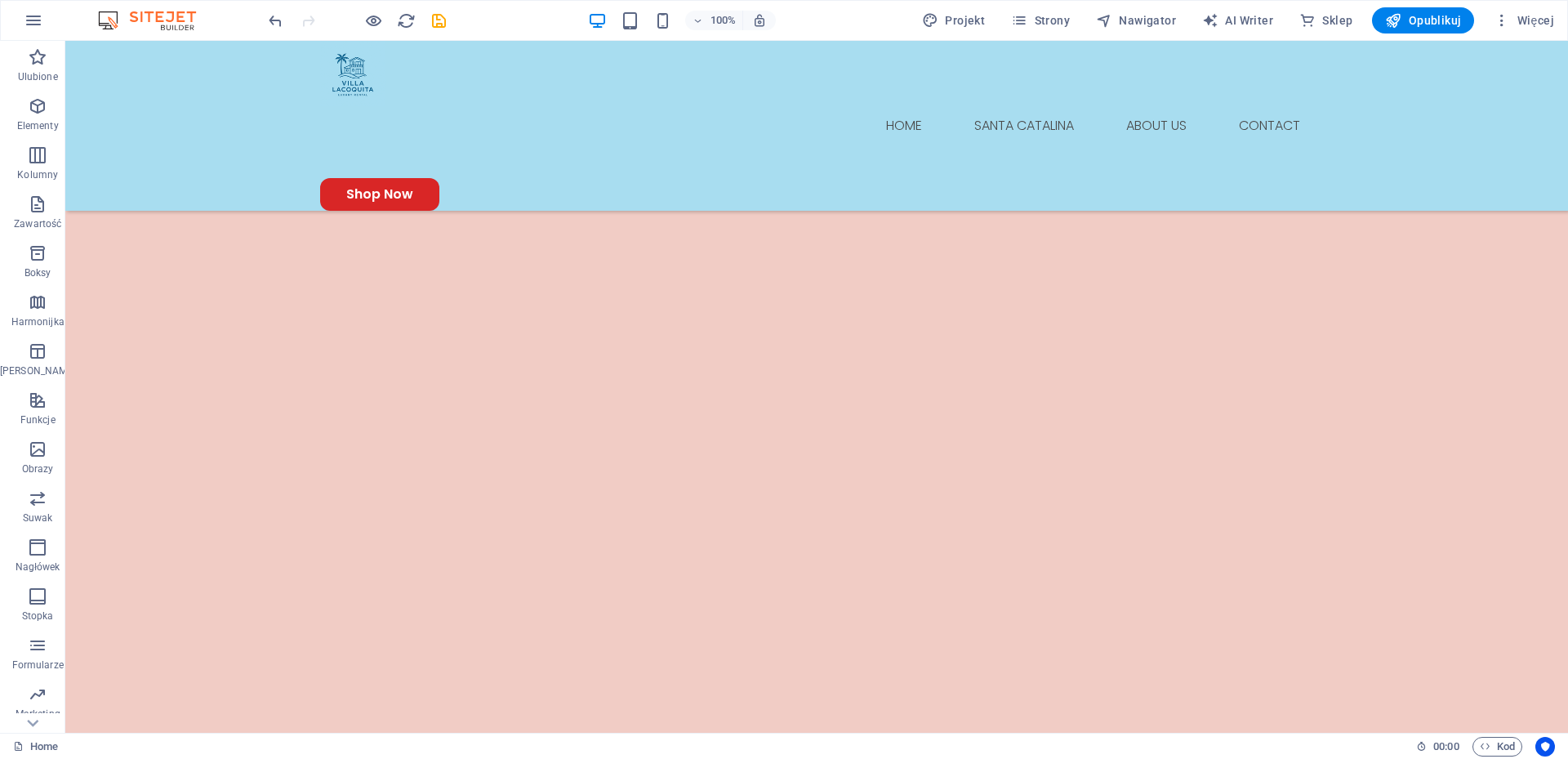
scroll to position [1752, 0]
click at [707, 360] on icon at bounding box center [708, 358] width 9 height 17
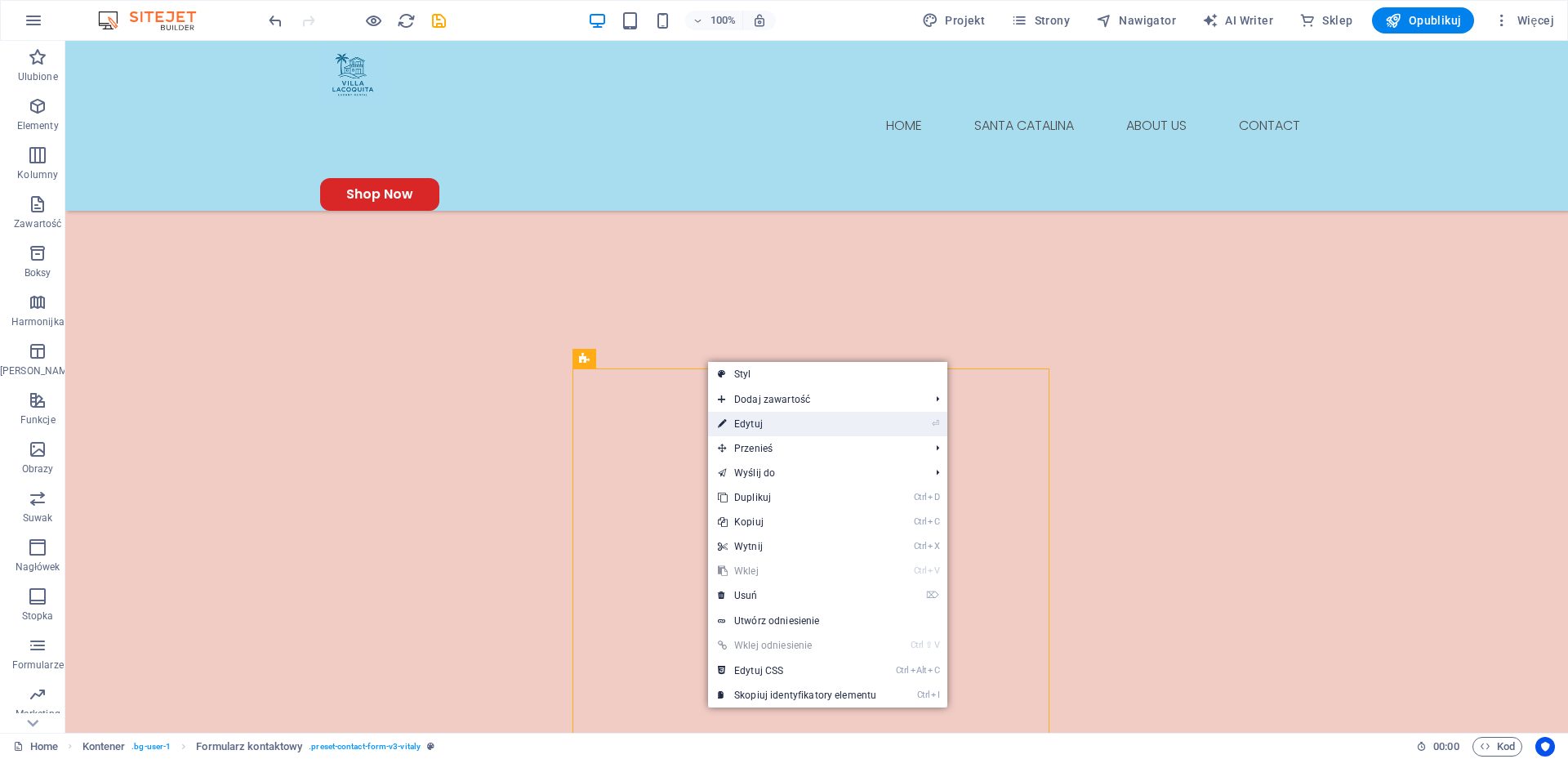
click at [751, 424] on link "⏎ Edytuj" at bounding box center [797, 424] width 178 height 25
select select "px"
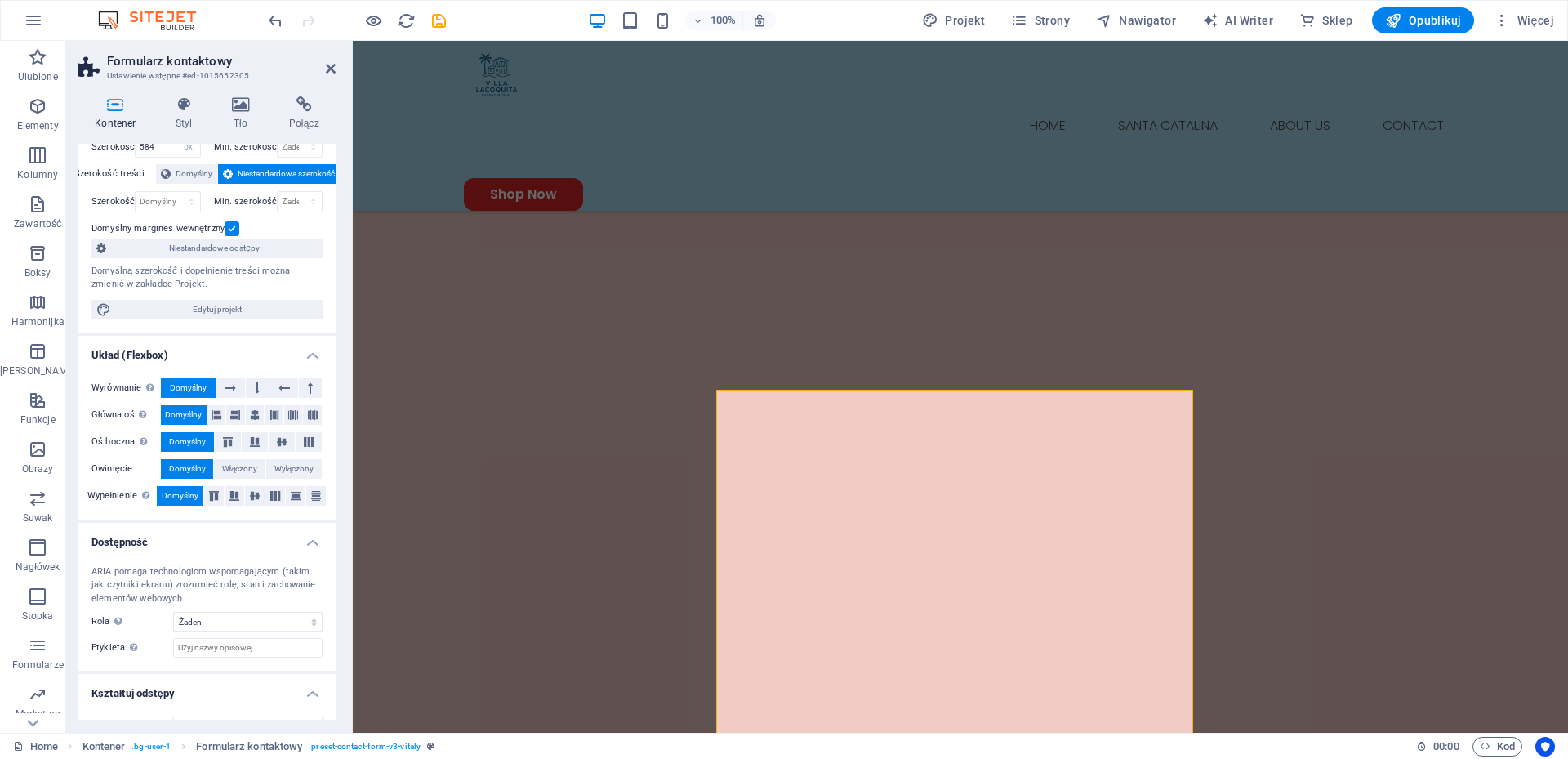
scroll to position [105, 0]
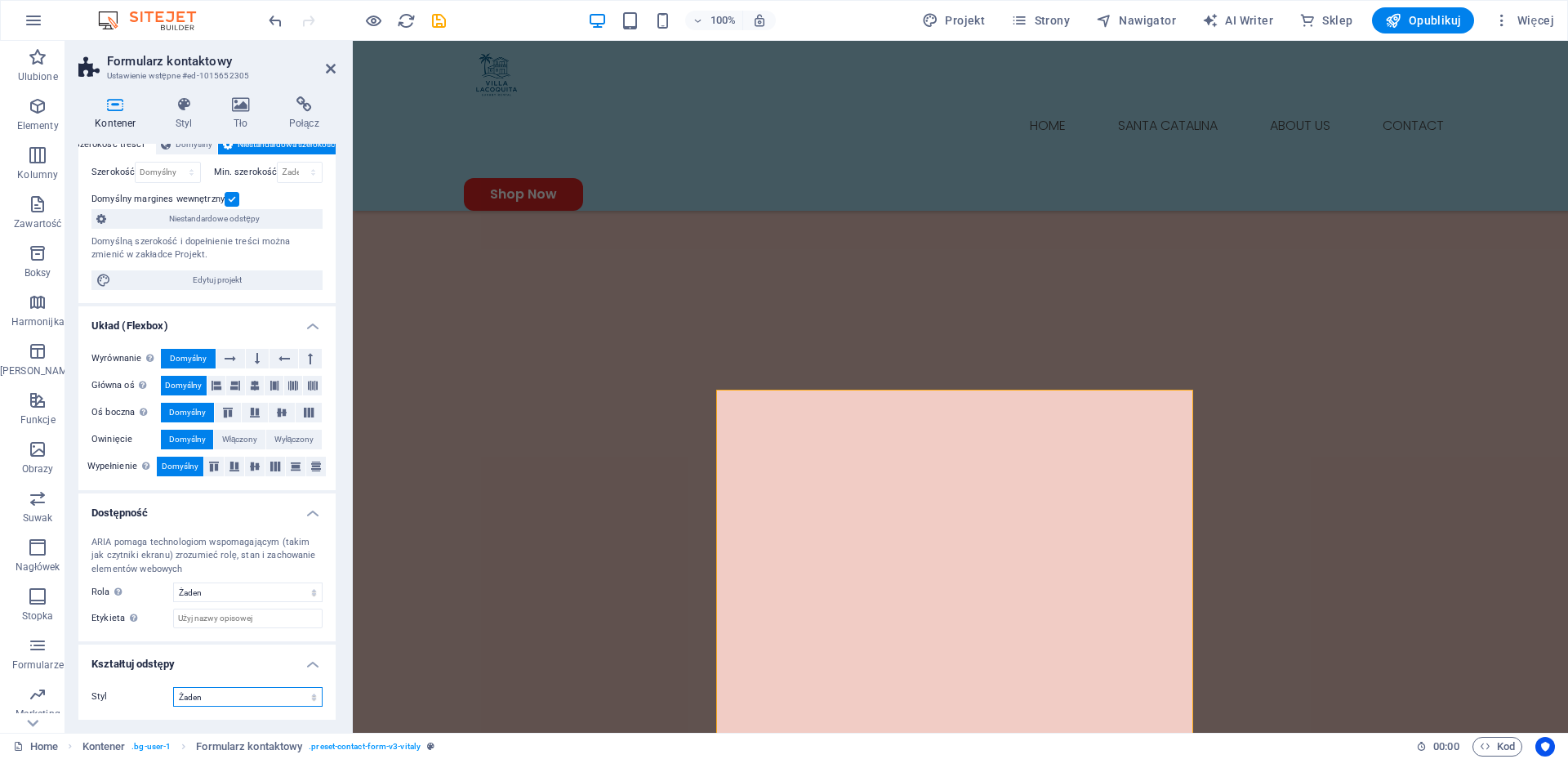
click at [226, 700] on select "Żaden Trójkąt Kwadrat Przekątna Wielokąt 1 Wielokąt 2 Zygzag Wiele zygzagów Fal…" at bounding box center [248, 697] width 149 height 20
click at [173, 687] on select "Żaden Trójkąt Kwadrat Przekątna Wielokąt 1 Wielokąt 2 Zygzag Wiele zygzagów Fal…" at bounding box center [248, 697] width 149 height 20
click at [122, 698] on label "Styl" at bounding box center [131, 697] width 81 height 20
click at [234, 701] on select "Żaden Trójkąt Kwadrat Przekątna Wielokąt 1 Wielokąt 2 Zygzag Wiele zygzagów Fal…" at bounding box center [248, 697] width 149 height 20
select select "circle"
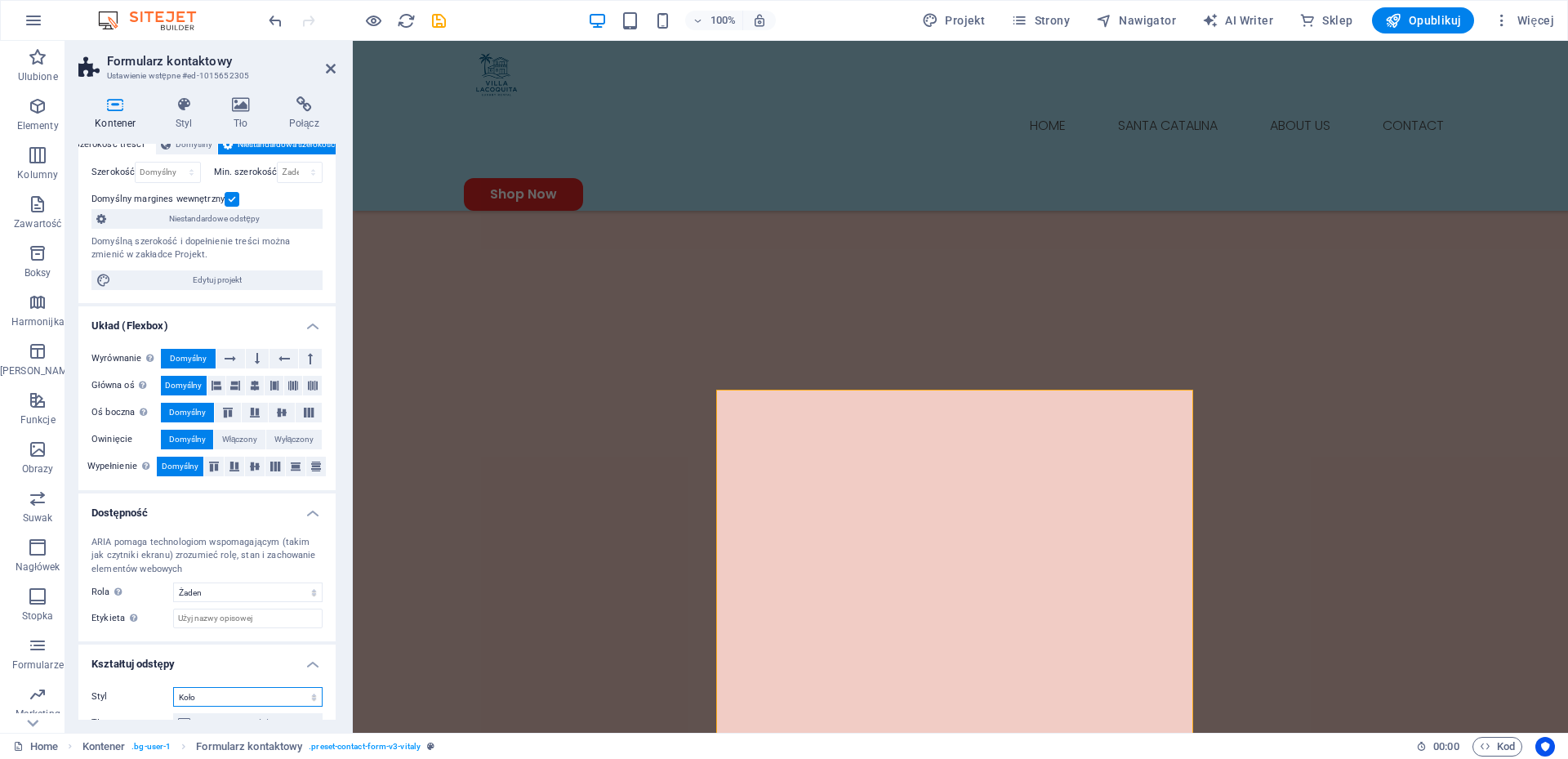
click at [173, 687] on select "Żaden Trójkąt Kwadrat Przekątna Wielokąt 1 Wielokąt 2 Zygzag Wiele zygzagów Fal…" at bounding box center [248, 697] width 149 height 20
drag, startPoint x: 330, startPoint y: 266, endPoint x: 320, endPoint y: 413, distance: 147.3
click at [320, 413] on ul "Rozmiar Wysokość Domyślny px rem % vh vw Min. wysokość Żaden px rem % vh vw Sze…" at bounding box center [207, 478] width 257 height 878
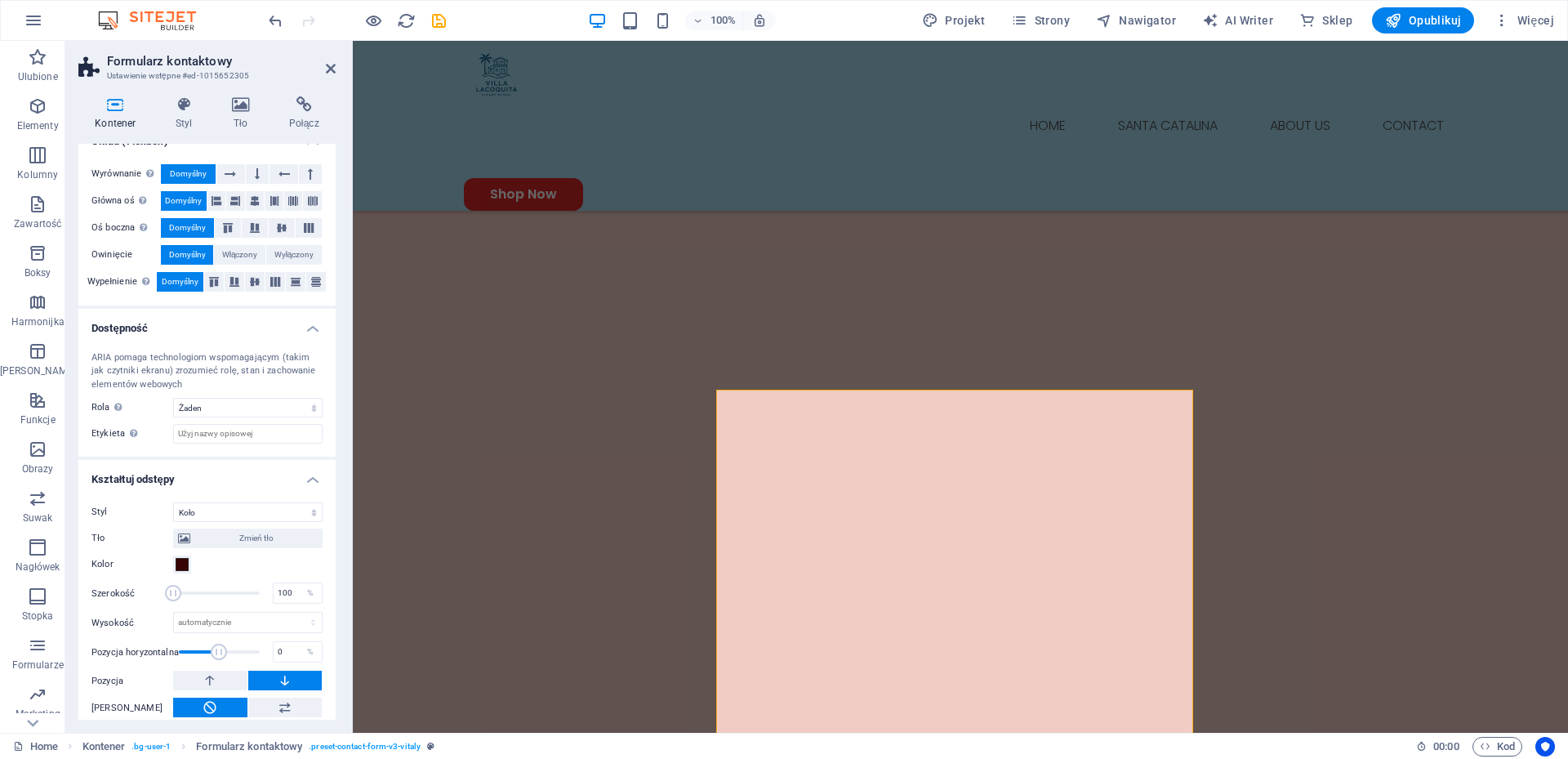
scroll to position [301, 0]
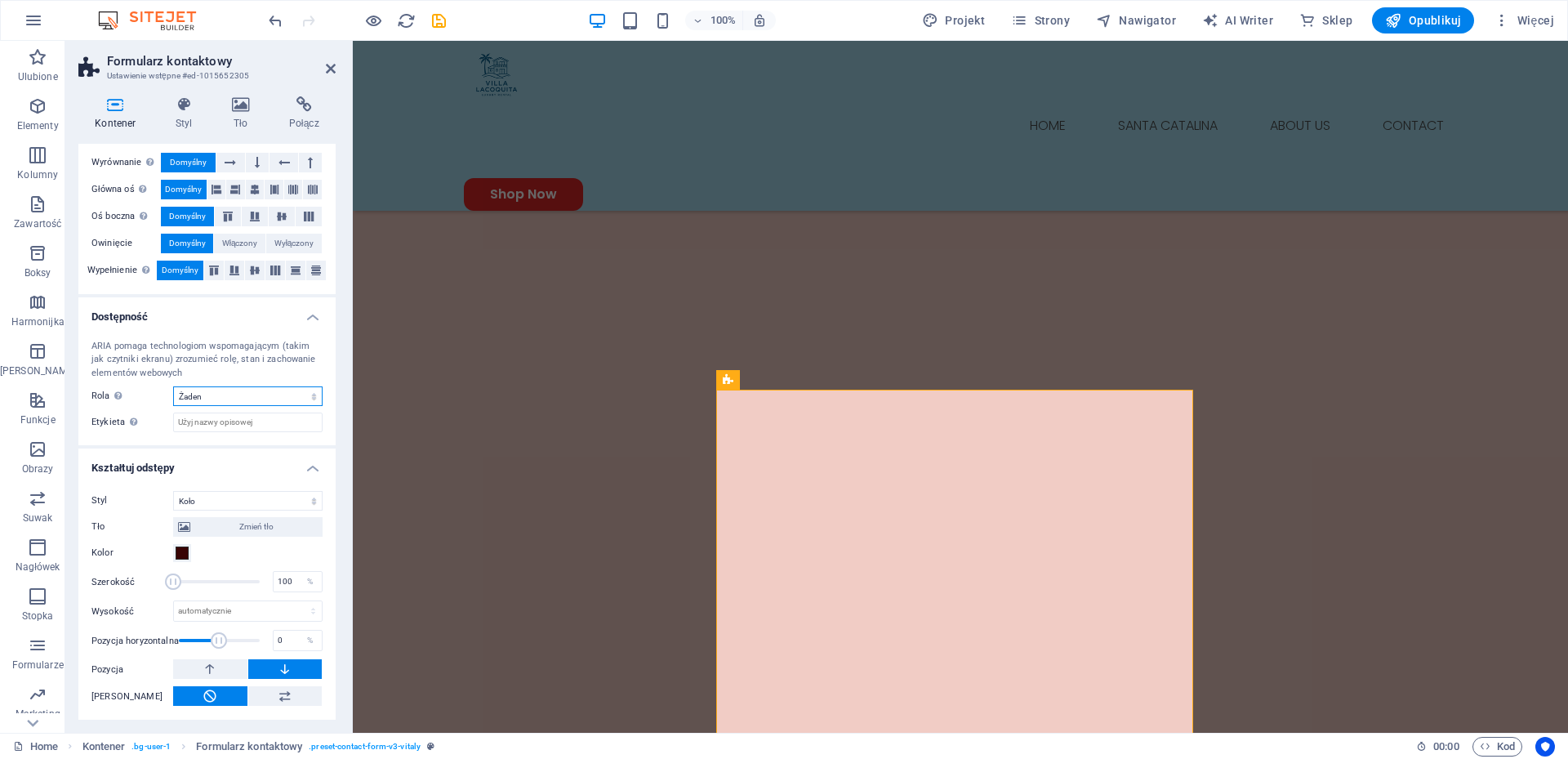
click at [295, 394] on select "Żaden Alert Article Banner Comment Complementary Dialog Marquee Nagłówek Presen…" at bounding box center [248, 396] width 149 height 20
click at [287, 419] on input "Etykieta Użyj etykiety ARIA , aby podać jasną i opisową nazwę elementów, które …" at bounding box center [248, 423] width 149 height 20
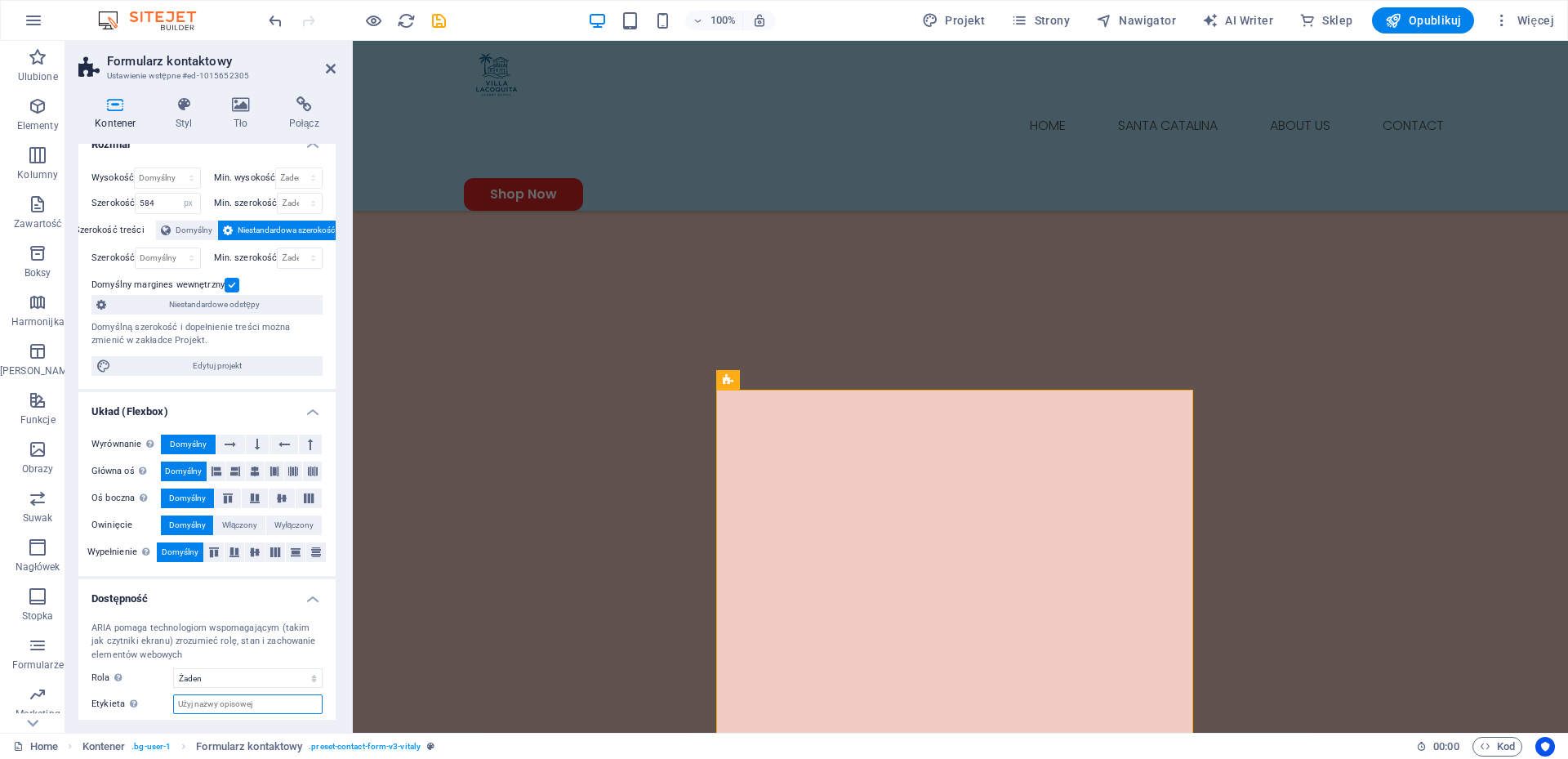
scroll to position [0, 0]
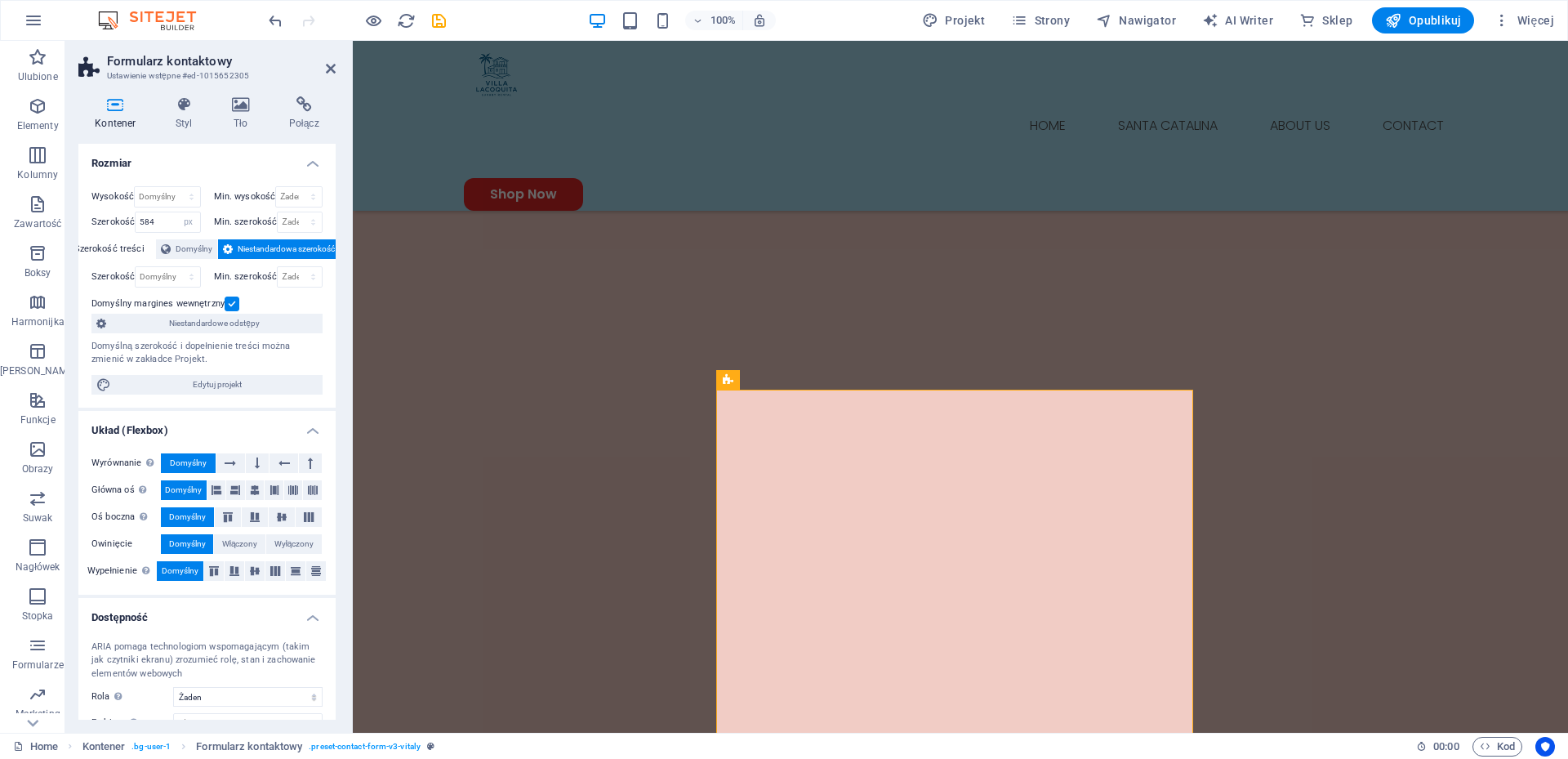
click at [114, 98] on icon at bounding box center [116, 104] width 74 height 17
click at [306, 106] on icon at bounding box center [303, 104] width 64 height 17
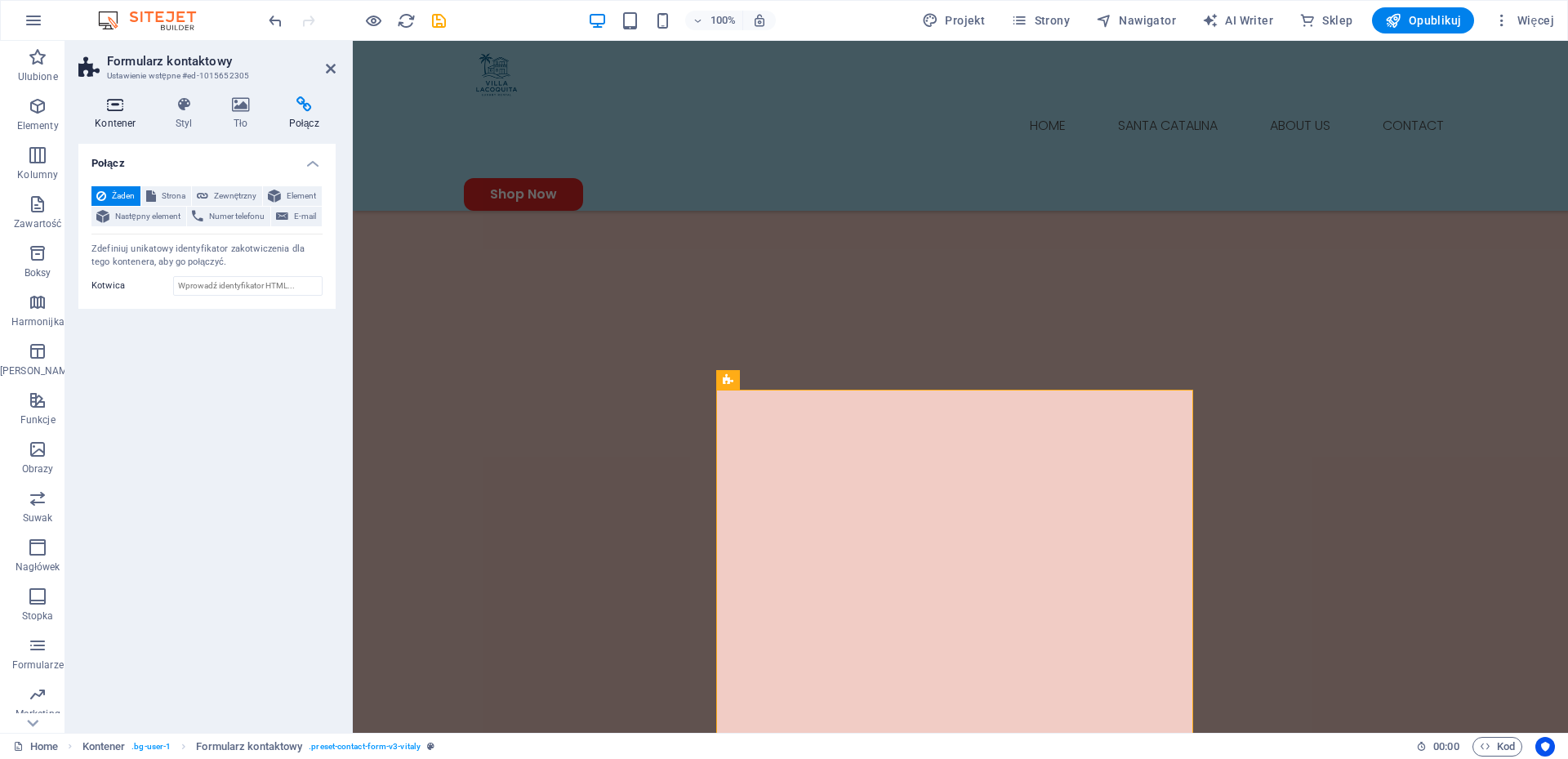
click at [109, 120] on h4 "Kontener" at bounding box center [119, 113] width 80 height 34
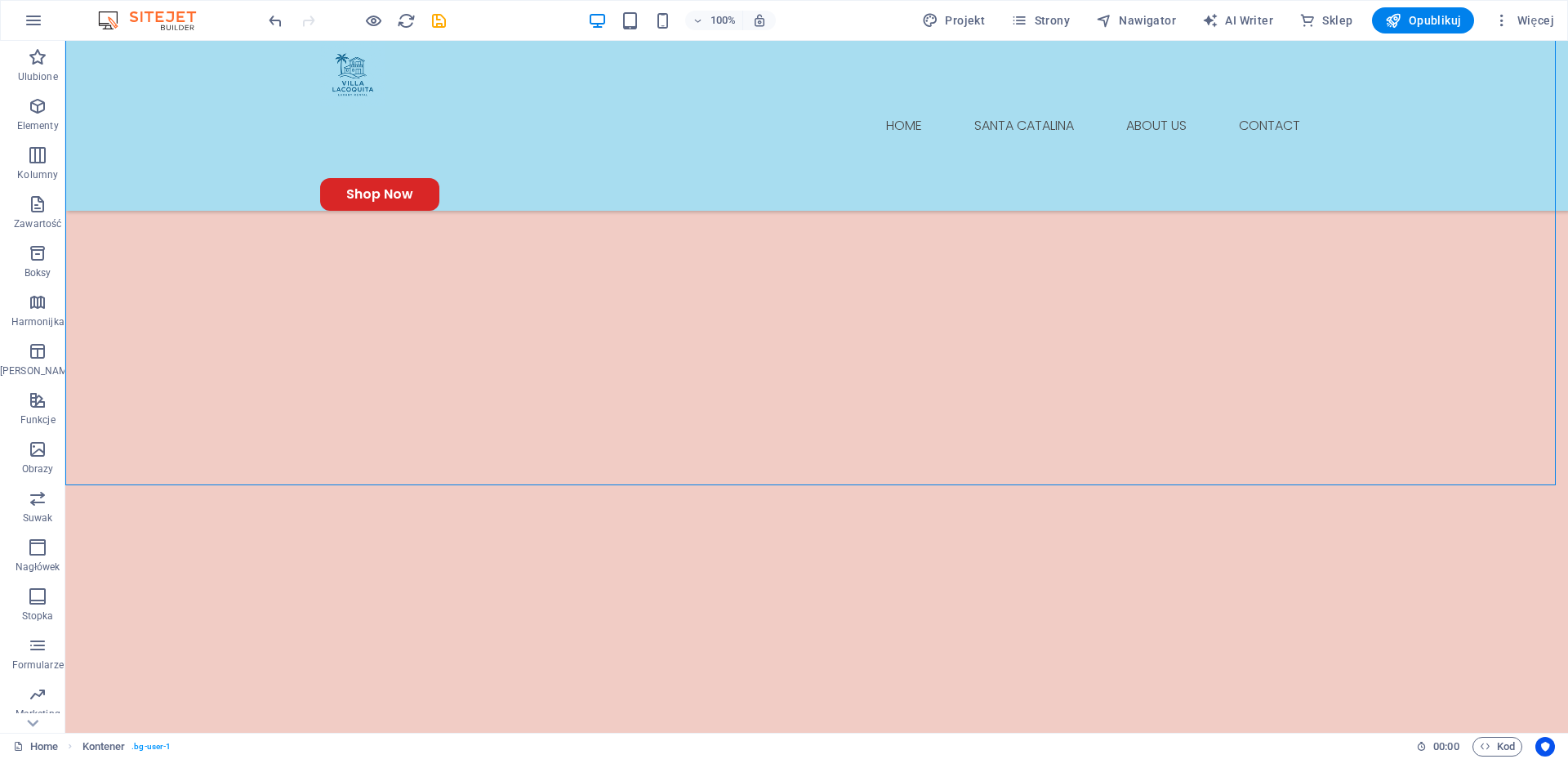
scroll to position [2091, 0]
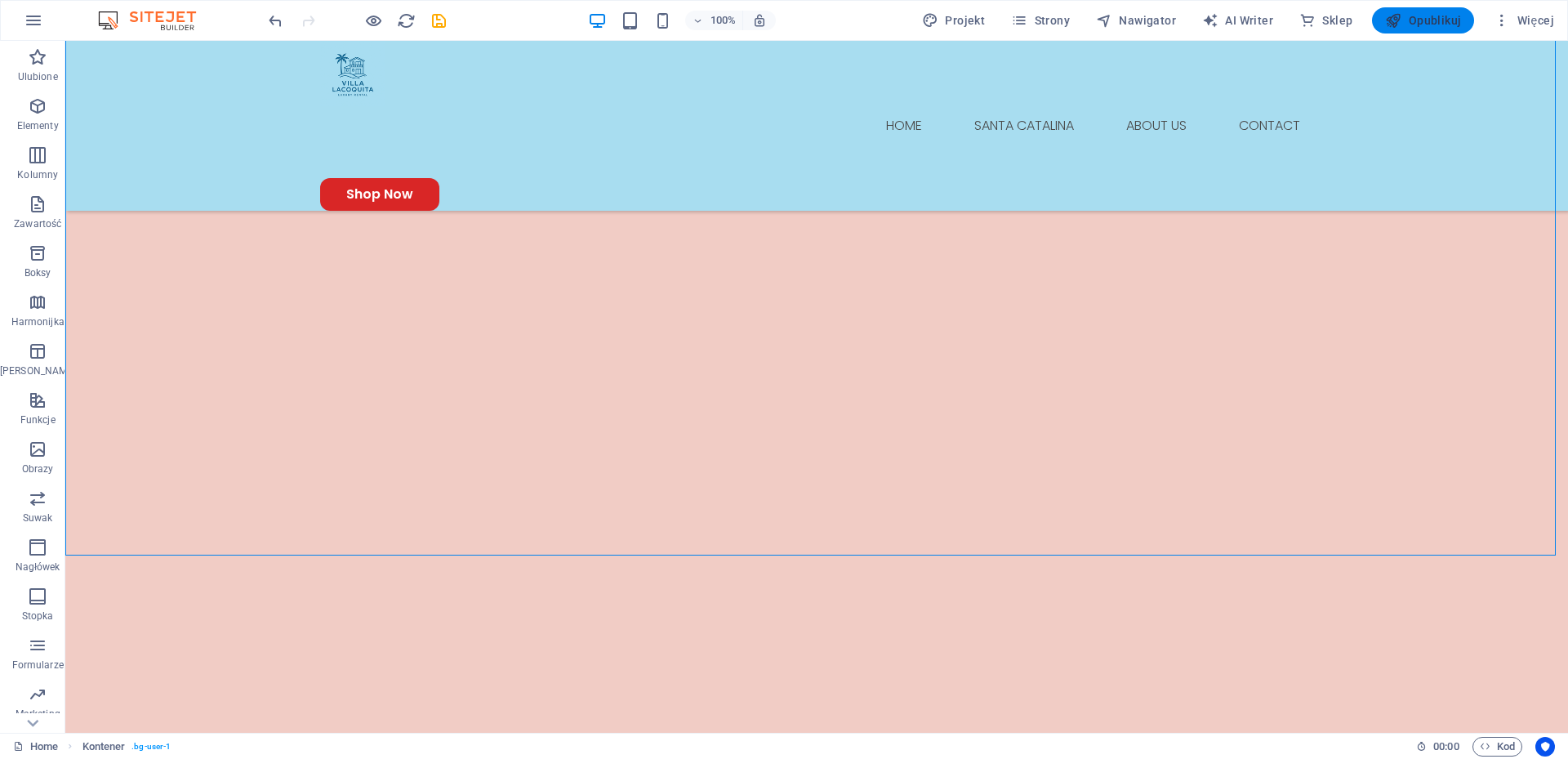
click at [1428, 20] on span "Opublikuj" at bounding box center [1422, 20] width 75 height 17
checkbox input "false"
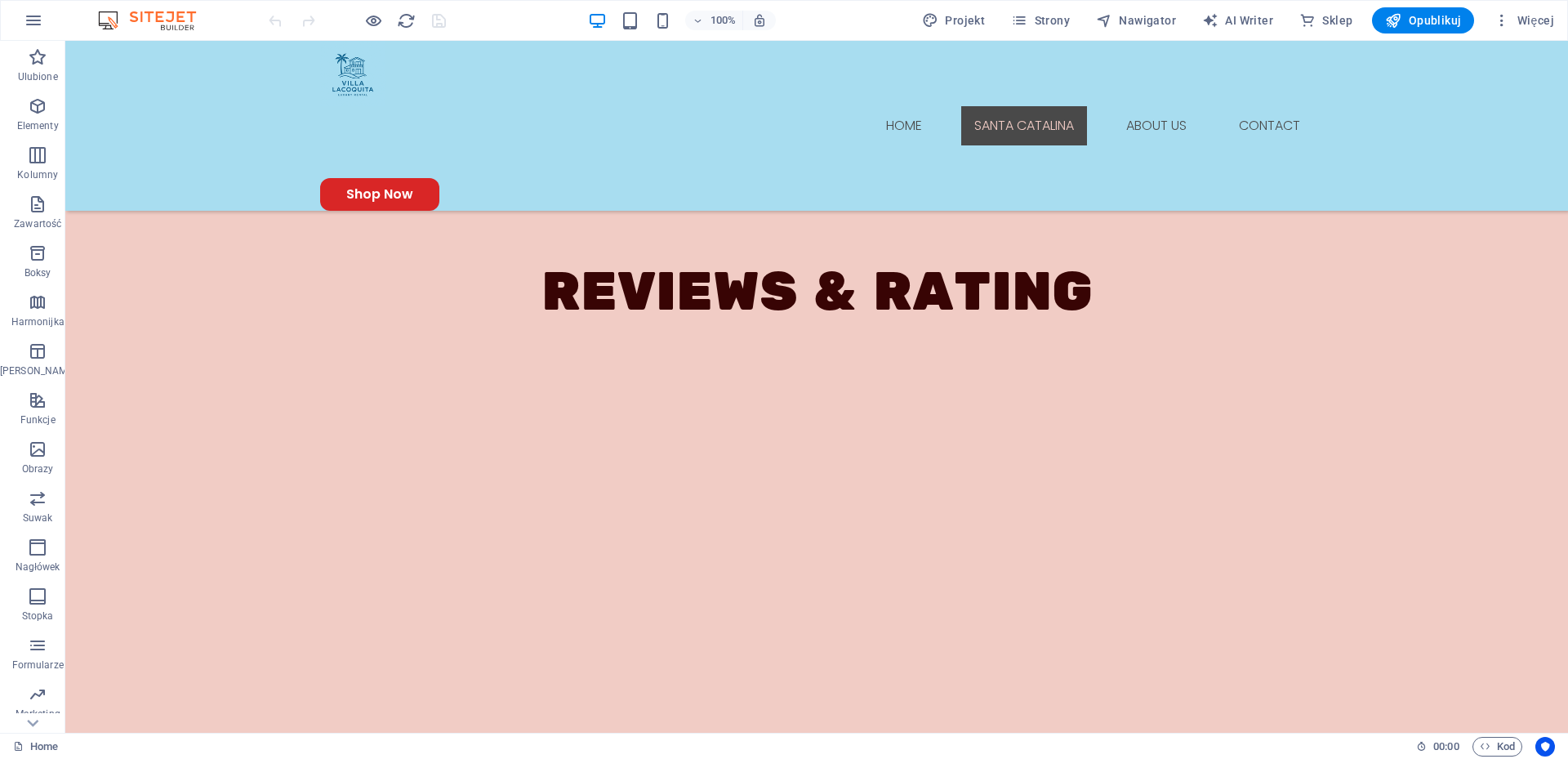
scroll to position [1562, 0]
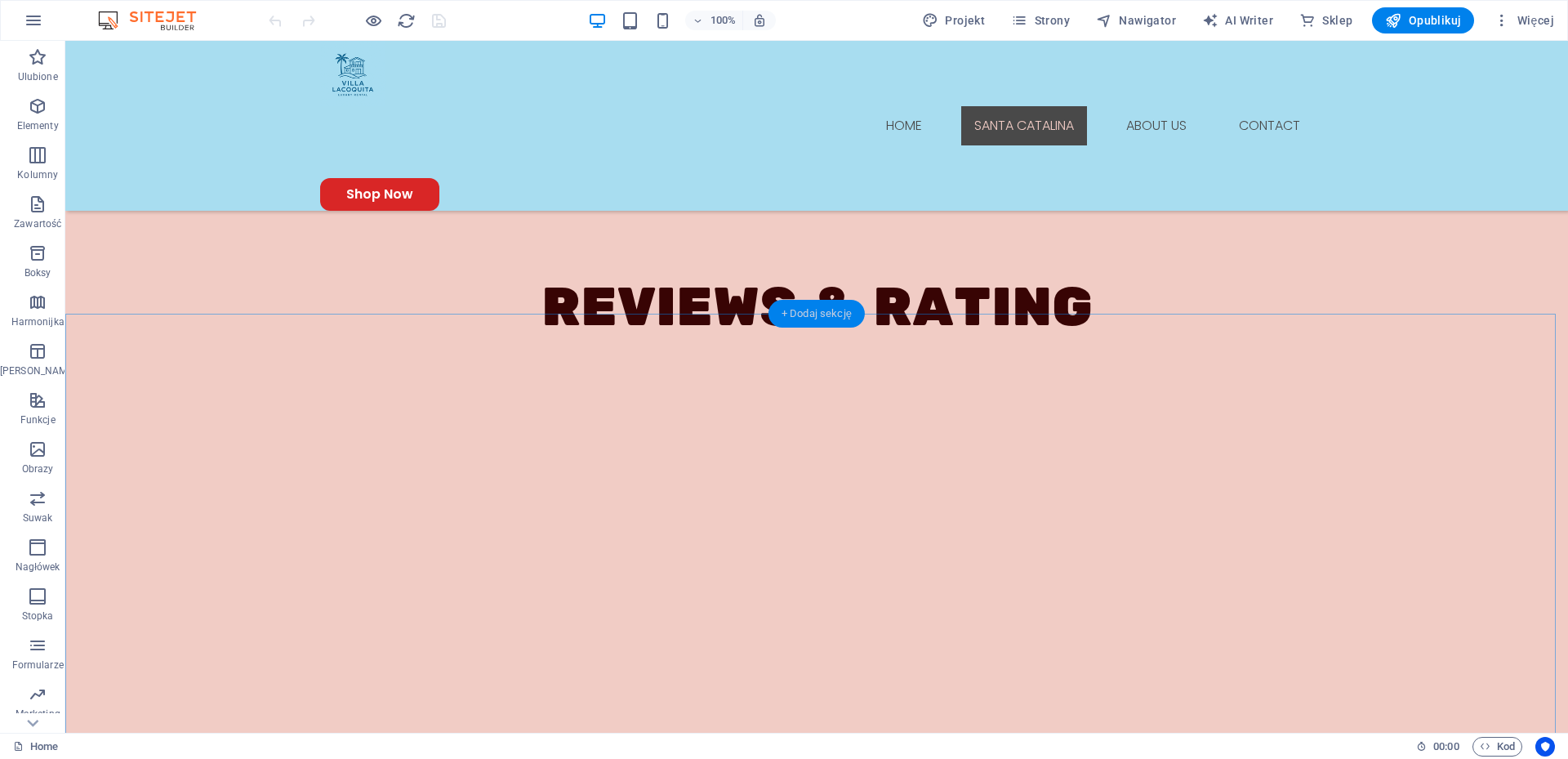
click at [820, 307] on div "+ Dodaj sekcję" at bounding box center [816, 314] width 96 height 27
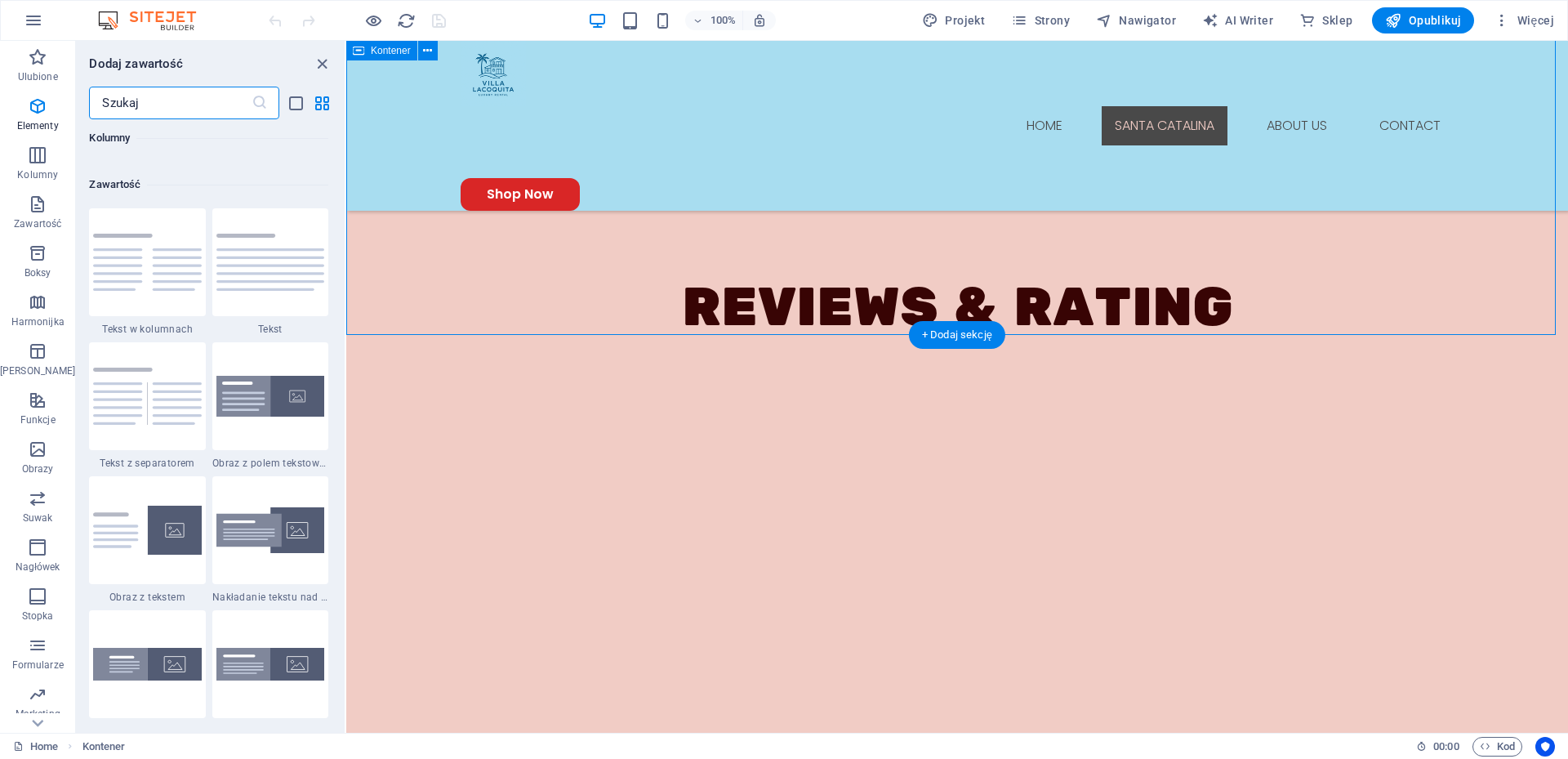
scroll to position [2859, 0]
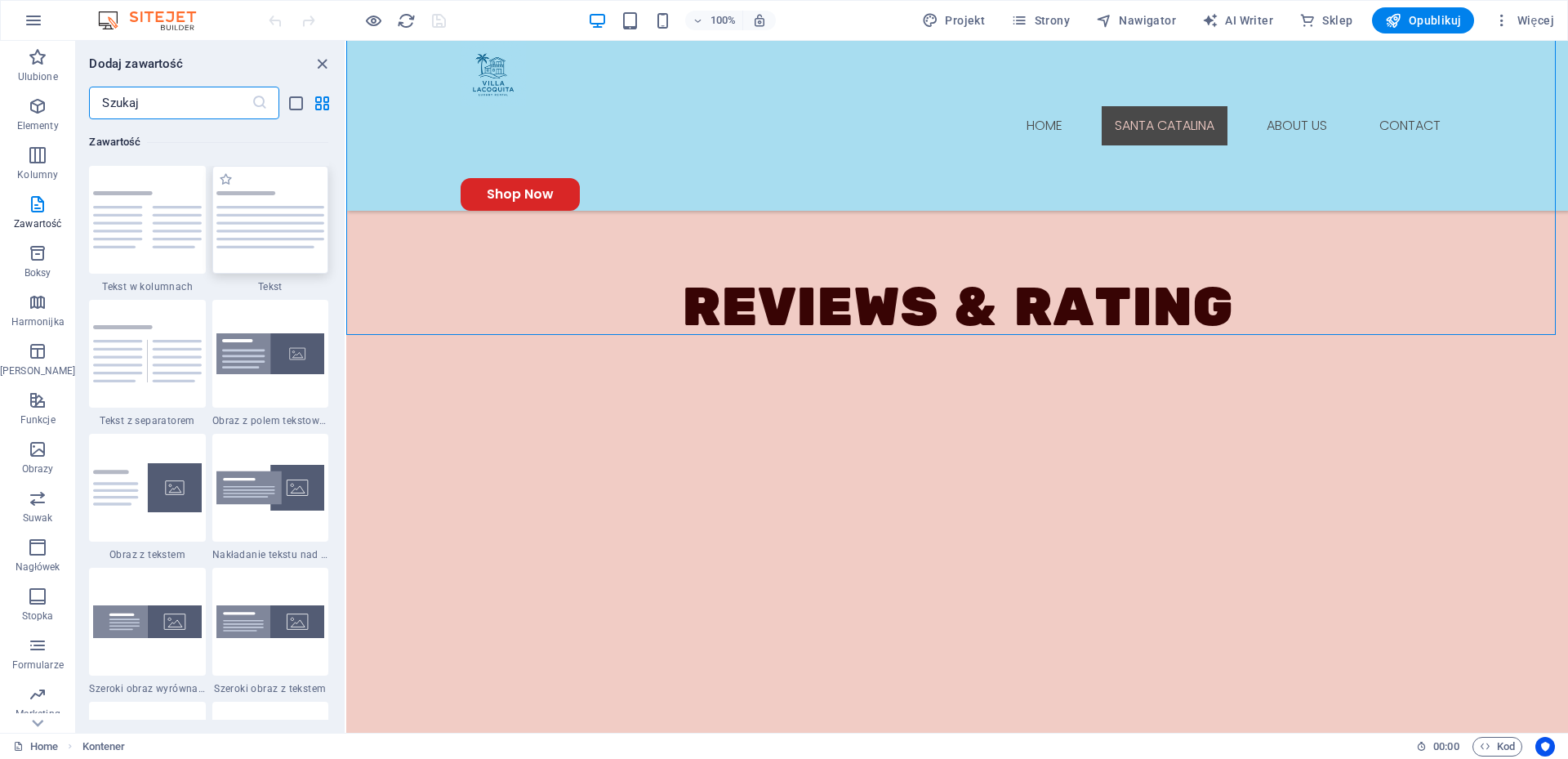
click at [260, 231] on img at bounding box center [270, 220] width 108 height 58
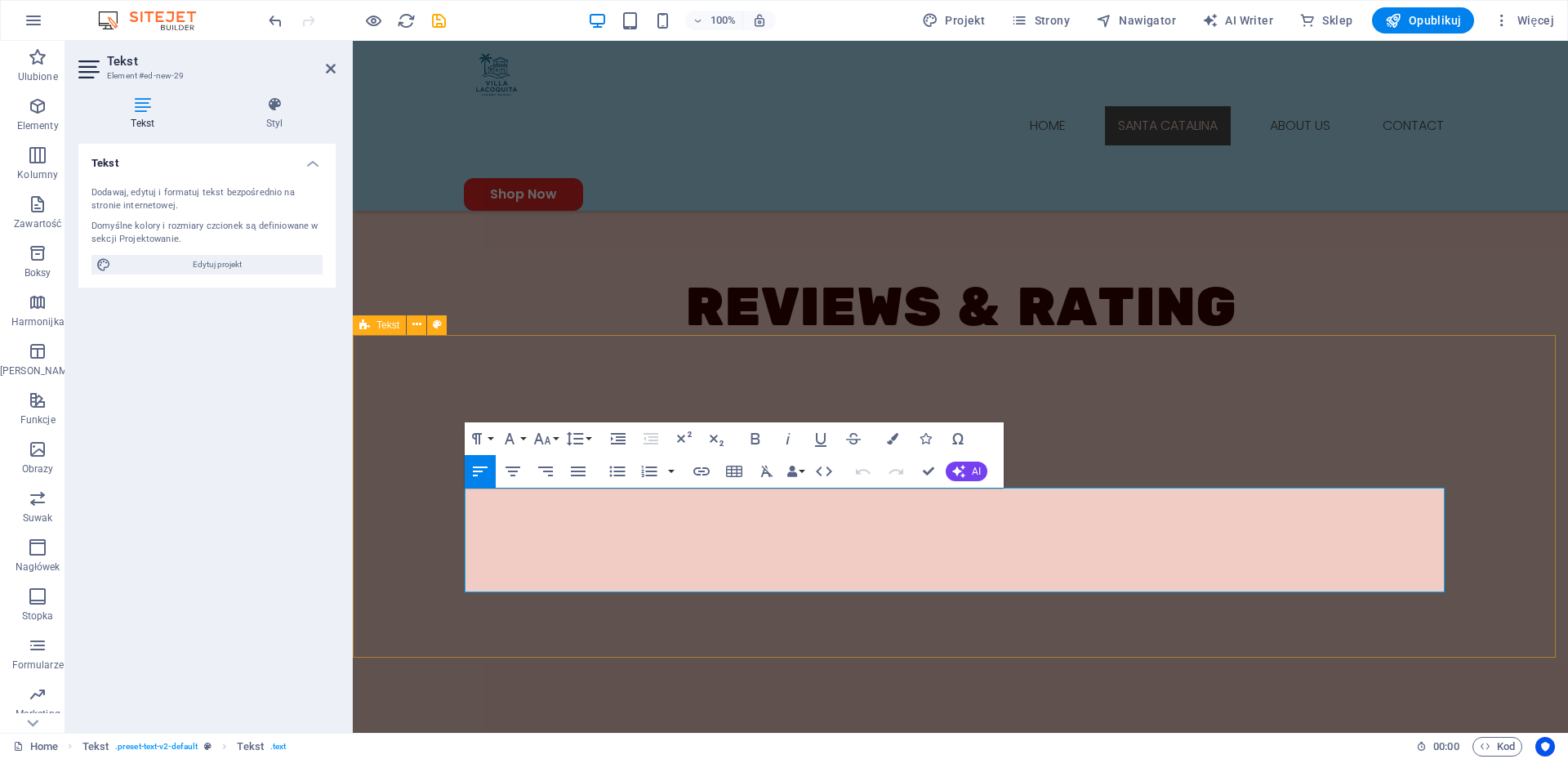
drag, startPoint x: 687, startPoint y: 582, endPoint x: 460, endPoint y: 503, distance: 240.4
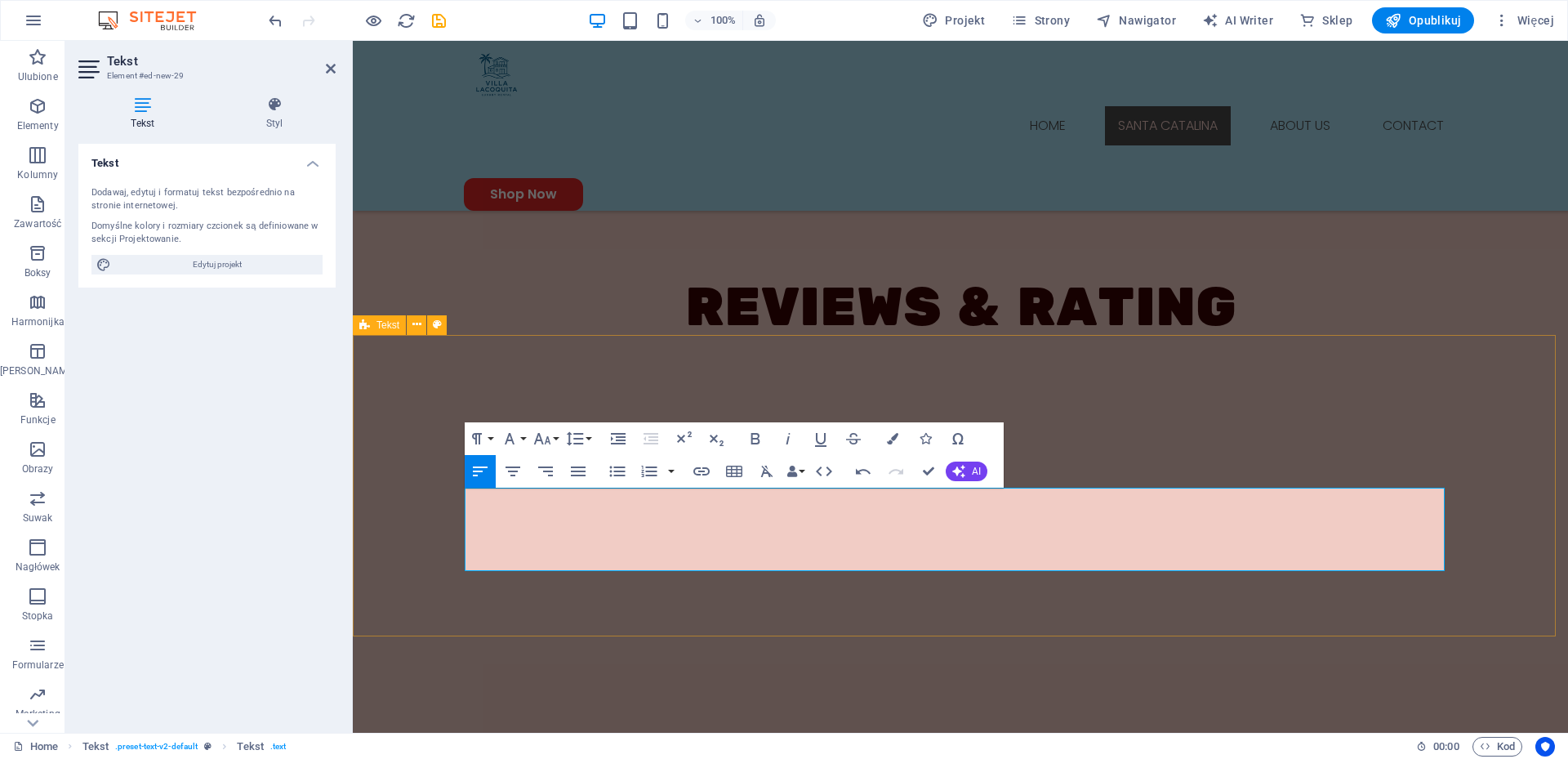
scroll to position [6907, 1]
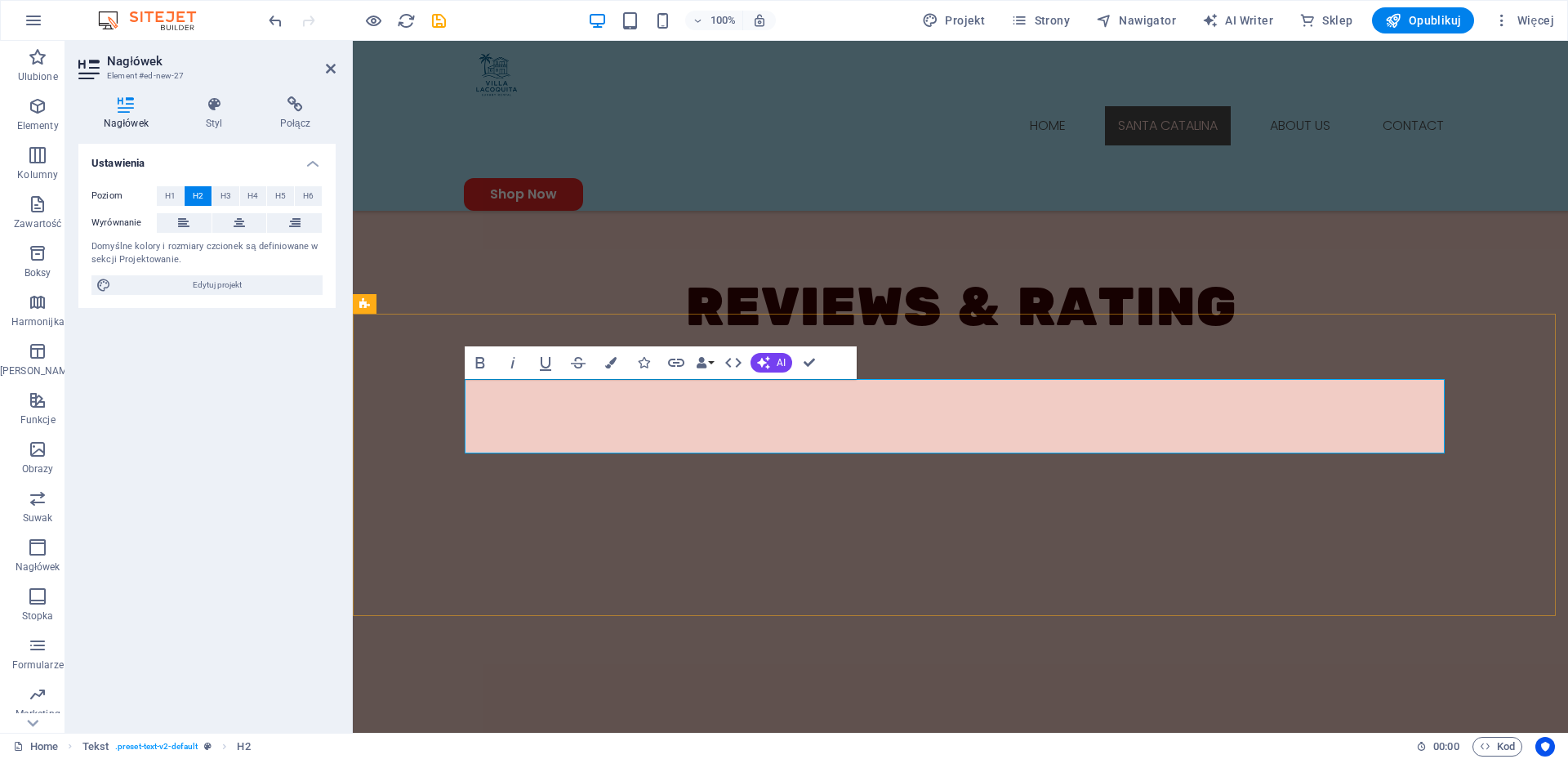
scroll to position [1584, 0]
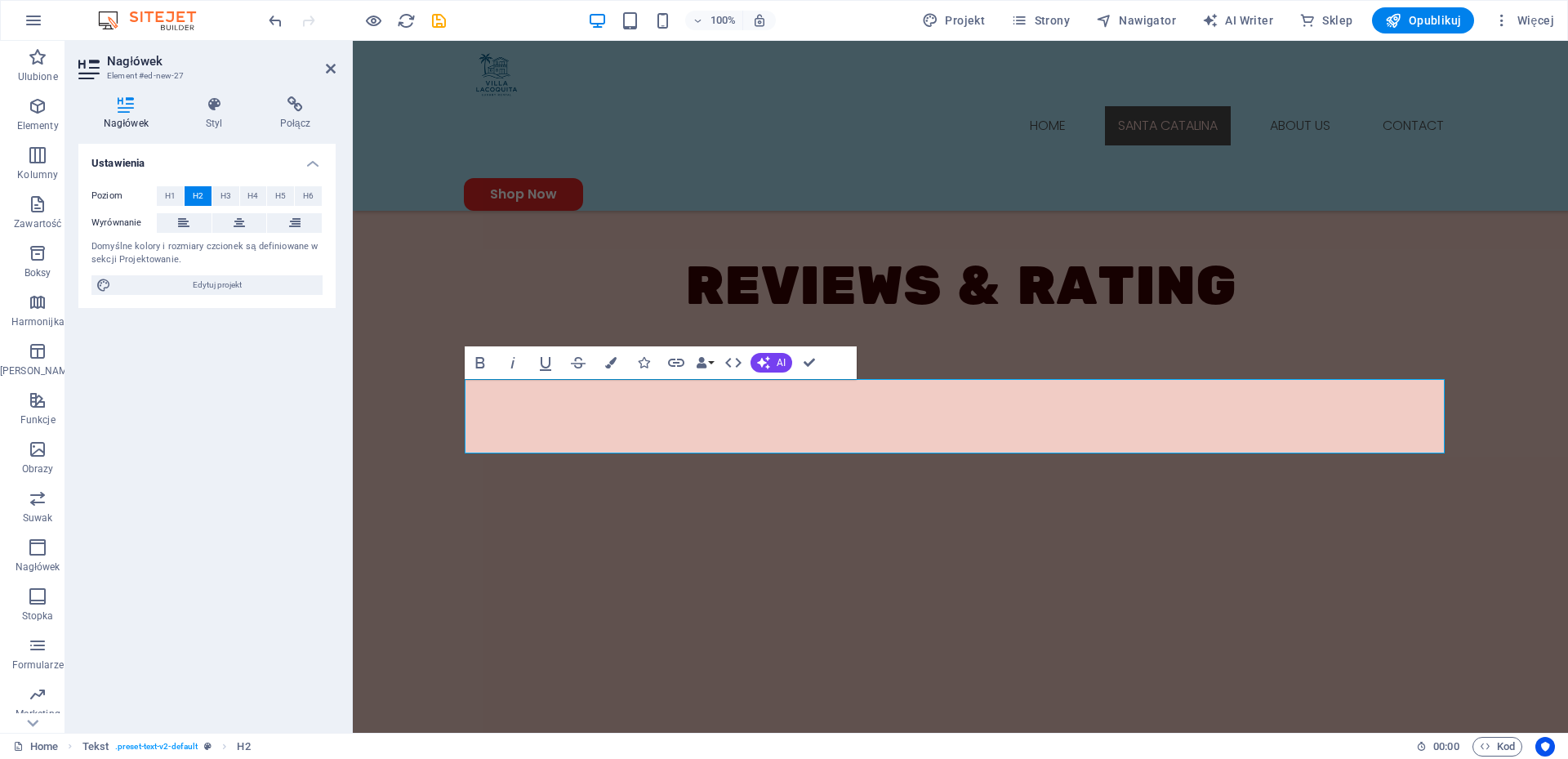
click at [230, 524] on div "Ustawienia Poziom H1 H2 H3 H4 H5 H6 Wyrównanie Domyślne kolory i rozmiary czcio…" at bounding box center [207, 431] width 257 height 576
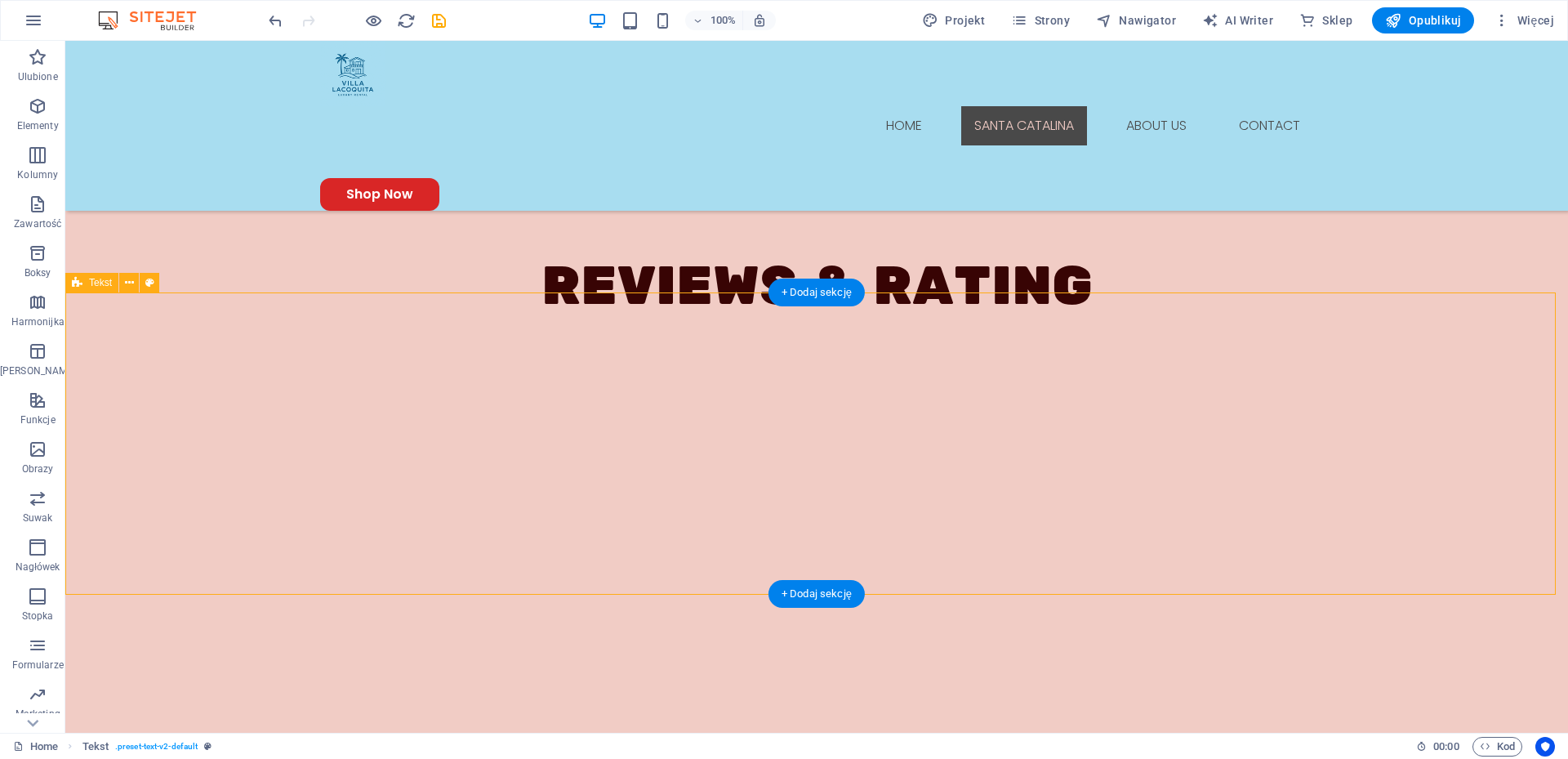
click at [85, 285] on div "Tekst" at bounding box center [92, 282] width 53 height 20
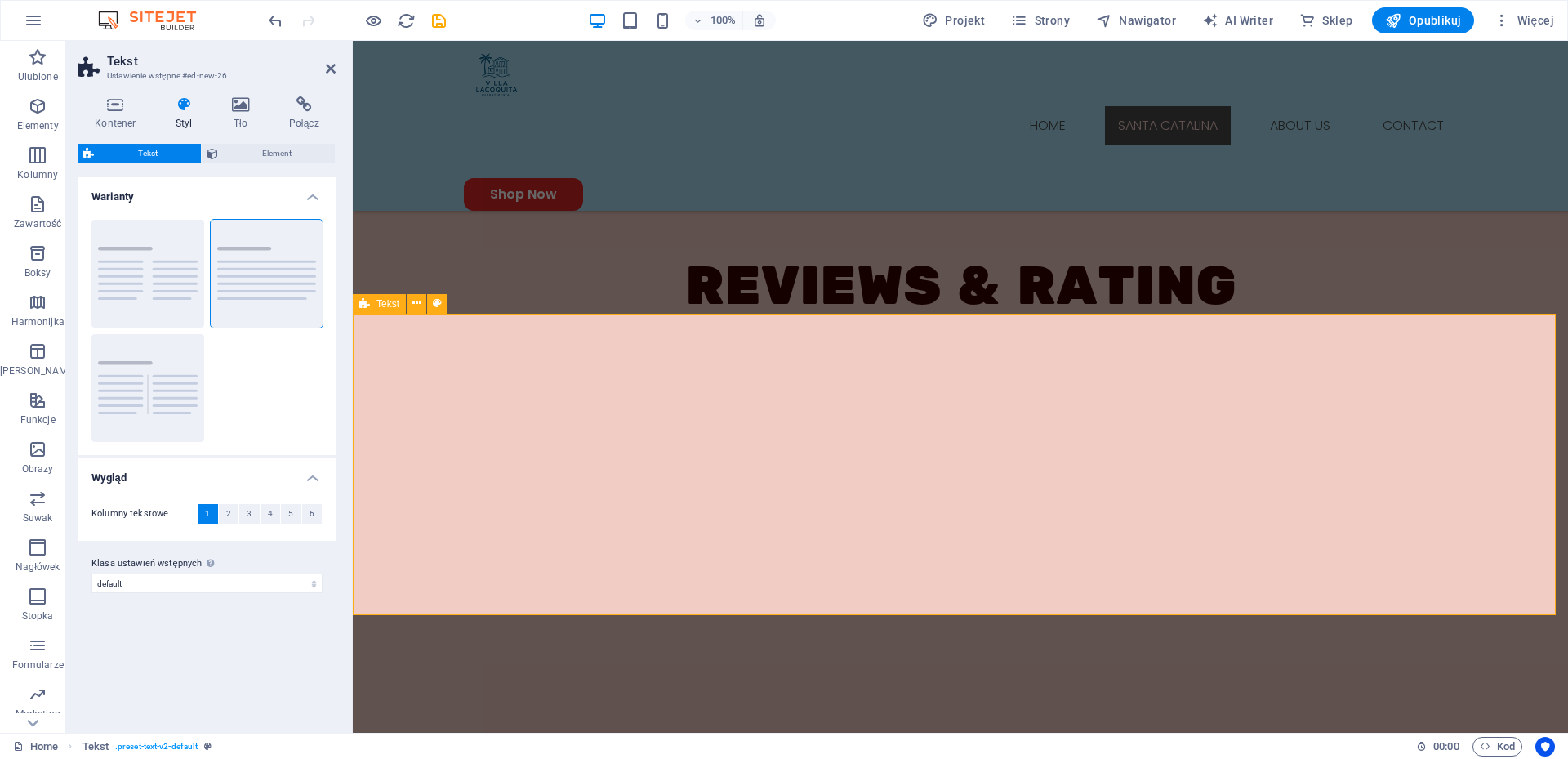
click at [416, 304] on icon at bounding box center [416, 303] width 9 height 17
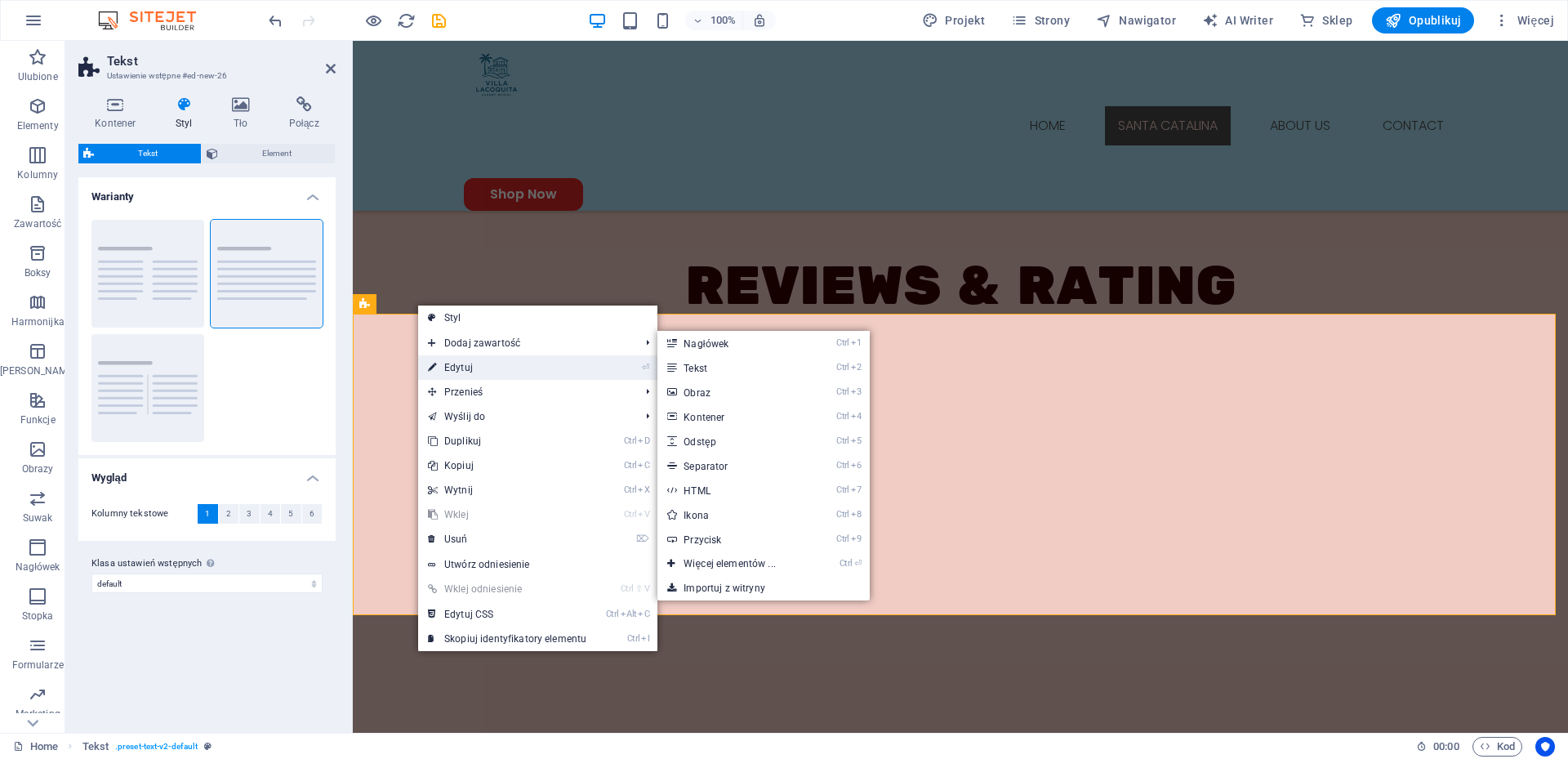
click at [473, 374] on link "⏎ Edytuj" at bounding box center [508, 367] width 178 height 25
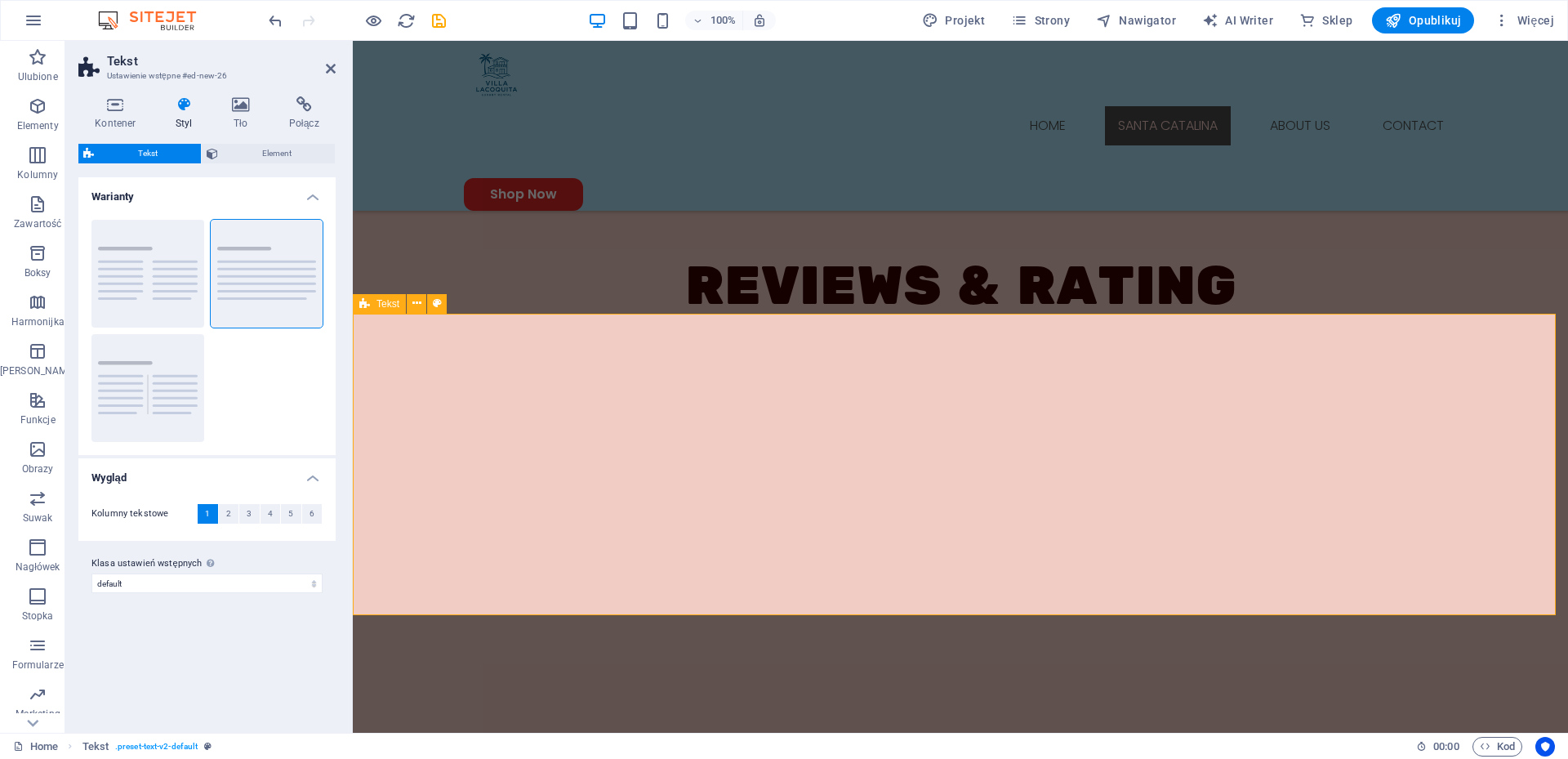
click at [234, 98] on icon at bounding box center [241, 104] width 51 height 17
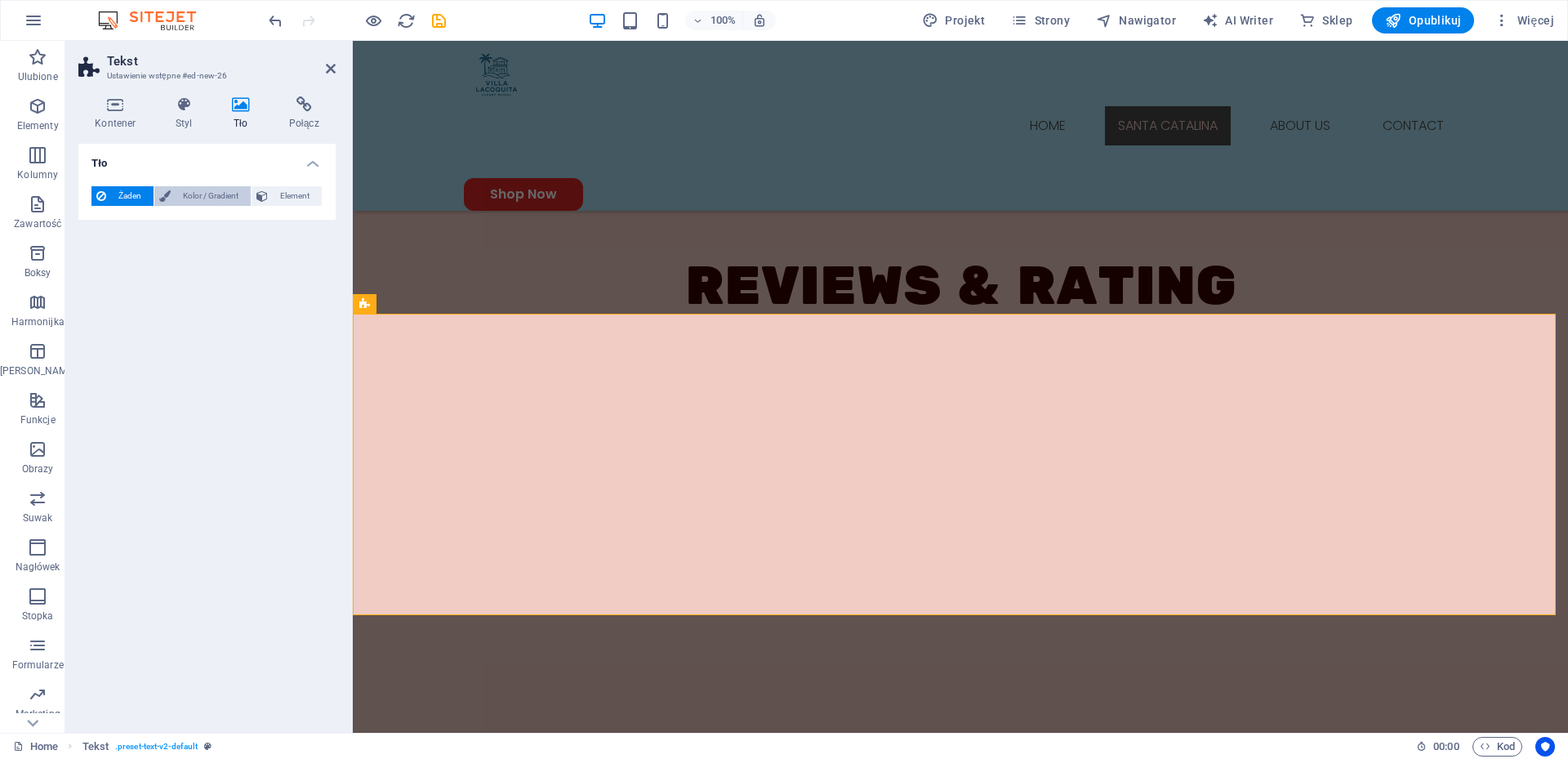
click at [215, 197] on span "Kolor / Gradient" at bounding box center [211, 196] width 71 height 20
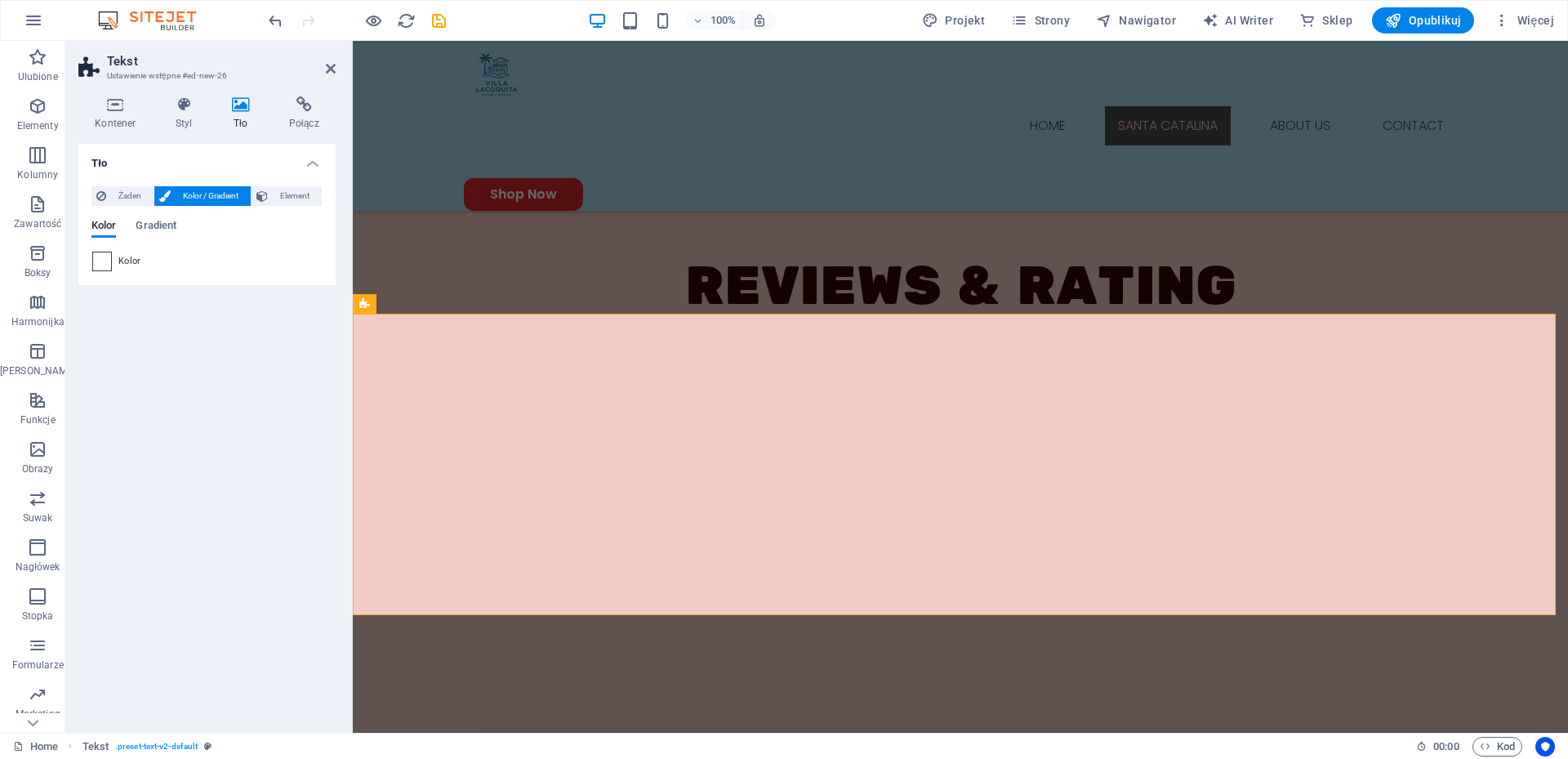
click at [97, 257] on span at bounding box center [102, 261] width 18 height 18
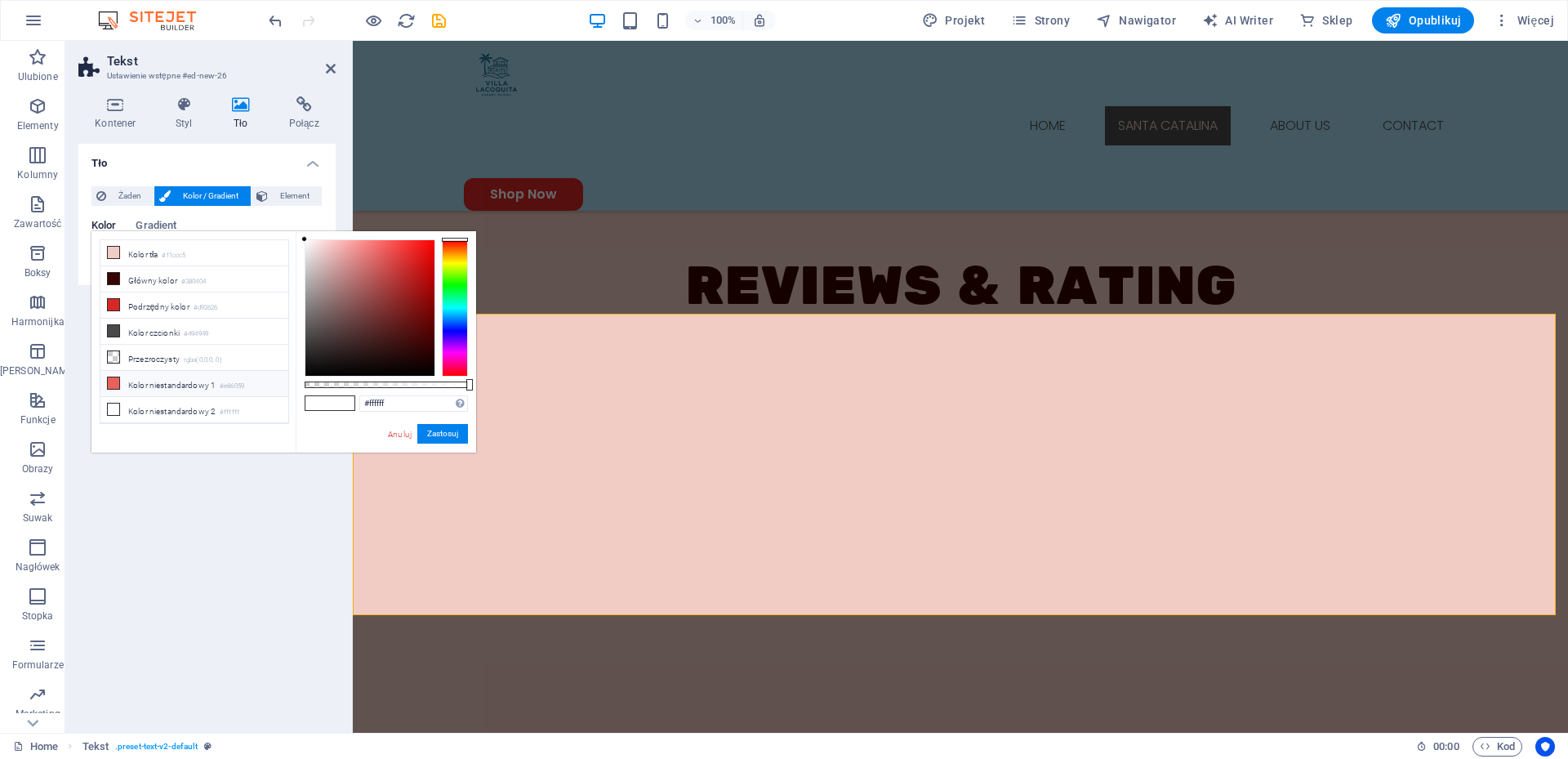
click at [154, 380] on li "Kolor niestandardowy 1 #e86059" at bounding box center [194, 383] width 188 height 26
click at [156, 365] on li "Przezroczysty rgba(0,0,0,.0)" at bounding box center [194, 358] width 188 height 26
drag, startPoint x: 289, startPoint y: 364, endPoint x: 283, endPoint y: 406, distance: 42.4
click at [283, 406] on div "less Kolor tła #f1ccc5 Główny kolor #380404 Podrzędny kolor #d92626 Kolor czcio…" at bounding box center [283, 342] width 384 height 222
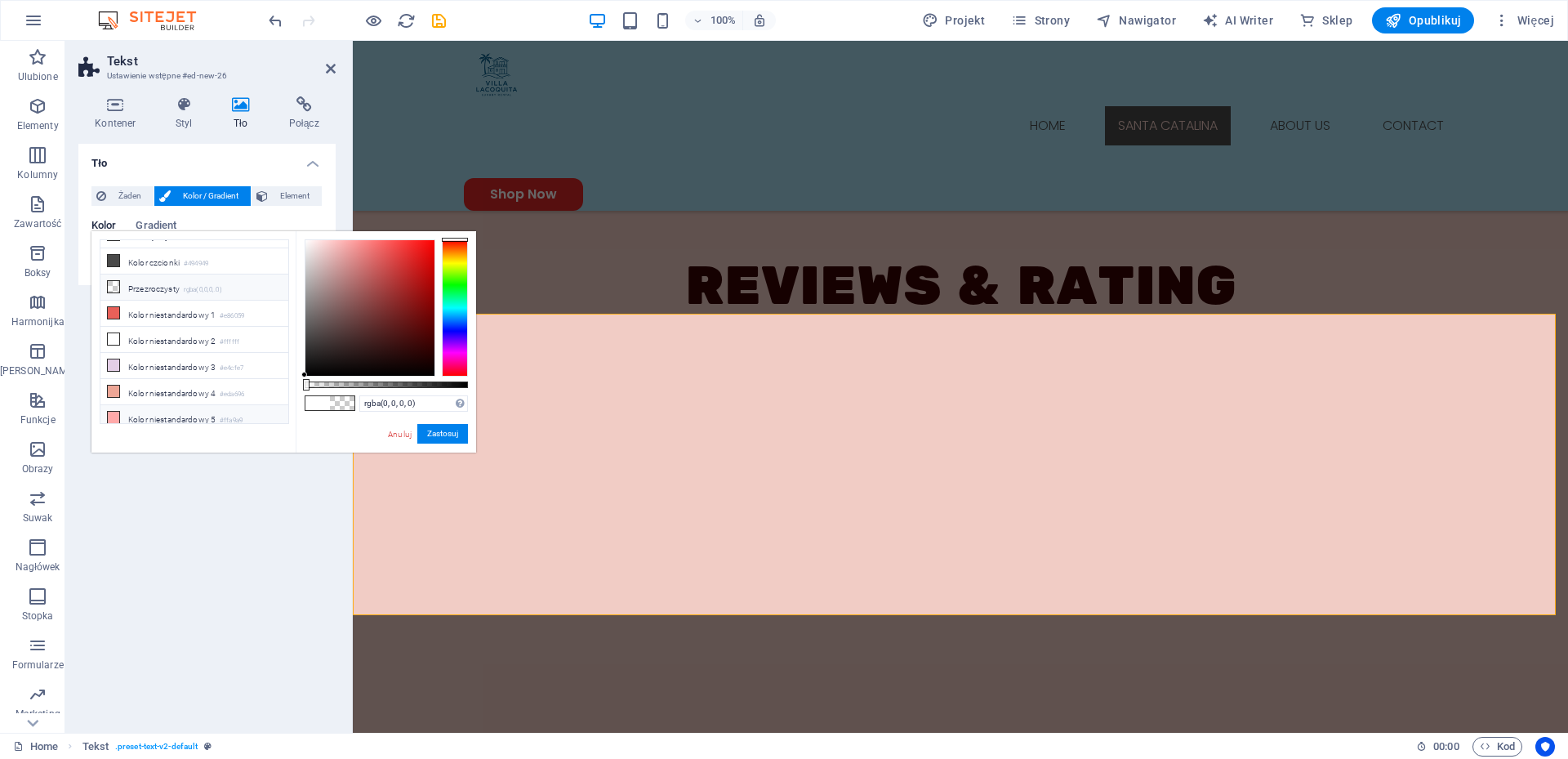
click at [172, 405] on li "Kolor niestandardowy 5 #ffa9a9" at bounding box center [194, 418] width 188 height 26
click at [183, 385] on li "Kolor niestandardowy 4 #eda696" at bounding box center [194, 392] width 188 height 26
click at [193, 363] on li "Kolor niestandardowy 3 #e4cfe7" at bounding box center [194, 366] width 188 height 26
type input "#e4cfe7"
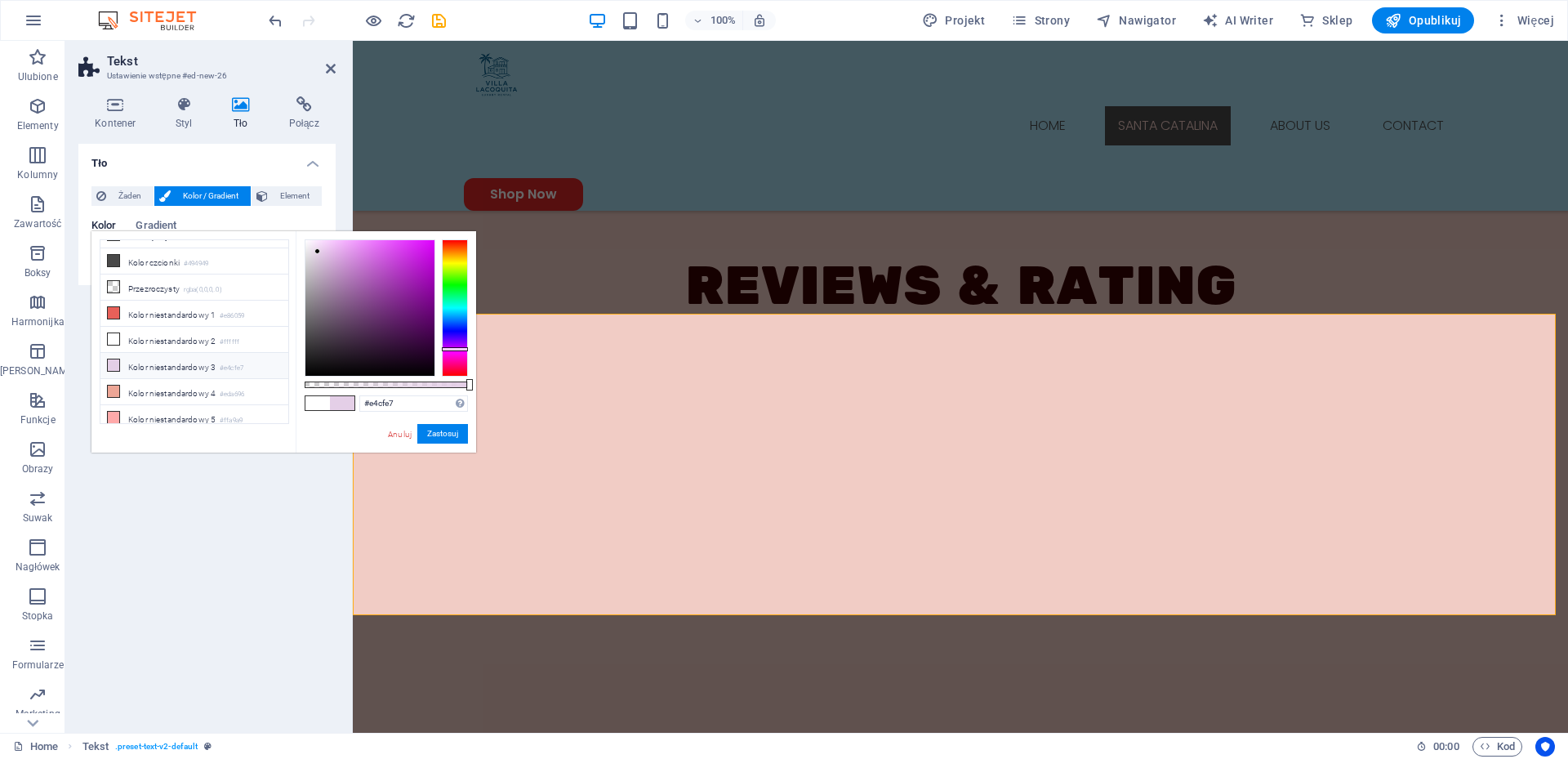
click at [183, 657] on div "Tło Żaden Kolor / Gradient Element Rozciągnij tło do pełnej szerokości Kolor na…" at bounding box center [207, 431] width 257 height 576
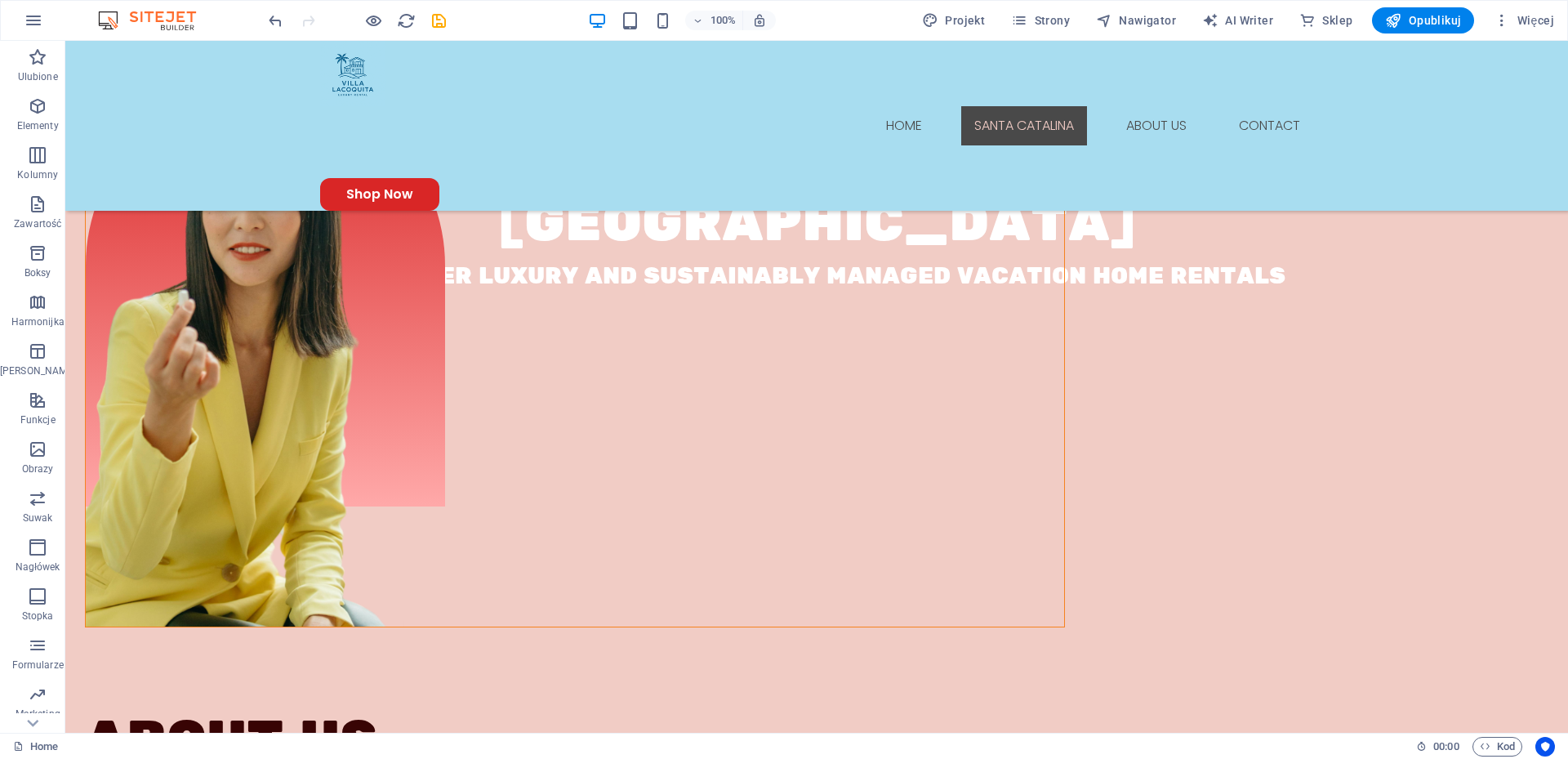
scroll to position [612, 0]
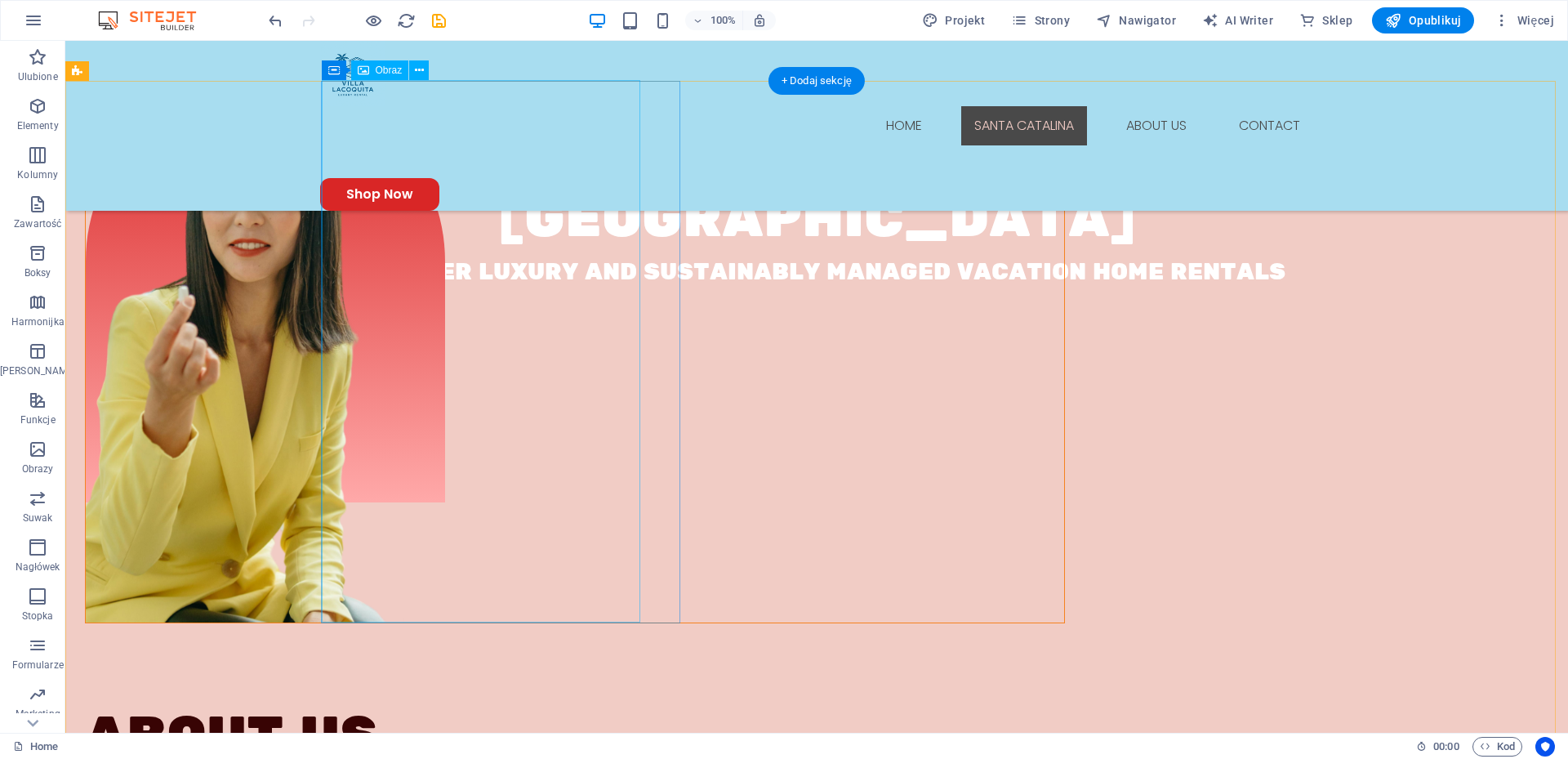
click at [404, 400] on figure at bounding box center [244, 352] width 318 height 542
click at [350, 173] on figure at bounding box center [244, 352] width 318 height 542
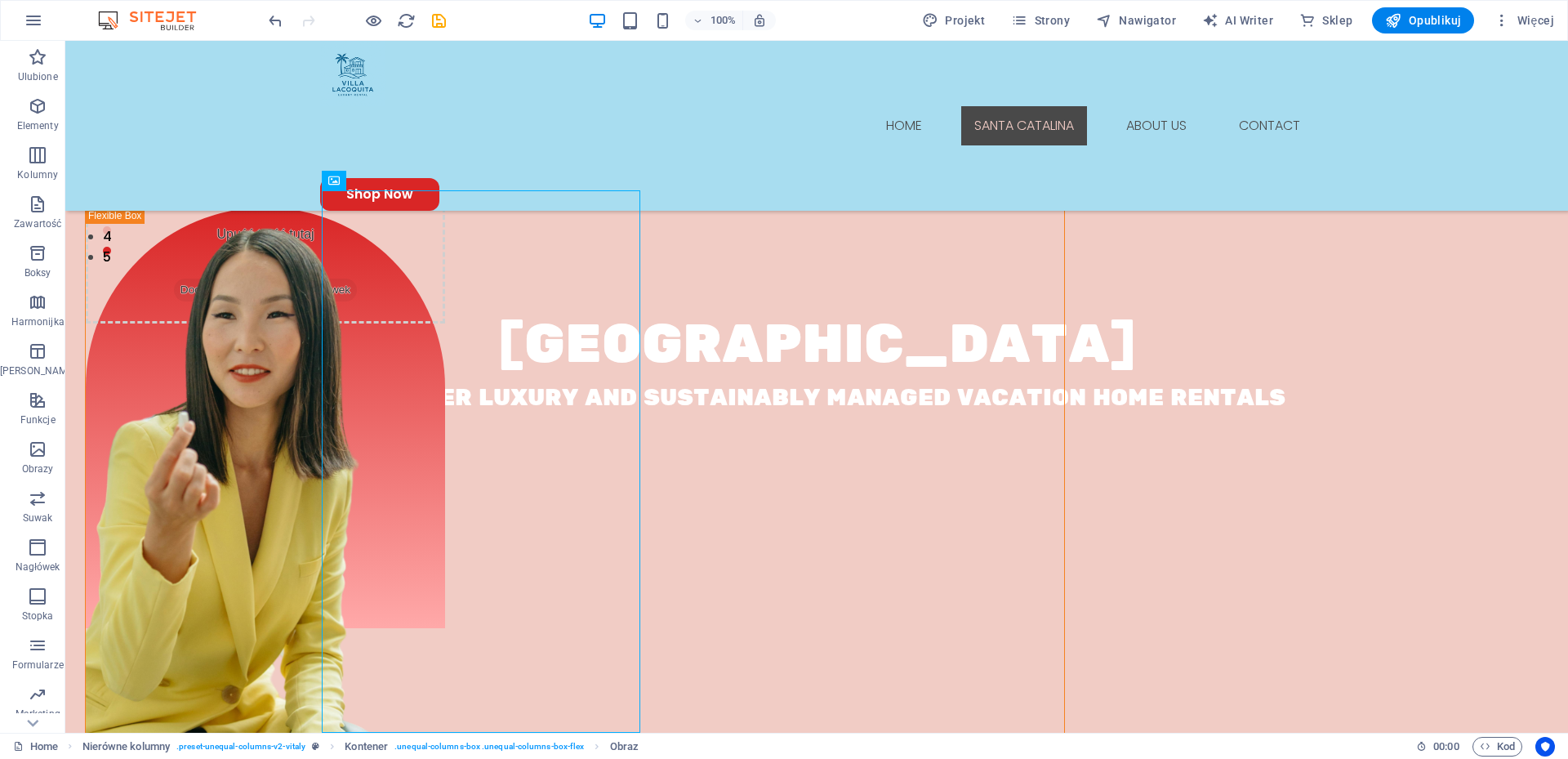
scroll to position [478, 0]
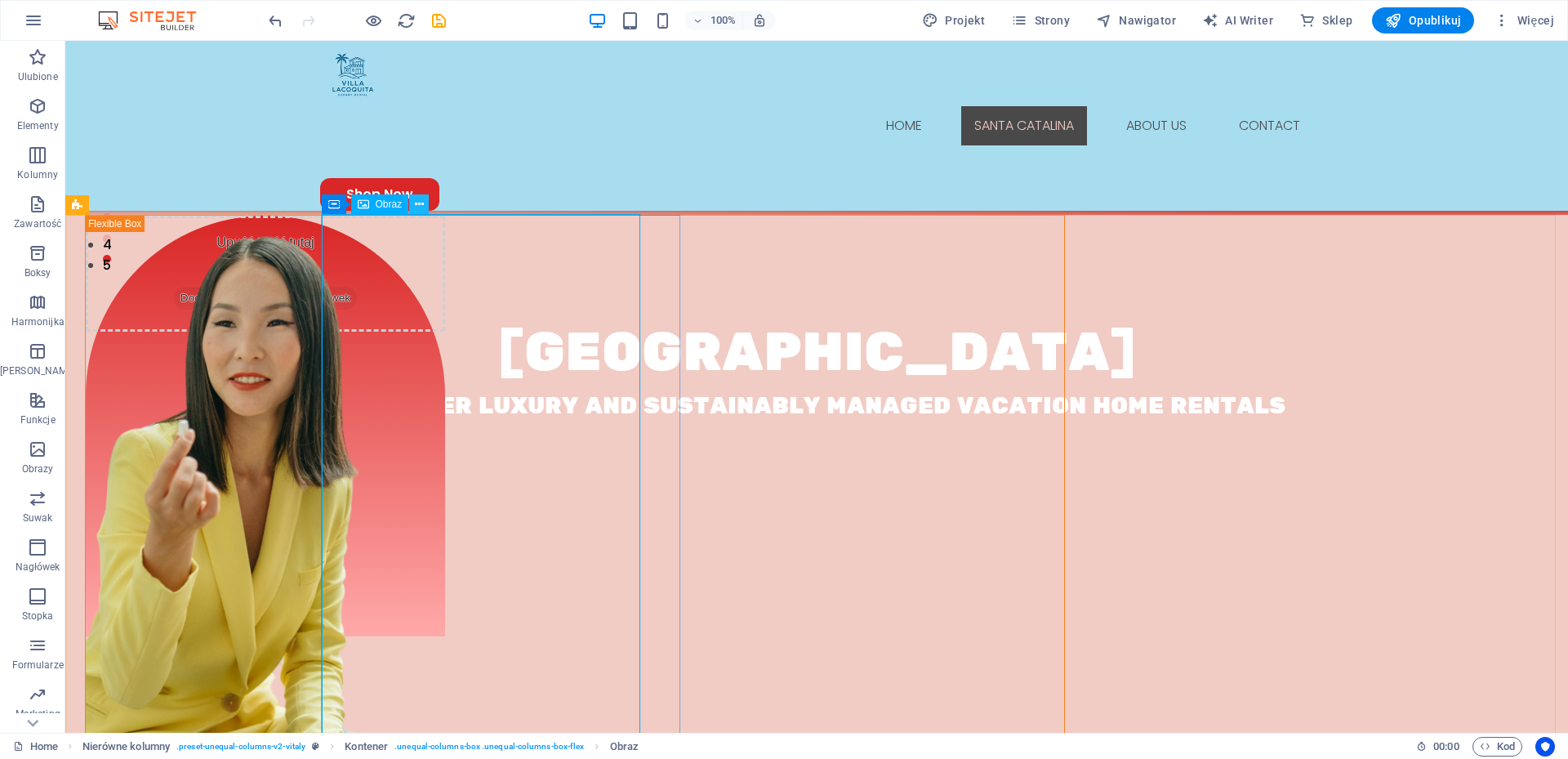
click at [417, 204] on icon at bounding box center [418, 204] width 9 height 17
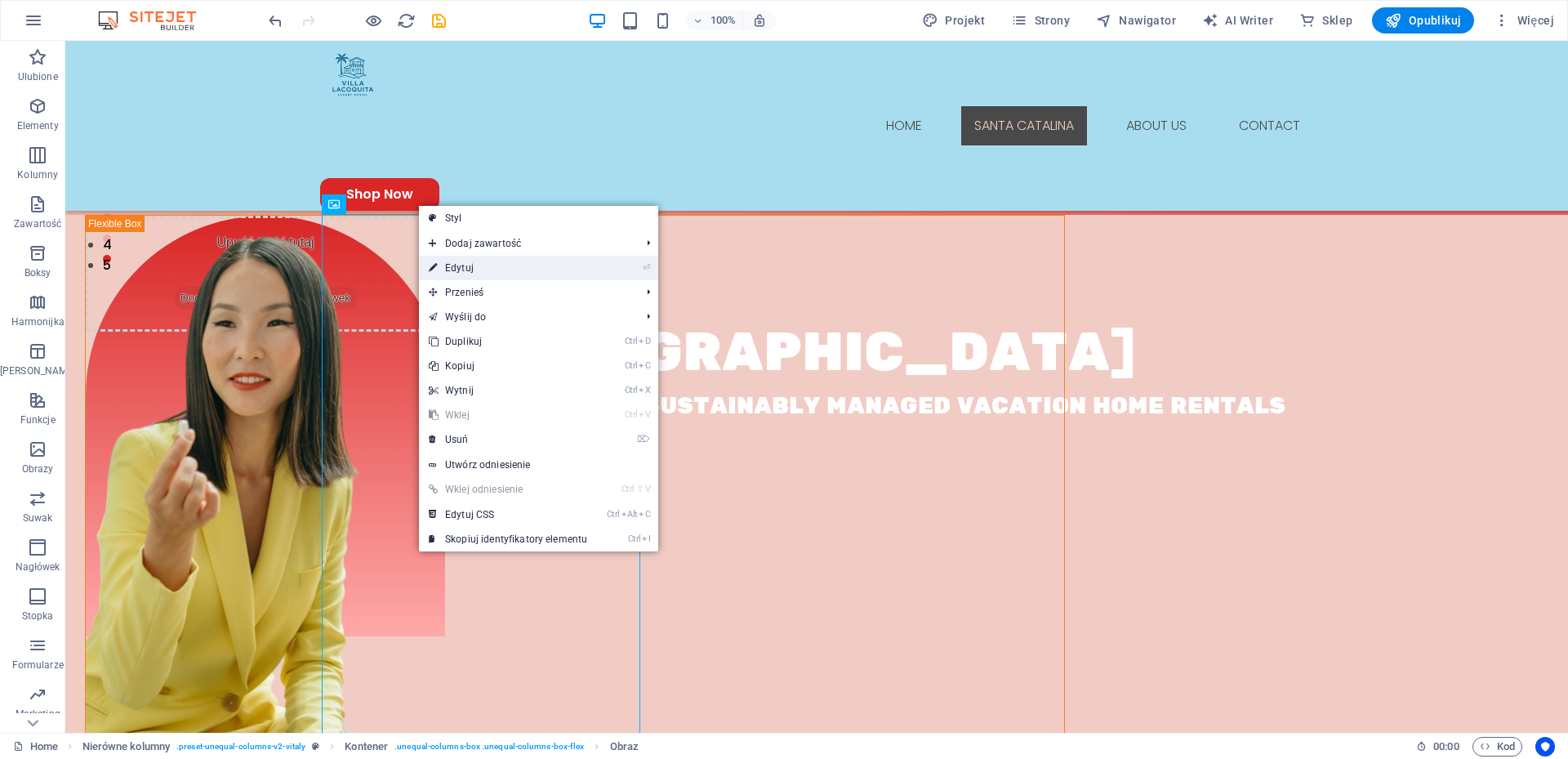
click at [464, 267] on link "⏎ Edytuj" at bounding box center [508, 268] width 178 height 25
select select "px"
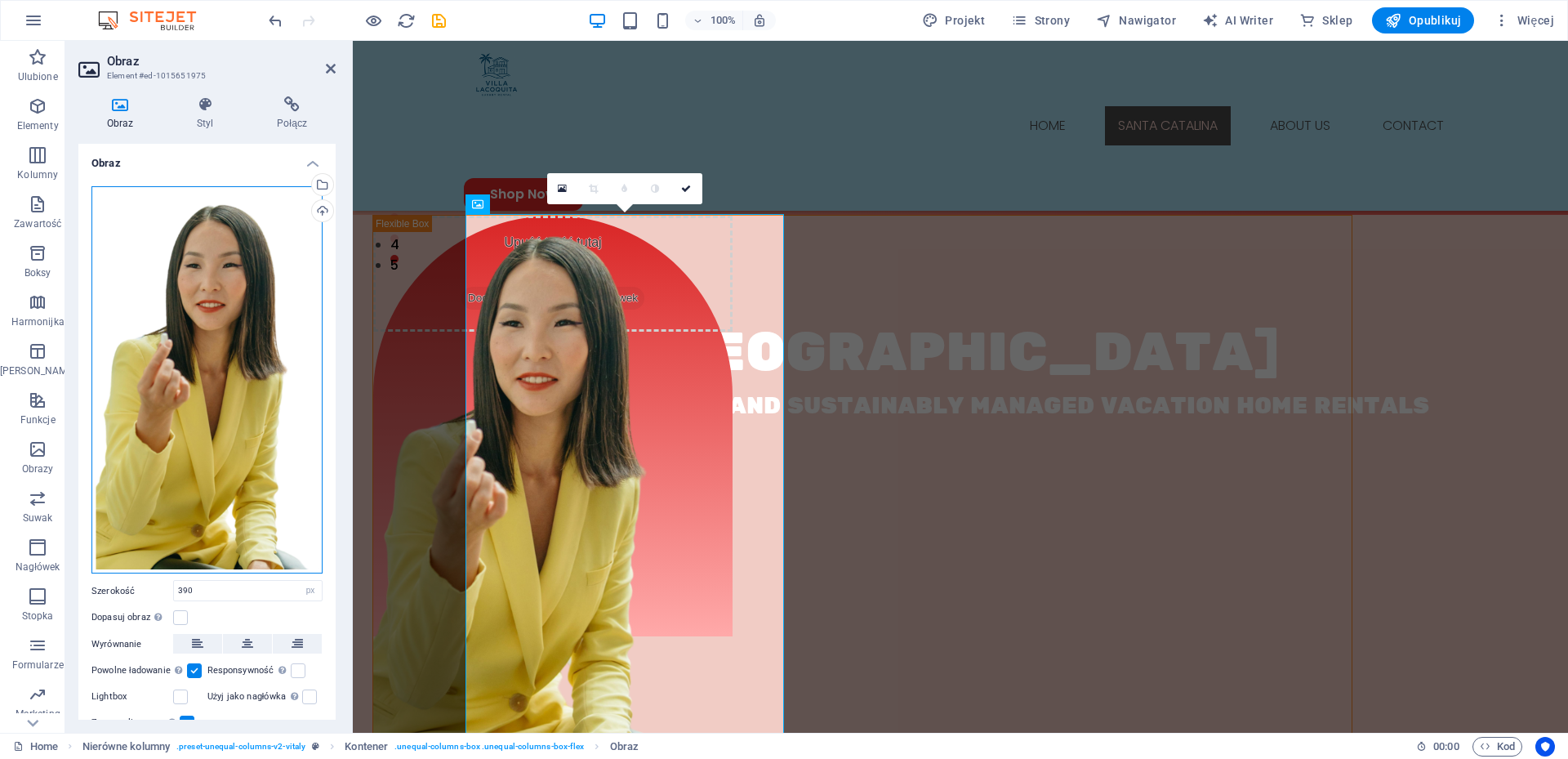
click at [206, 301] on div "Przeciągnij pliki tutaj, kliknij, aby wybrać pliki lub wybierz pliki z Plików l…" at bounding box center [207, 380] width 231 height 388
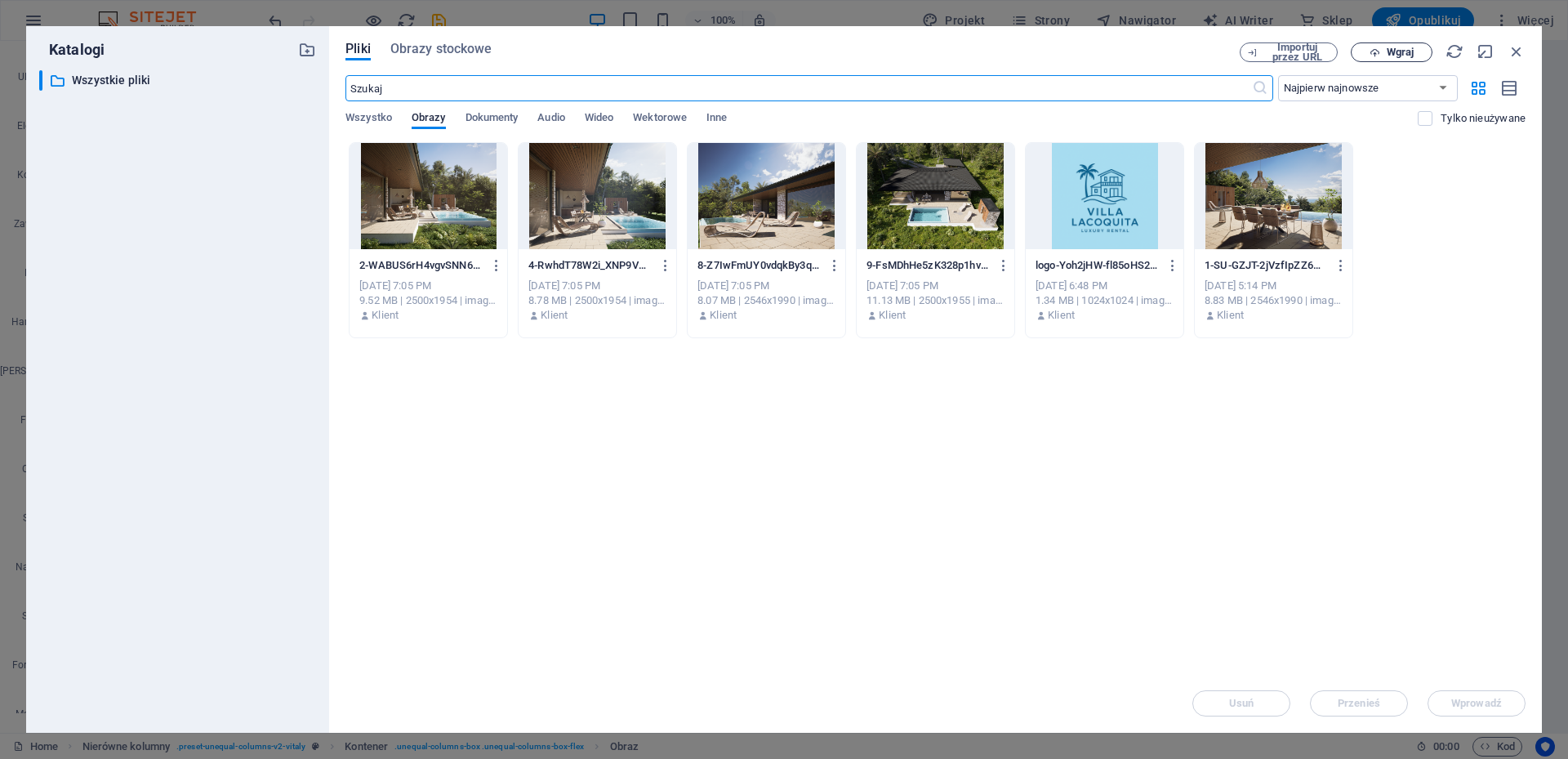
click at [1393, 47] on span "Wgraj" at bounding box center [1399, 52] width 26 height 10
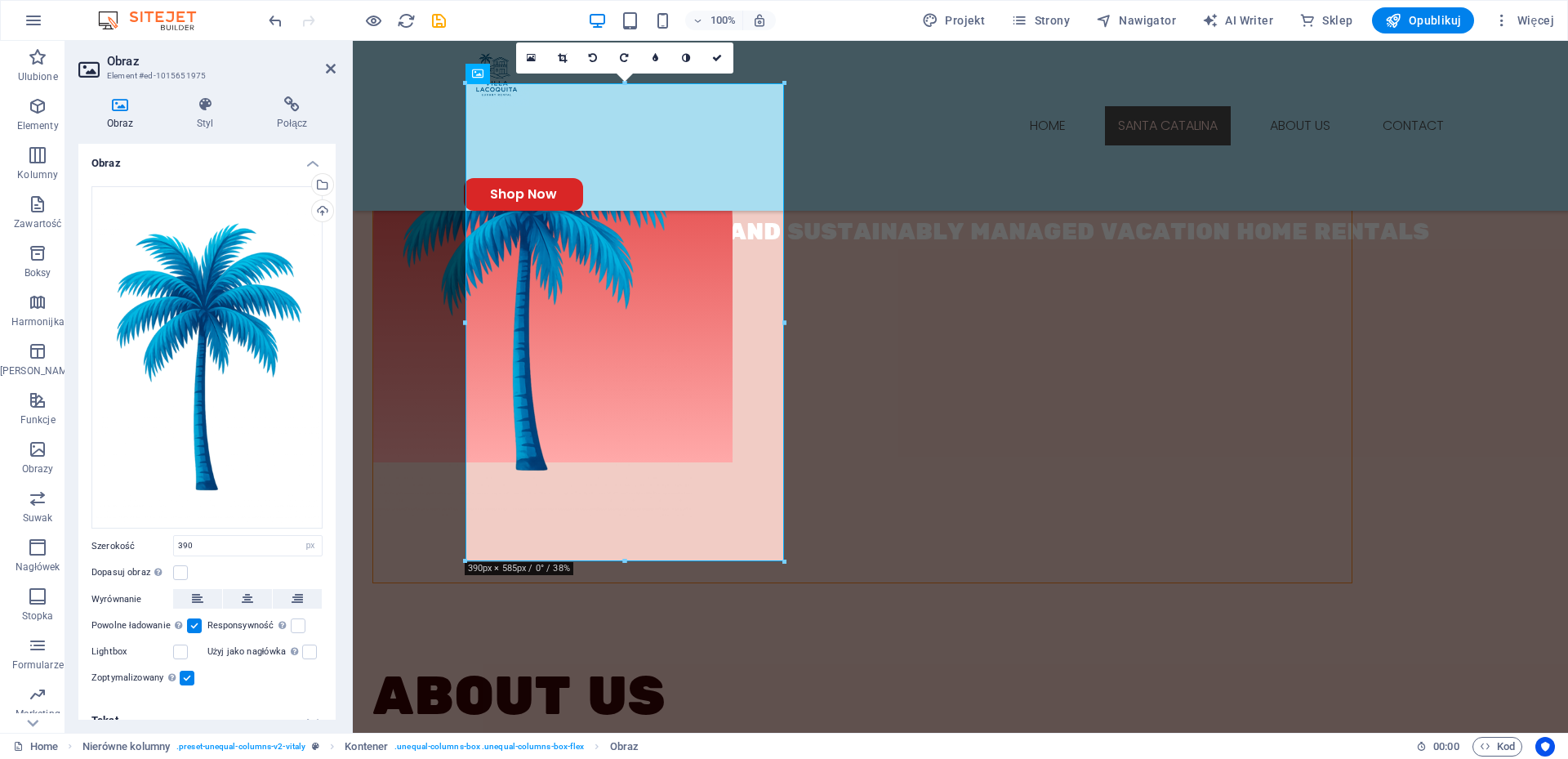
scroll to position [644, 0]
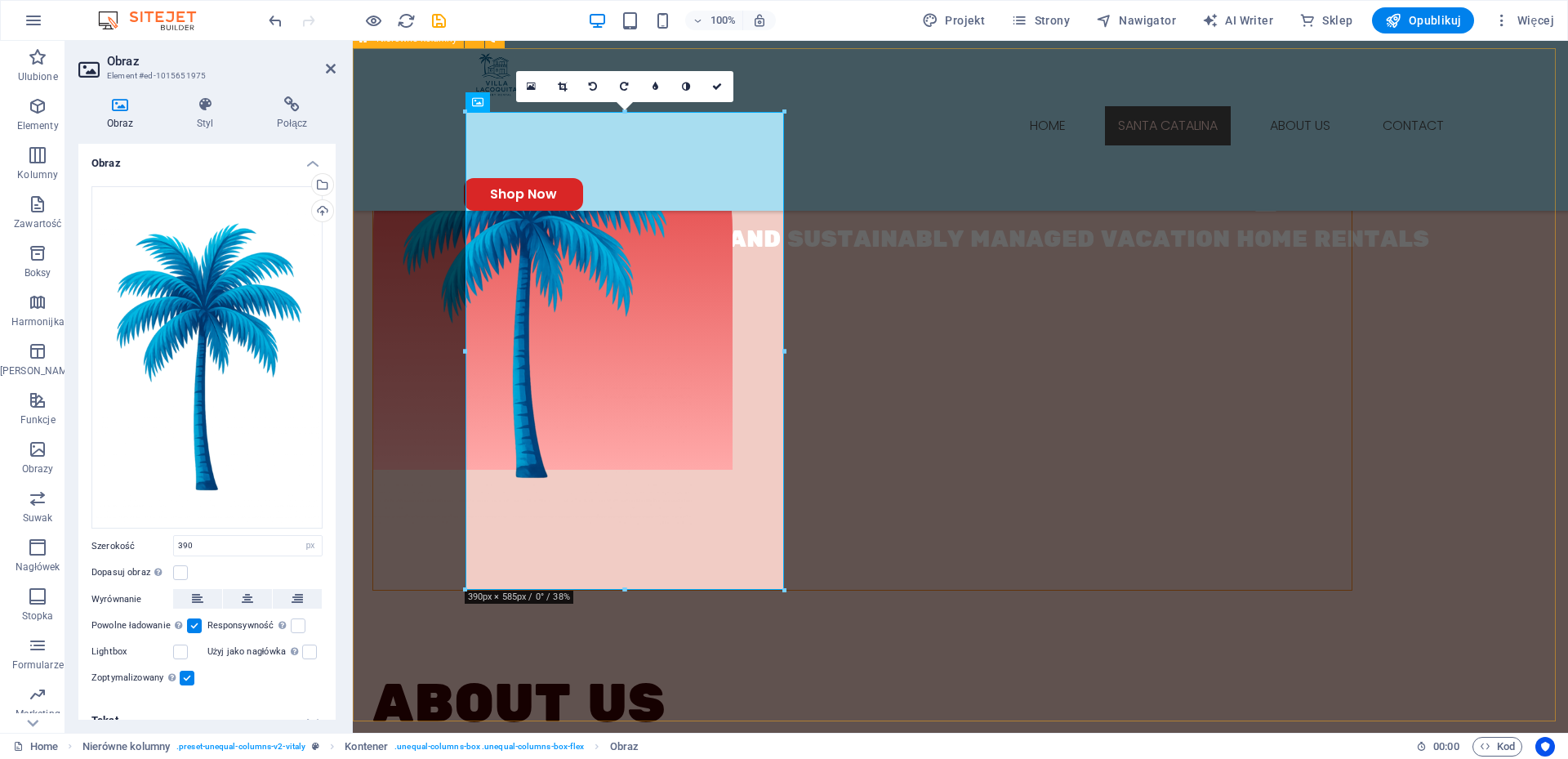
click at [1015, 522] on div "Upuść treść tutaj lub Dodaj elementy Wklej schowek About Us At [GEOGRAPHIC_DATA…" at bounding box center [960, 553] width 1215 height 1010
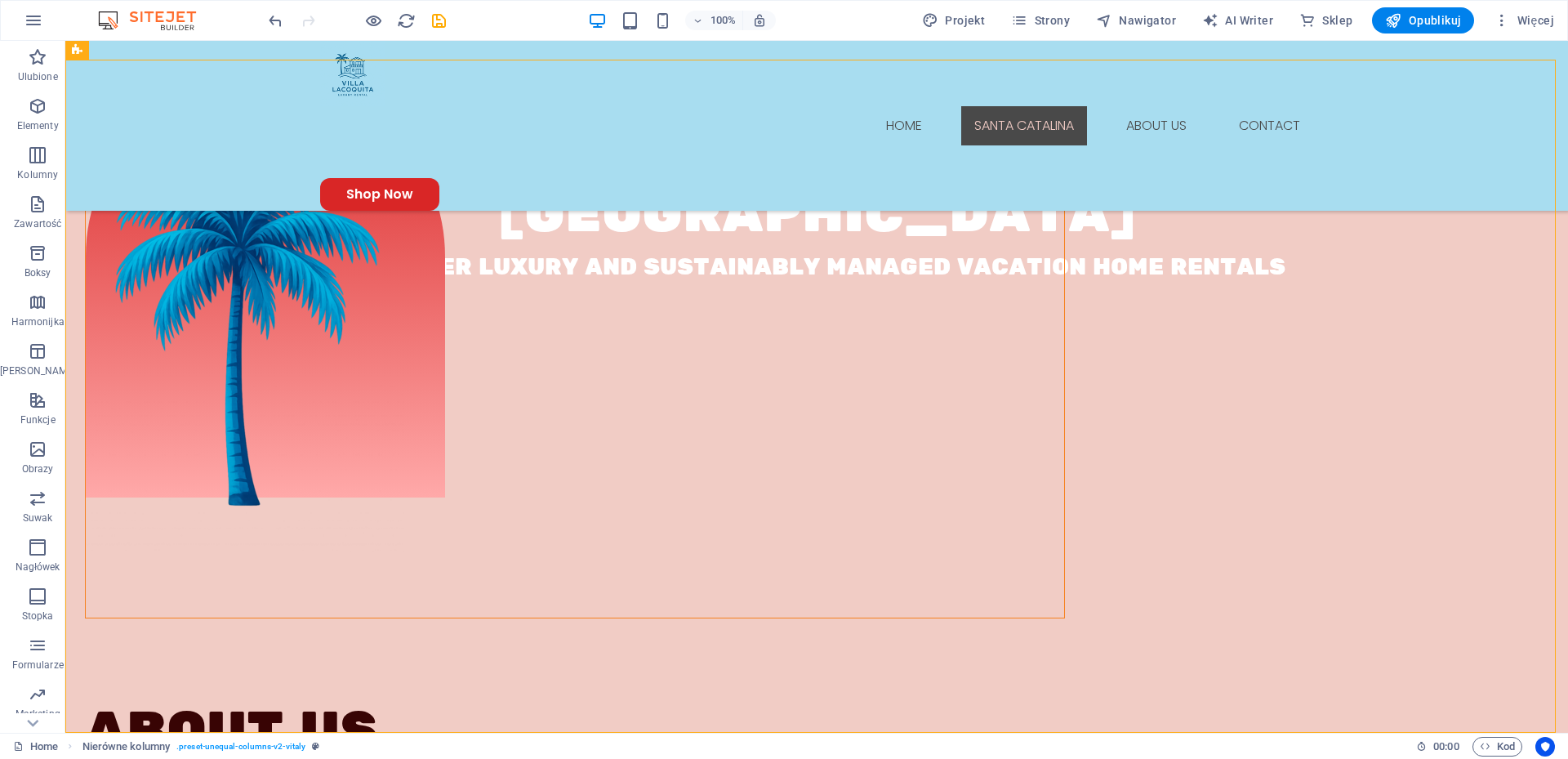
scroll to position [633, 0]
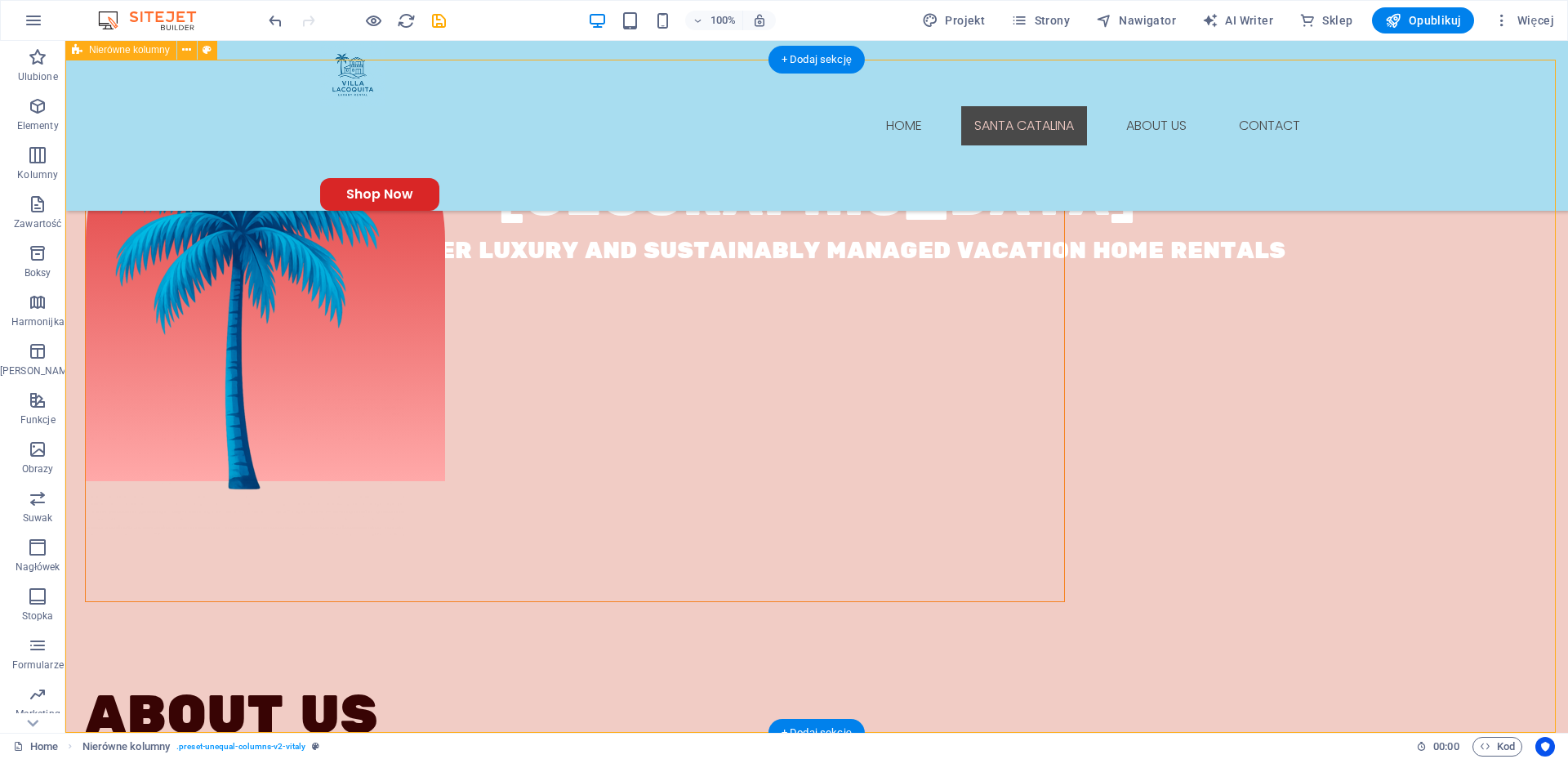
click at [843, 549] on div "Upuść treść tutaj lub Dodaj elementy Wklej schowek About Us At [GEOGRAPHIC_DATA…" at bounding box center [816, 565] width 1502 height 1010
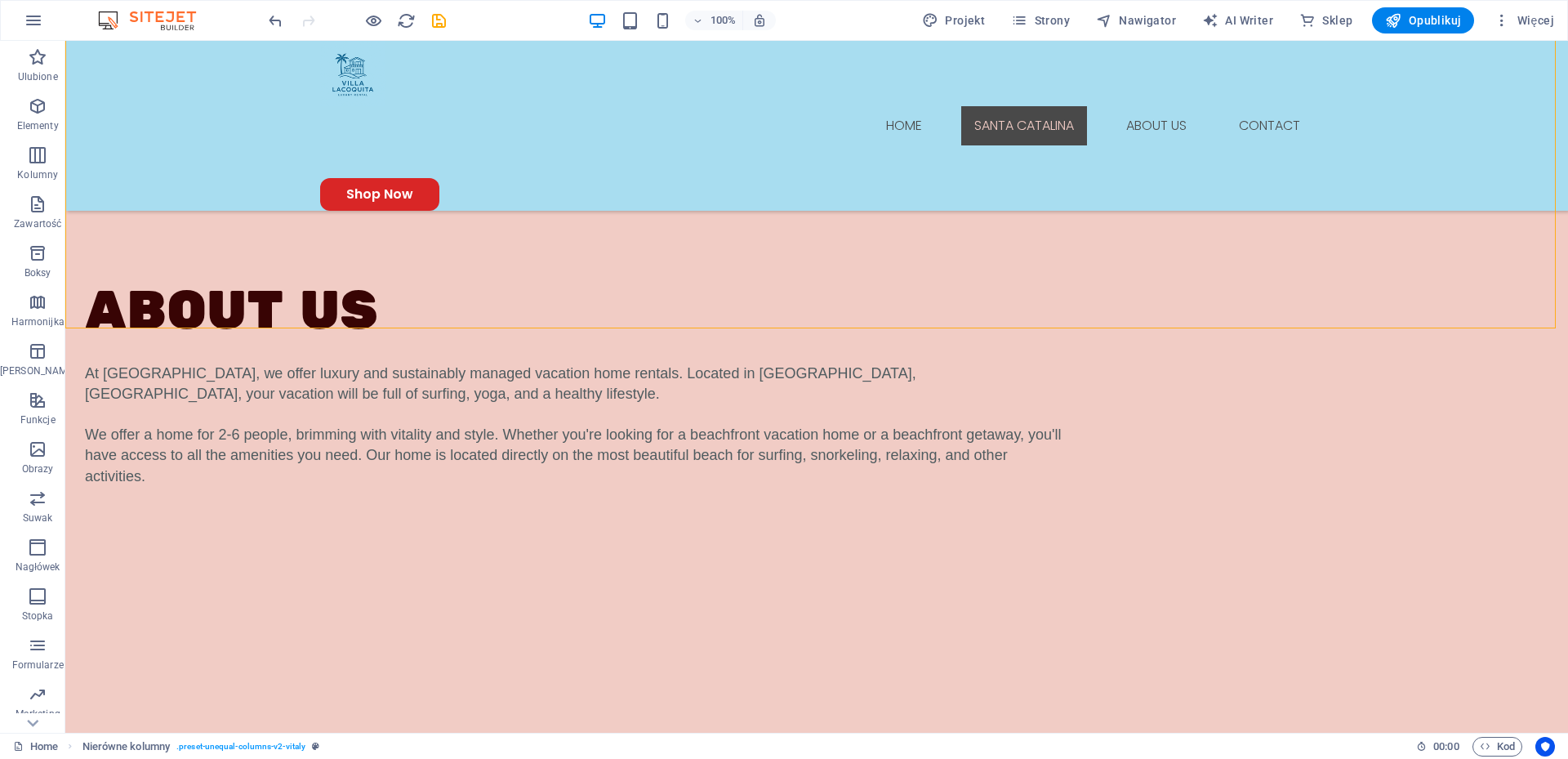
scroll to position [547, 0]
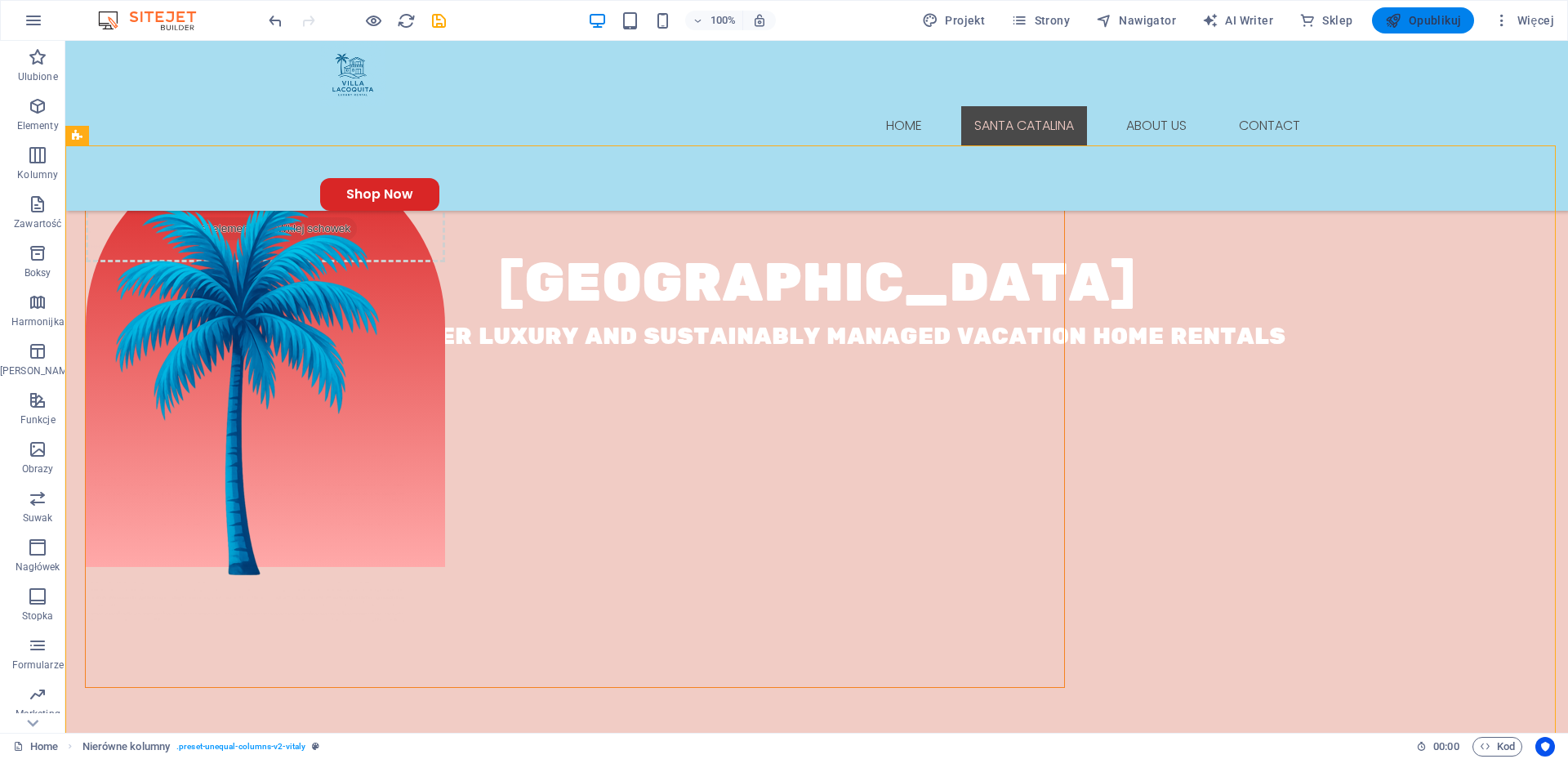
click at [1433, 23] on span "Opublikuj" at bounding box center [1422, 20] width 75 height 17
checkbox input "false"
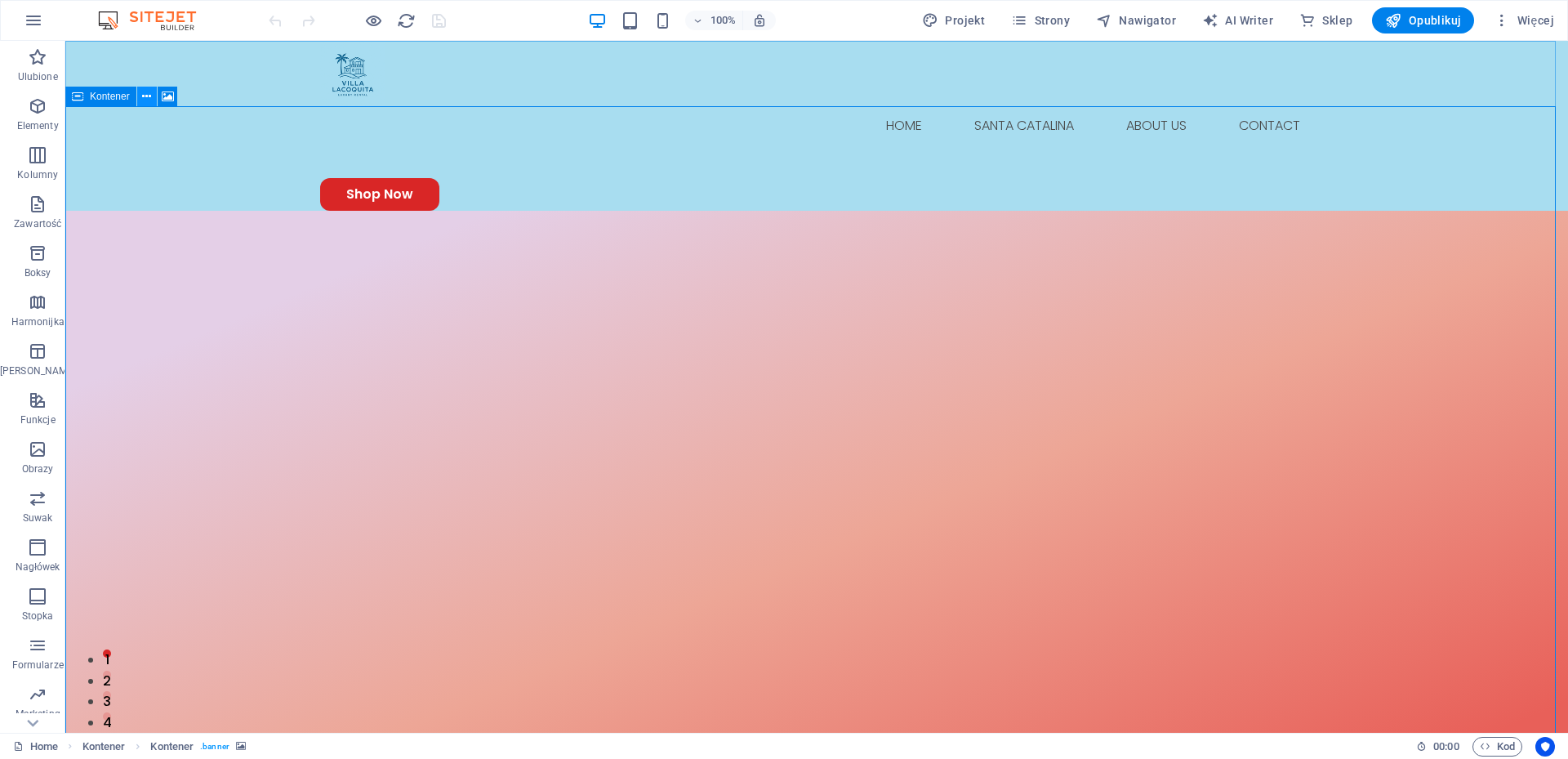
click at [146, 95] on icon at bounding box center [146, 96] width 9 height 17
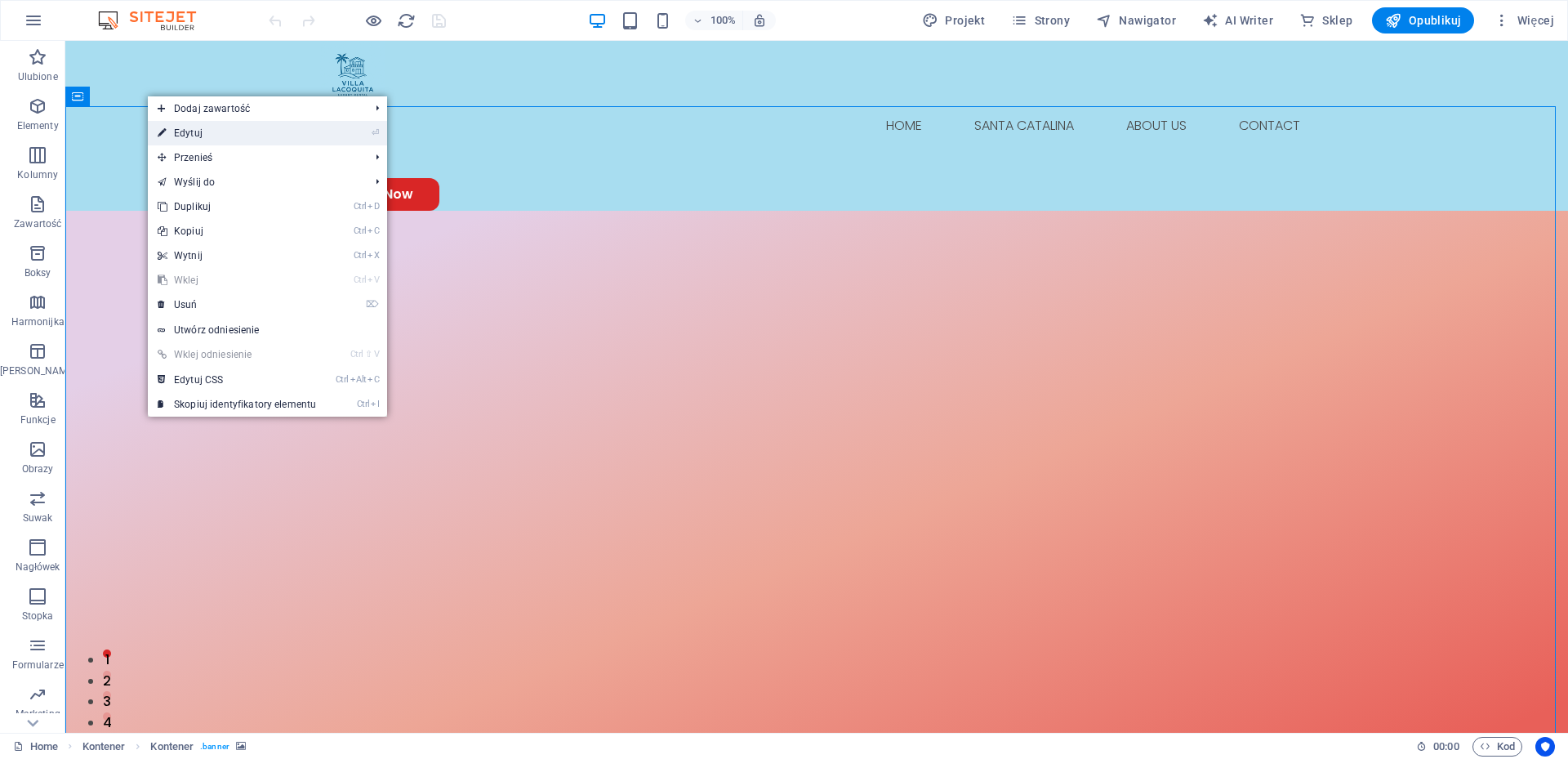
click at [197, 126] on link "⏎ Edytuj" at bounding box center [237, 132] width 178 height 25
select select "px"
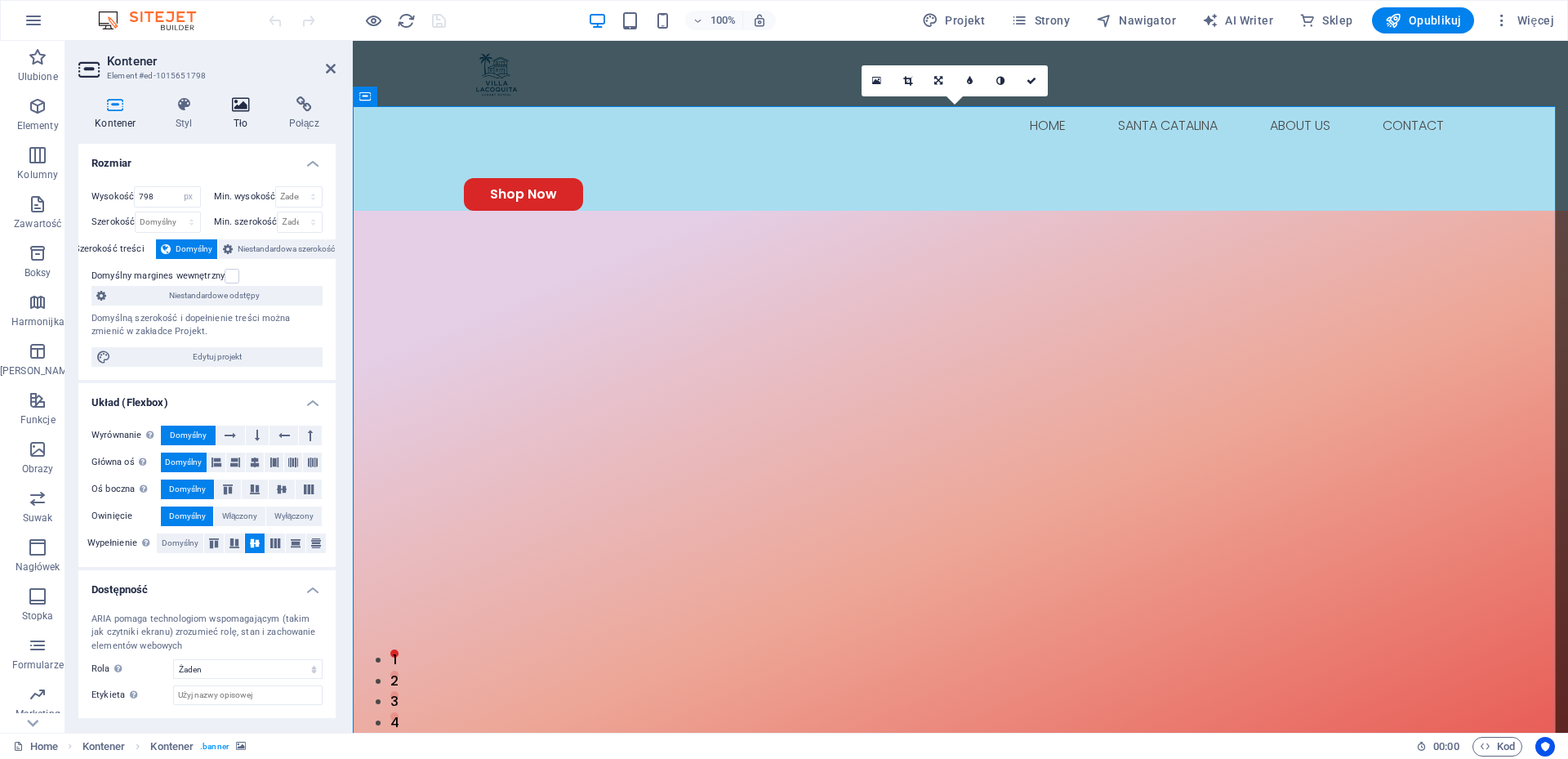
click at [235, 100] on icon at bounding box center [241, 104] width 51 height 17
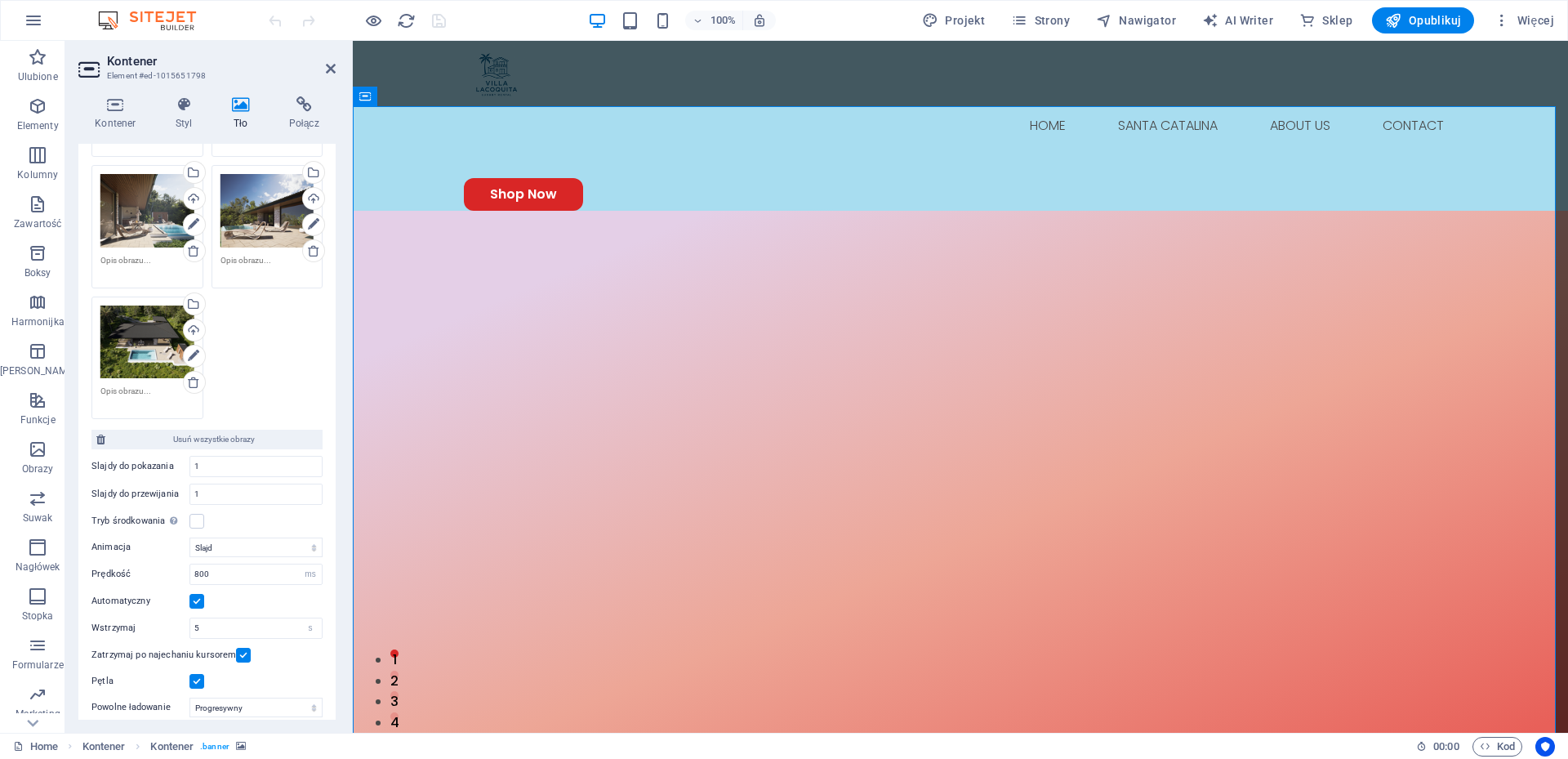
scroll to position [395, 0]
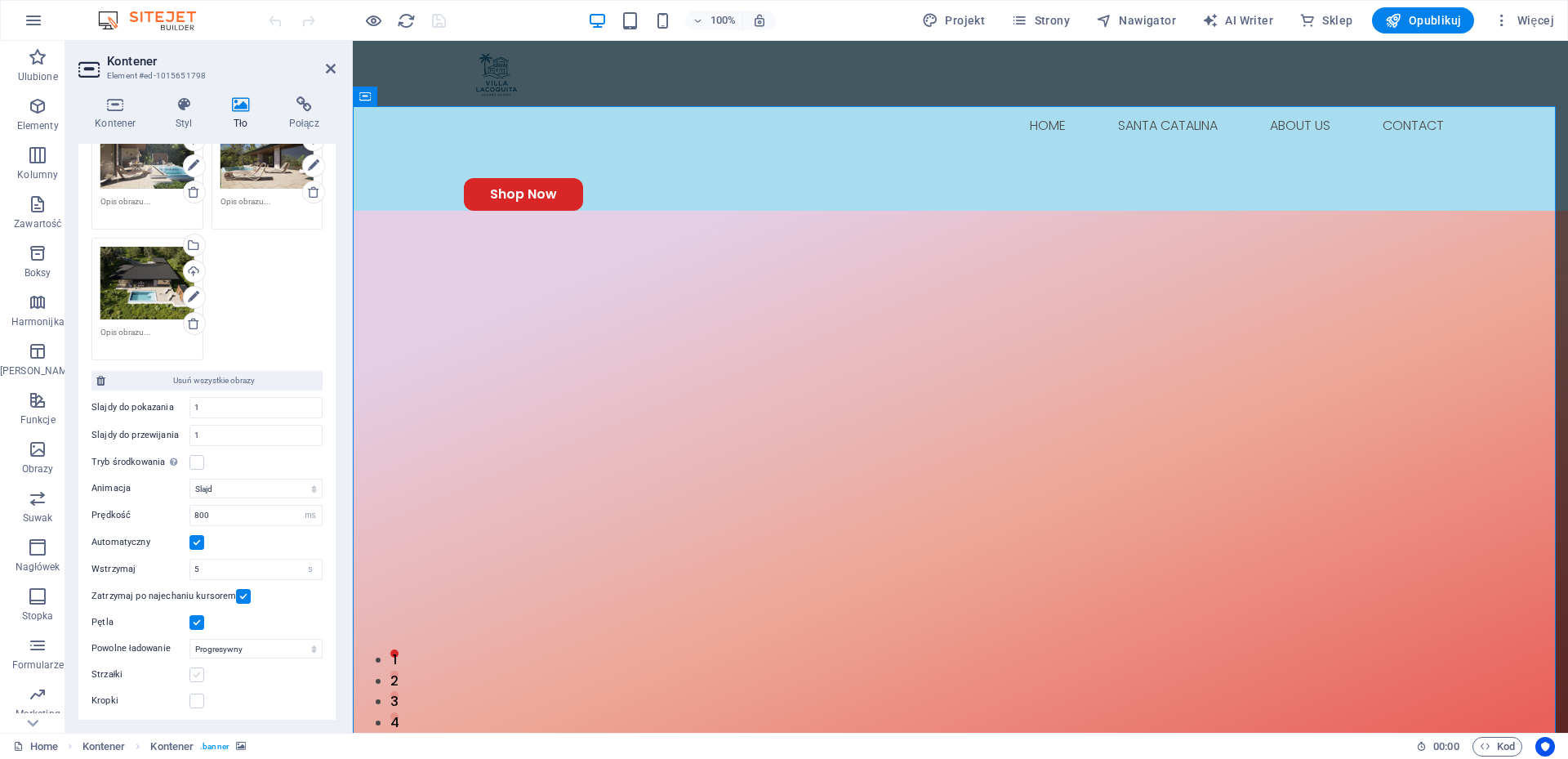
click at [198, 672] on label at bounding box center [196, 675] width 15 height 15
click at [0, 0] on input "Strzałki" at bounding box center [0, 0] width 0 height 0
click at [198, 672] on label at bounding box center [196, 675] width 15 height 15
click at [0, 0] on input "Strzałki" at bounding box center [0, 0] width 0 height 0
click at [193, 699] on label at bounding box center [196, 700] width 15 height 15
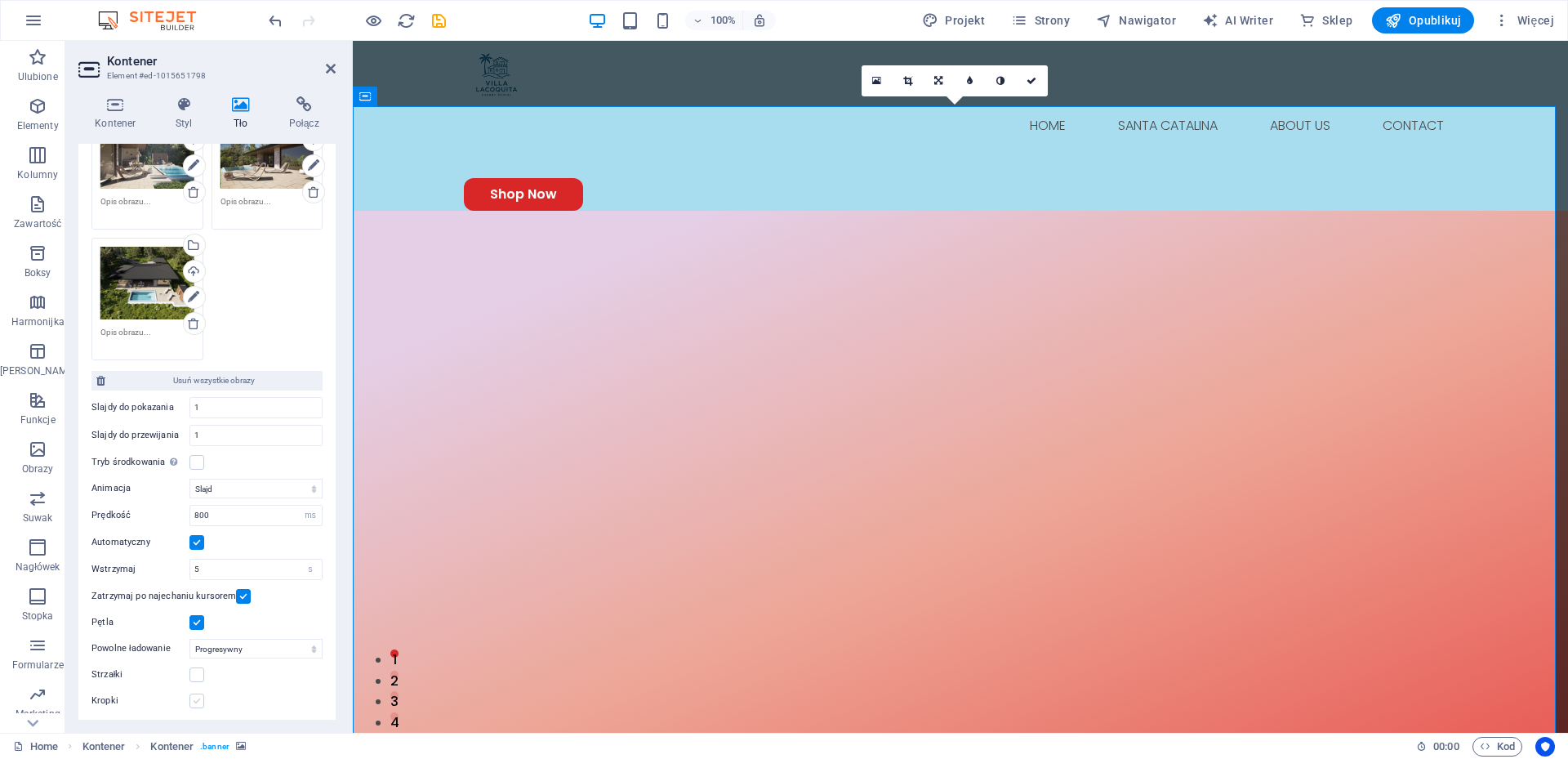
click at [0, 0] on input "Kropki" at bounding box center [0, 0] width 0 height 0
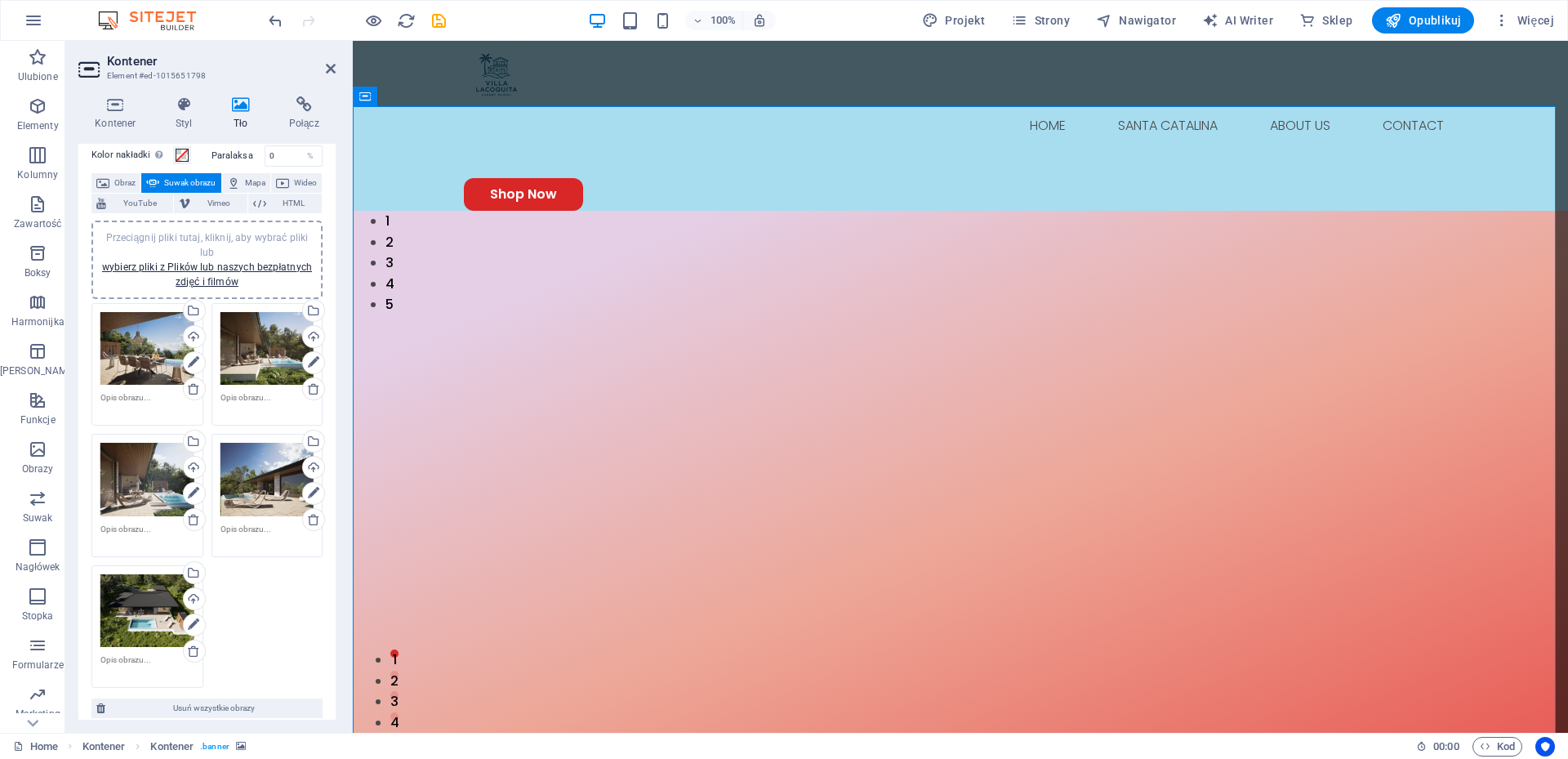
scroll to position [0, 0]
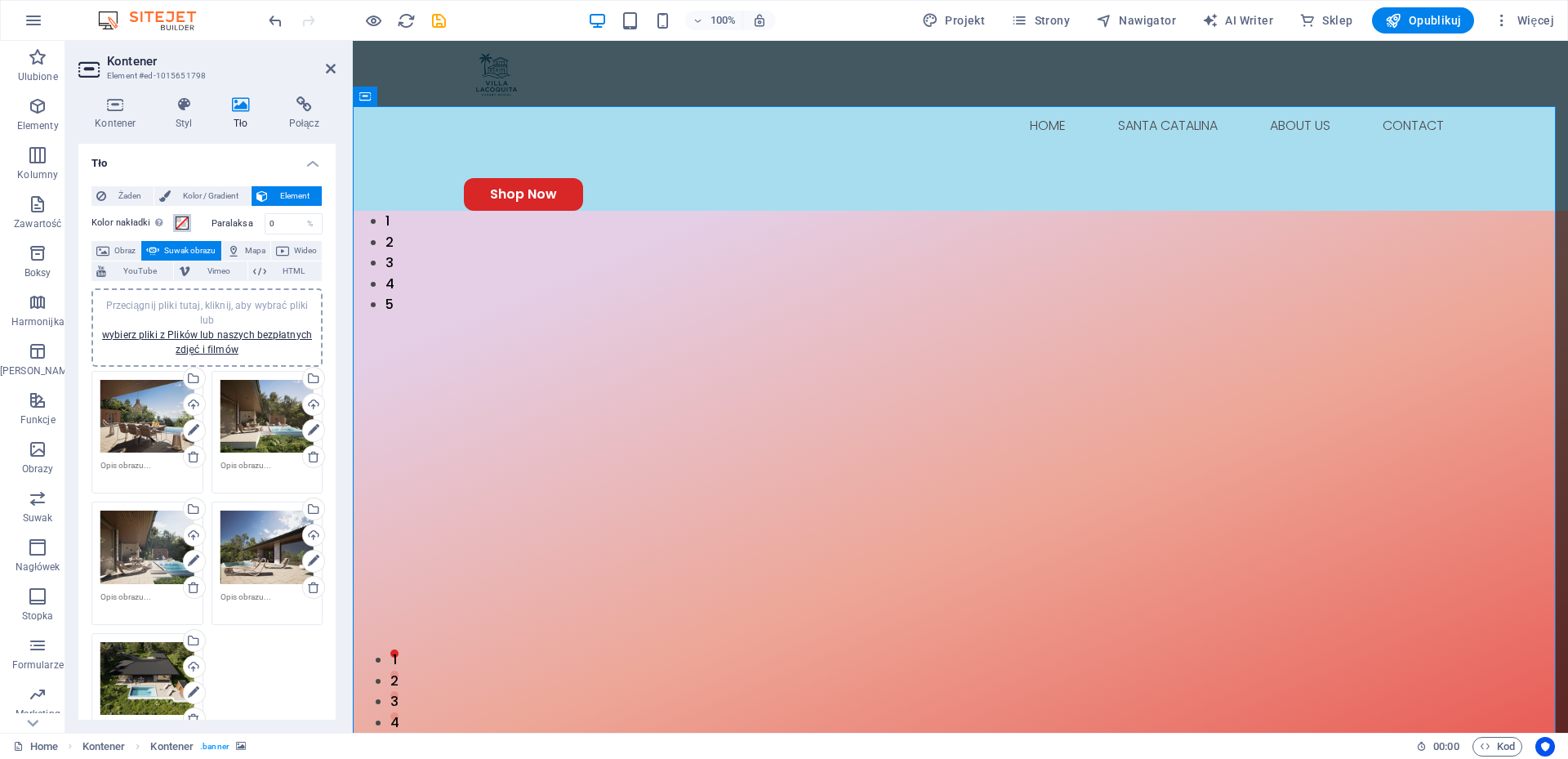
click at [180, 220] on span at bounding box center [181, 223] width 13 height 13
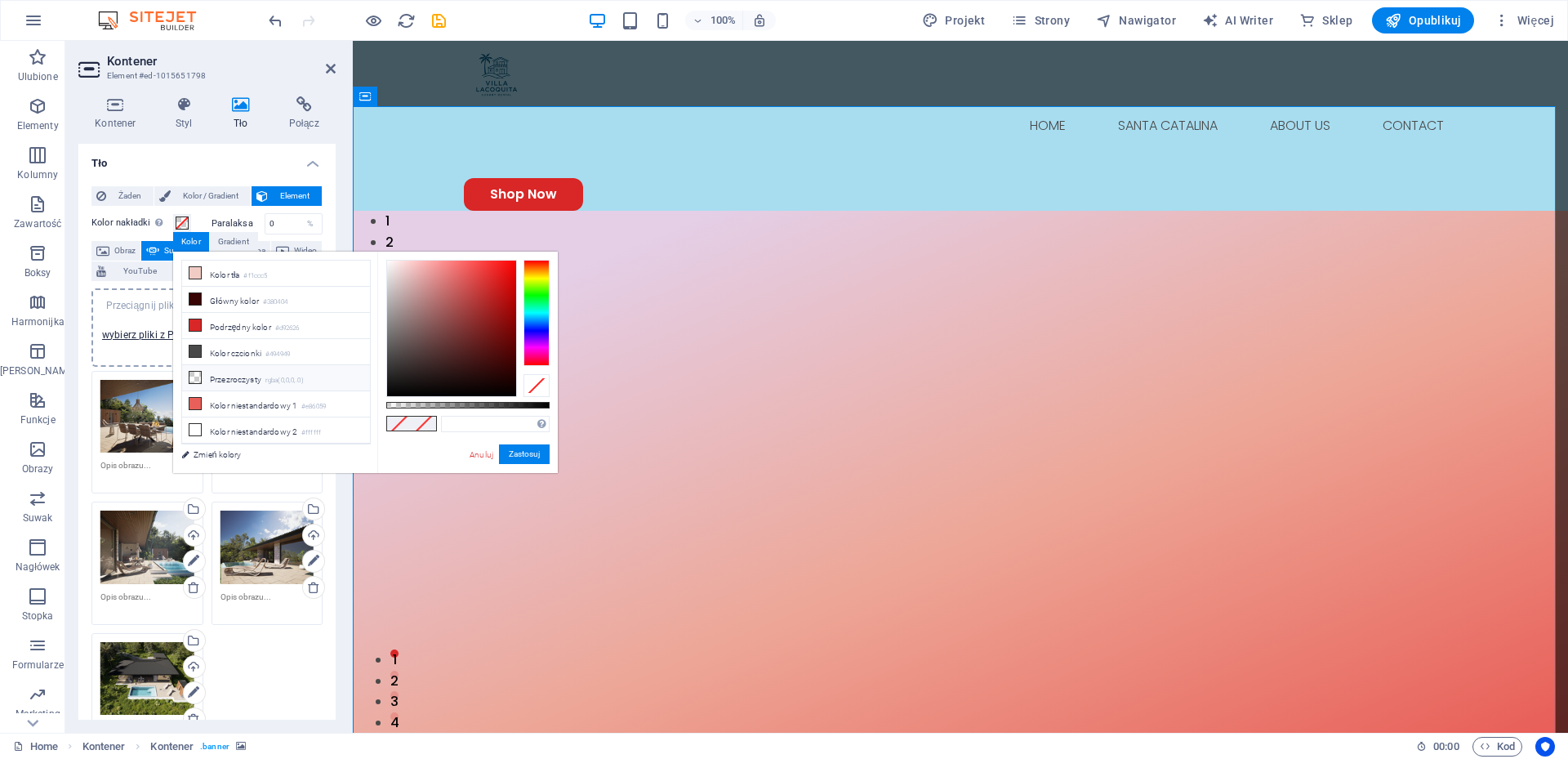
click at [263, 378] on li "Przezroczysty rgba(0,0,0,.0)" at bounding box center [276, 378] width 188 height 26
type input "rgba(0, 0, 0, 0)"
click at [536, 455] on button "Zastosuj" at bounding box center [524, 454] width 51 height 20
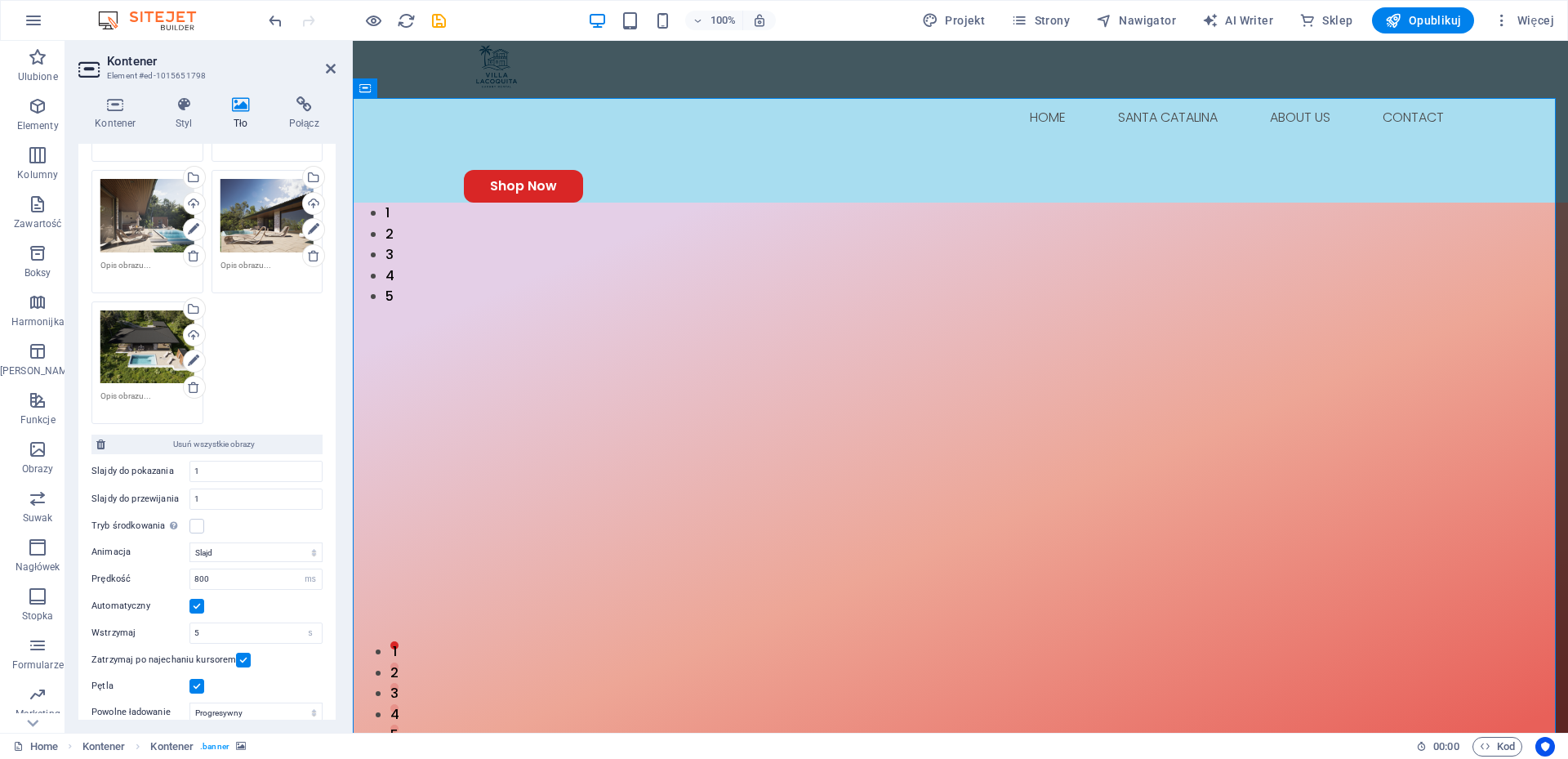
scroll to position [395, 0]
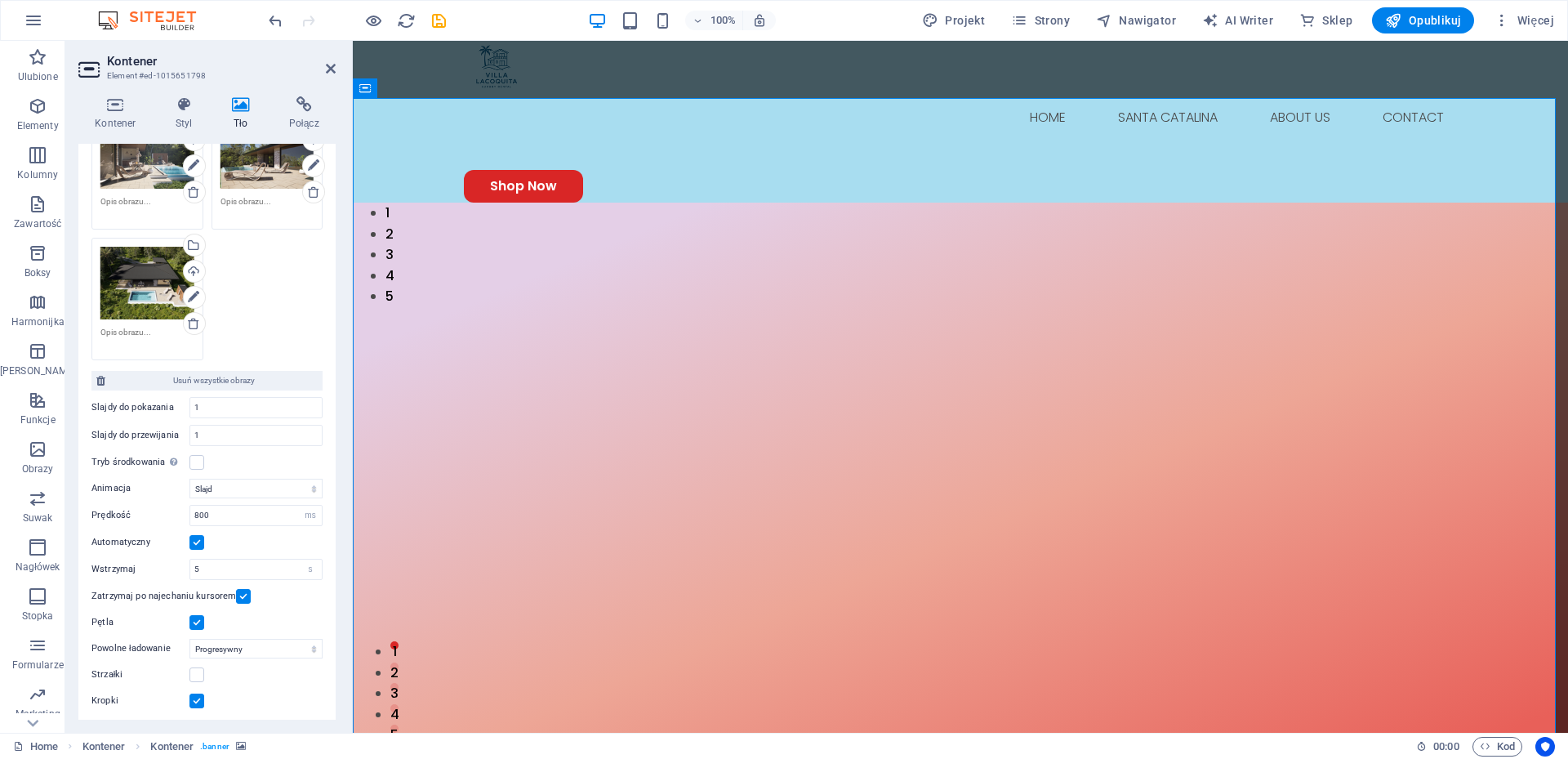
click at [197, 696] on label at bounding box center [196, 700] width 15 height 15
click at [0, 0] on input "Kropki" at bounding box center [0, 0] width 0 height 0
click at [198, 669] on label at bounding box center [196, 675] width 15 height 15
click at [0, 0] on input "Strzałki" at bounding box center [0, 0] width 0 height 0
click at [1433, 19] on span "Opublikuj" at bounding box center [1422, 20] width 75 height 17
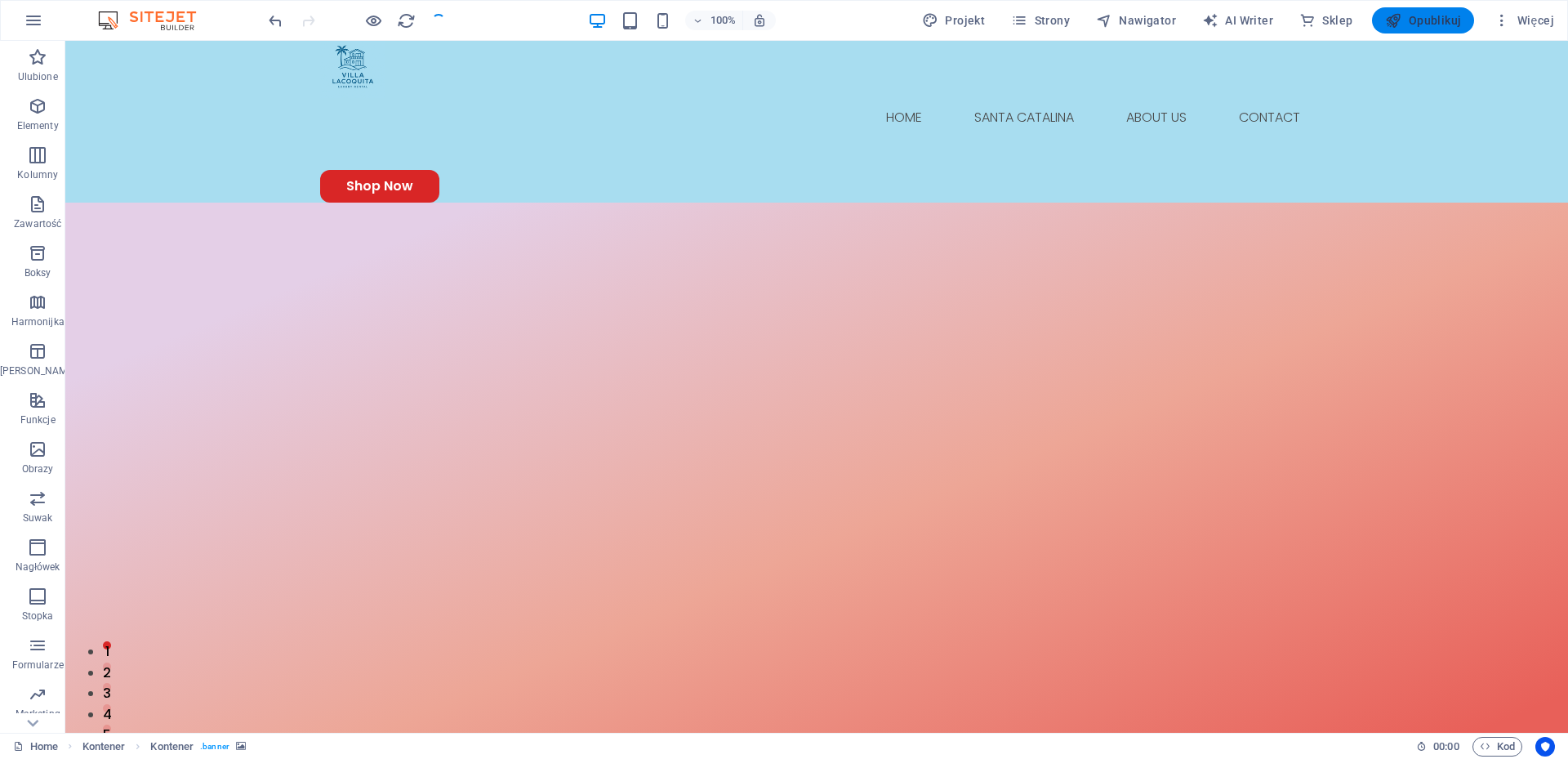
checkbox input "false"
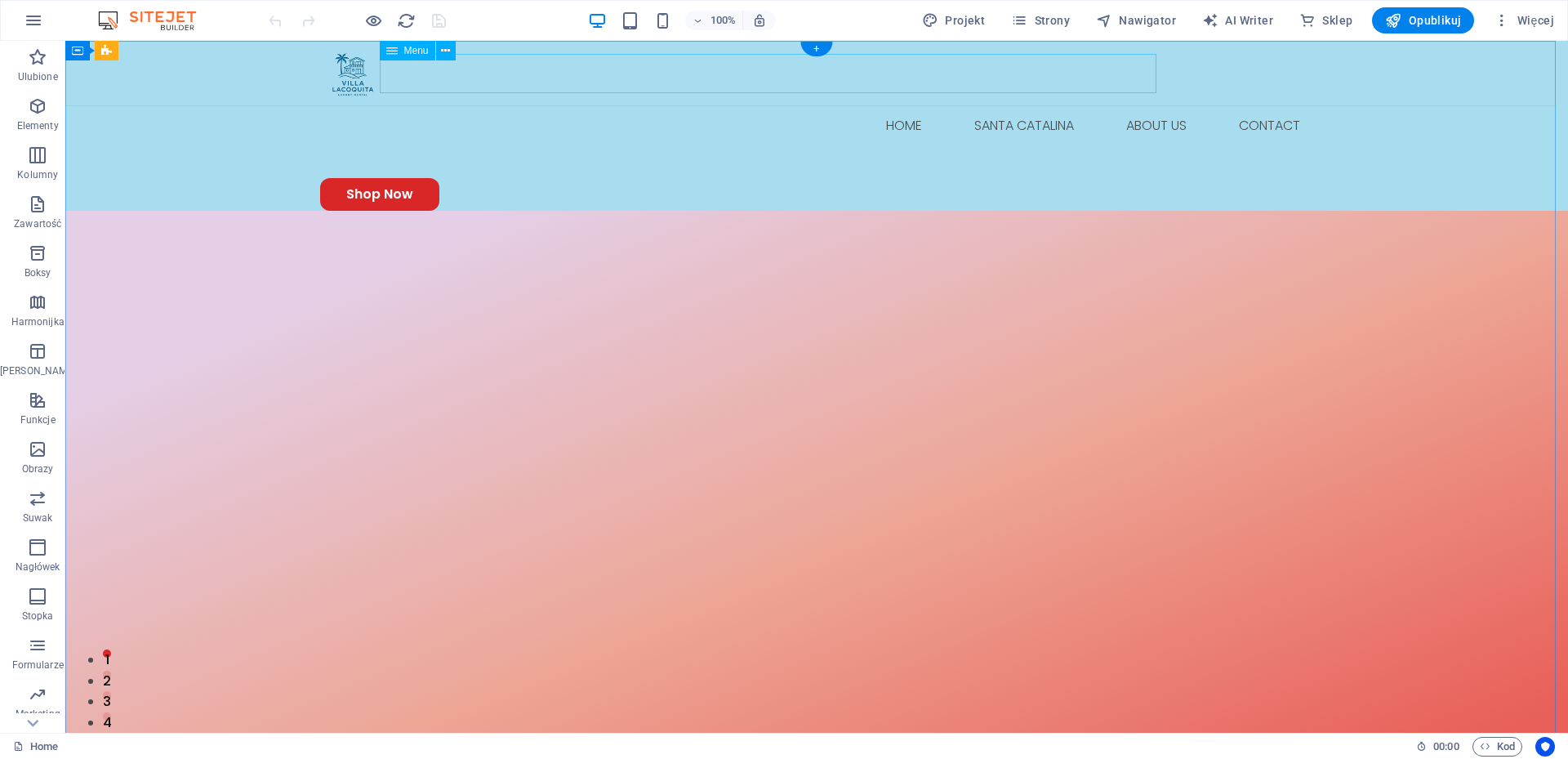
click at [891, 106] on nav "Home Santa Catalina About Us Contact" at bounding box center [816, 126] width 993 height 39
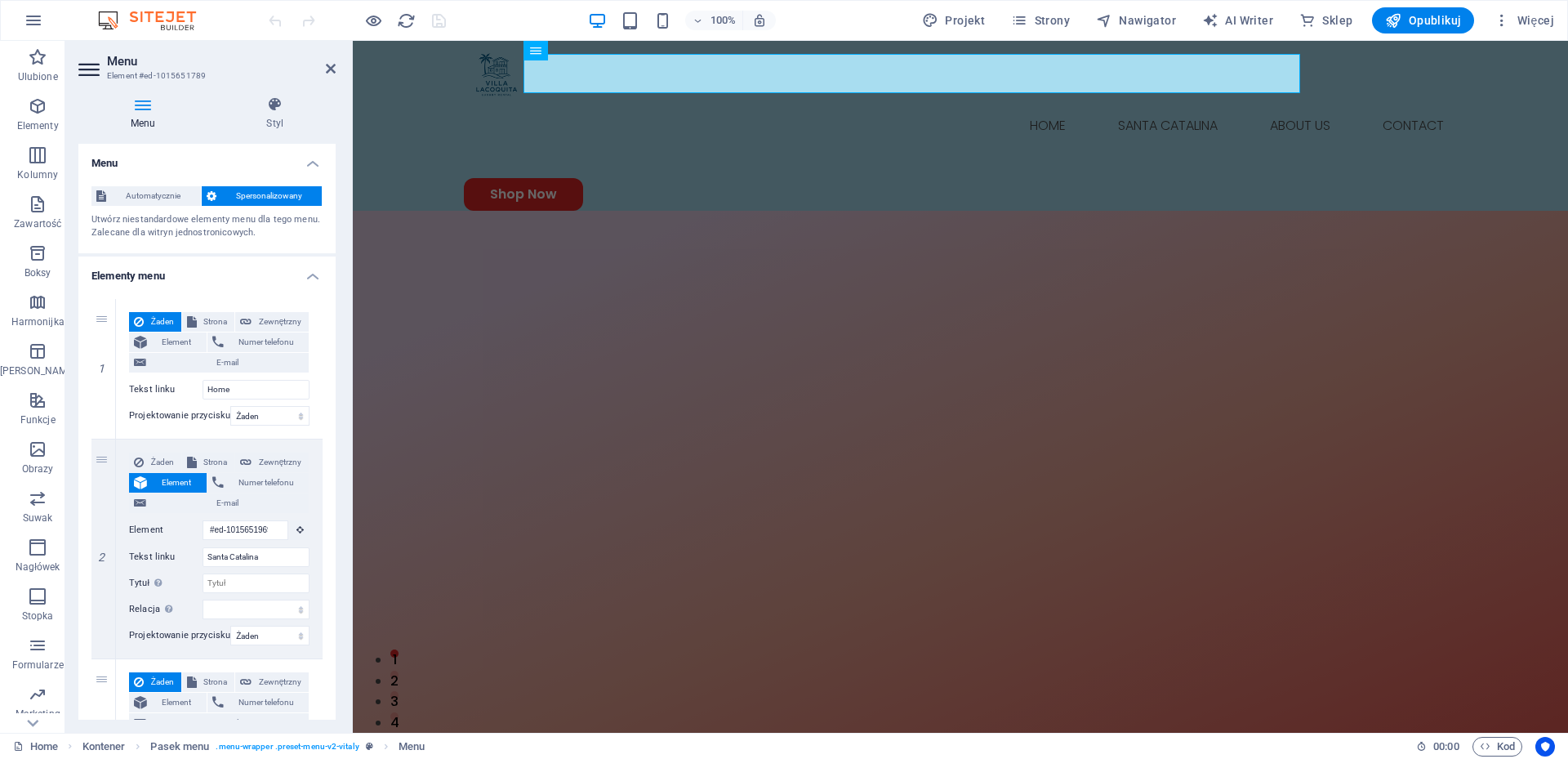
drag, startPoint x: 335, startPoint y: 464, endPoint x: 335, endPoint y: 475, distance: 11.0
click at [335, 475] on div "Menu Styl Menu Automatycznie Spersonalizowany Utwórz niestandardowe elementy me…" at bounding box center [207, 408] width 283 height 649
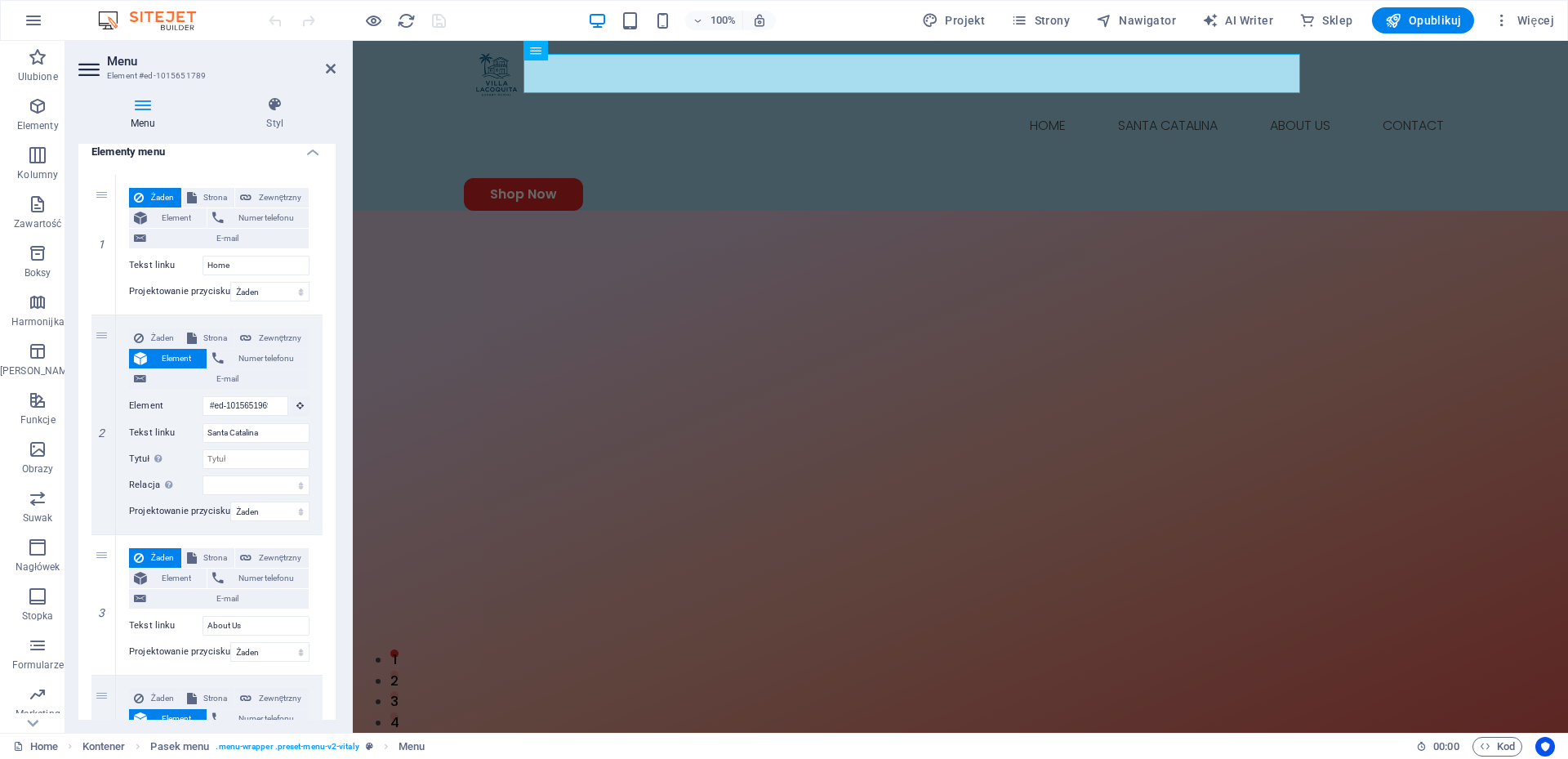
scroll to position [126, 0]
drag, startPoint x: 103, startPoint y: 558, endPoint x: 110, endPoint y: 349, distance: 209.1
click at [110, 349] on div "1 Żaden Strona Zewnętrzny Element Numer telefonu E-mail Strona Home Element URL…" at bounding box center [207, 532] width 231 height 721
type input "About Us"
type input "#ed-1015651969"
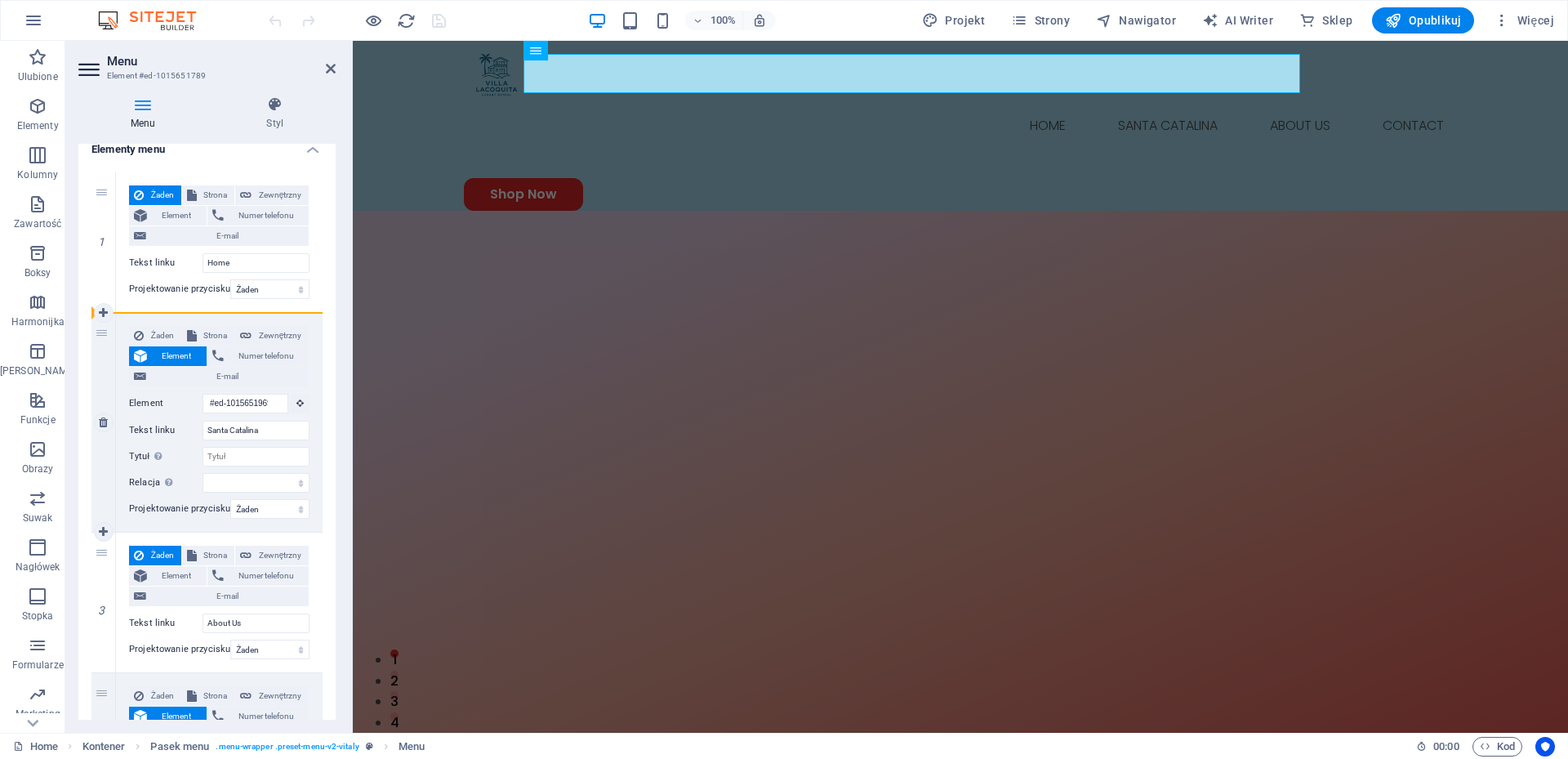
type input "Santa Catalina"
select select
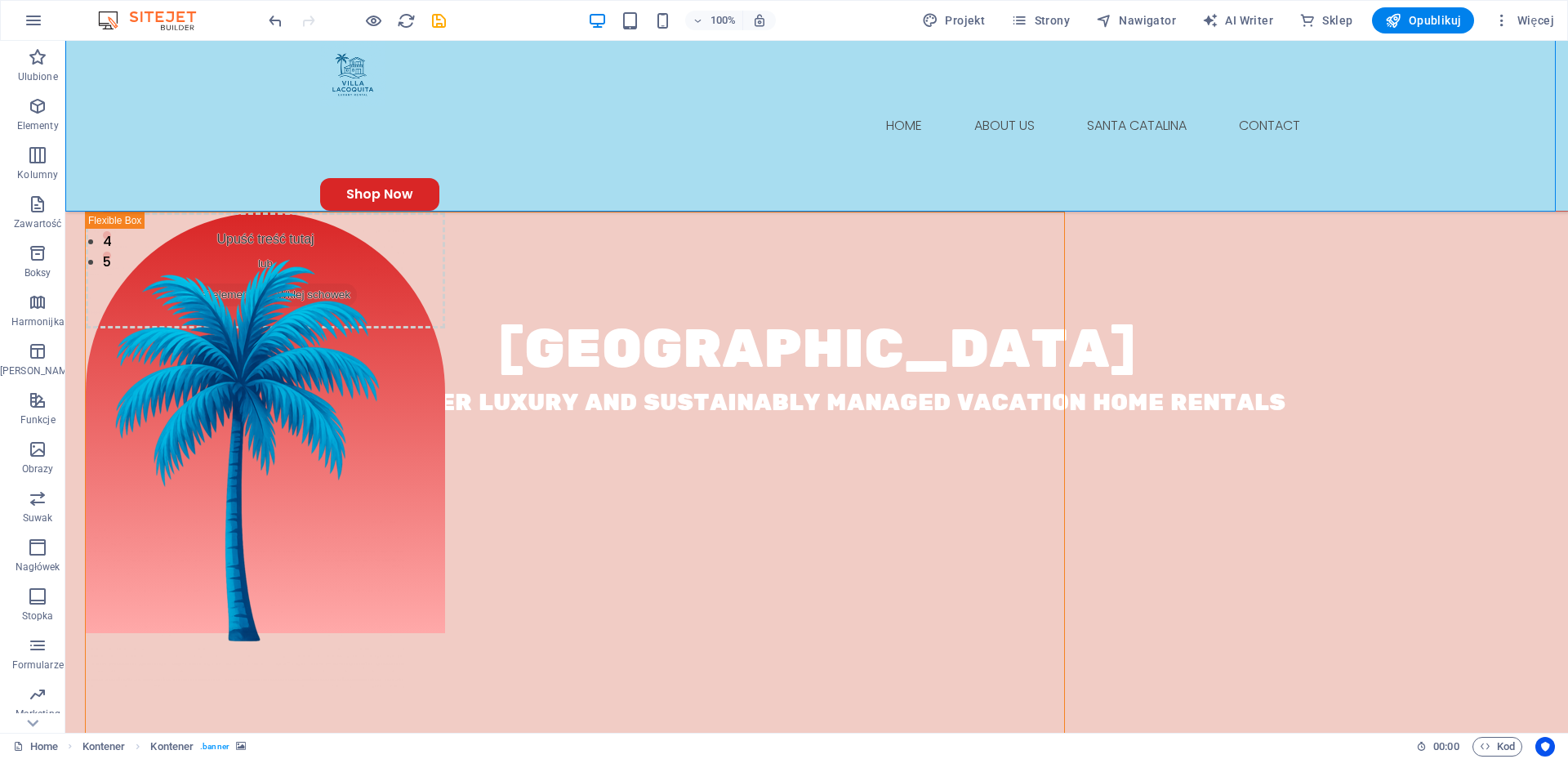
scroll to position [474, 0]
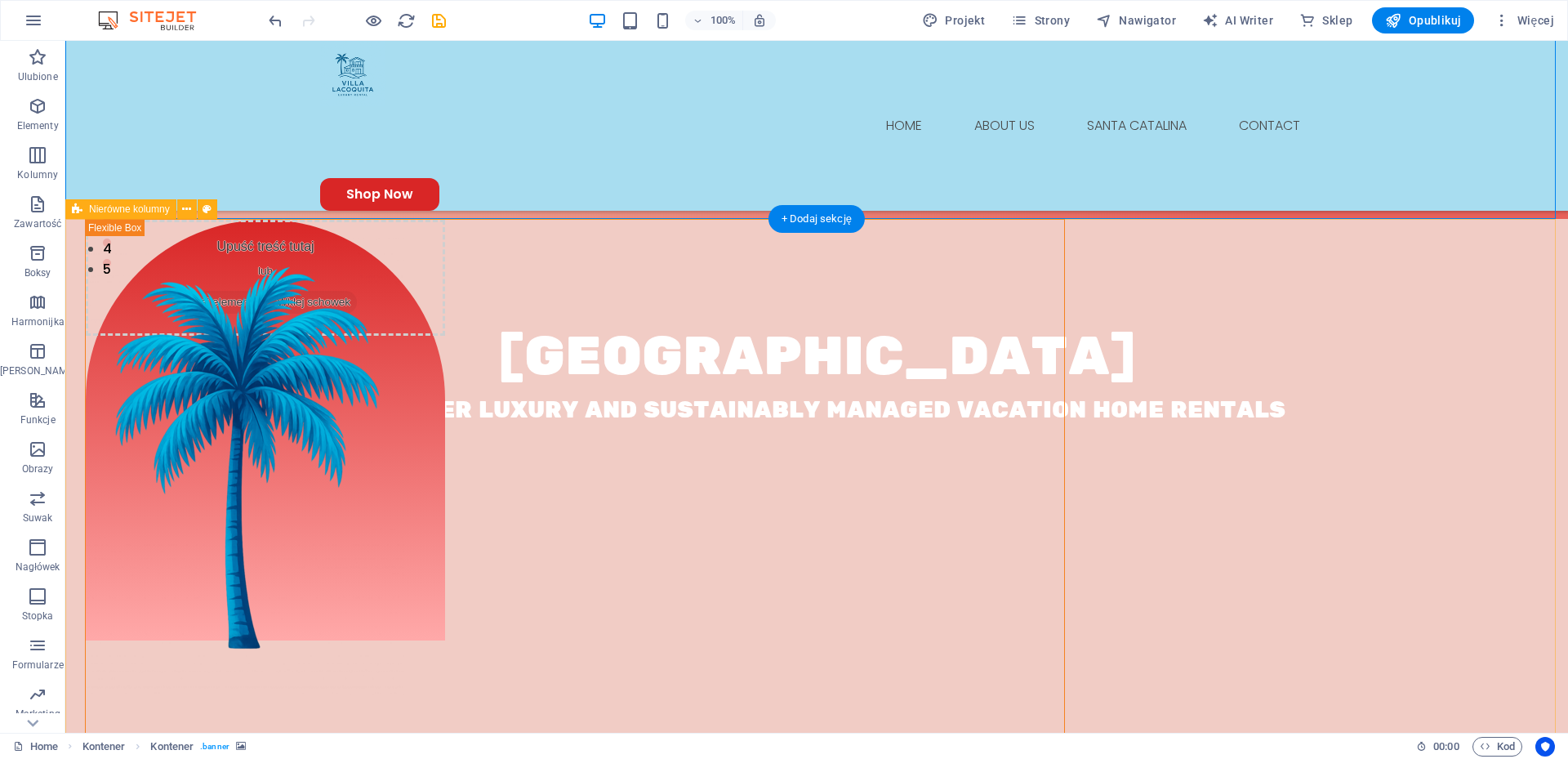
click at [159, 262] on div "Upuść treść tutaj lub Dodaj elementy Wklej schowek About Us At [GEOGRAPHIC_DATA…" at bounding box center [816, 724] width 1502 height 1010
click at [134, 214] on span "Nierówne kolumny" at bounding box center [129, 209] width 80 height 10
click at [134, 371] on div "Upuść treść tutaj lub Dodaj elementy Wklej schowek About Us At [GEOGRAPHIC_DATA…" at bounding box center [816, 724] width 1502 height 1010
click at [190, 208] on icon at bounding box center [186, 209] width 9 height 17
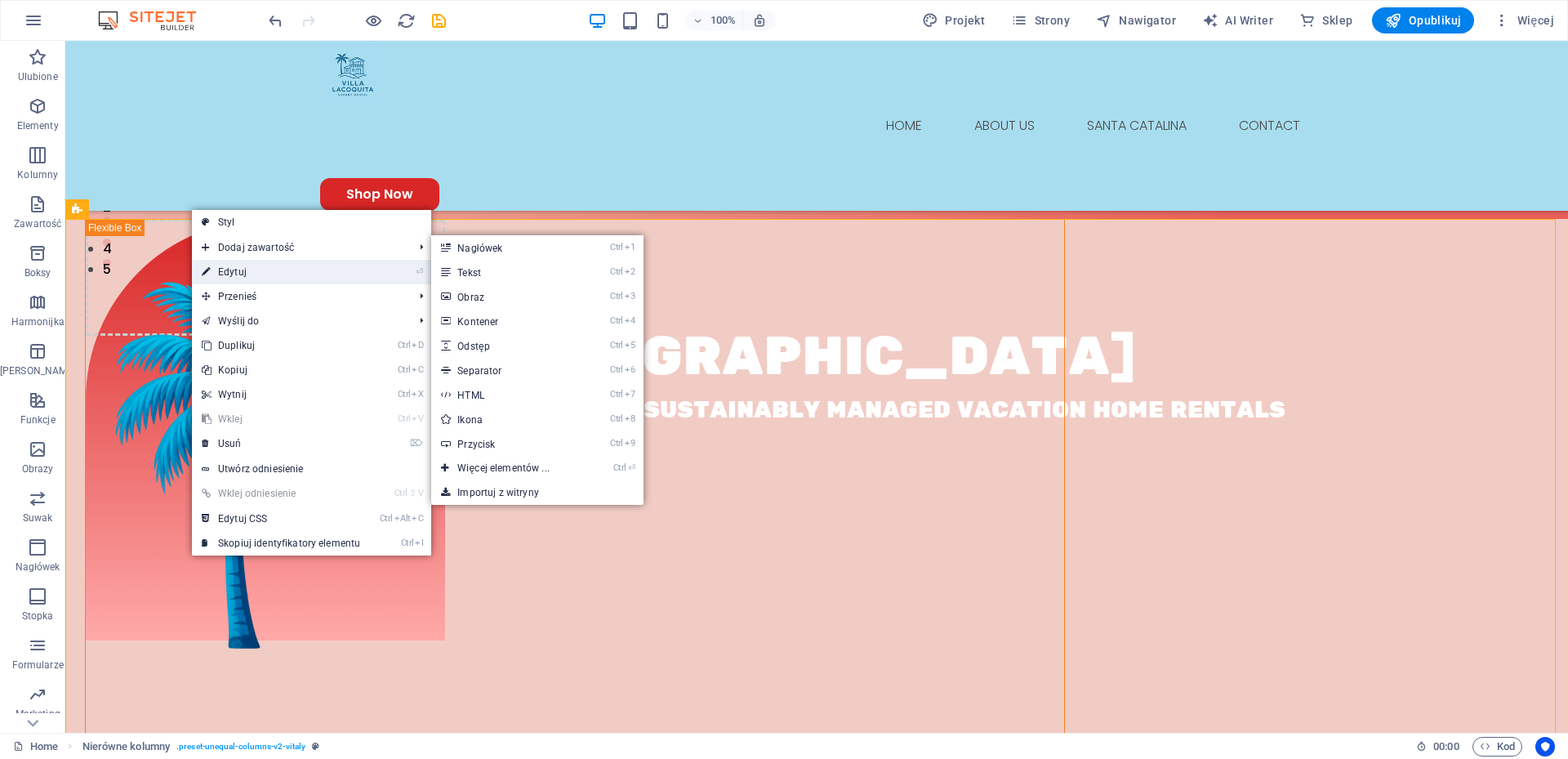
click at [256, 272] on link "⏎ Edytuj" at bounding box center [281, 272] width 178 height 25
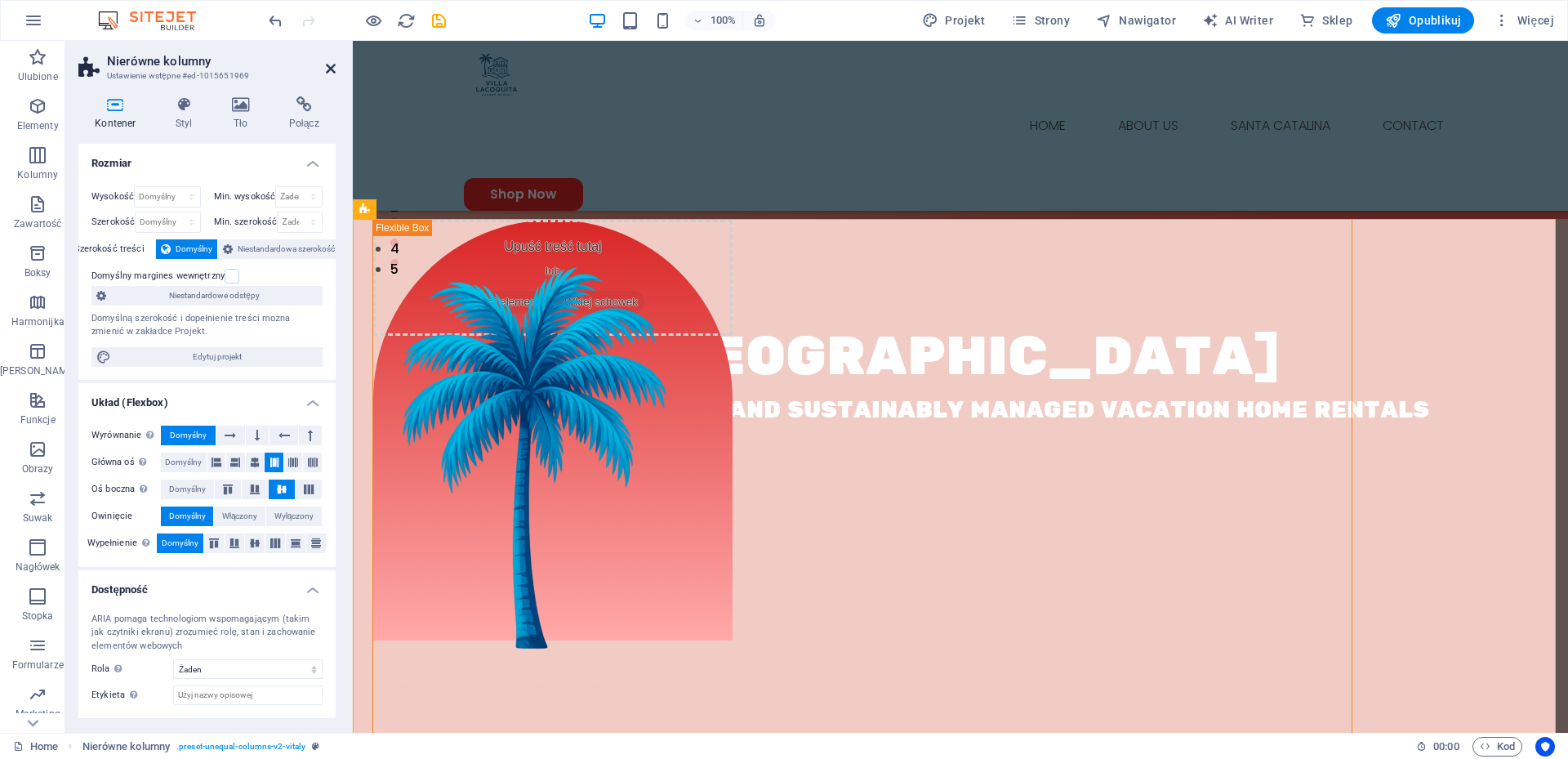
click at [329, 74] on icon at bounding box center [330, 68] width 10 height 13
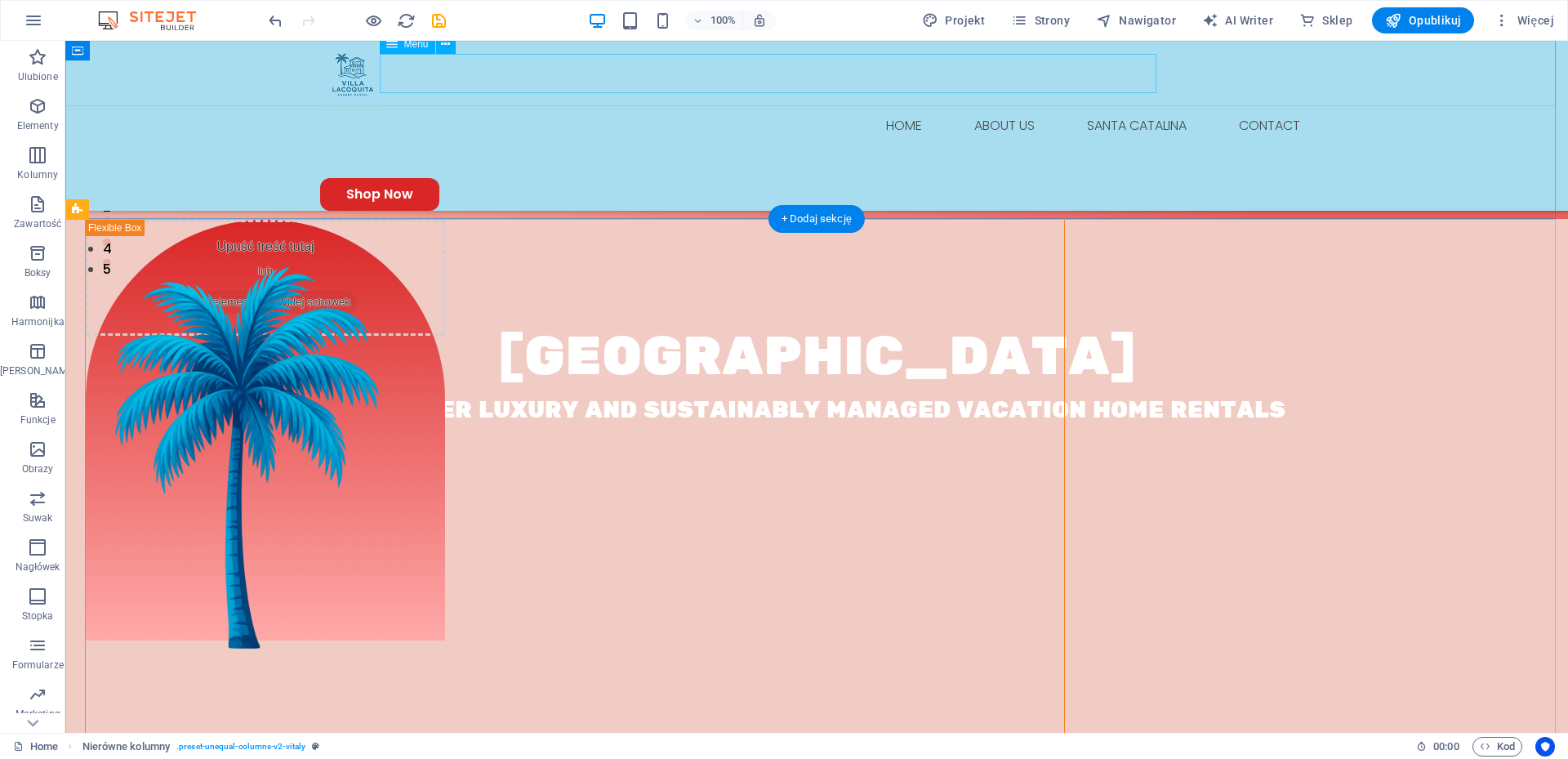
click at [1023, 106] on nav "Home About Us Santa Catalina Contact" at bounding box center [816, 126] width 993 height 39
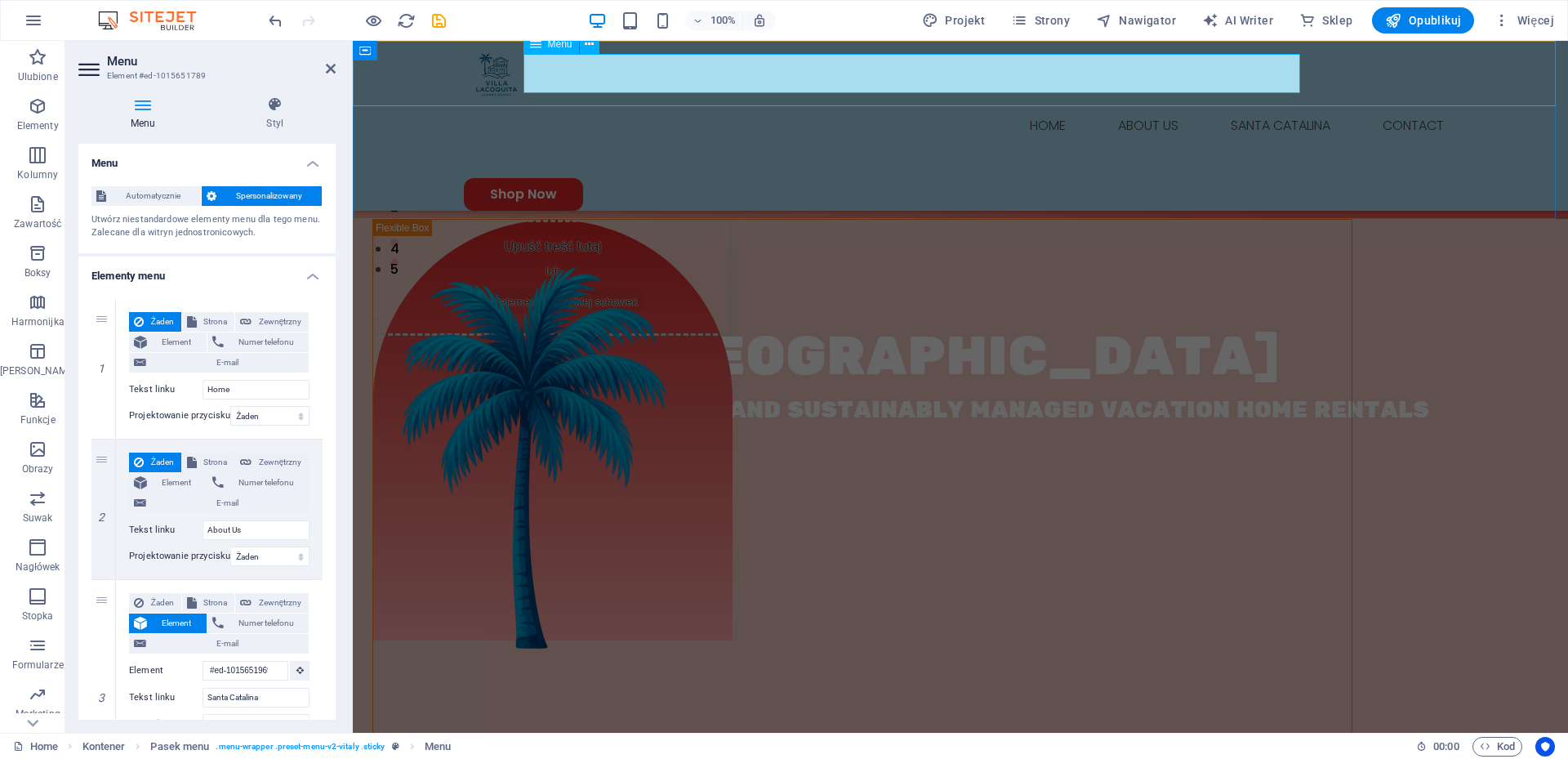
click at [1148, 106] on nav "Home About Us Santa Catalina Contact" at bounding box center [959, 126] width 993 height 39
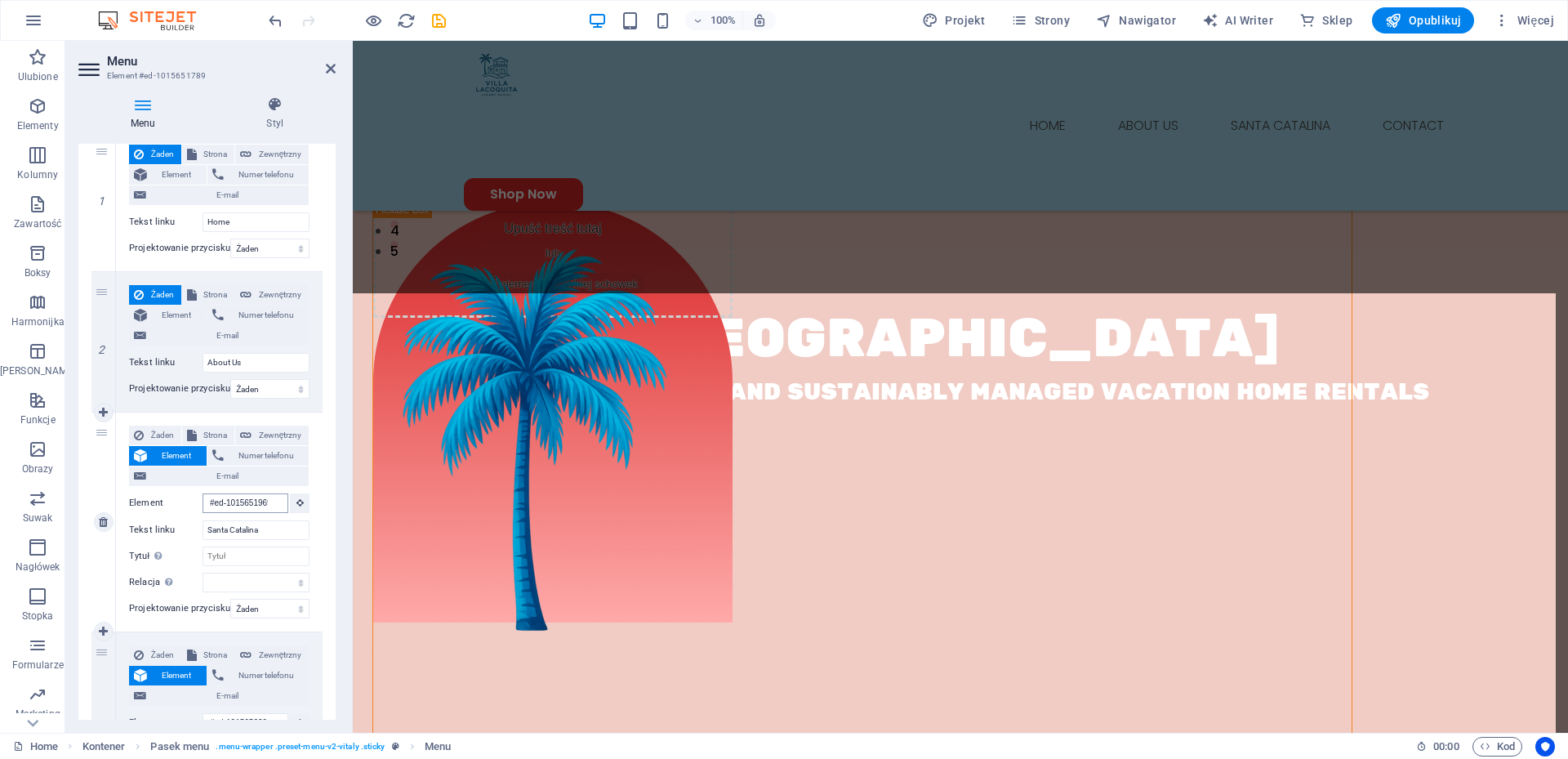
scroll to position [643, 0]
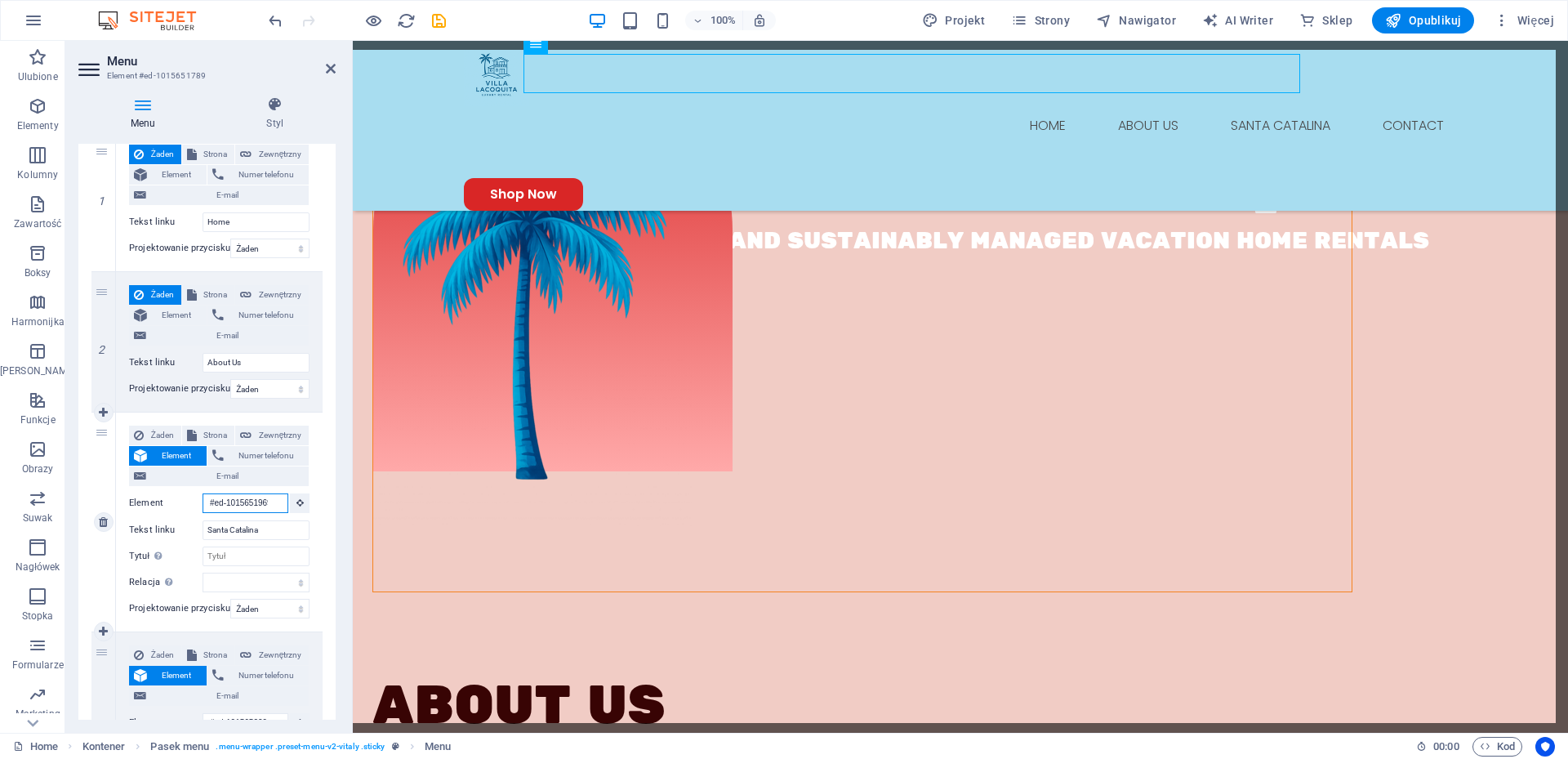
click at [253, 500] on input "#ed-1015651969" at bounding box center [245, 503] width 85 height 20
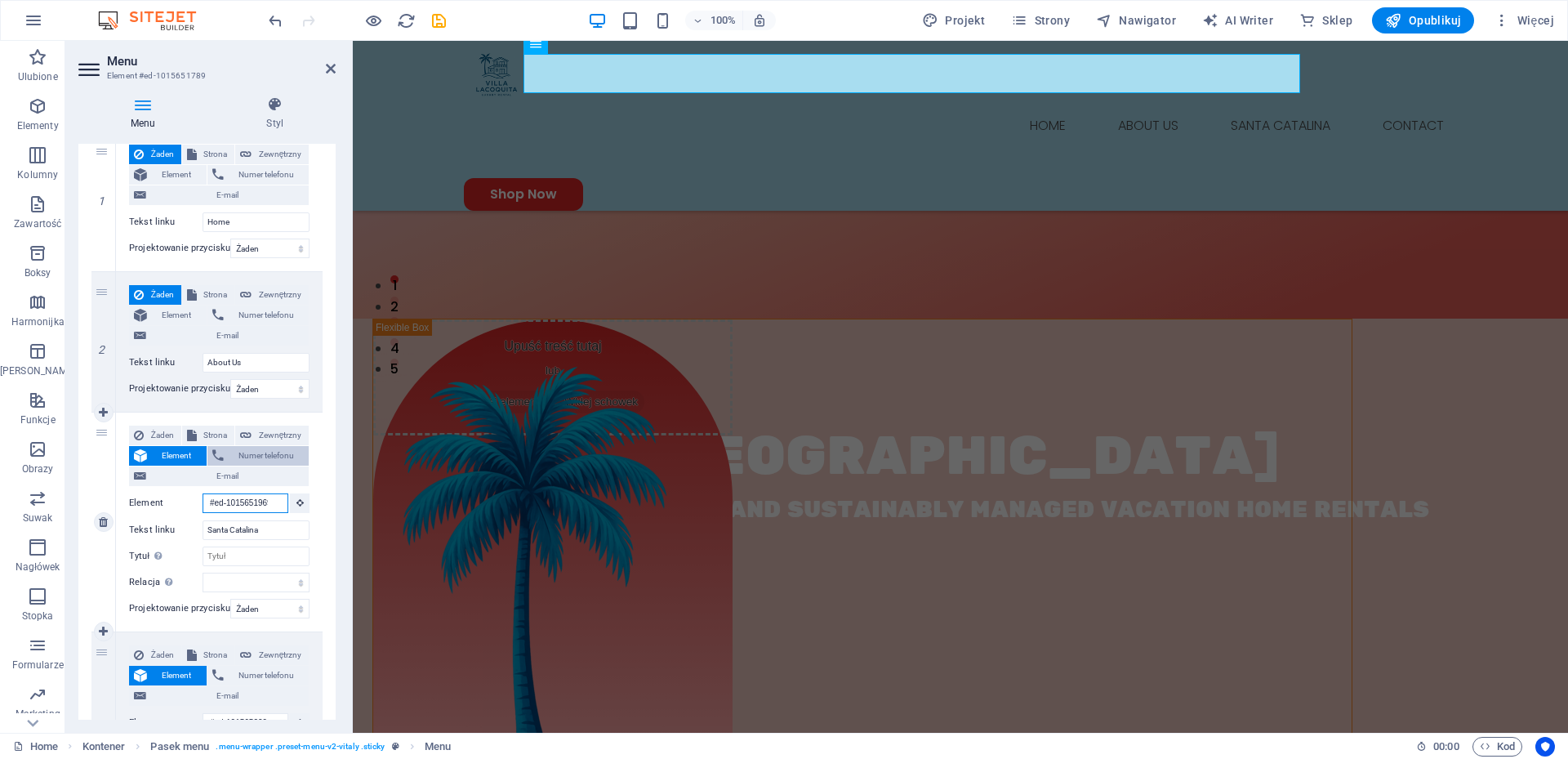
scroll to position [213, 0]
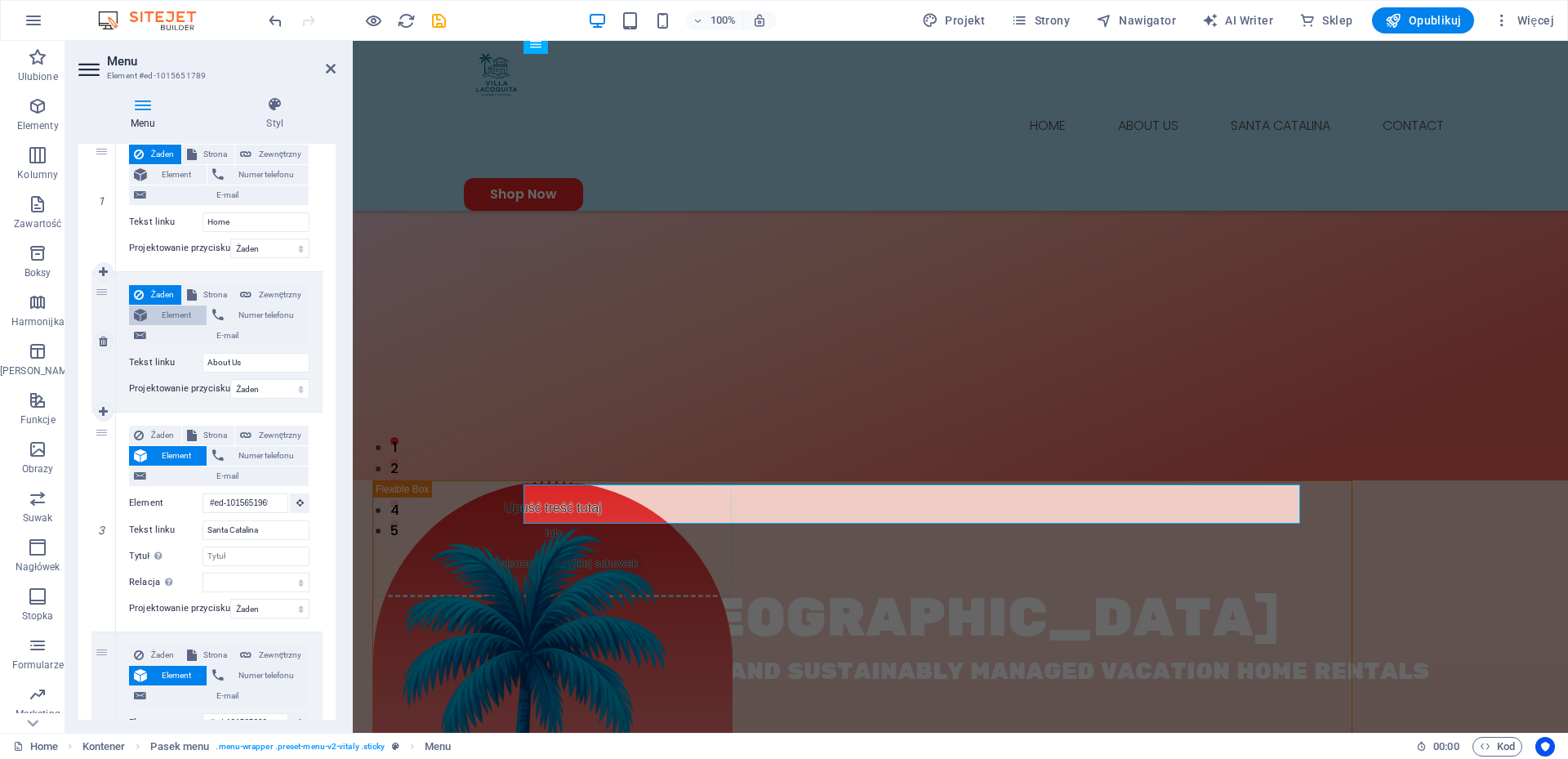
click at [172, 307] on span "Element" at bounding box center [176, 316] width 50 height 20
select select
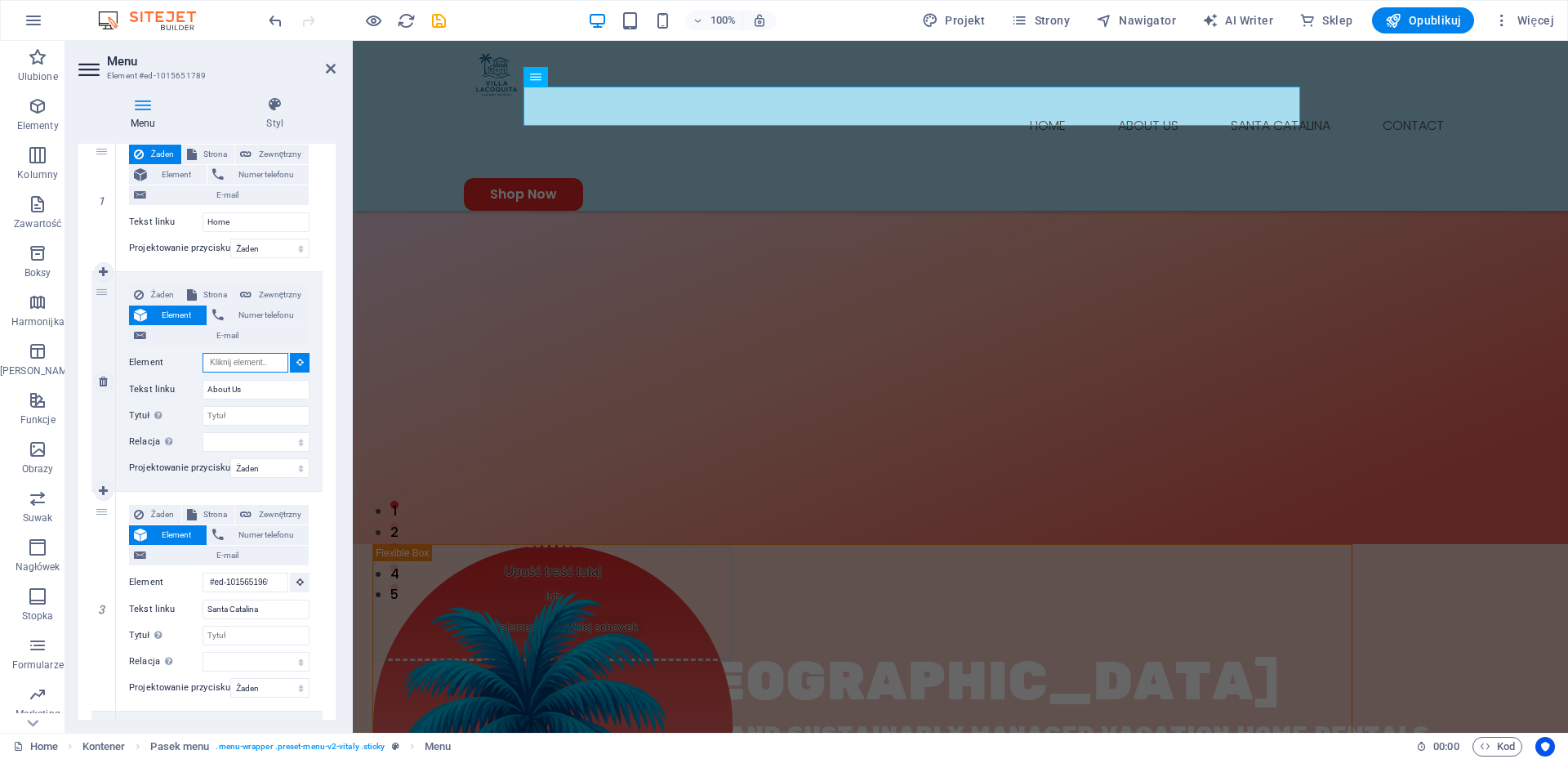
scroll to position [147, 0]
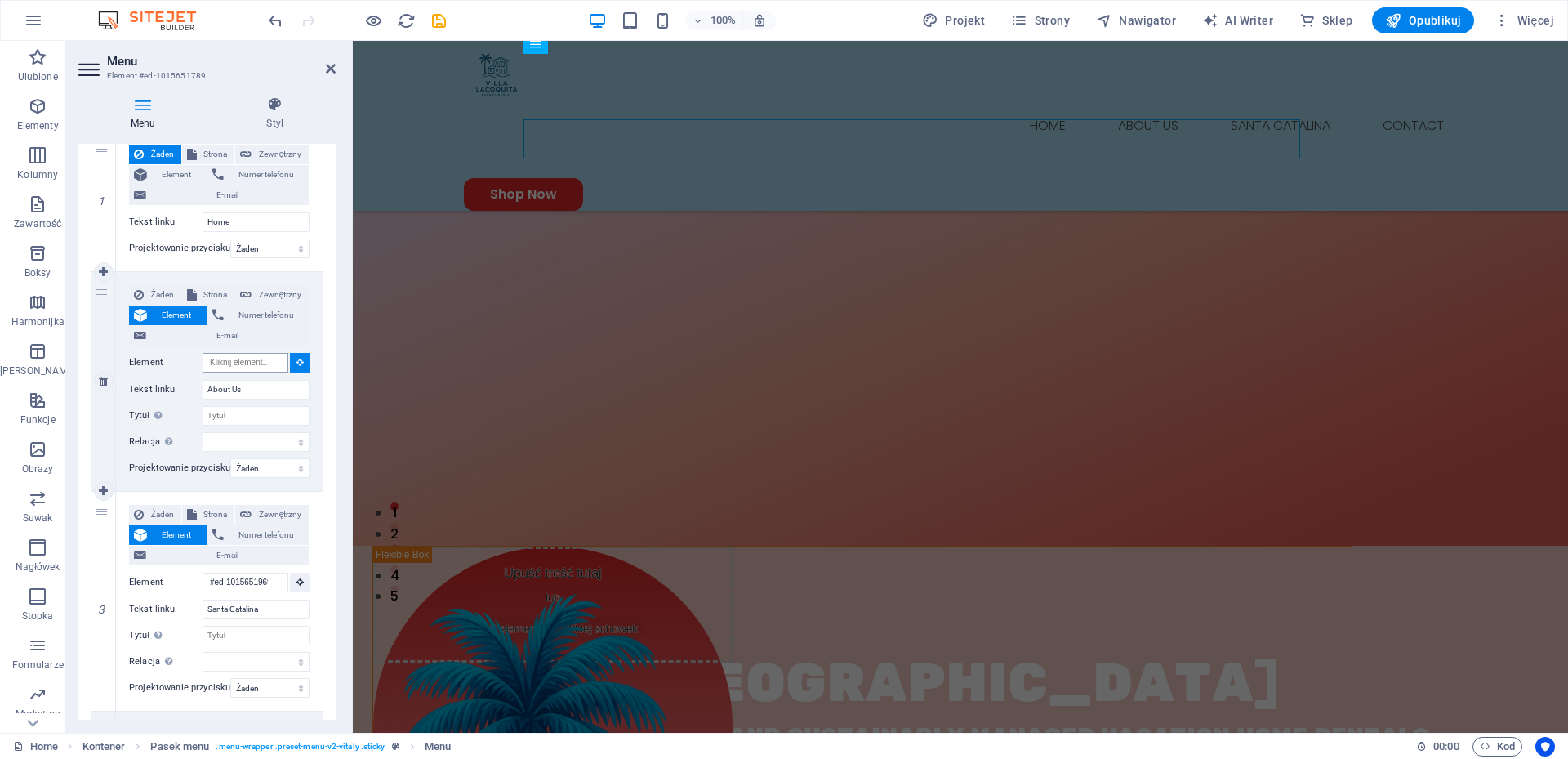
drag, startPoint x: 295, startPoint y: 365, endPoint x: 261, endPoint y: 367, distance: 34.1
click at [261, 367] on div "Element" at bounding box center [220, 363] width 180 height 21
click at [261, 367] on input "Element" at bounding box center [245, 363] width 85 height 20
paste input "#ed-1015651969"
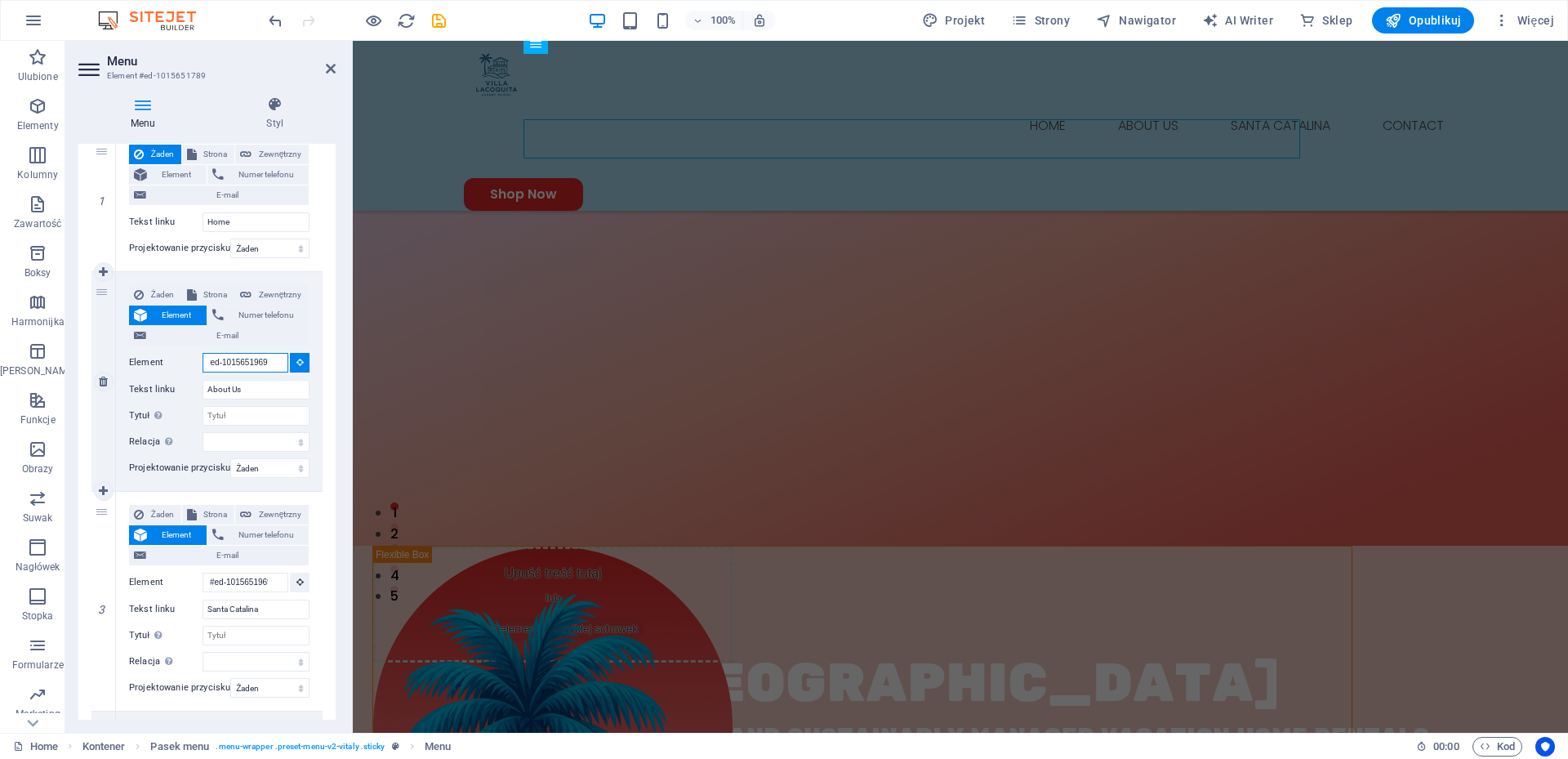
type input "#ed-1015651969"
select select
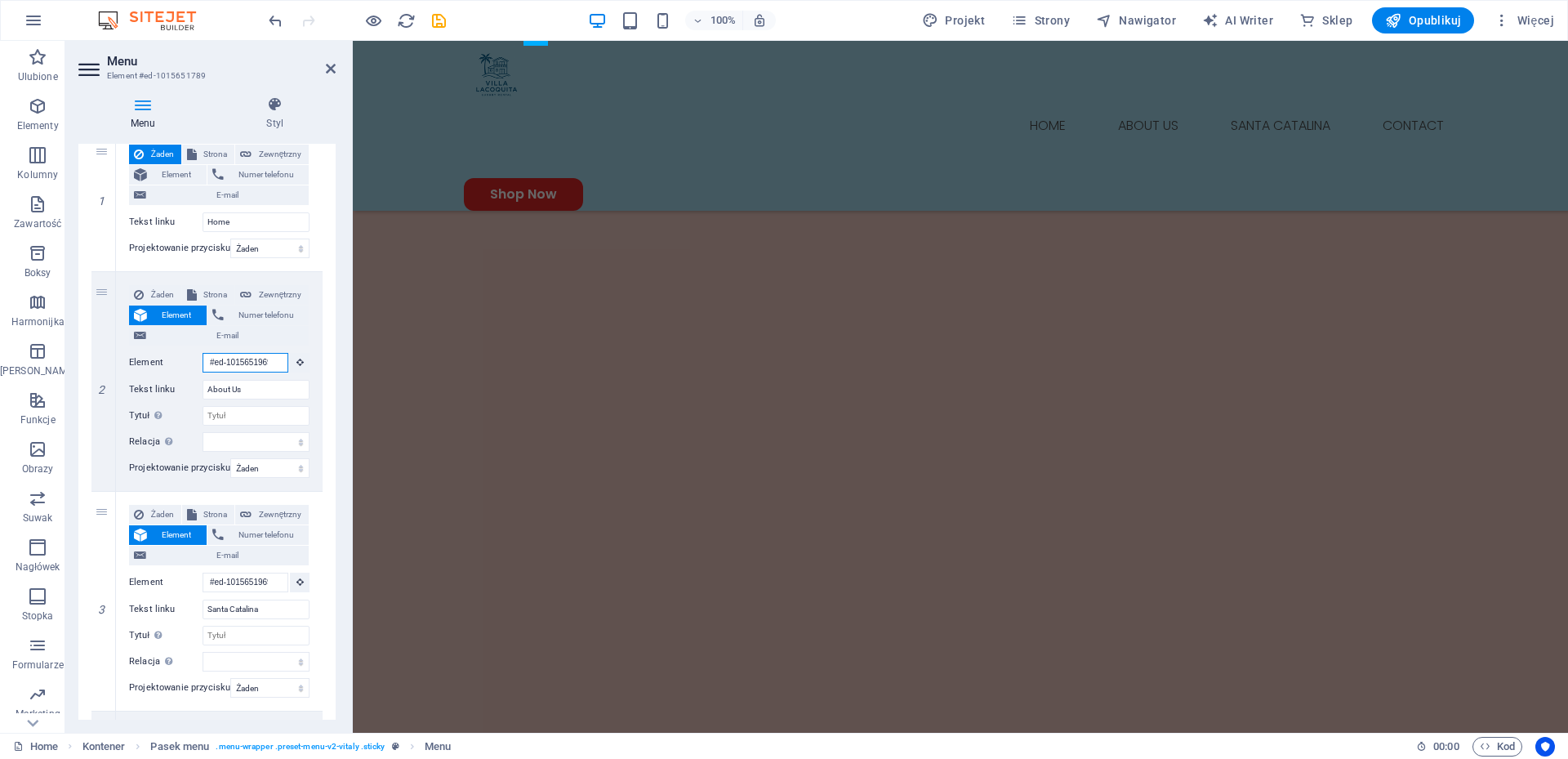
scroll to position [1782, 0]
type input "#ed-1015651969"
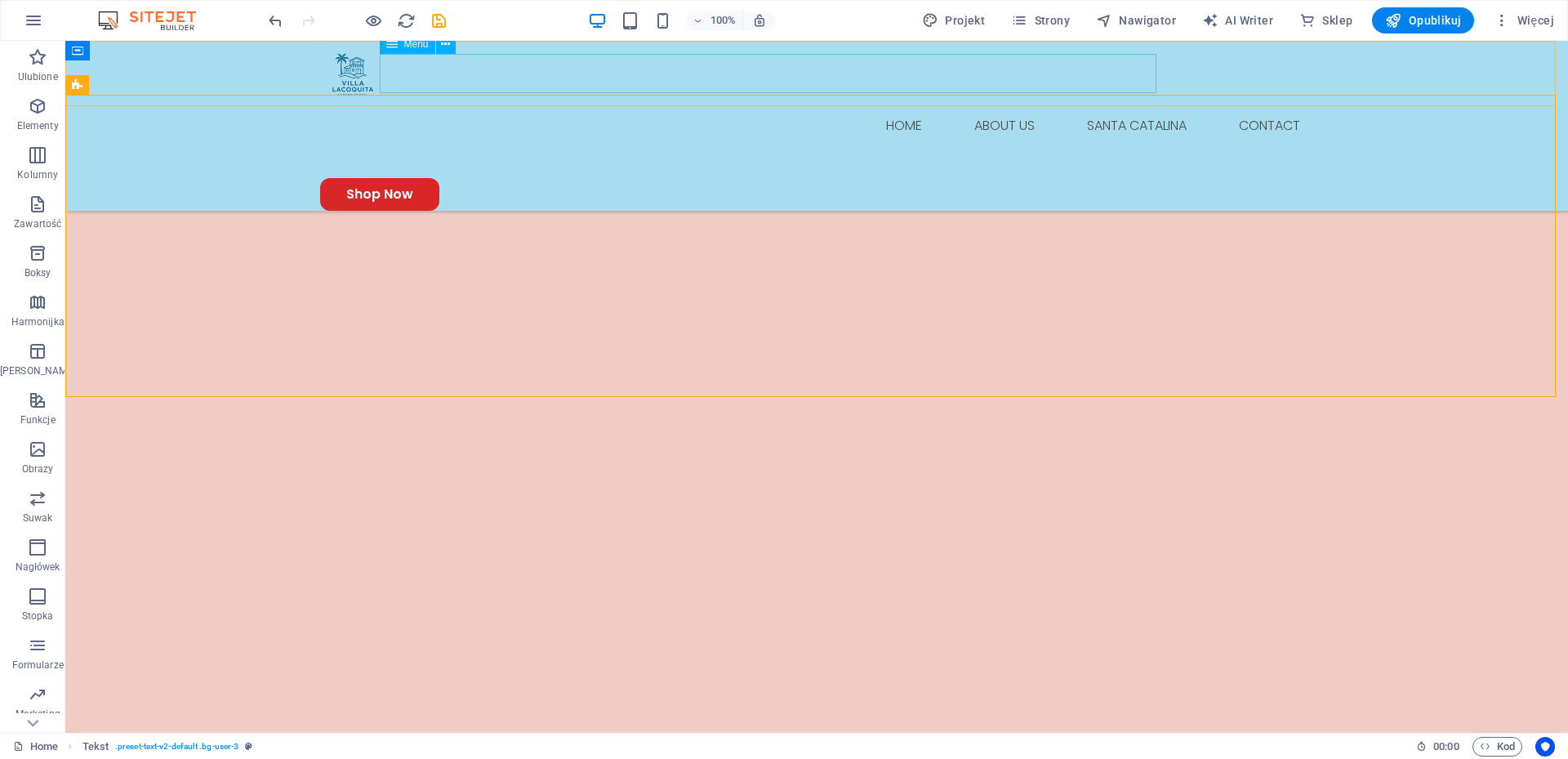
click at [933, 106] on nav "Home About Us Santa Catalina Contact" at bounding box center [816, 126] width 993 height 39
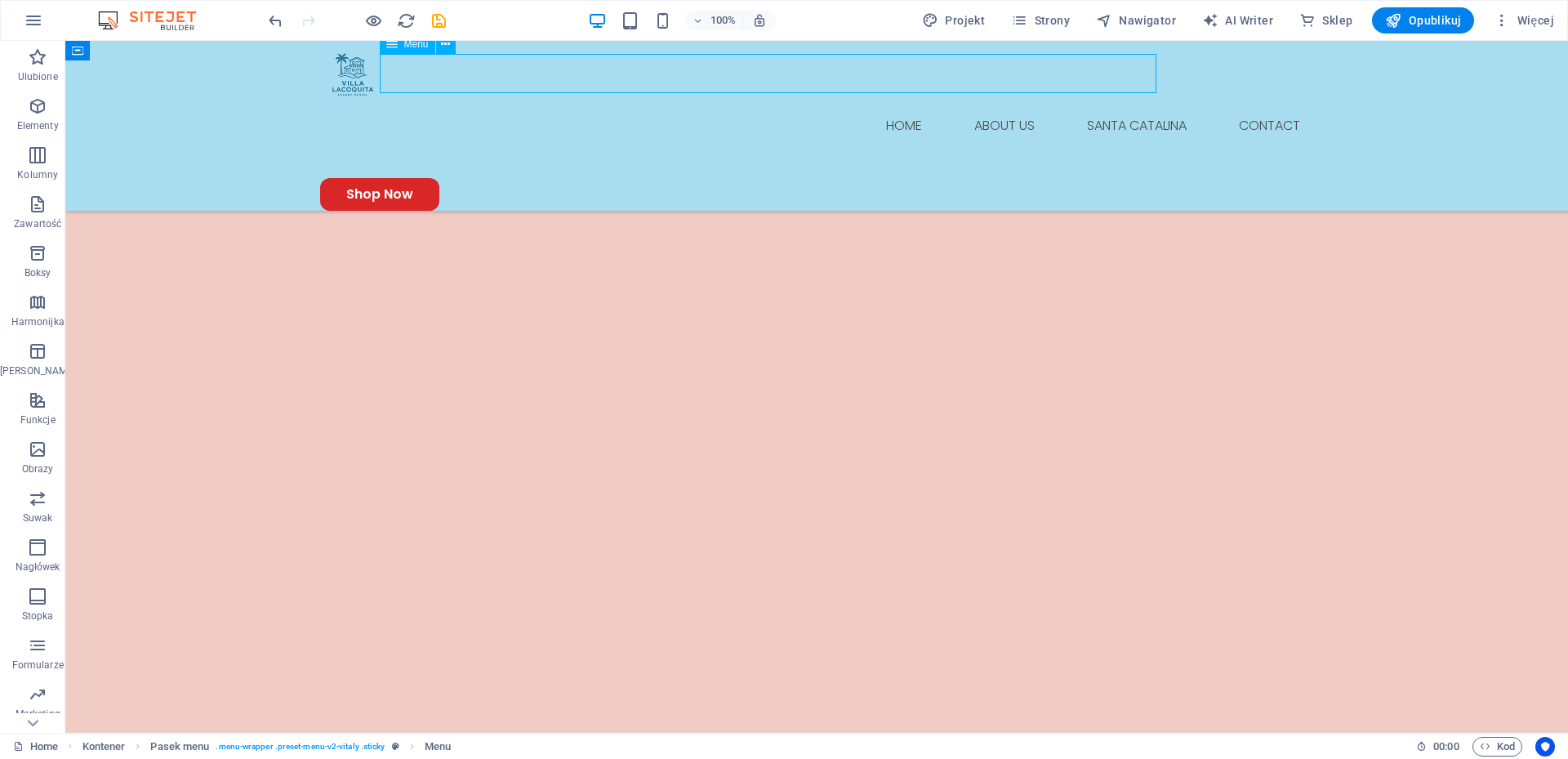
click at [933, 106] on nav "Home About Us Santa Catalina Contact" at bounding box center [816, 126] width 993 height 39
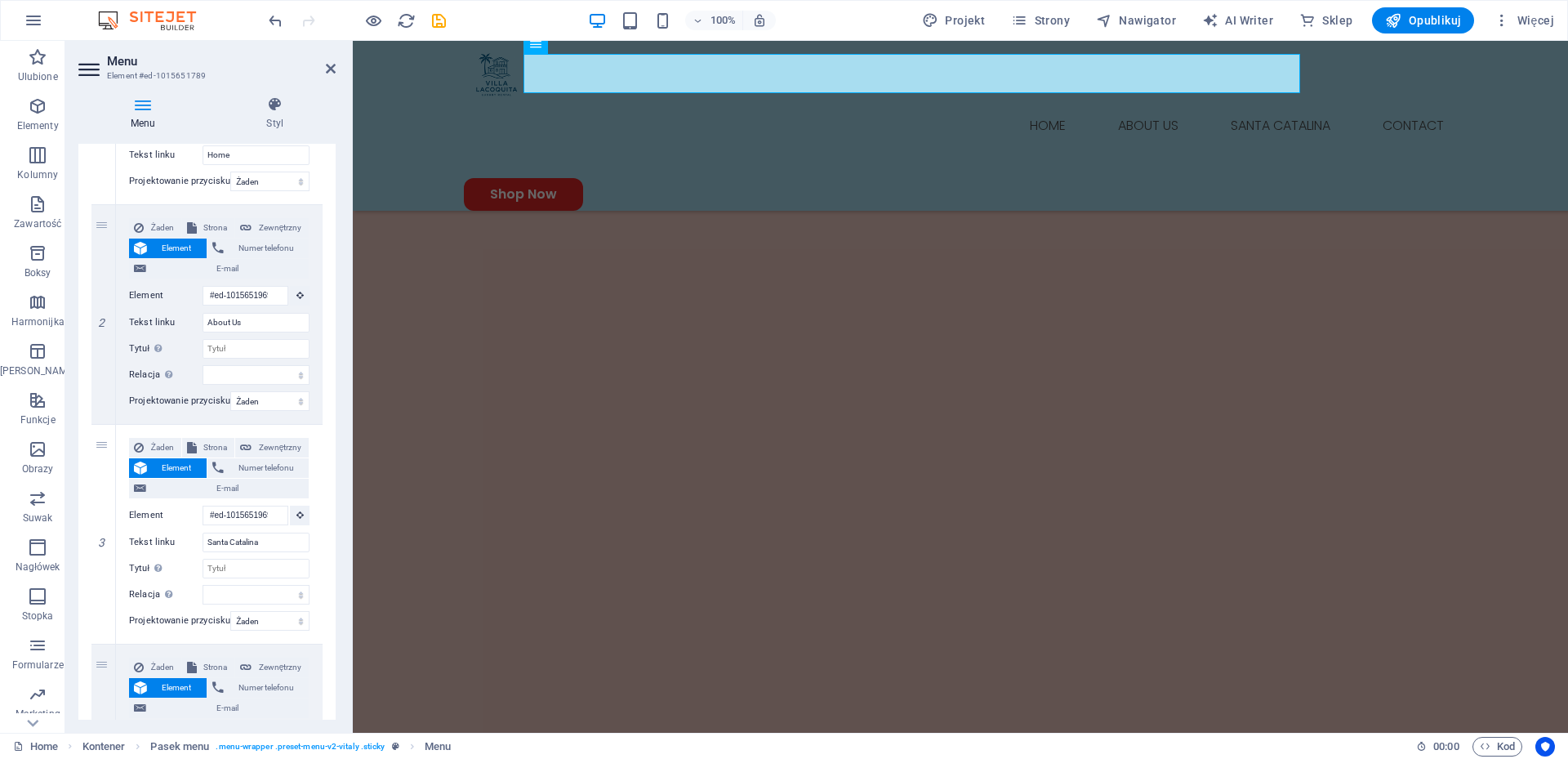
scroll to position [237, 0]
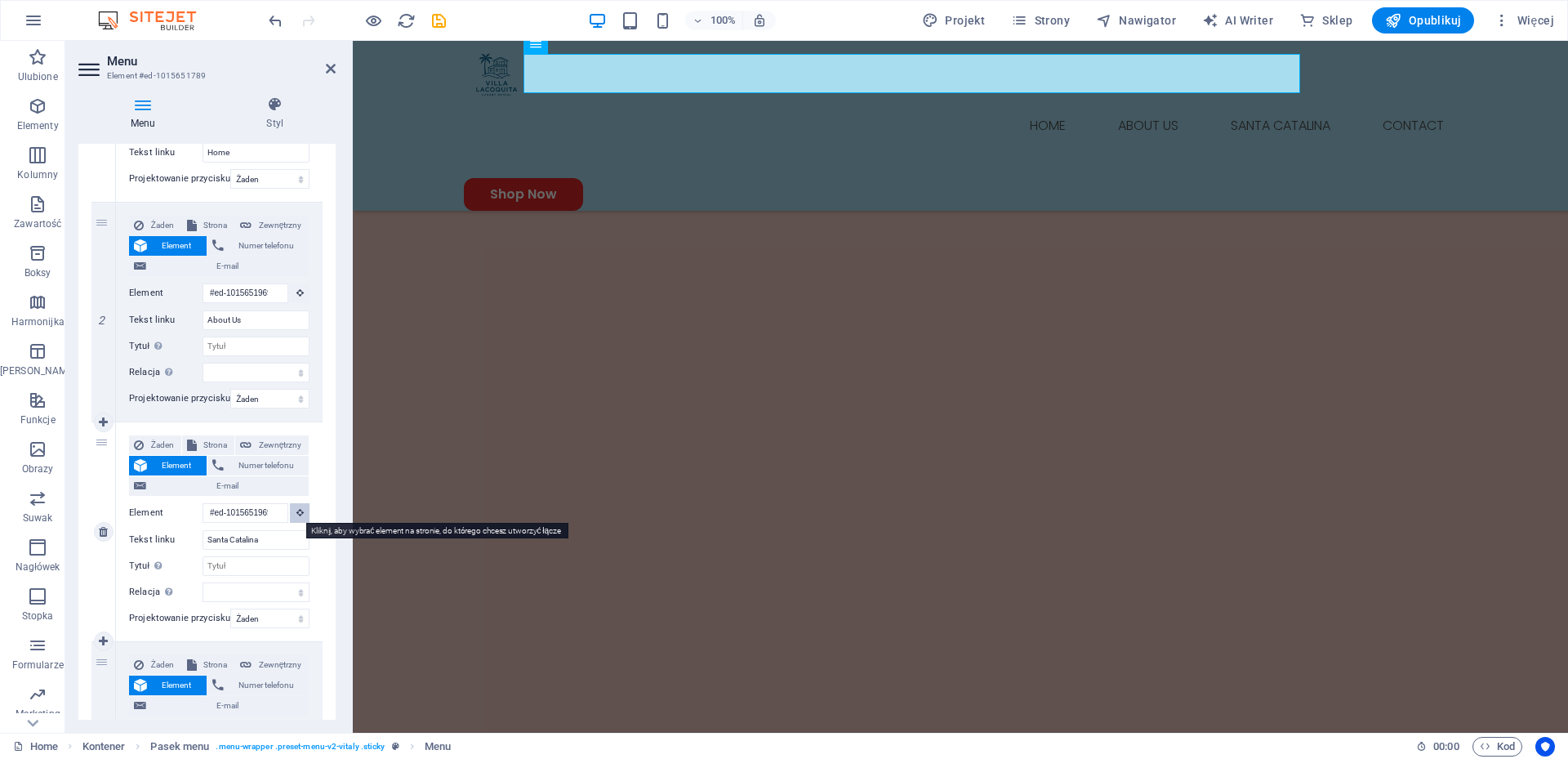
click at [296, 514] on icon at bounding box center [299, 512] width 7 height 8
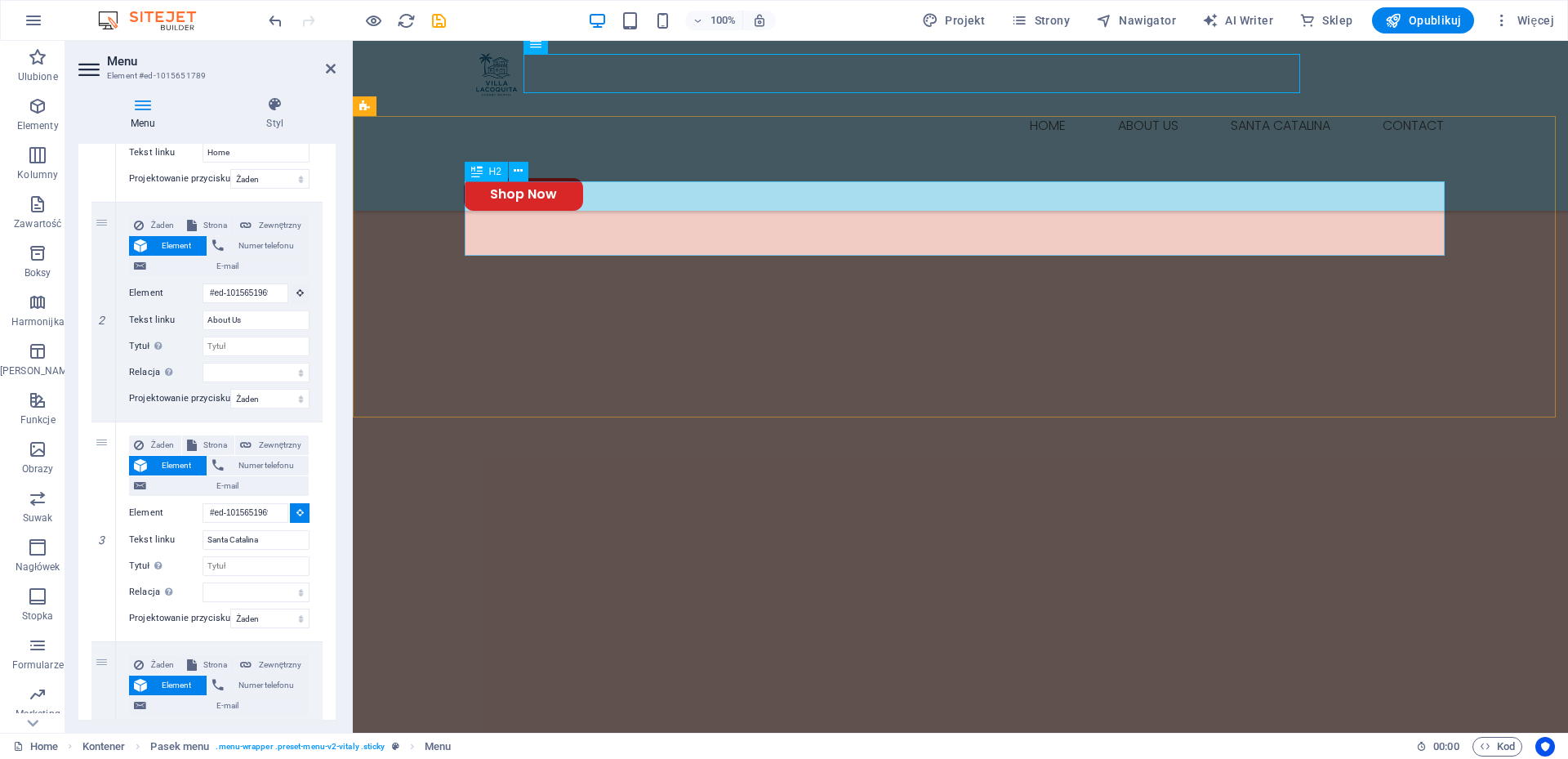
select select
type input "#ed-1016025487"
select select
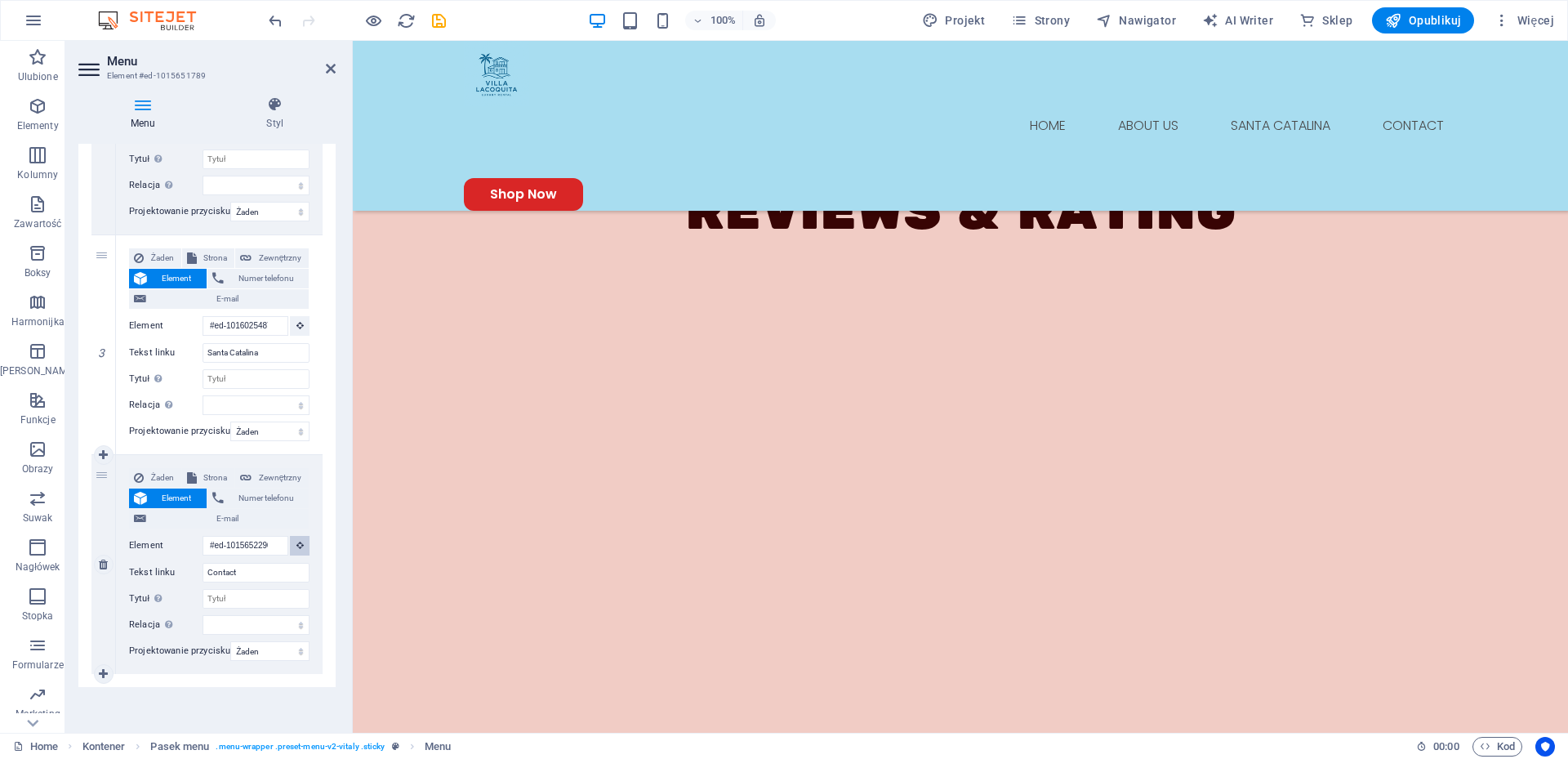
scroll to position [1650, 0]
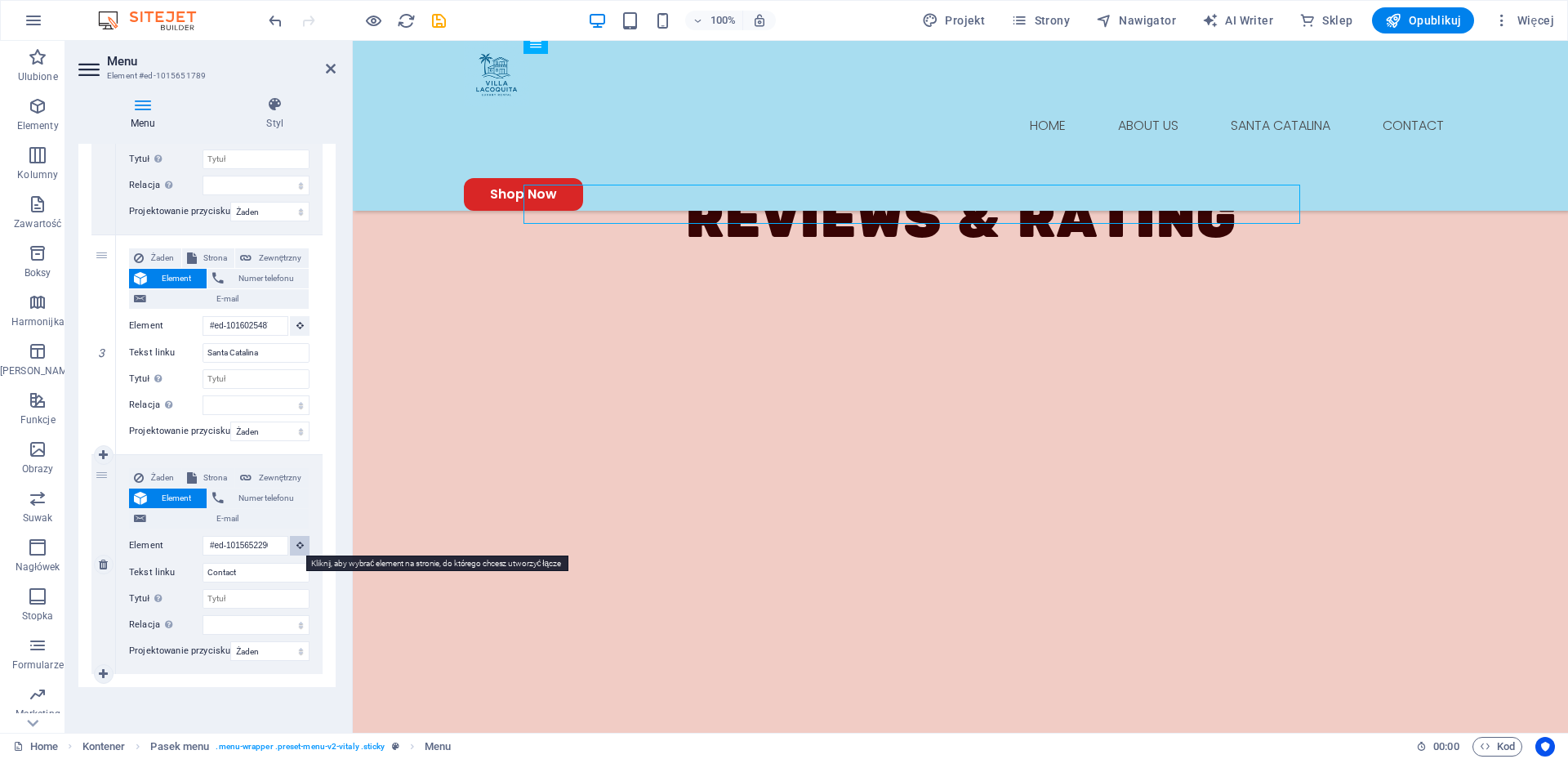
click at [296, 542] on icon at bounding box center [299, 545] width 7 height 8
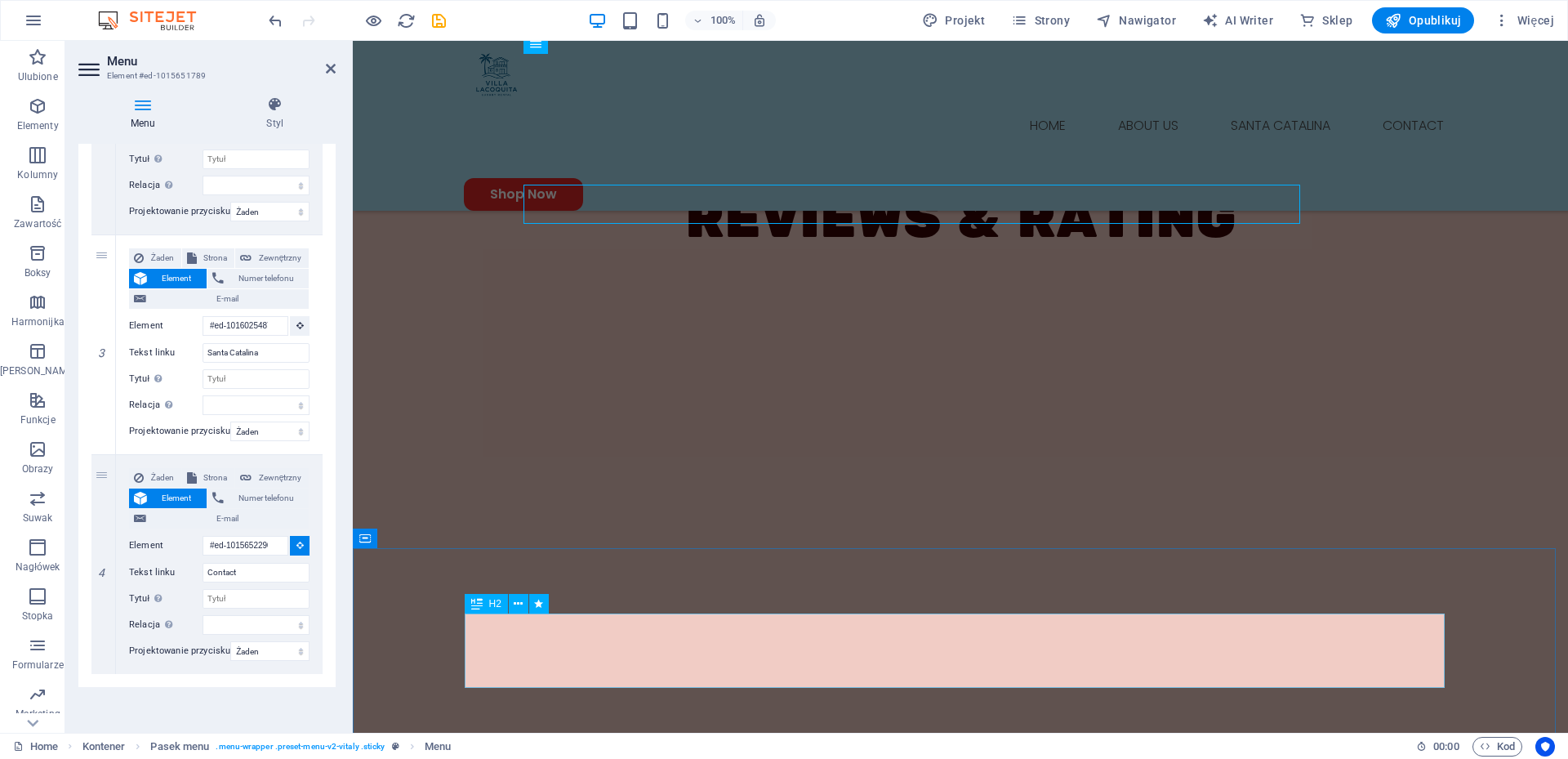
select select
type input "#ed-1015652293"
select select
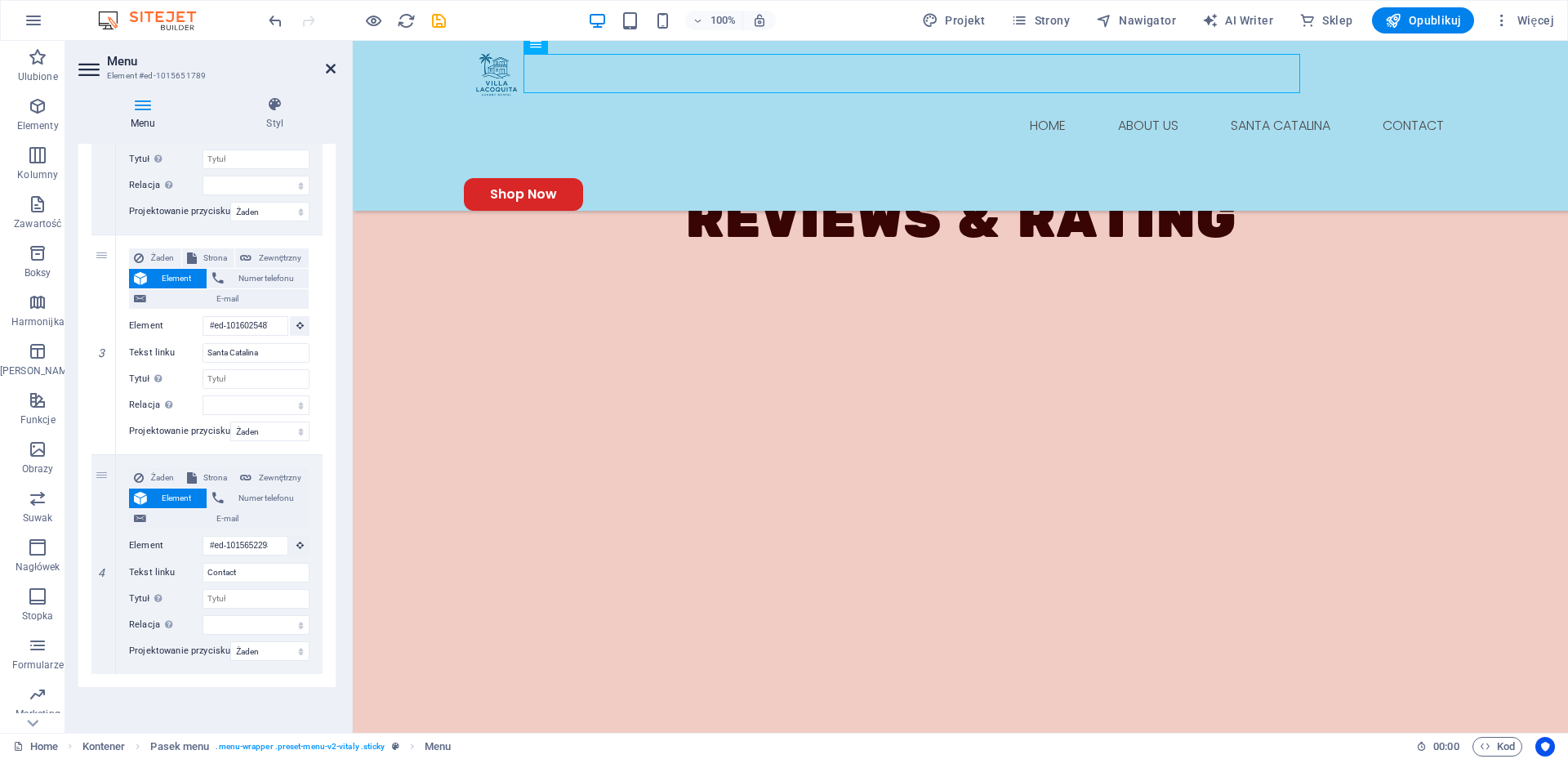
click at [325, 71] on icon at bounding box center [330, 68] width 10 height 13
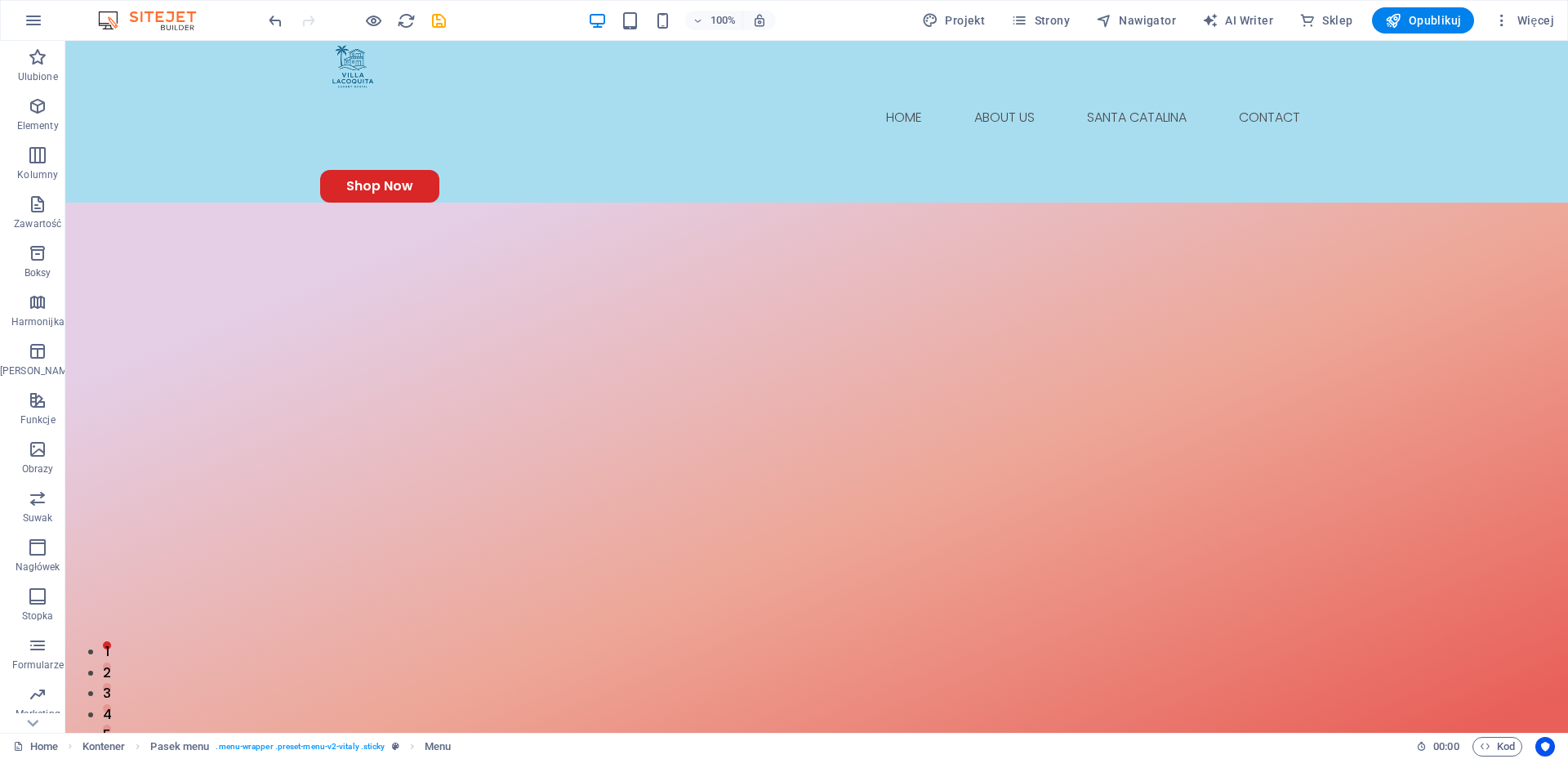
scroll to position [0, 0]
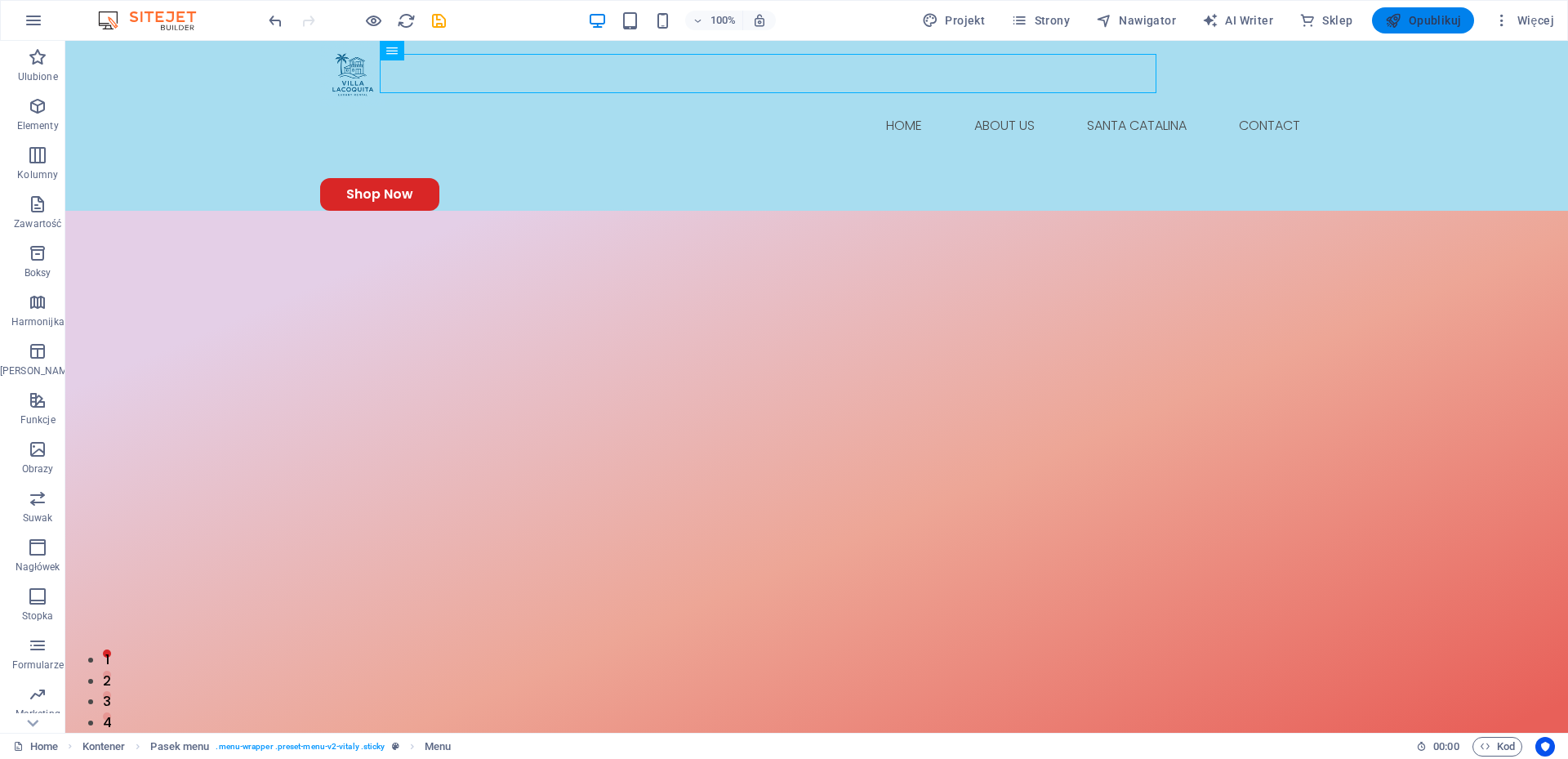
click at [1431, 14] on span "Opublikuj" at bounding box center [1422, 20] width 75 height 17
checkbox input "false"
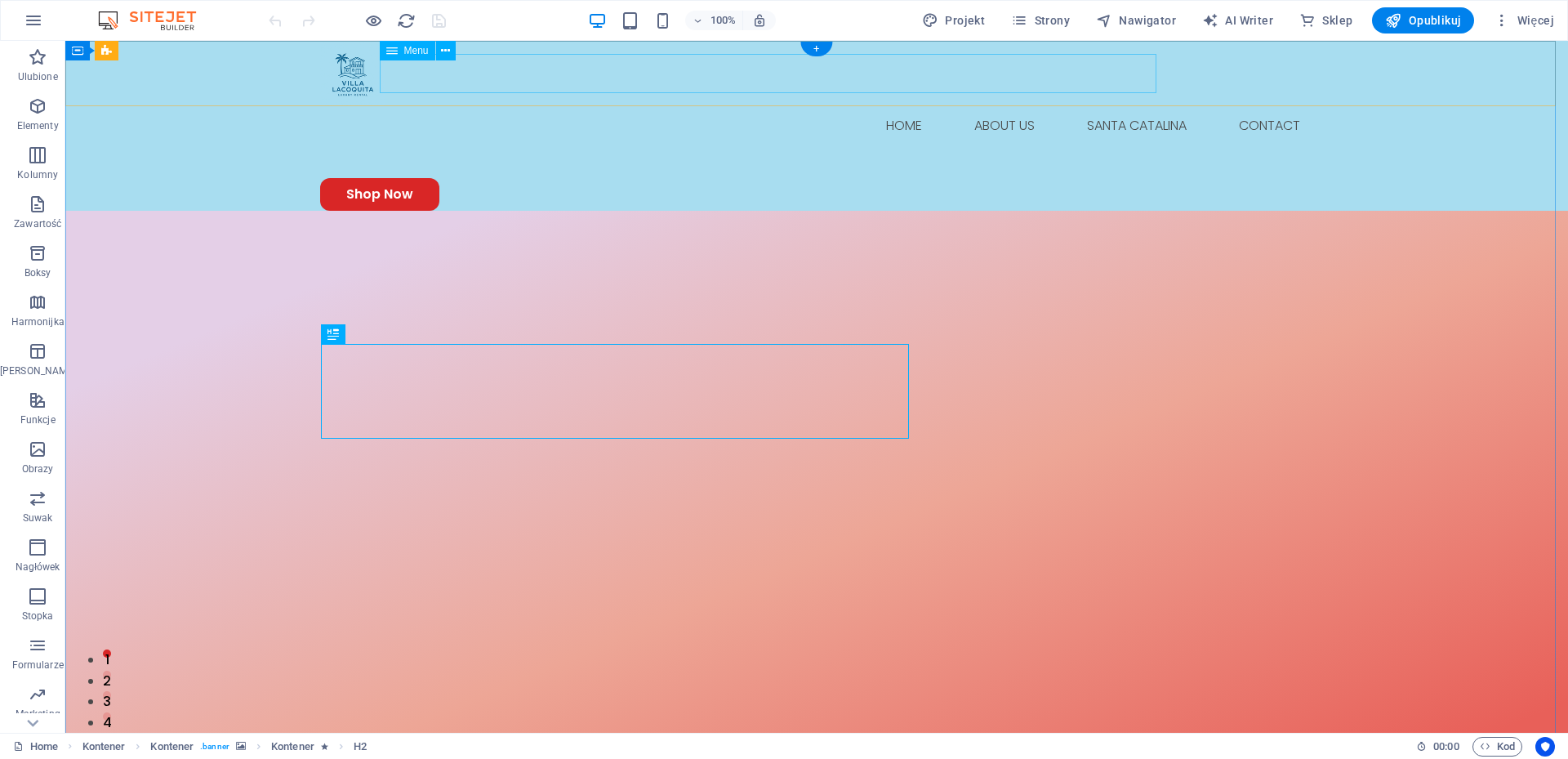
click at [843, 106] on nav "Home About Us Santa Catalina Contact" at bounding box center [816, 126] width 993 height 39
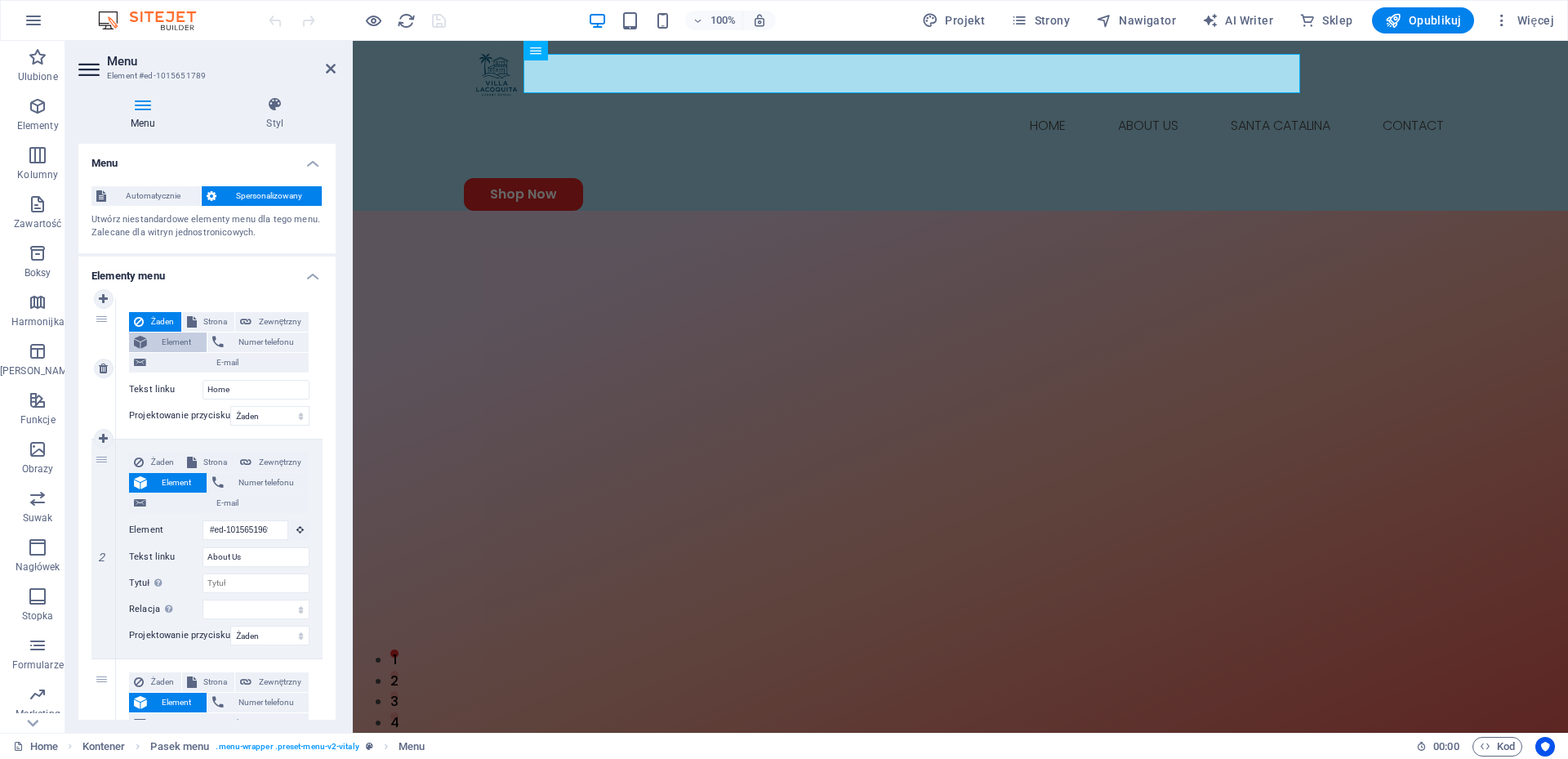
click at [173, 342] on span "Element" at bounding box center [176, 342] width 50 height 20
select select
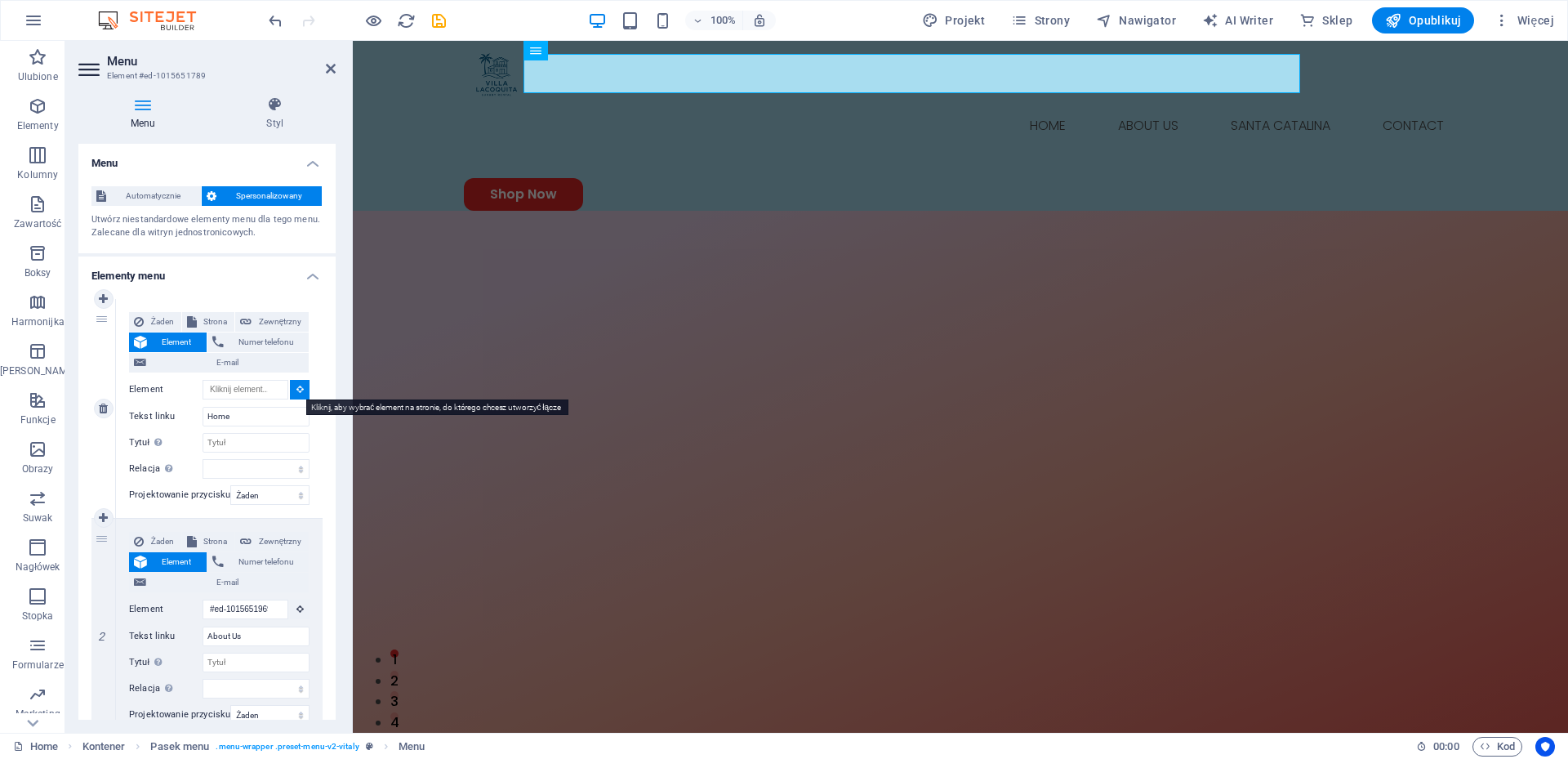
click at [299, 390] on icon at bounding box center [299, 388] width 7 height 8
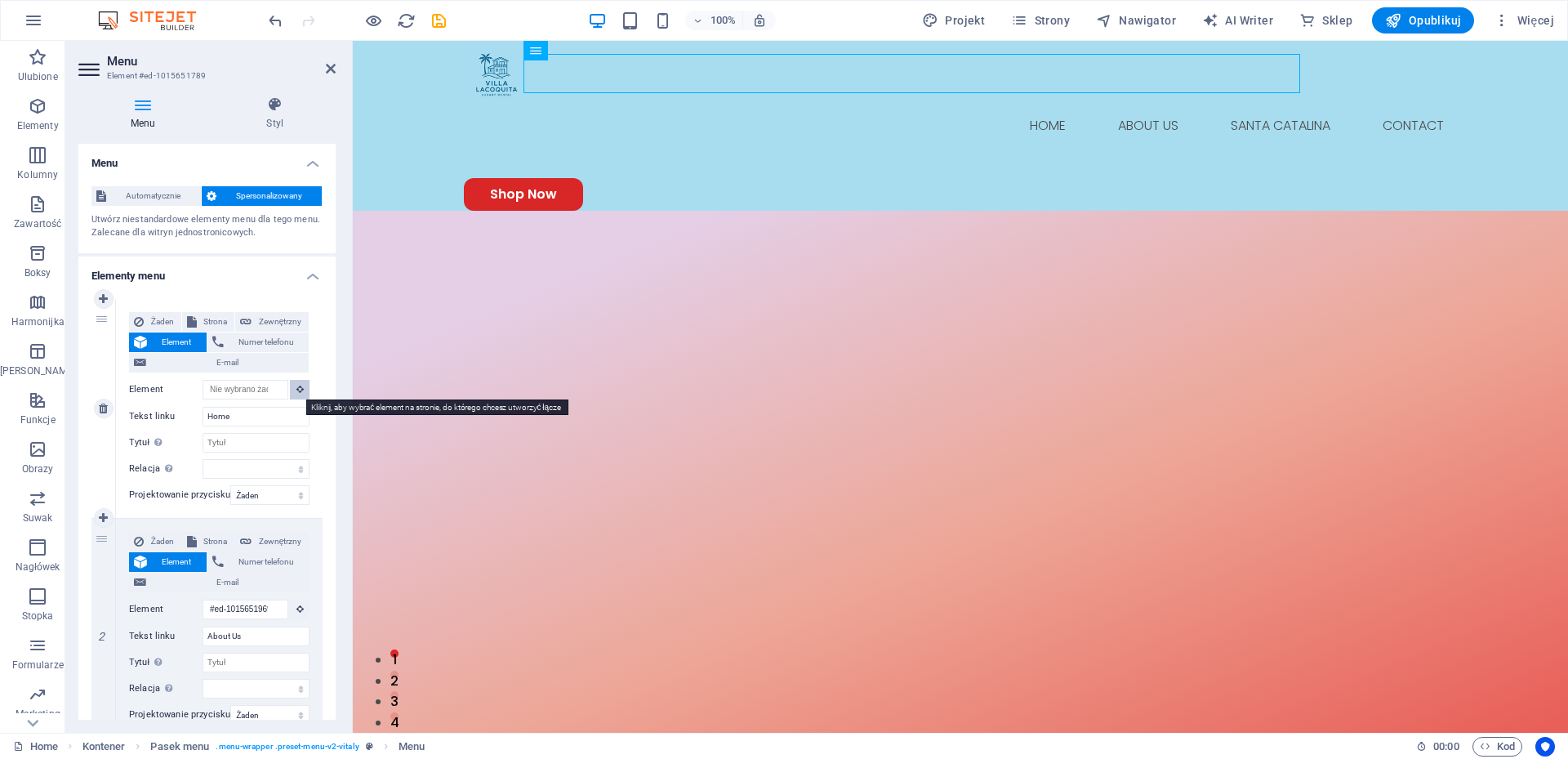
click at [291, 381] on button at bounding box center [300, 389] width 20 height 20
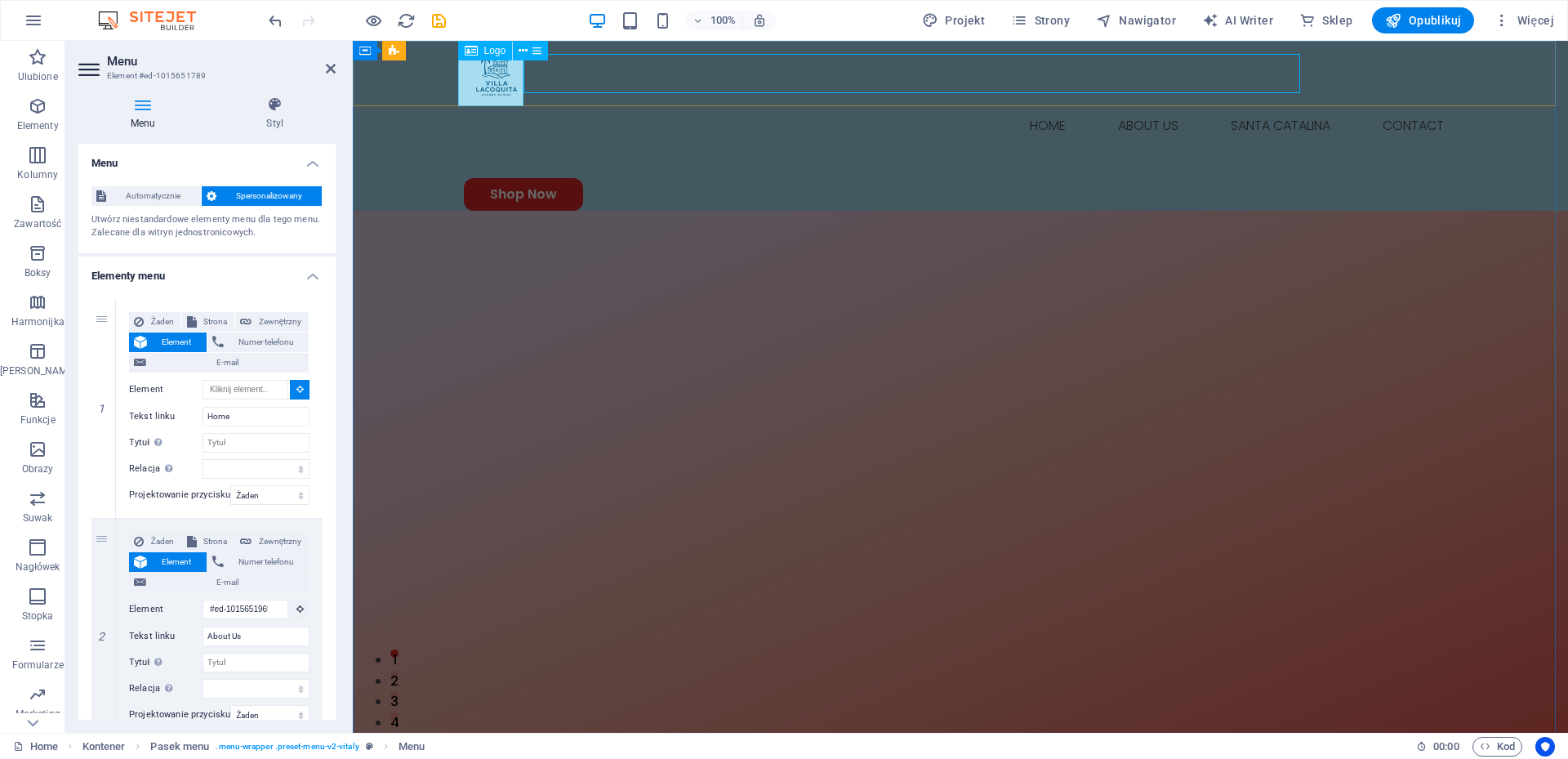
click at [495, 68] on div at bounding box center [959, 74] width 993 height 66
type input "#ed-1015651780"
select select
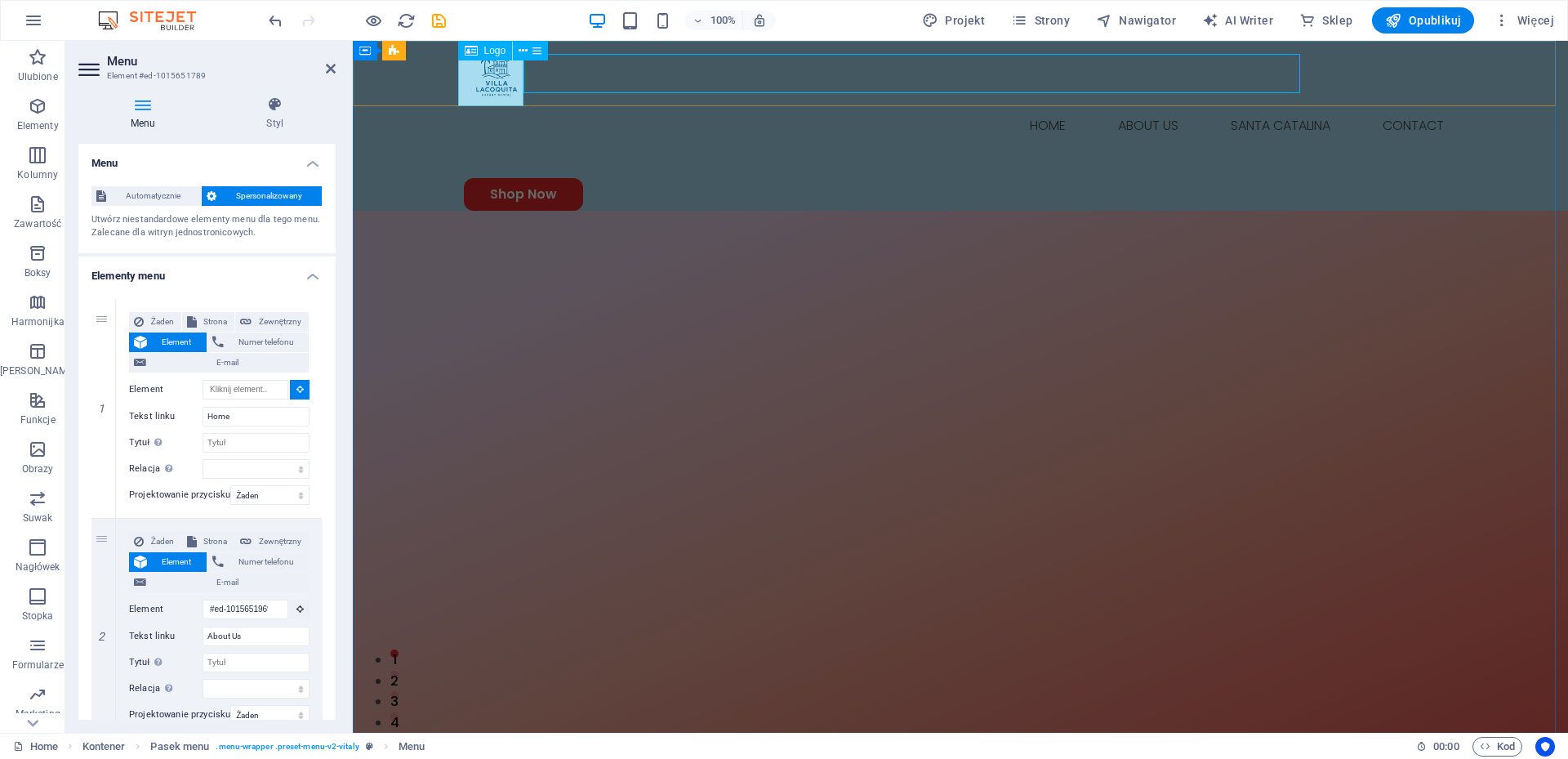
select select
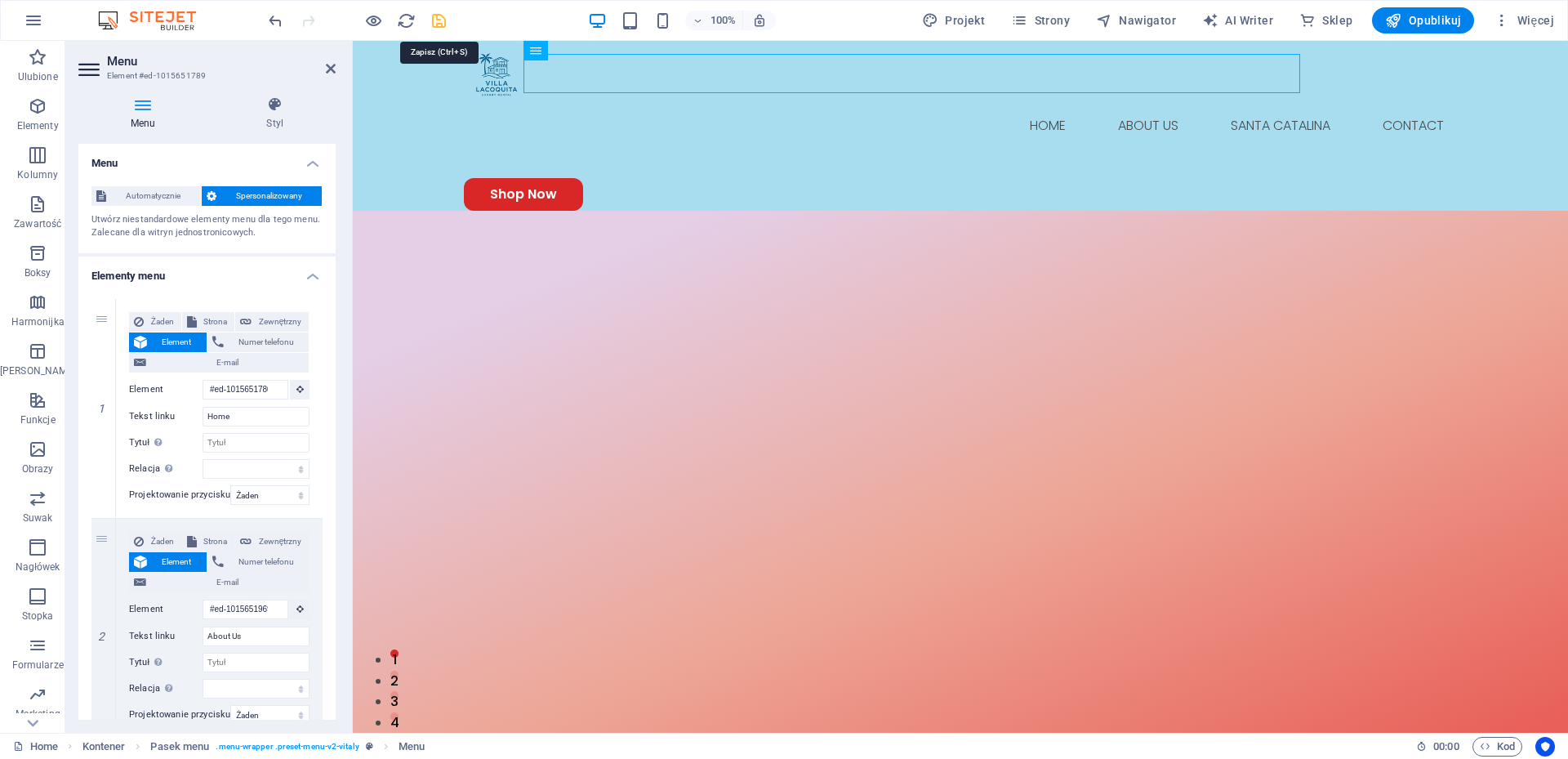
click at [441, 25] on icon "save" at bounding box center [438, 21] width 19 height 19
checkbox input "false"
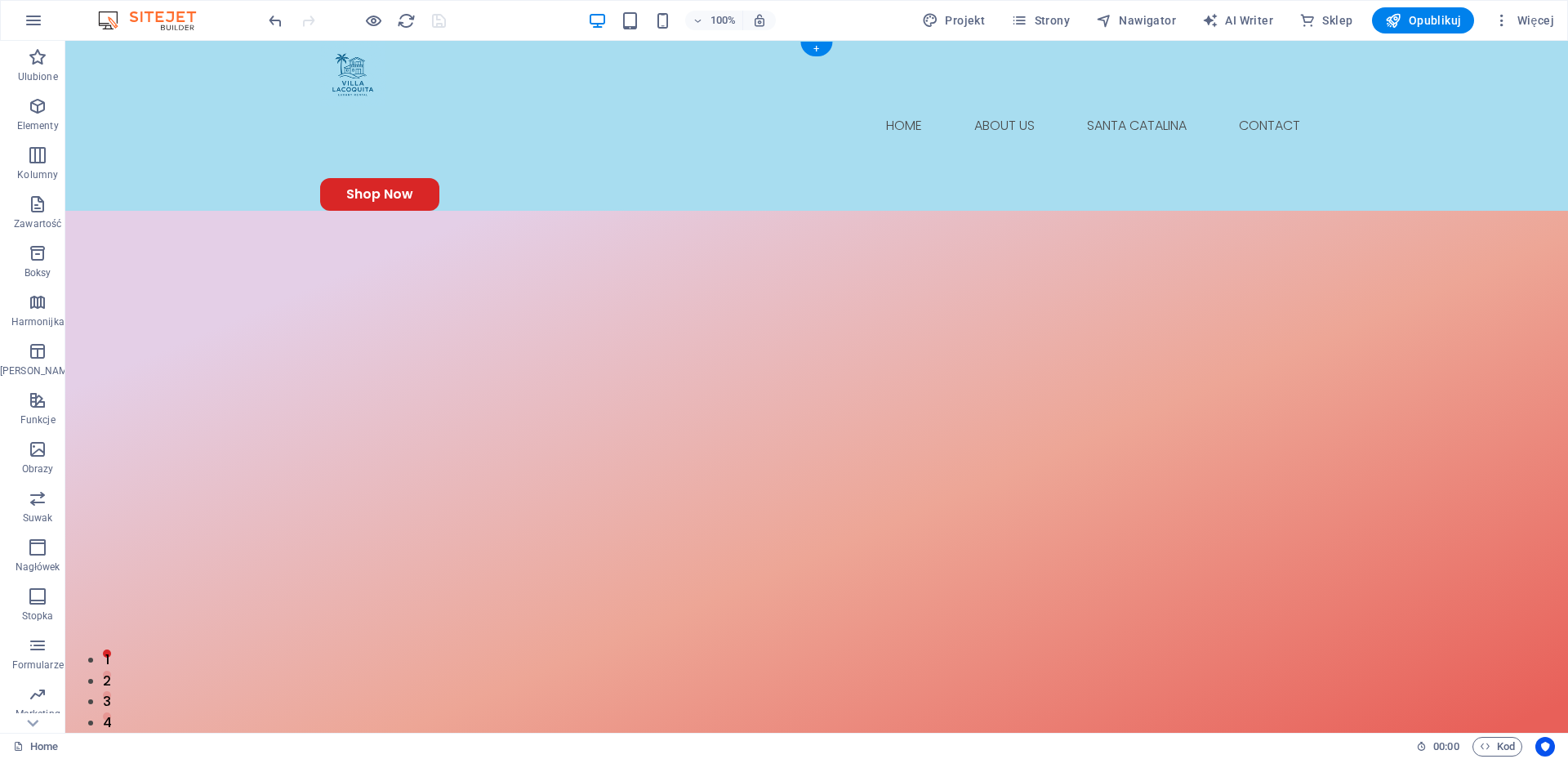
select select "px"
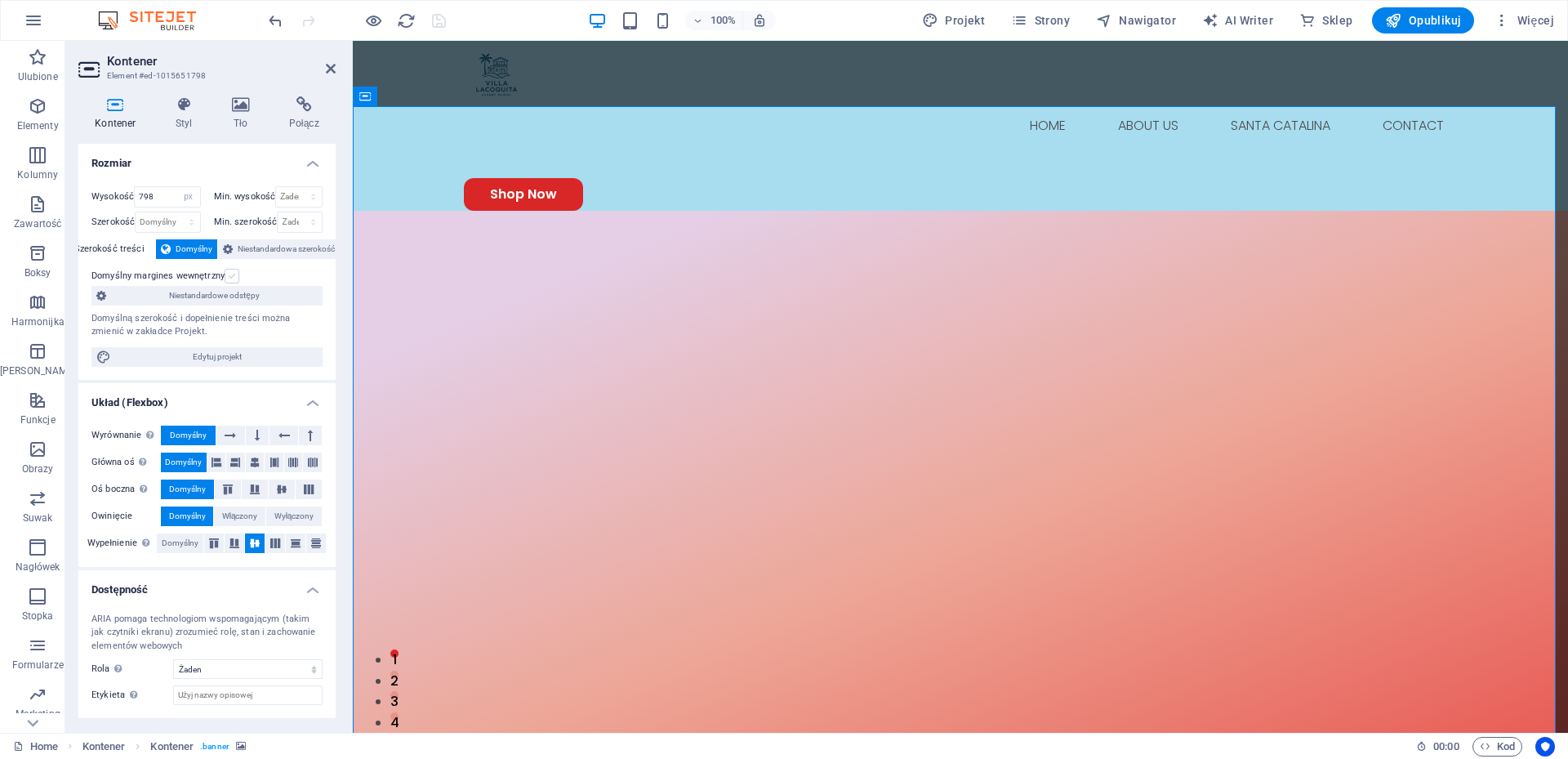
click at [233, 281] on label at bounding box center [231, 276] width 15 height 15
click at [0, 0] on input "Domyślny margines wewnętrzny" at bounding box center [0, 0] width 0 height 0
click at [233, 281] on label at bounding box center [231, 276] width 15 height 15
click at [0, 0] on input "Domyślny margines wewnętrzny" at bounding box center [0, 0] width 0 height 0
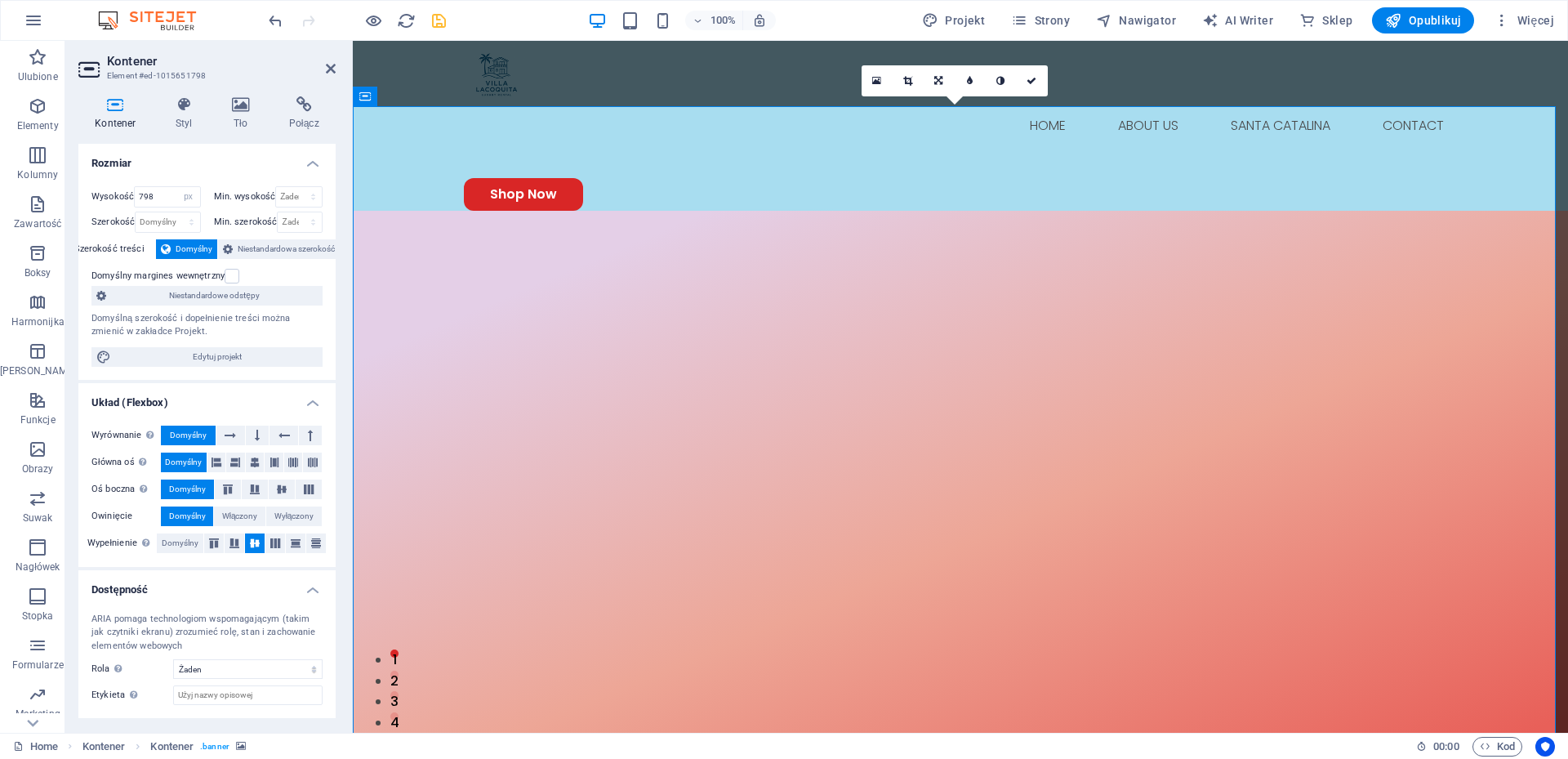
click at [433, 99] on icon at bounding box center [433, 96] width 9 height 17
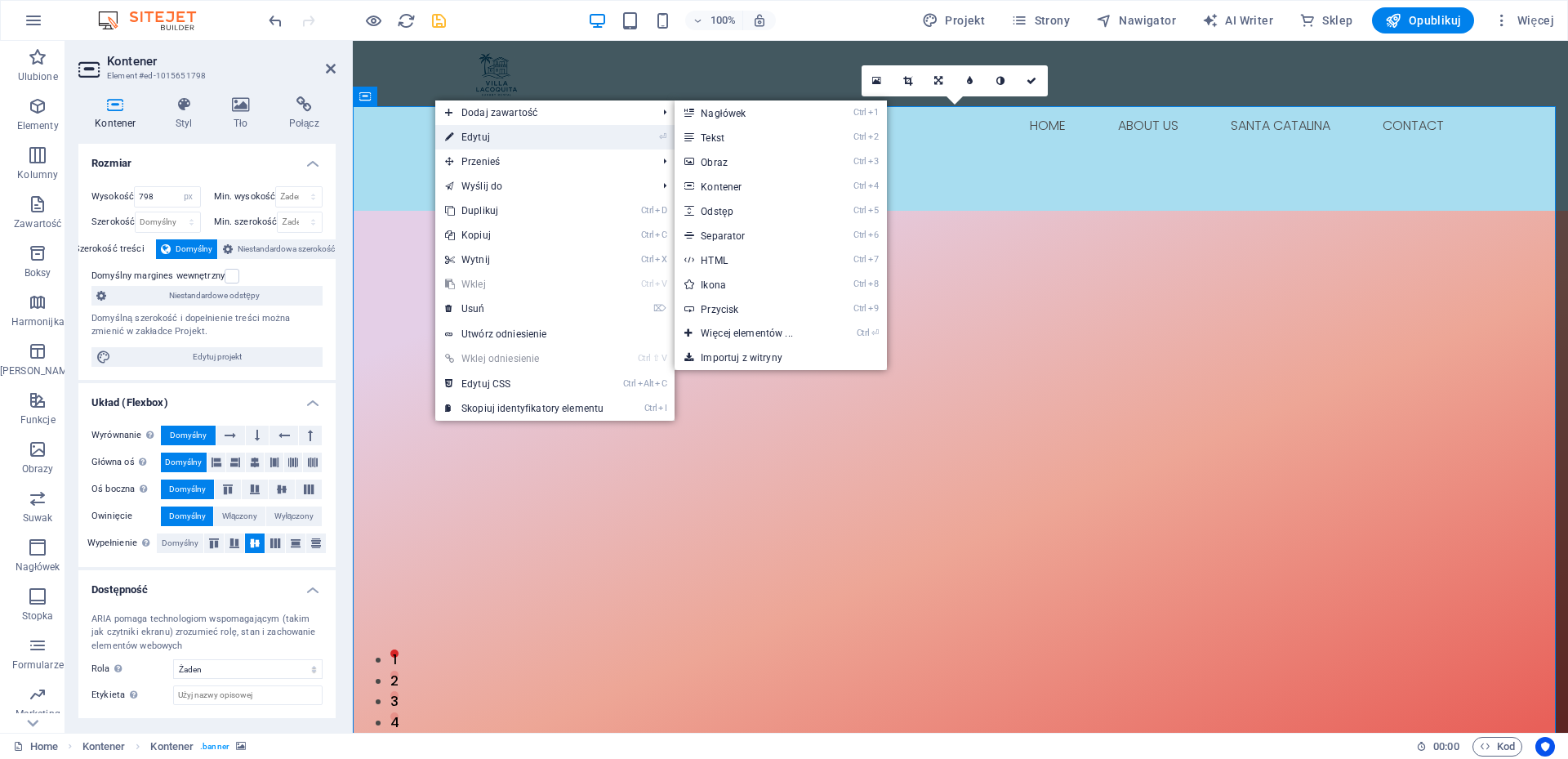
click at [474, 137] on link "⏎ Edytuj" at bounding box center [524, 136] width 178 height 25
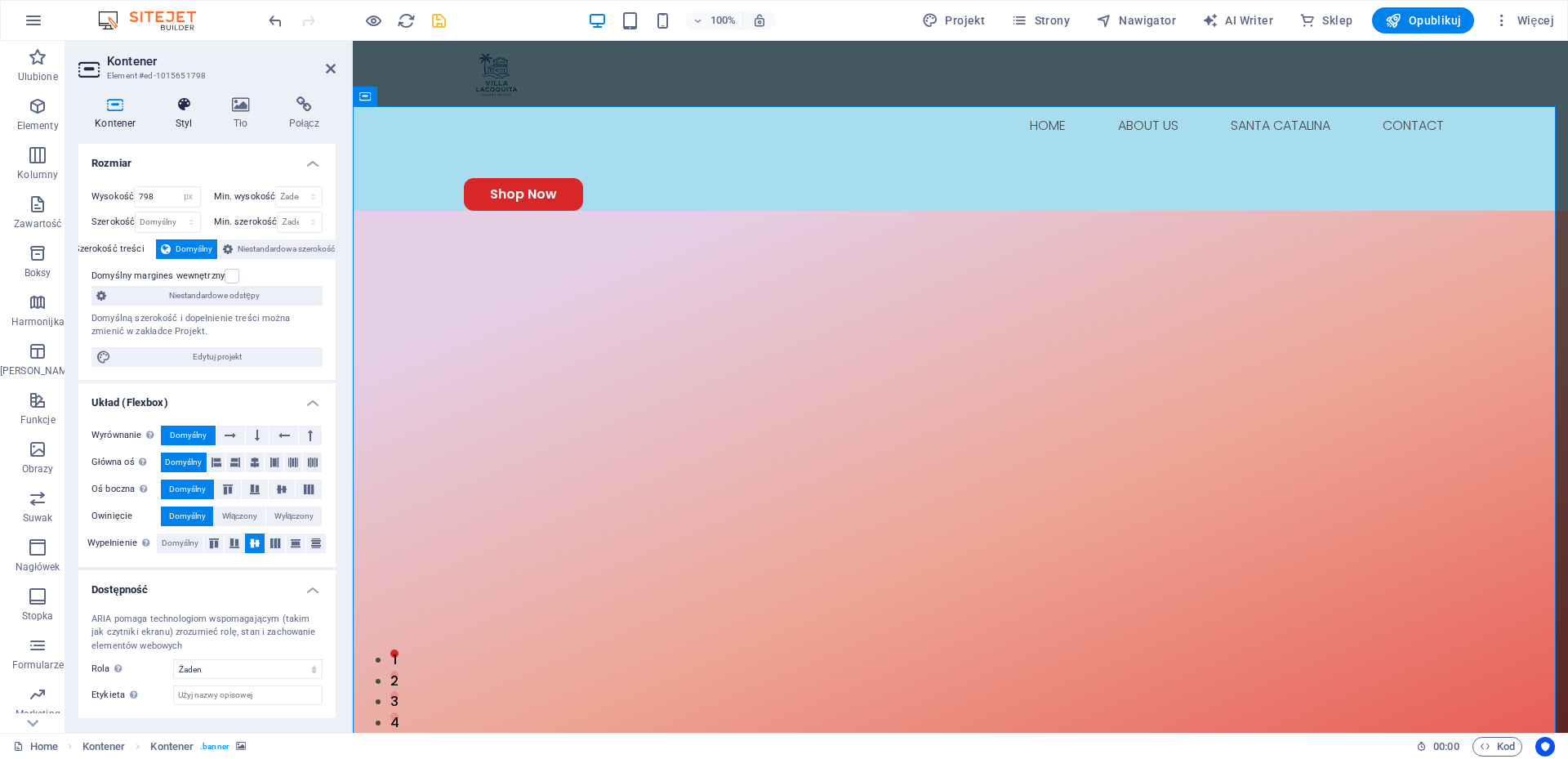
click at [170, 101] on icon at bounding box center [183, 104] width 50 height 17
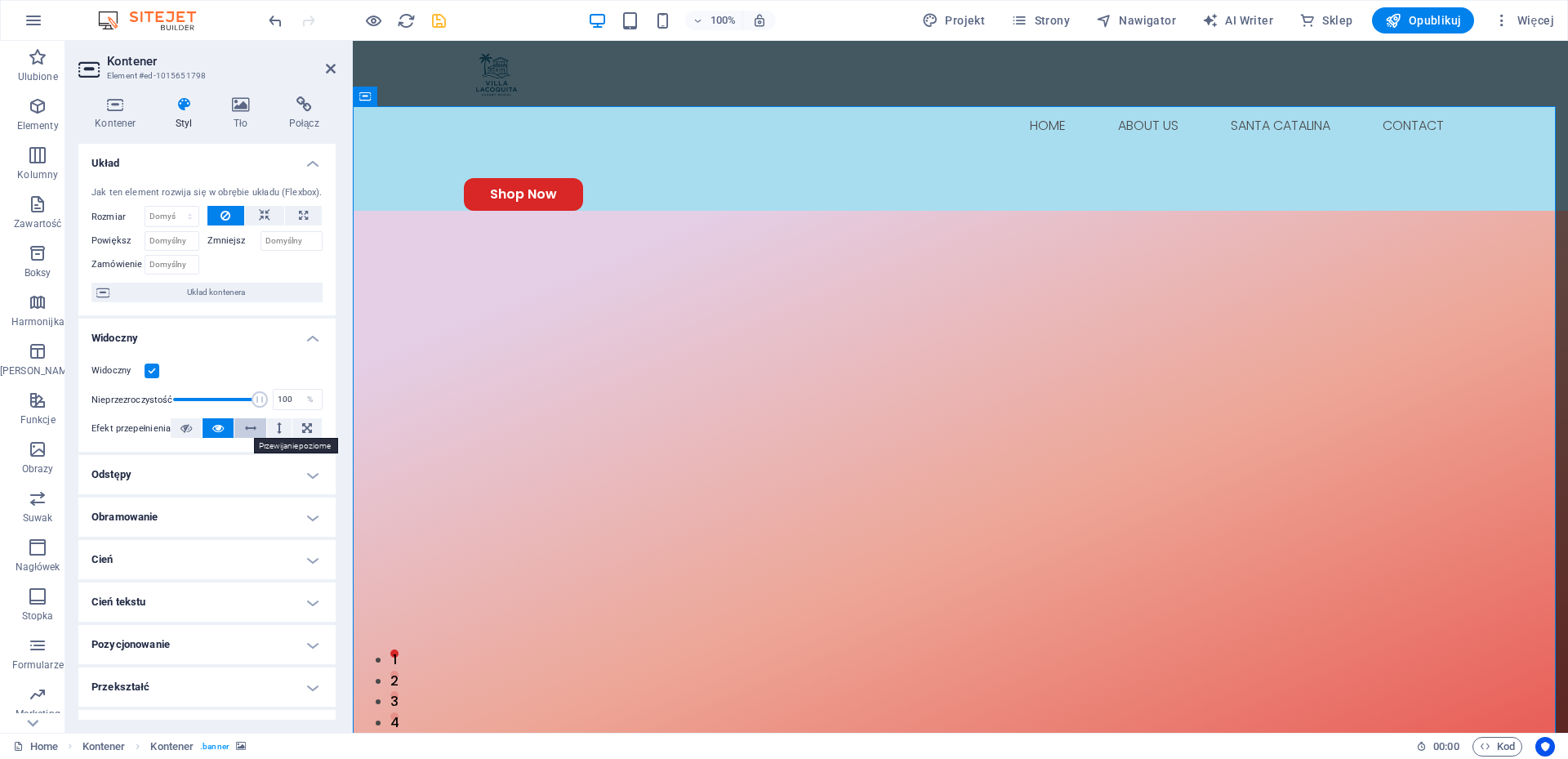
click at [245, 429] on icon at bounding box center [251, 429] width 12 height 20
click at [309, 335] on h4 "Widoczny" at bounding box center [207, 333] width 257 height 29
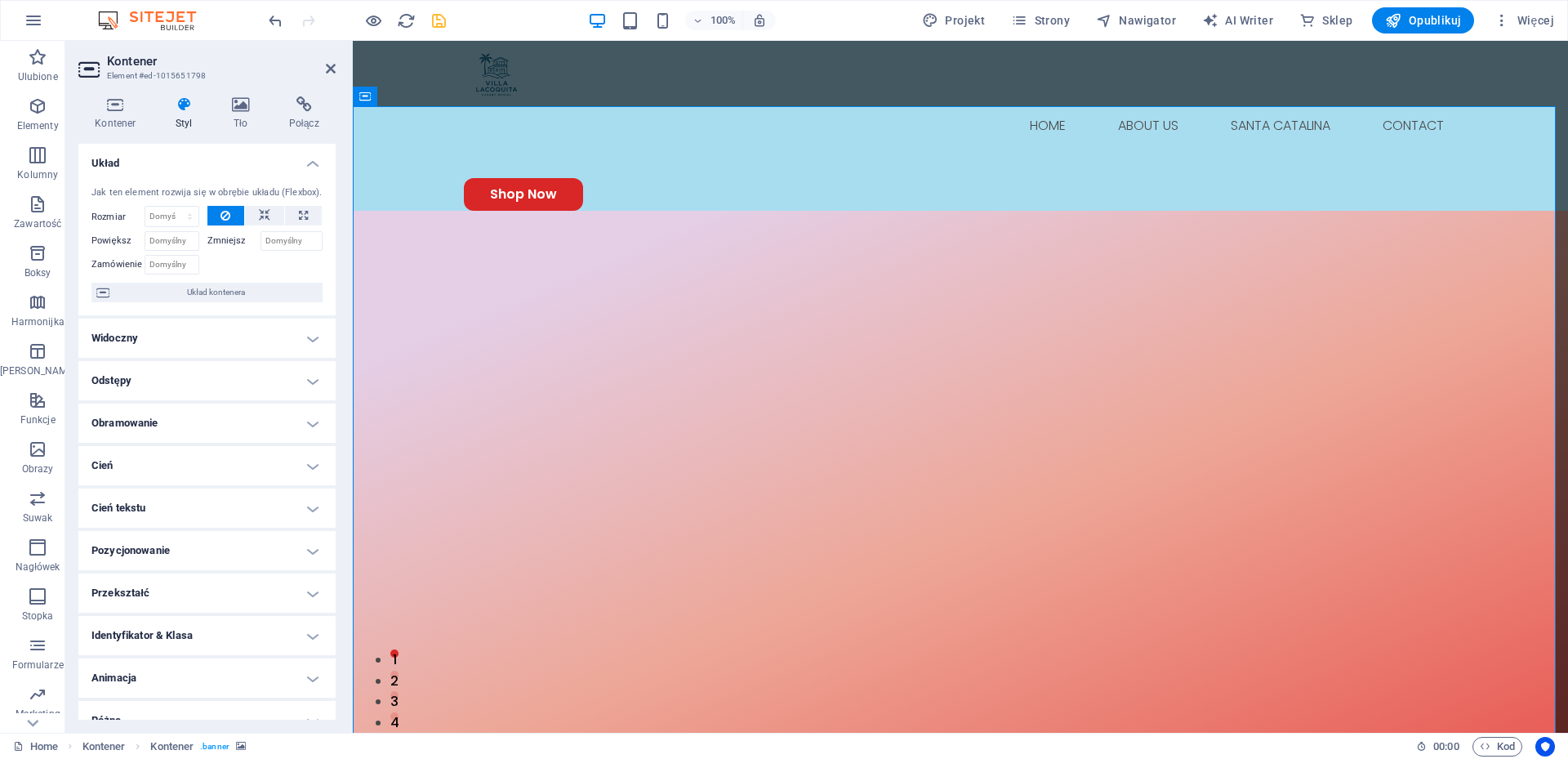
click at [308, 379] on h4 "Odstępy" at bounding box center [207, 380] width 257 height 39
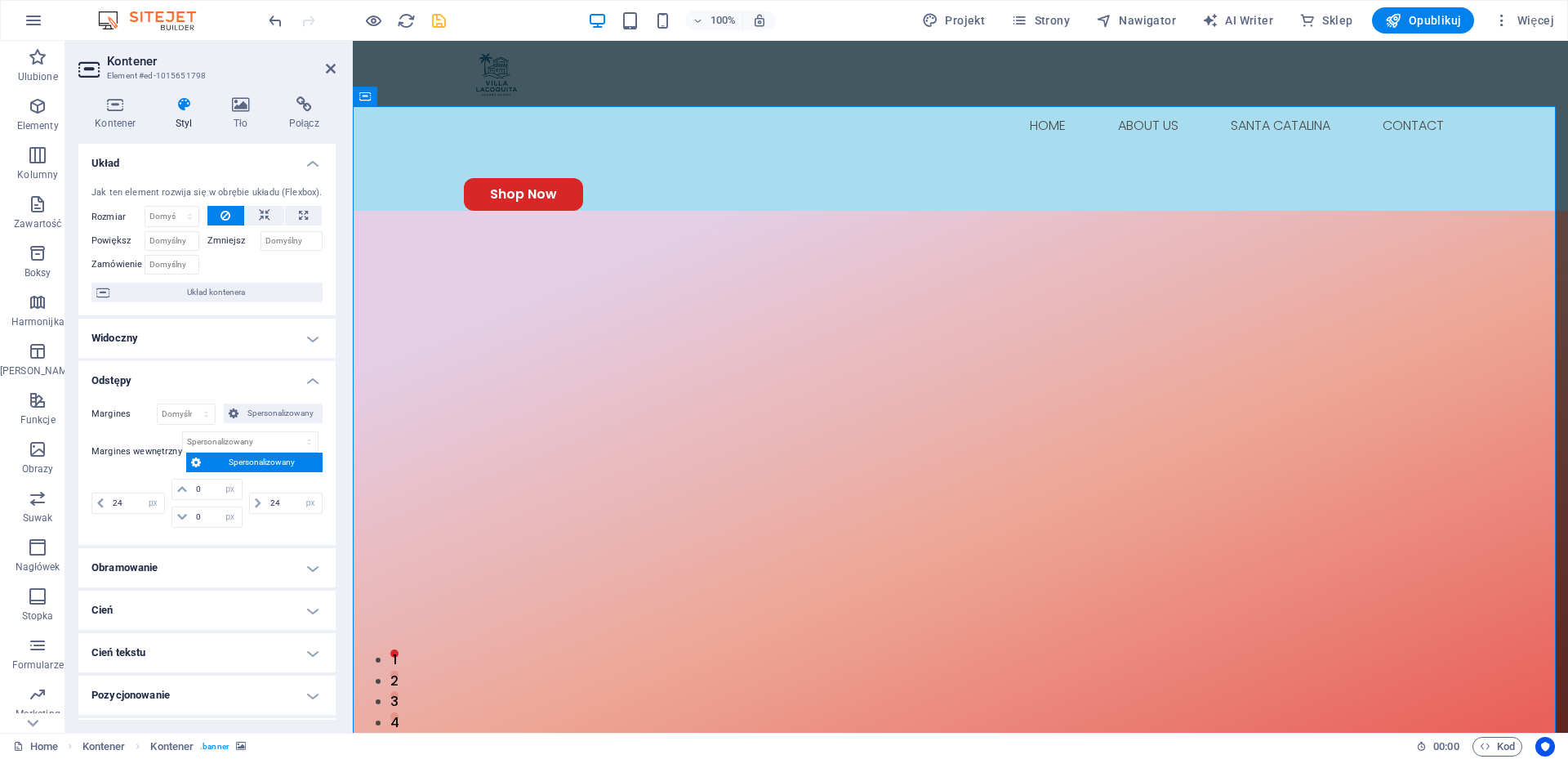
click at [308, 379] on h4 "Odstępy" at bounding box center [207, 376] width 257 height 29
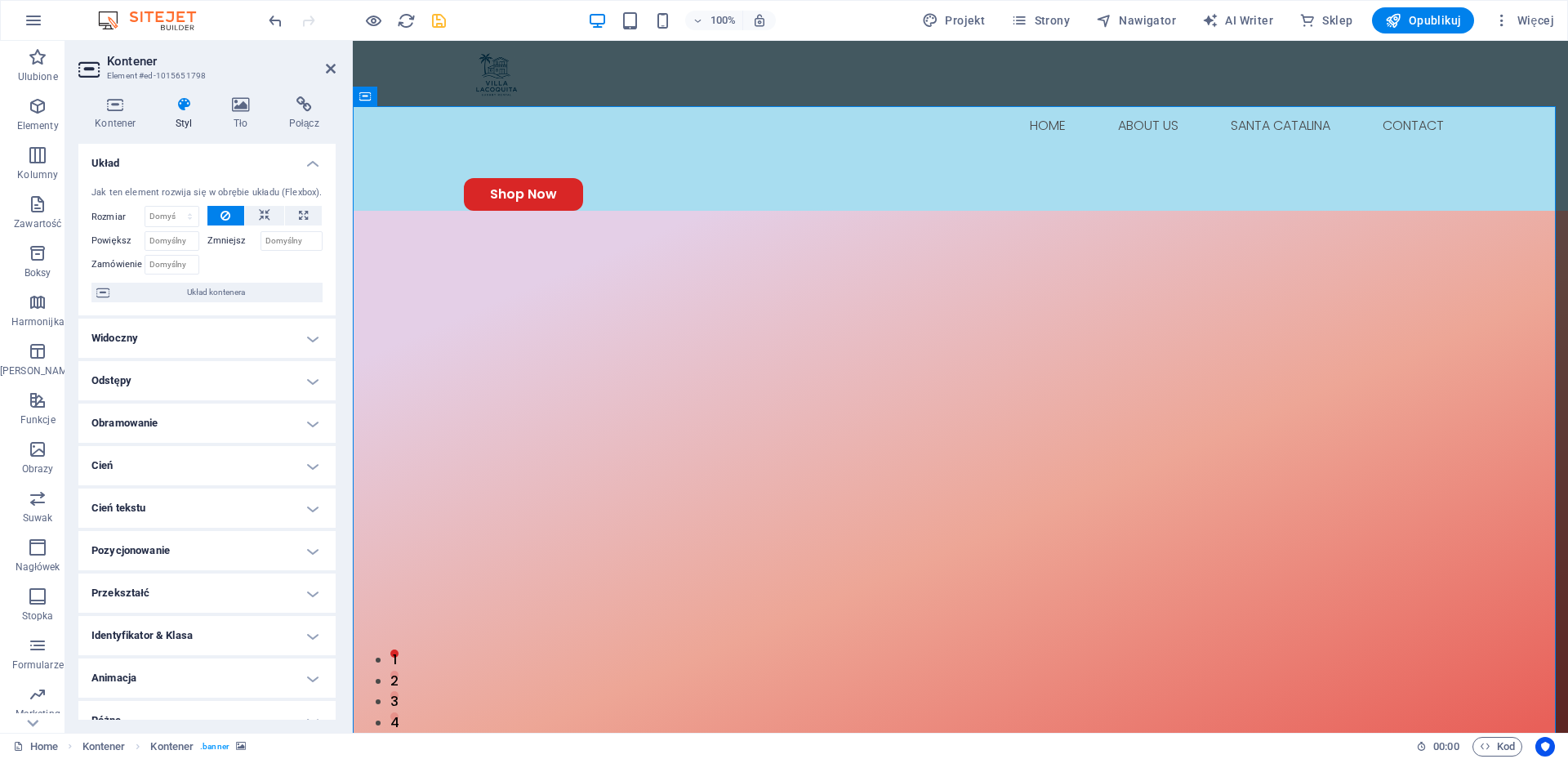
click at [308, 424] on h4 "Obramowanie" at bounding box center [207, 424] width 257 height 39
click at [308, 424] on h4 "Obramowanie" at bounding box center [207, 419] width 257 height 29
click at [309, 553] on h4 "Pozycjonowanie" at bounding box center [207, 551] width 257 height 39
click at [309, 553] on h4 "Pozycjonowanie" at bounding box center [207, 546] width 257 height 29
click at [304, 597] on h4 "Przekształć" at bounding box center [207, 593] width 257 height 39
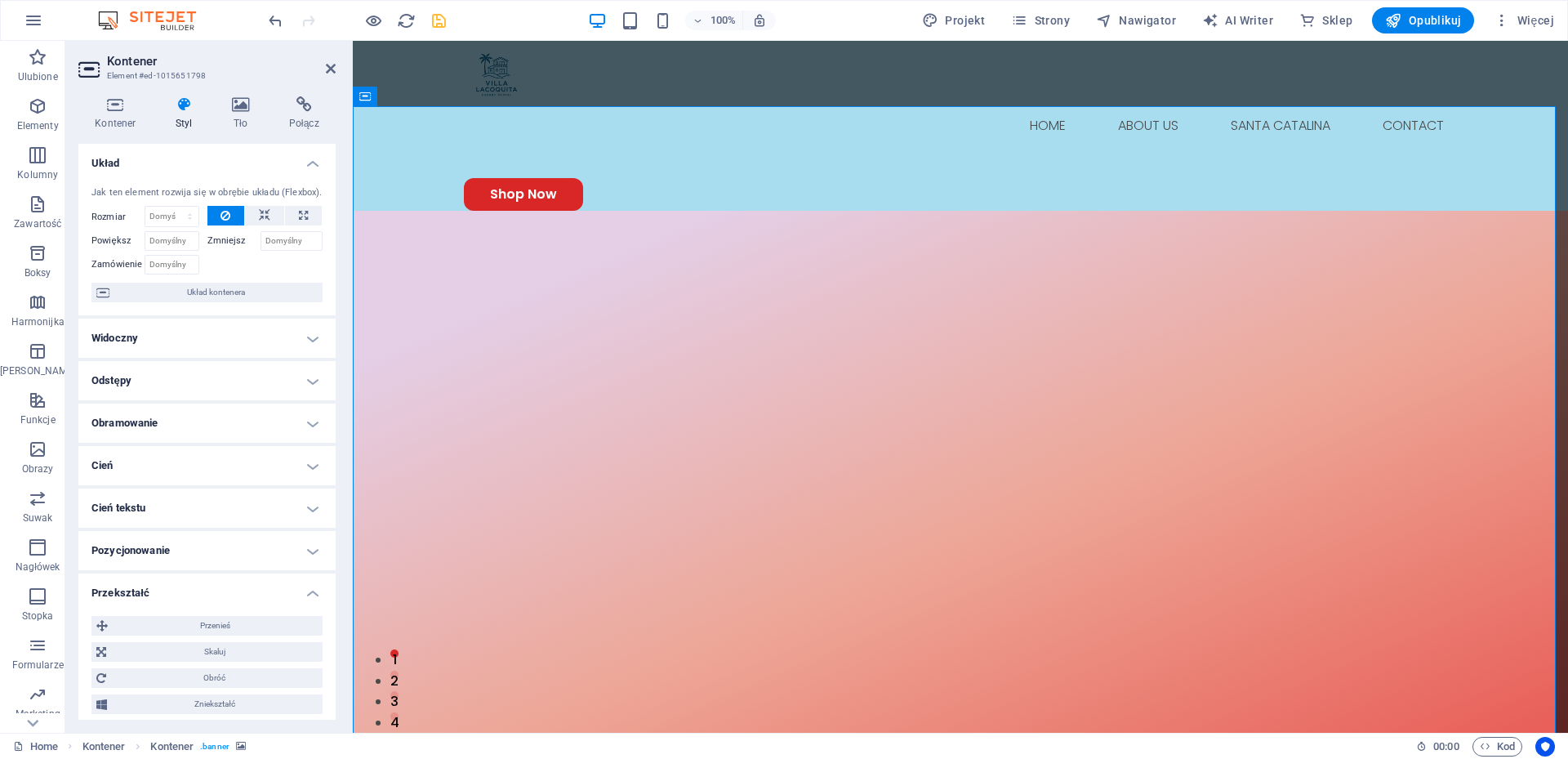
click at [304, 597] on h4 "Przekształć" at bounding box center [207, 588] width 257 height 29
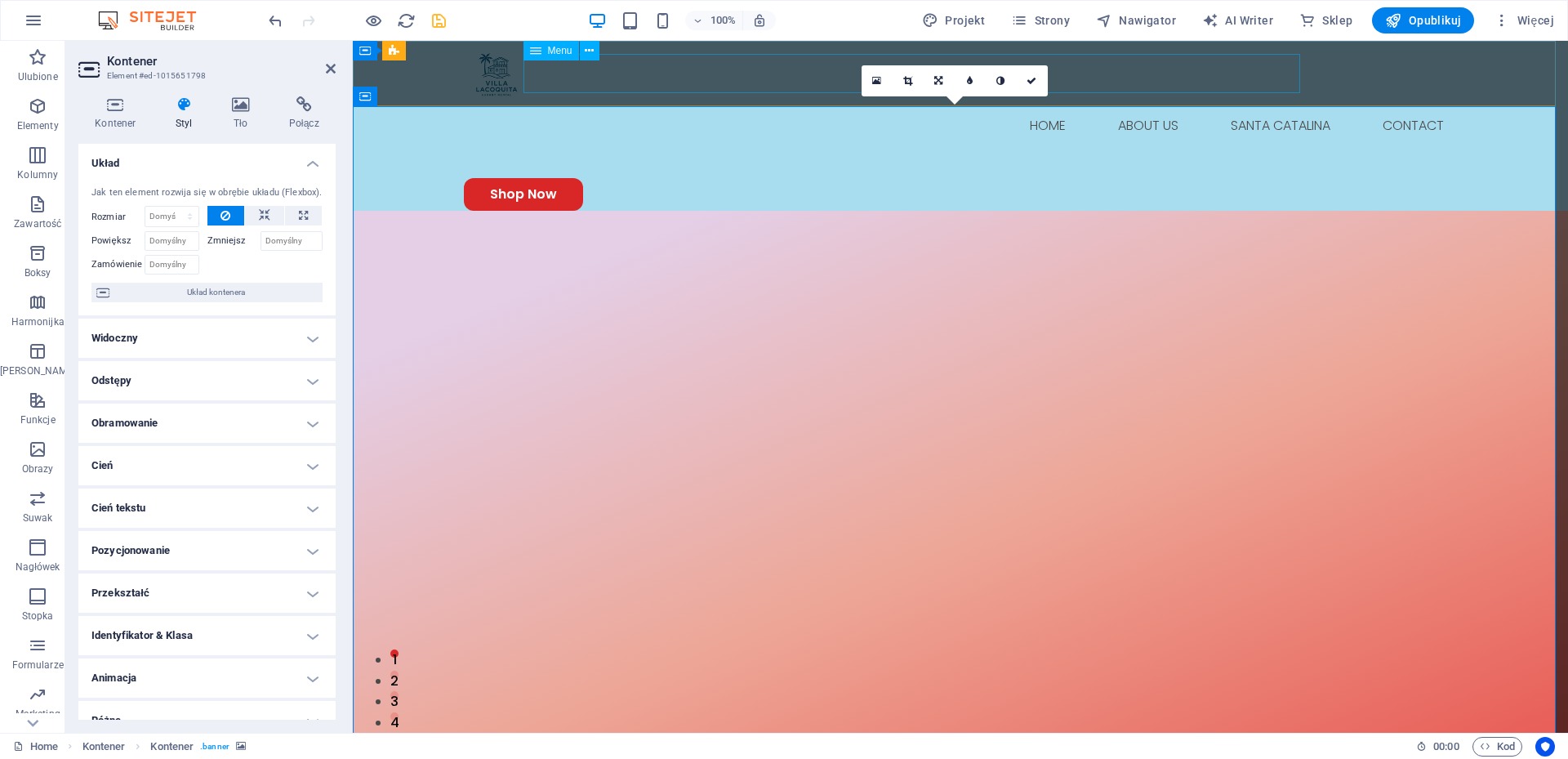
click at [695, 106] on nav "Home About Us Santa Catalina Contact" at bounding box center [959, 126] width 993 height 39
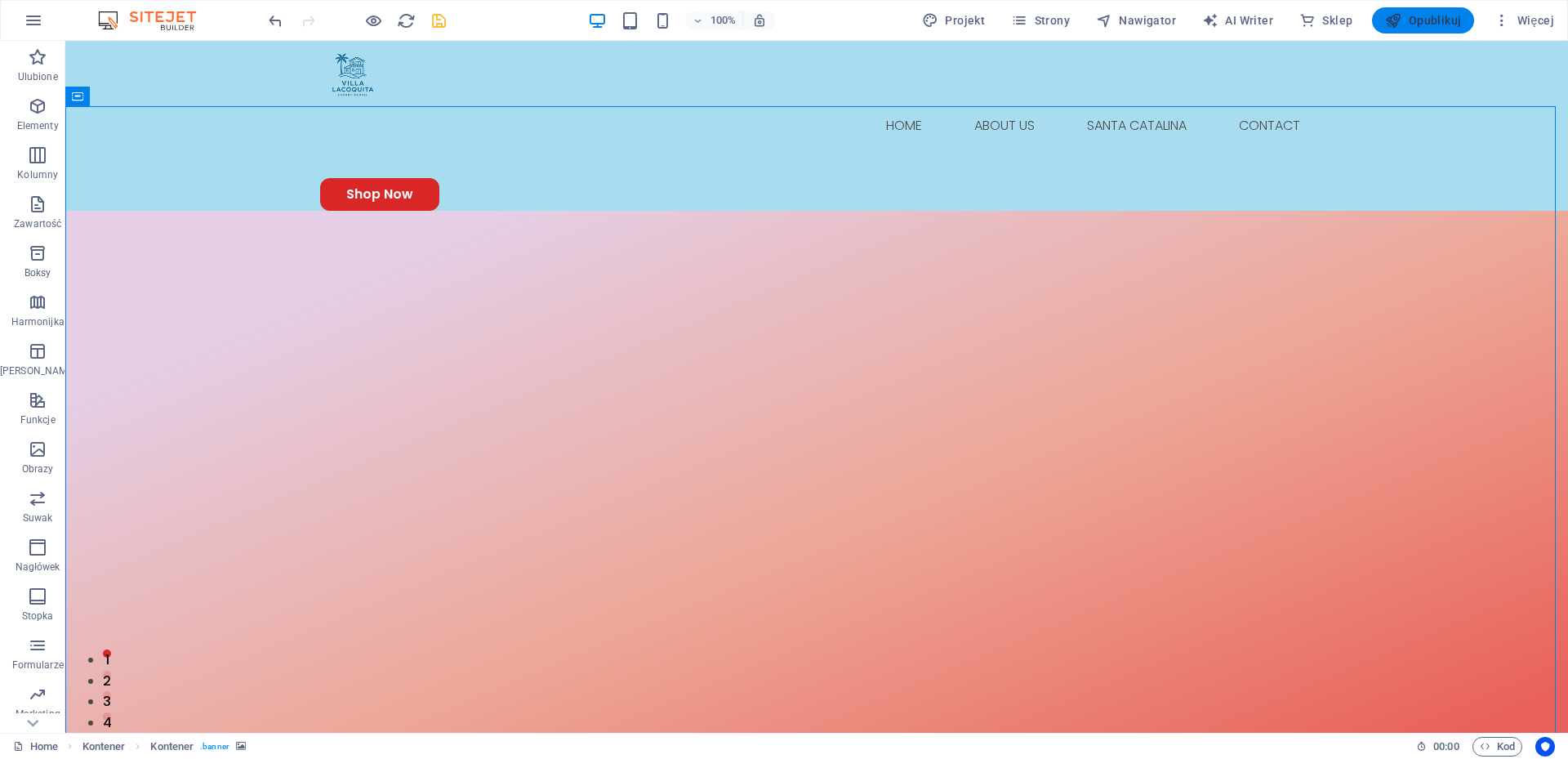
click at [1426, 22] on span "Opublikuj" at bounding box center [1422, 20] width 75 height 17
checkbox input "false"
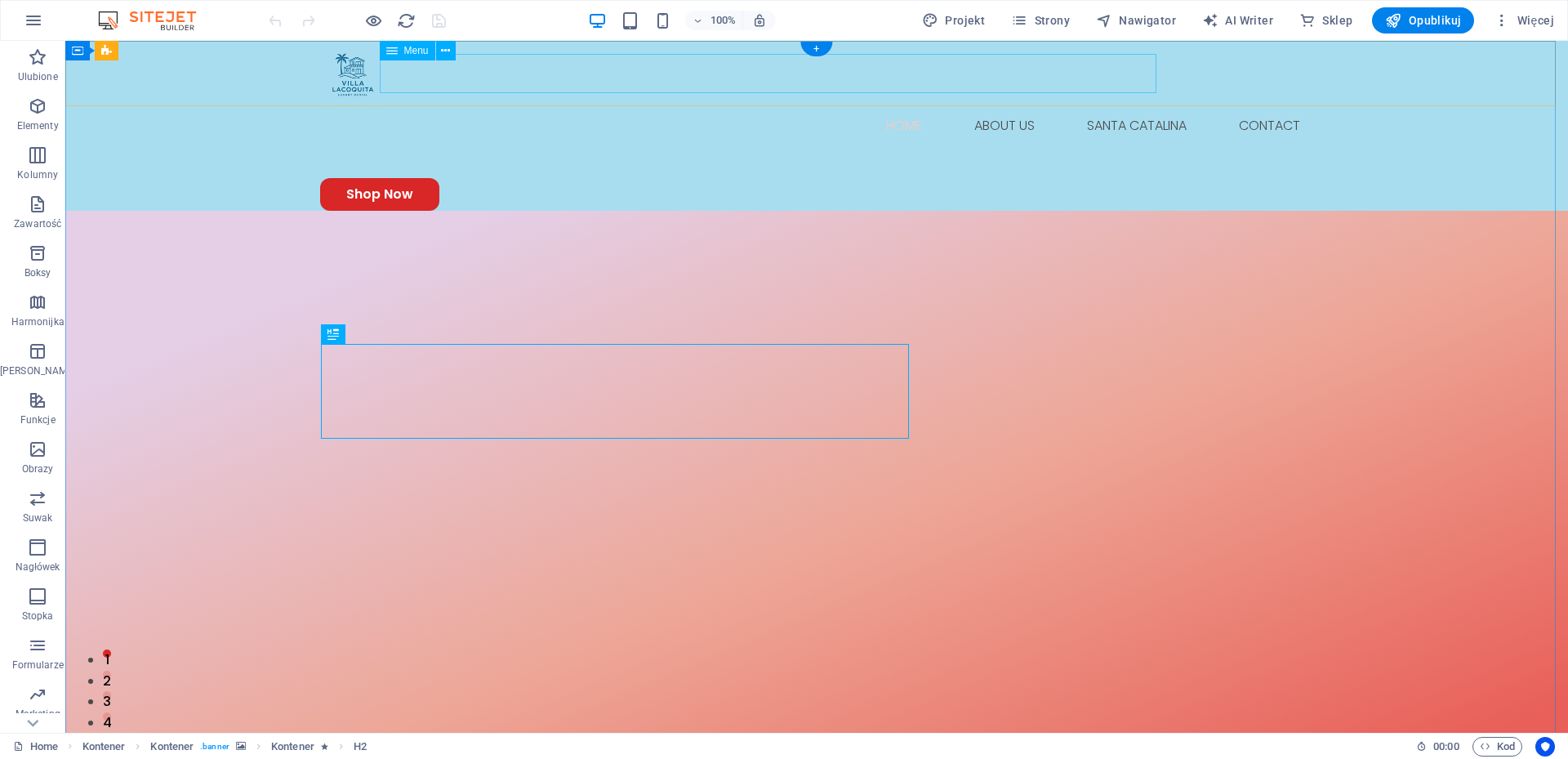
click at [884, 106] on nav "Home About Us Santa Catalina Contact" at bounding box center [816, 126] width 993 height 39
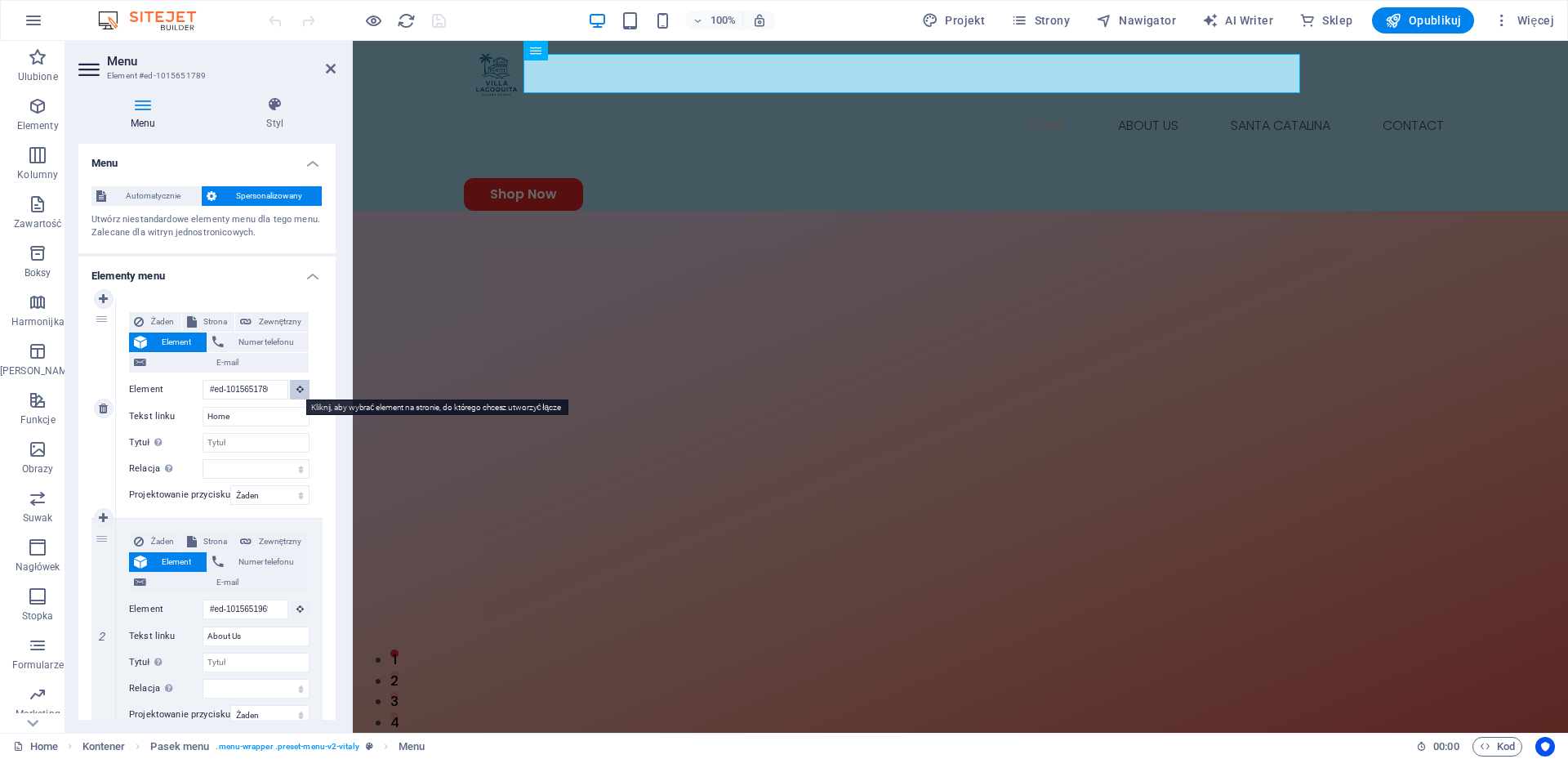
click at [296, 387] on icon at bounding box center [299, 388] width 7 height 8
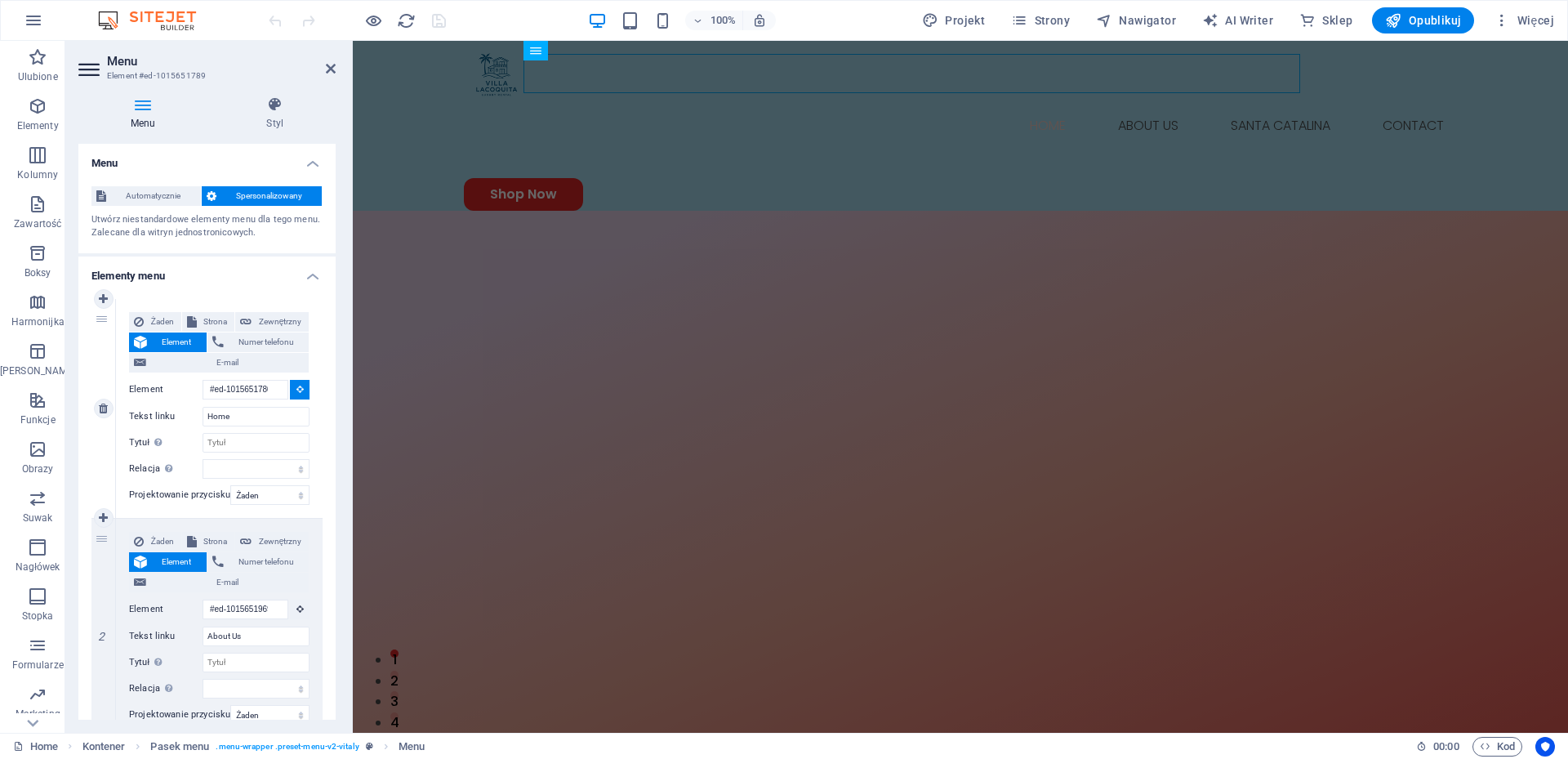
click at [297, 390] on icon at bounding box center [299, 388] width 7 height 8
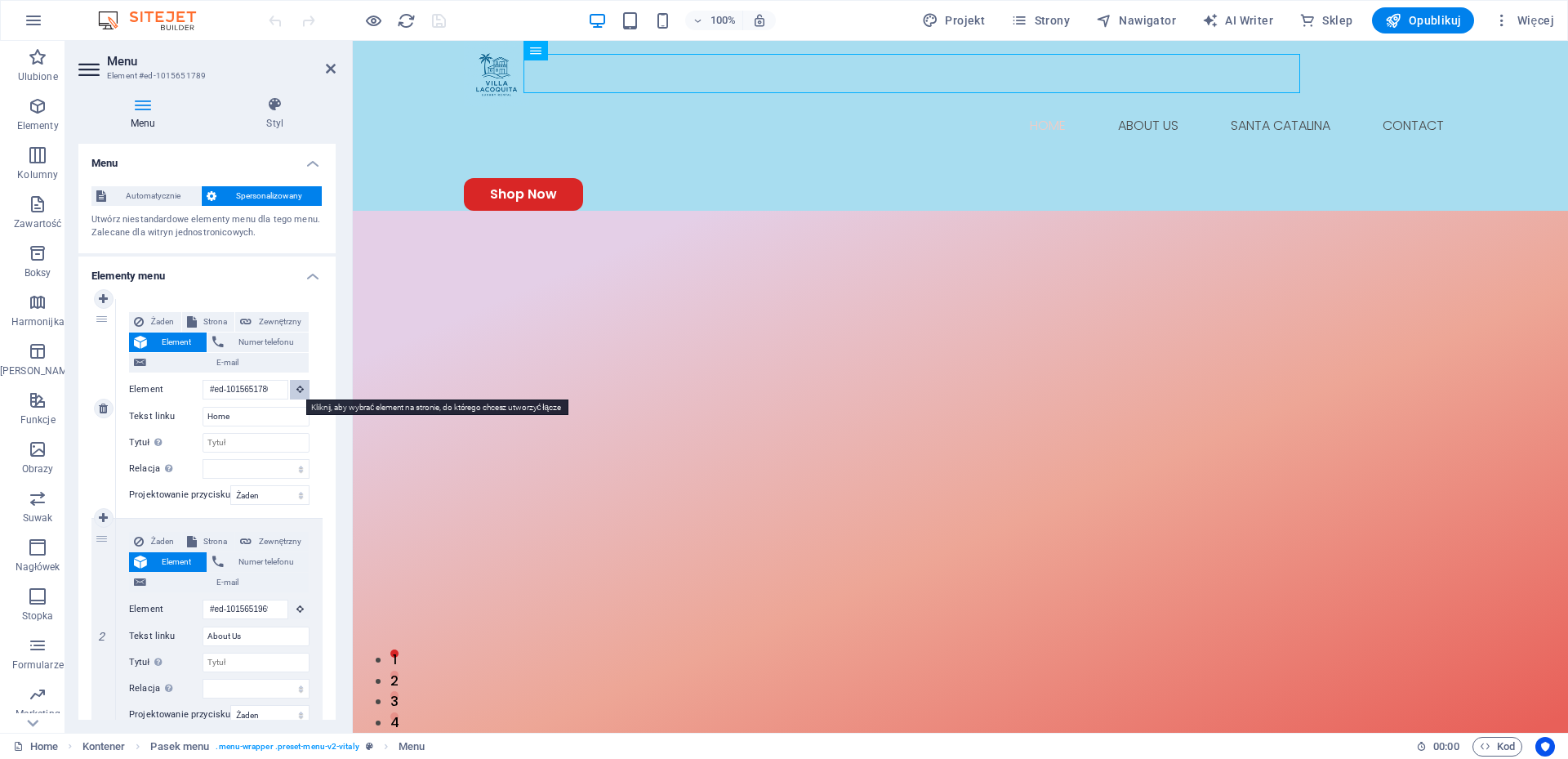
click at [297, 390] on icon at bounding box center [299, 388] width 7 height 8
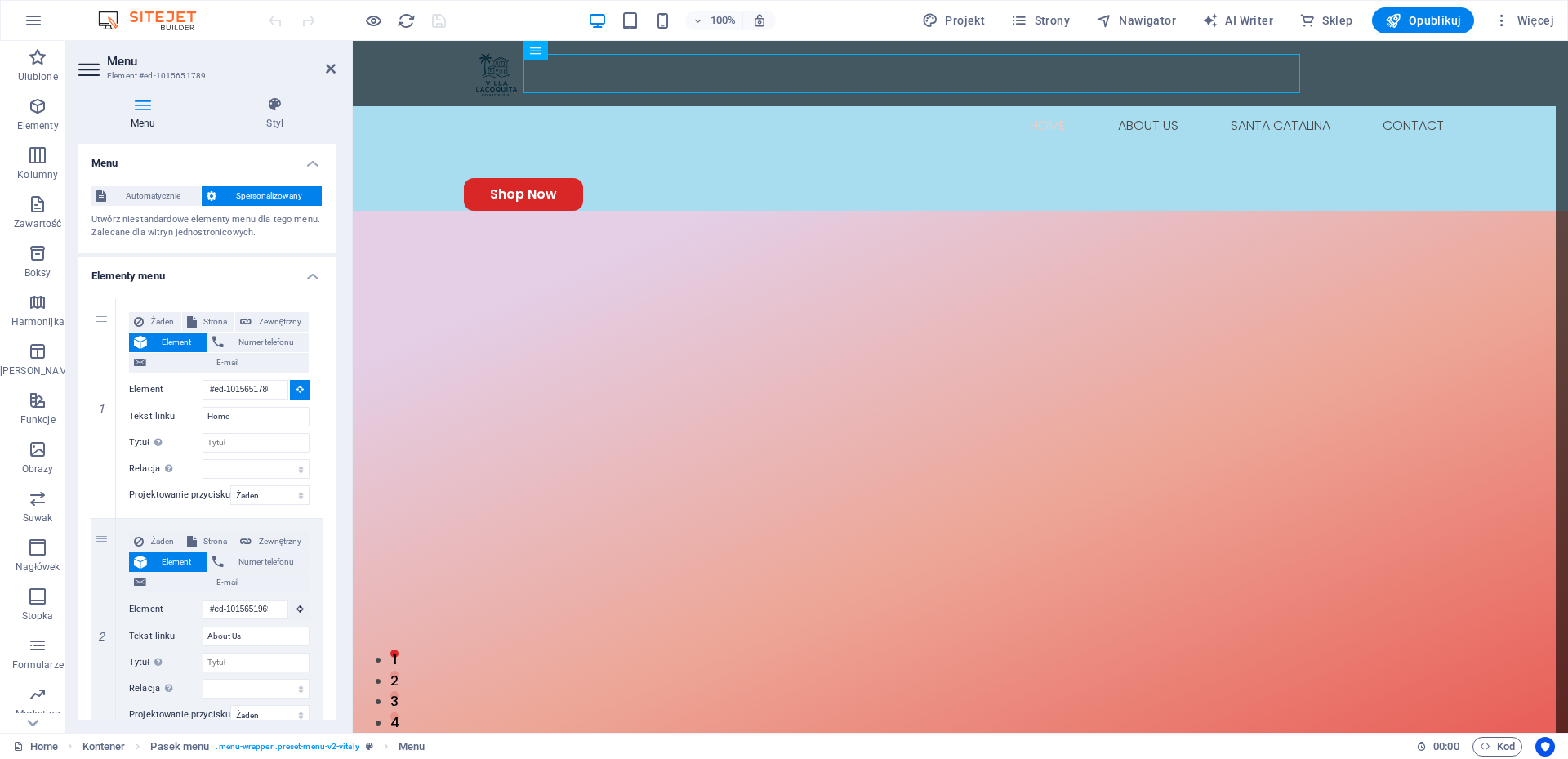
type input "#ed-1015651798"
select select
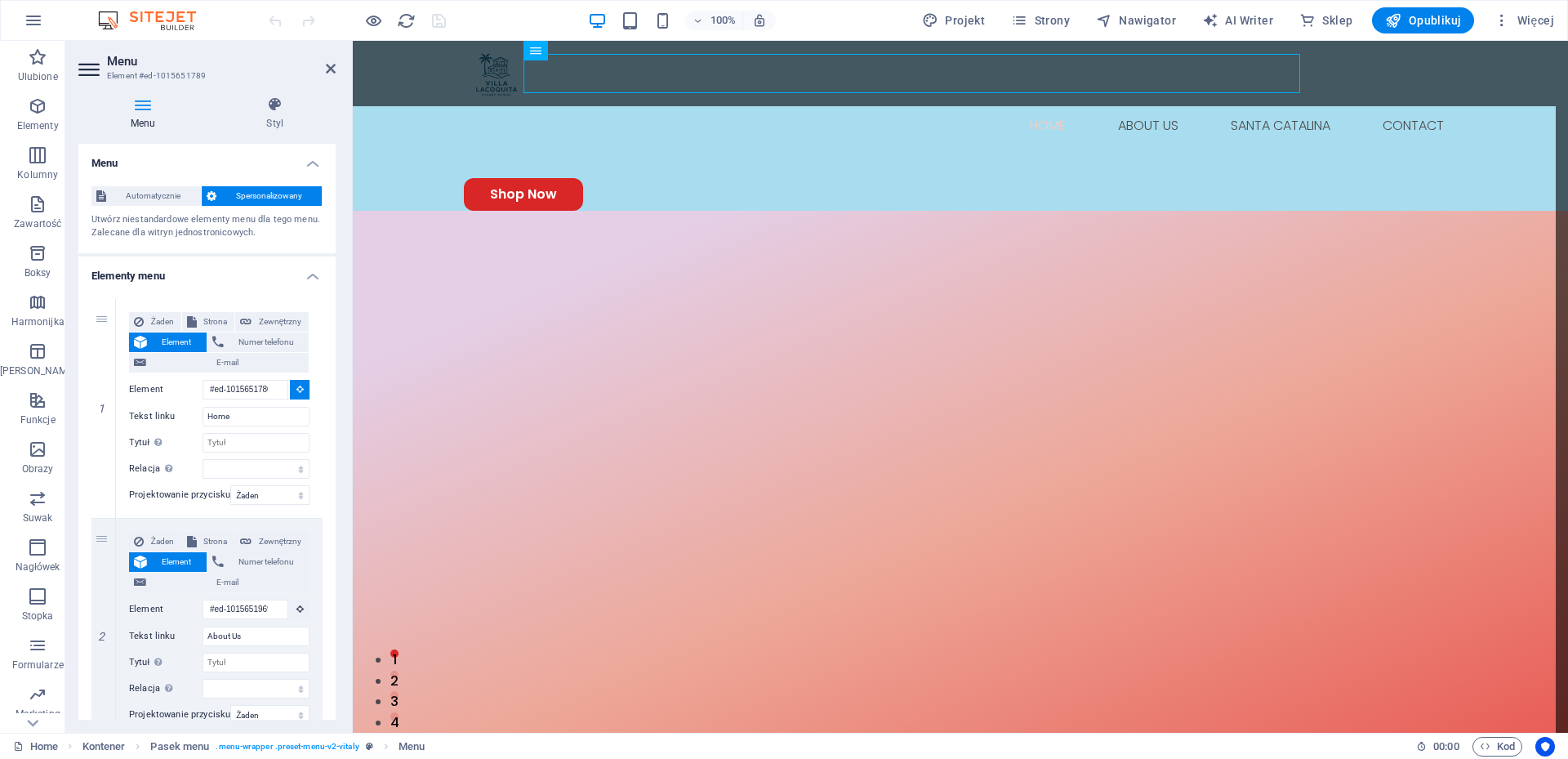
select select
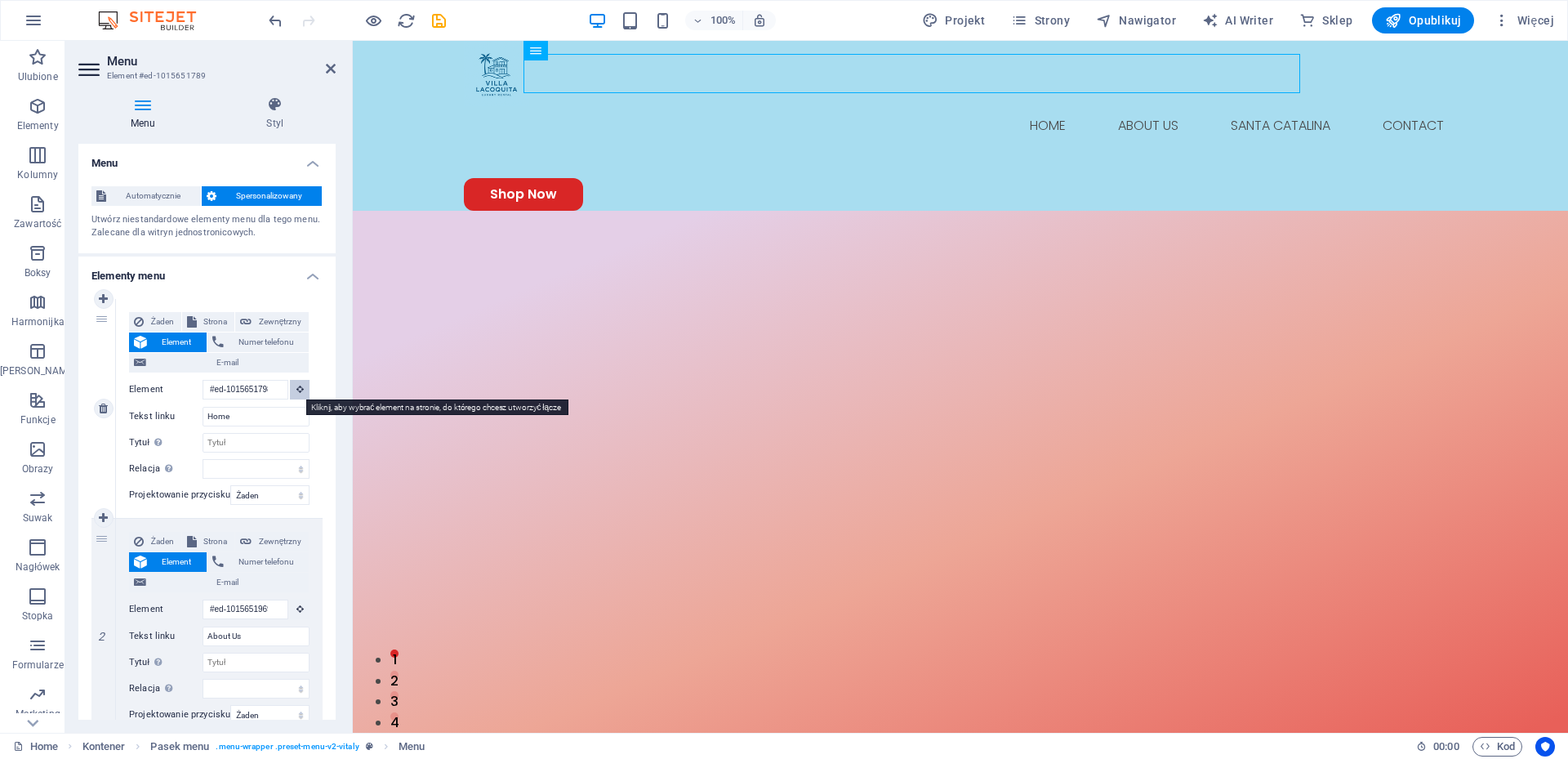
click at [297, 389] on icon at bounding box center [299, 388] width 7 height 8
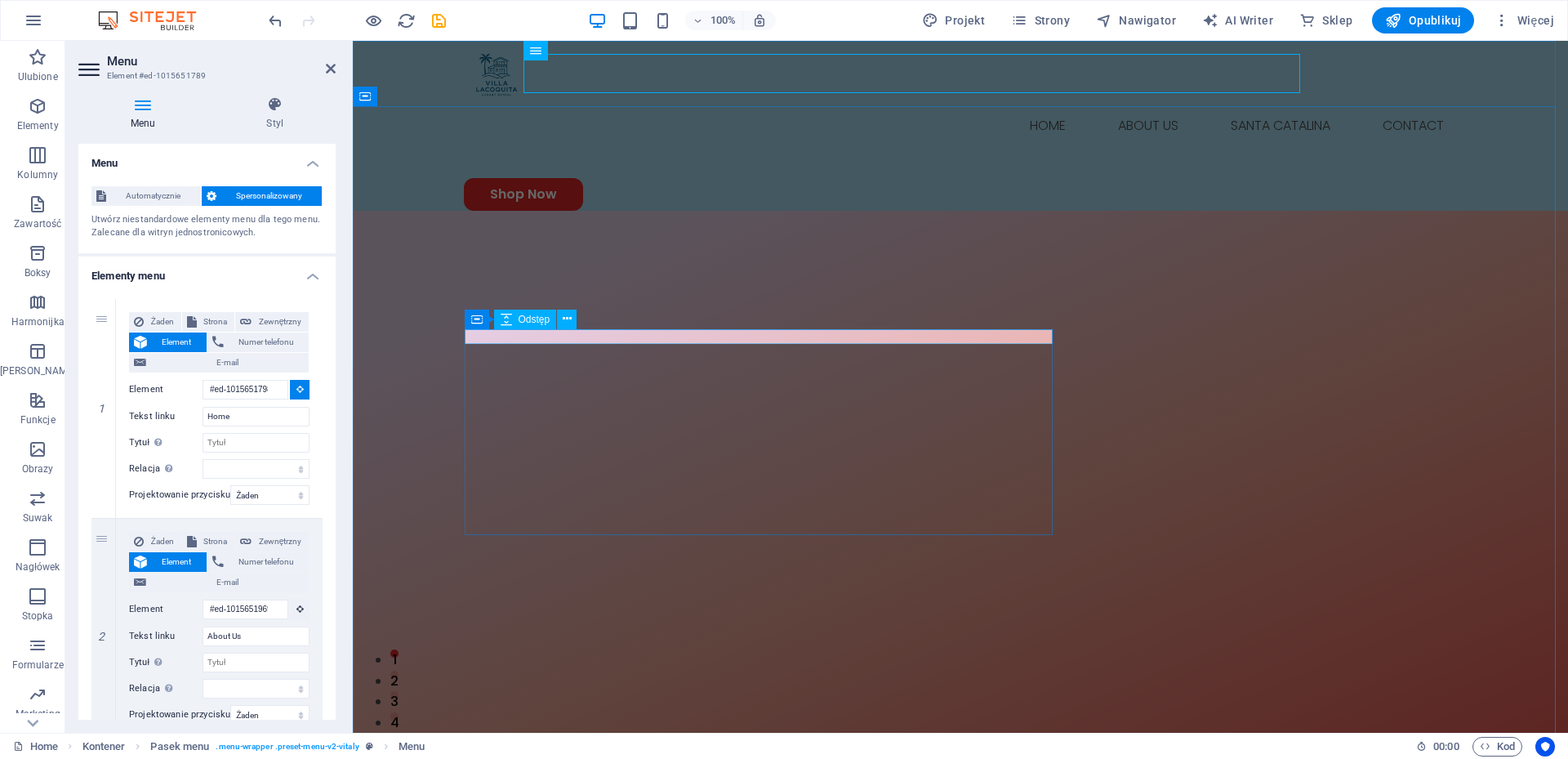
type input "#ed-1015651852"
select select
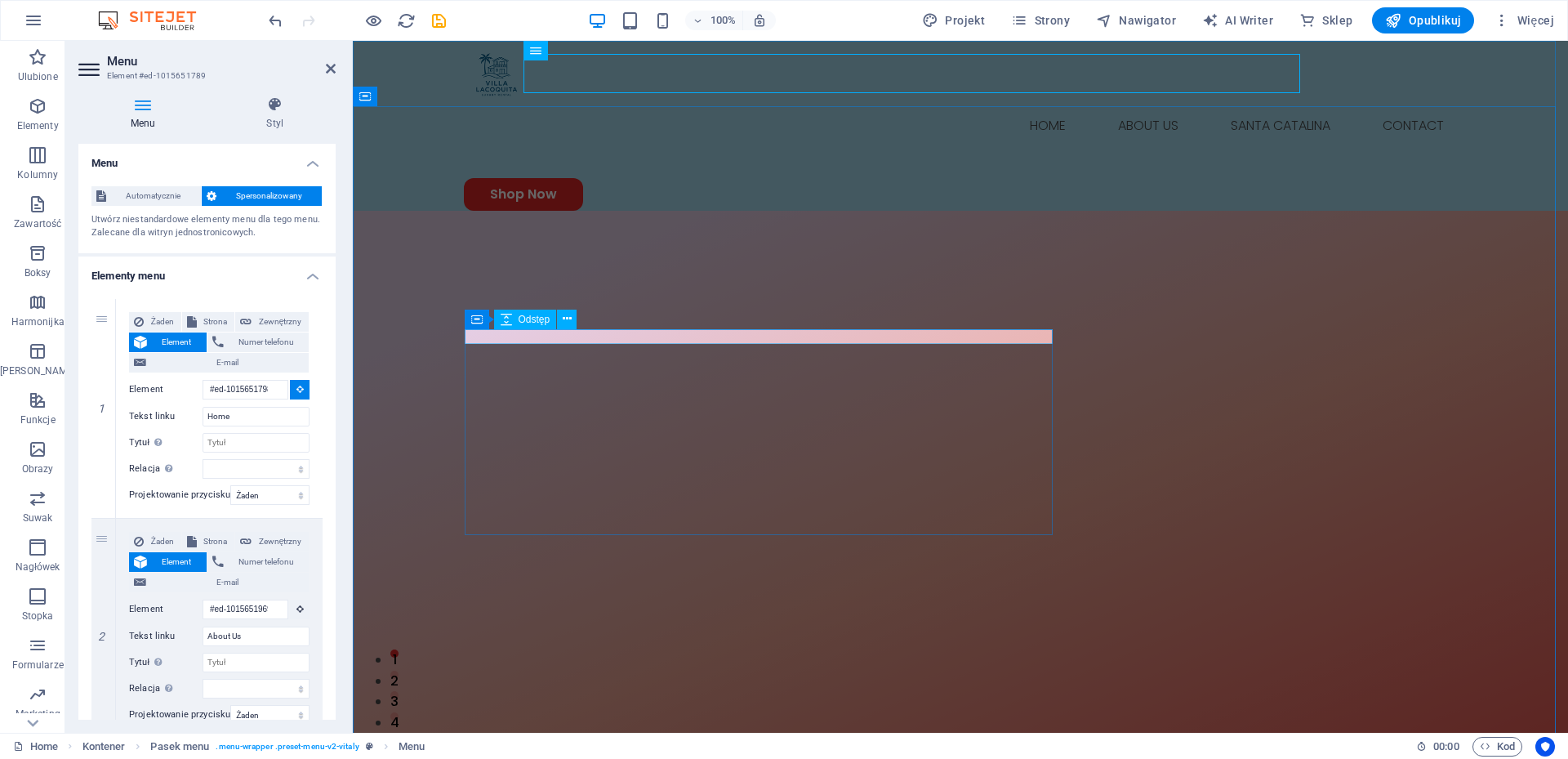
select select
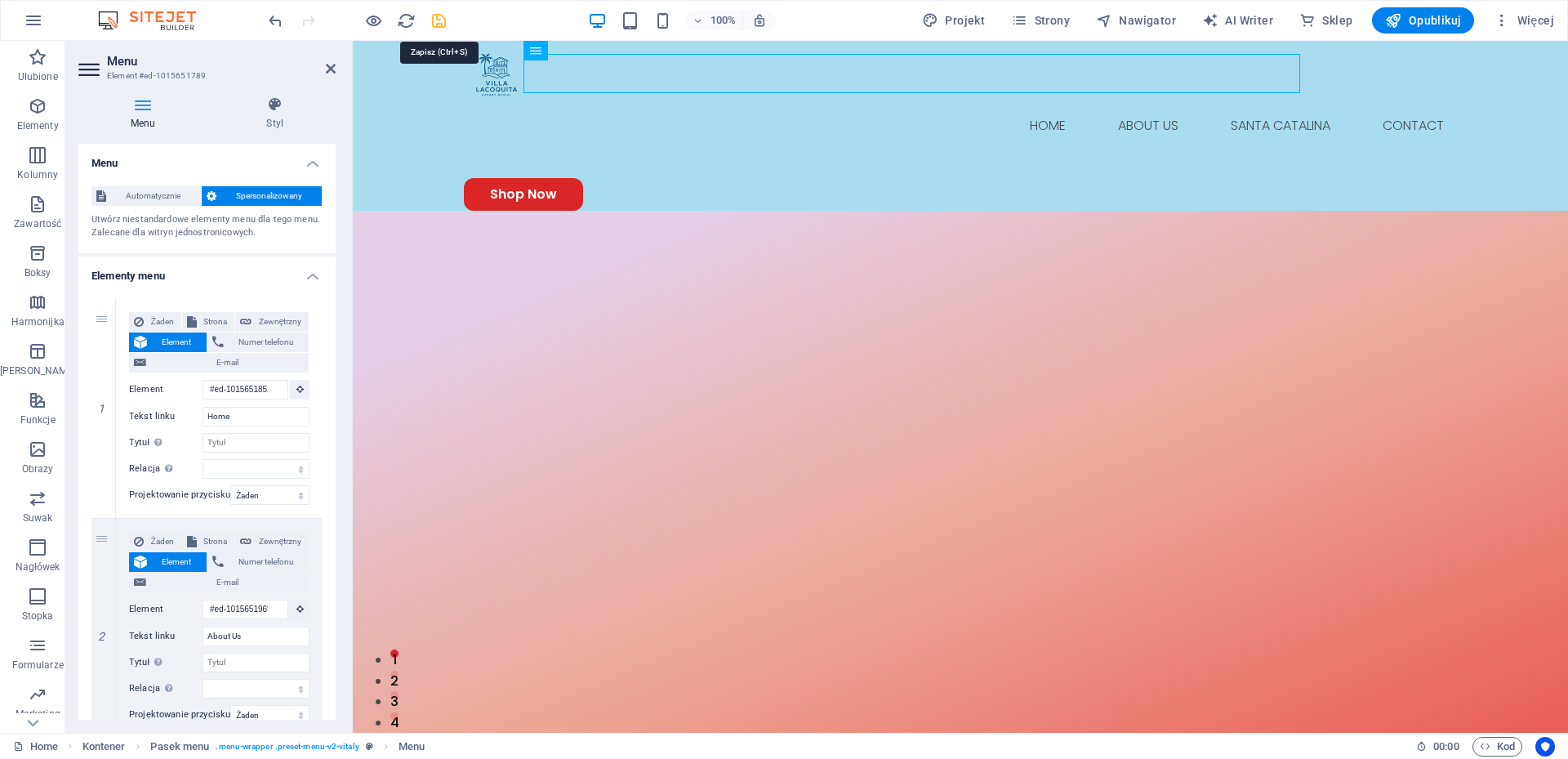
click at [441, 21] on icon "save" at bounding box center [438, 21] width 19 height 19
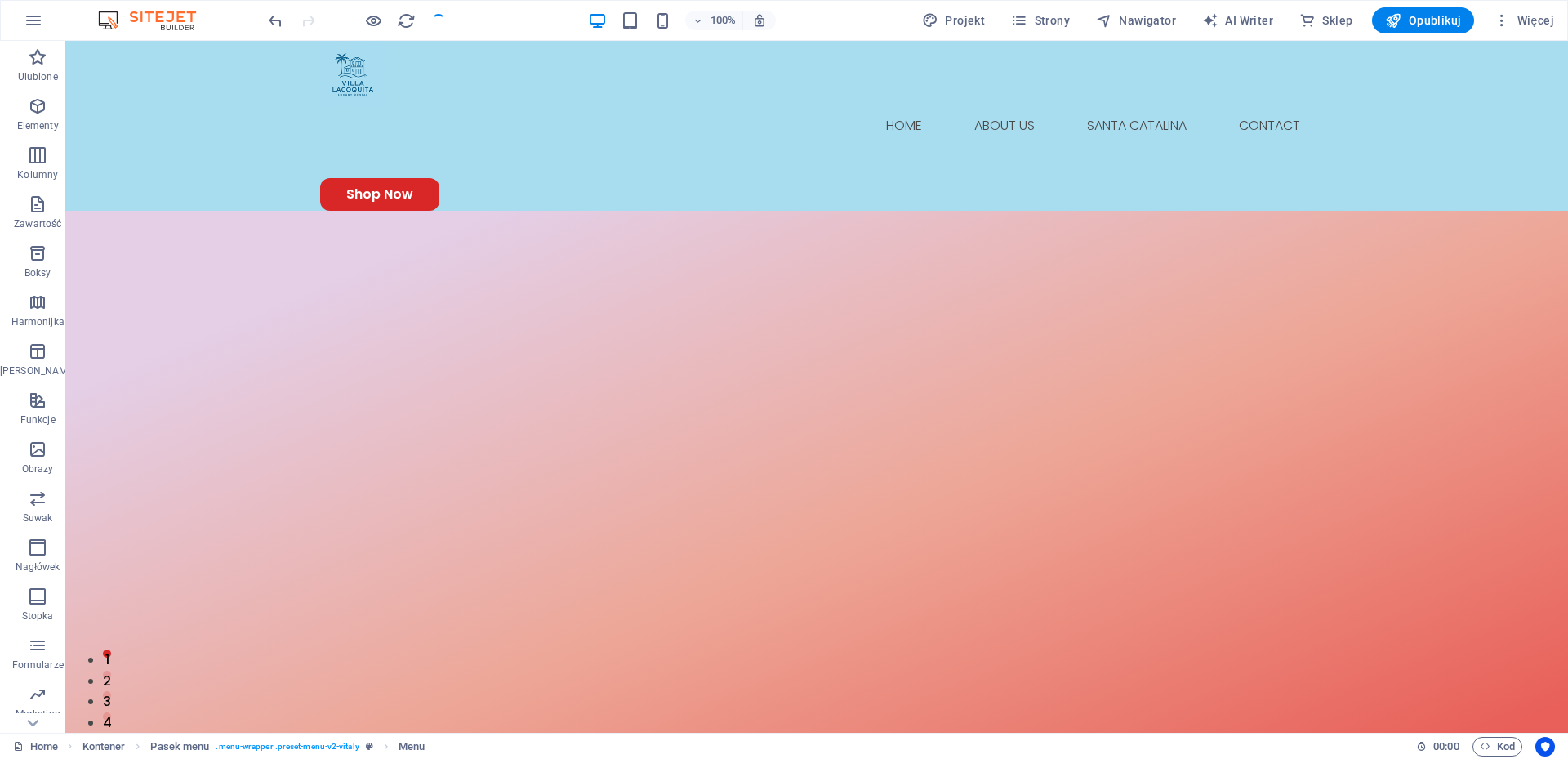
checkbox input "false"
click at [1463, 22] on button "Opublikuj" at bounding box center [1423, 20] width 102 height 26
